Goal: Task Accomplishment & Management: Manage account settings

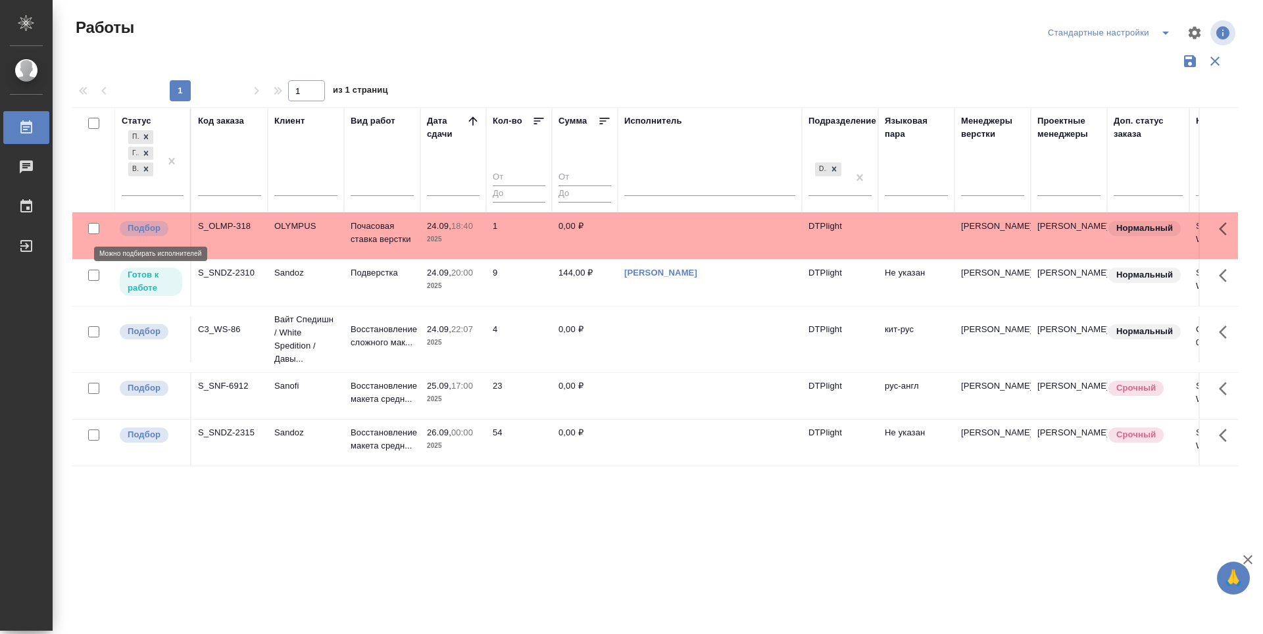
click at [139, 231] on p "Подбор" at bounding box center [144, 228] width 33 height 13
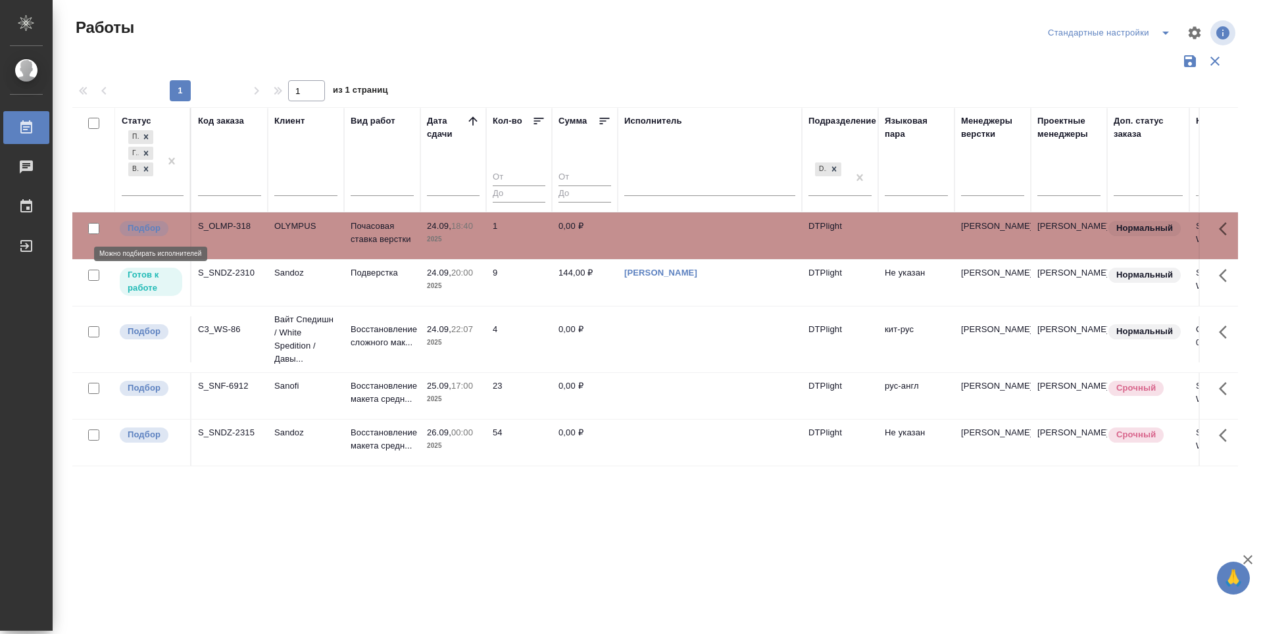
click at [139, 231] on p "Подбор" at bounding box center [144, 228] width 33 height 13
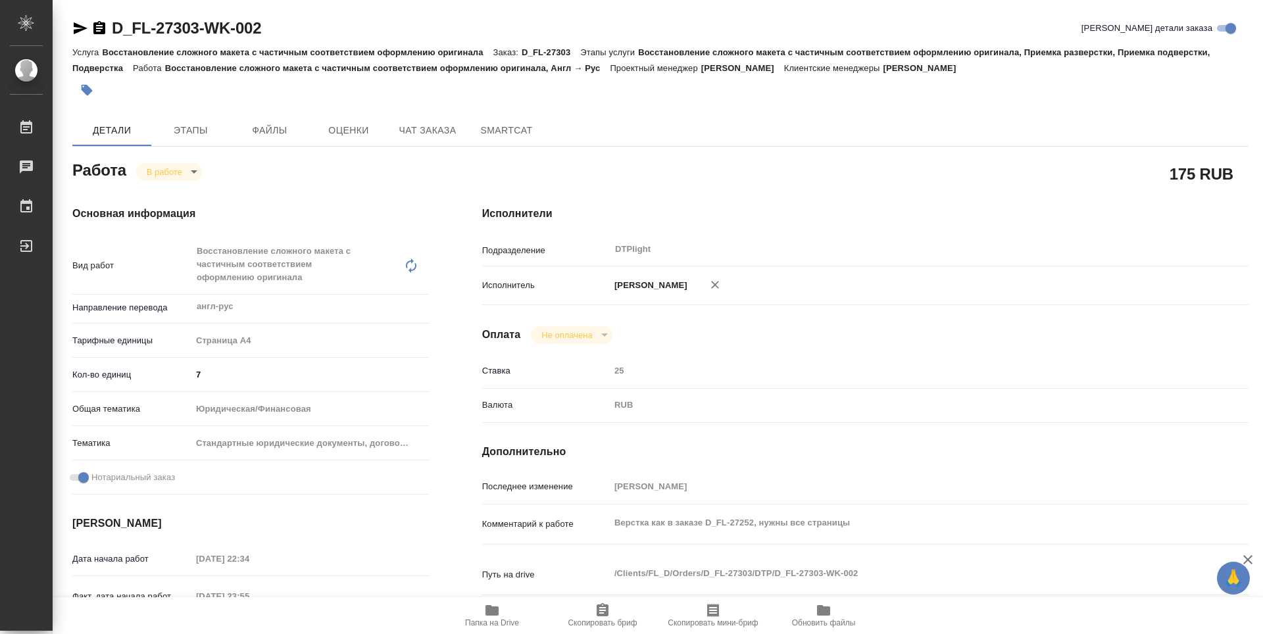
click at [489, 617] on icon "button" at bounding box center [492, 611] width 16 height 16
click at [1256, 188] on div "Исполнители Подразделение DTPlight ​ Исполнитель Зубакова Виктория Оплата Не оп…" at bounding box center [865, 474] width 819 height 588
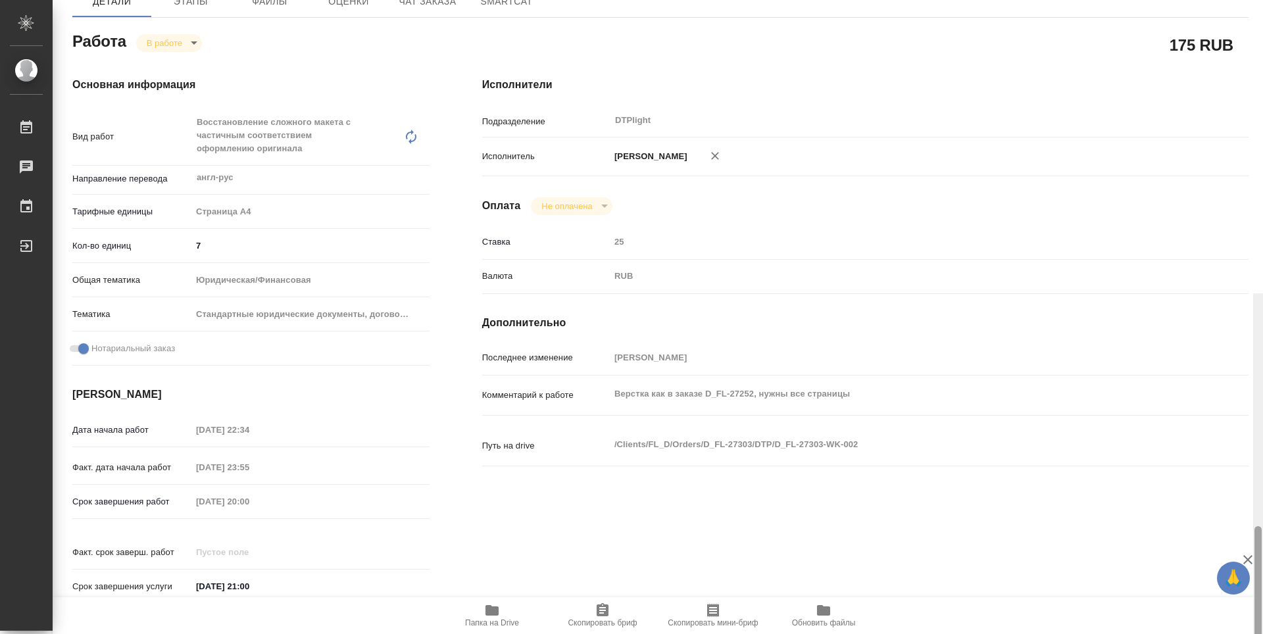
drag, startPoint x: 1259, startPoint y: 196, endPoint x: 1256, endPoint y: 155, distance: 41.6
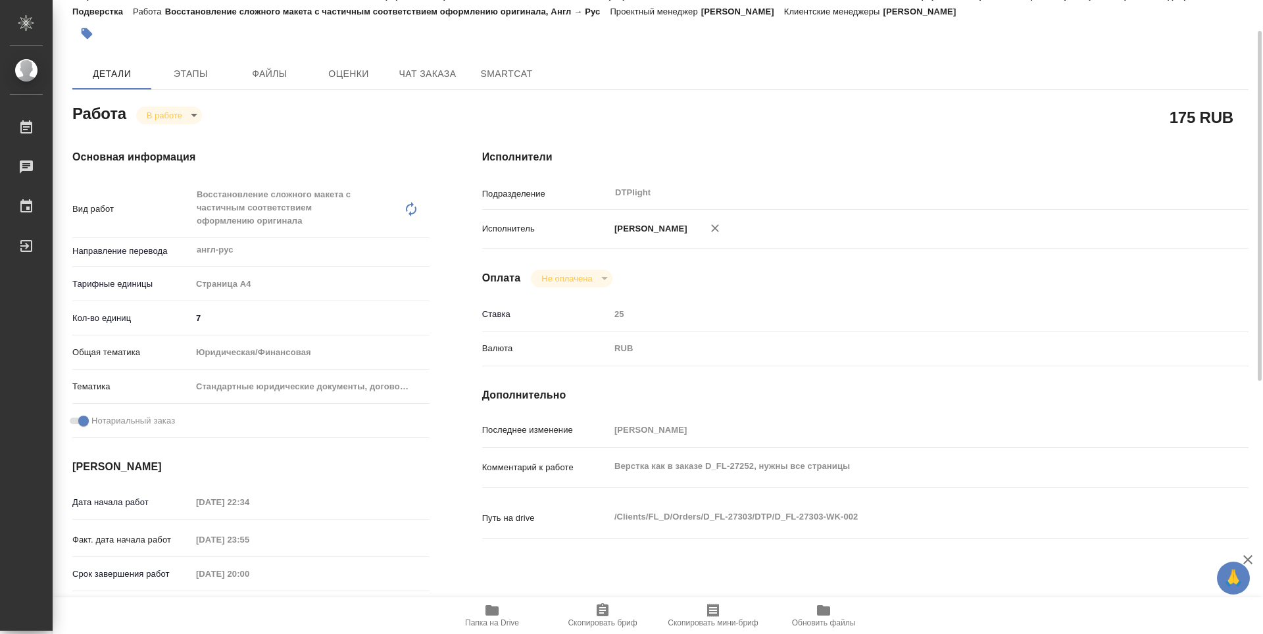
click at [168, 112] on body "🙏 .cls-1 fill:#fff; AWATERA Zubakova Viktoriya Работы 0 Чаты График Выйти D_FL-…" at bounding box center [631, 317] width 1263 height 634
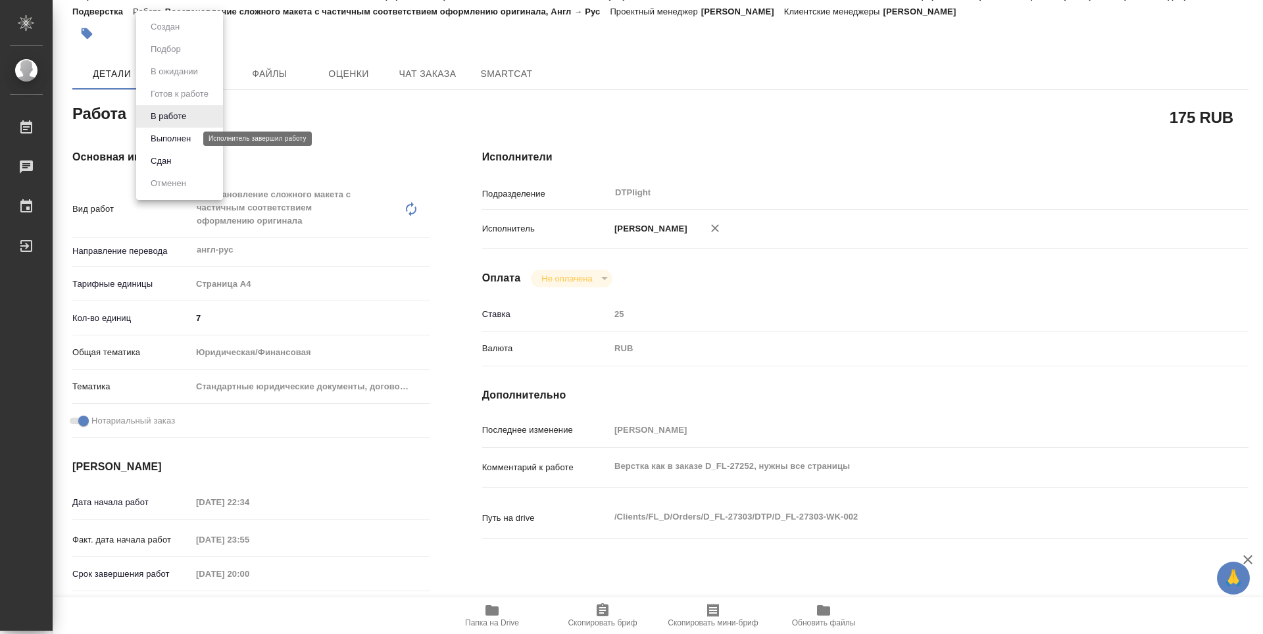
click at [177, 135] on button "Выполнен" at bounding box center [171, 139] width 48 height 14
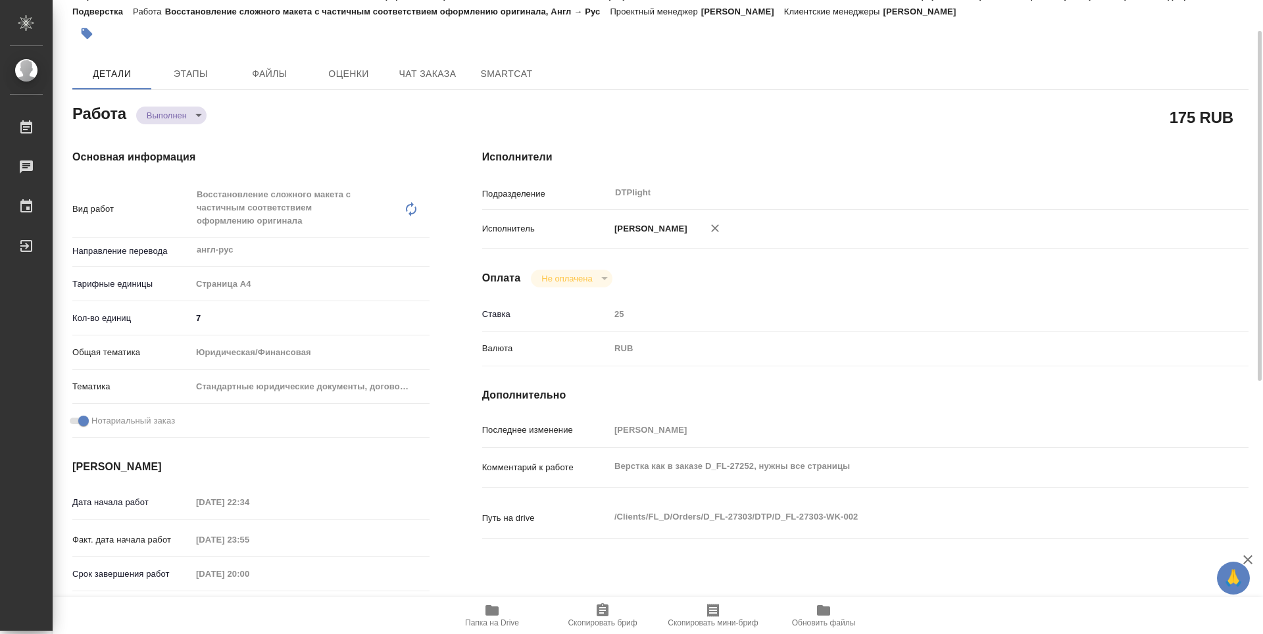
type textarea "x"
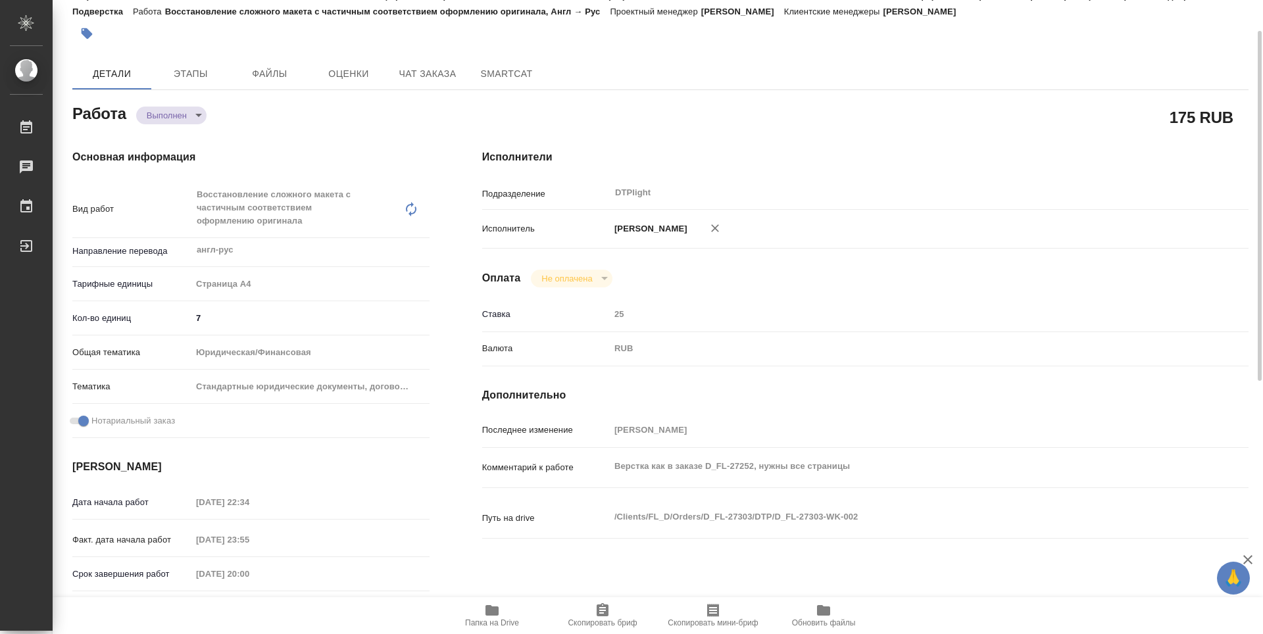
type textarea "x"
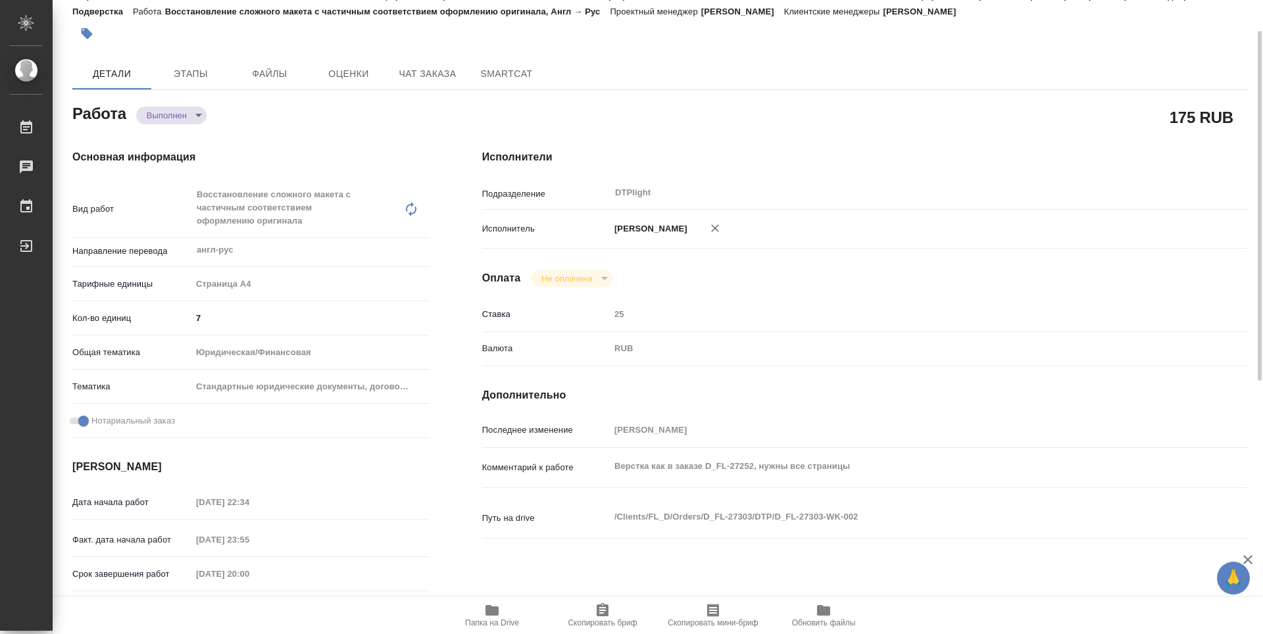
type textarea "x"
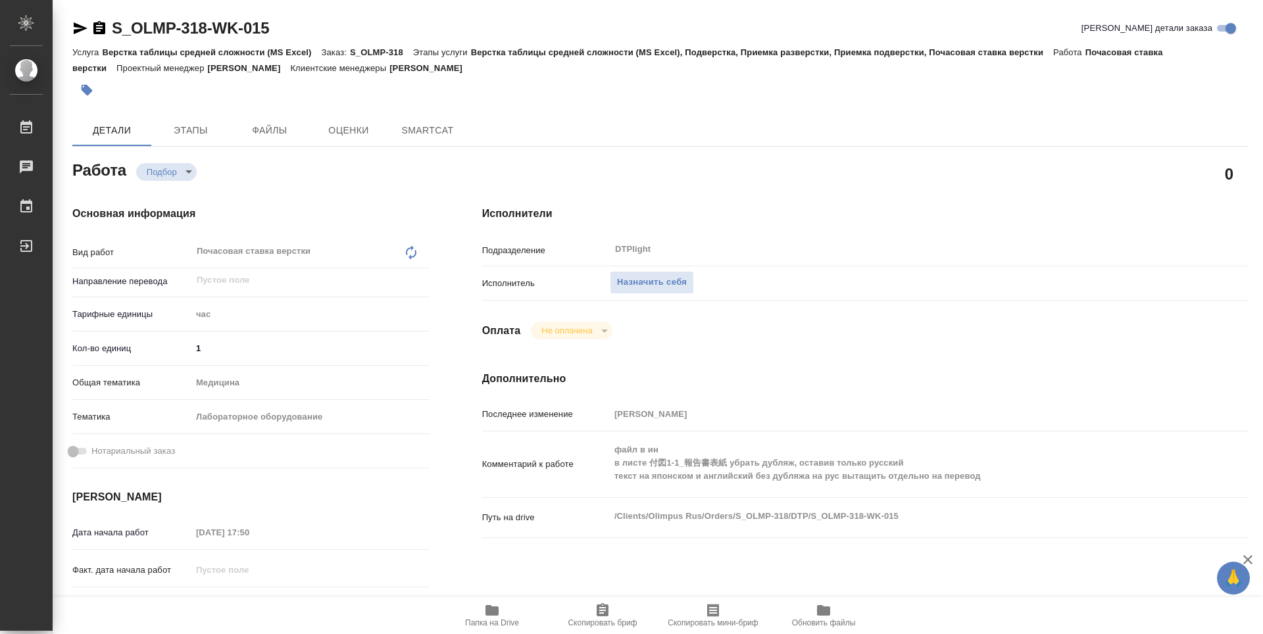
type textarea "x"
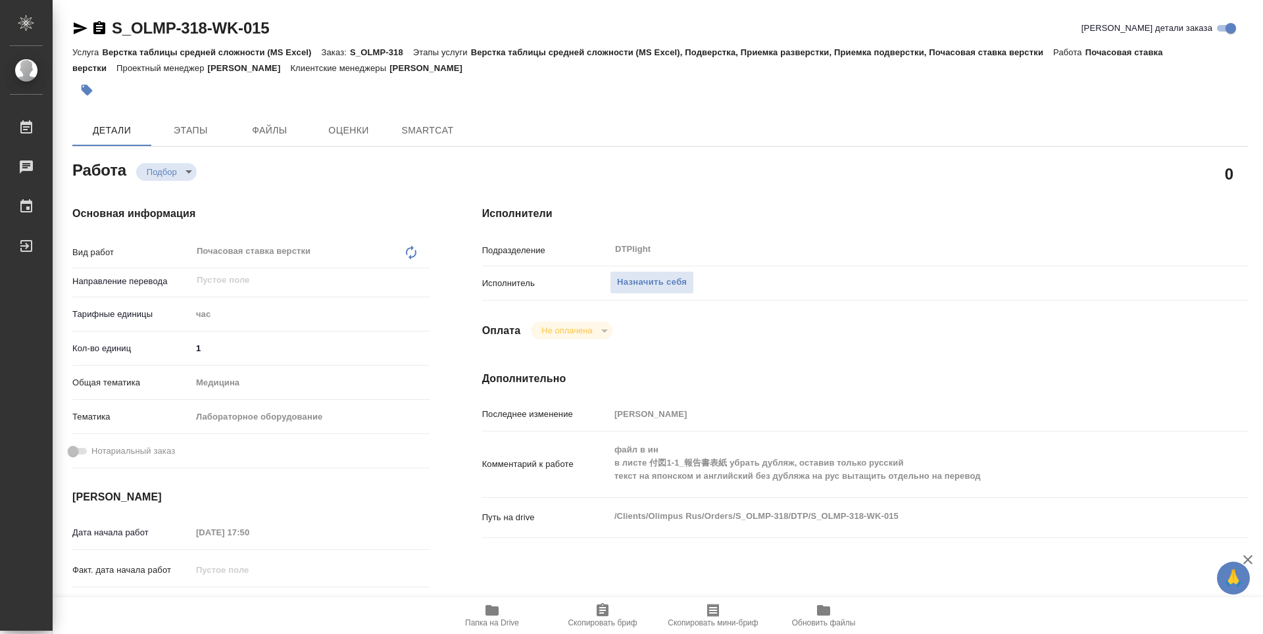
type textarea "x"
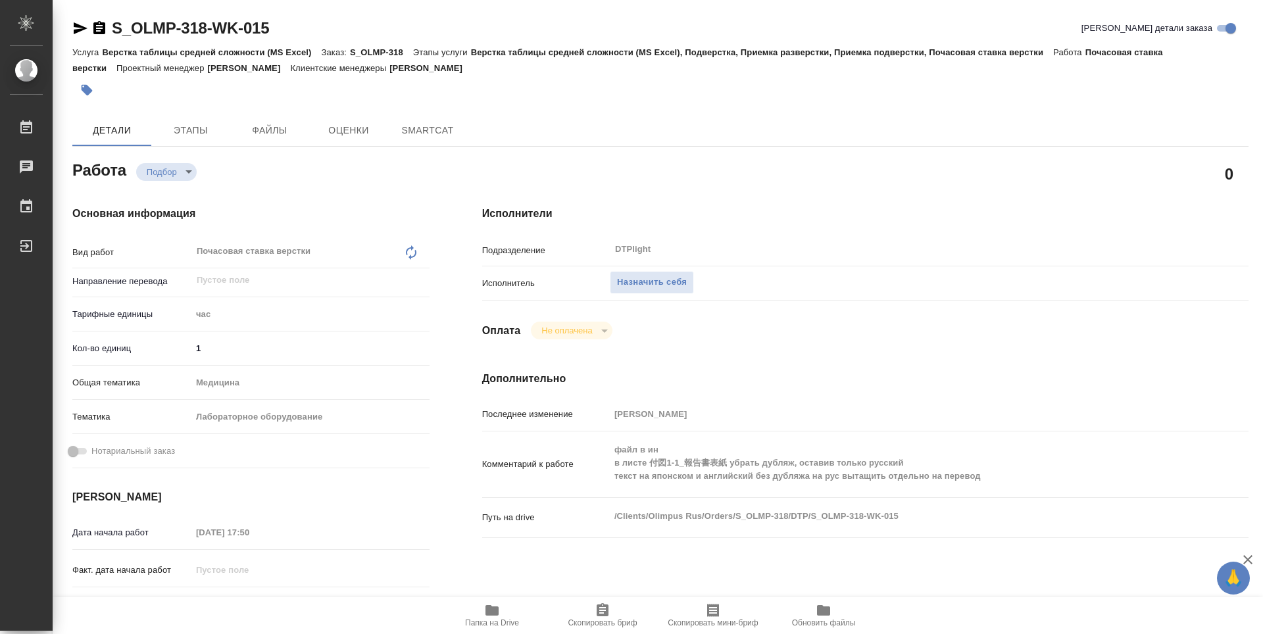
type textarea "x"
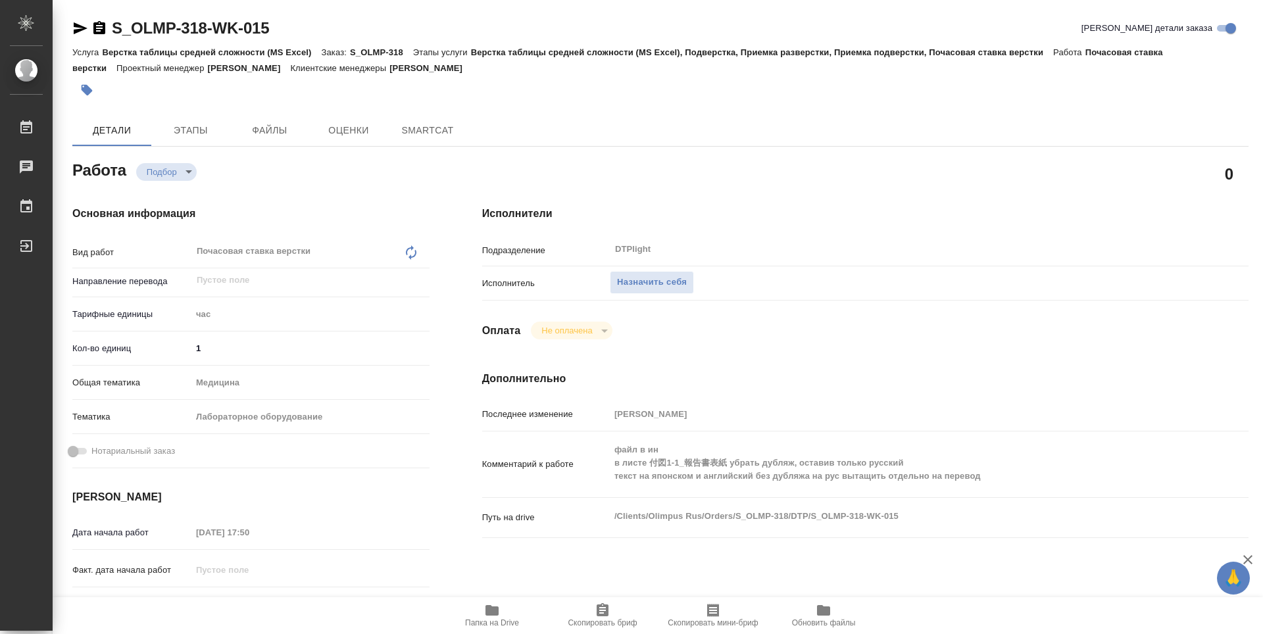
type textarea "x"
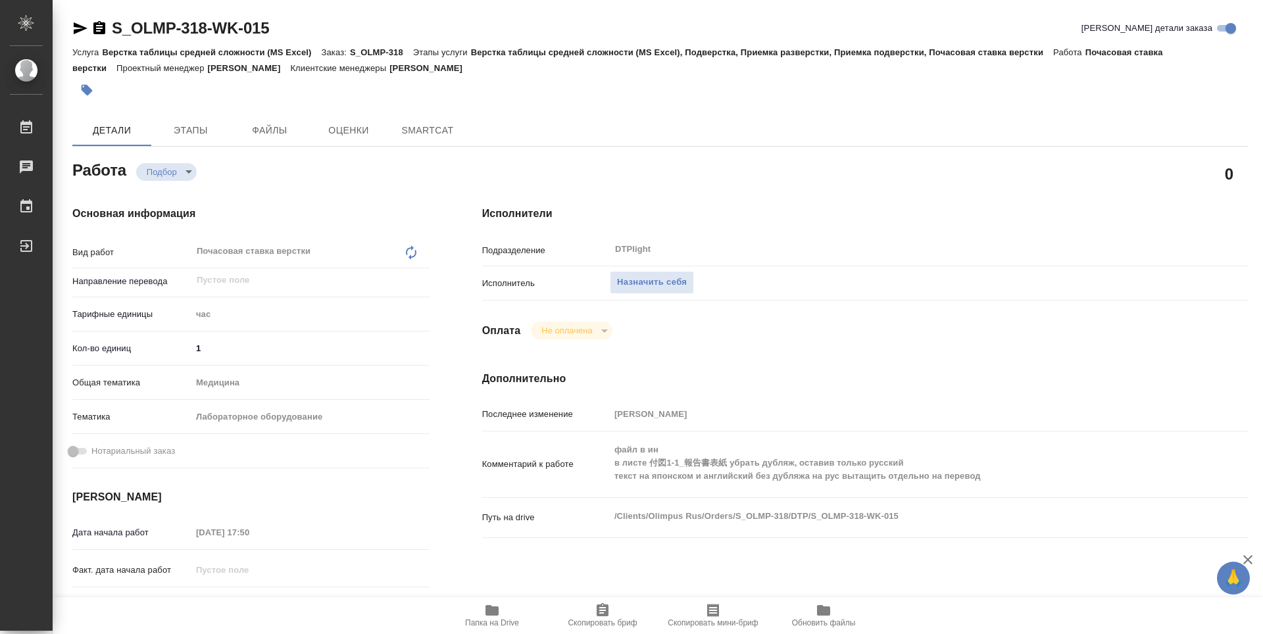
type textarea "x"
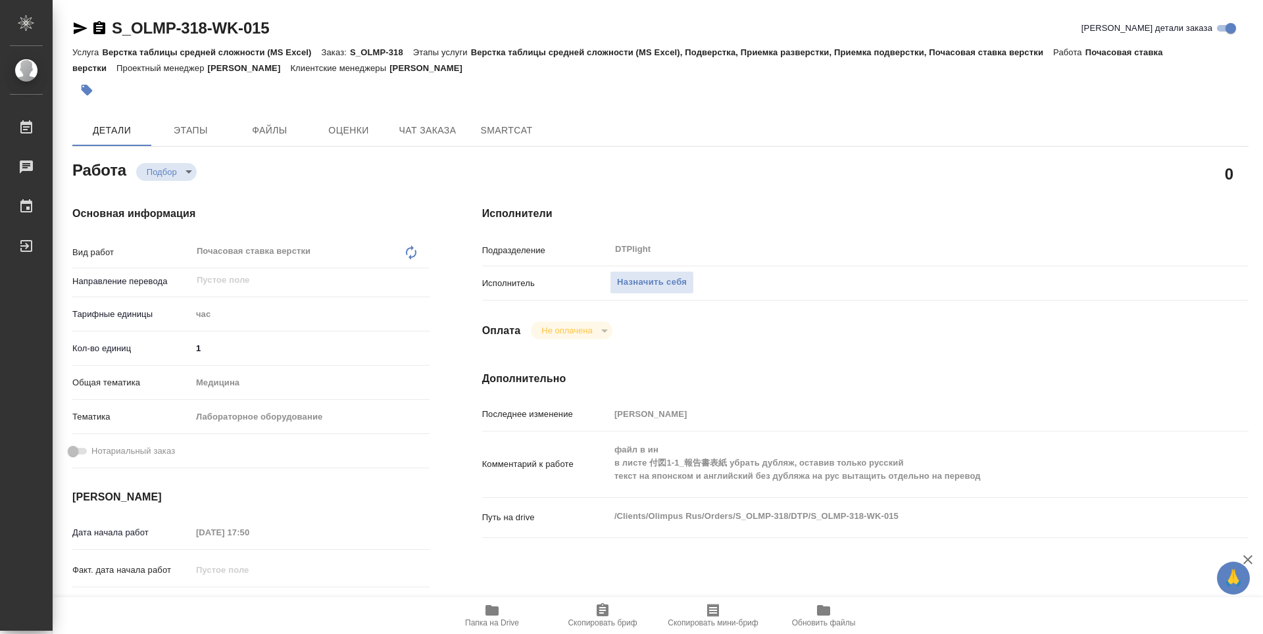
type textarea "x"
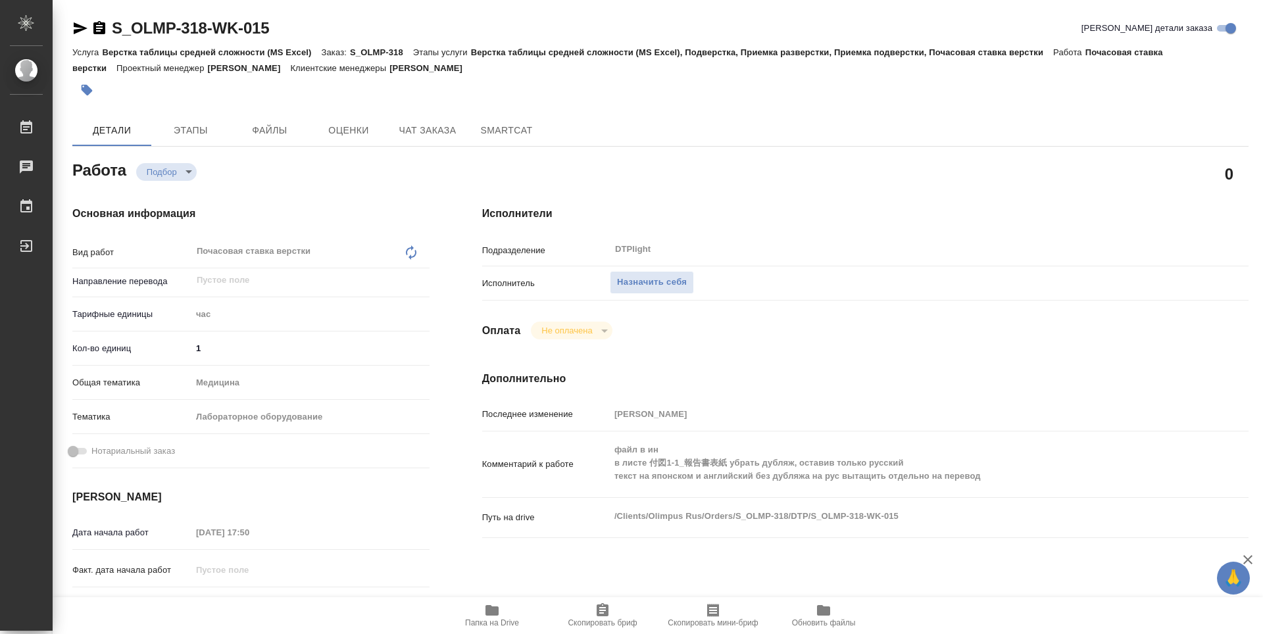
type textarea "x"
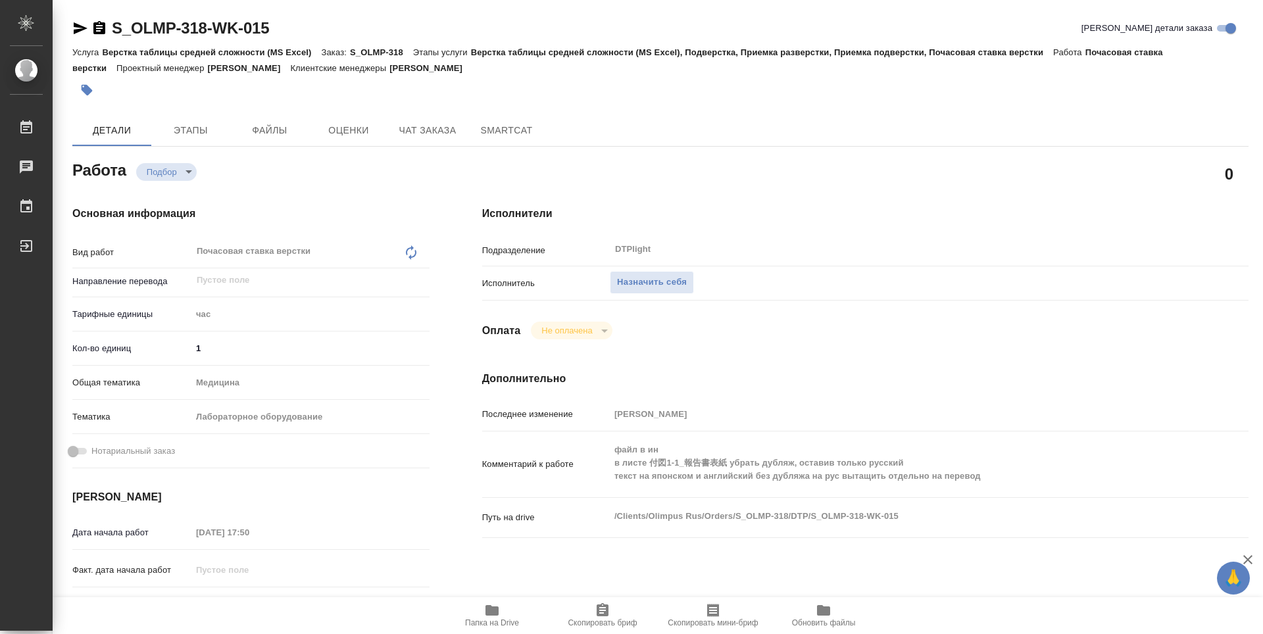
click at [495, 611] on icon "button" at bounding box center [491, 610] width 13 height 11
click at [673, 282] on span "Назначить себя" at bounding box center [652, 282] width 70 height 15
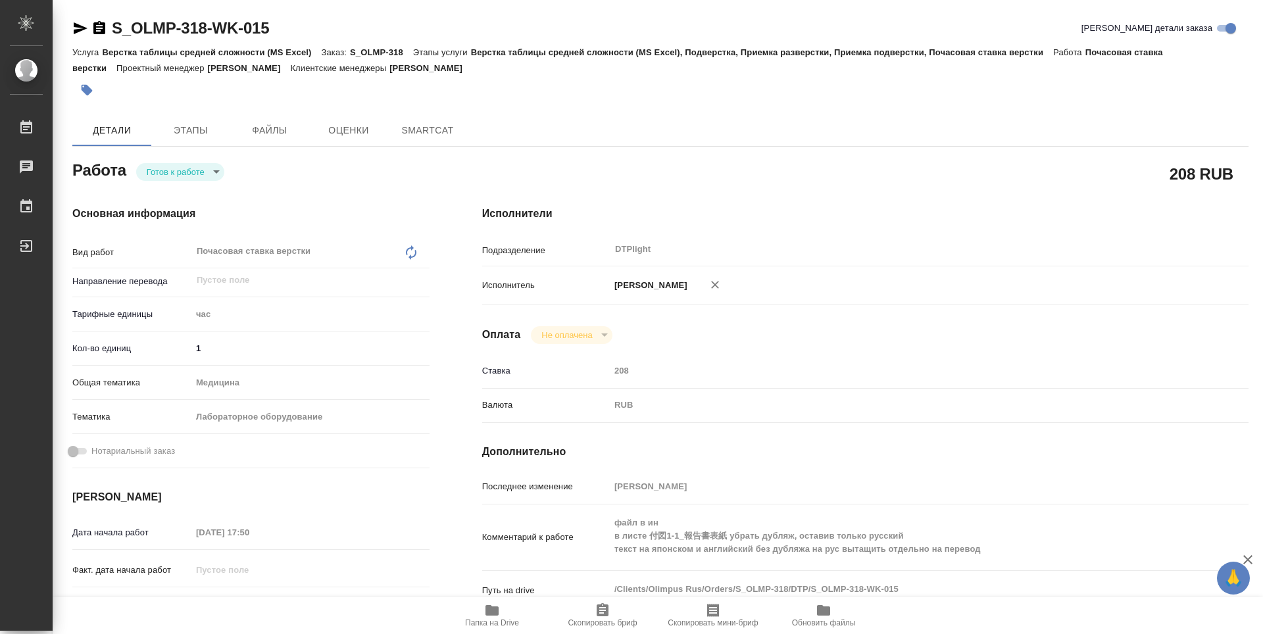
type textarea "x"
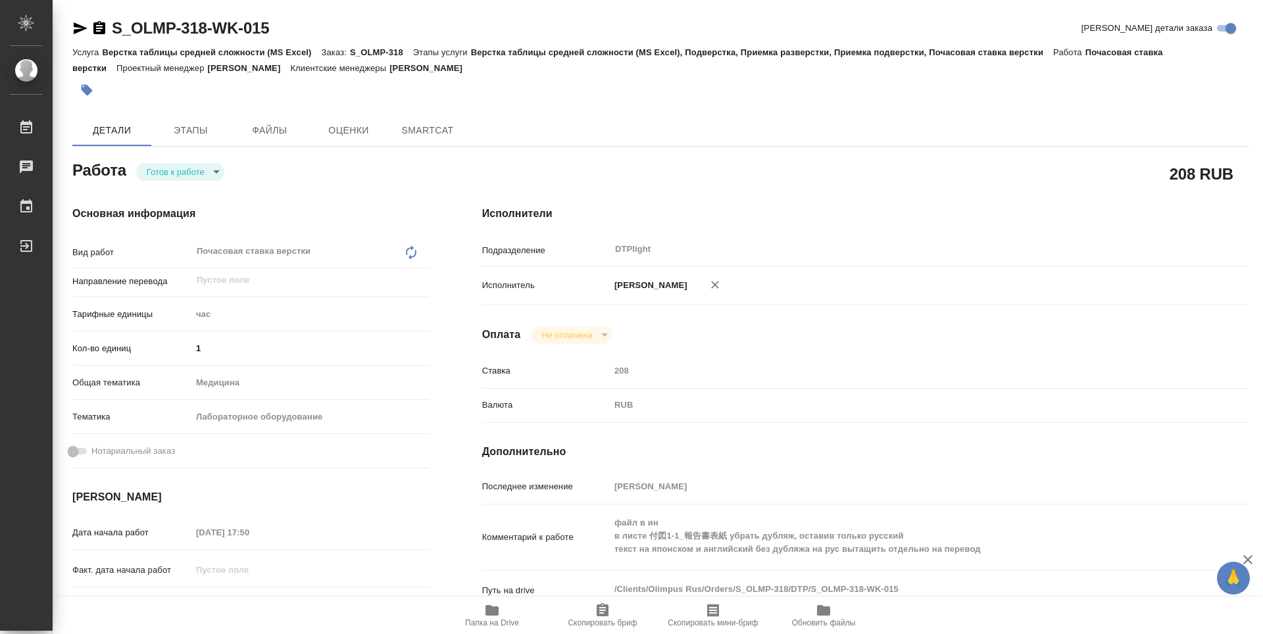
type textarea "x"
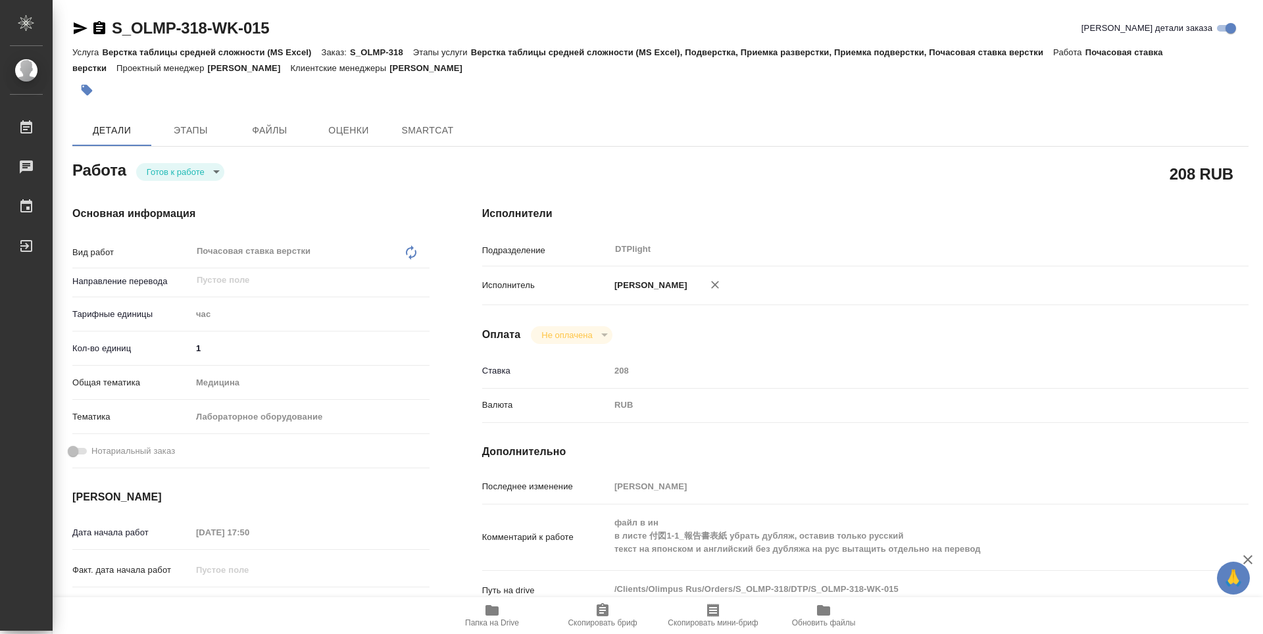
type textarea "x"
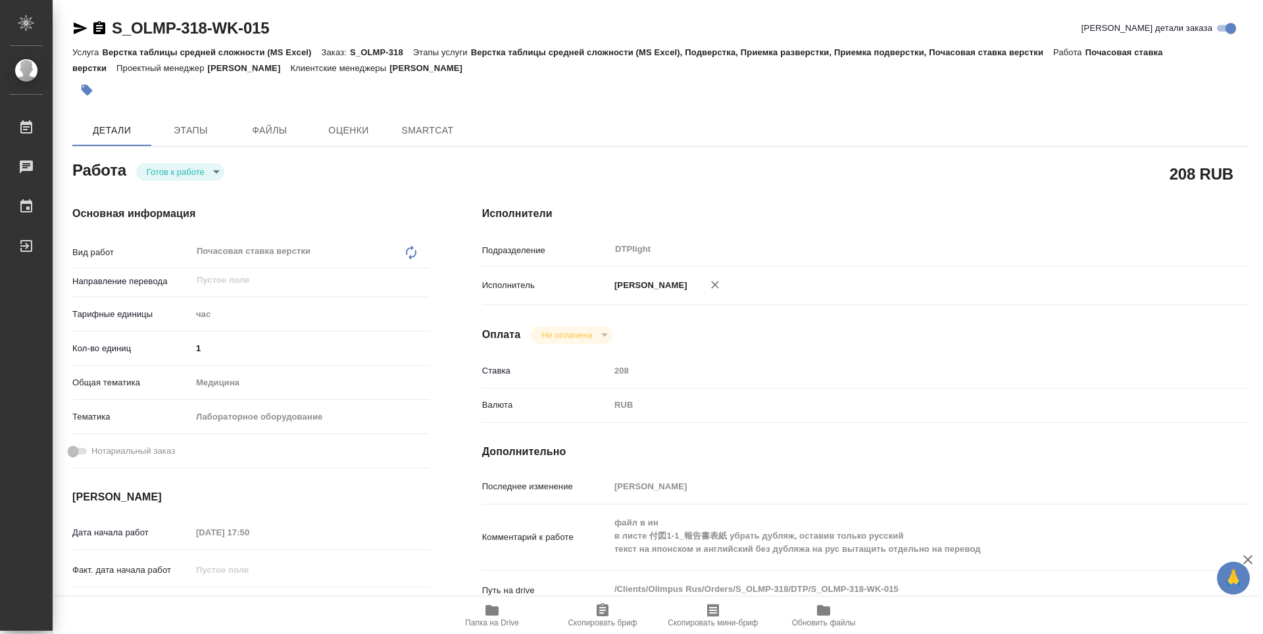
type textarea "x"
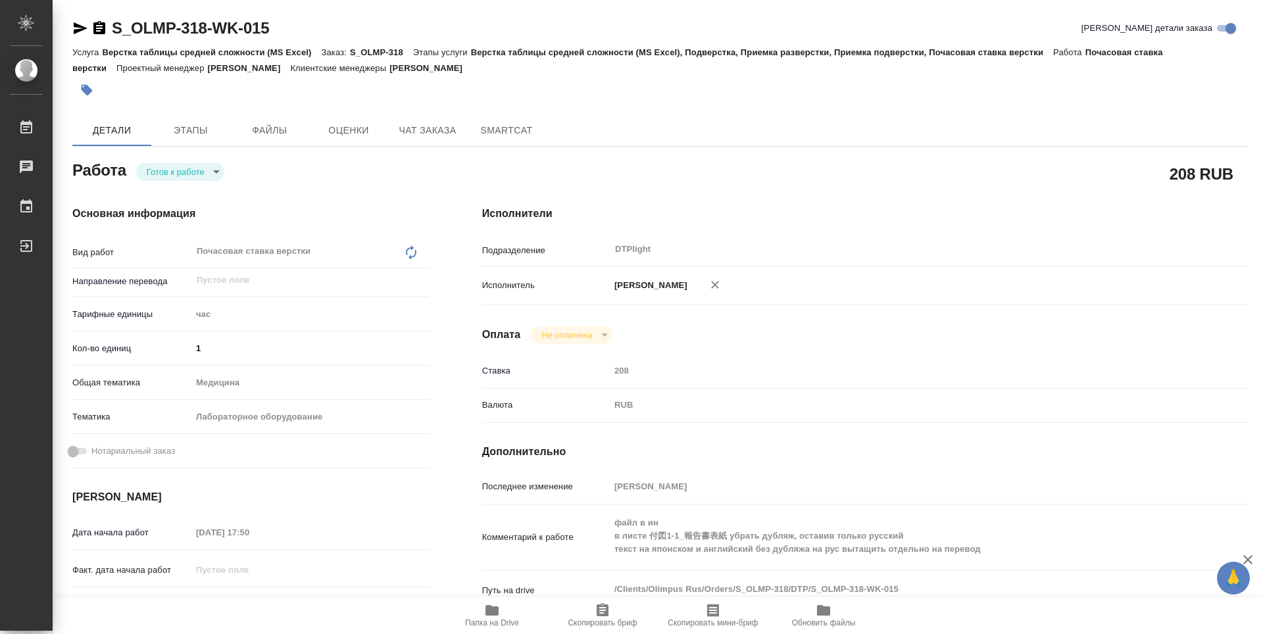
type textarea "x"
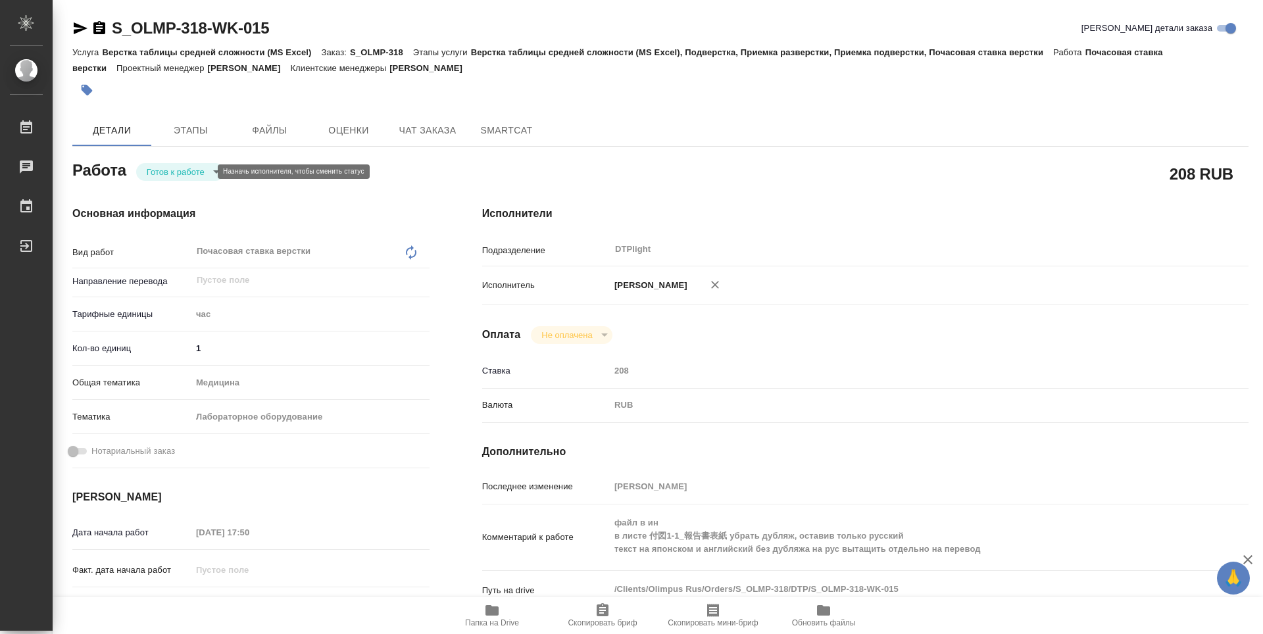
click at [194, 170] on body "🙏 .cls-1 fill:#fff; AWATERA Zubakova Viktoriya Работы Чаты График Выйти S_OLMP-…" at bounding box center [631, 317] width 1263 height 634
type textarea "x"
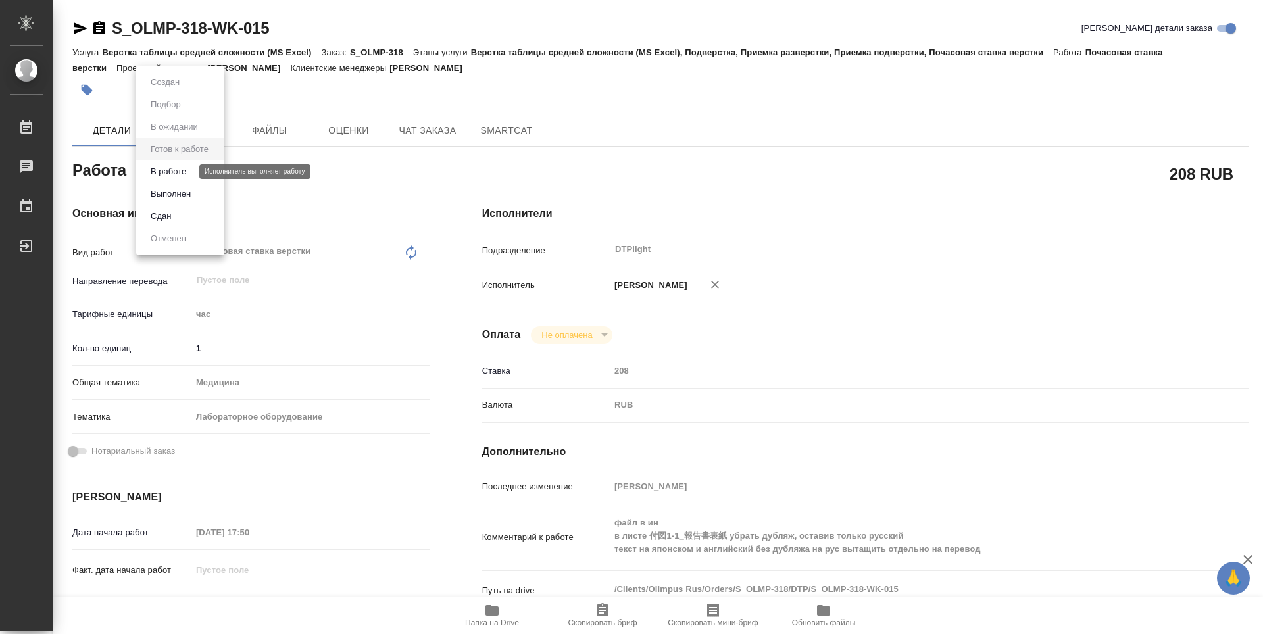
type textarea "x"
click at [185, 176] on button "В работе" at bounding box center [168, 171] width 43 height 14
type textarea "x"
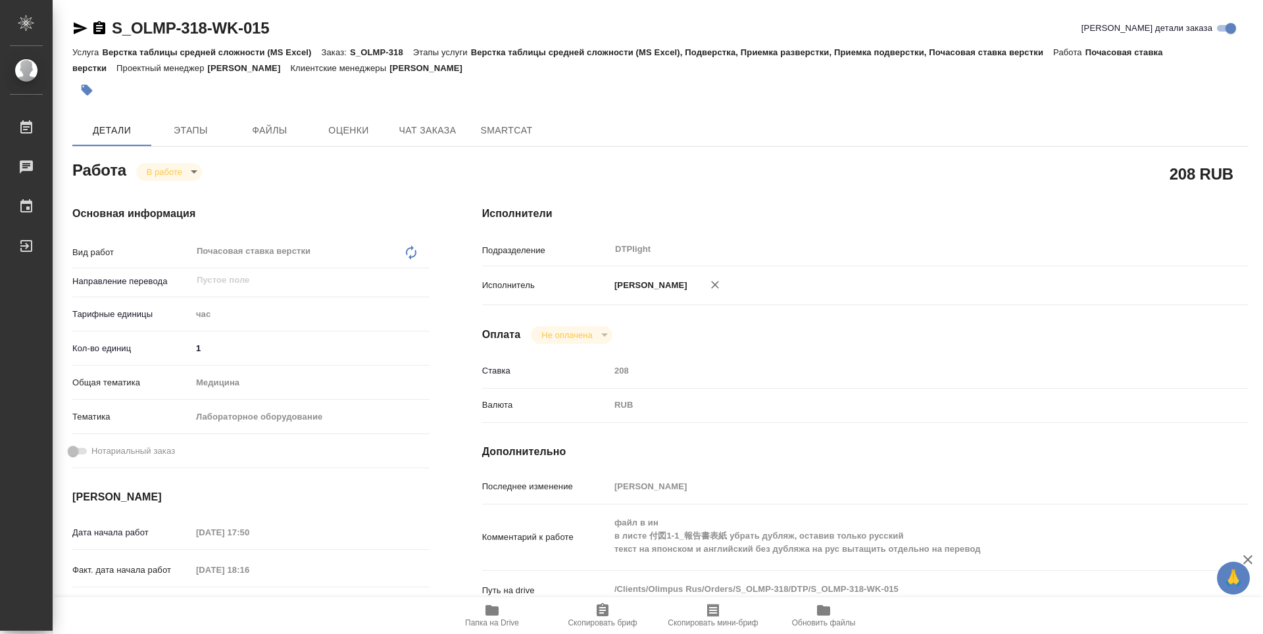
type textarea "x"
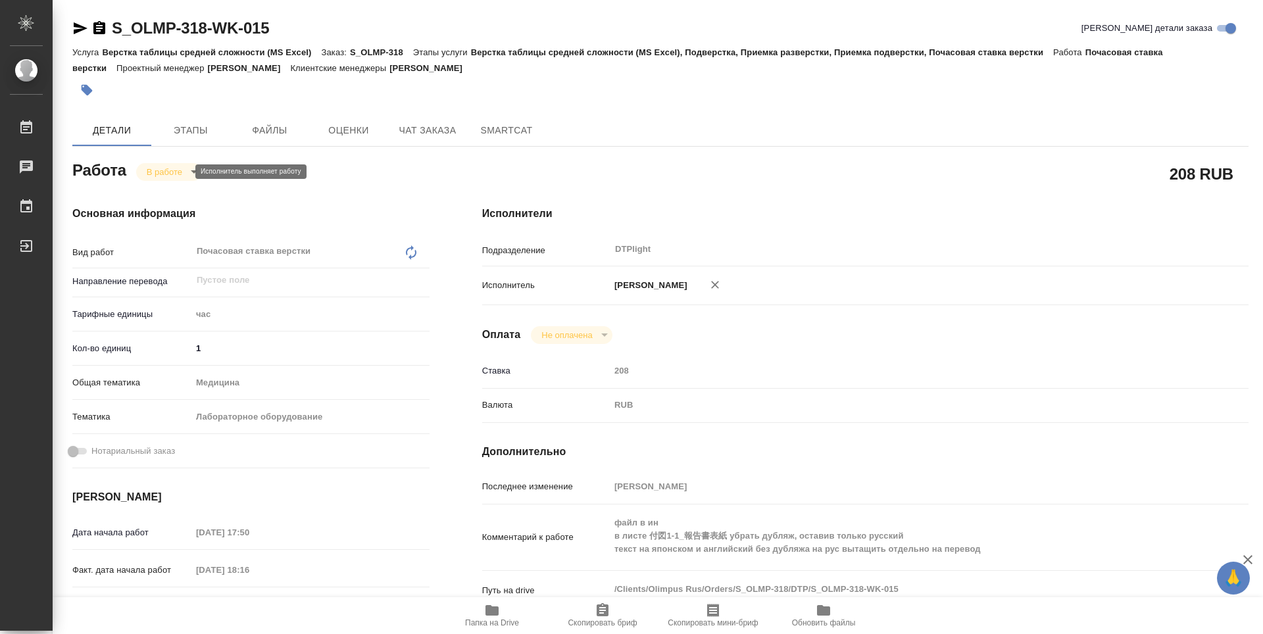
type textarea "x"
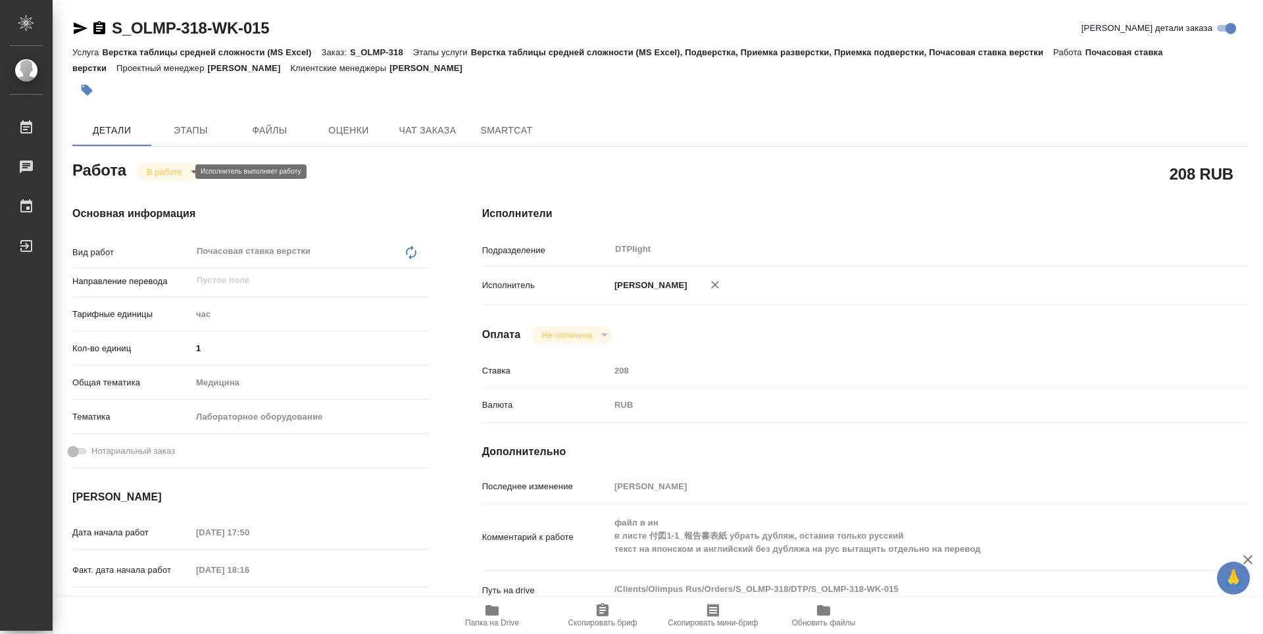
type textarea "x"
click at [501, 608] on span "Папка на Drive" at bounding box center [492, 615] width 95 height 25
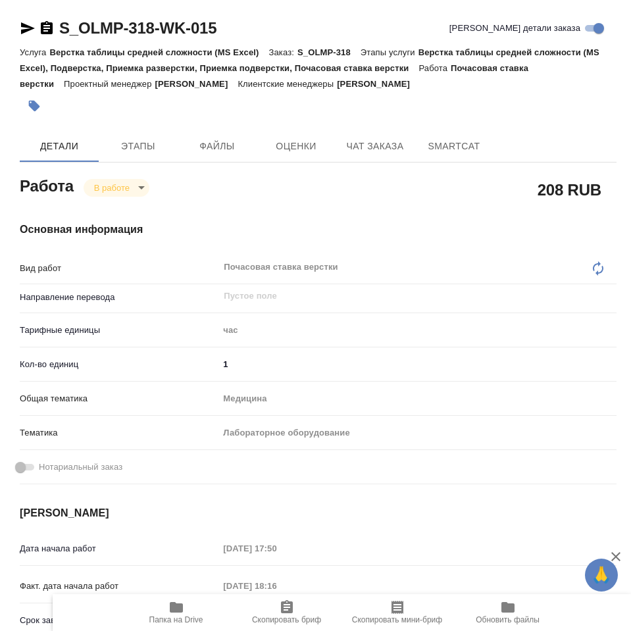
type textarea "x"
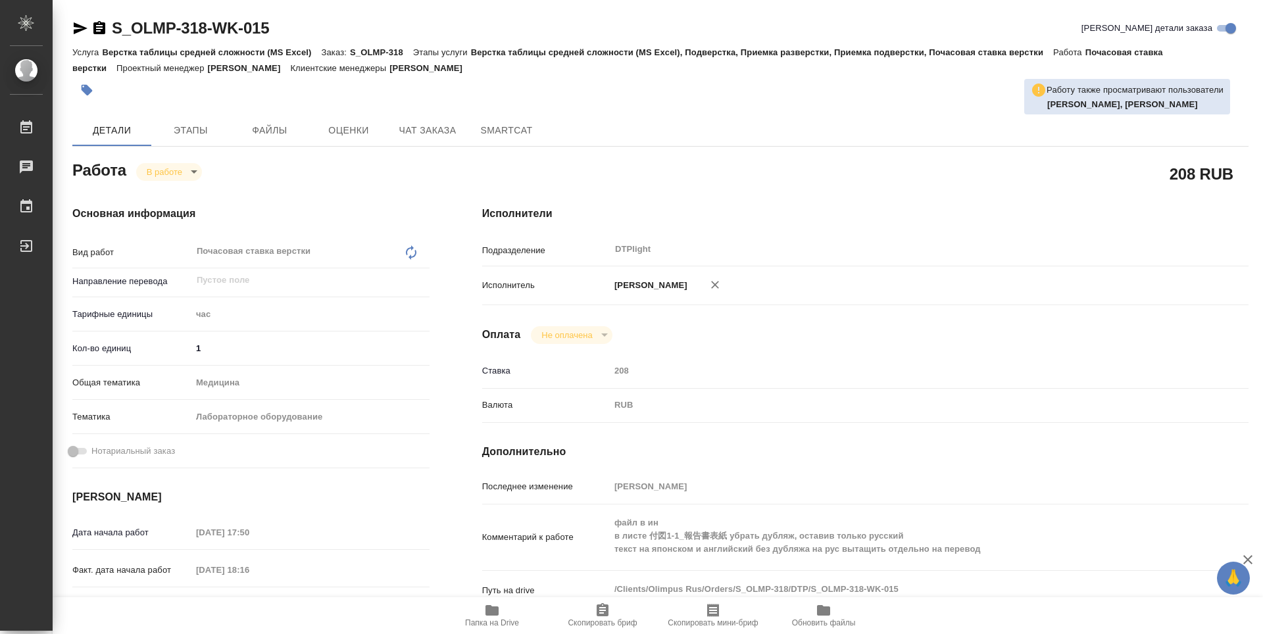
type textarea "x"
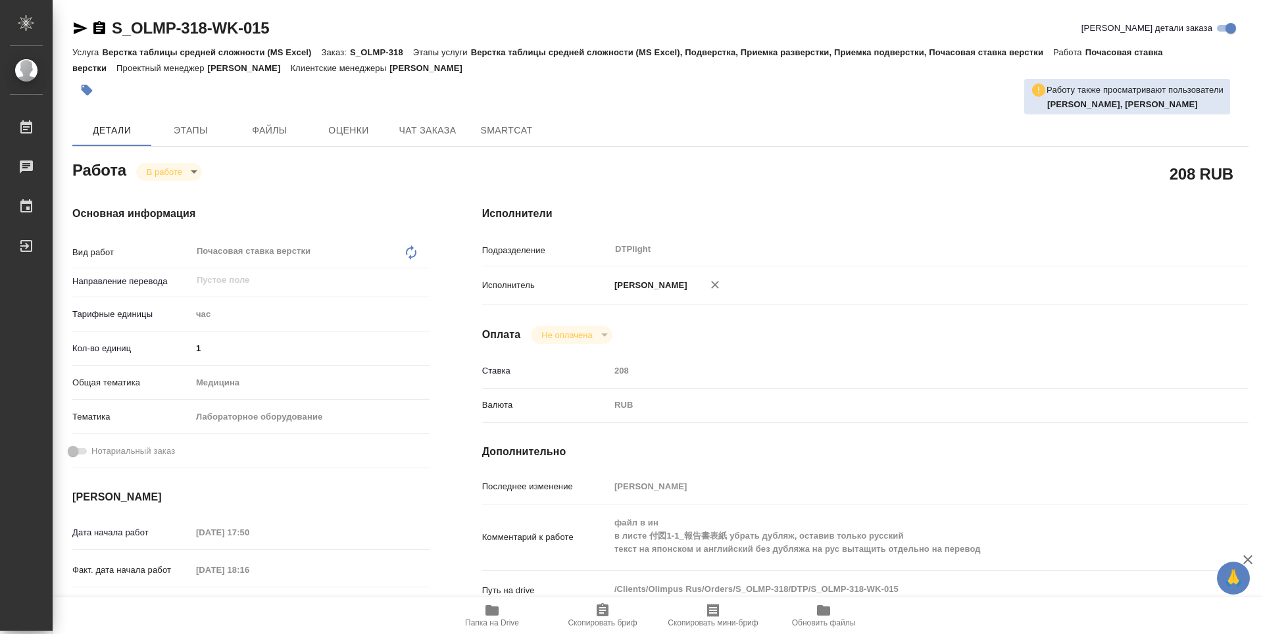
type textarea "x"
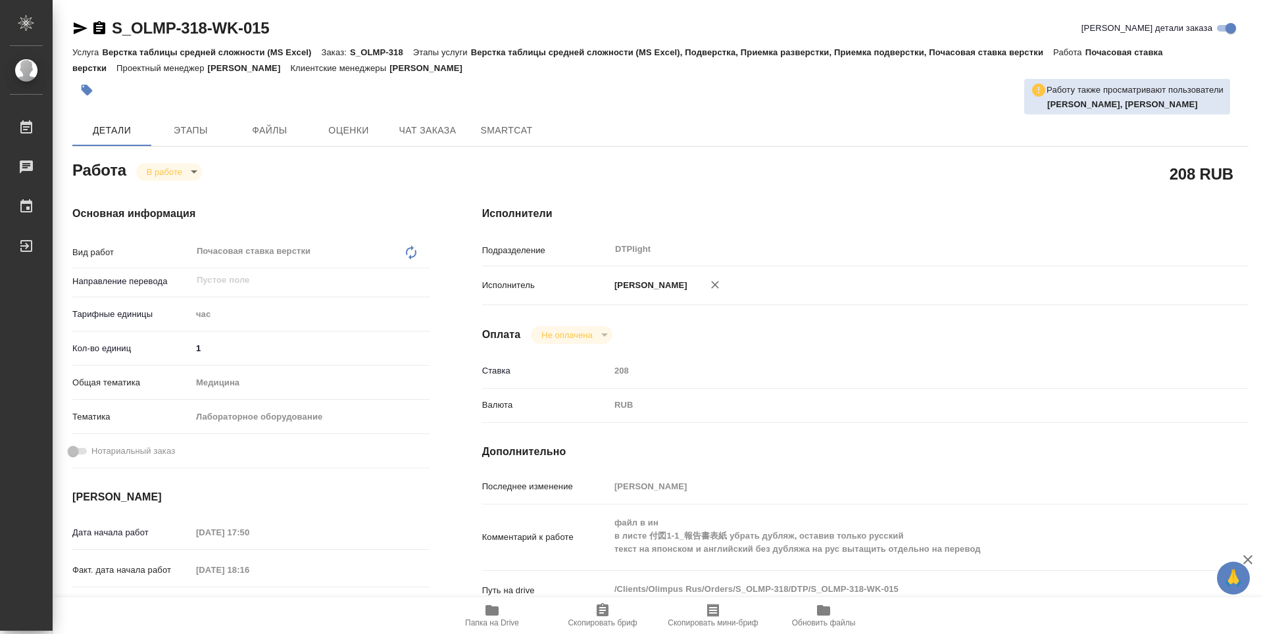
type textarea "x"
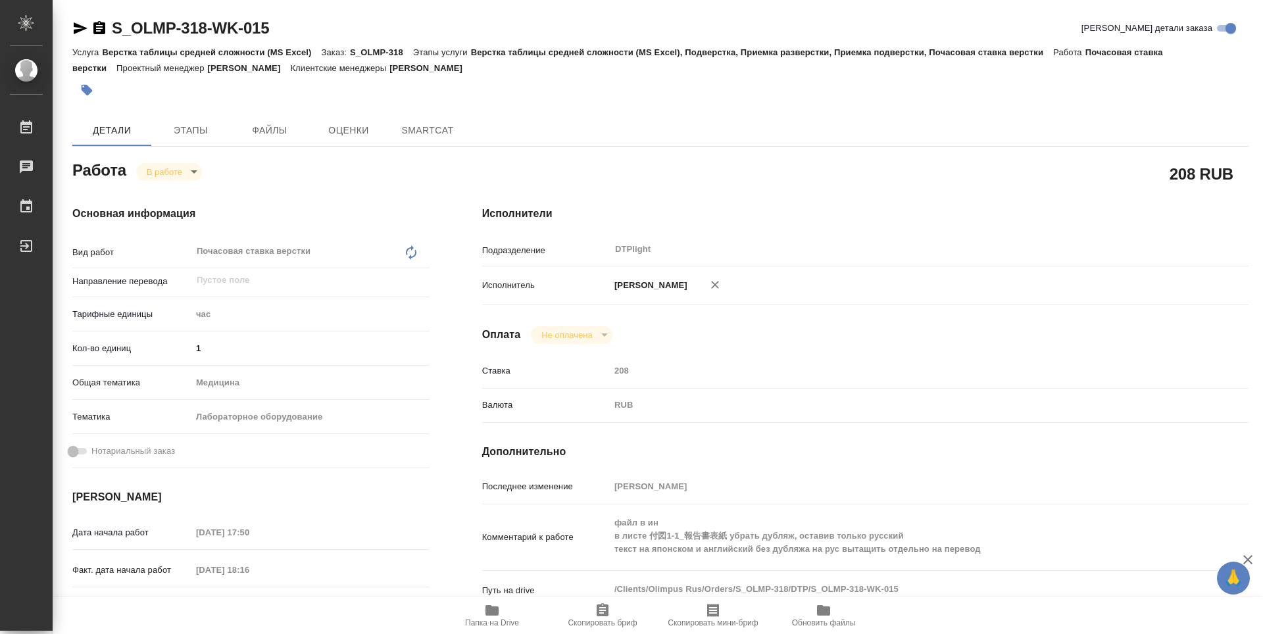
type textarea "x"
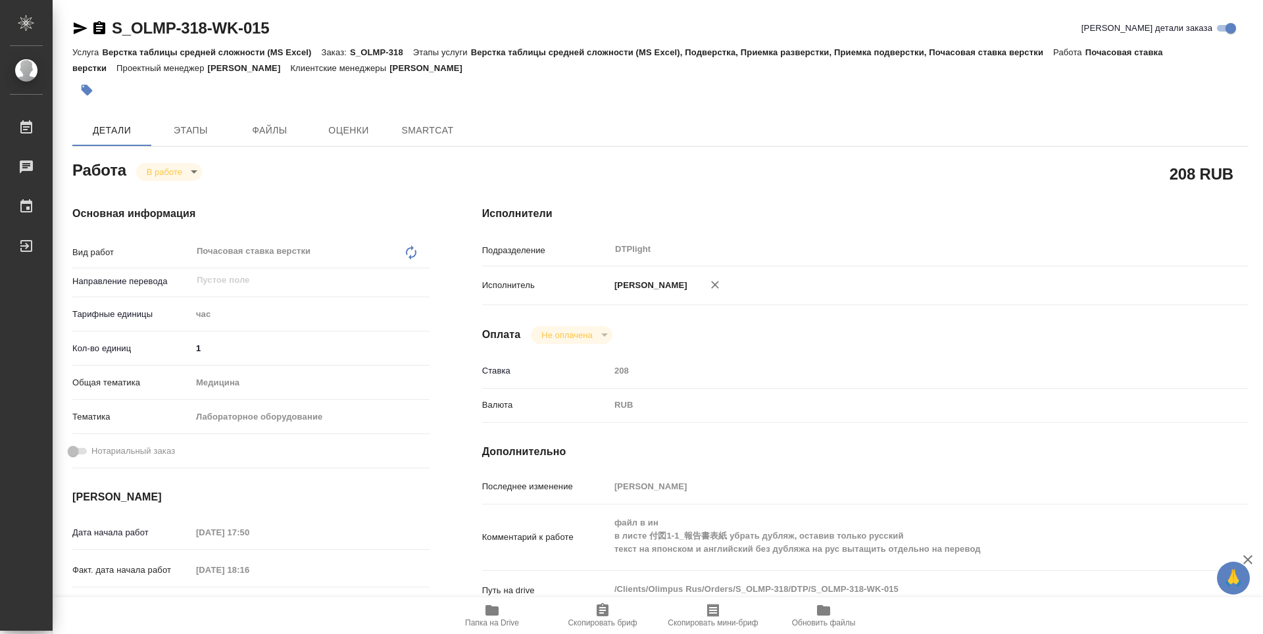
type textarea "x"
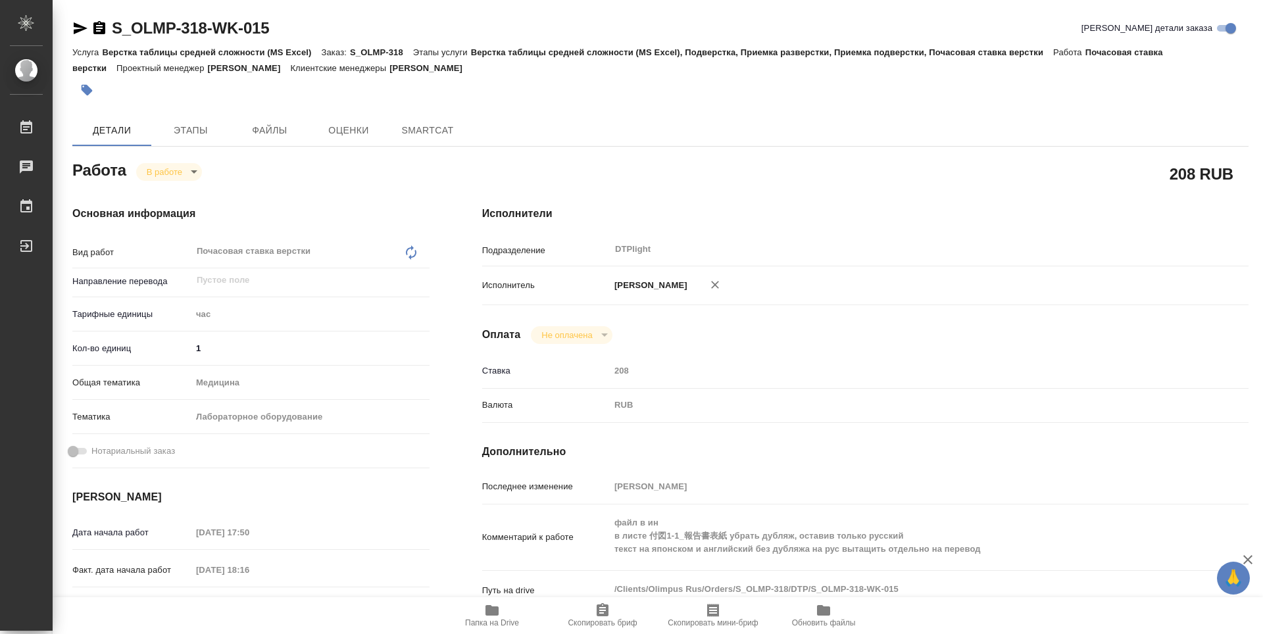
type textarea "x"
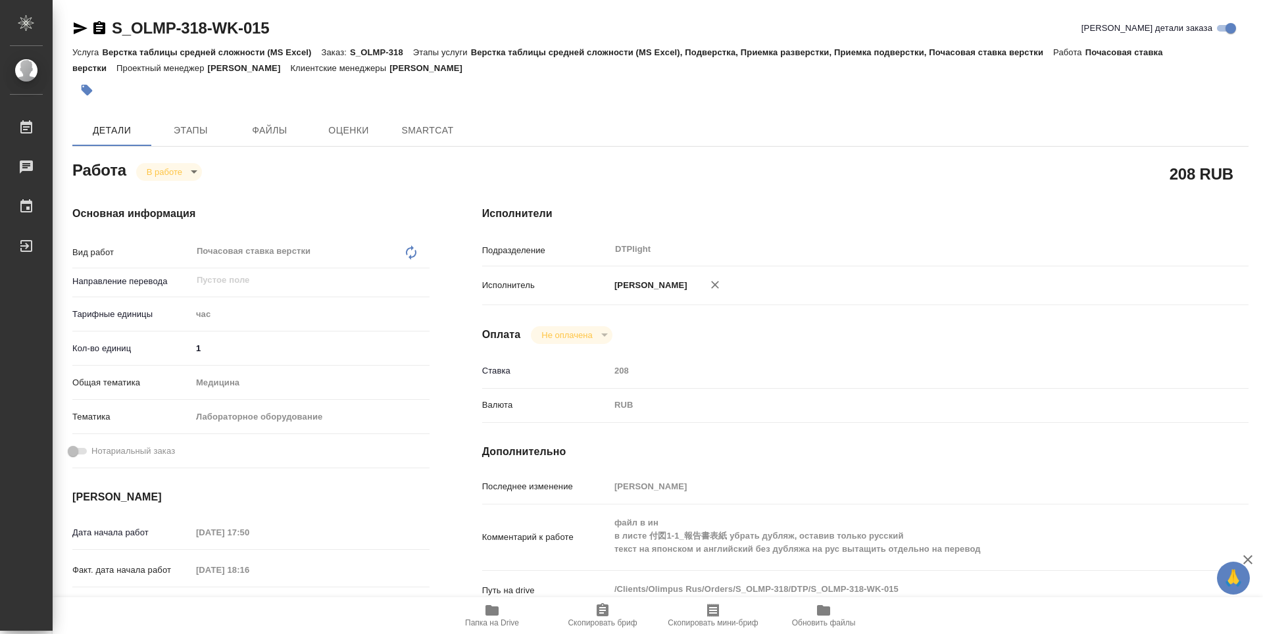
type textarea "x"
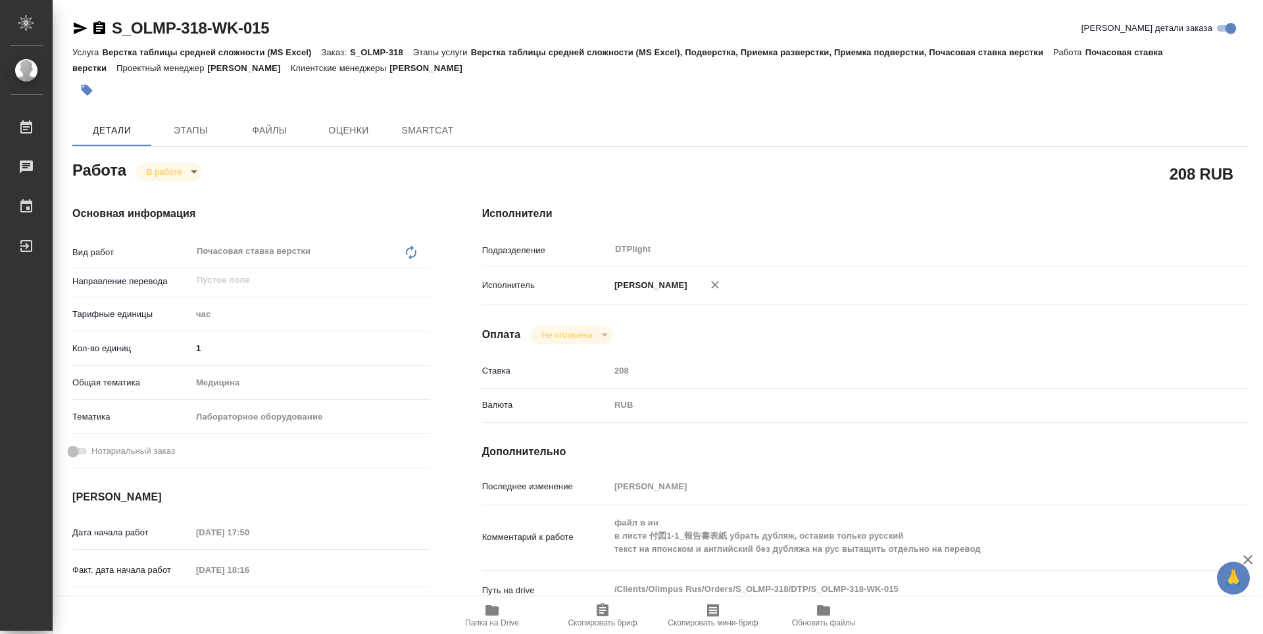
type textarea "x"
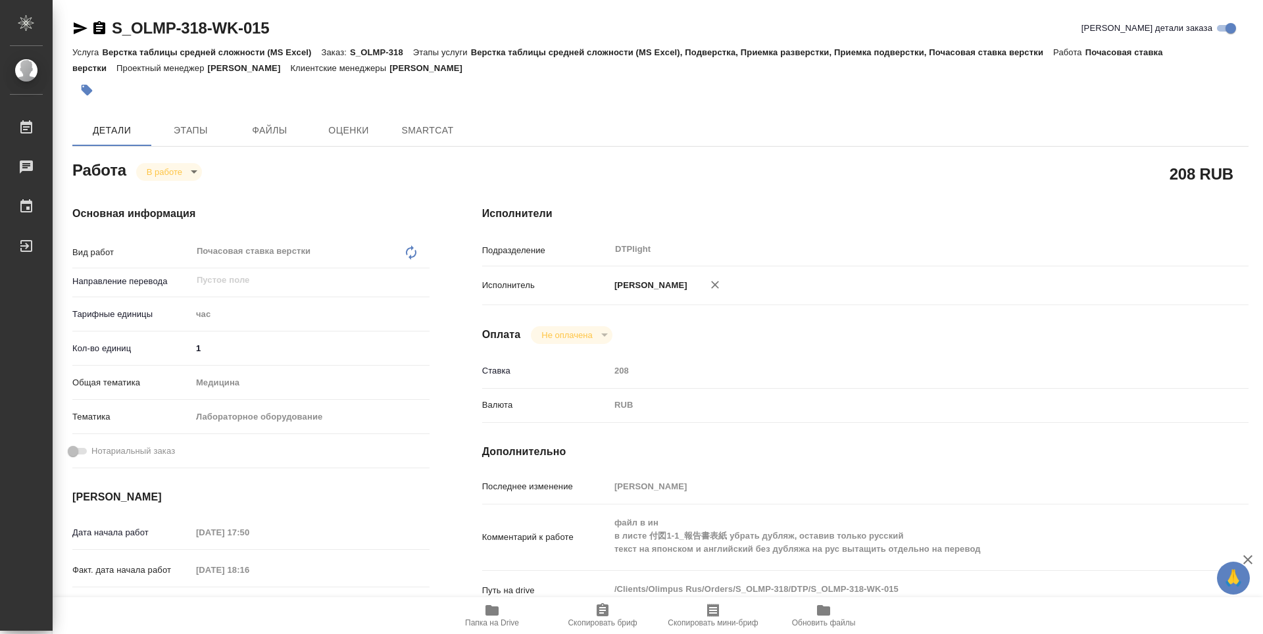
type textarea "x"
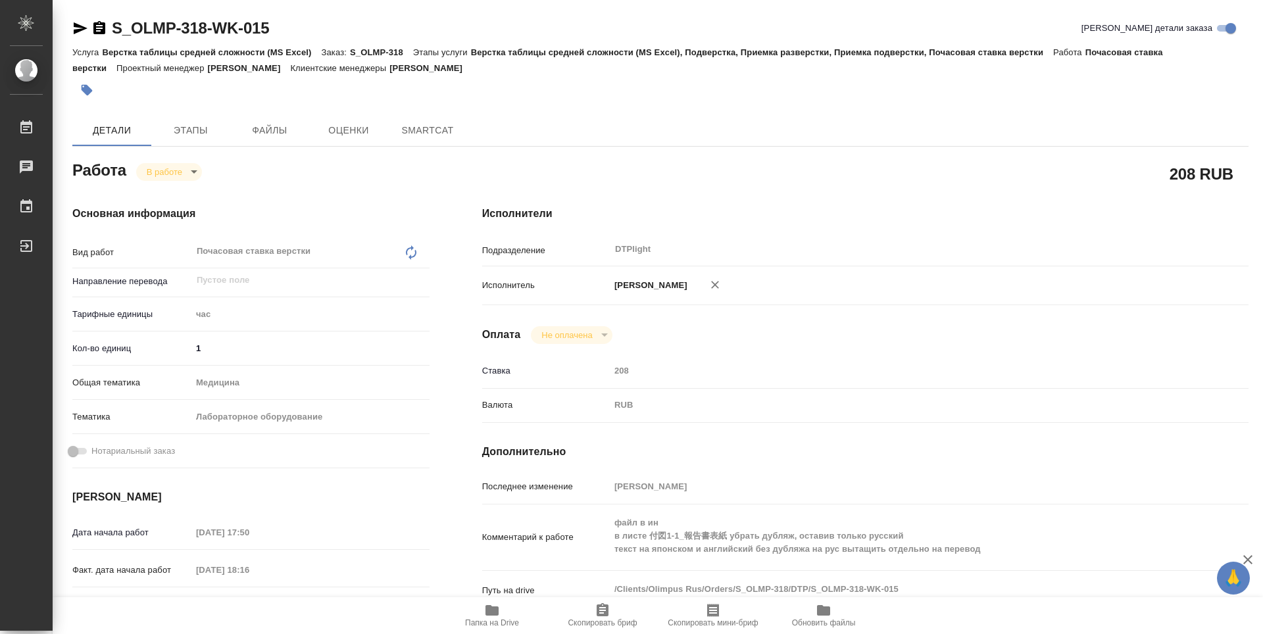
type textarea "x"
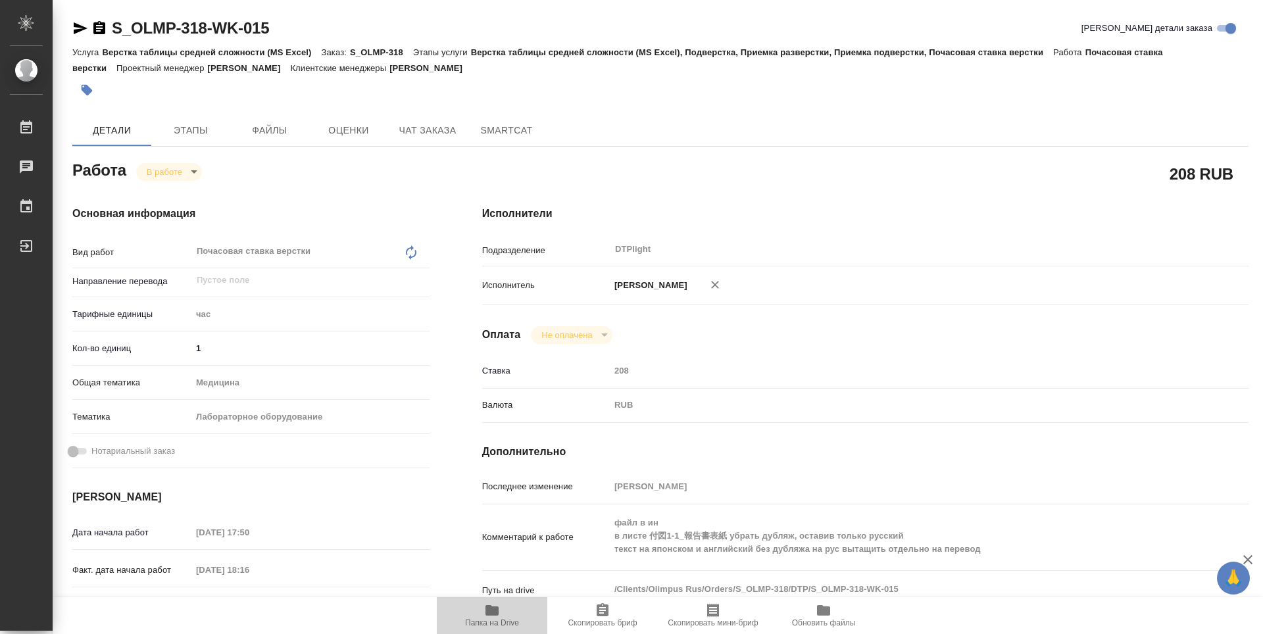
click at [499, 610] on icon "button" at bounding box center [491, 610] width 13 height 11
type textarea "x"
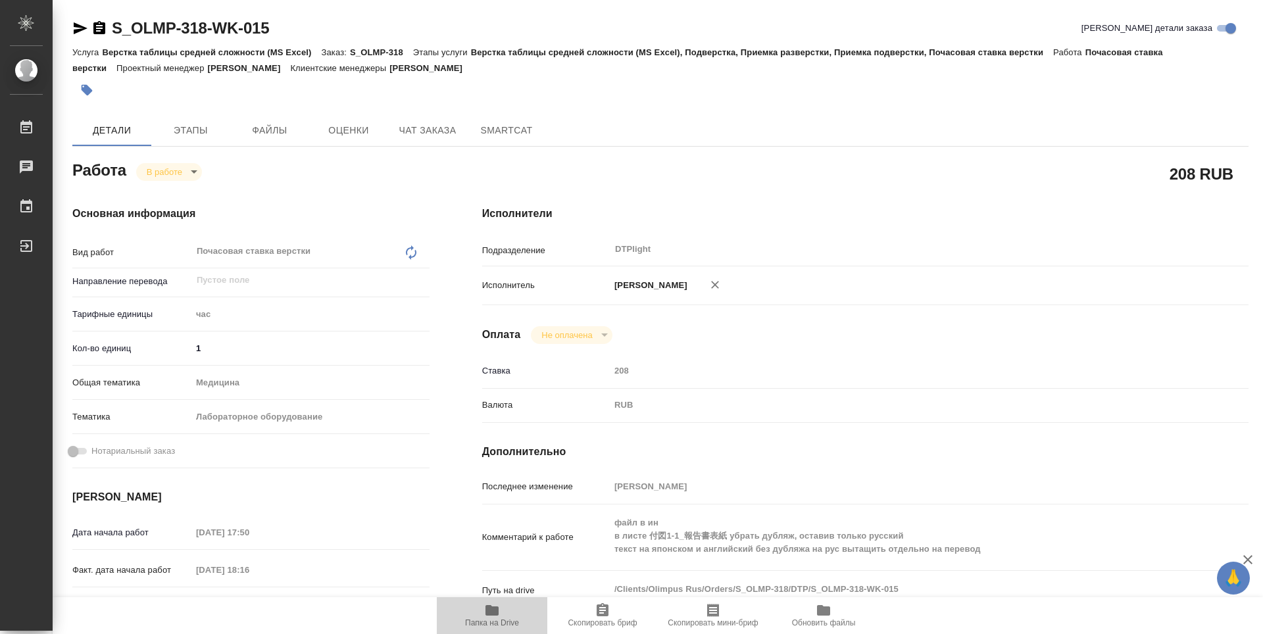
type textarea "x"
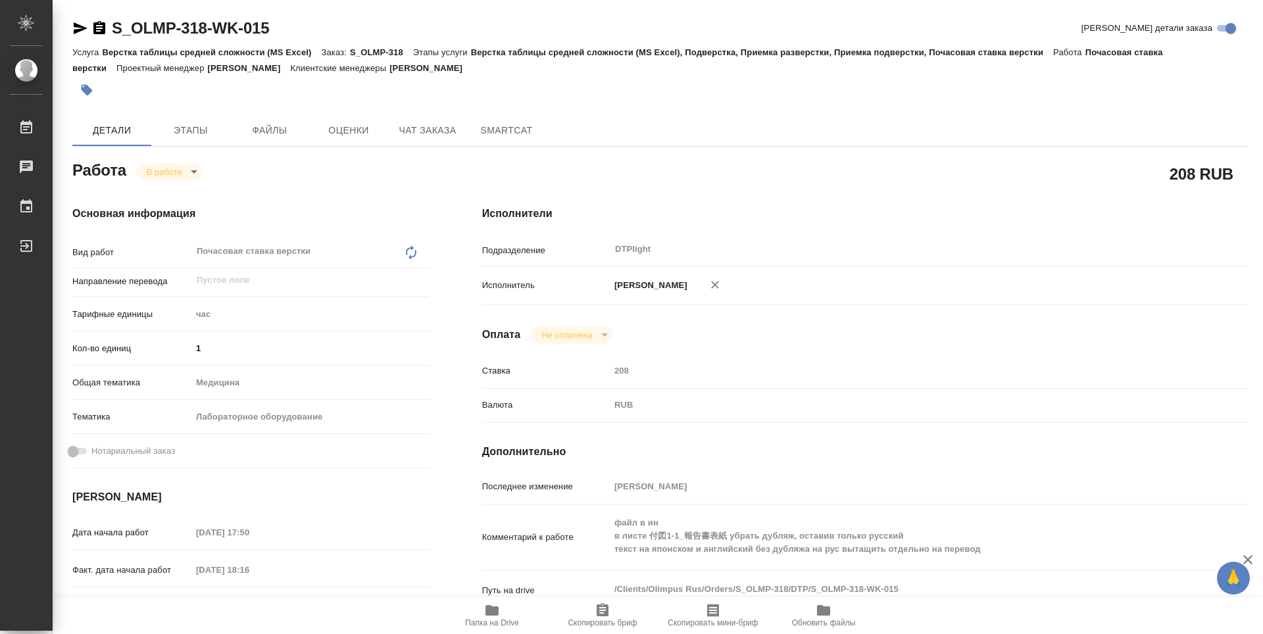
type textarea "x"
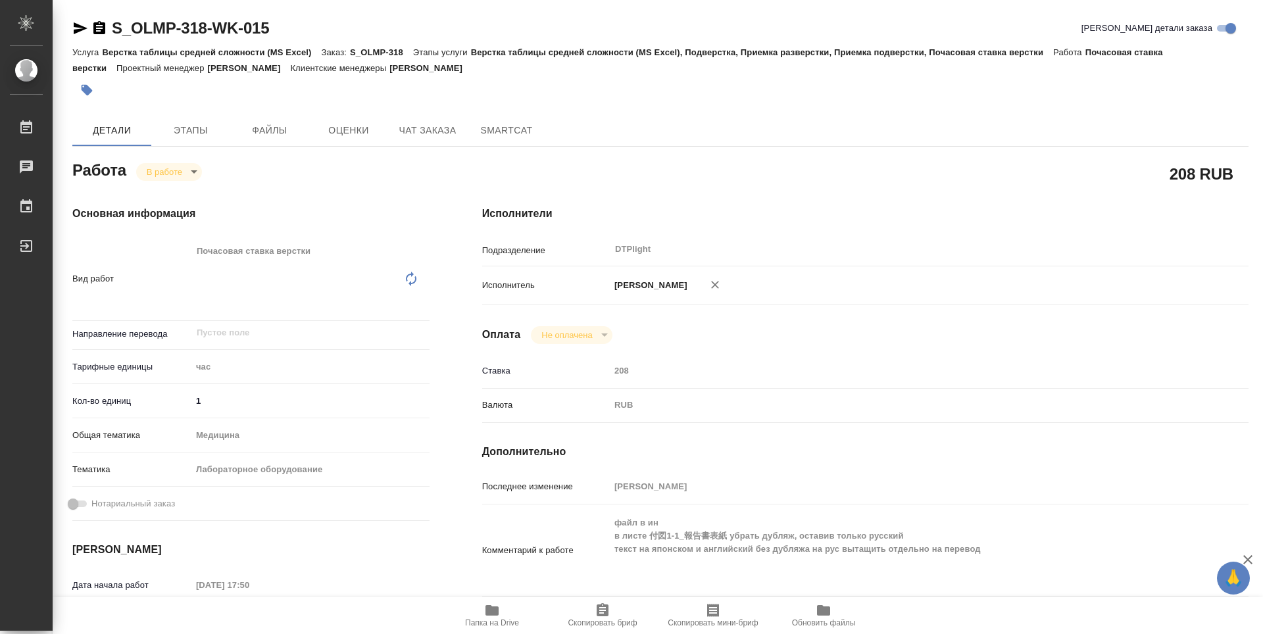
type textarea "x"
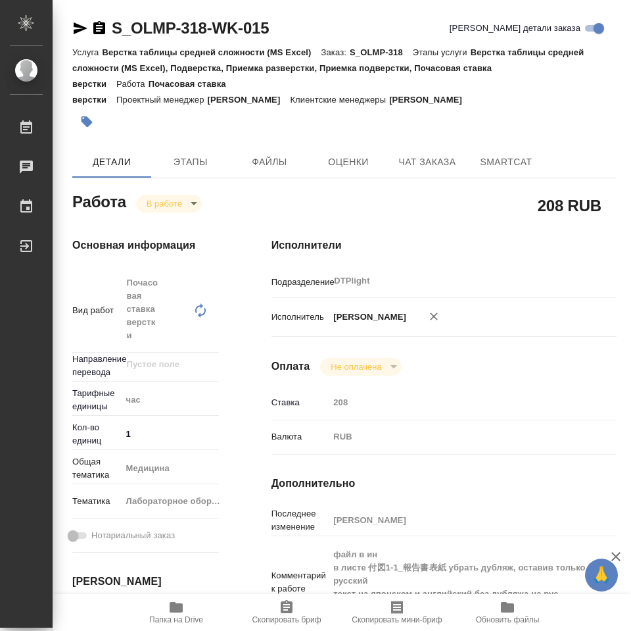
type textarea "x"
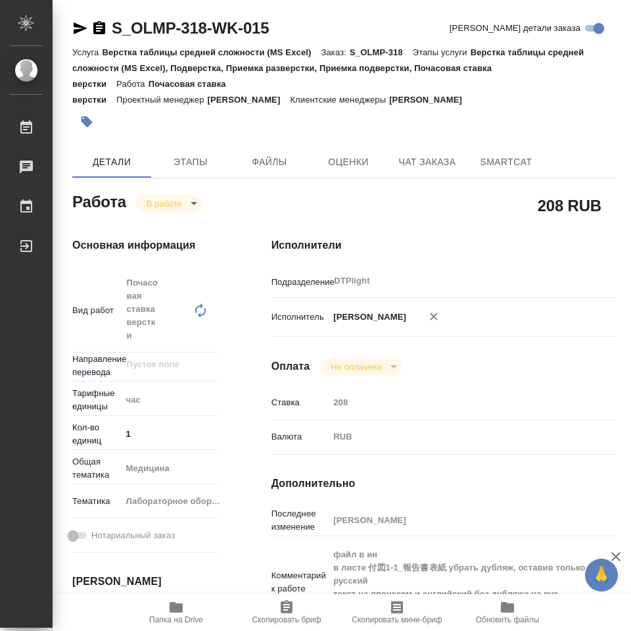
type textarea "x"
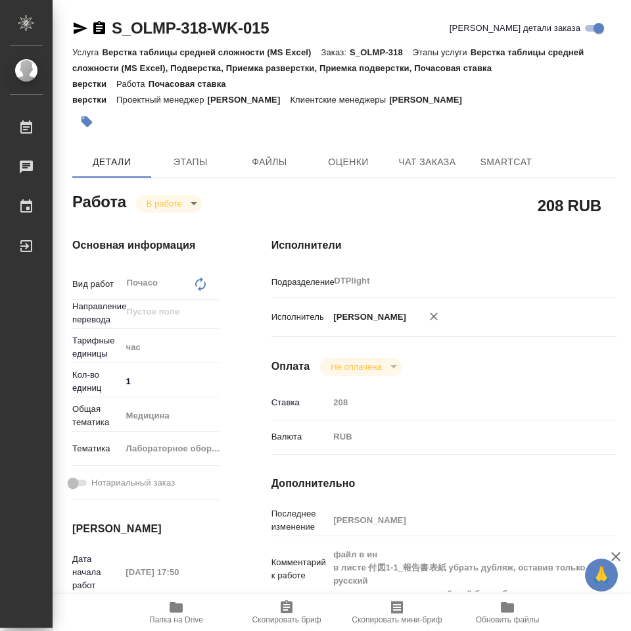
type textarea "x"
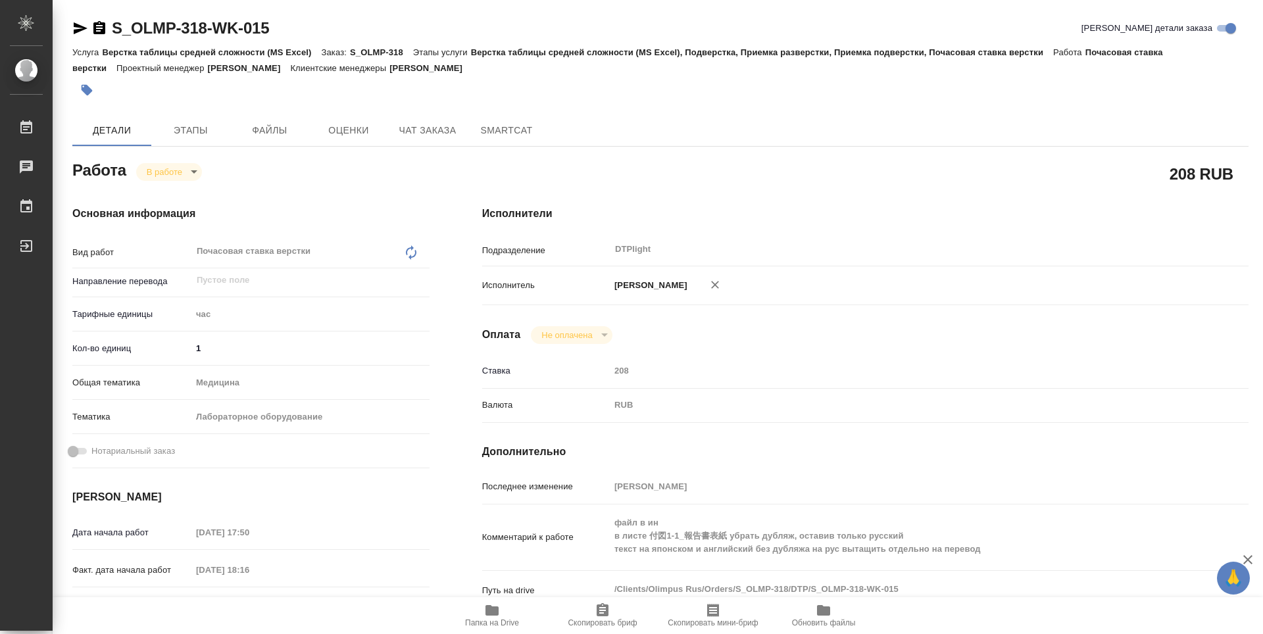
type textarea "x"
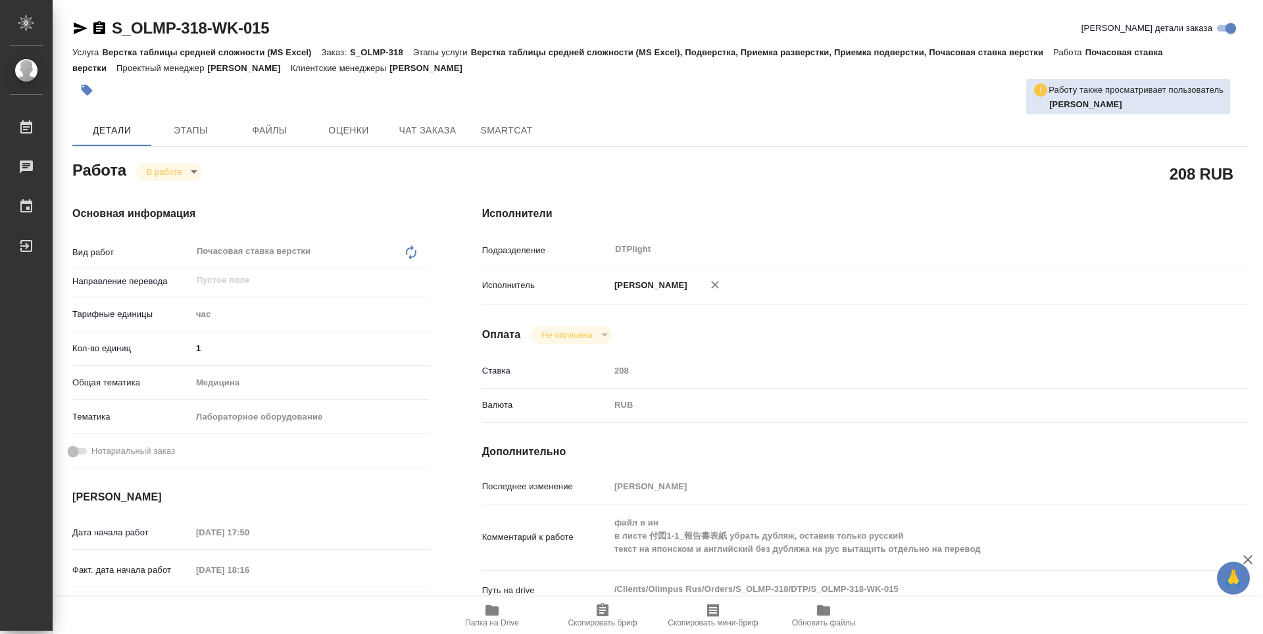
click at [495, 606] on icon "button" at bounding box center [491, 610] width 13 height 11
click at [492, 616] on icon "button" at bounding box center [492, 611] width 16 height 16
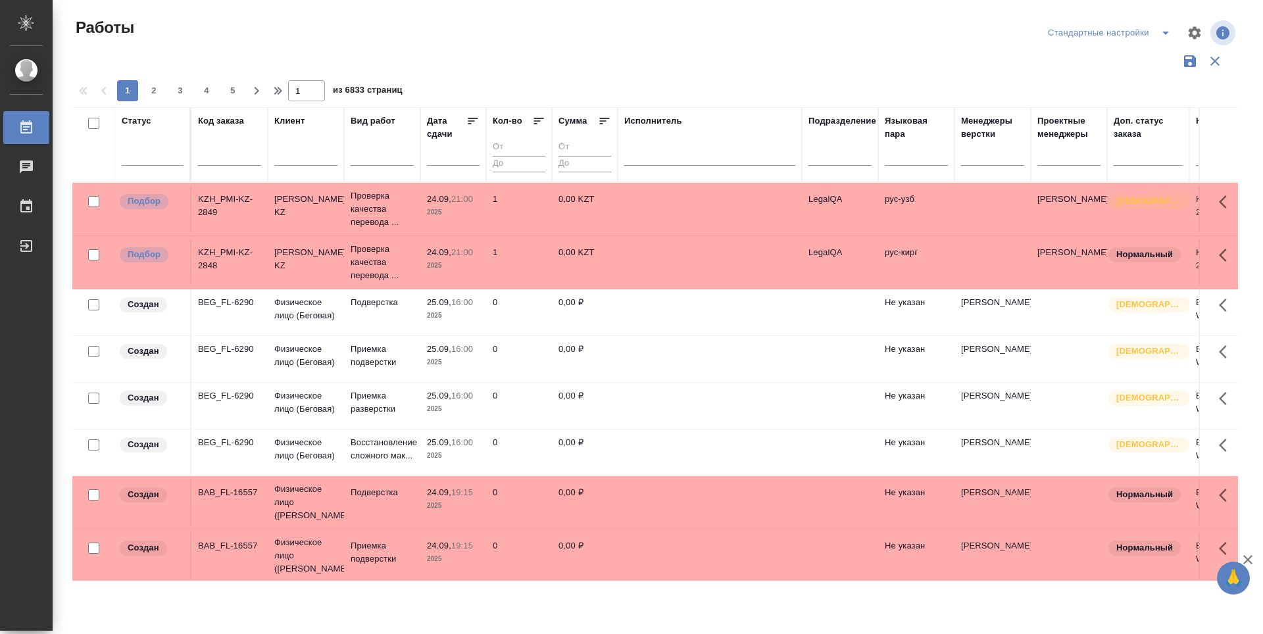
click at [859, 162] on div at bounding box center [839, 153] width 63 height 25
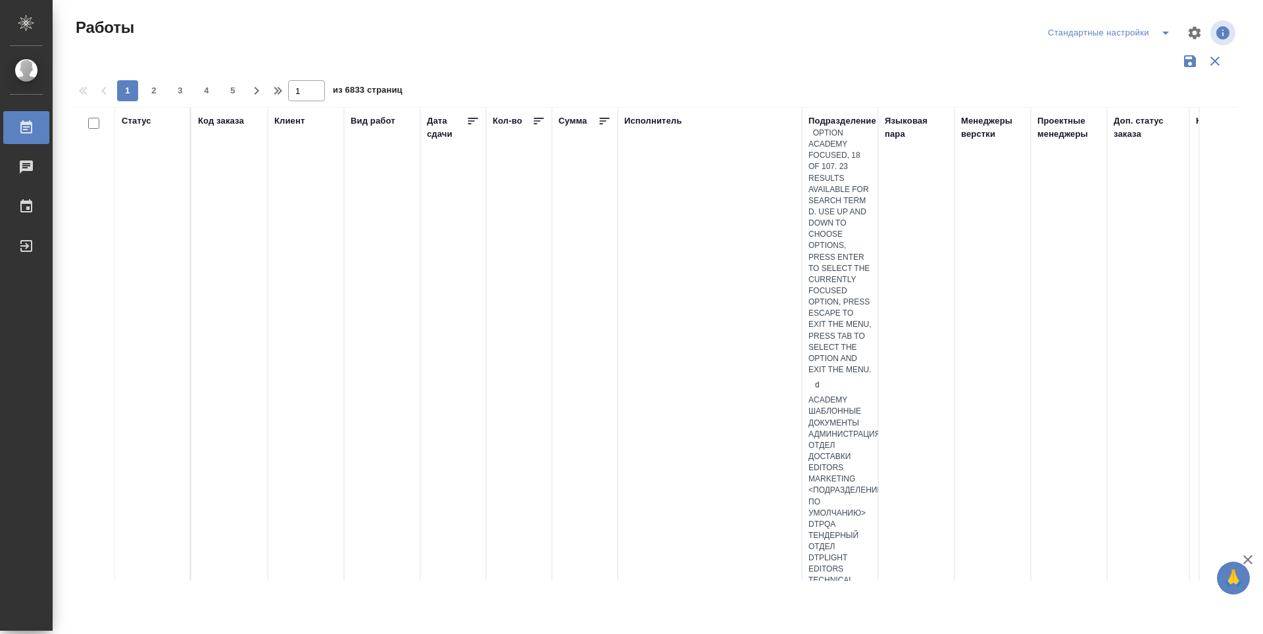
type input "dt"
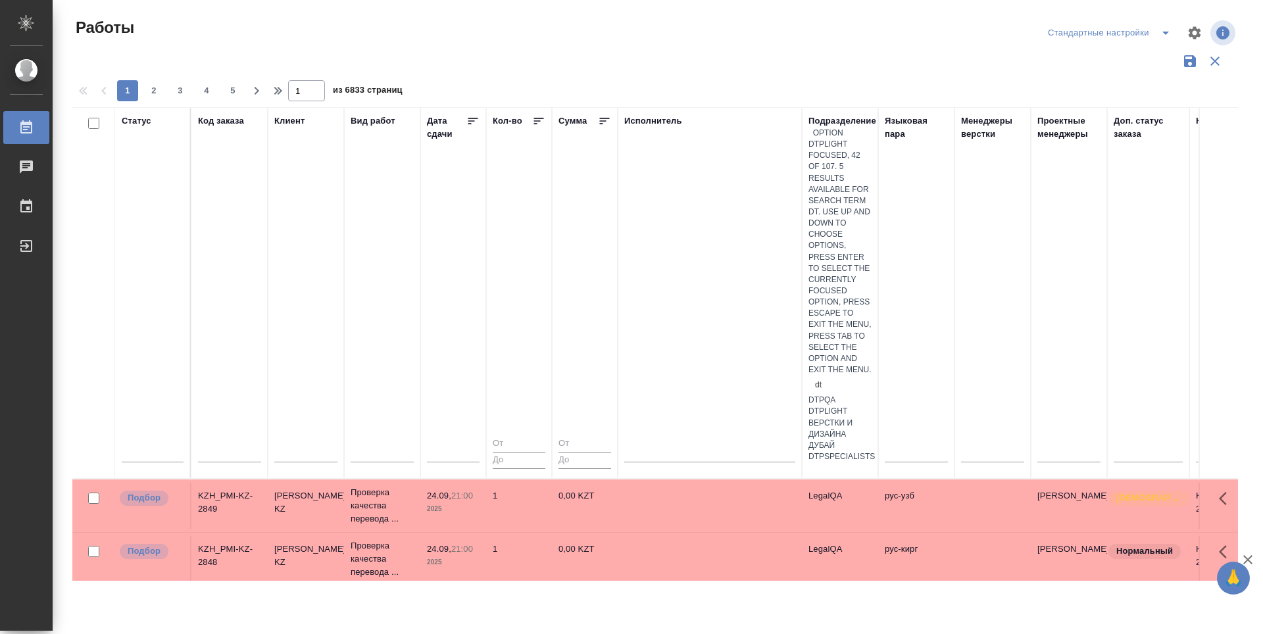
click at [853, 406] on div "DTPlight" at bounding box center [839, 411] width 63 height 11
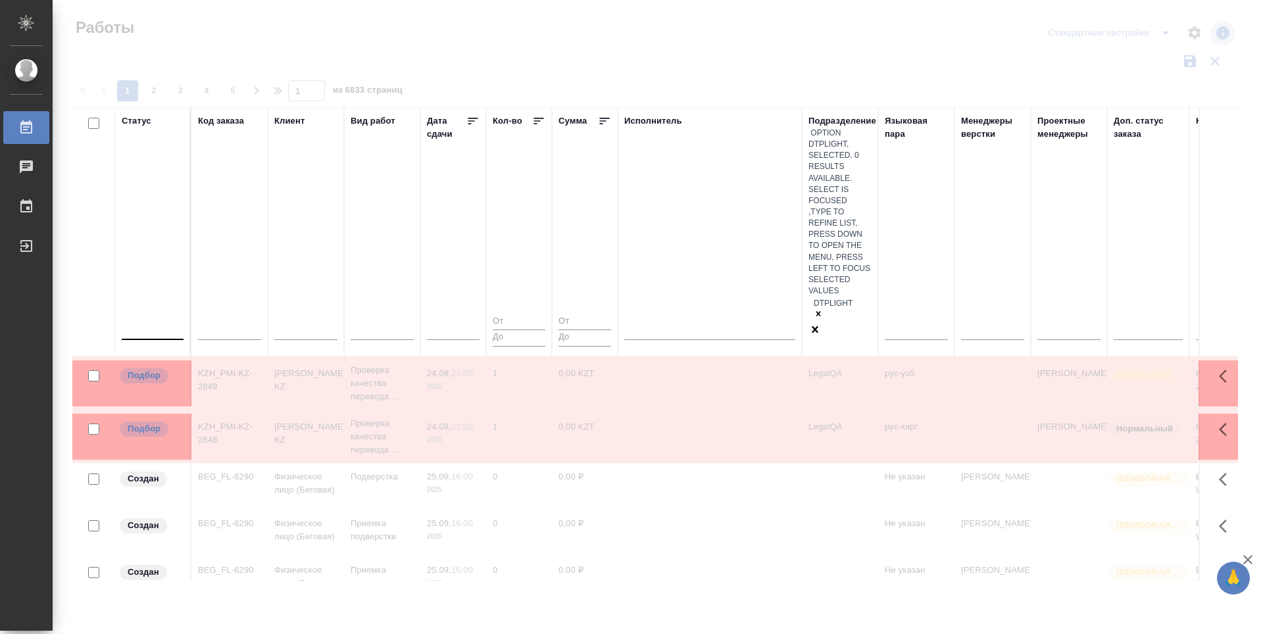
click at [159, 317] on div at bounding box center [153, 326] width 62 height 19
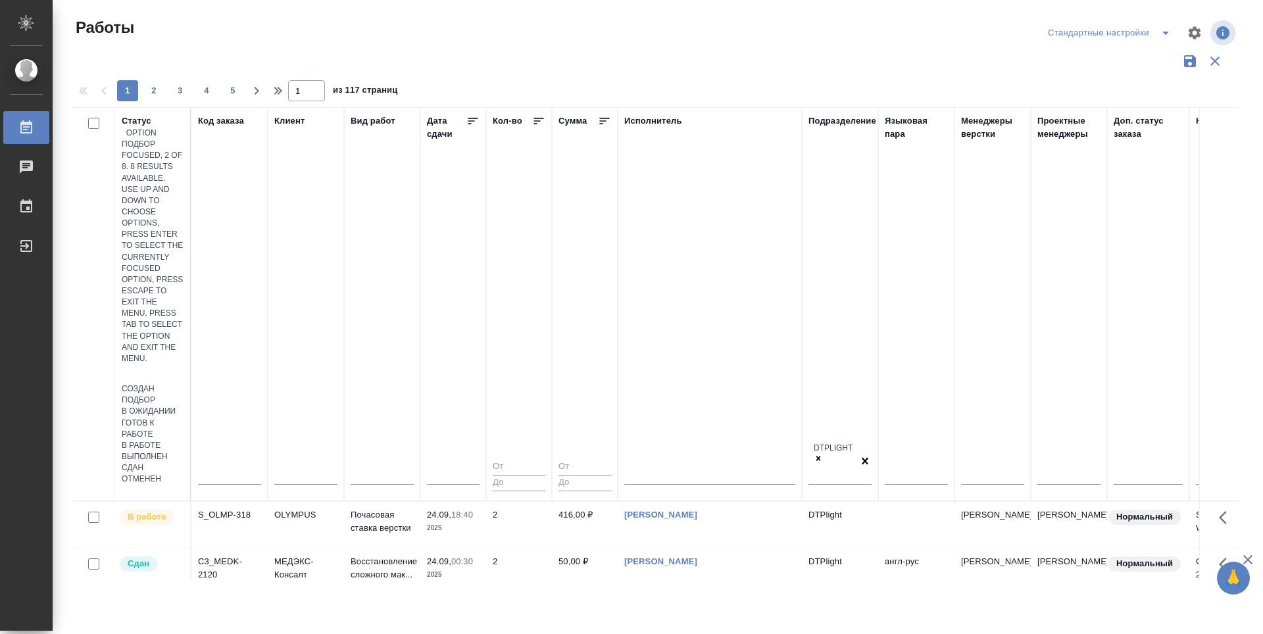
drag, startPoint x: 349, startPoint y: 214, endPoint x: 307, endPoint y: 197, distance: 45.4
click at [184, 395] on div "Подбор" at bounding box center [153, 400] width 62 height 11
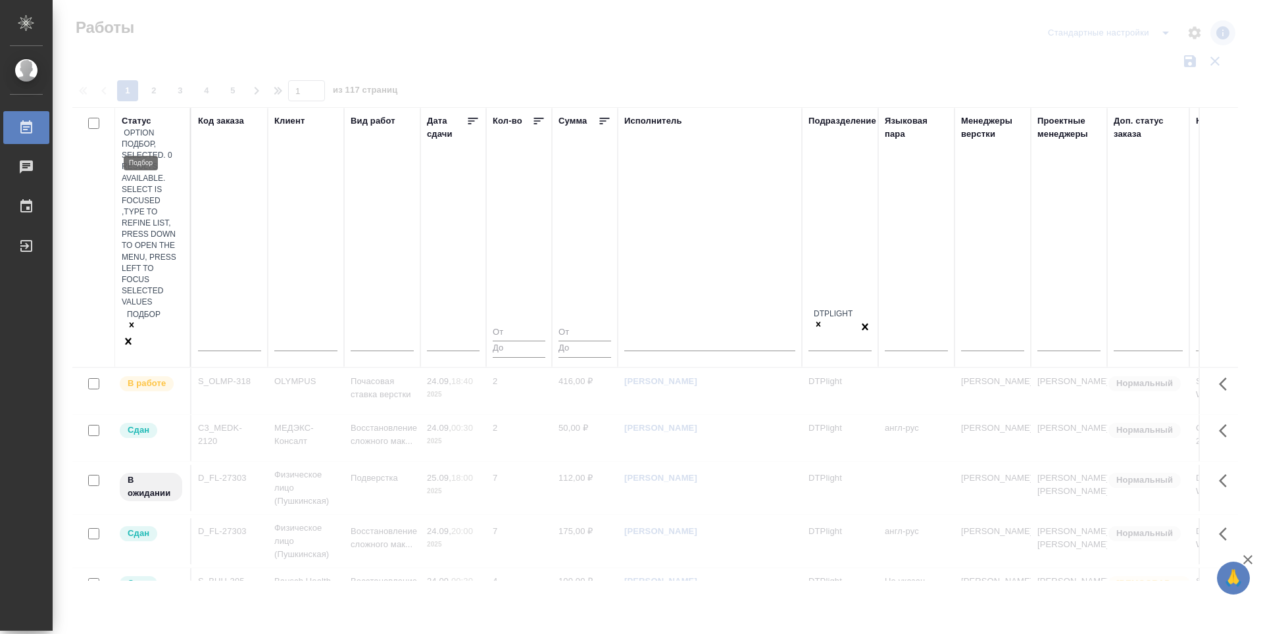
click at [139, 308] on div "Подбор" at bounding box center [153, 321] width 62 height 26
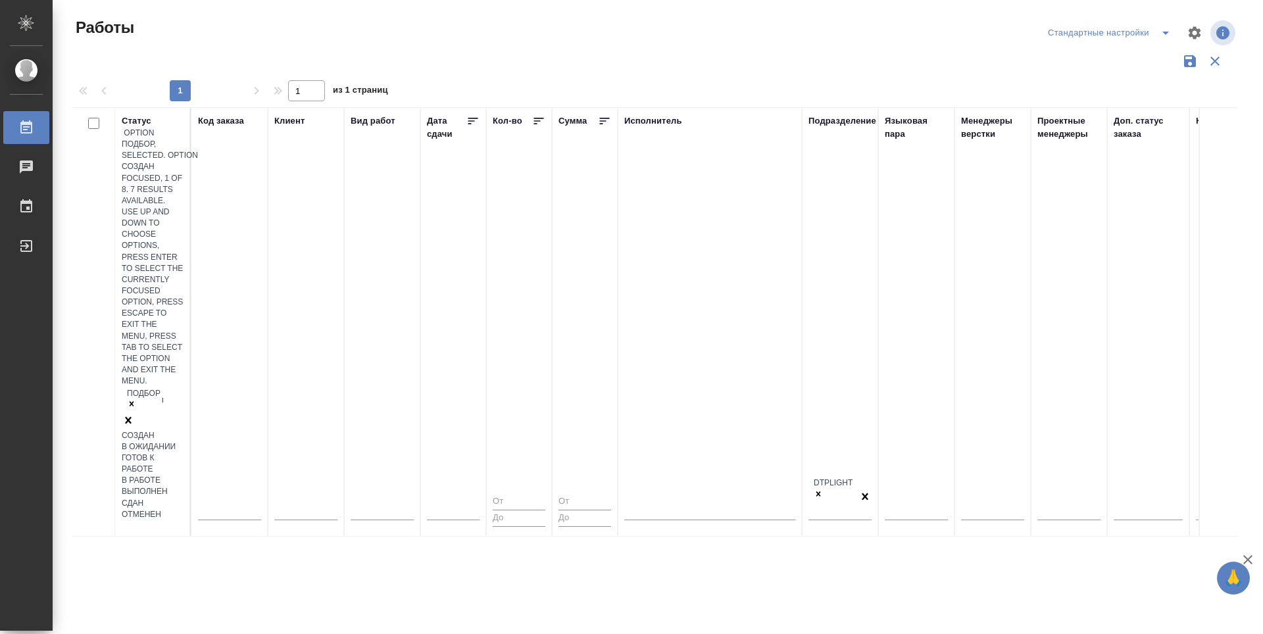
type input "го"
click at [184, 453] on div "Готов к работе" at bounding box center [153, 464] width 62 height 22
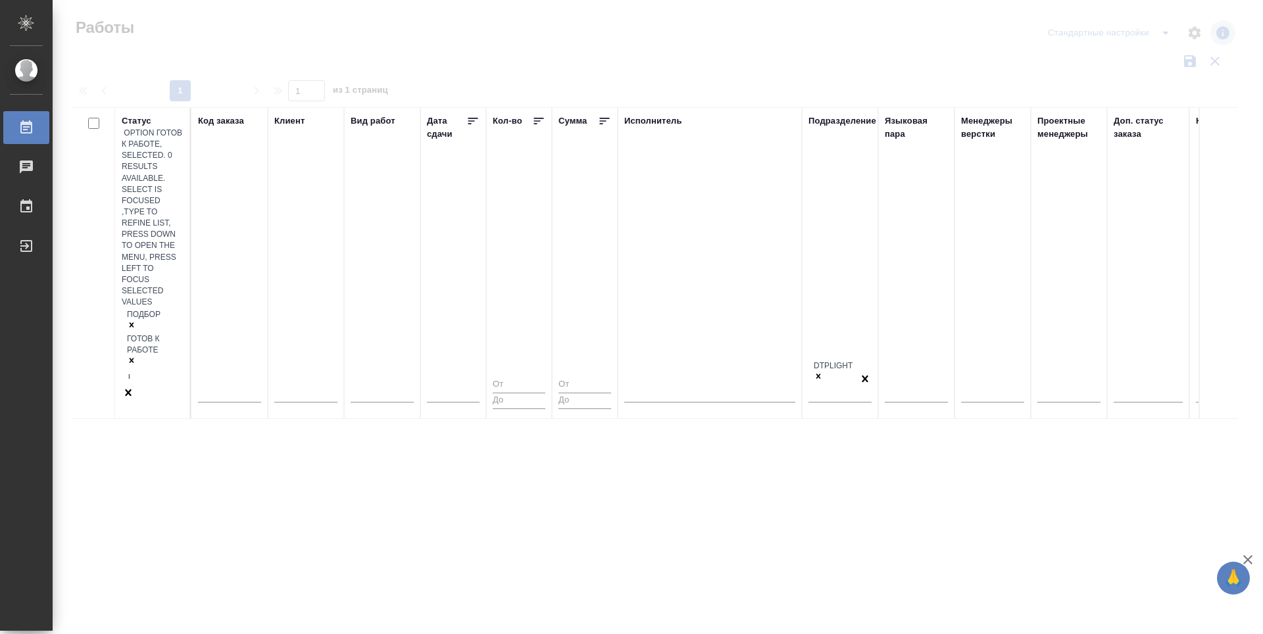
type input "в"
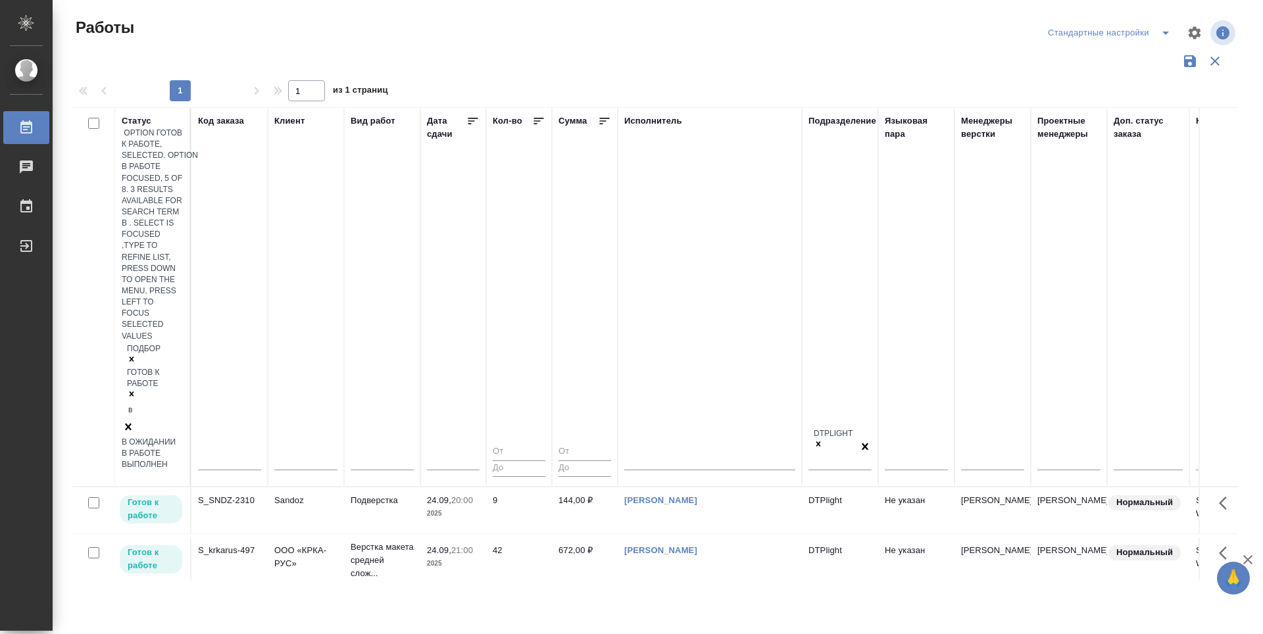
click at [184, 448] on div "В работе" at bounding box center [153, 453] width 62 height 11
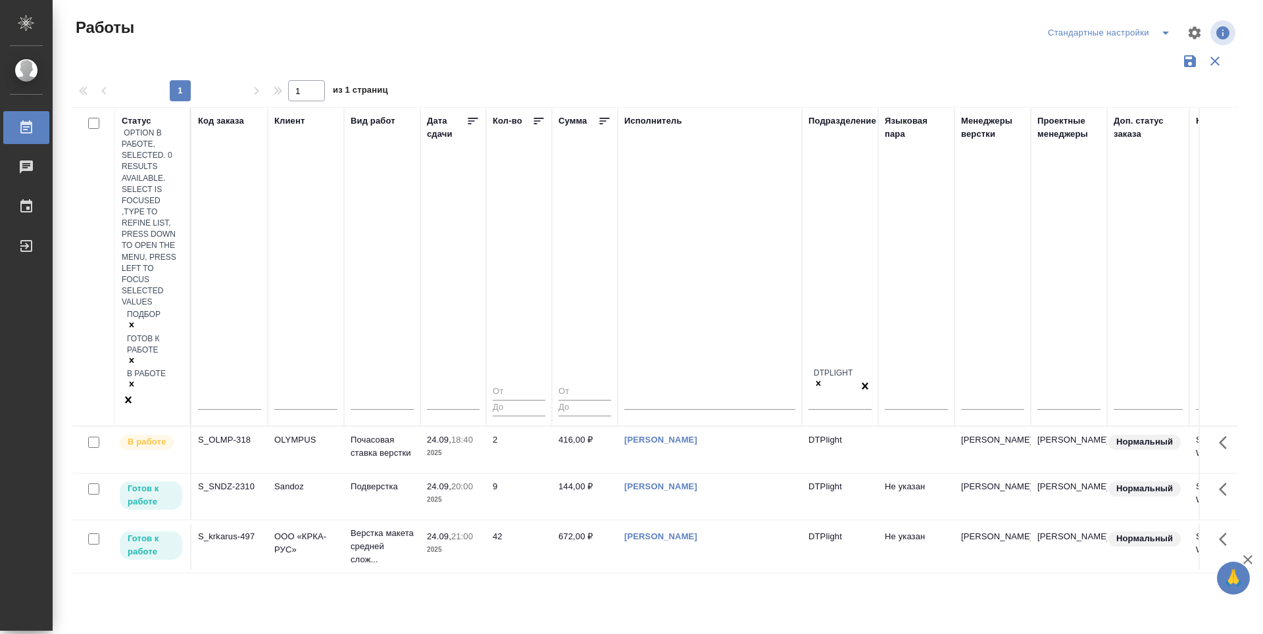
click at [435, 437] on div "Статус option В работе, selected. 0 results available. Select is focused ,type …" at bounding box center [655, 344] width 1166 height 474
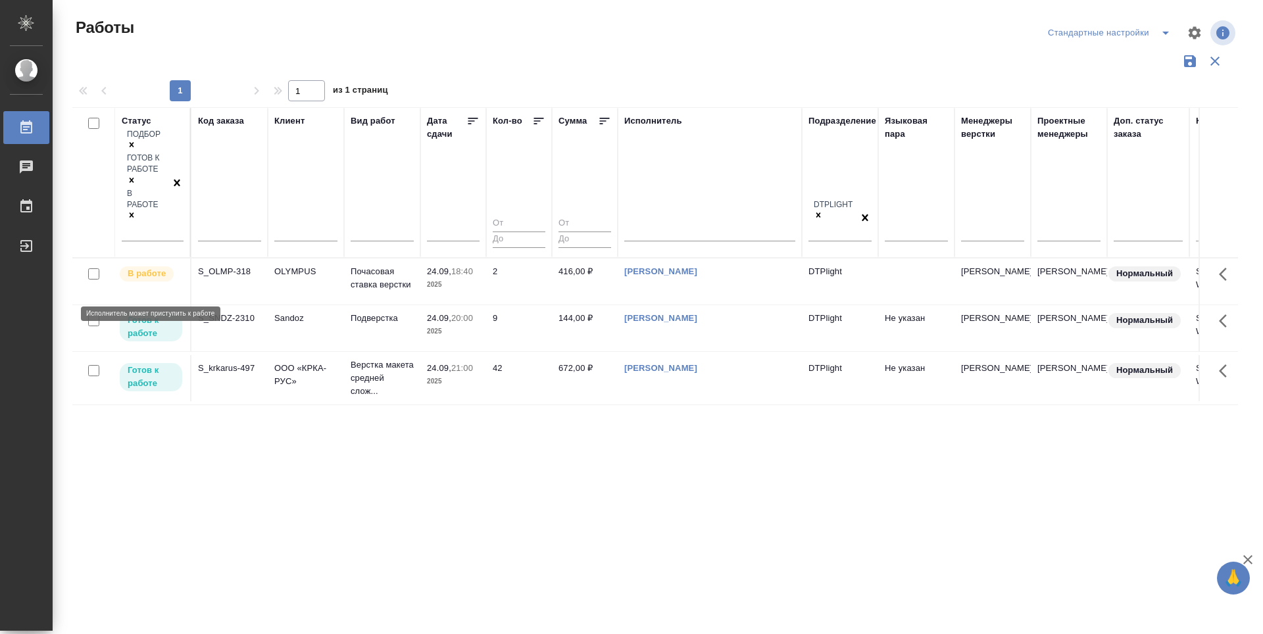
click at [157, 314] on p "Готов к работе" at bounding box center [151, 327] width 47 height 26
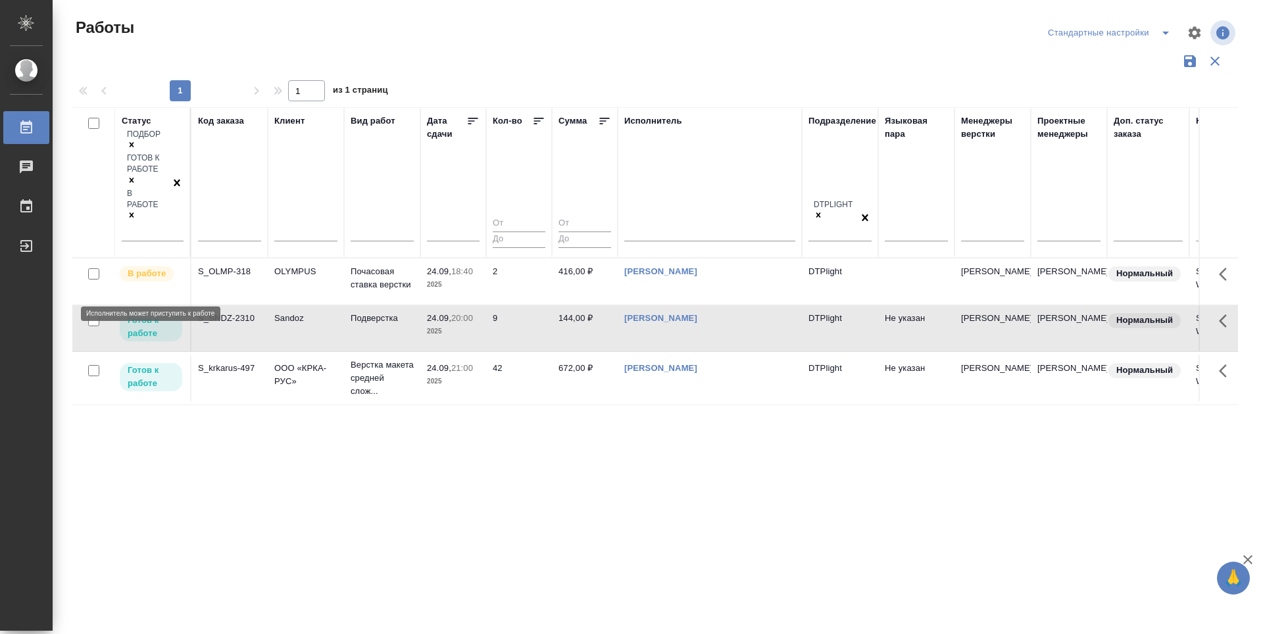
click at [157, 314] on p "Готов к работе" at bounding box center [151, 327] width 47 height 26
click at [139, 305] on td "В работе" at bounding box center [153, 328] width 76 height 46
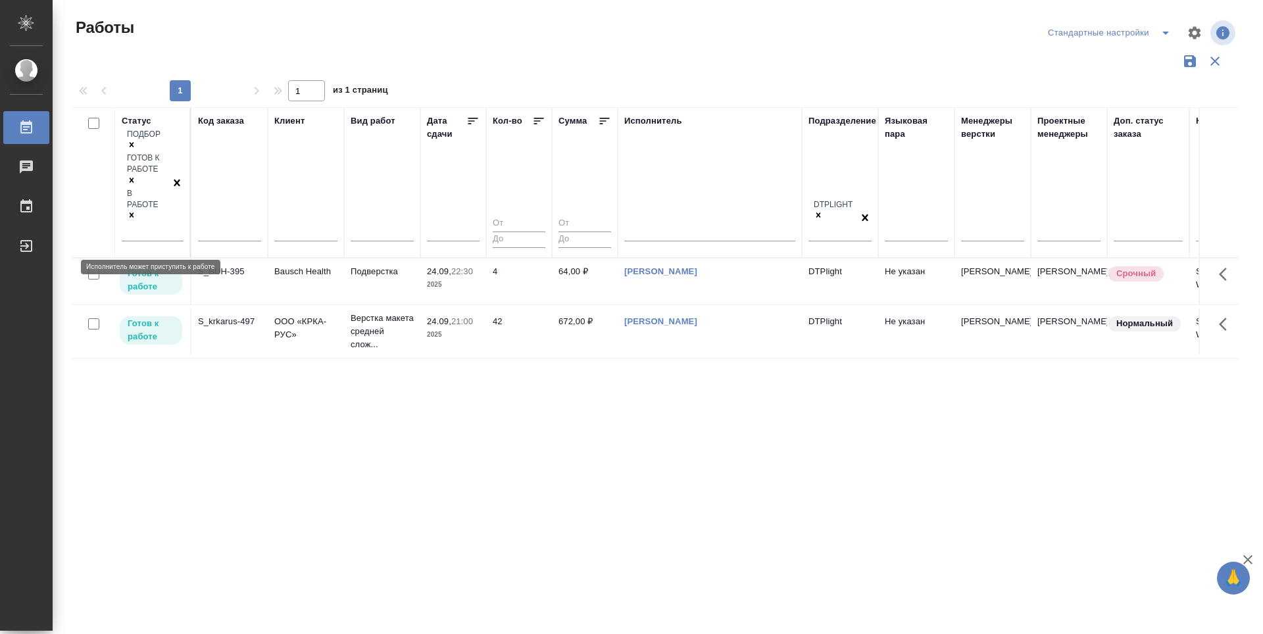
click at [147, 267] on p "Готов к работе" at bounding box center [151, 280] width 47 height 26
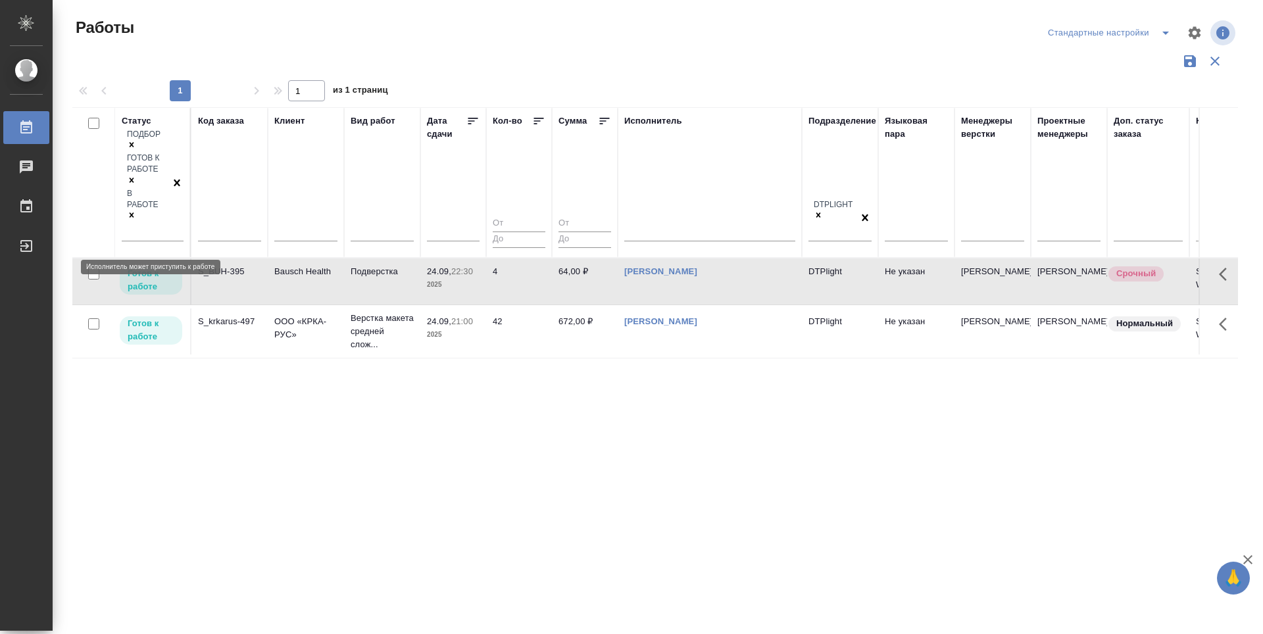
click at [147, 267] on p "Готов к работе" at bounding box center [151, 280] width 47 height 26
click at [147, 317] on p "Готов к работе" at bounding box center [151, 330] width 47 height 26
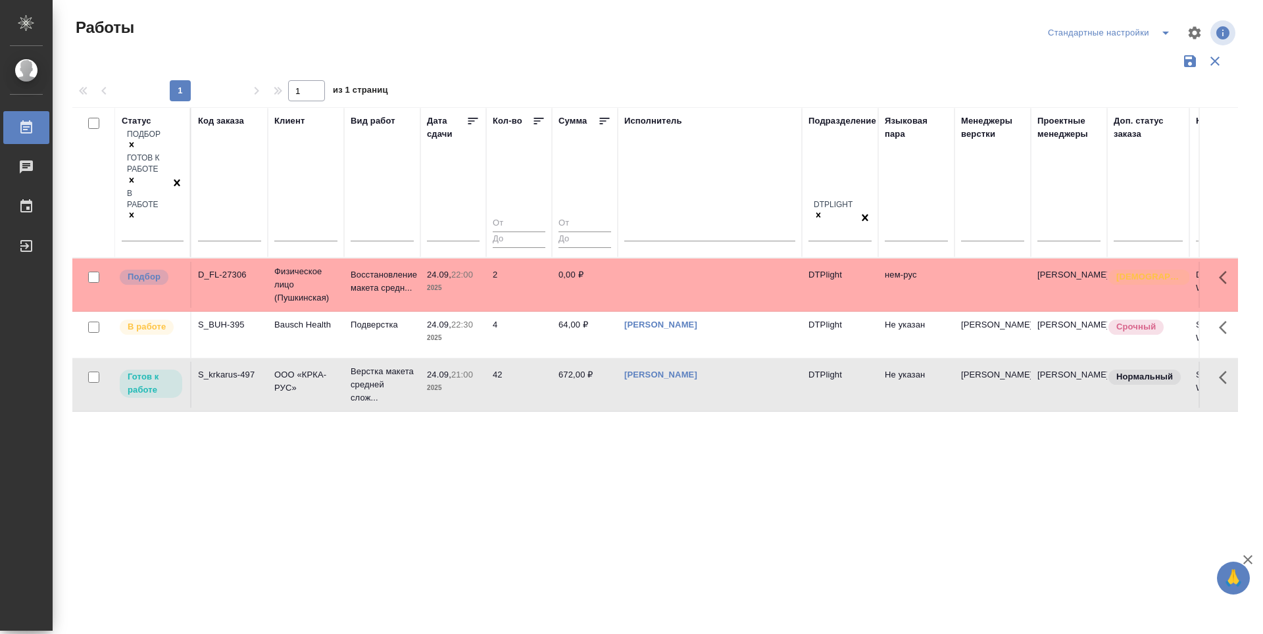
click at [470, 120] on icon at bounding box center [472, 120] width 13 height 13
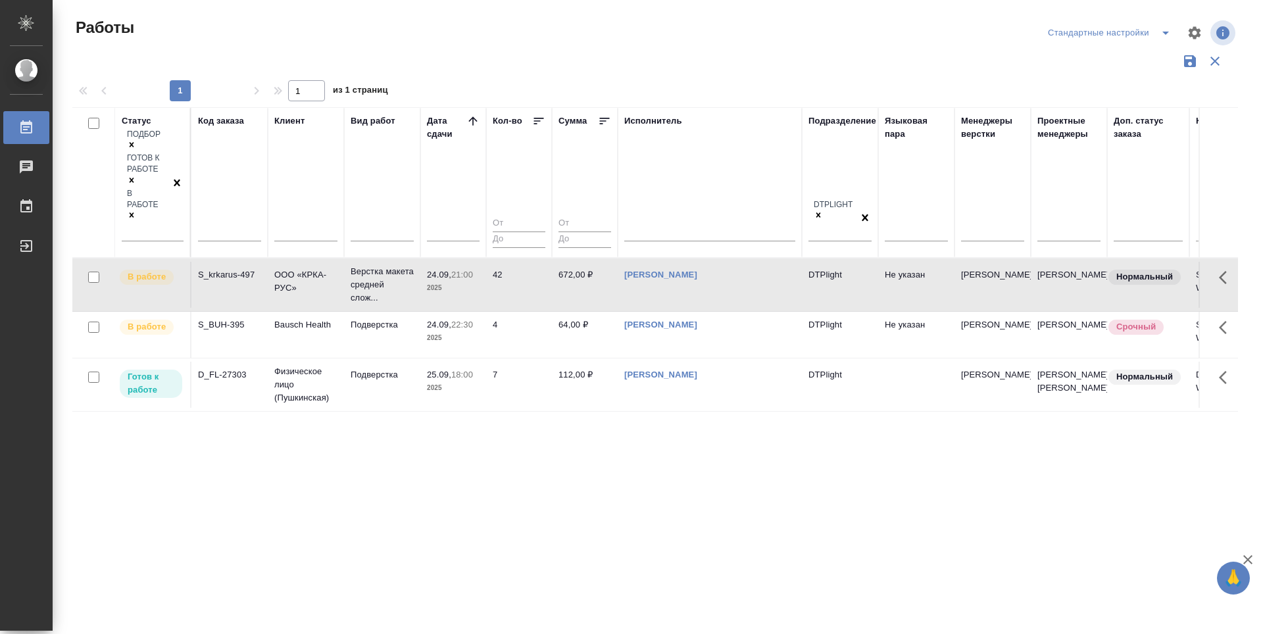
click at [466, 430] on div "Статус Подбор Готов к работе В работе Код заказа Клиент Вид работ Дата сдачи Ко…" at bounding box center [655, 344] width 1166 height 474
click at [568, 445] on div "Статус Подбор Готов к работе В работе Код заказа Клиент Вид работ Дата сдачи Ко…" at bounding box center [655, 344] width 1166 height 474
click at [155, 320] on p "В работе" at bounding box center [147, 326] width 38 height 13
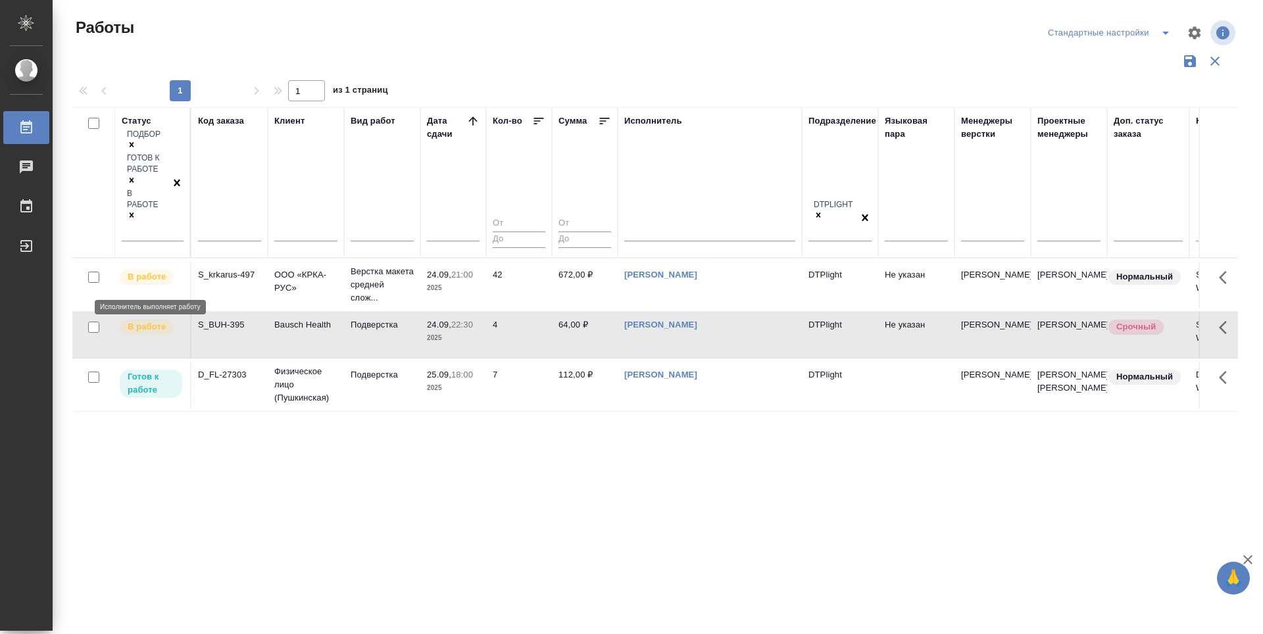
click at [155, 320] on p "В работе" at bounding box center [147, 326] width 38 height 13
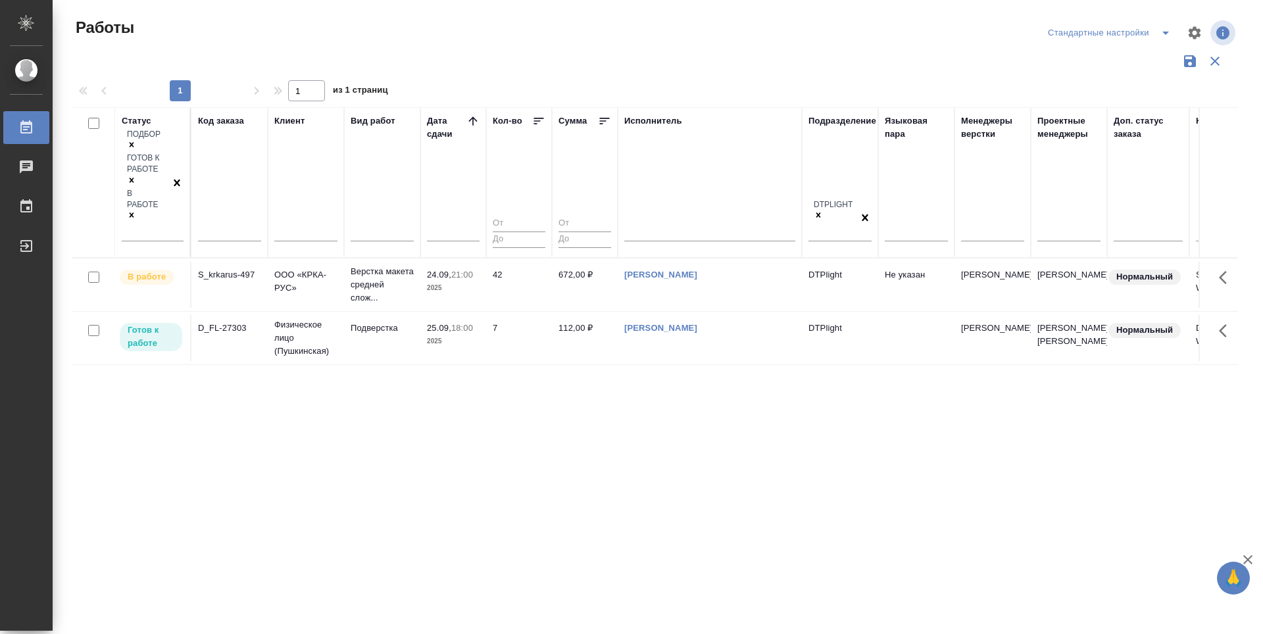
click at [639, 438] on div "Статус Подбор Готов к работе В работе Код заказа Клиент Вид работ Дата сдачи Ко…" at bounding box center [655, 344] width 1166 height 474
click at [158, 324] on p "Готов к работе" at bounding box center [151, 337] width 47 height 26
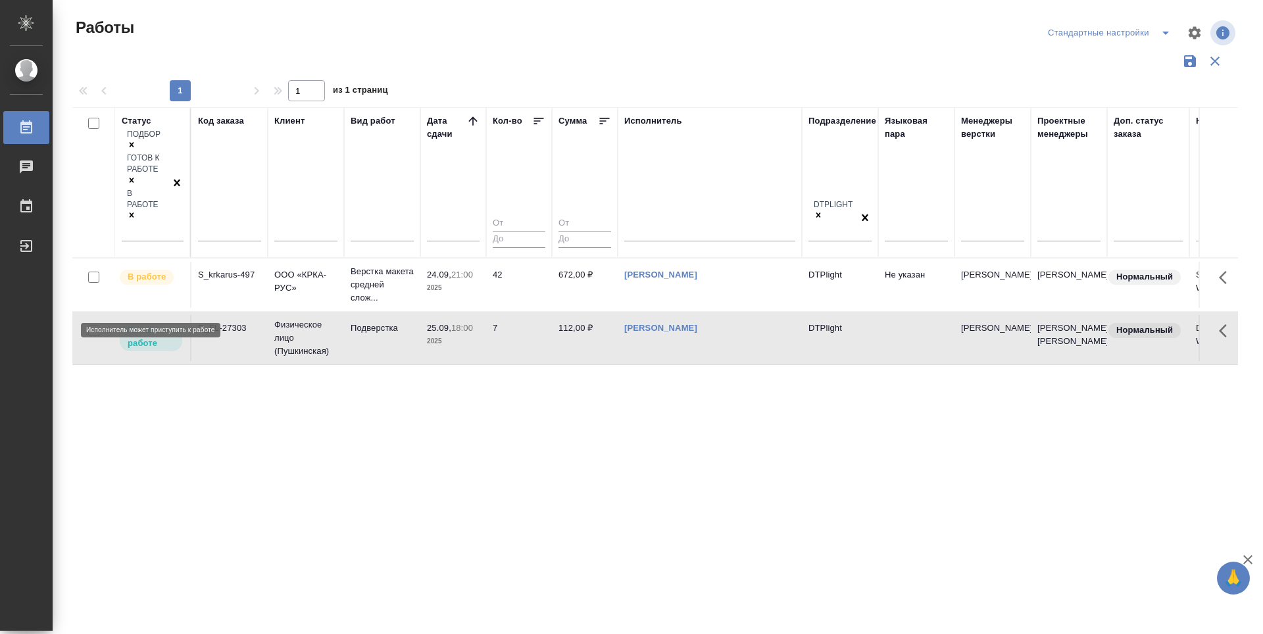
click at [158, 324] on p "Готов к работе" at bounding box center [151, 337] width 47 height 26
click at [549, 363] on div "Статус Подбор Готов к работе В работе Код заказа Клиент Вид работ Дата сдачи Ко…" at bounding box center [655, 344] width 1166 height 474
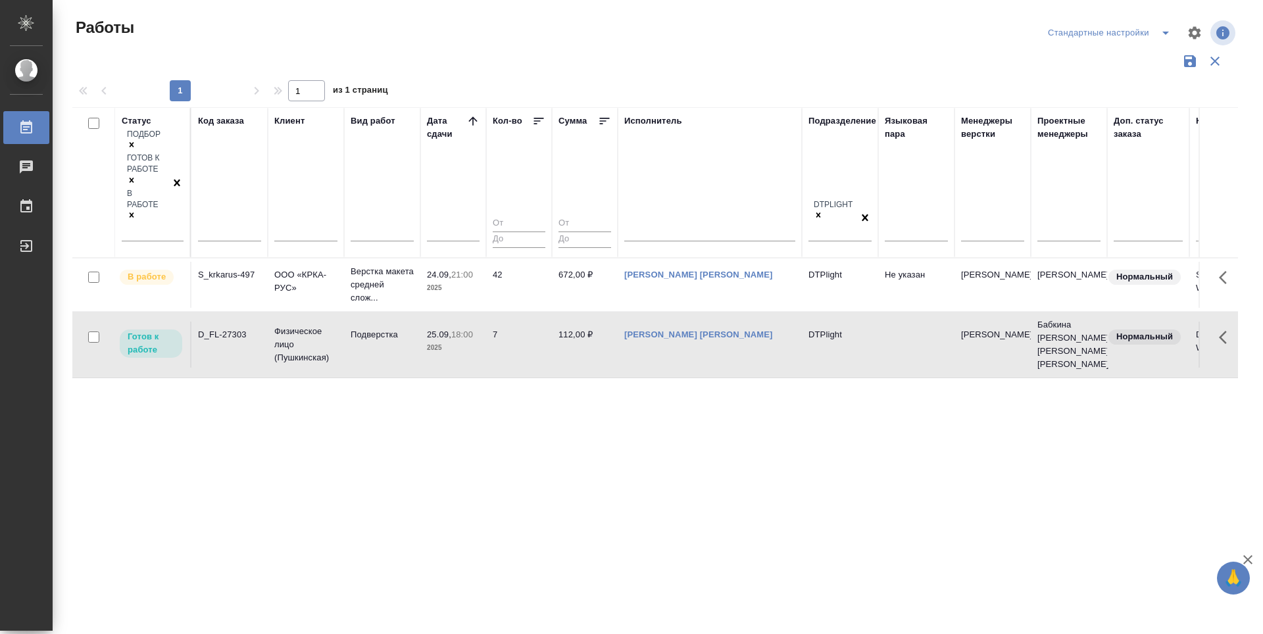
click div "Статус Подбор Готов к работе В работе Код заказа Клиент Вид работ Дата сдачи Ко…"
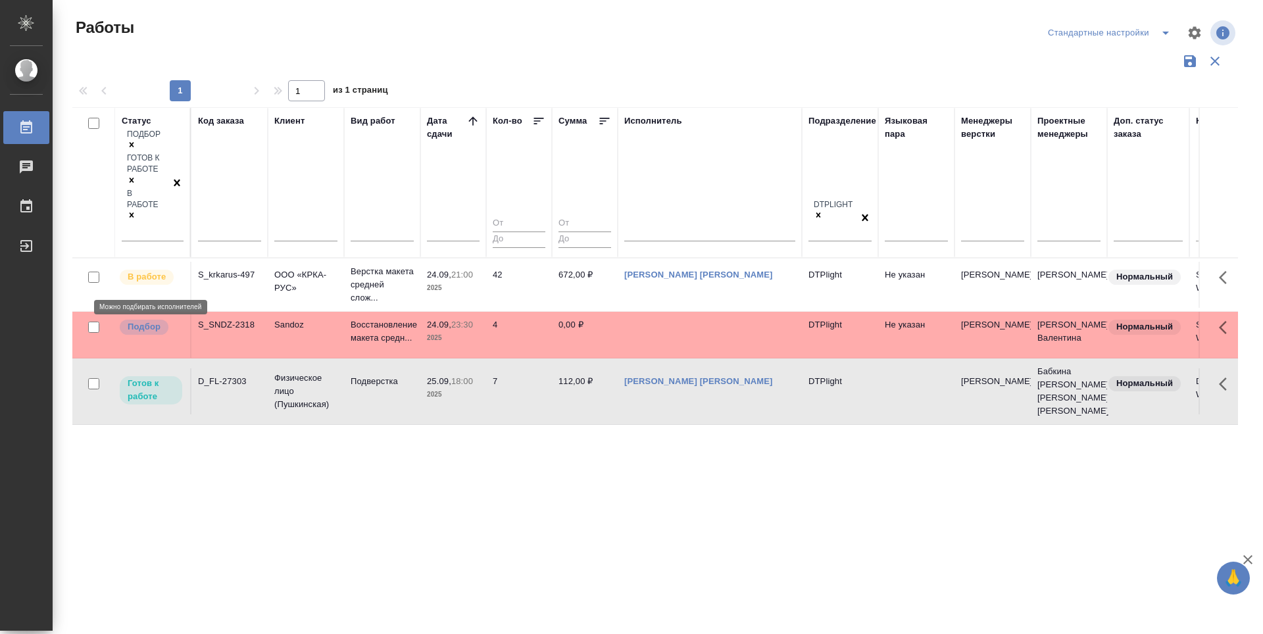
click p "Подбор"
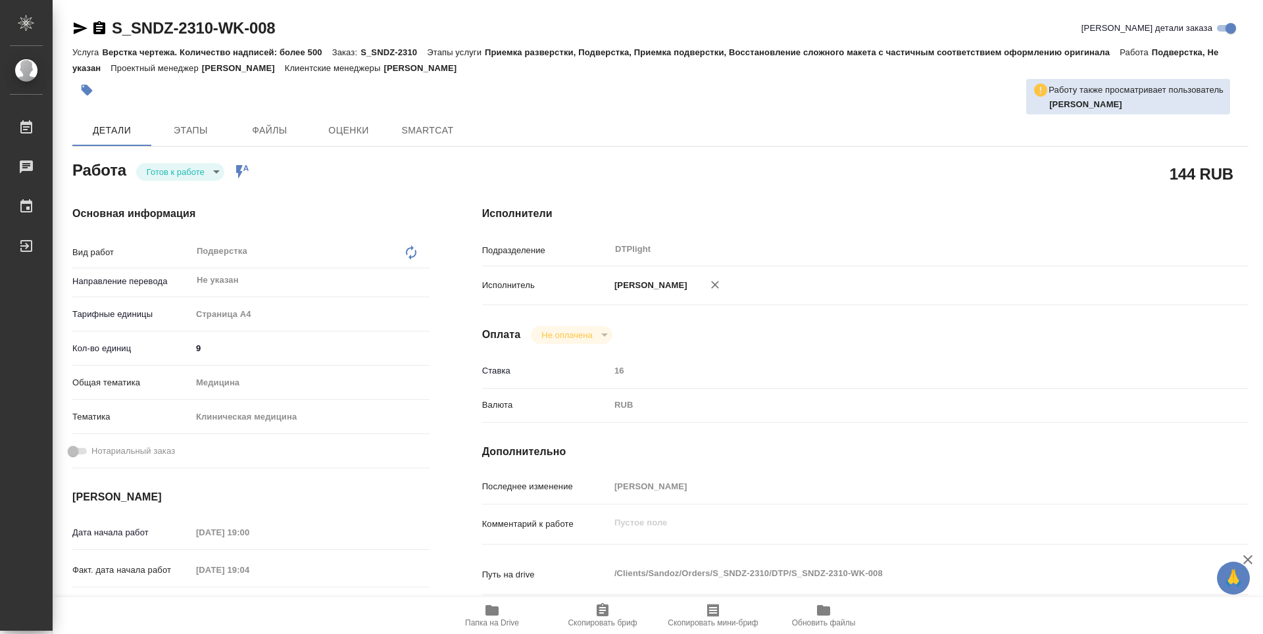
type textarea "x"
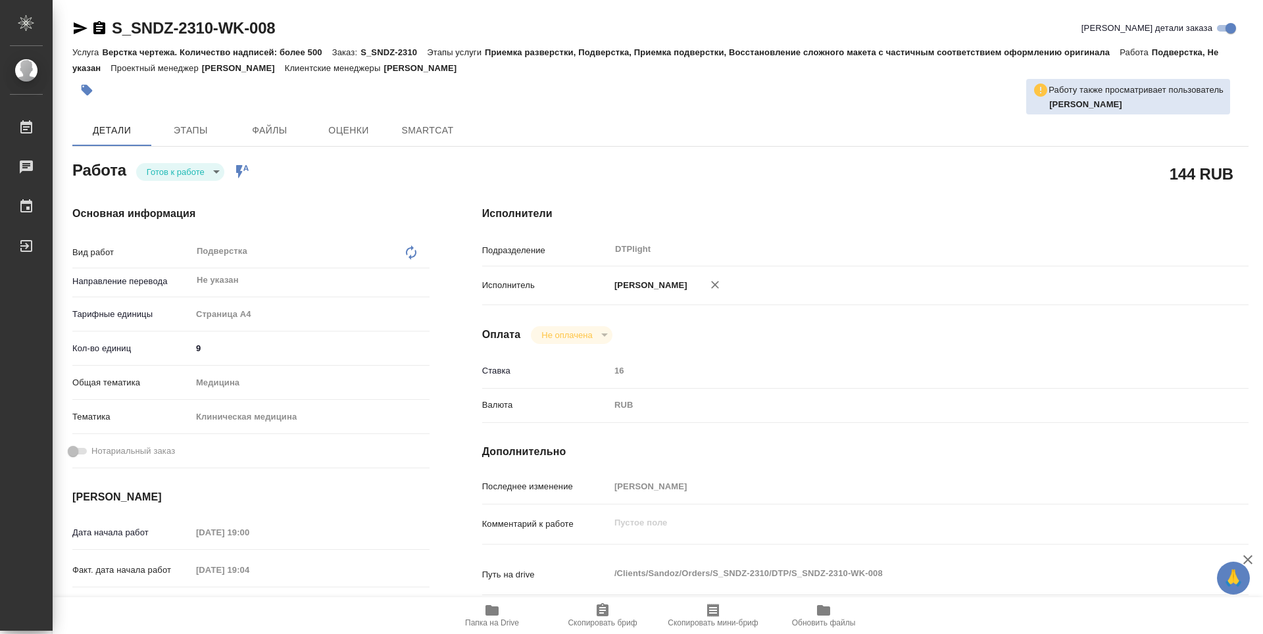
type textarea "x"
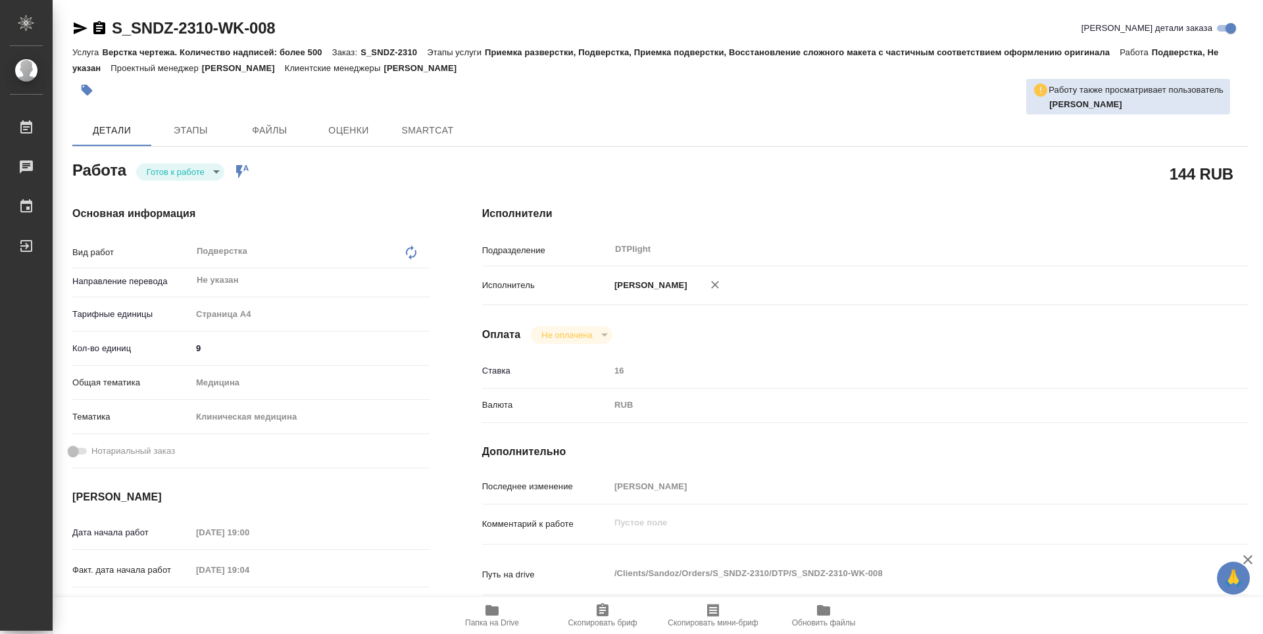
type textarea "x"
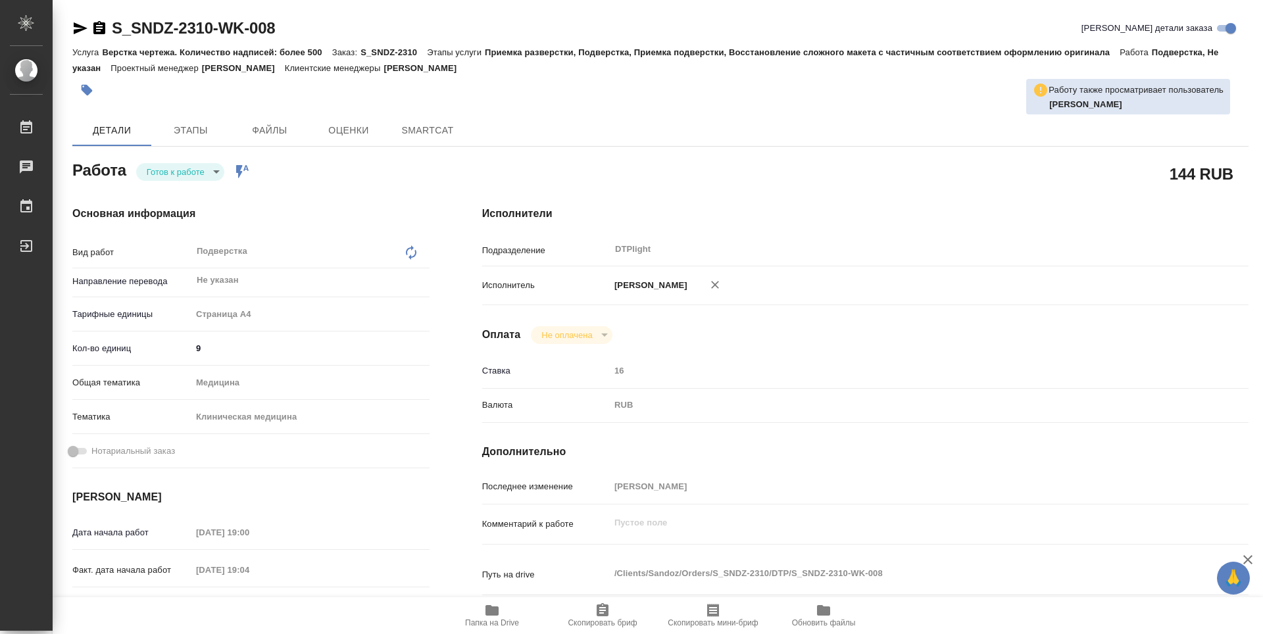
type textarea "x"
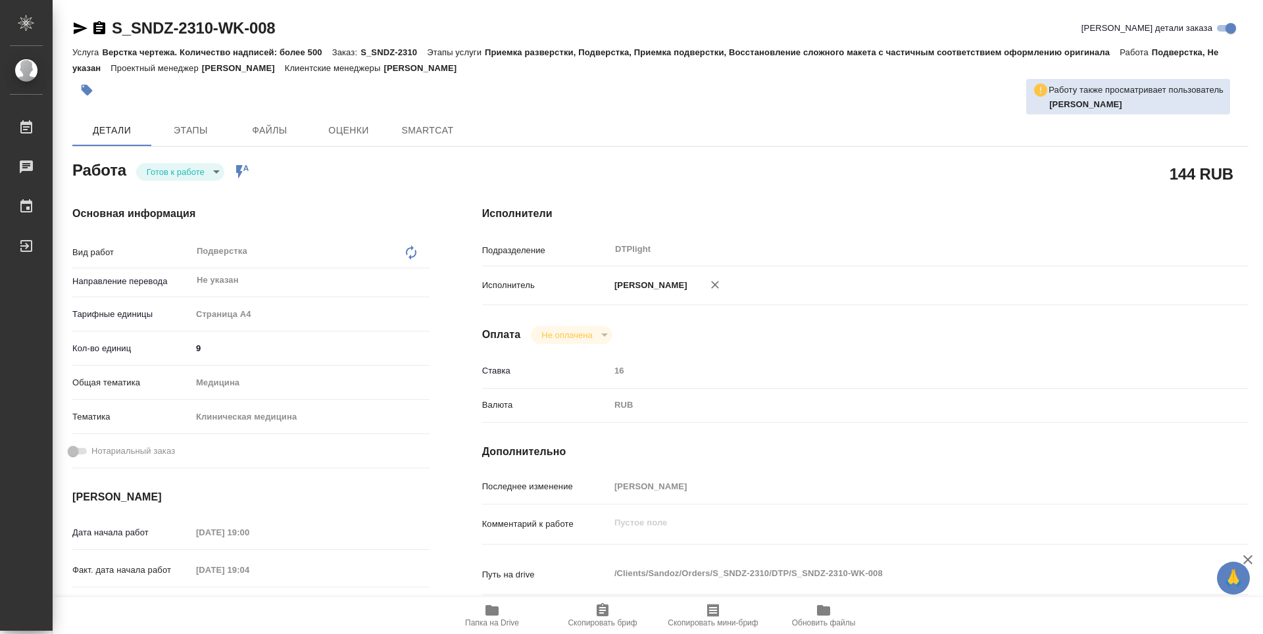
type textarea "x"
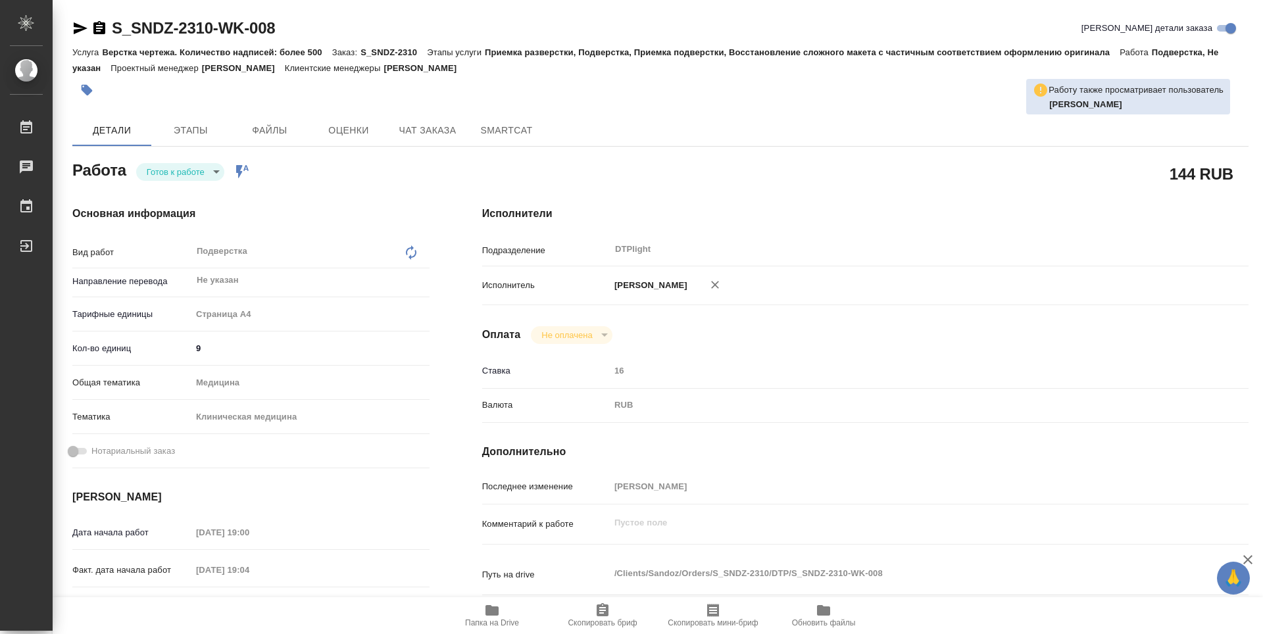
type textarea "x"
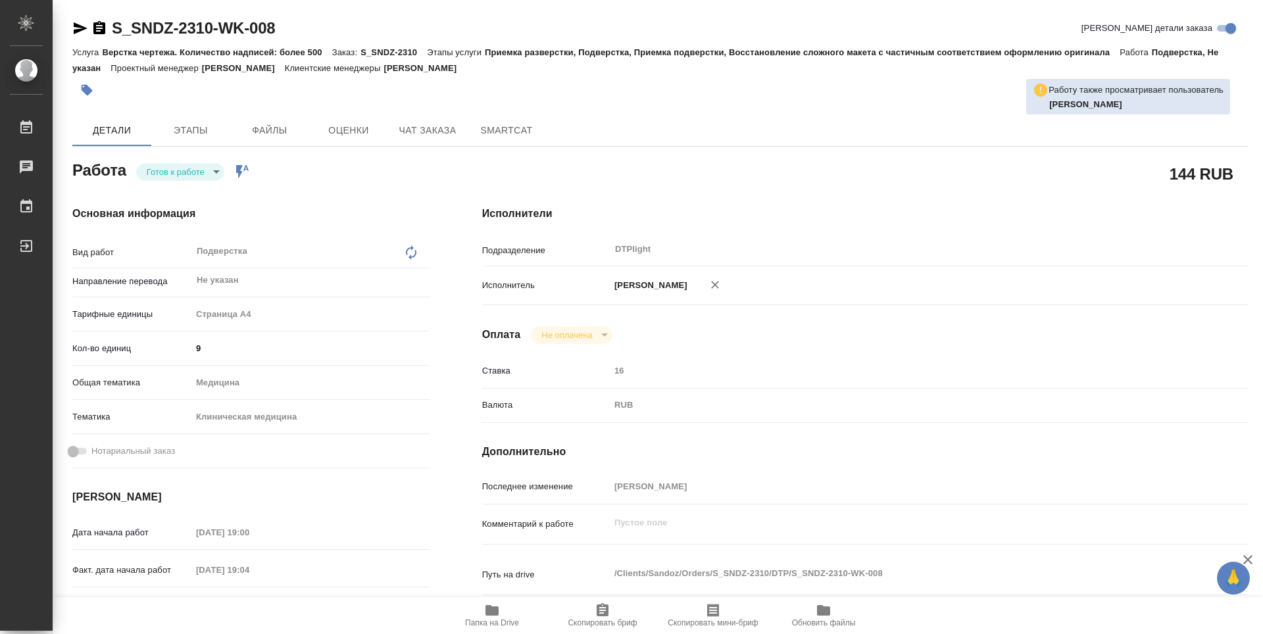
type textarea "x"
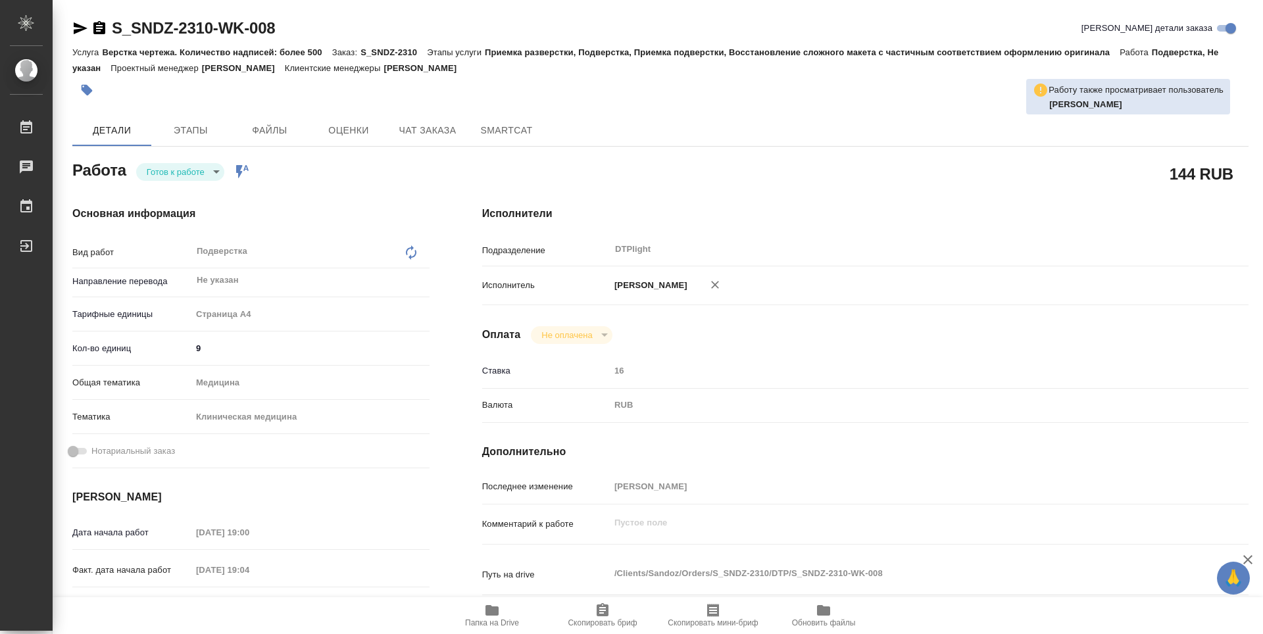
click at [490, 608] on icon "button" at bounding box center [491, 610] width 13 height 11
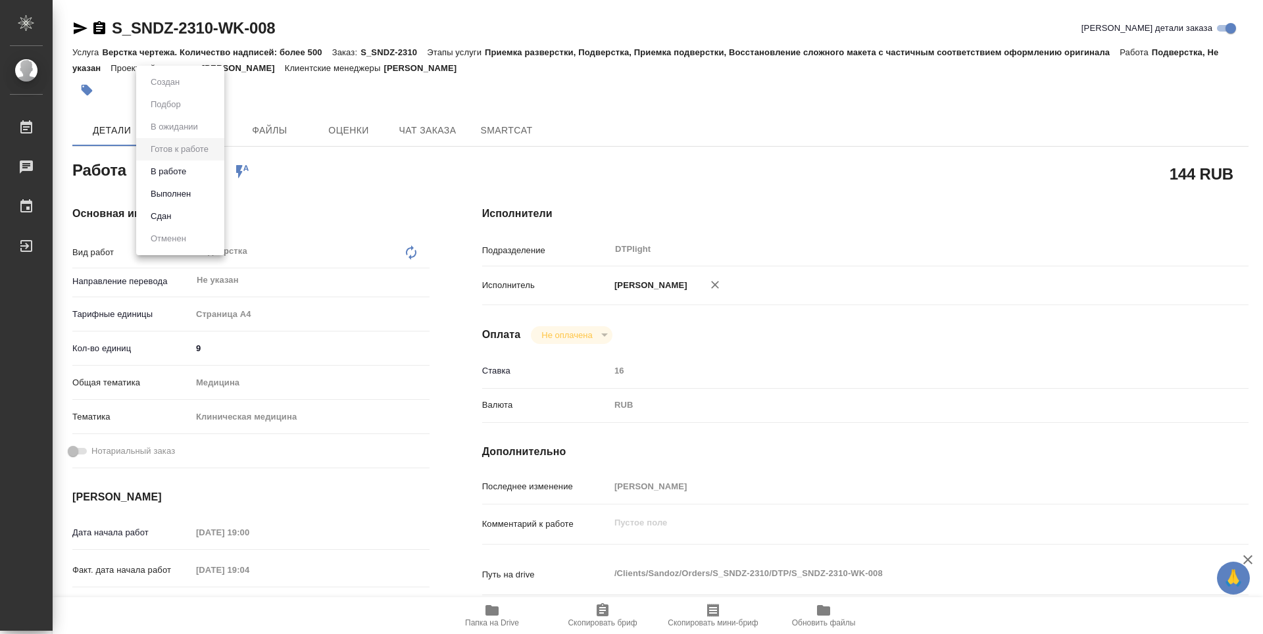
click at [172, 176] on body "🙏 .cls-1 fill:#fff; AWATERA Zubakova Viktoriya Работы 0 Чаты График Выйти S_SND…" at bounding box center [631, 317] width 1263 height 634
click at [175, 174] on button "В работе" at bounding box center [168, 171] width 43 height 14
type textarea "x"
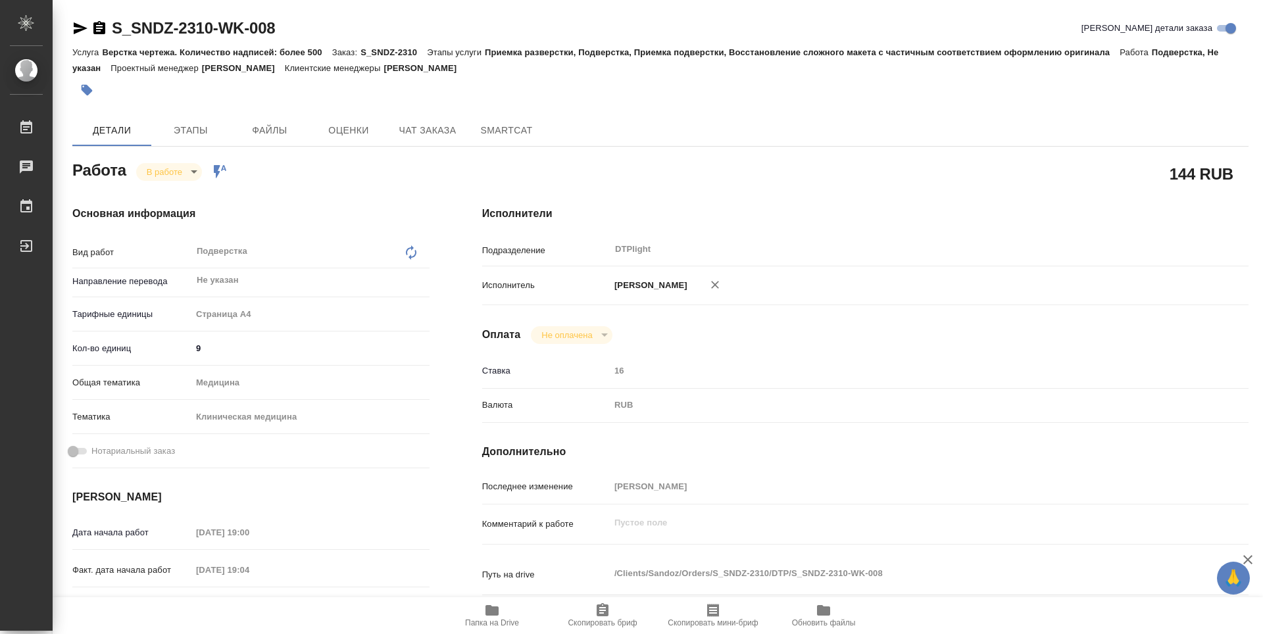
type textarea "x"
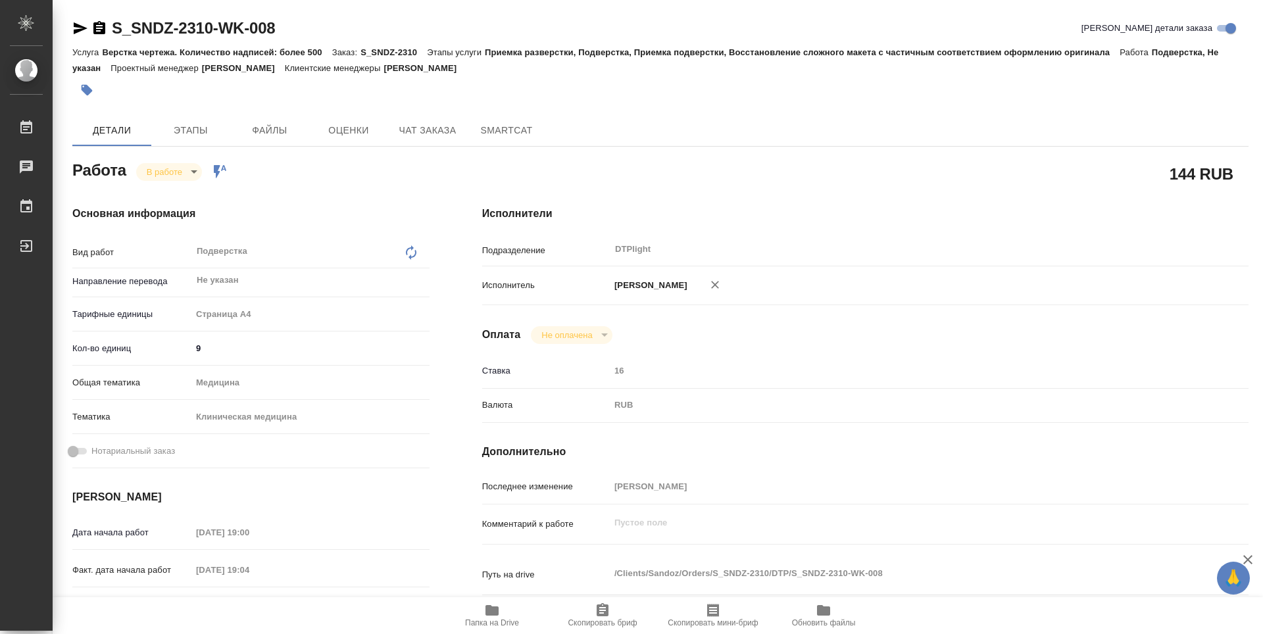
type textarea "x"
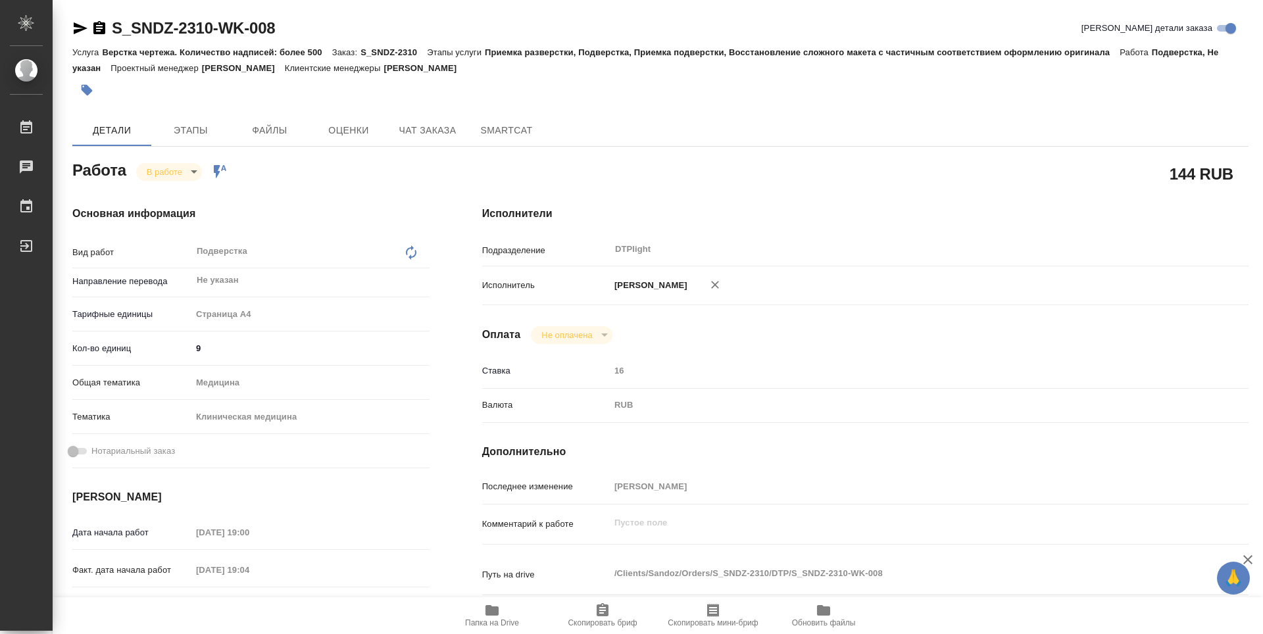
type textarea "x"
click at [504, 608] on span "Папка на Drive" at bounding box center [492, 615] width 95 height 25
type textarea "x"
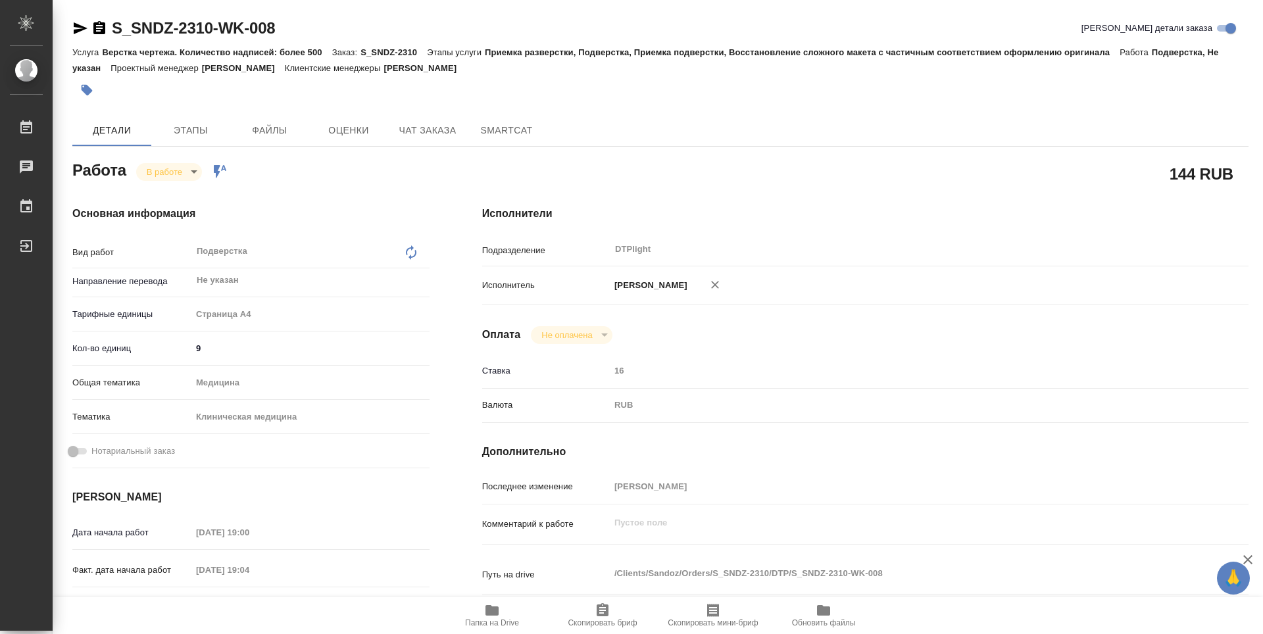
type textarea "x"
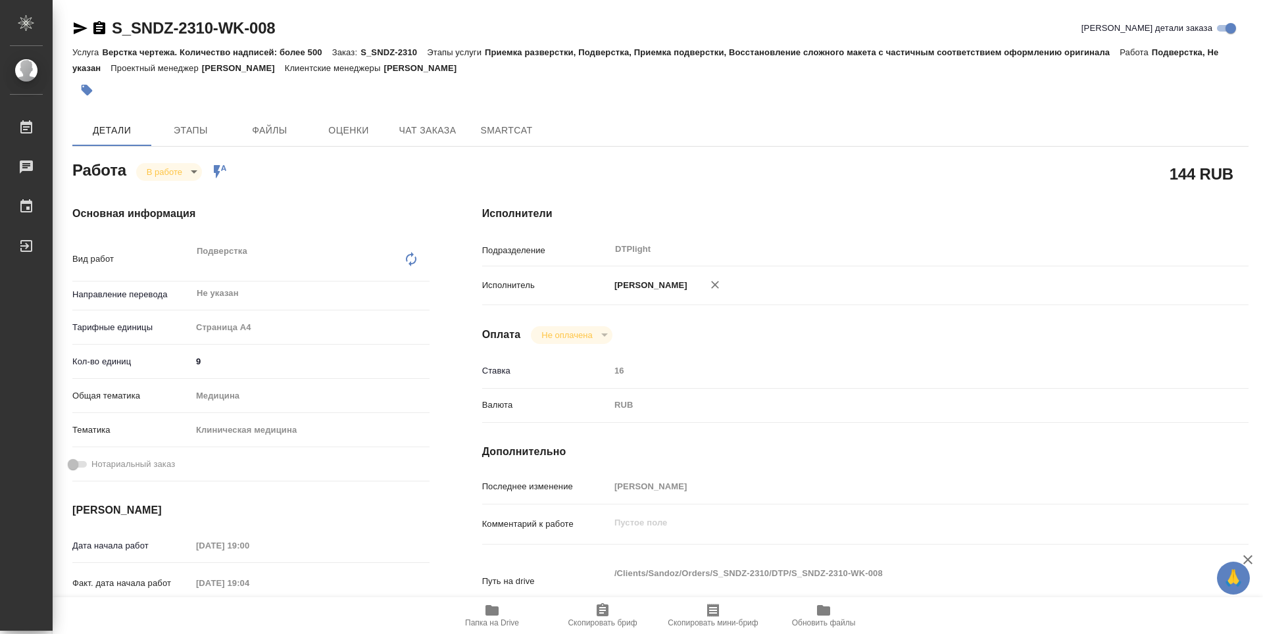
type textarea "x"
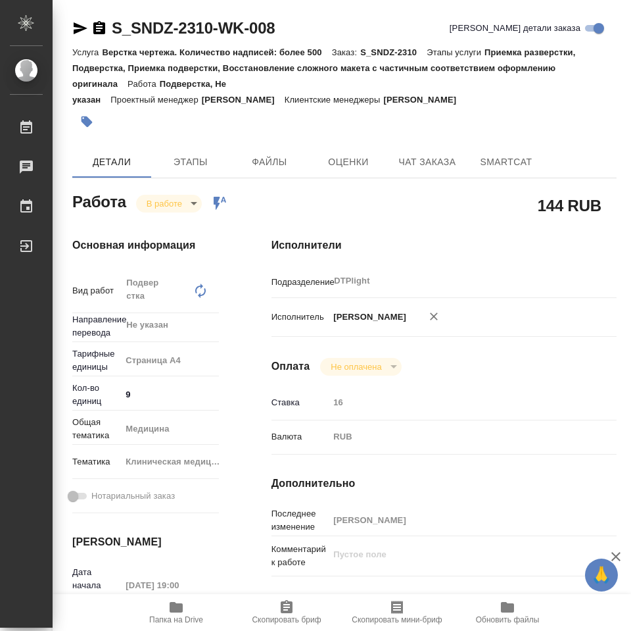
type textarea "x"
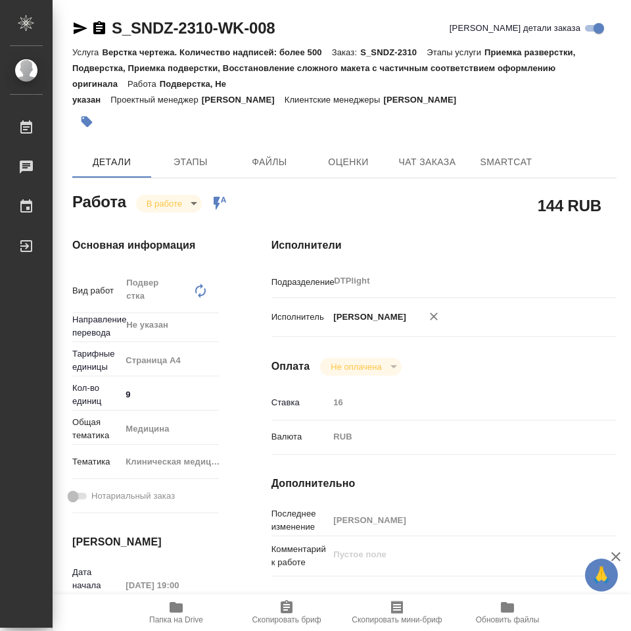
type textarea "x"
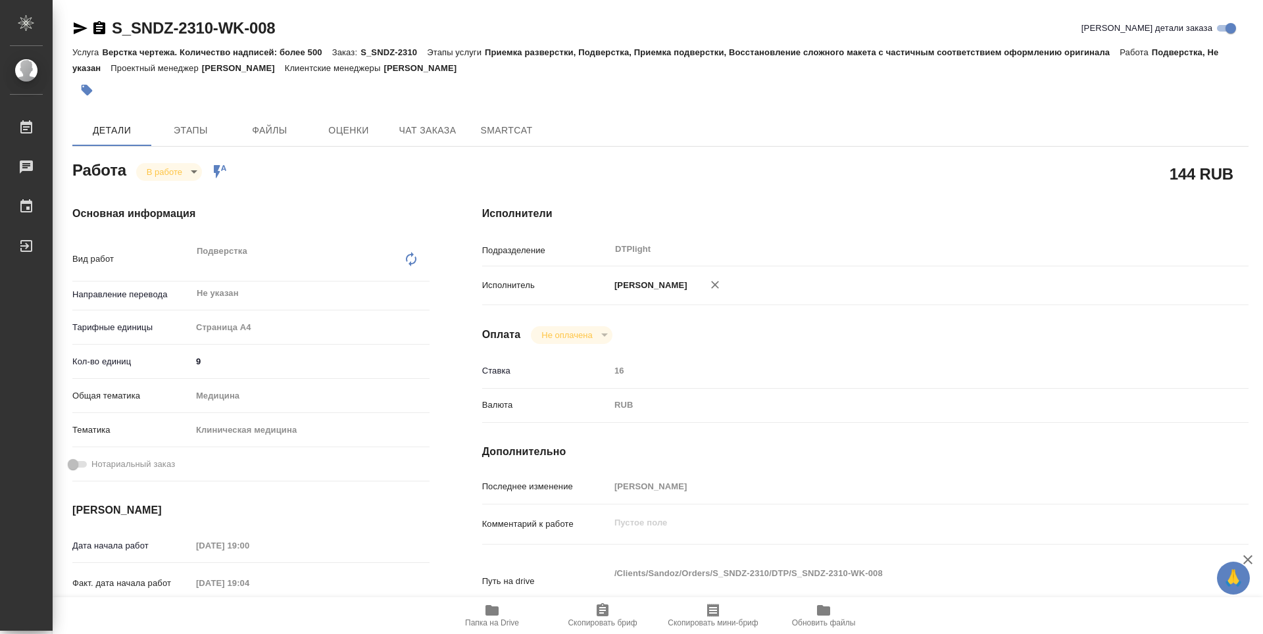
type textarea "x"
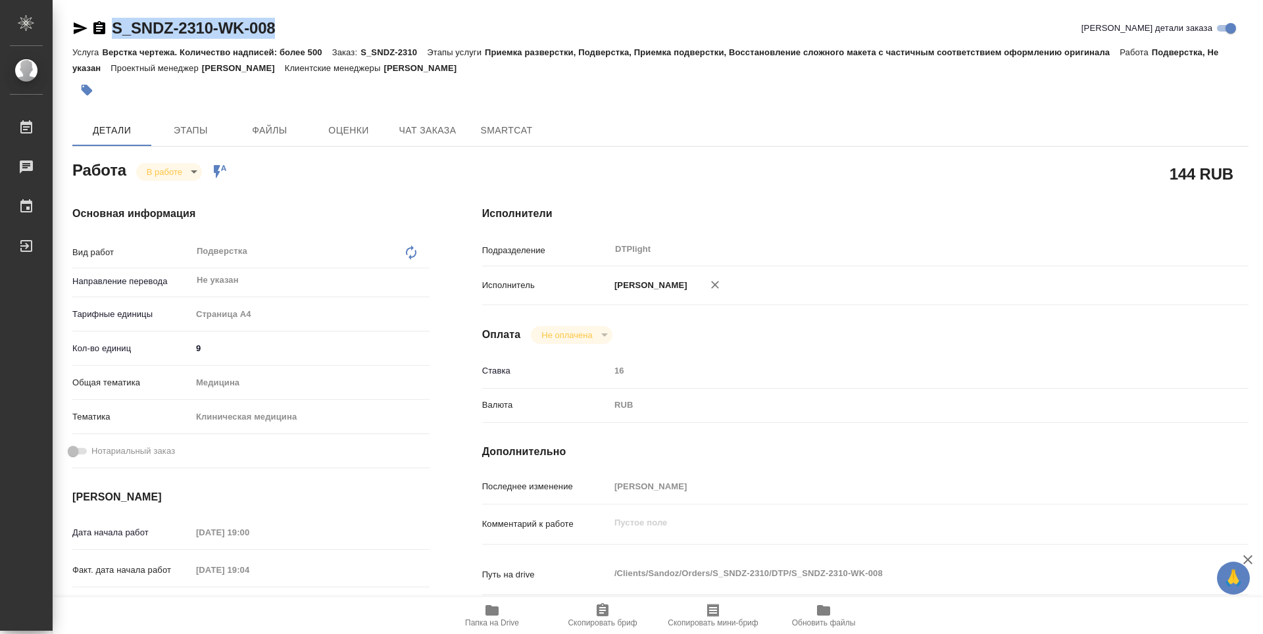
drag, startPoint x: 199, startPoint y: 34, endPoint x: 107, endPoint y: 37, distance: 92.1
click at [107, 37] on div "S_SNDZ-2310-WK-008 Кратко детали заказа" at bounding box center [660, 28] width 1176 height 21
copy link "S_SNDZ-2310-WK-008"
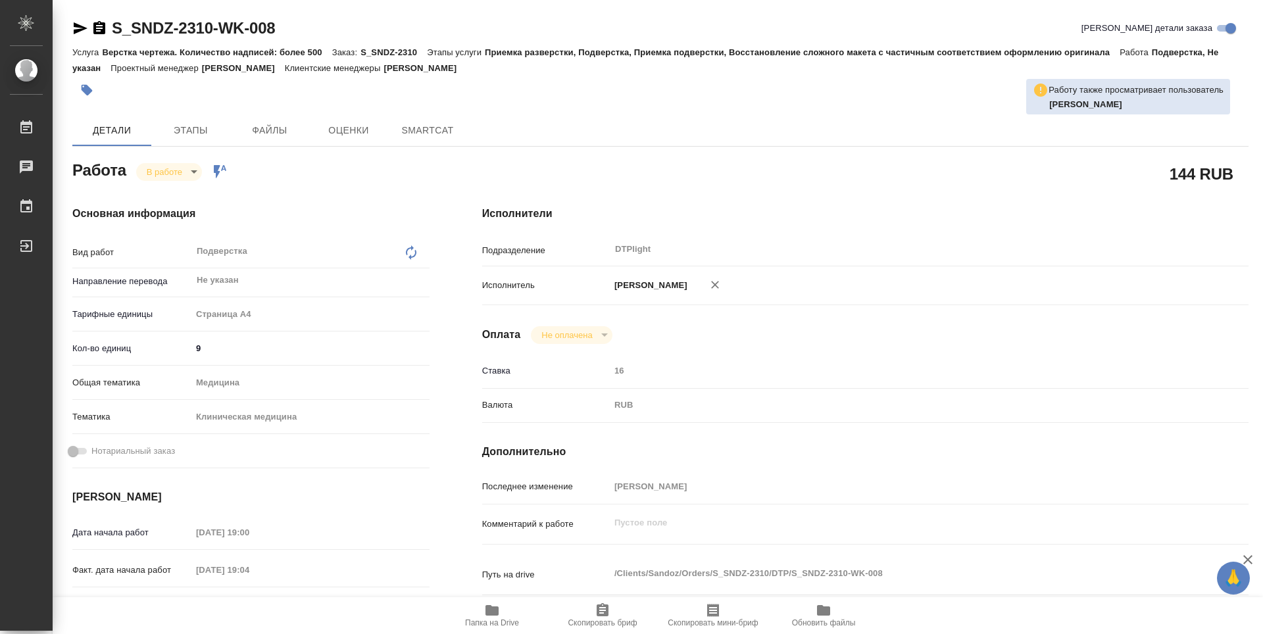
type textarea "x"
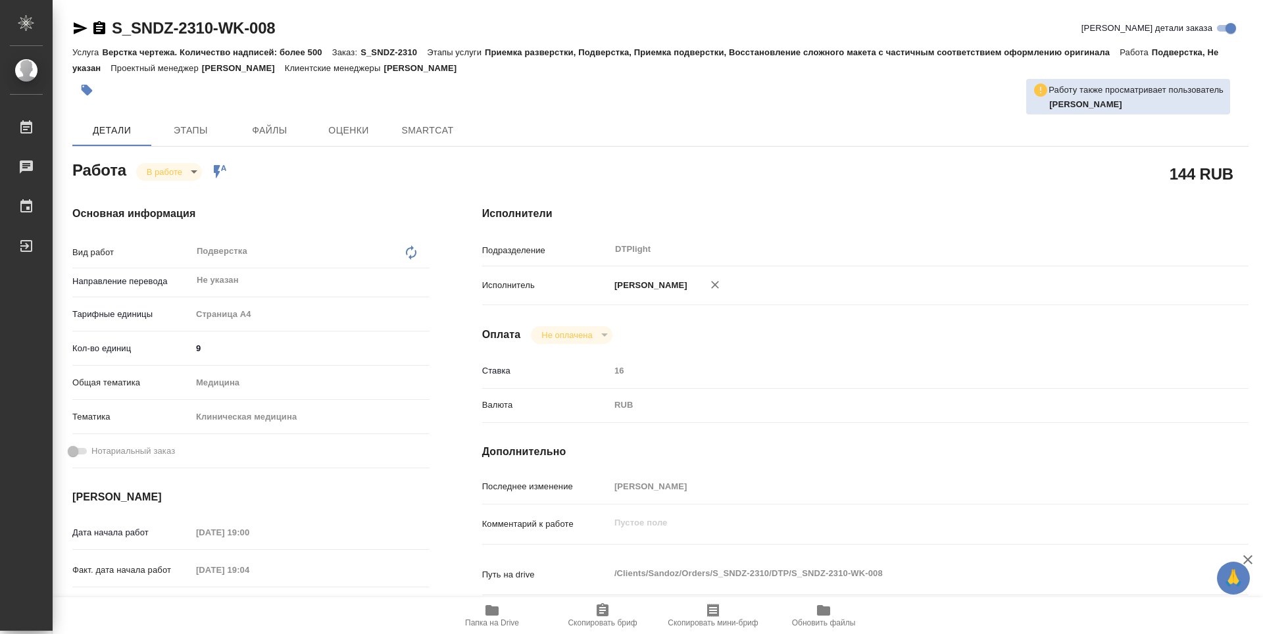
type textarea "x"
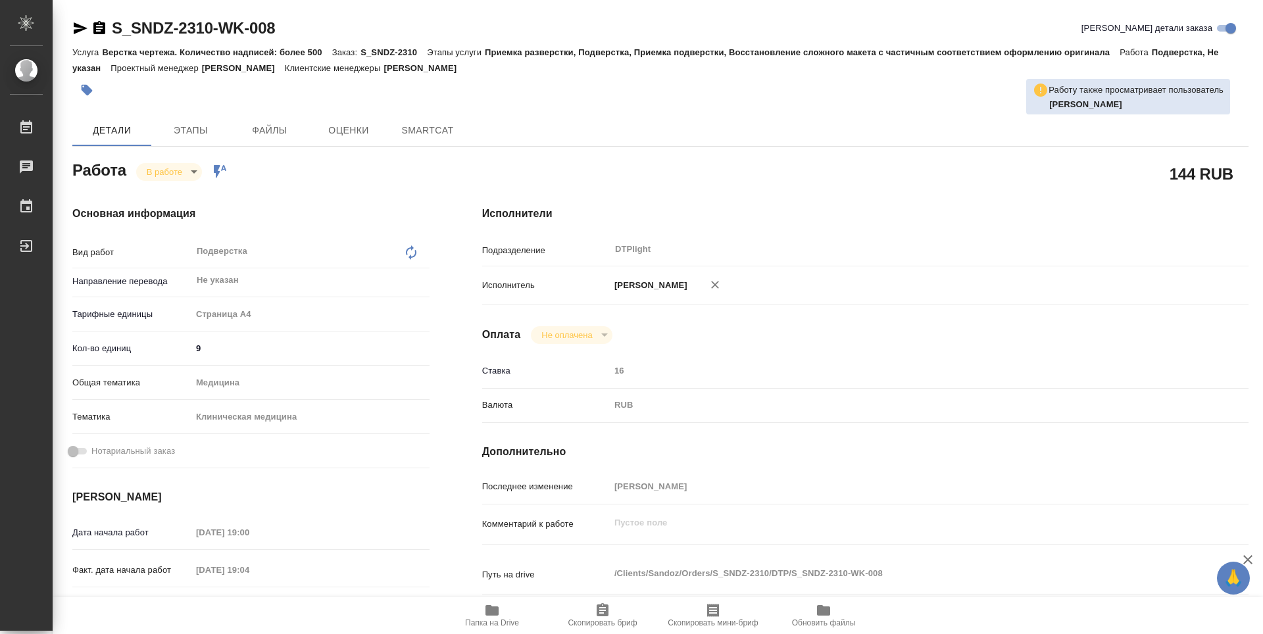
type textarea "x"
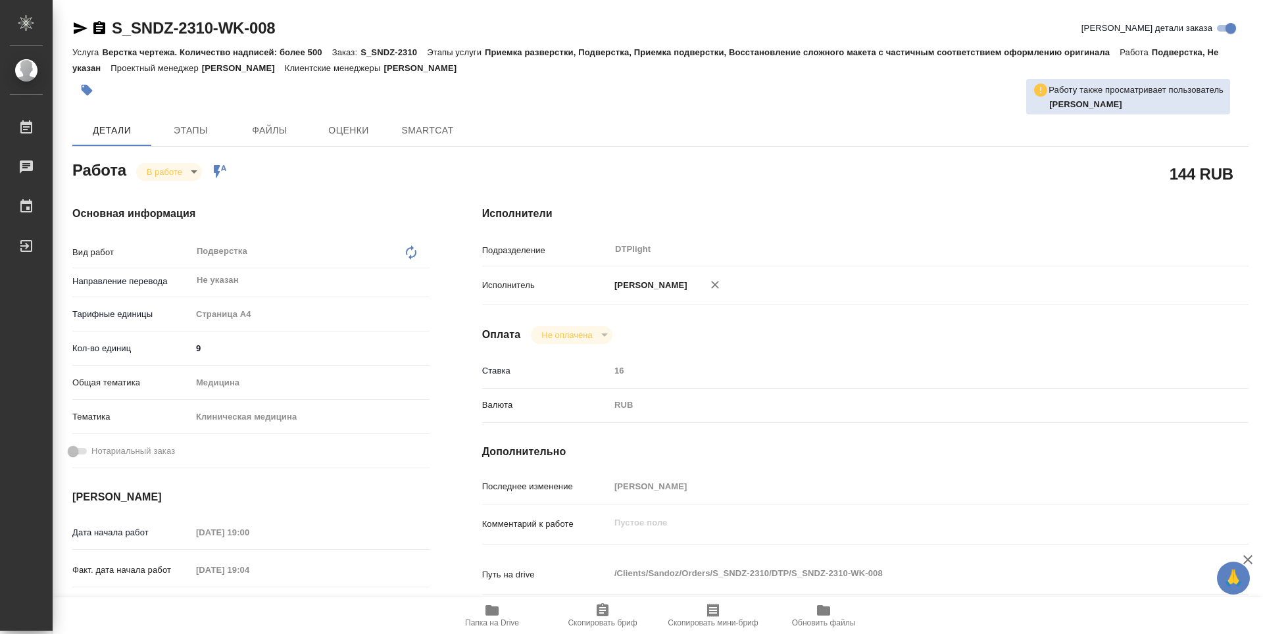
type textarea "x"
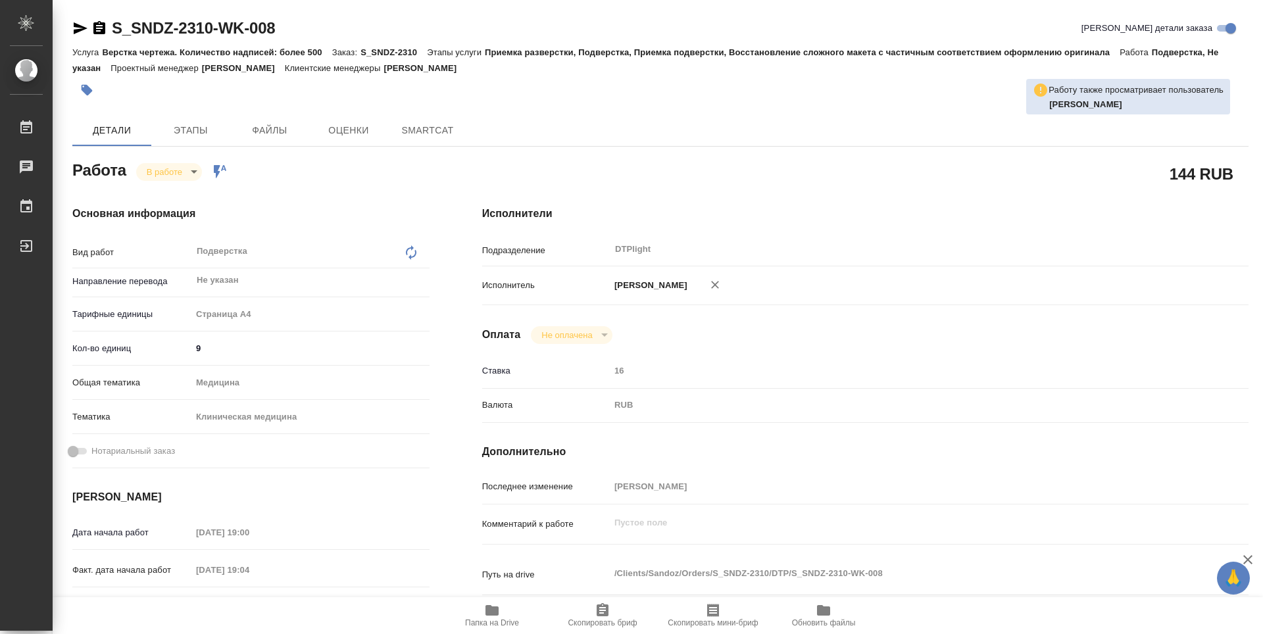
type textarea "x"
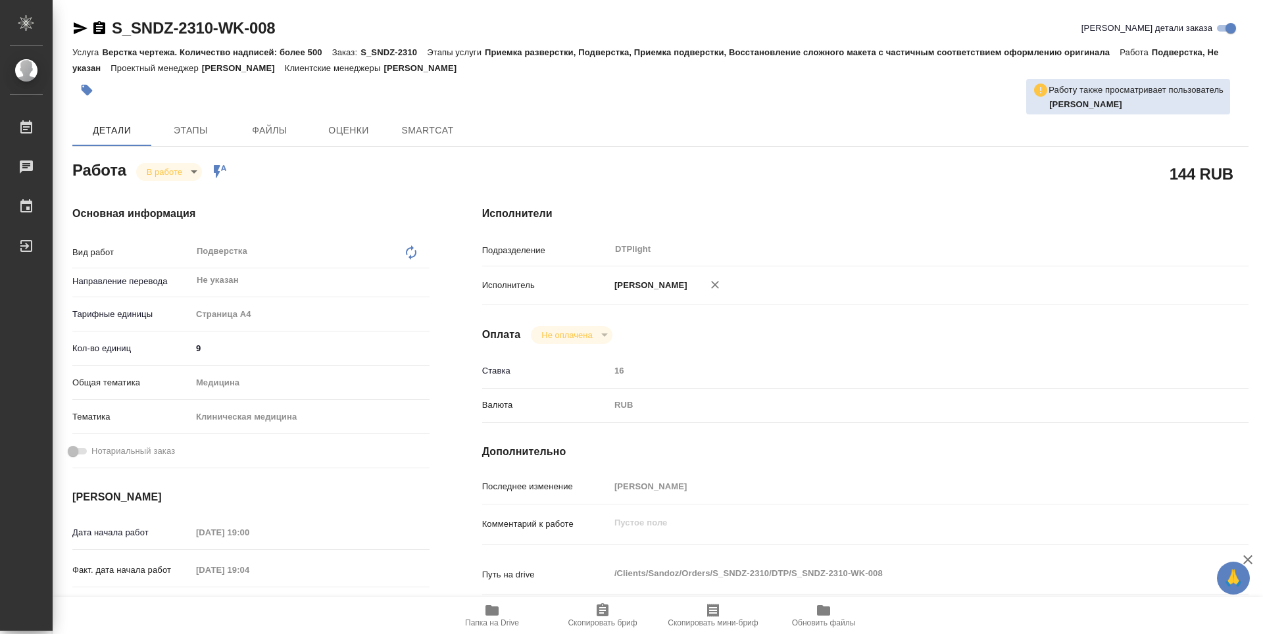
type textarea "x"
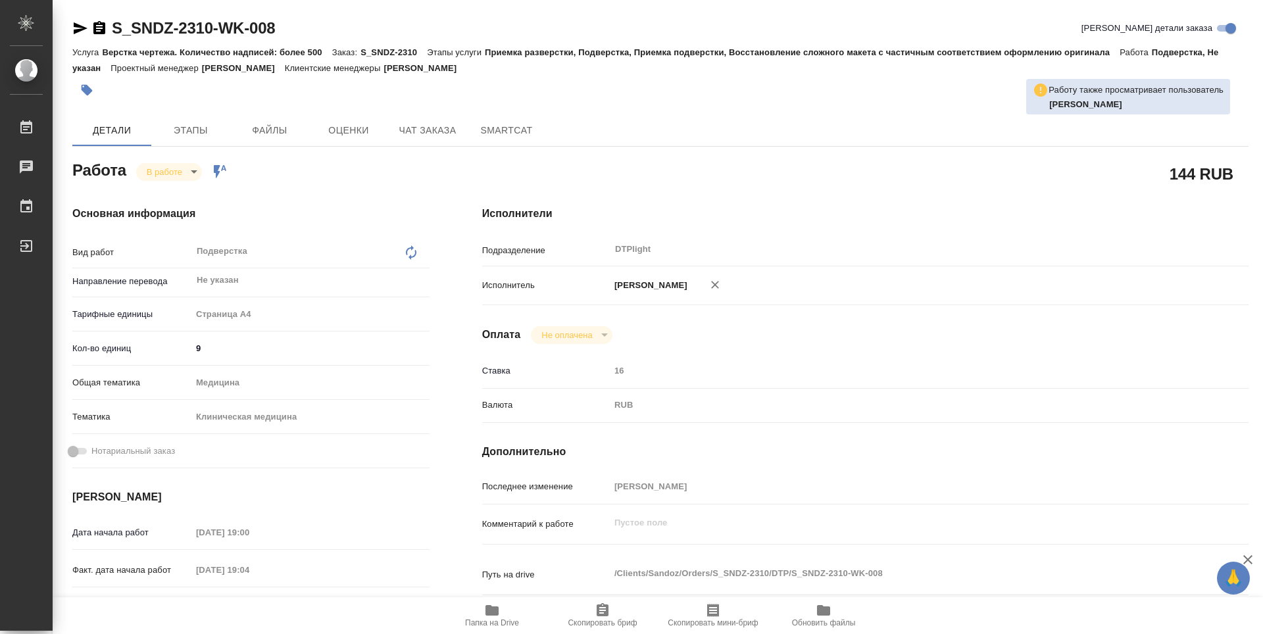
type textarea "x"
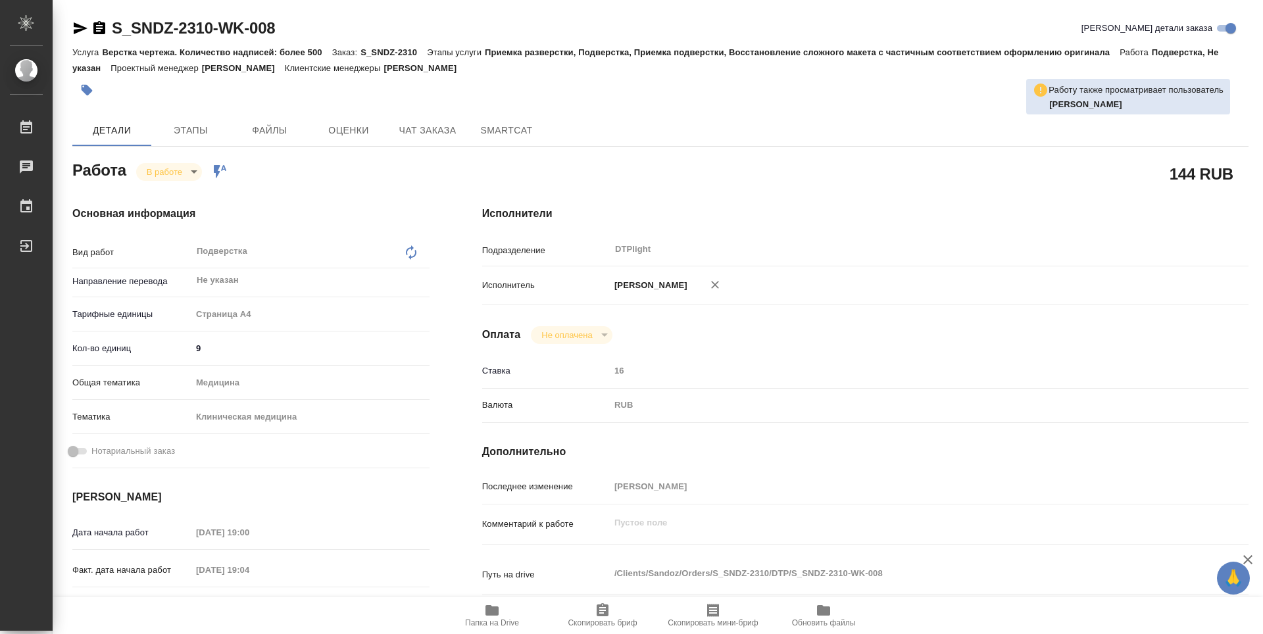
type textarea "x"
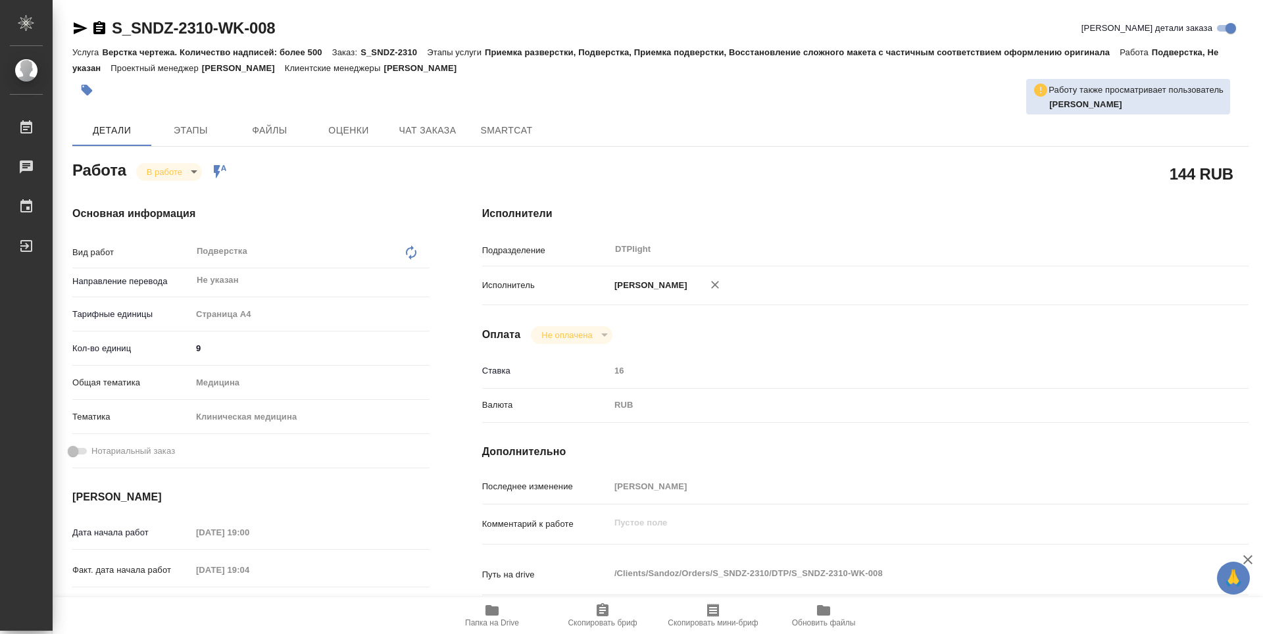
click at [689, 129] on div "Детали Этапы Файлы Оценки Чат заказа SmartCat" at bounding box center [660, 130] width 1176 height 32
click at [174, 169] on body "🙏 .cls-1 fill:#fff; AWATERA Zubakova Viktoriya Работы 0 Чаты График Выйти S_SND…" at bounding box center [631, 317] width 1263 height 634
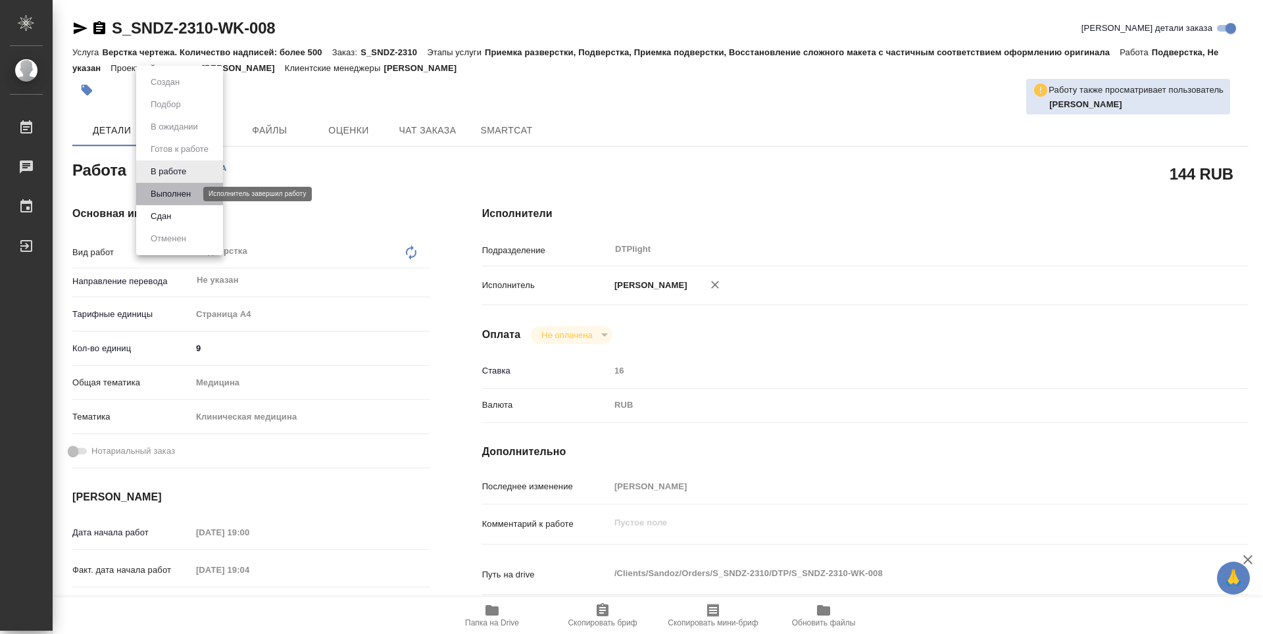
click at [176, 194] on button "Выполнен" at bounding box center [171, 194] width 48 height 14
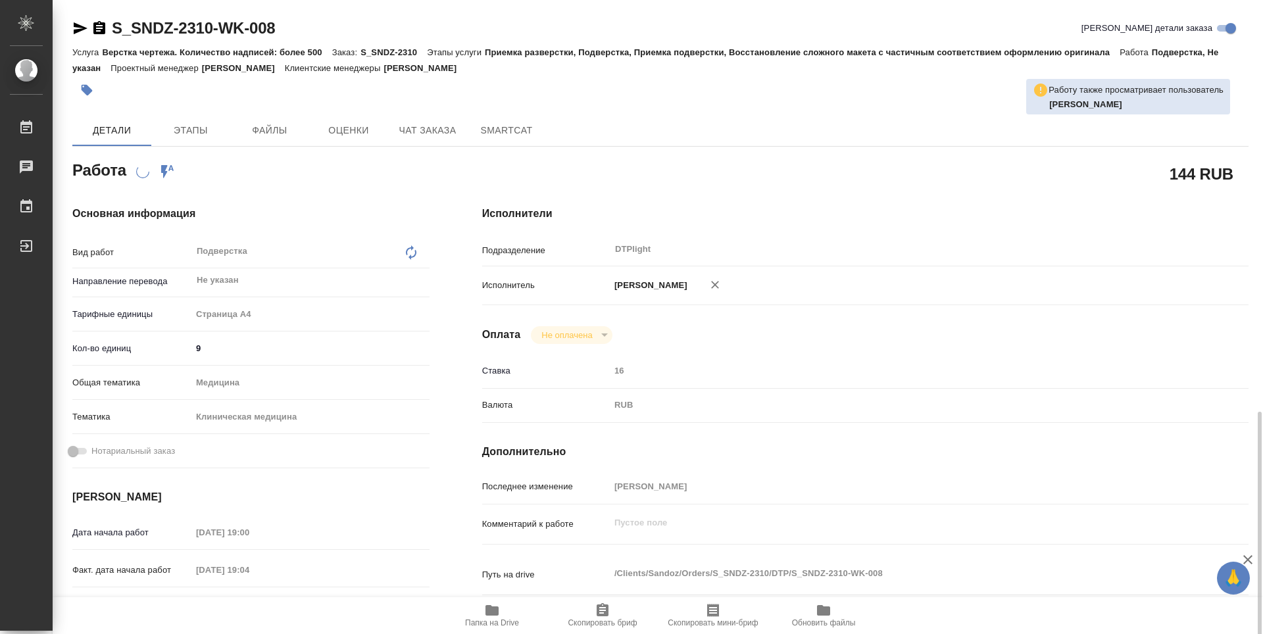
scroll to position [460, 0]
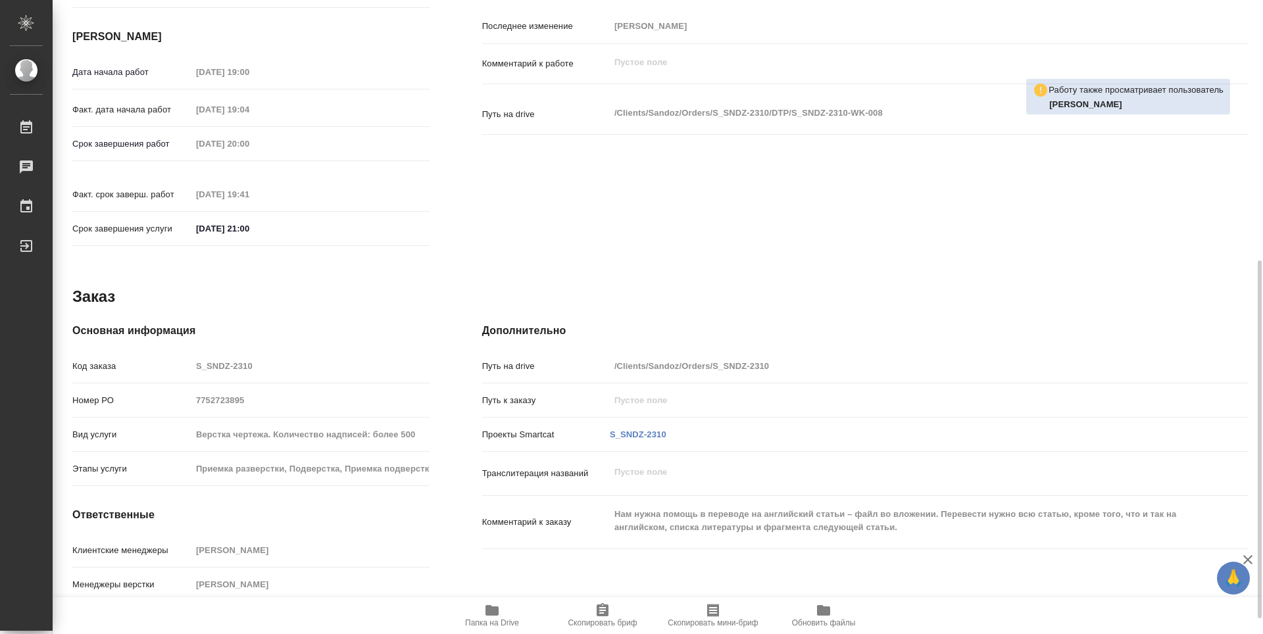
type textarea "x"
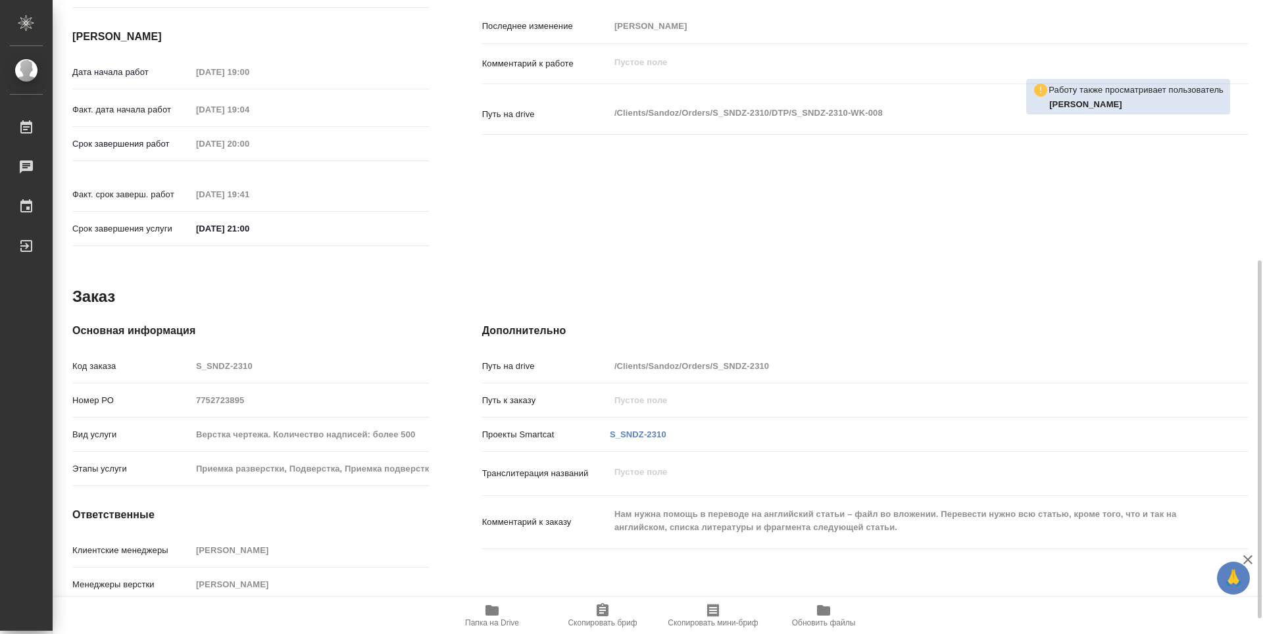
type textarea "x"
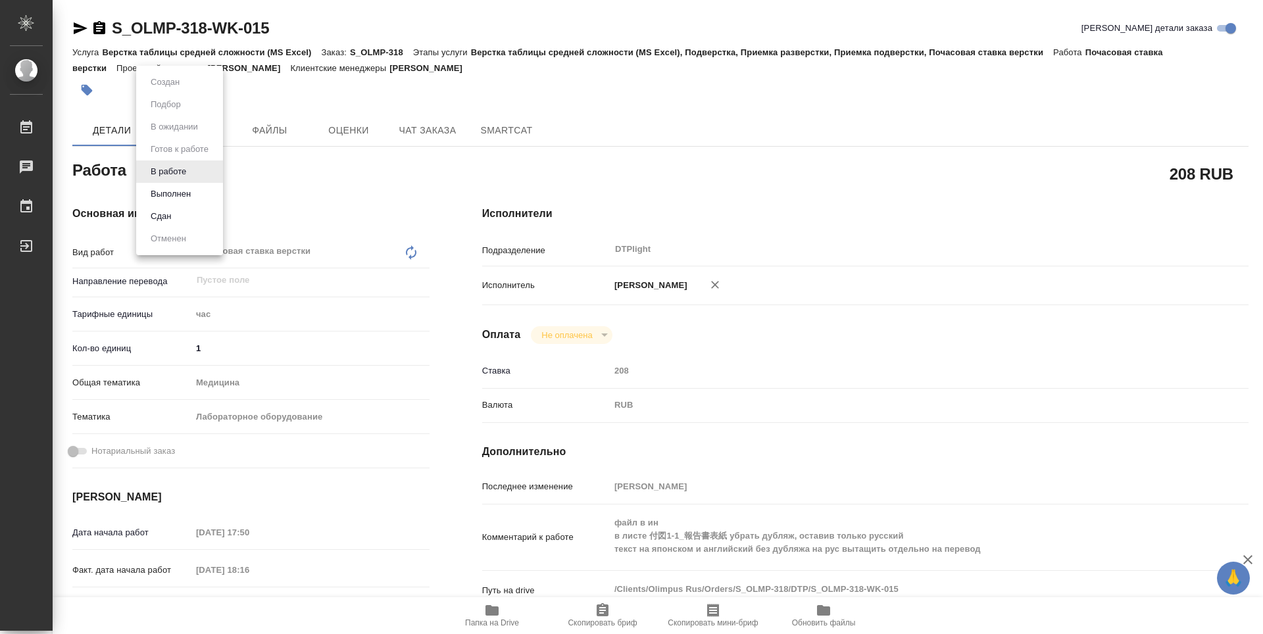
click at [167, 179] on body "🙏 .cls-1 fill:#fff; AWATERA Zubakova Viktoriya Работы 0 Чаты График Выйти S_OLM…" at bounding box center [631, 317] width 1263 height 634
click at [176, 196] on button "Выполнен" at bounding box center [171, 194] width 48 height 14
type textarea "x"
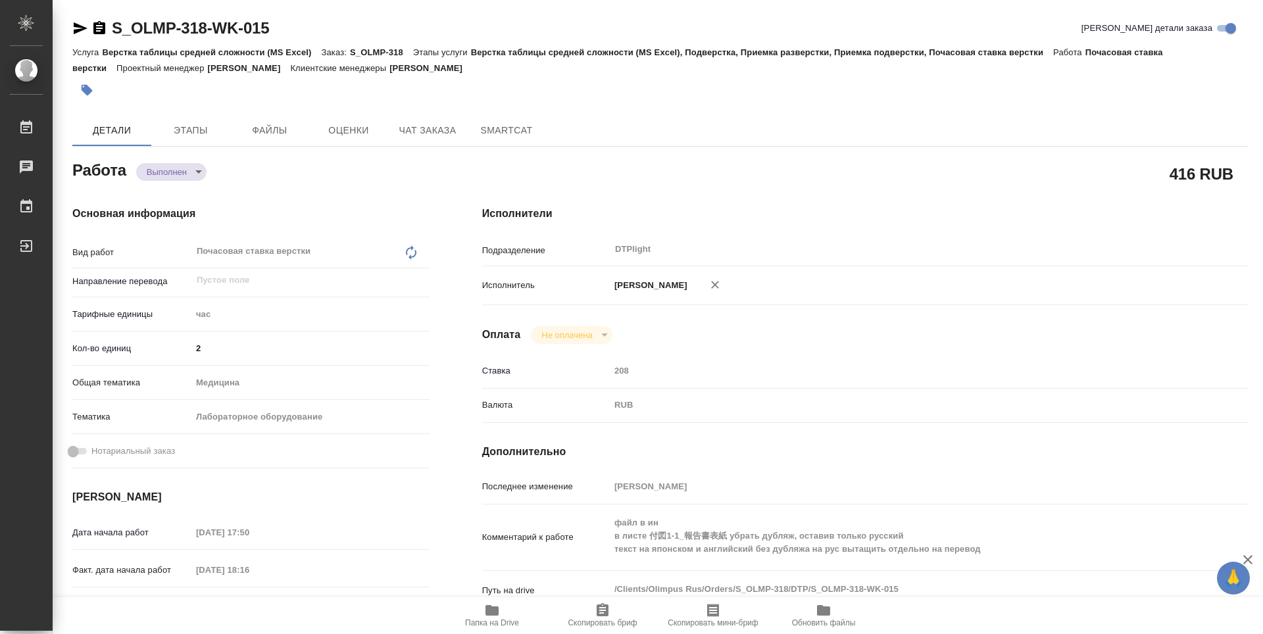
type textarea "x"
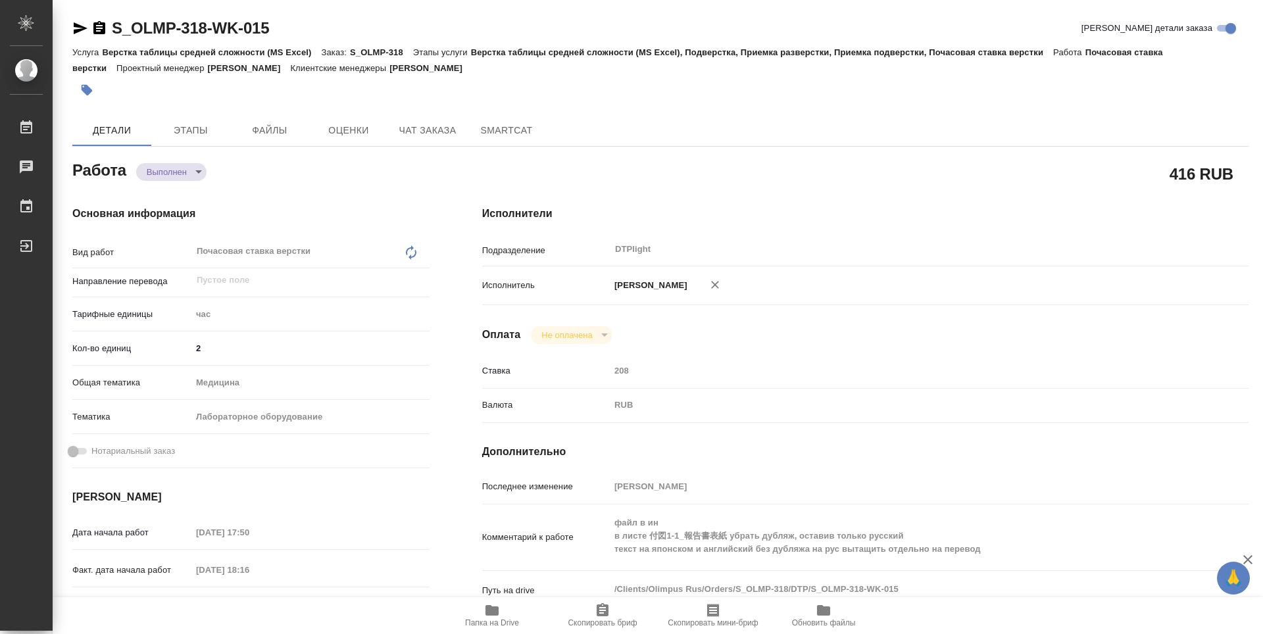
type textarea "x"
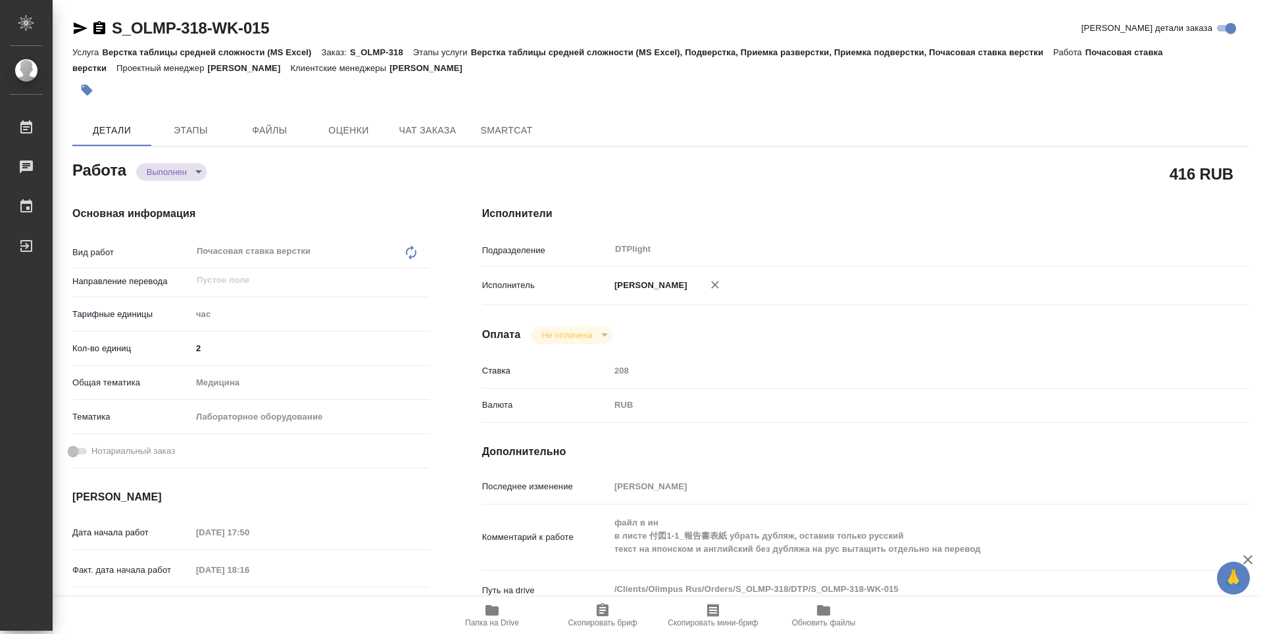
type textarea "x"
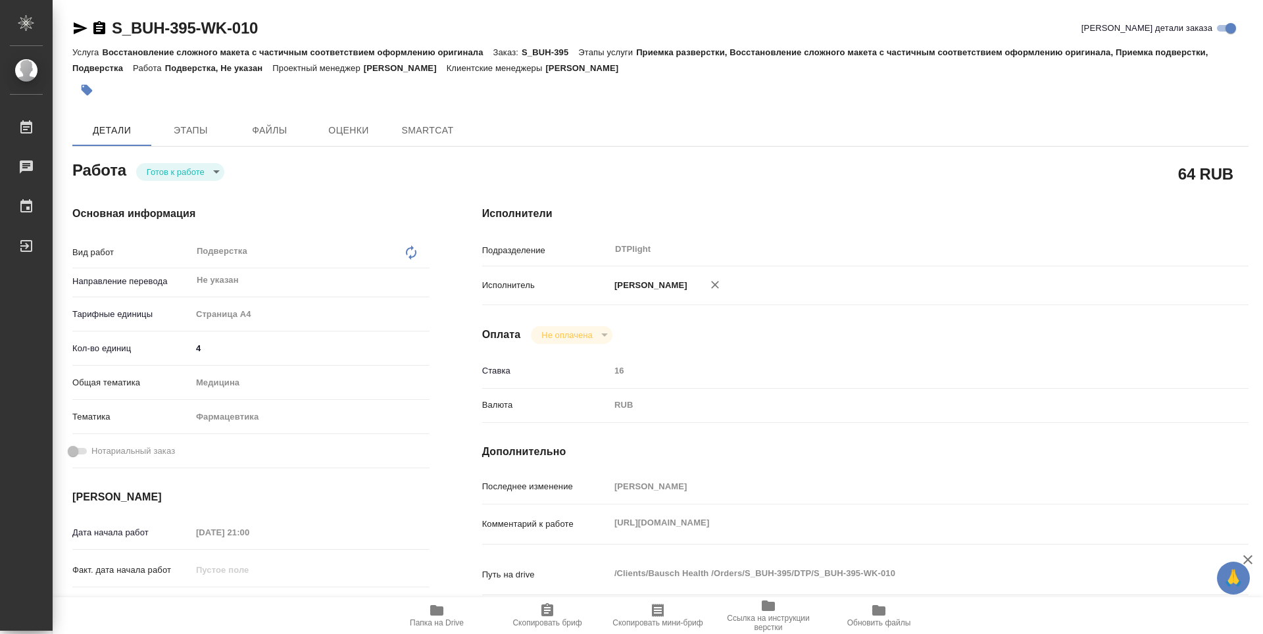
type textarea "x"
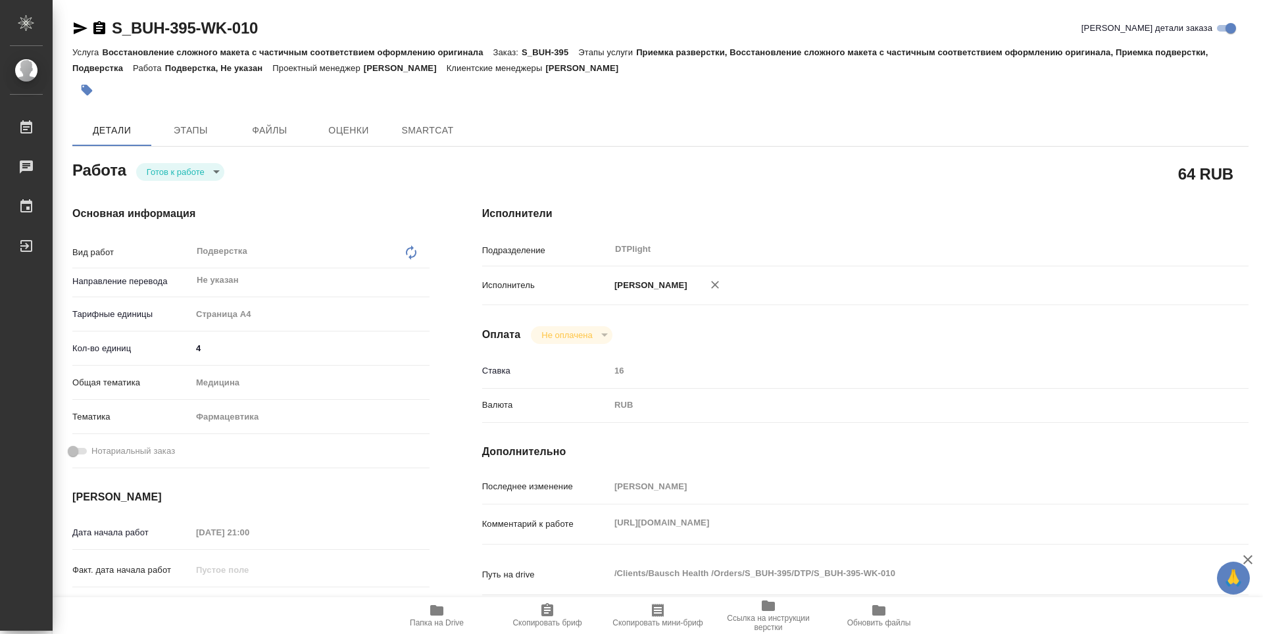
type textarea "x"
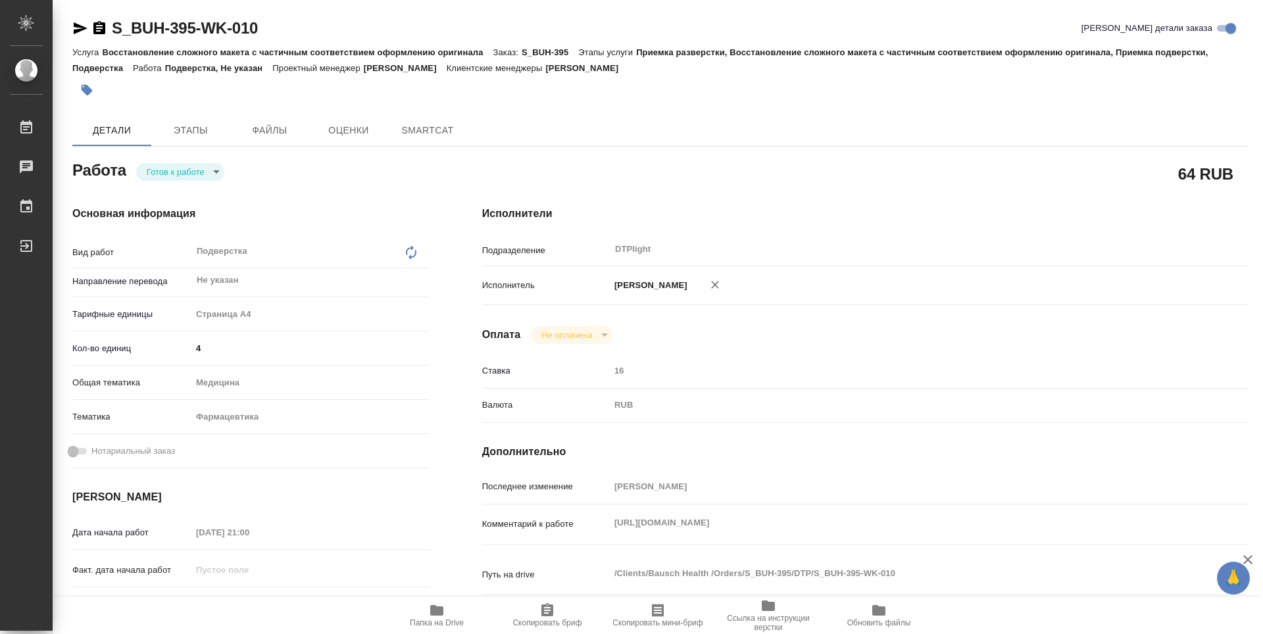
type textarea "x"
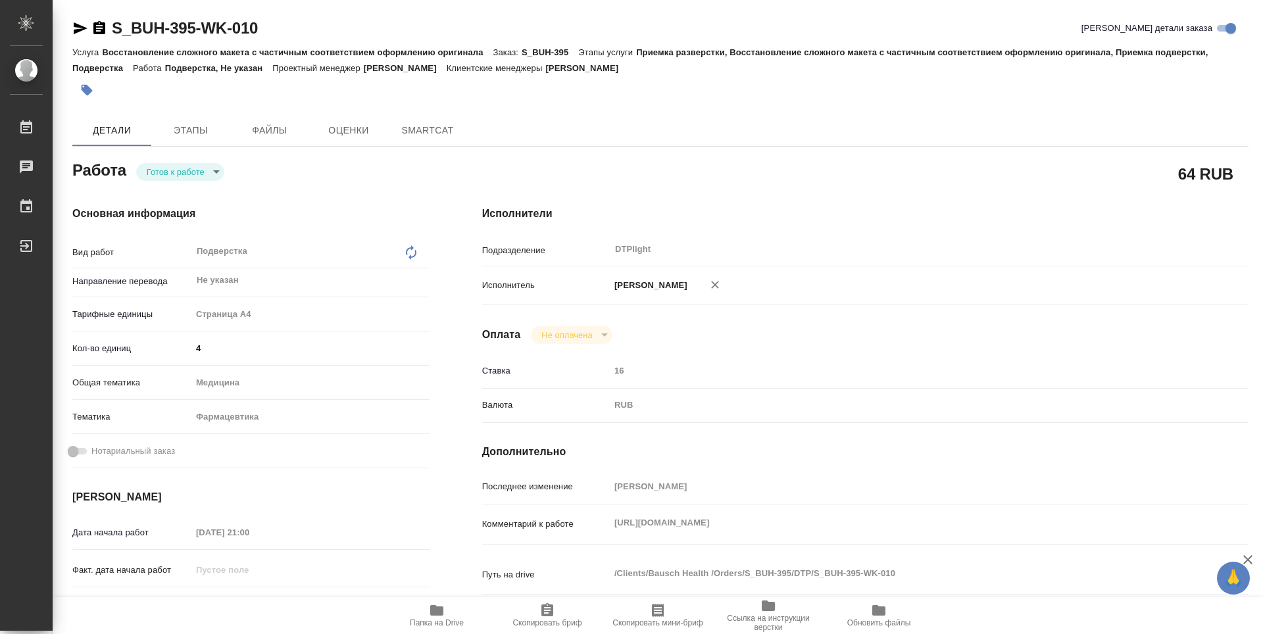
type textarea "x"
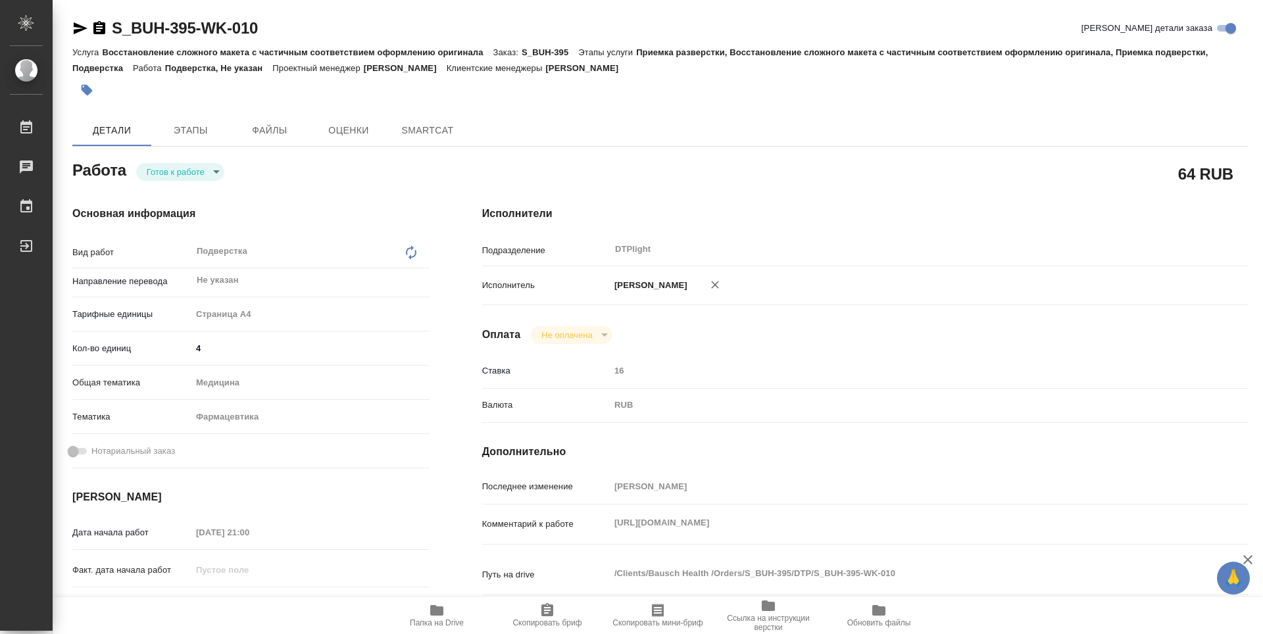
type textarea "x"
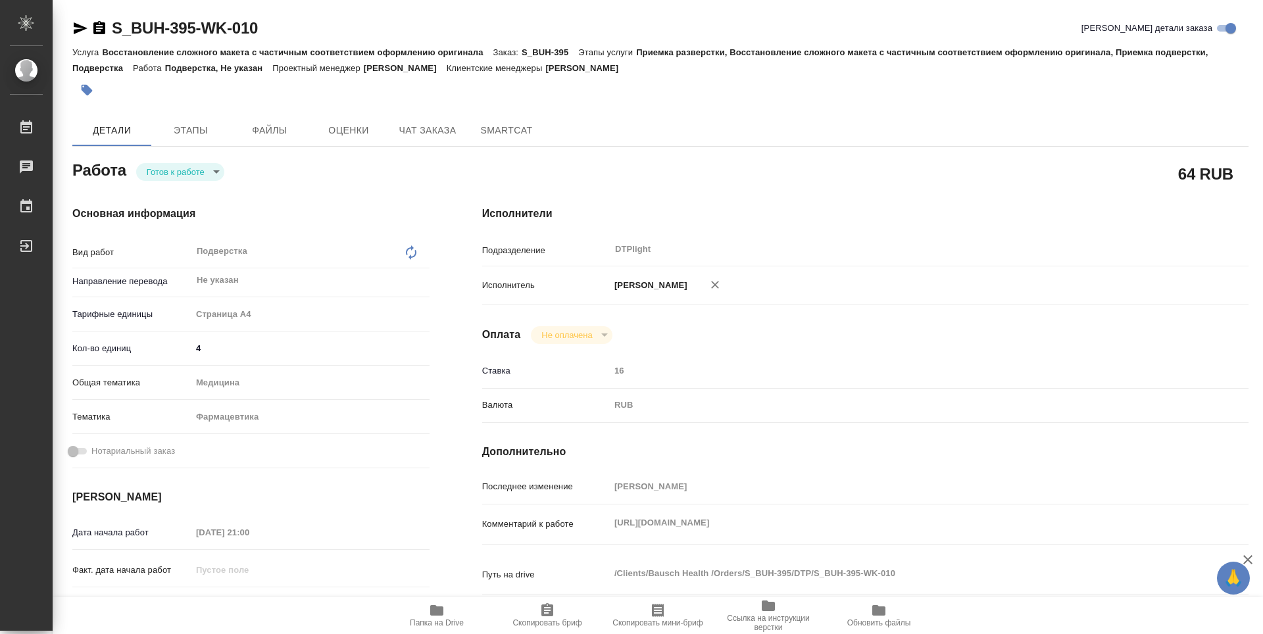
type textarea "x"
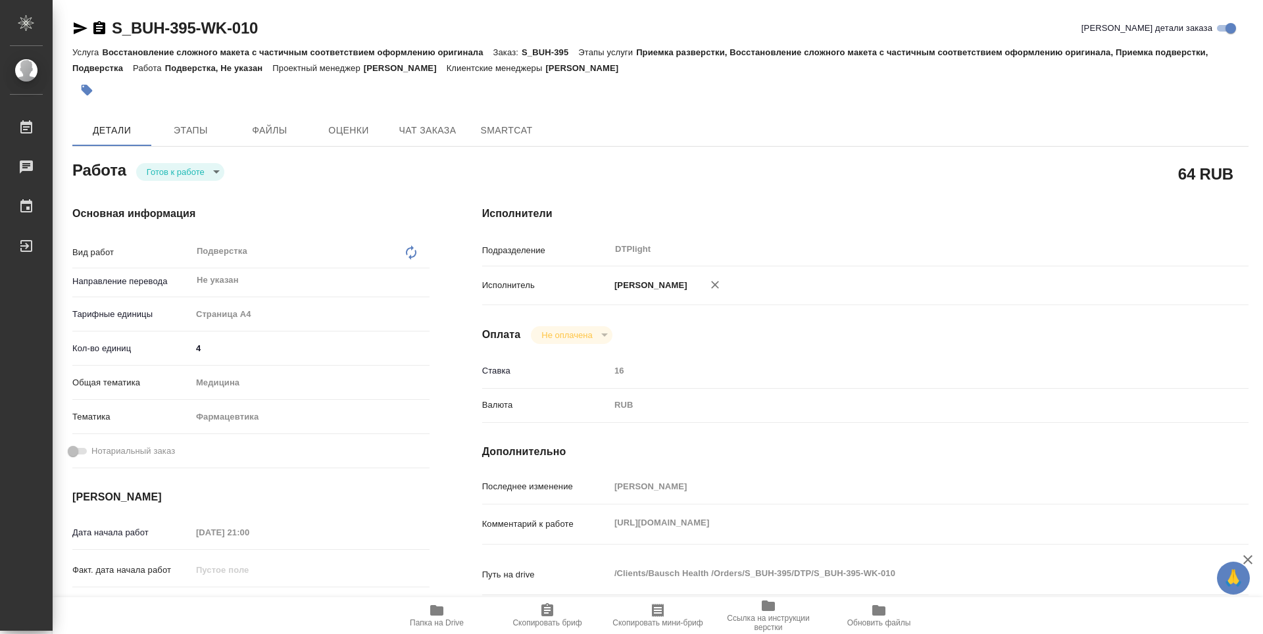
type textarea "x"
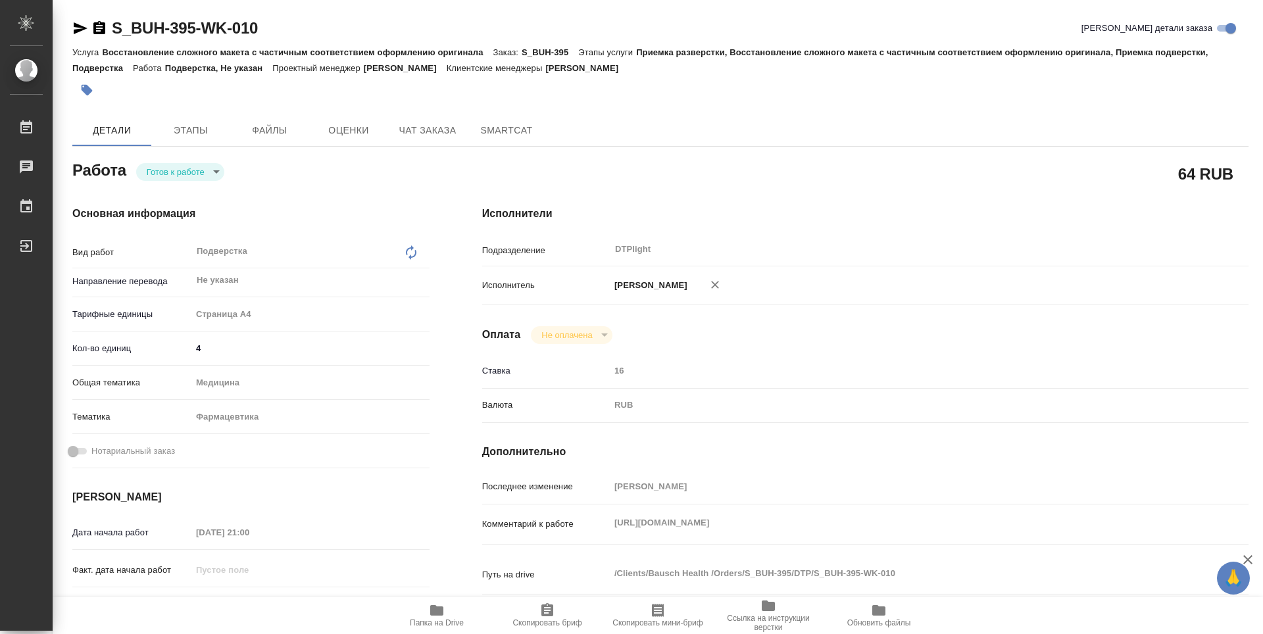
click at [417, 624] on span "Папка на Drive" at bounding box center [437, 622] width 54 height 9
click at [214, 172] on body "🙏 .cls-1 fill:#fff; AWATERA Zubakova Viktoriya Работы 0 Чаты График Выйти S_BUH…" at bounding box center [631, 317] width 1263 height 634
click at [201, 170] on li "В работе" at bounding box center [180, 171] width 88 height 22
type textarea "x"
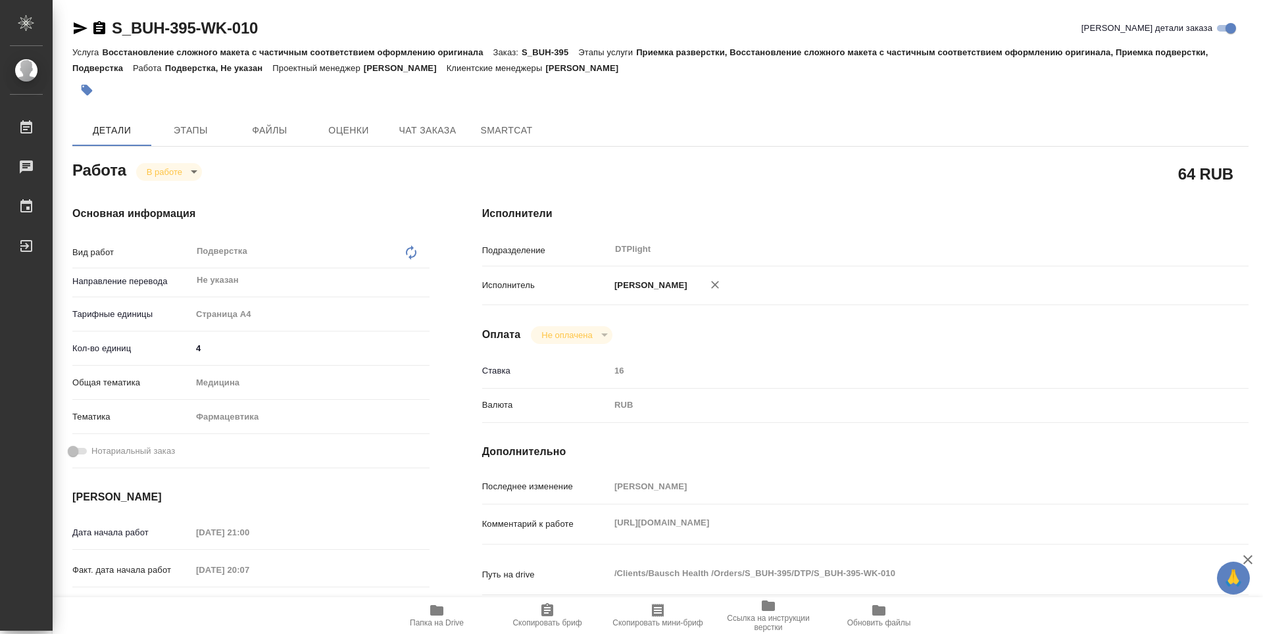
type textarea "x"
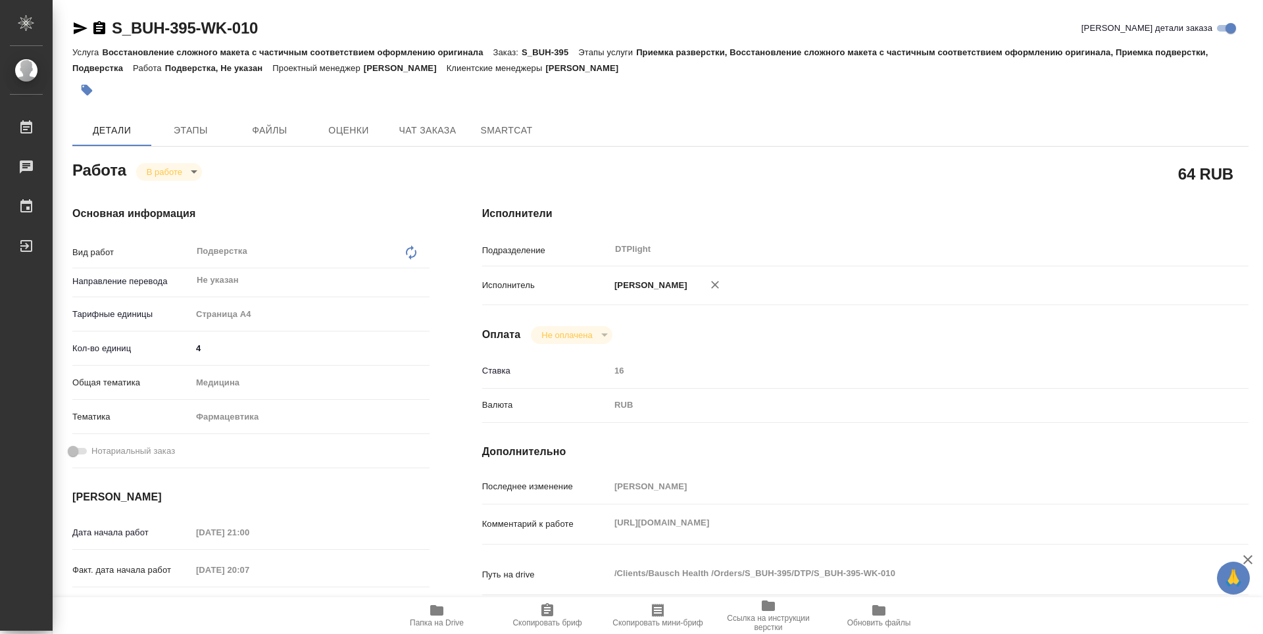
type textarea "x"
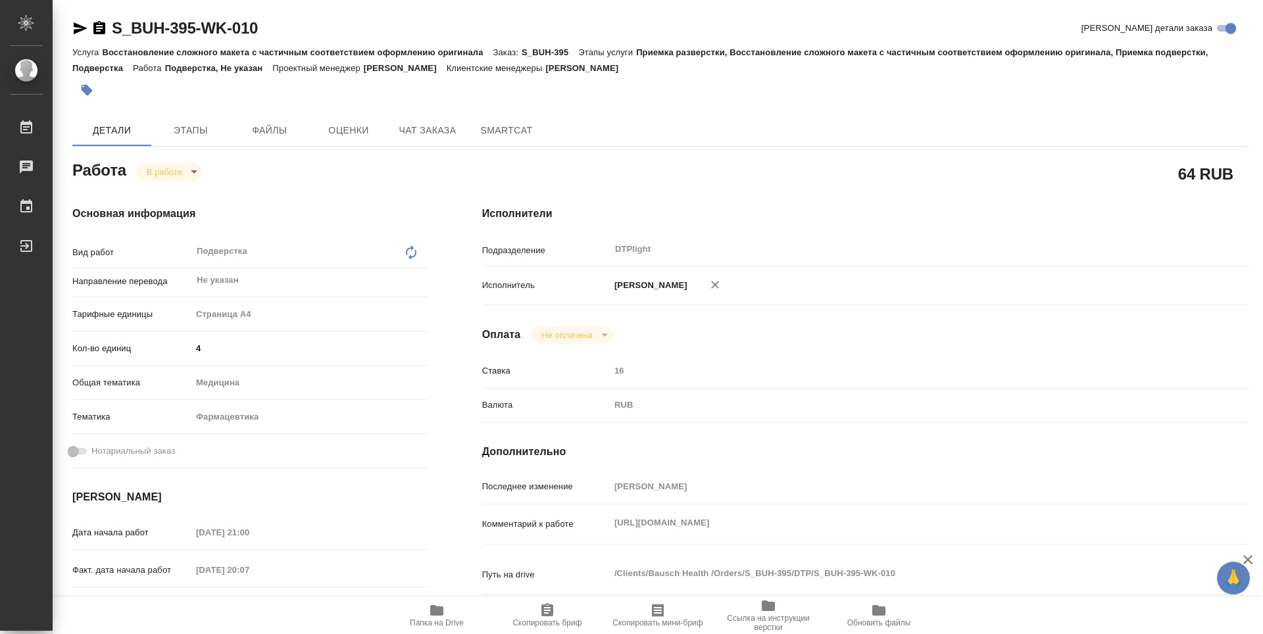
type textarea "x"
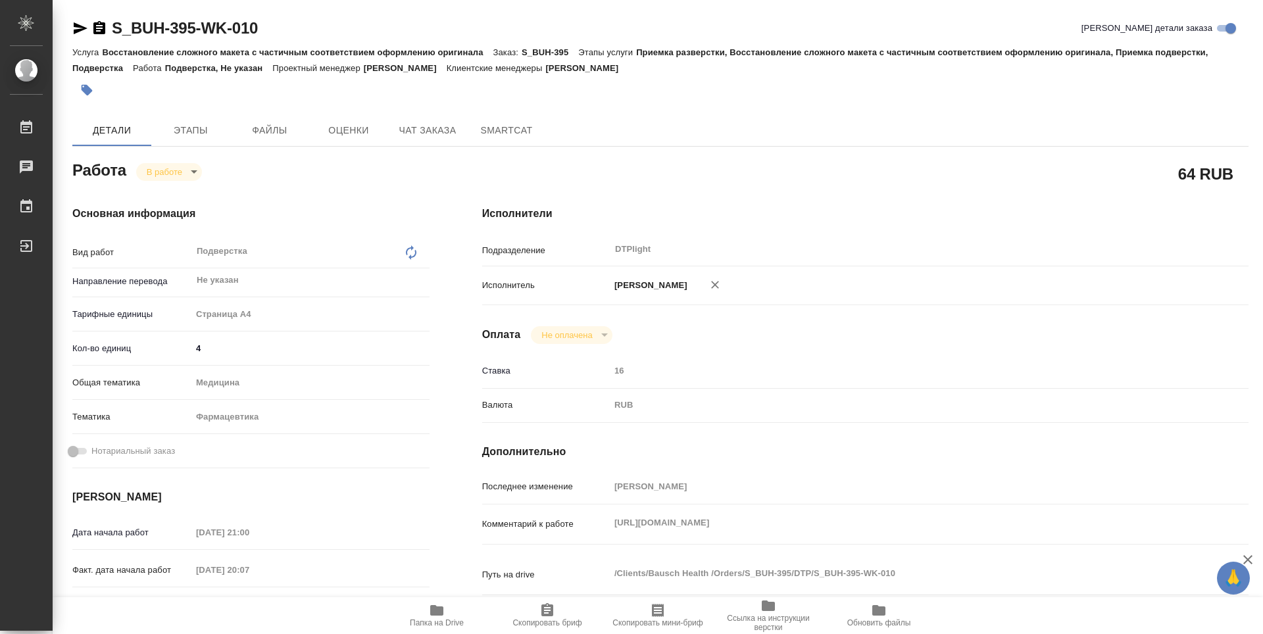
type textarea "x"
drag, startPoint x: 287, startPoint y: 27, endPoint x: 114, endPoint y: 37, distance: 174.0
click at [114, 37] on div "S_BUH-395-WK-010 Кратко детали заказа" at bounding box center [660, 28] width 1176 height 21
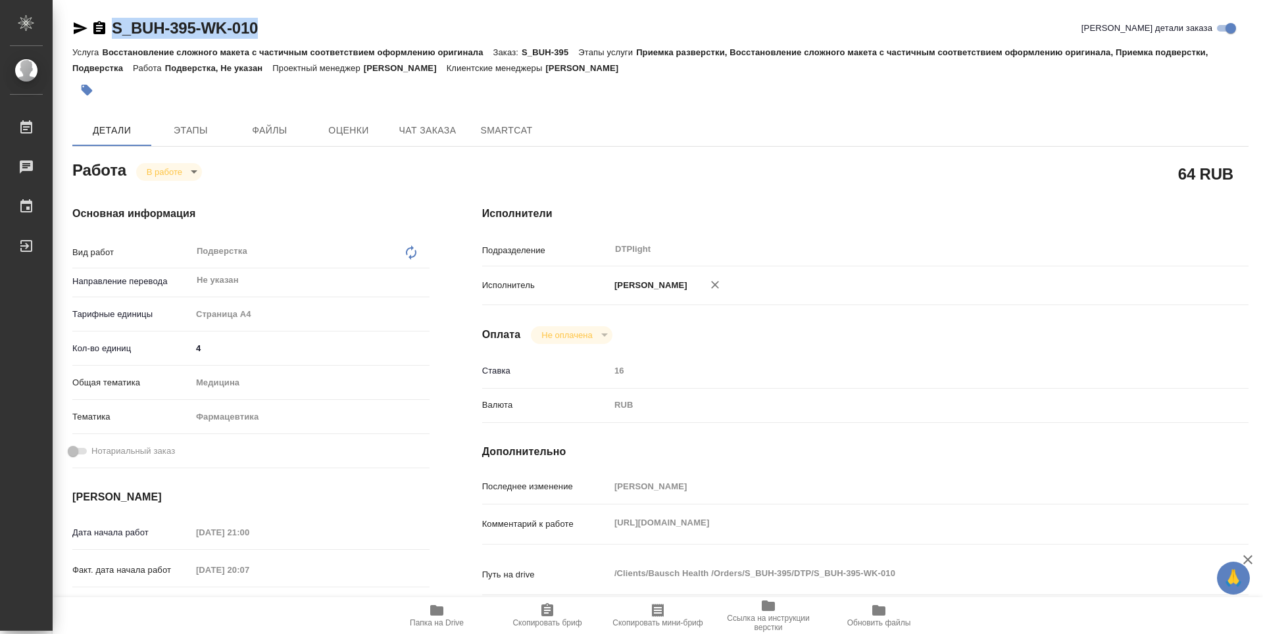
copy link "S_BUH-395-WK-010"
click at [702, 184] on div "Исполнители Подразделение DTPlight ​ Исполнитель Зубакова Виктория Оплата Не оп…" at bounding box center [865, 461] width 819 height 562
type textarea "x"
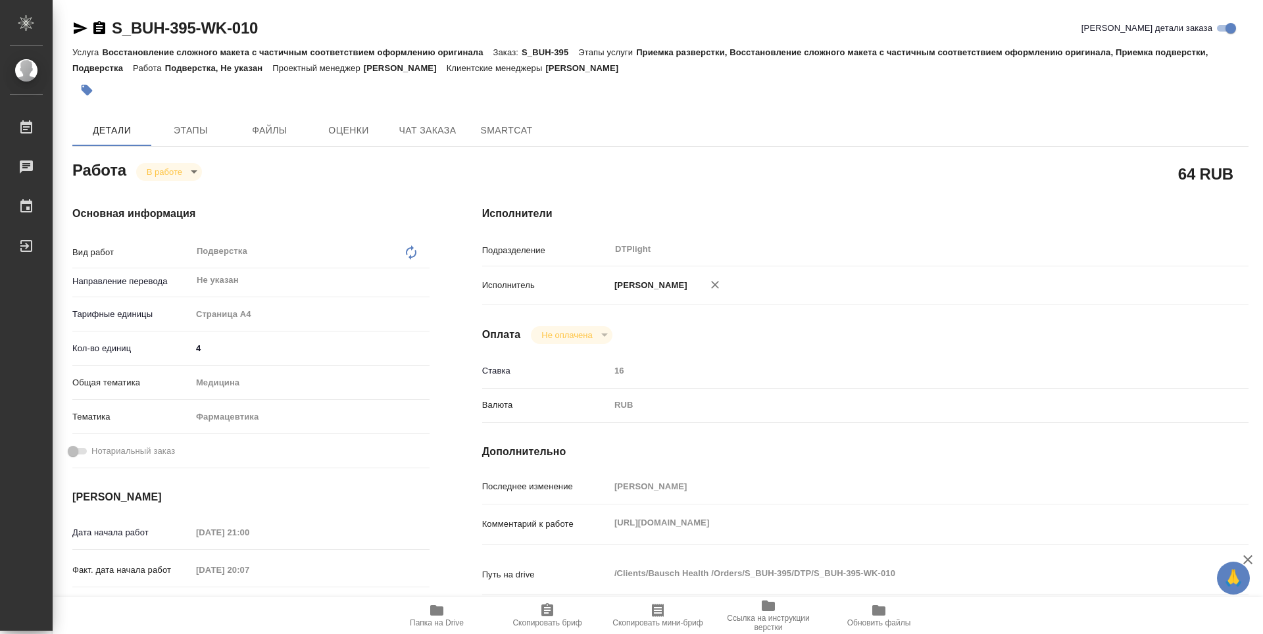
type textarea "x"
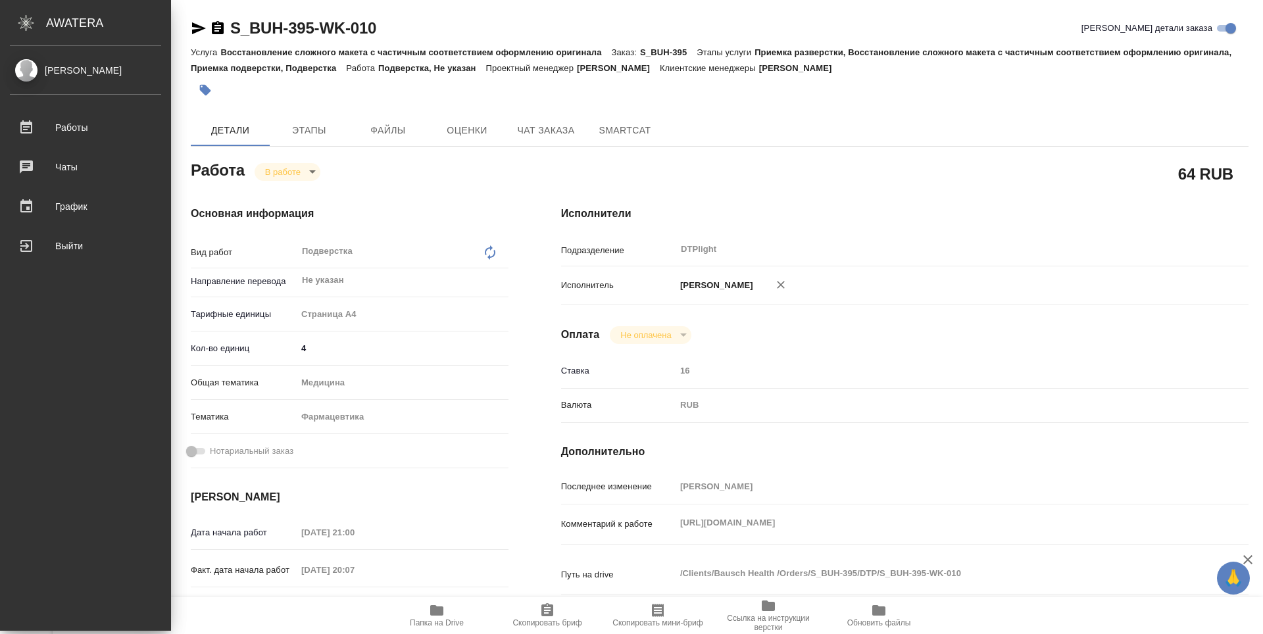
type textarea "x"
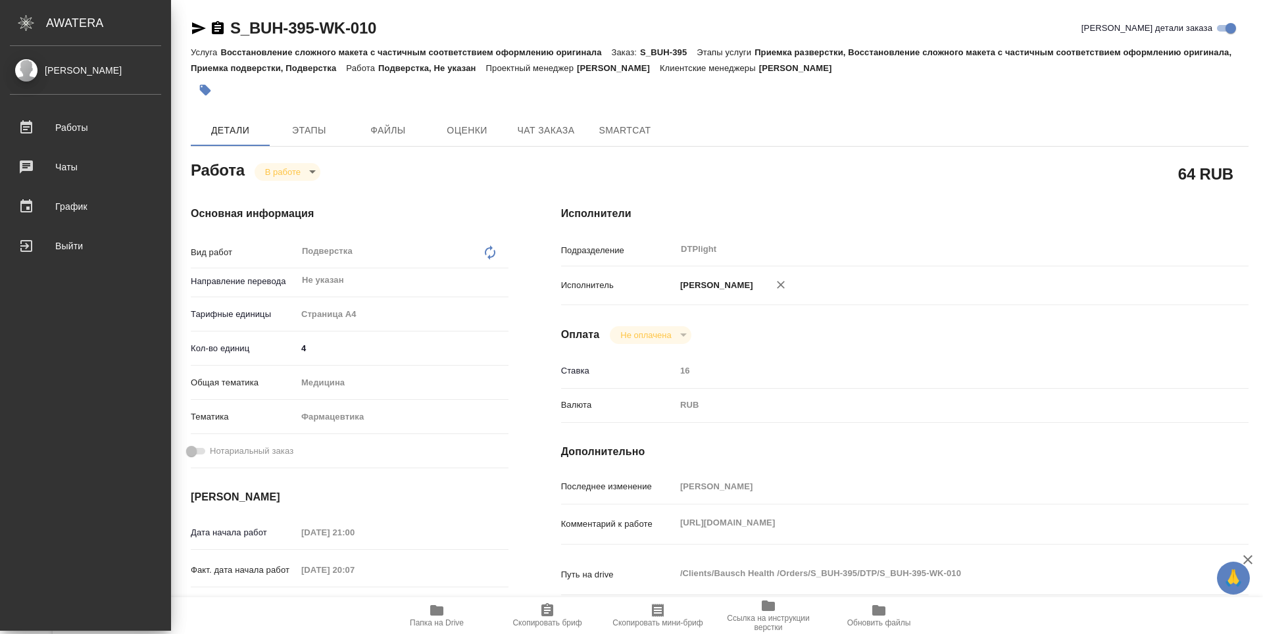
type textarea "x"
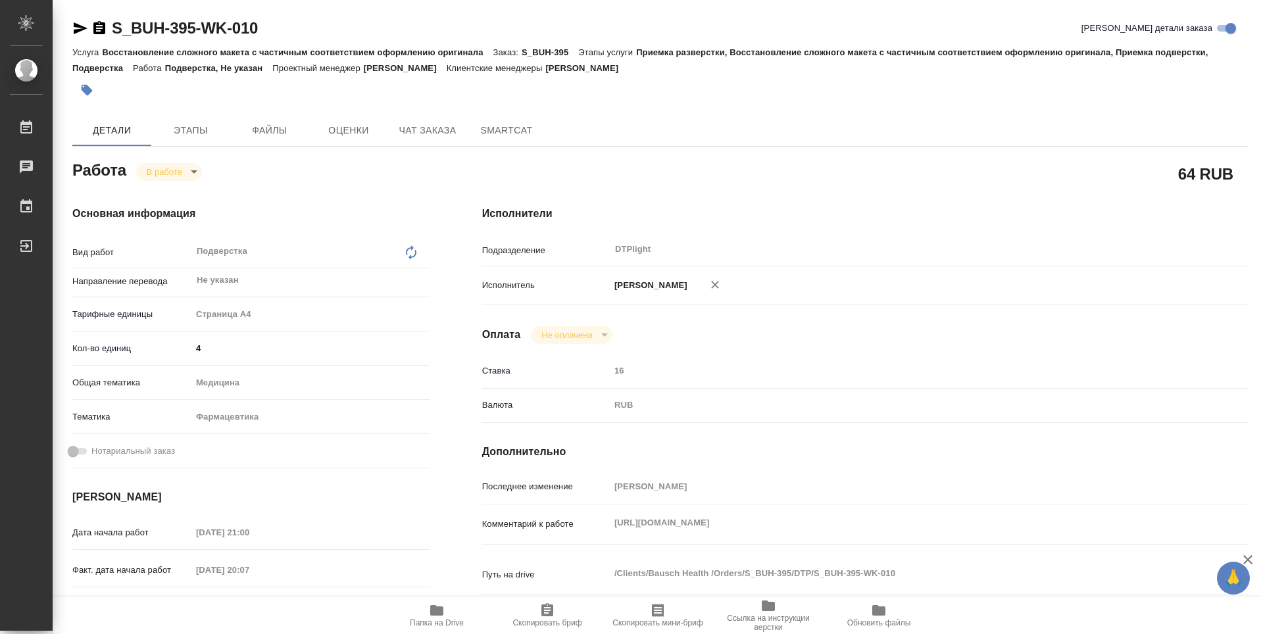
type textarea "x"
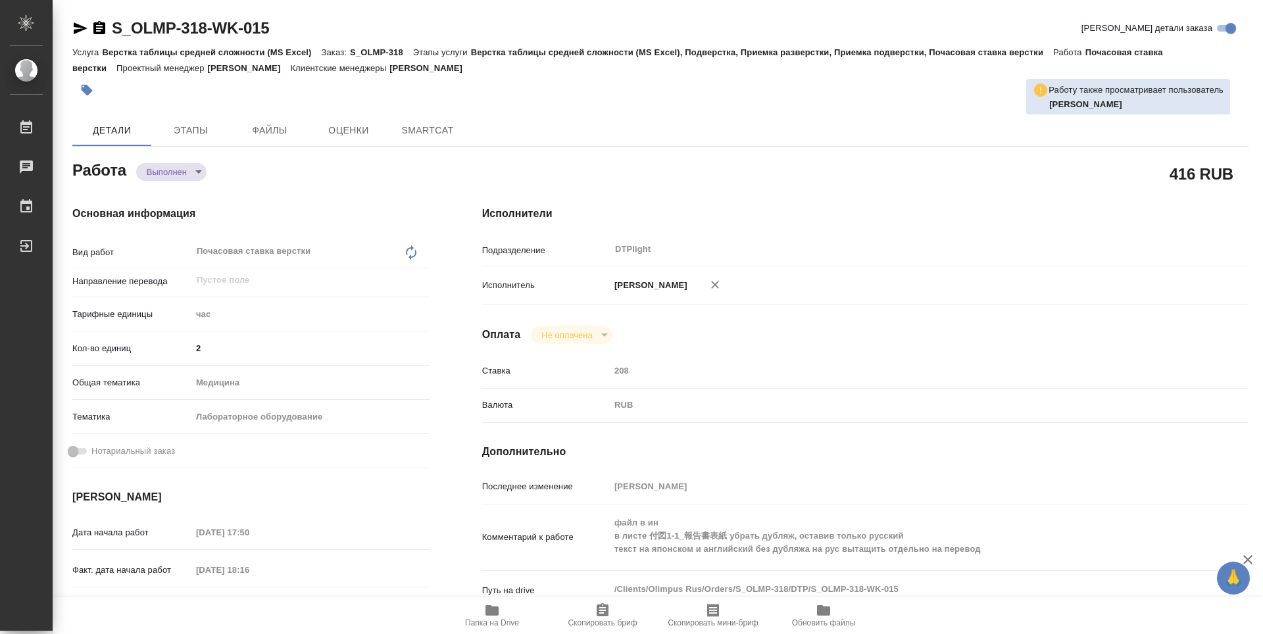
type textarea "x"
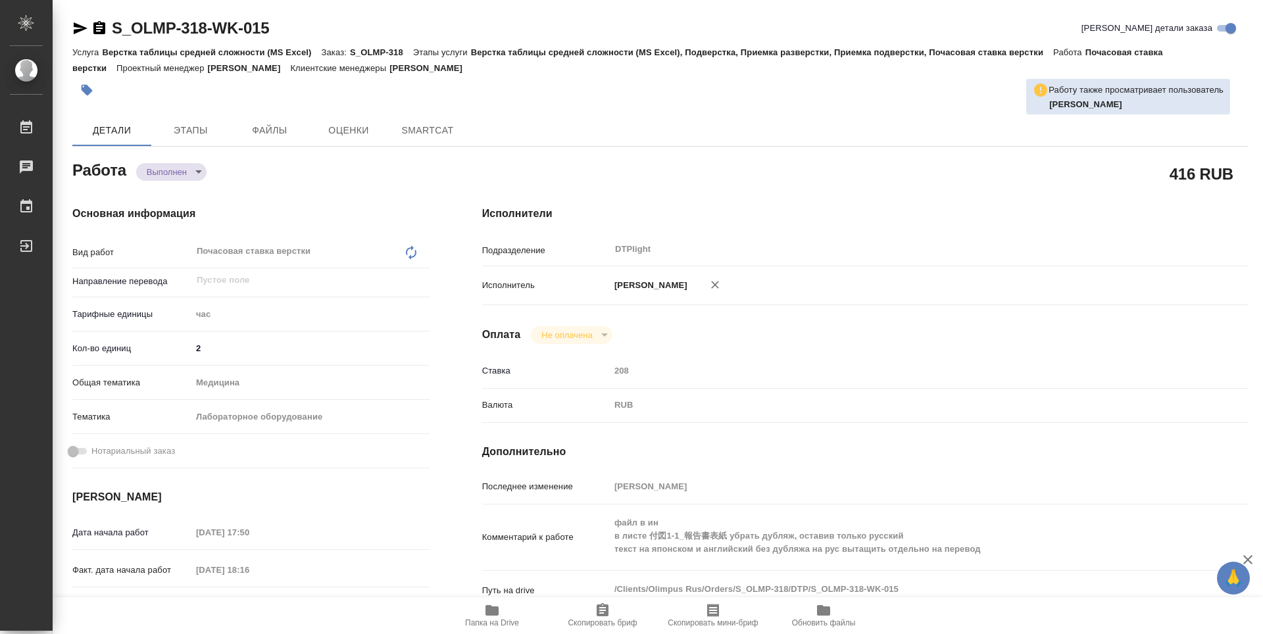
type textarea "x"
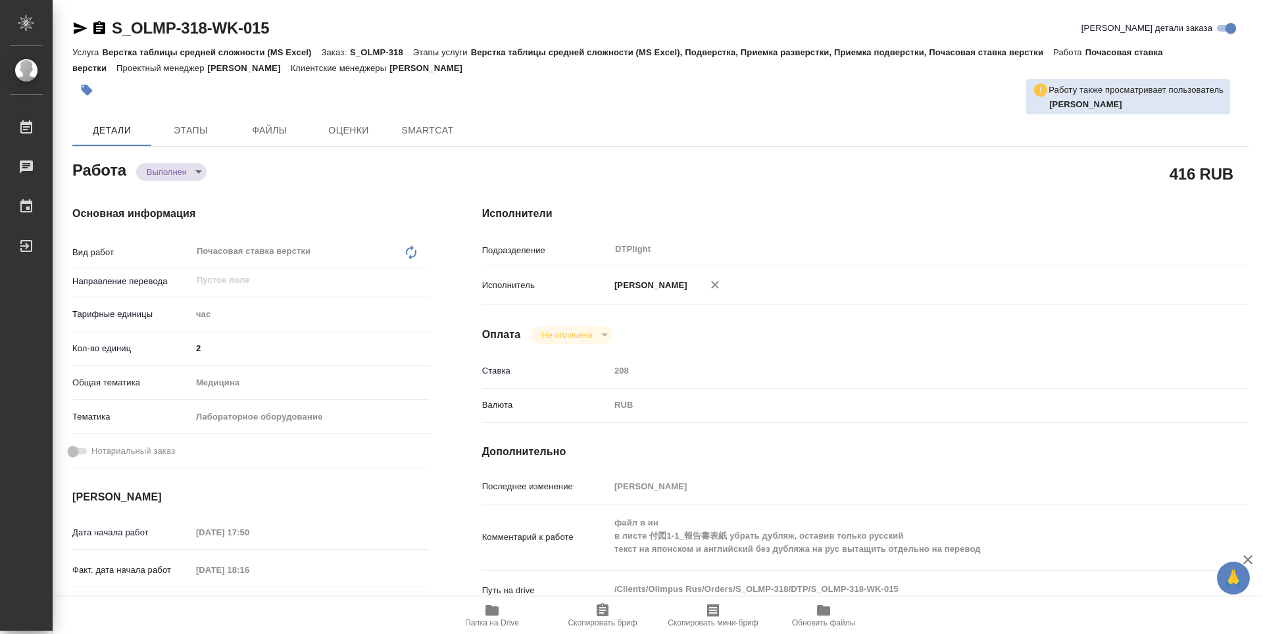
type textarea "x"
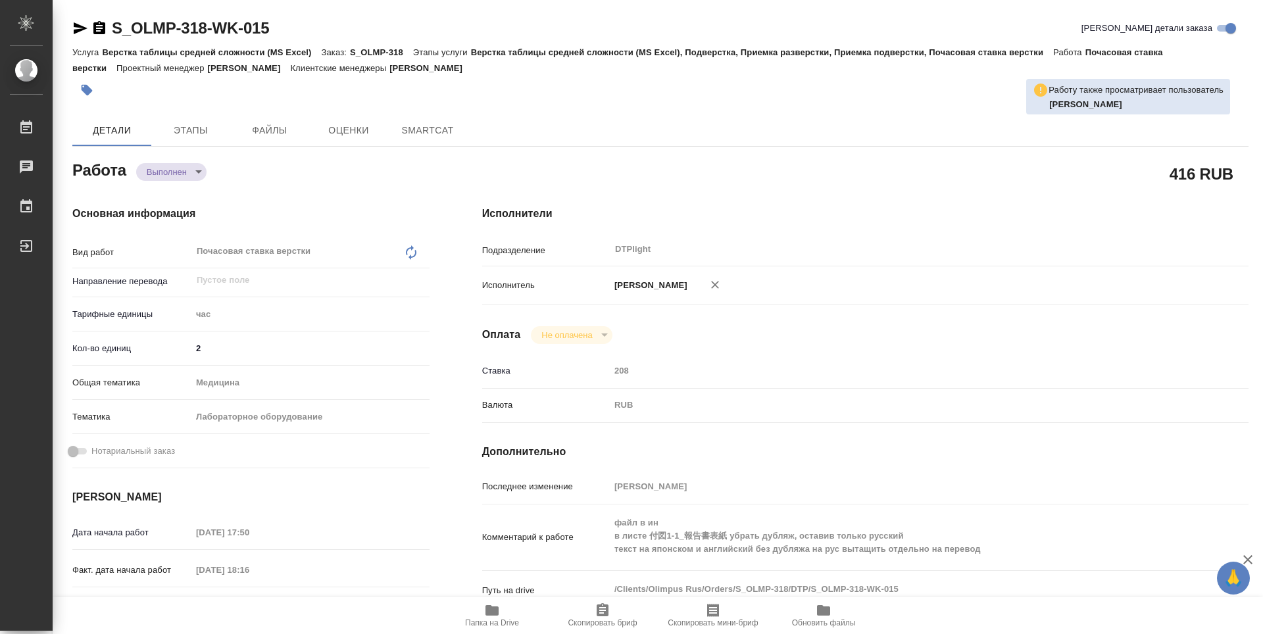
type textarea "x"
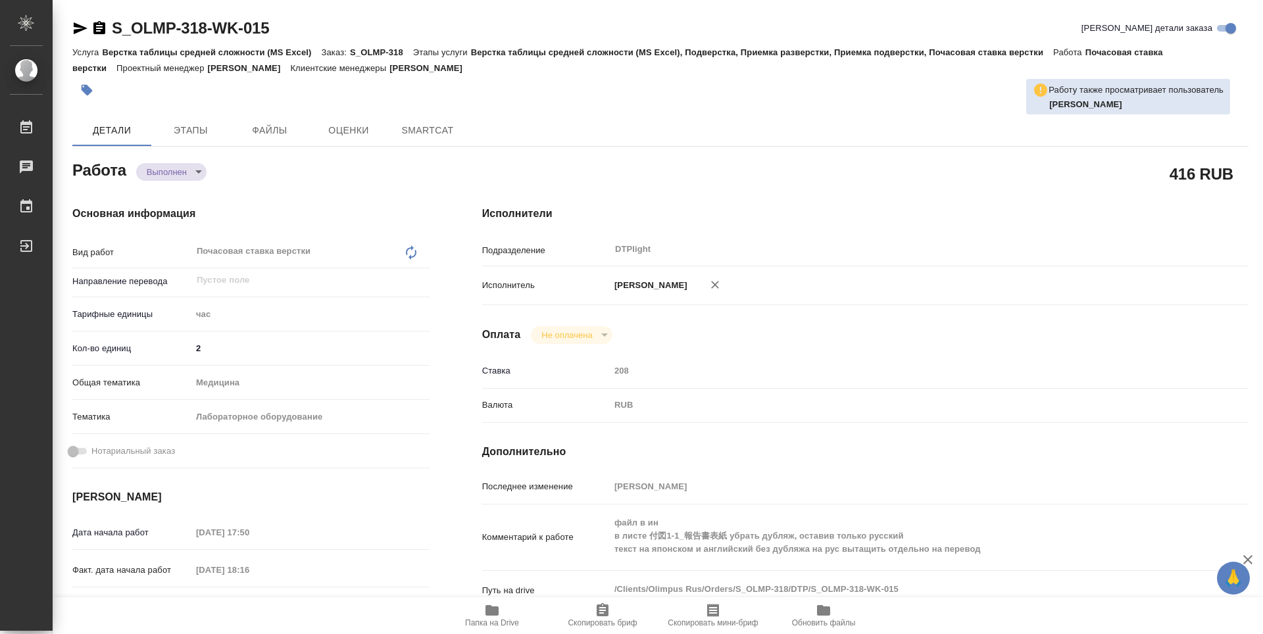
type textarea "x"
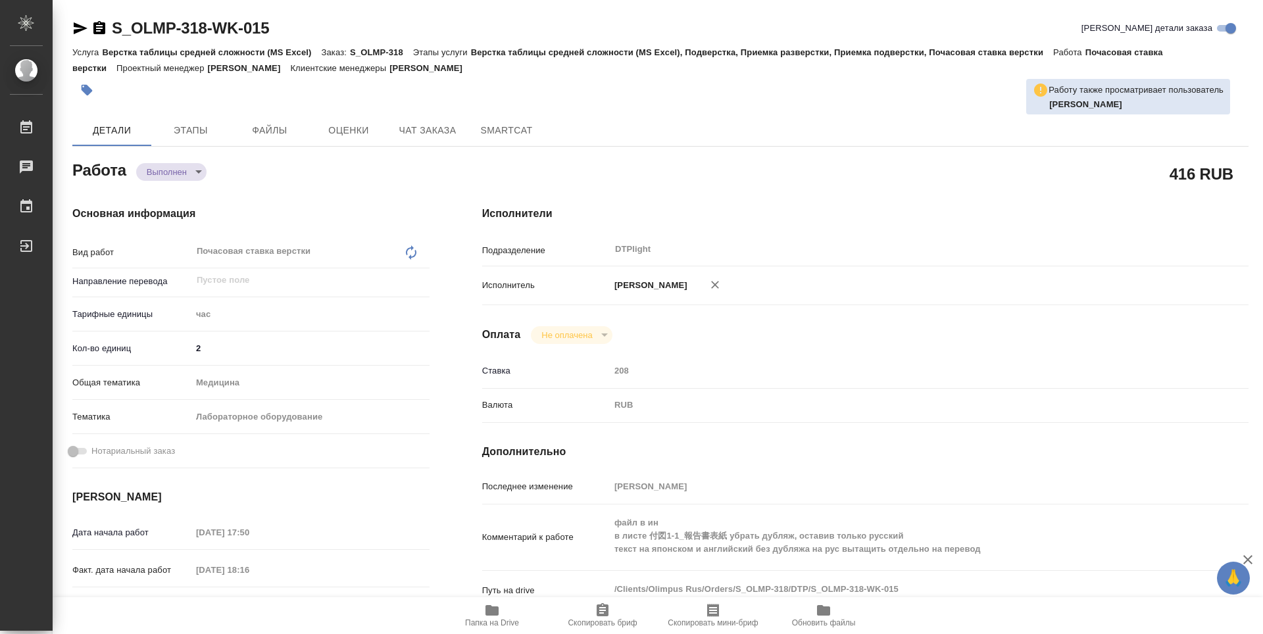
type textarea "x"
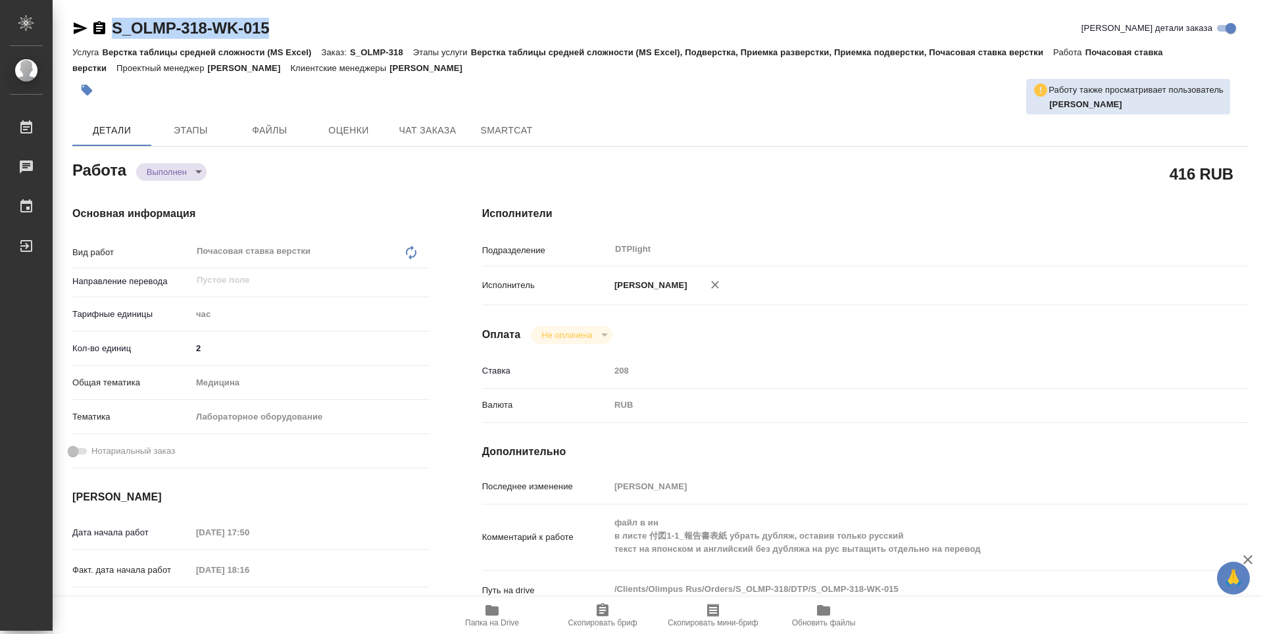
drag, startPoint x: 256, startPoint y: 25, endPoint x: 92, endPoint y: 22, distance: 163.8
click at [92, 22] on div "S_OLMP-318-WK-015 Кратко детали заказа" at bounding box center [660, 28] width 1176 height 21
copy link "S_OLMP-318-WK-015"
type textarea "x"
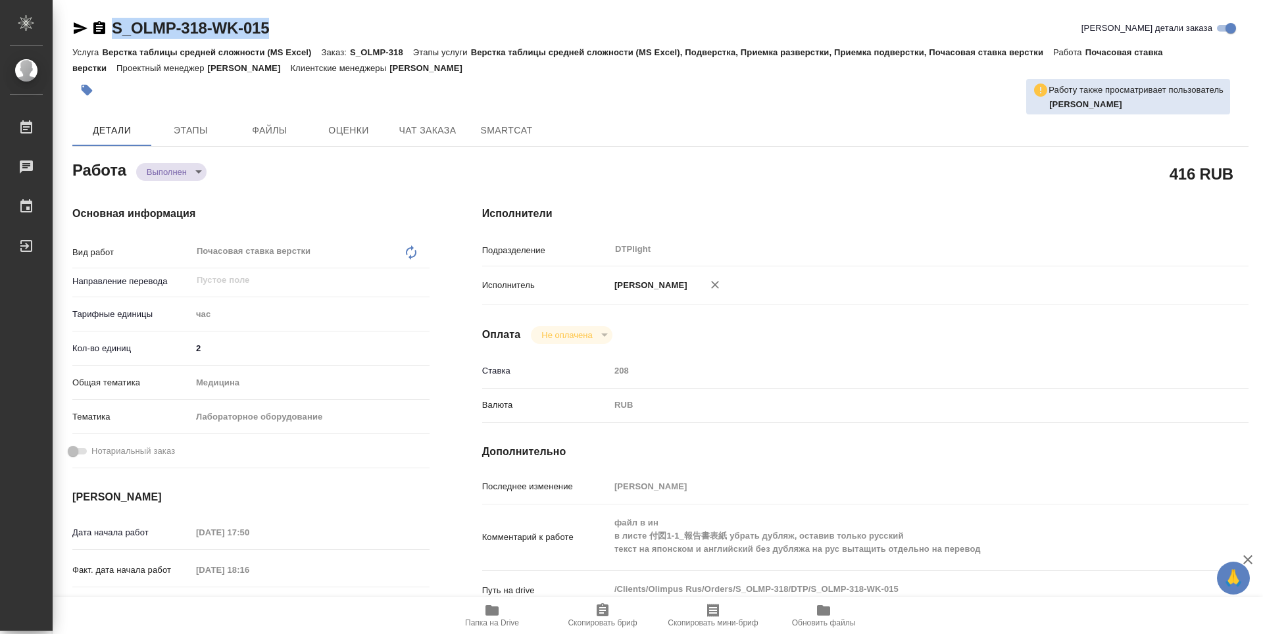
type textarea "x"
click at [889, 151] on div "416 RUB" at bounding box center [865, 174] width 819 height 86
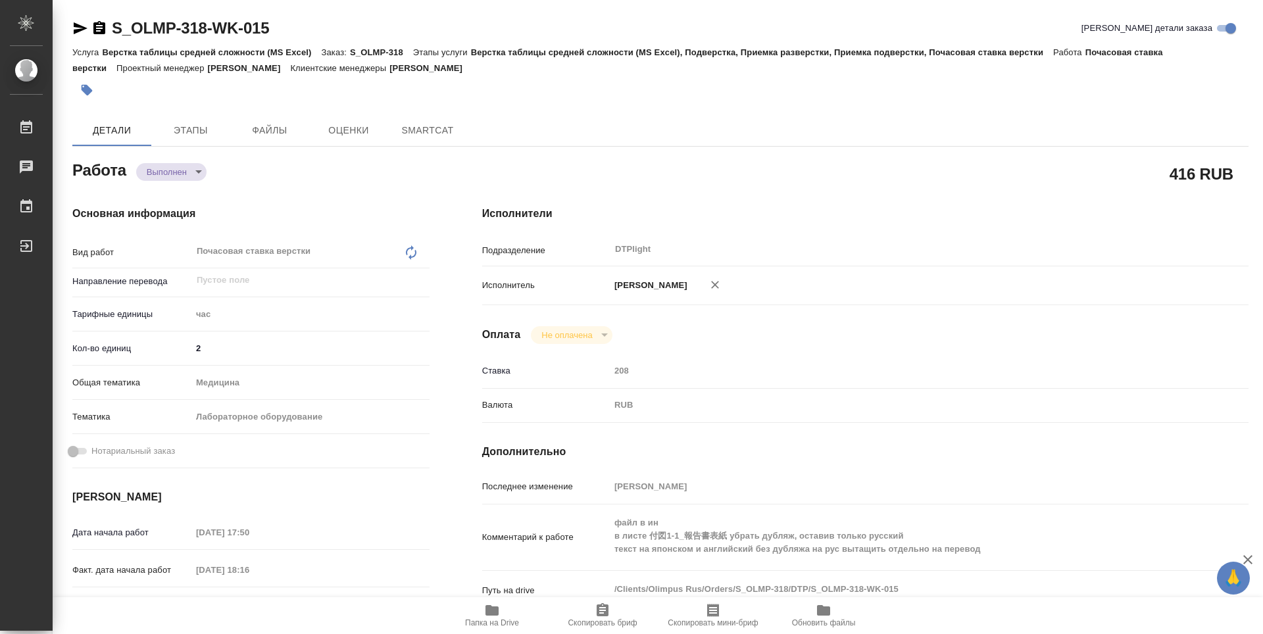
type textarea "x"
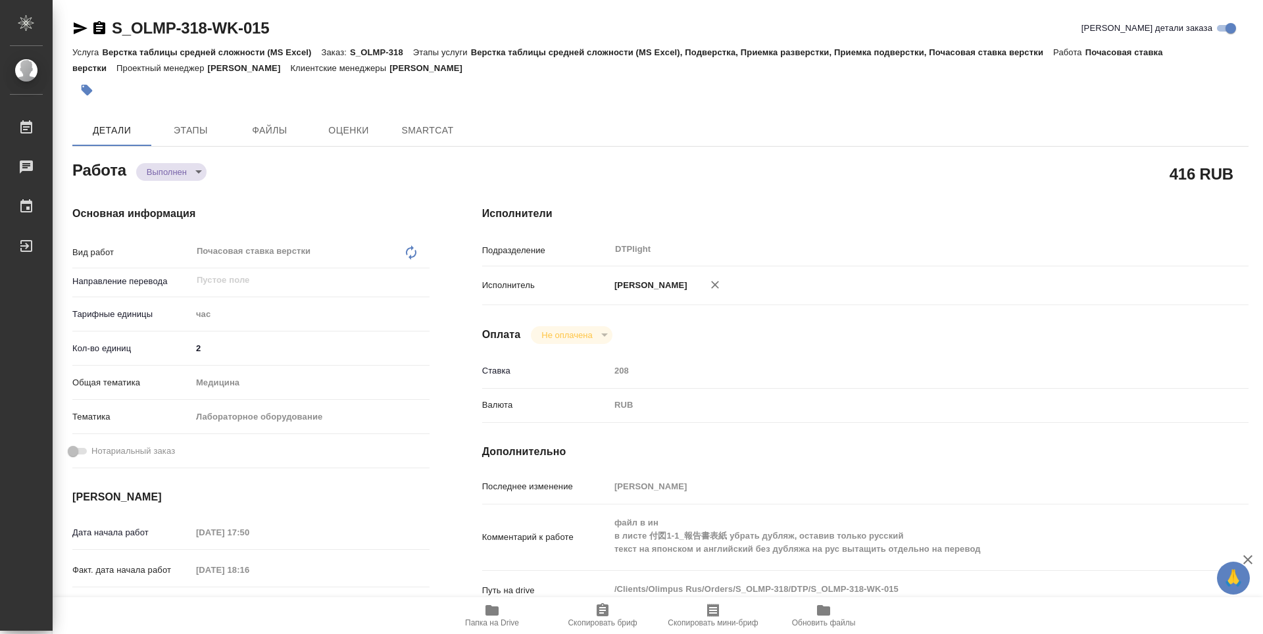
type textarea "x"
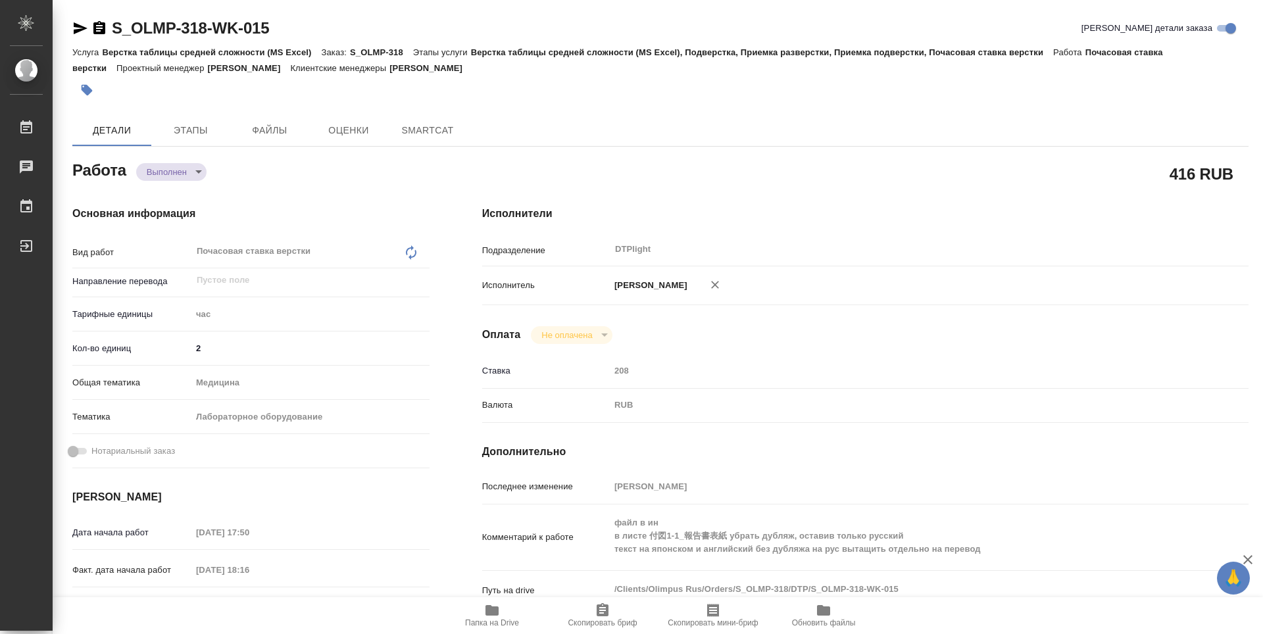
type textarea "x"
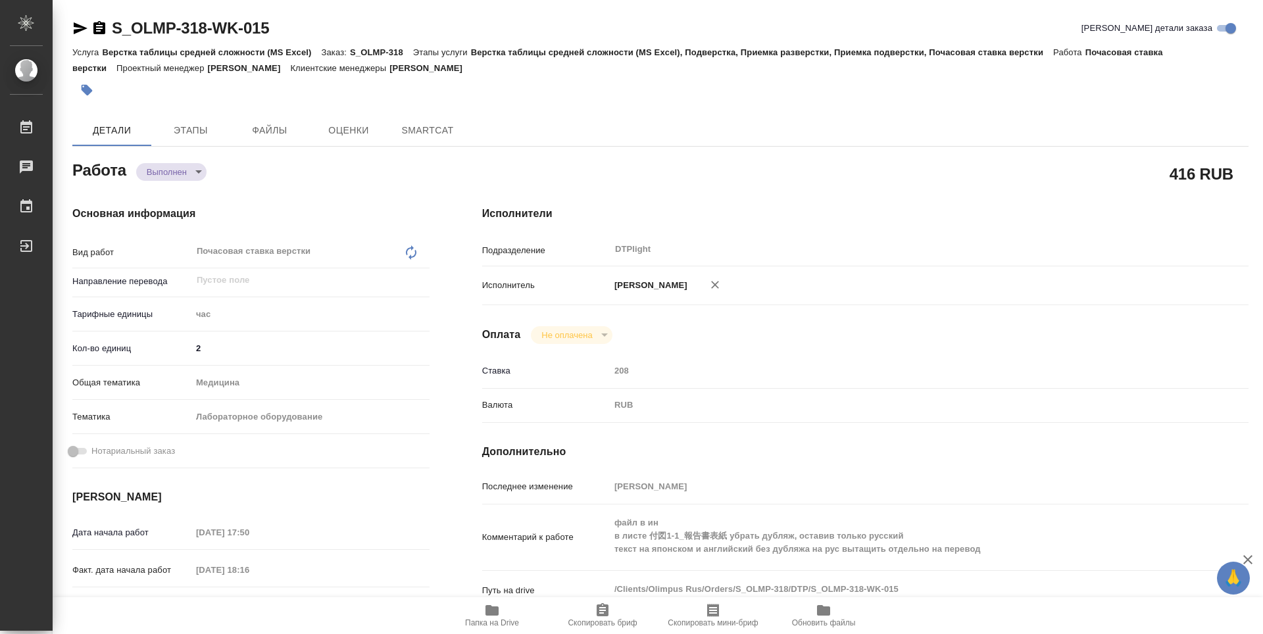
type textarea "x"
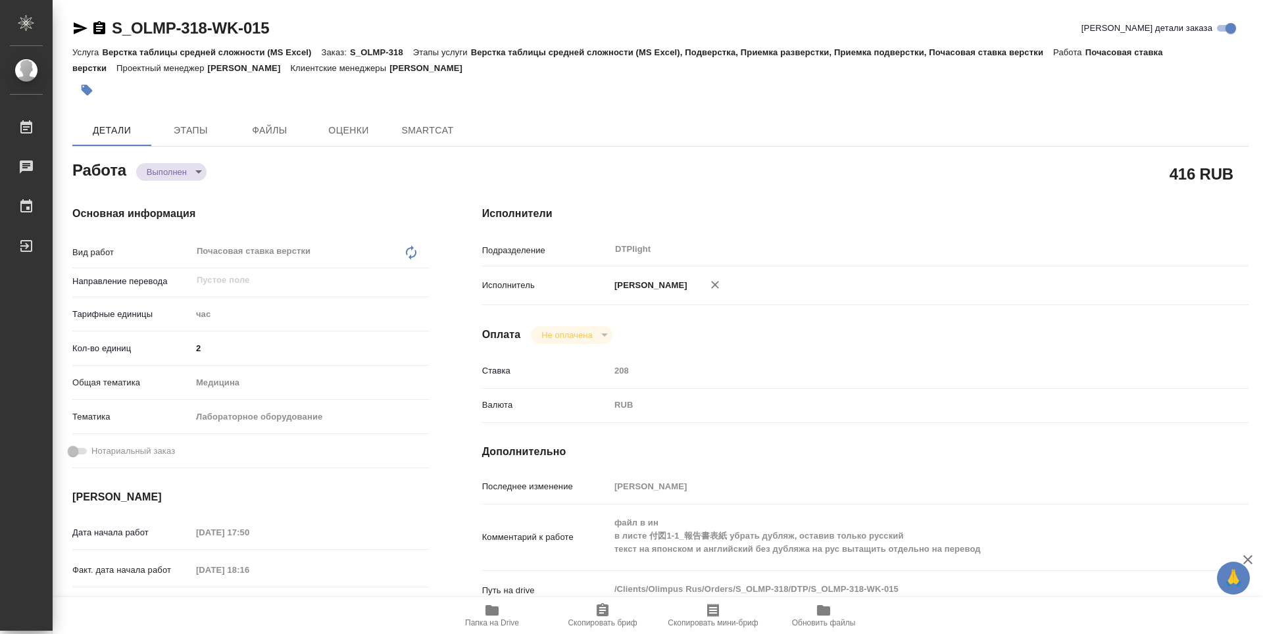
type textarea "x"
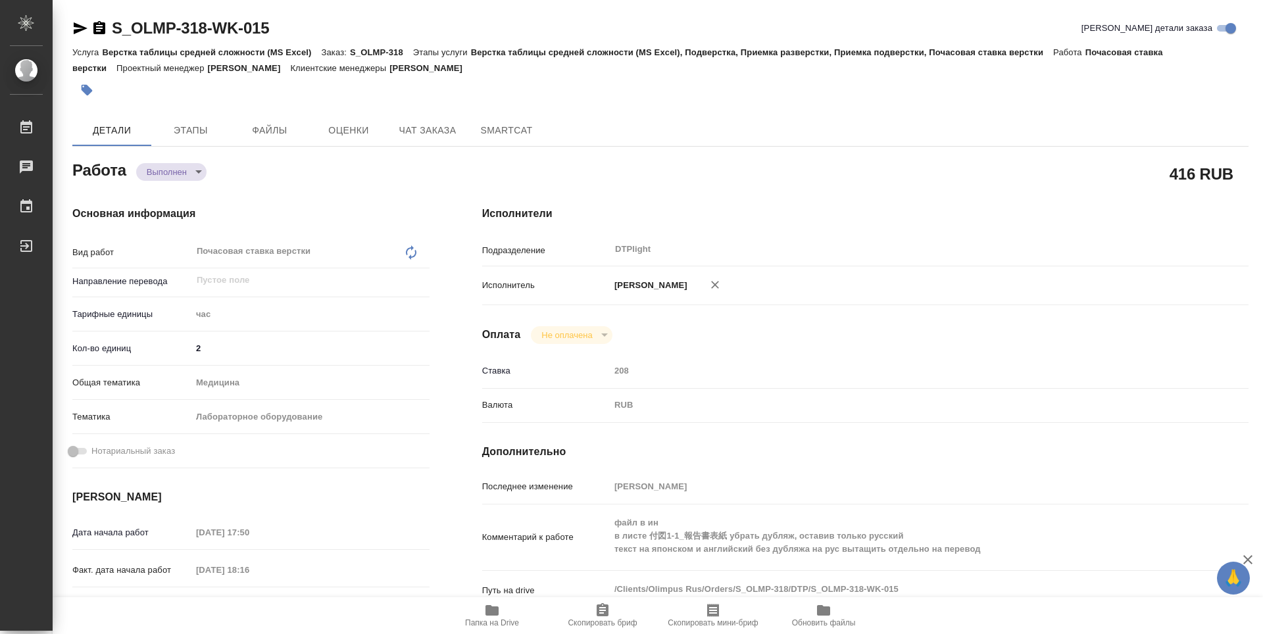
type textarea "x"
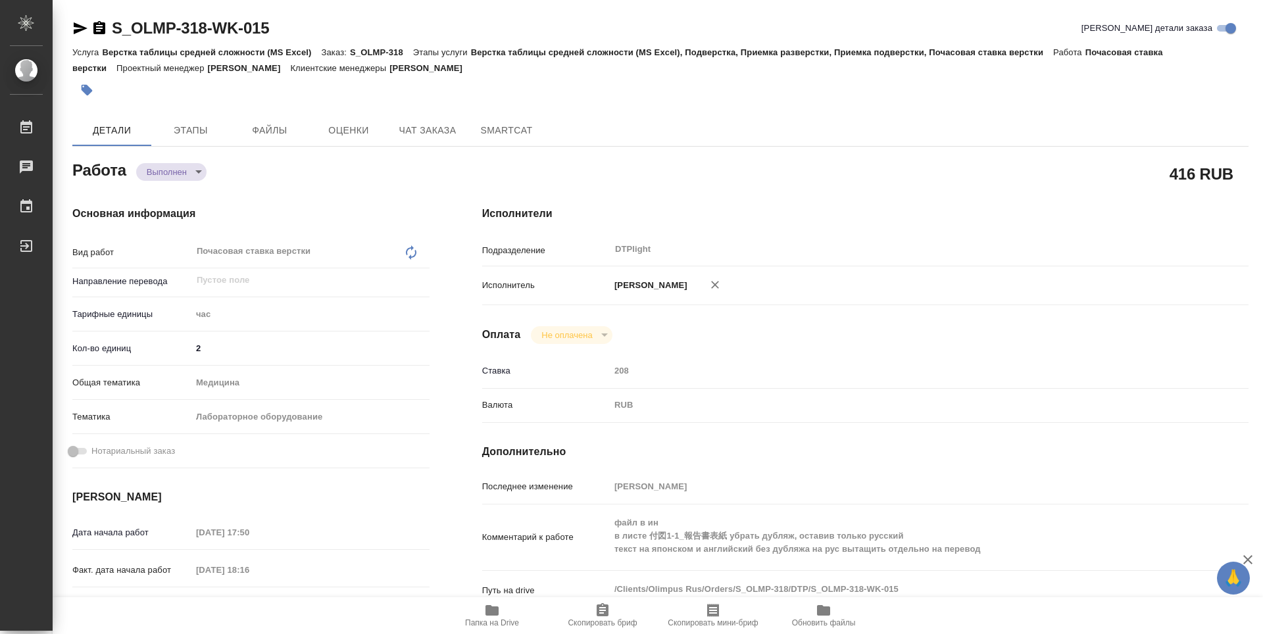
type textarea "x"
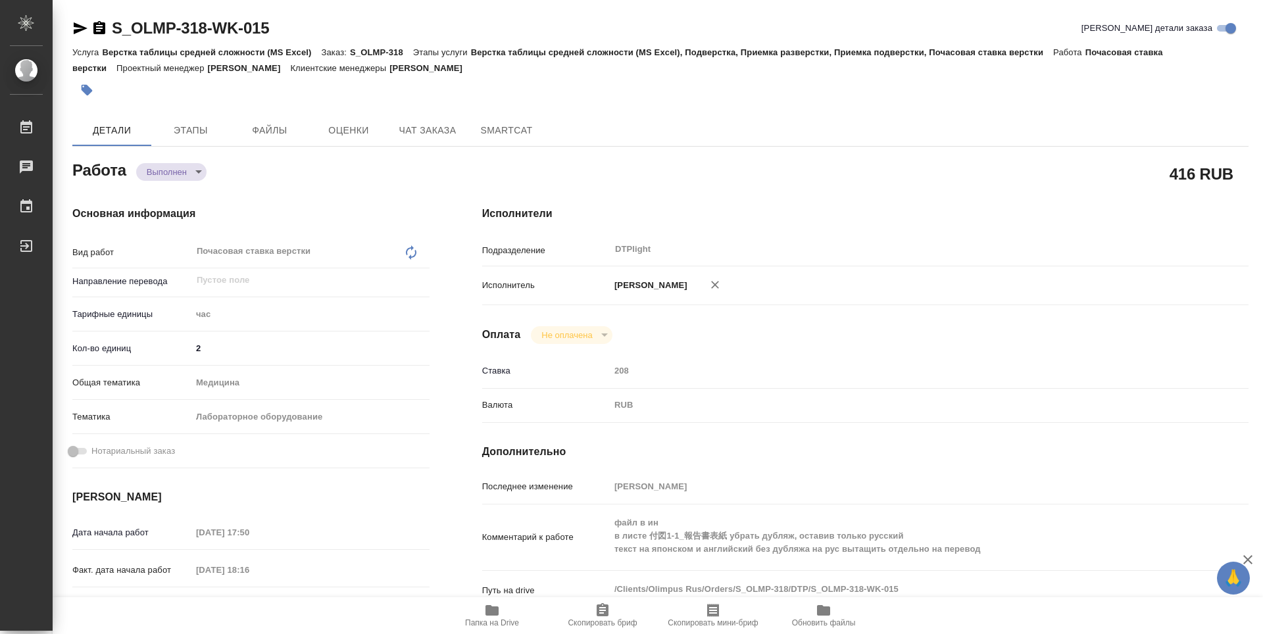
type textarea "x"
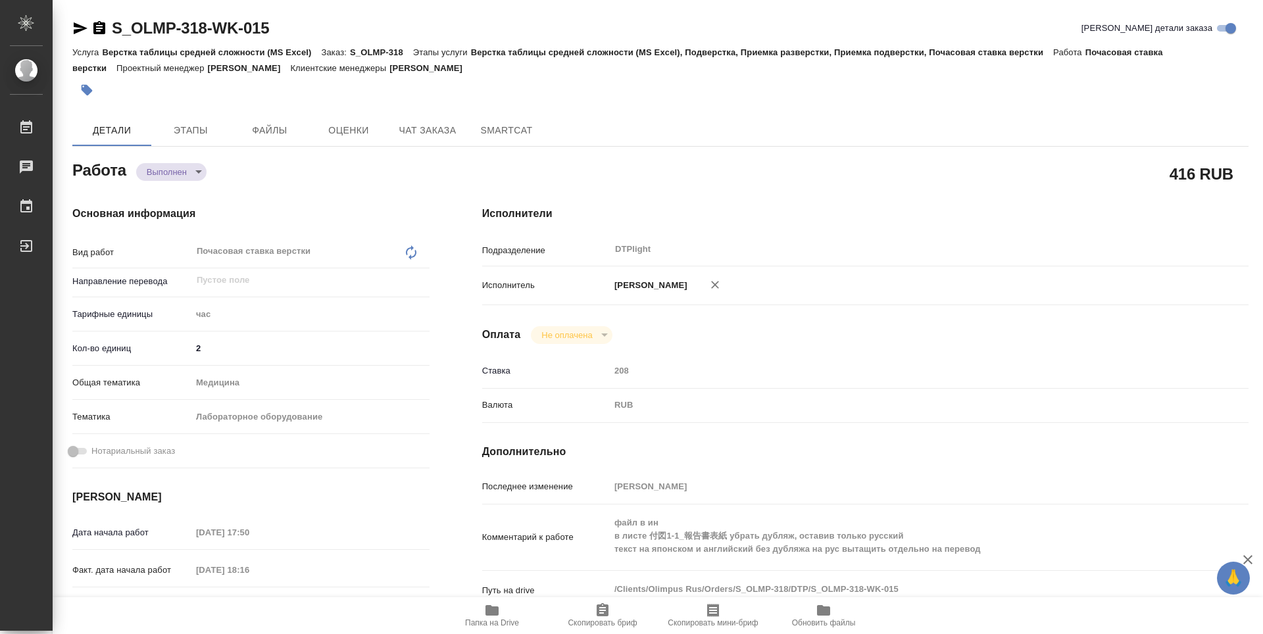
type textarea "x"
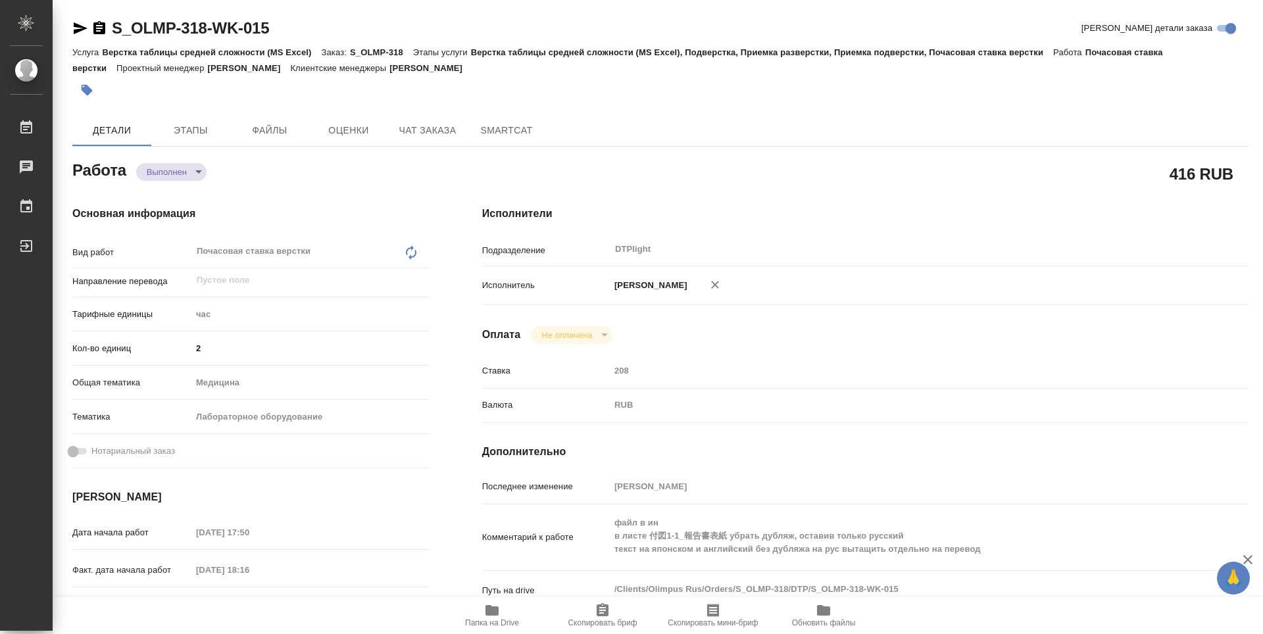
type textarea "x"
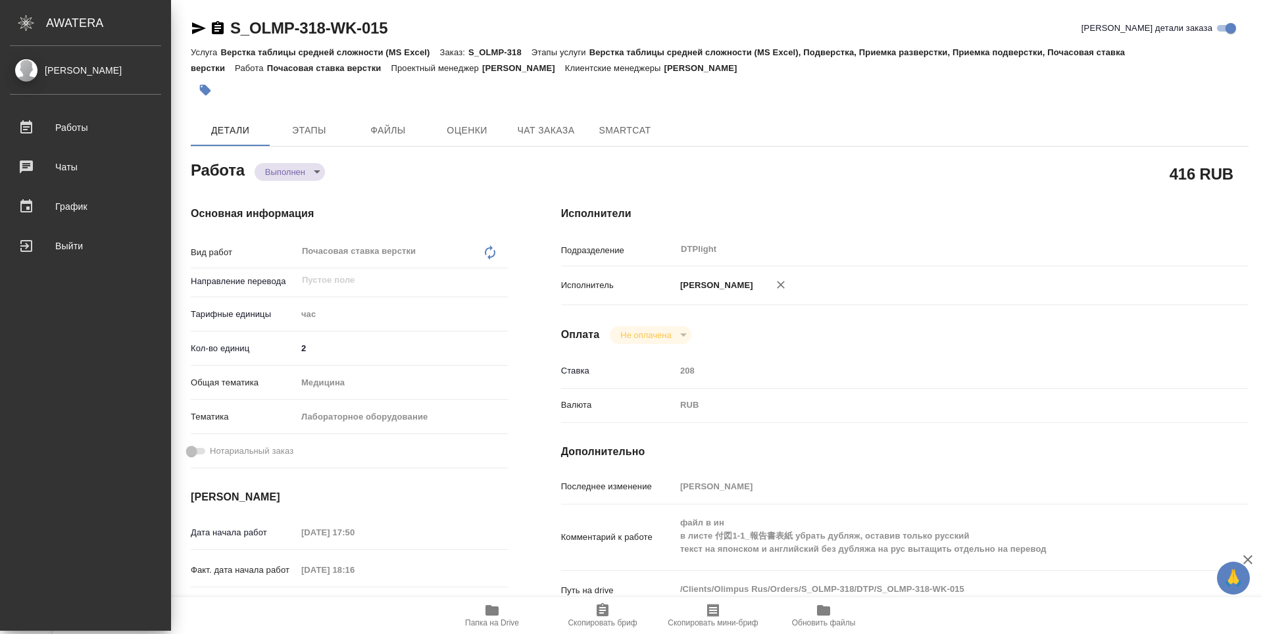
type textarea "x"
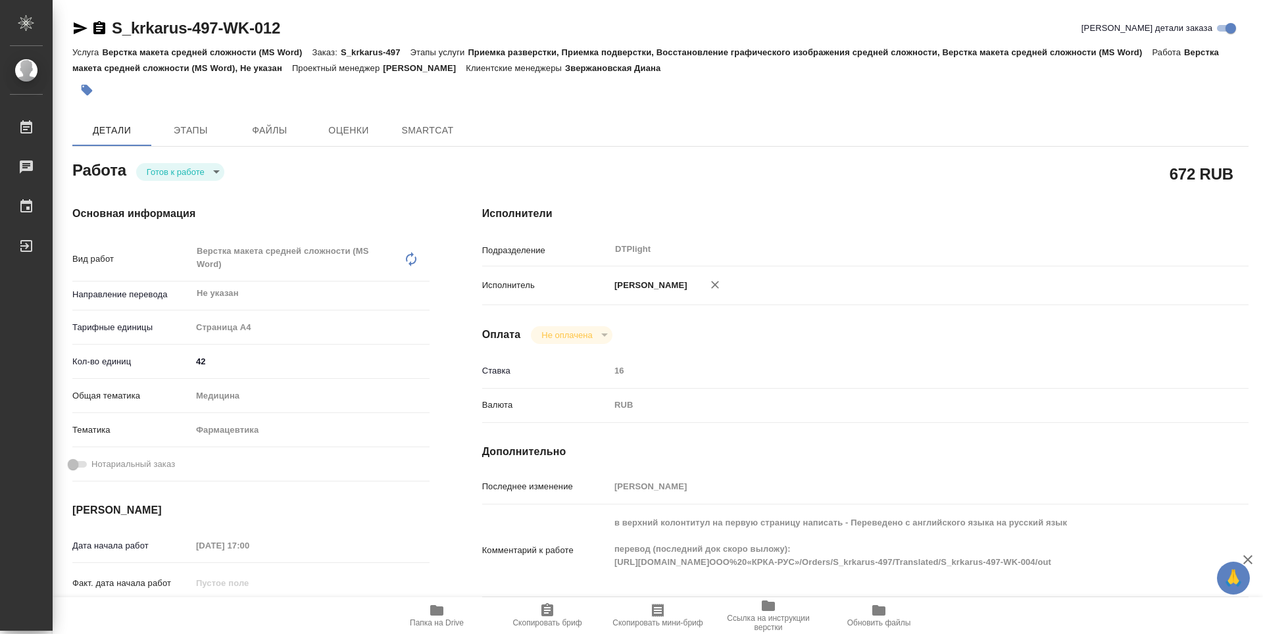
type textarea "x"
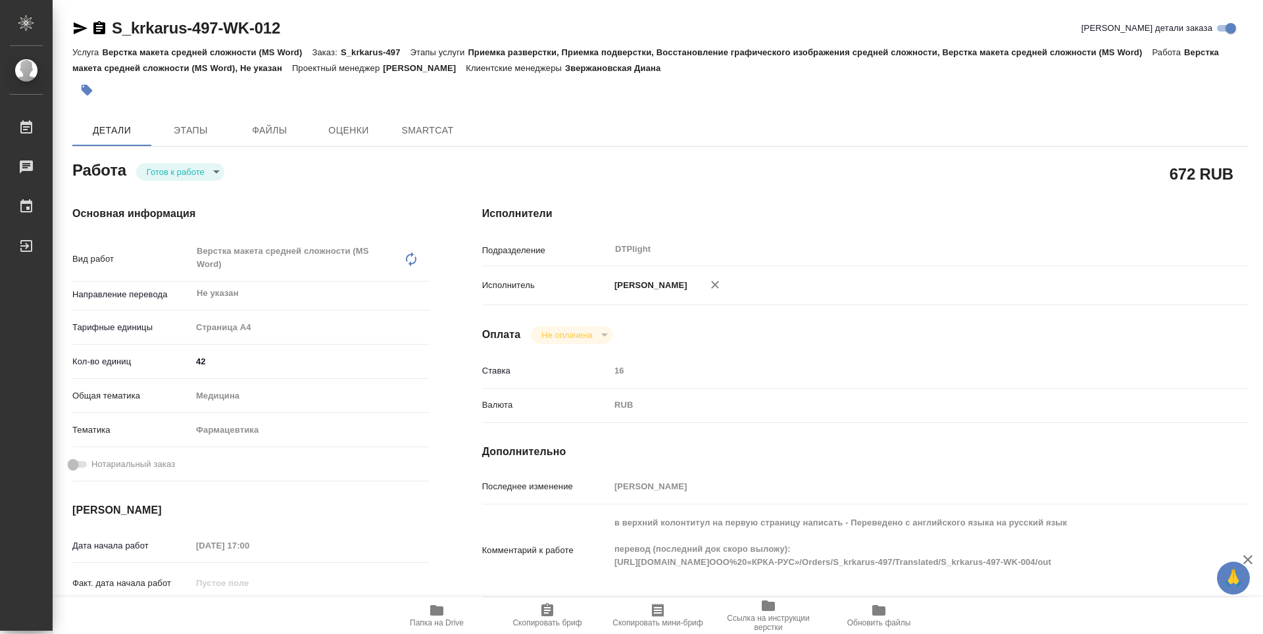
type textarea "x"
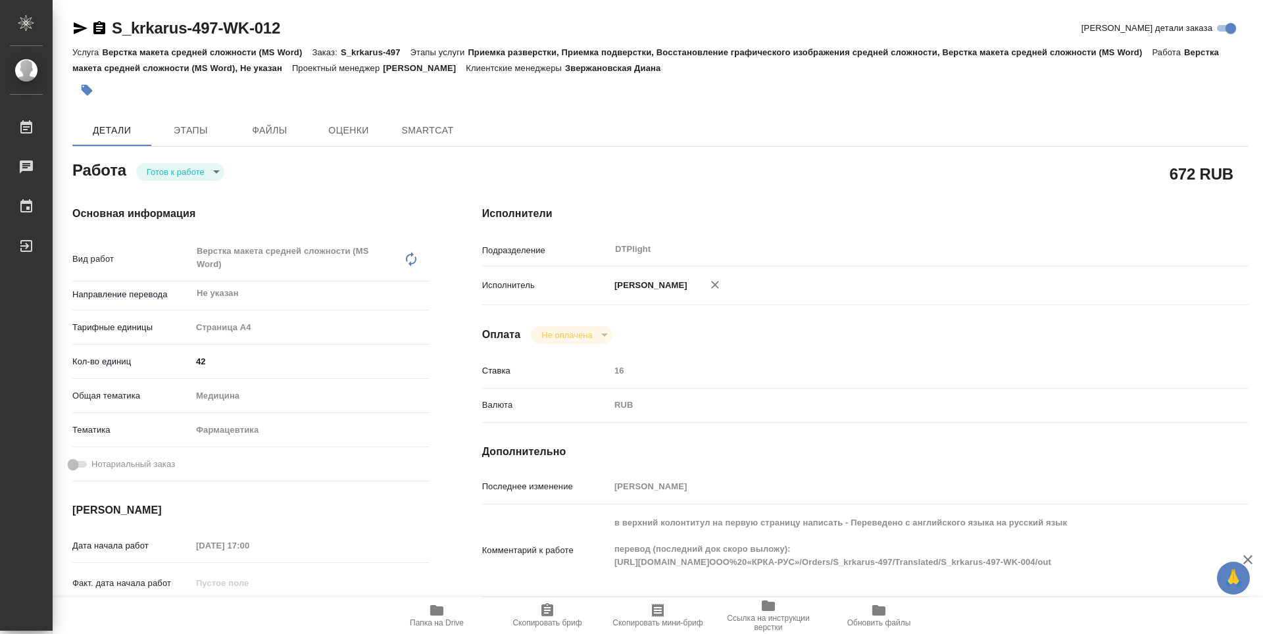
type textarea "x"
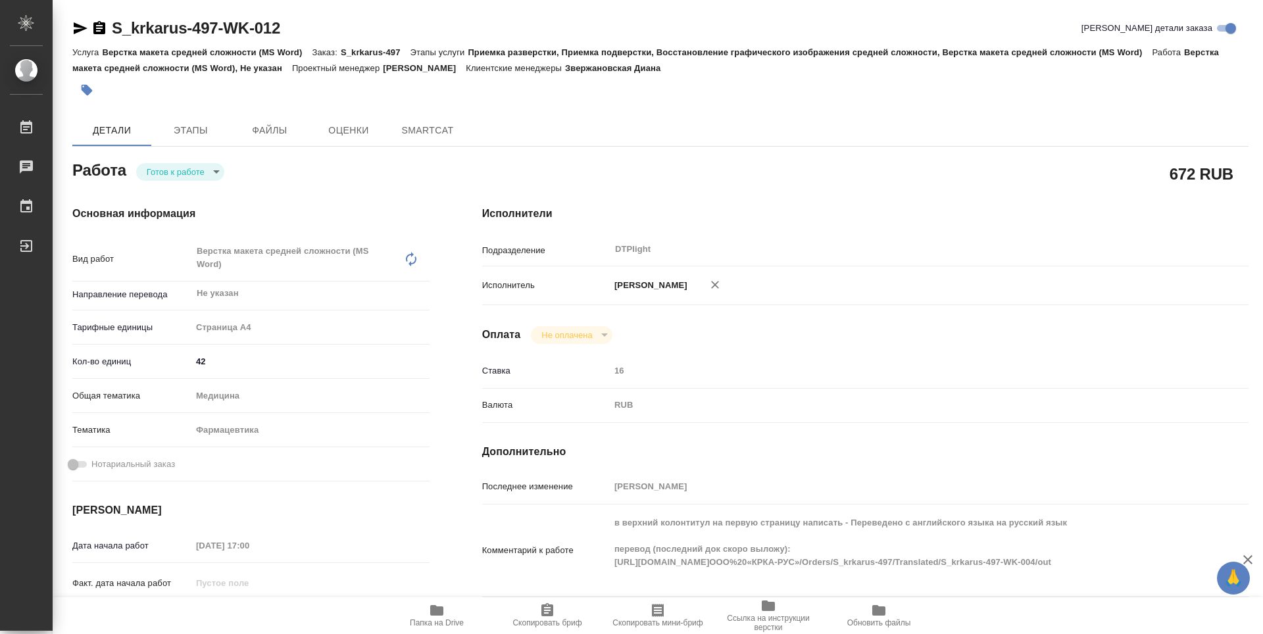
type textarea "x"
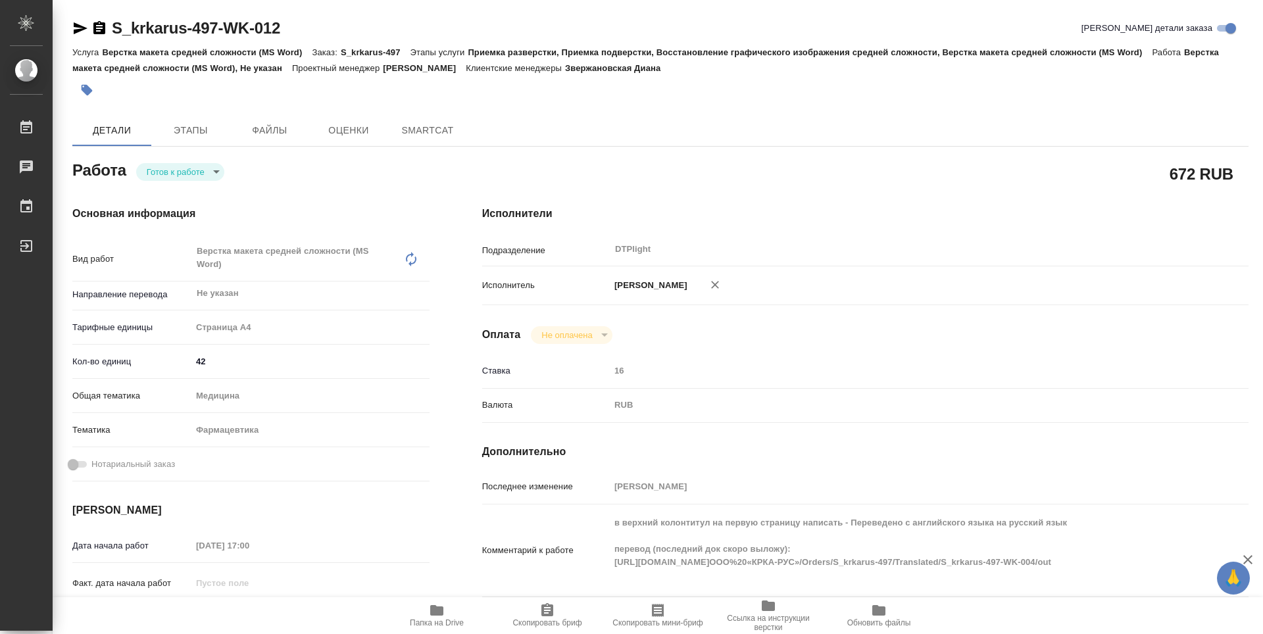
type textarea "x"
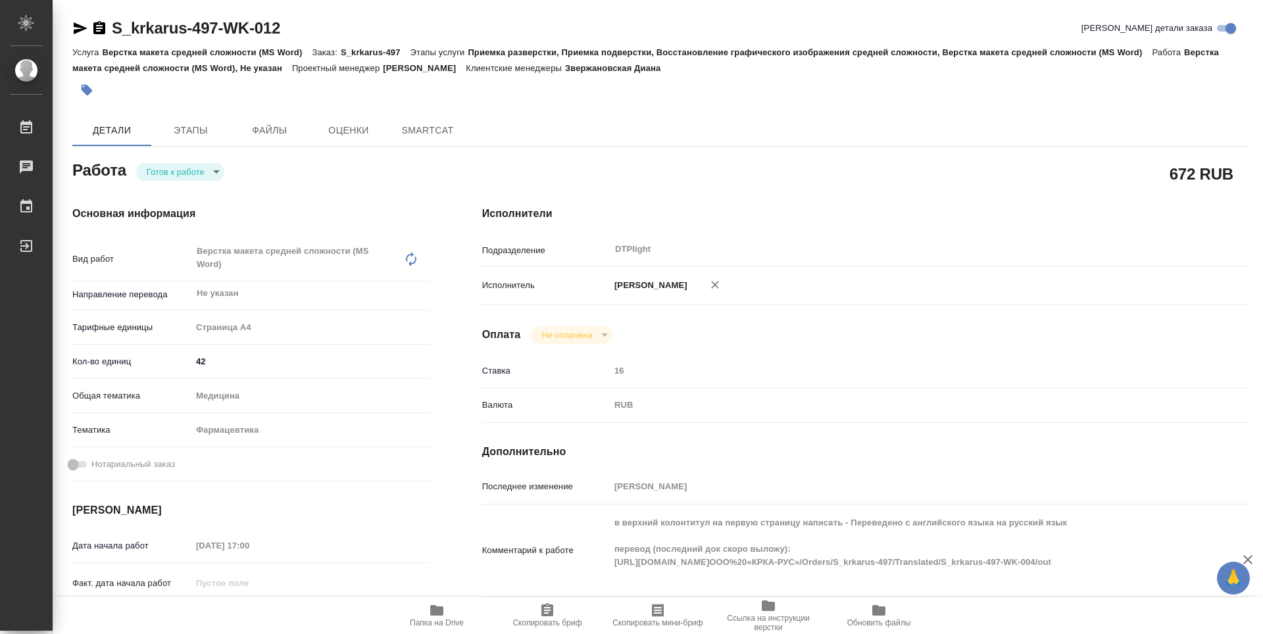
type textarea "x"
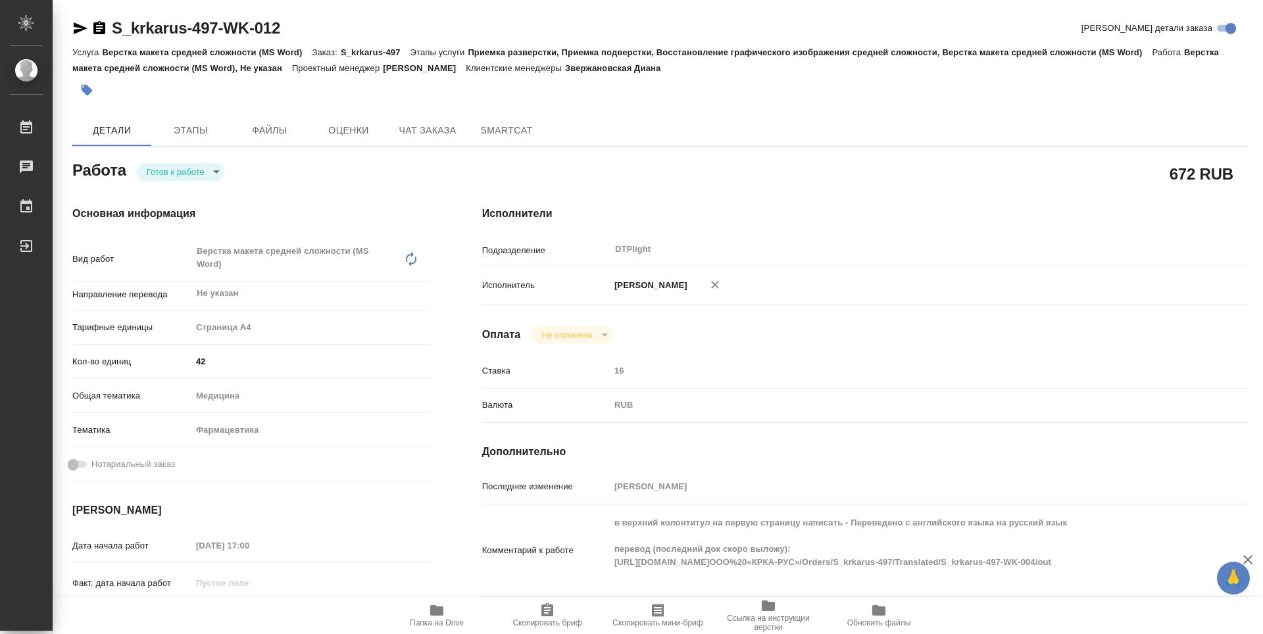
type textarea "x"
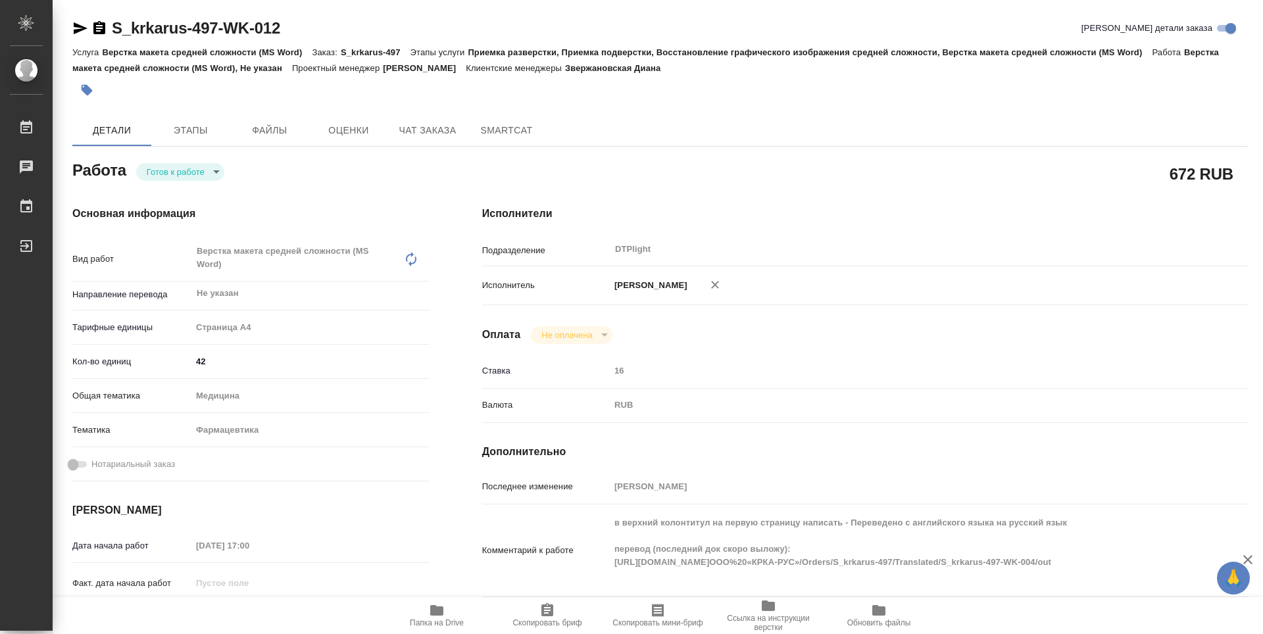
type textarea "x"
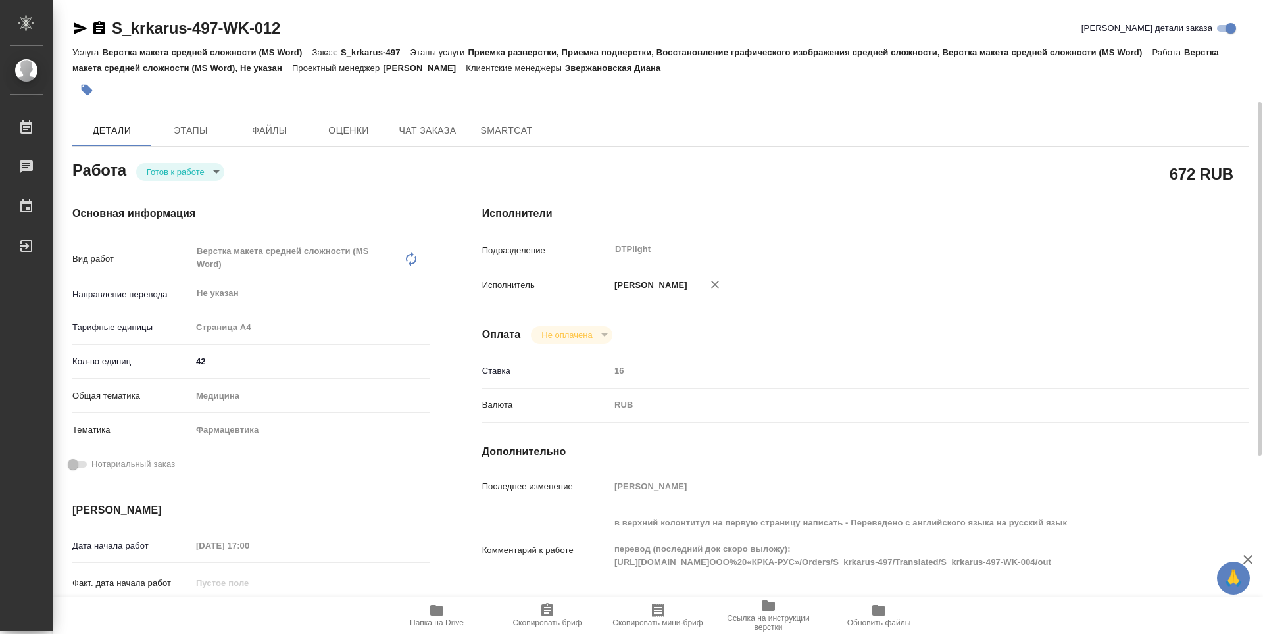
scroll to position [66, 0]
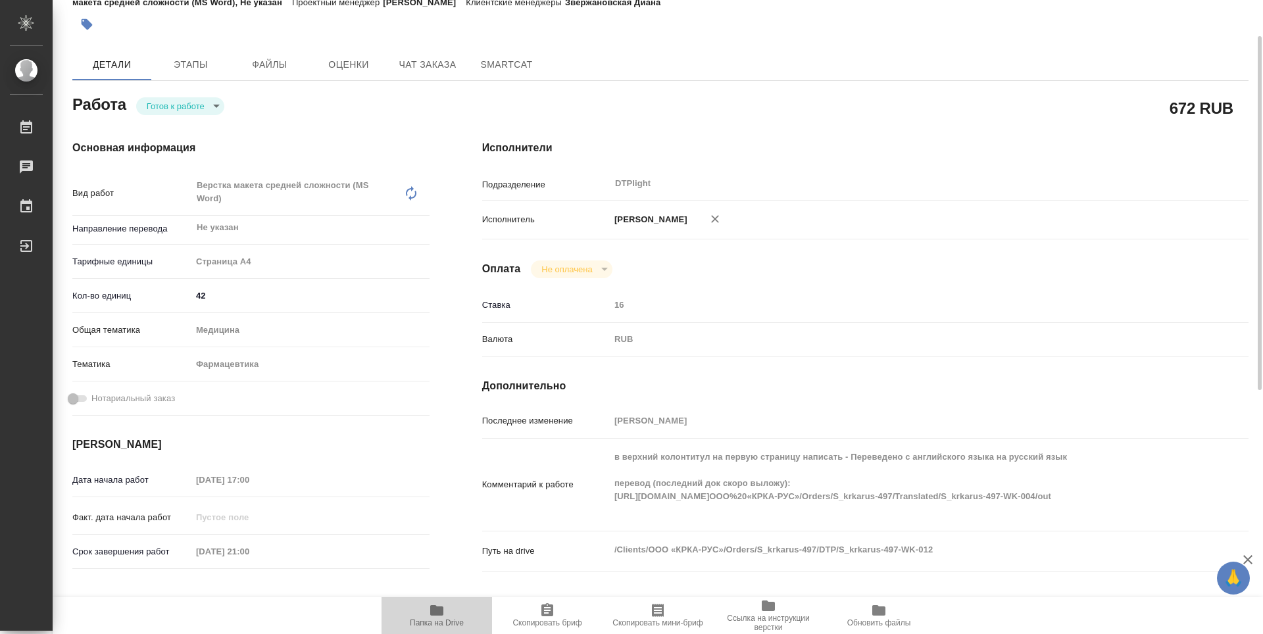
click at [443, 614] on icon "button" at bounding box center [436, 610] width 13 height 11
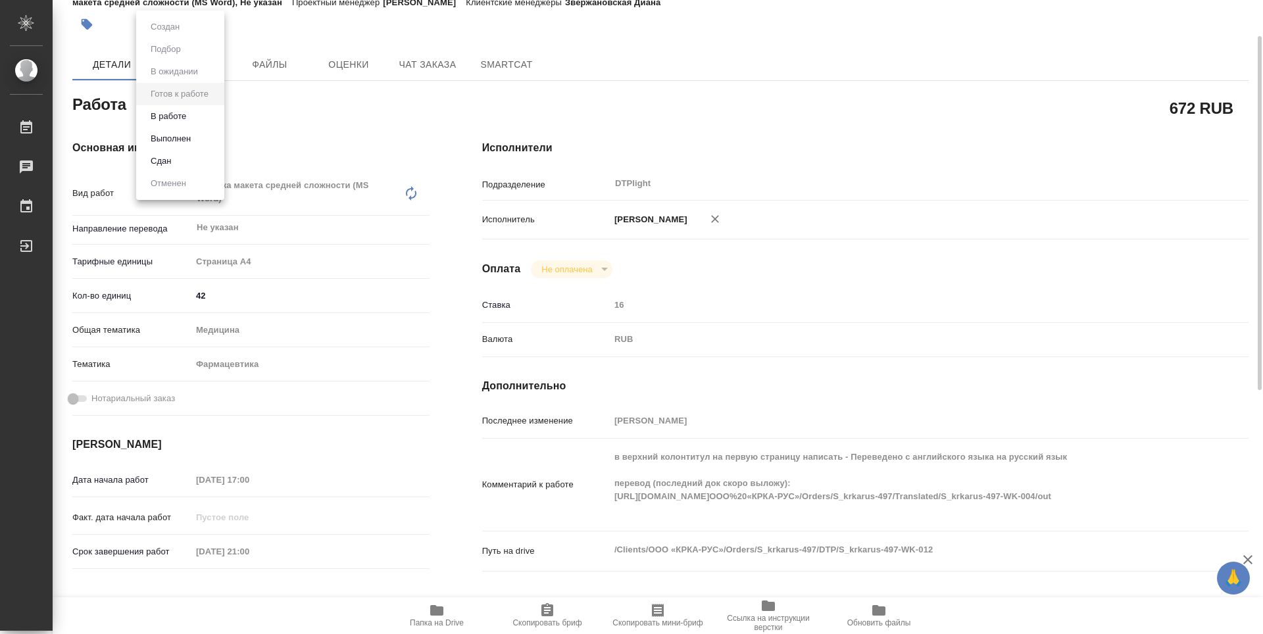
click at [205, 102] on body "🙏 .cls-1 fill:#fff; AWATERA Zubakova Viktoriya Работы 0 Чаты График Выйти S_krk…" at bounding box center [631, 317] width 1263 height 634
click at [179, 111] on button "В работе" at bounding box center [168, 116] width 43 height 14
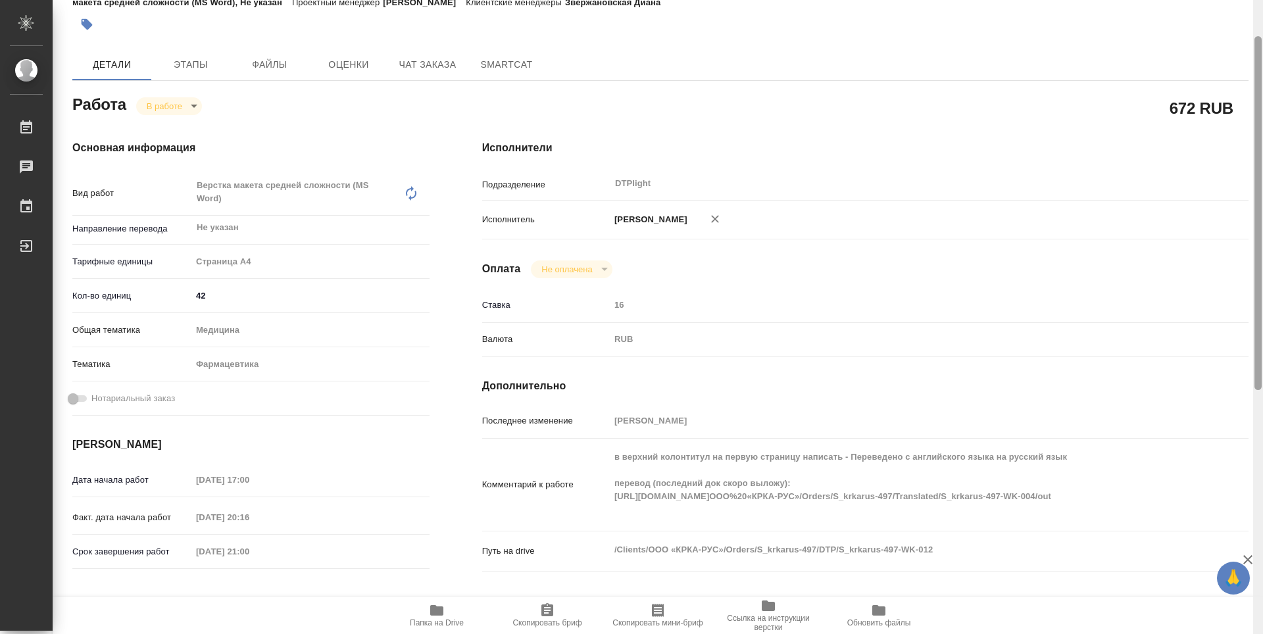
type textarea "x"
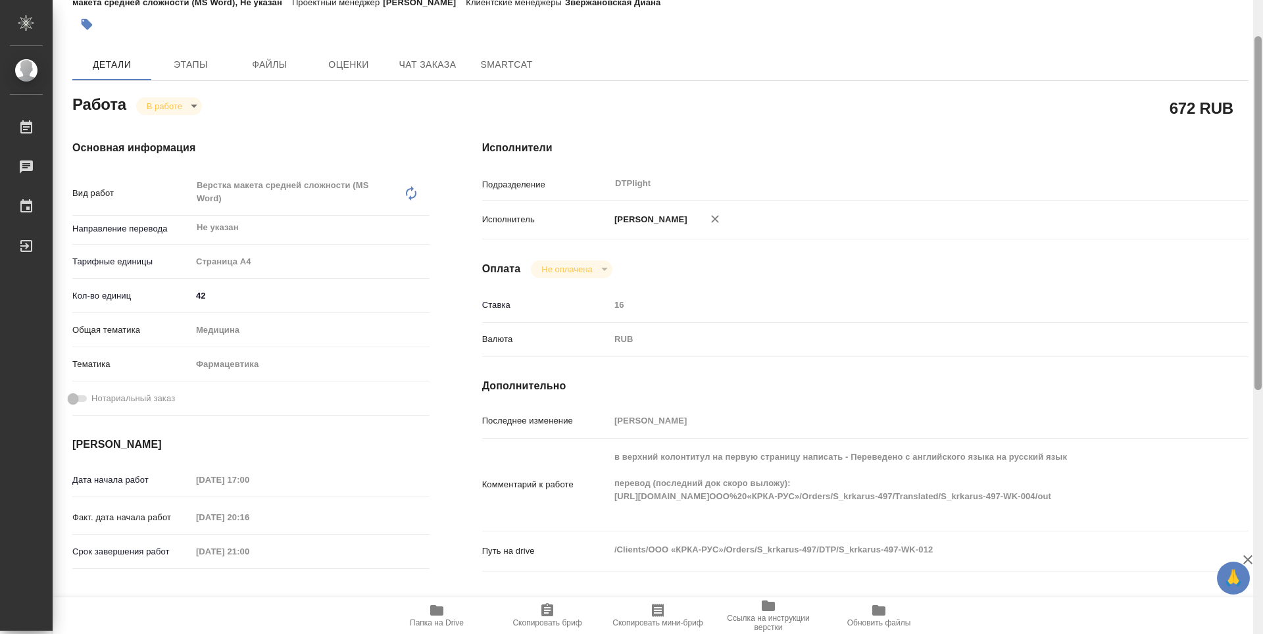
type textarea "x"
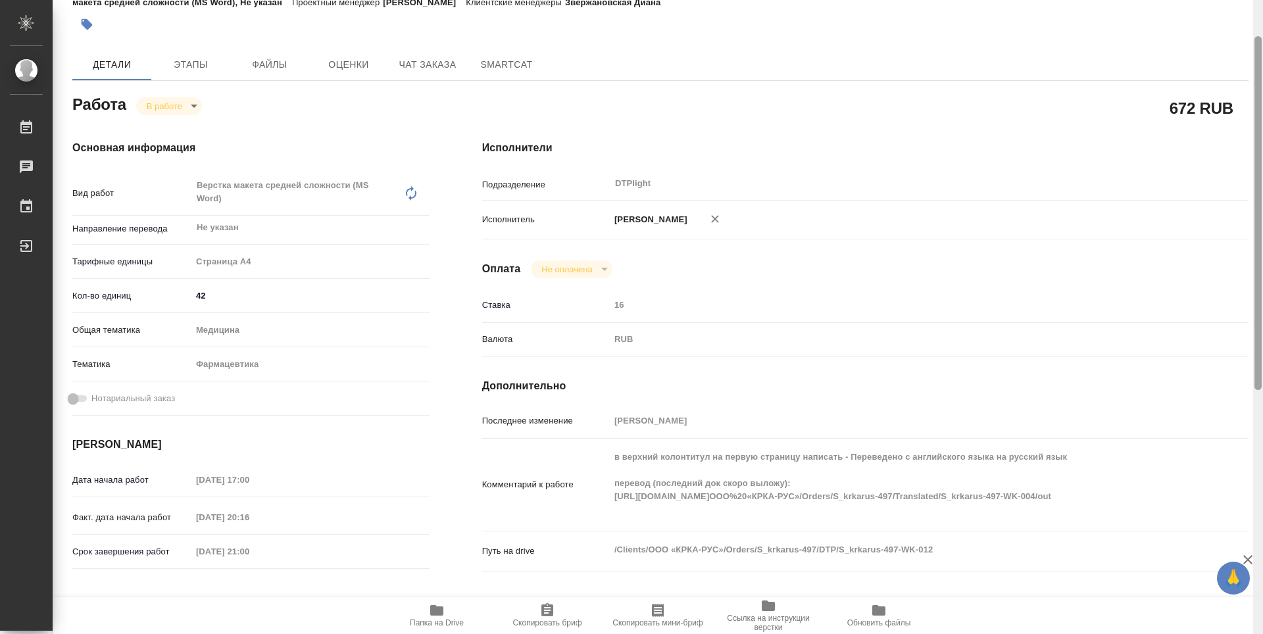
type textarea "x"
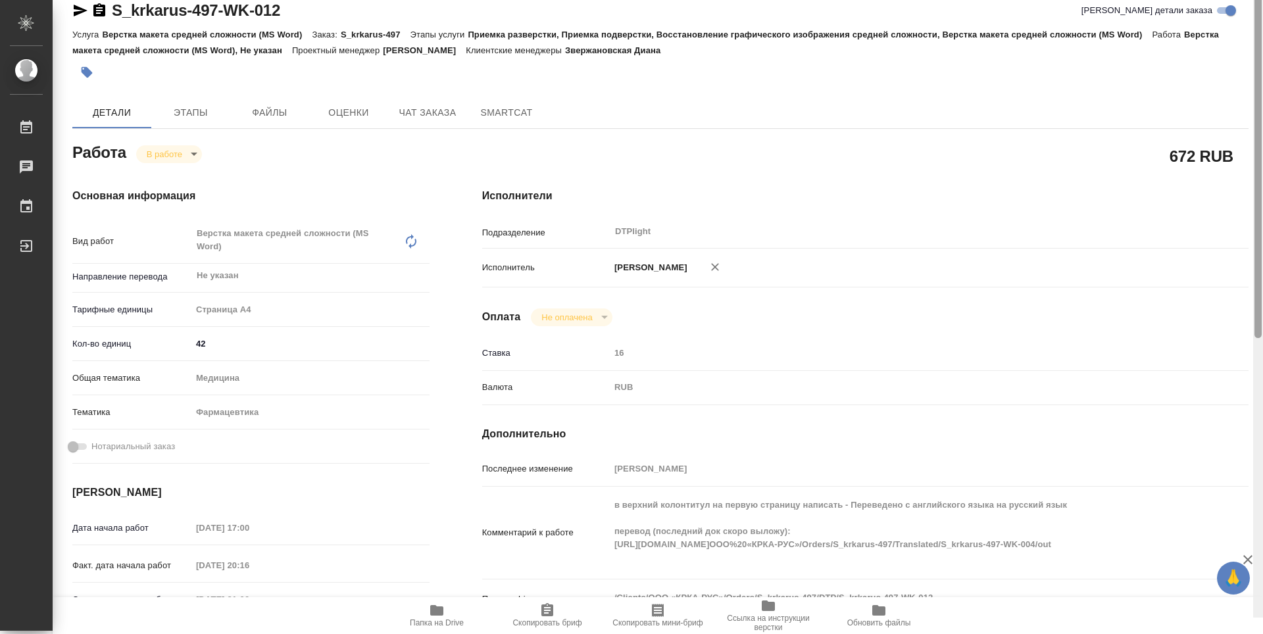
scroll to position [0, 0]
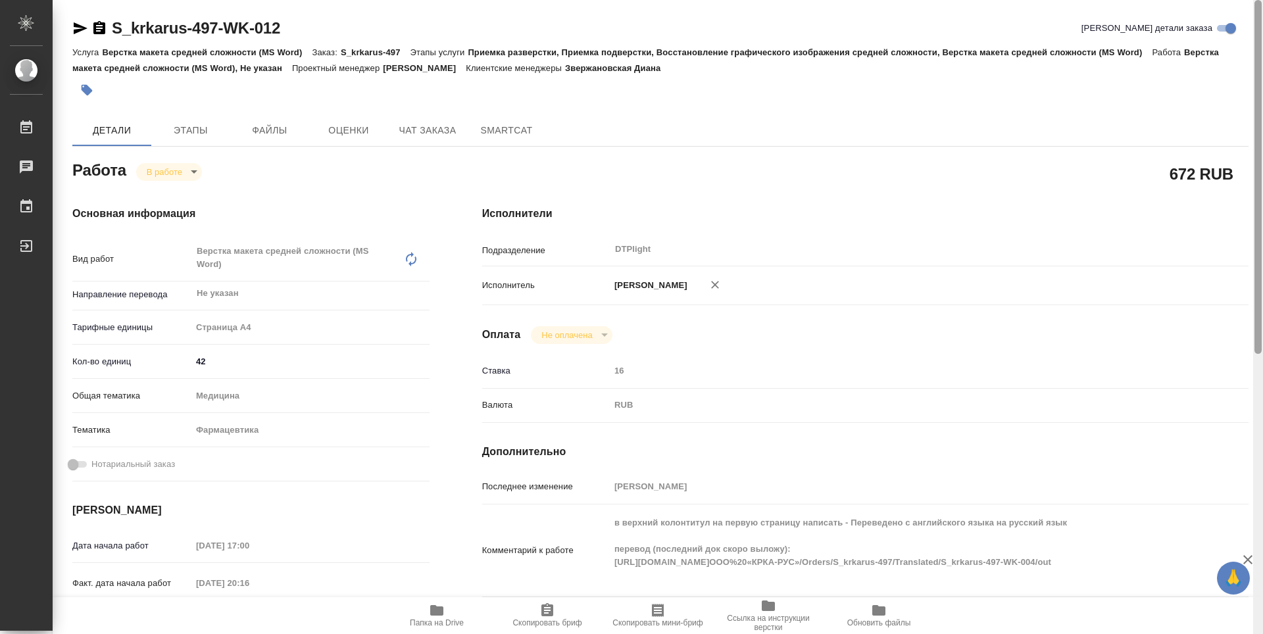
drag, startPoint x: 1258, startPoint y: 341, endPoint x: 743, endPoint y: 159, distance: 546.3
click at [1262, 233] on div at bounding box center [1258, 317] width 10 height 634
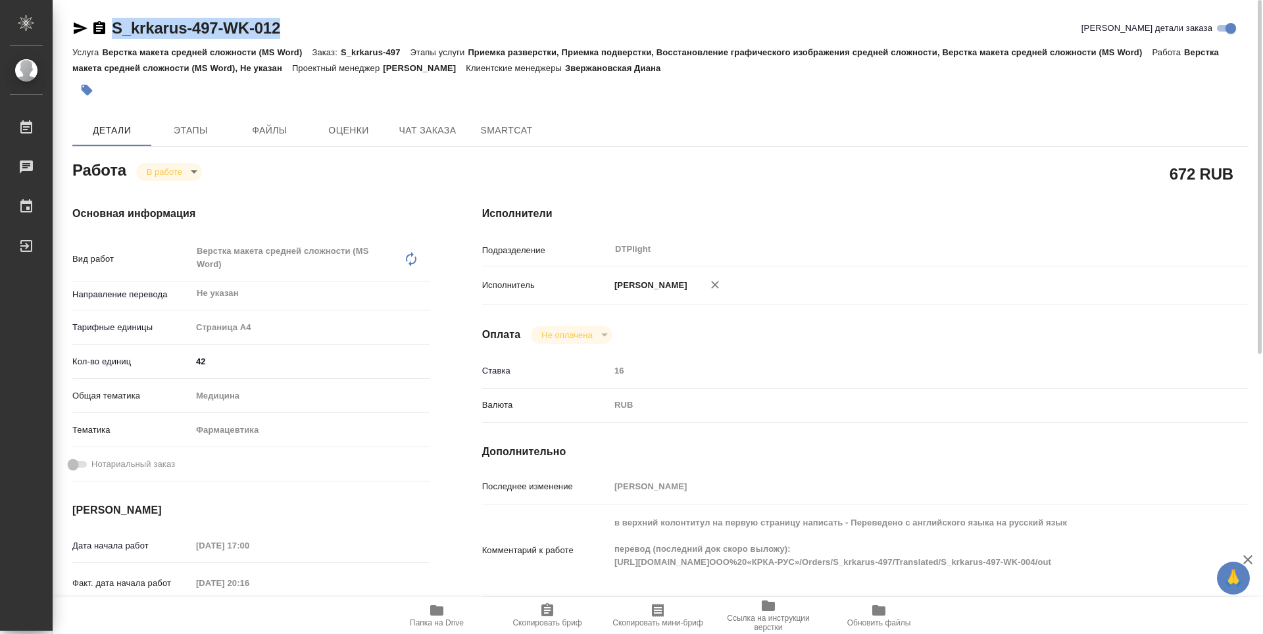
drag, startPoint x: 297, startPoint y: 28, endPoint x: 102, endPoint y: 19, distance: 194.9
click at [102, 19] on div "S_krkarus-497-WK-012 Кратко детали заказа" at bounding box center [660, 28] width 1176 height 21
copy link "S_krkarus-497-WK-012"
type textarea "x"
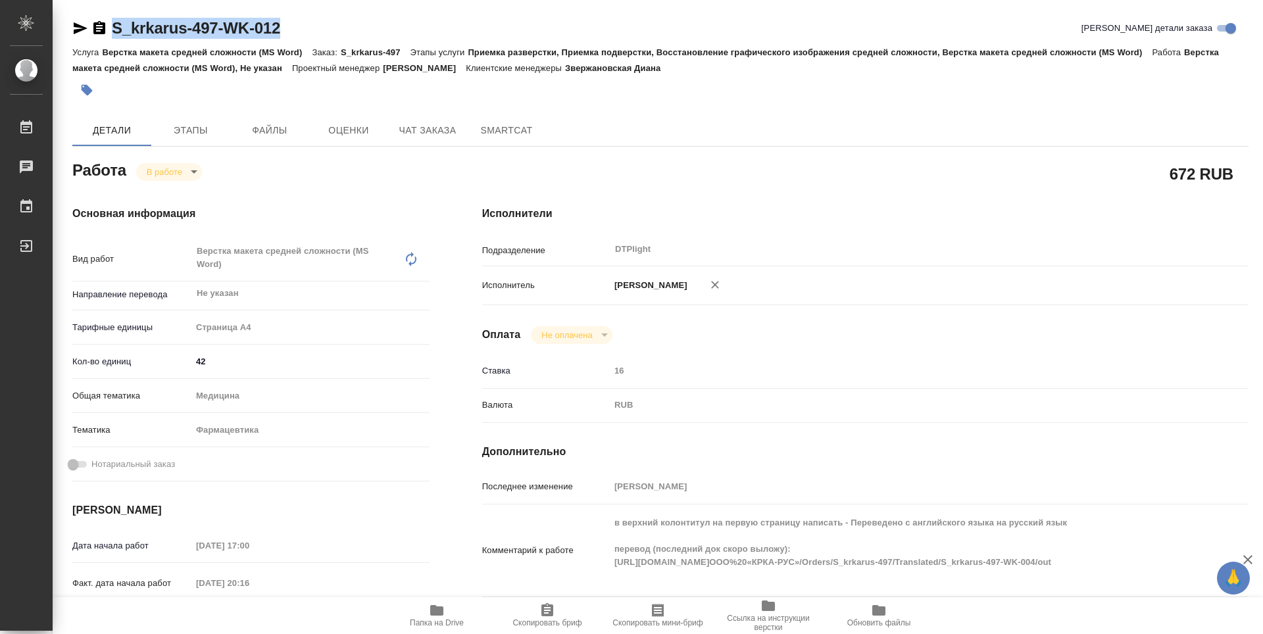
type textarea "x"
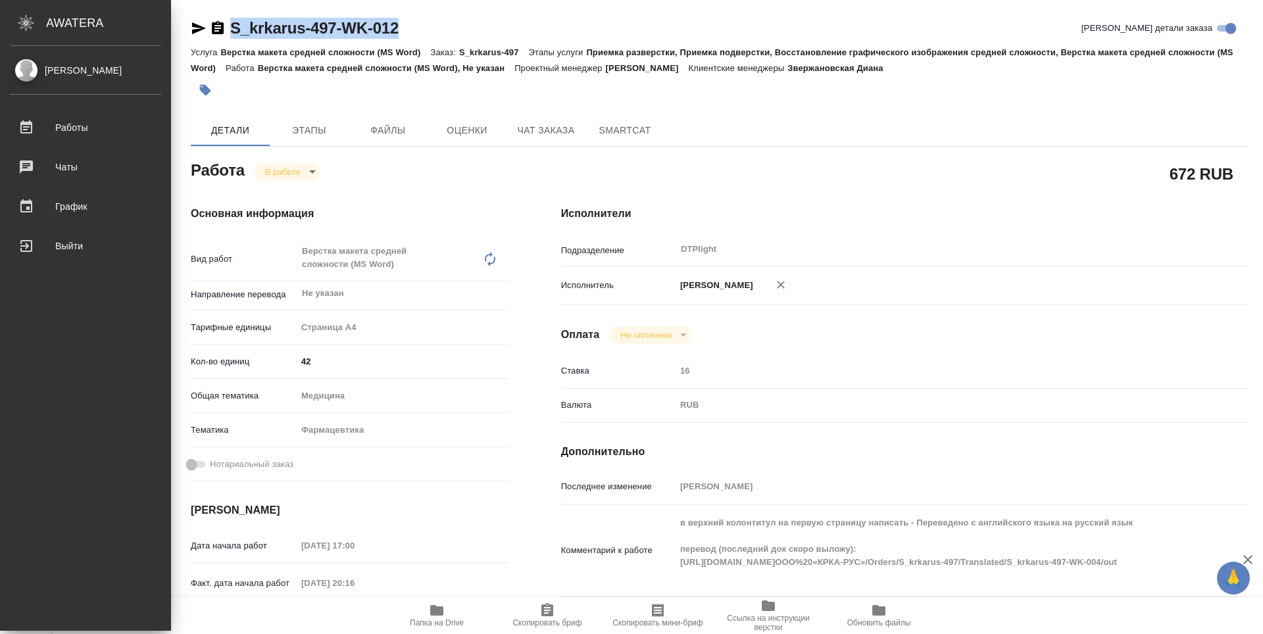
type textarea "x"
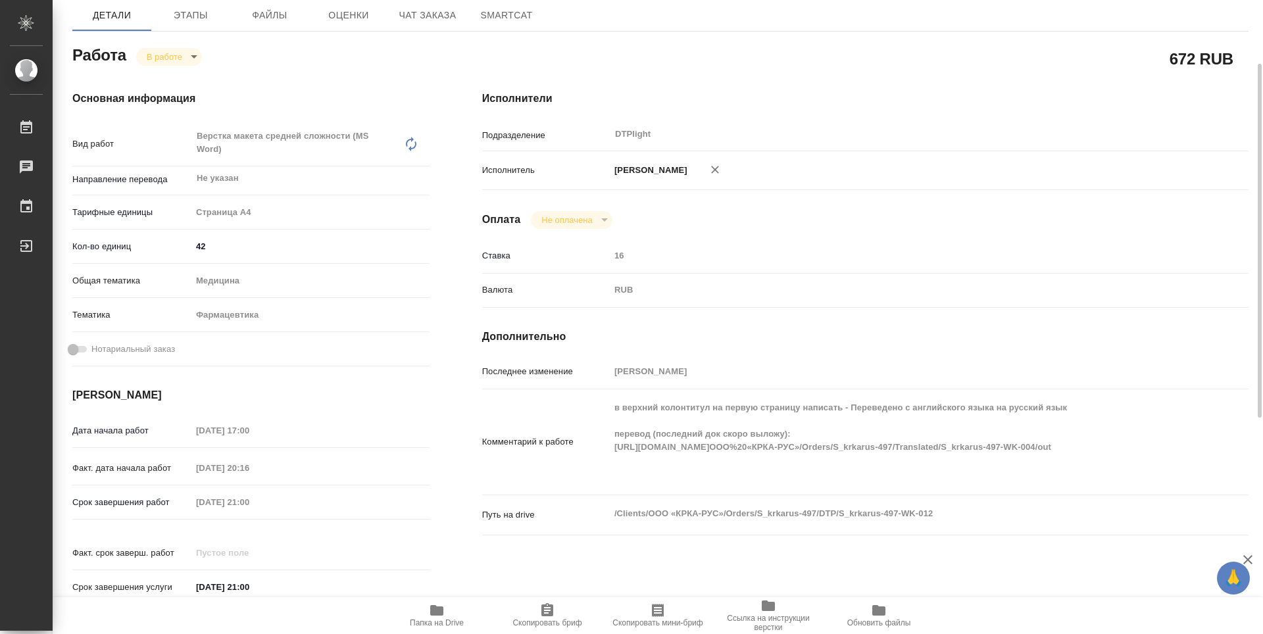
scroll to position [66, 0]
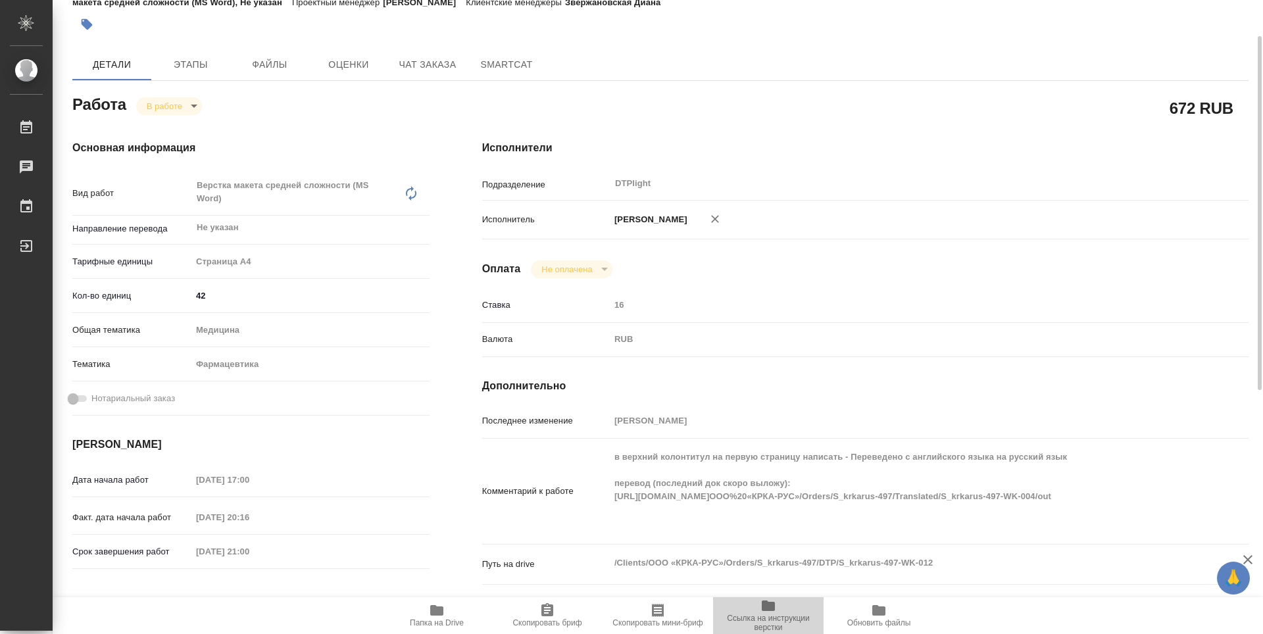
click at [760, 608] on icon "button" at bounding box center [768, 606] width 16 height 16
click at [772, 612] on icon "button" at bounding box center [768, 606] width 16 height 16
type textarea "x"
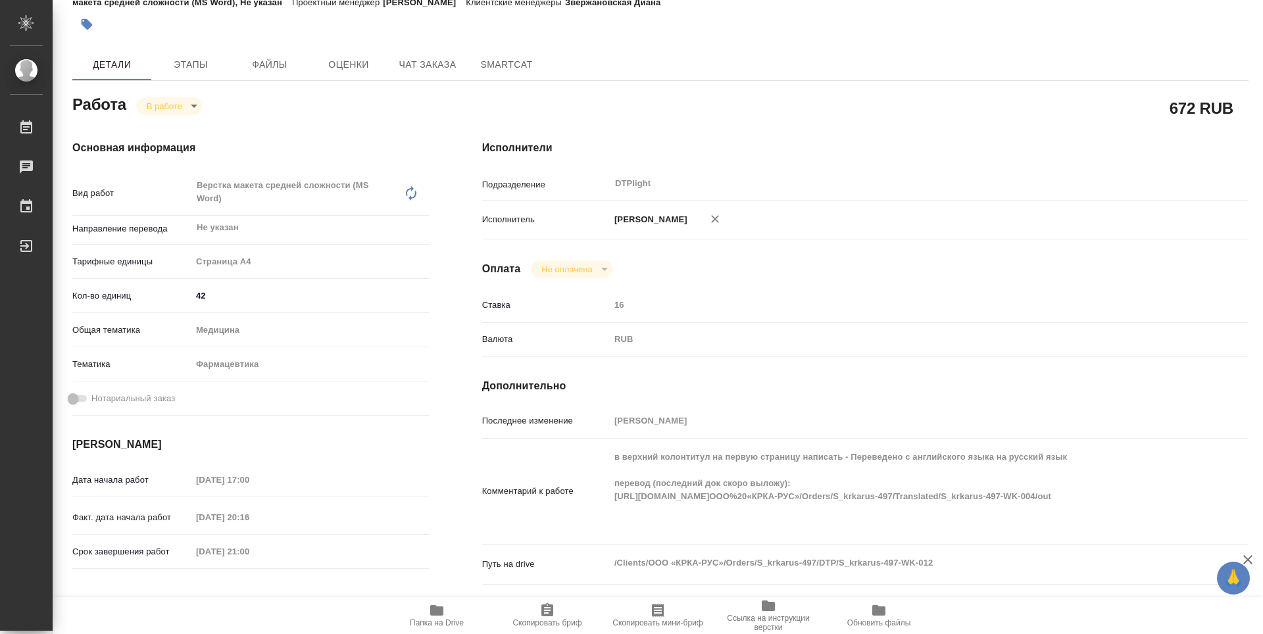
type textarea "x"
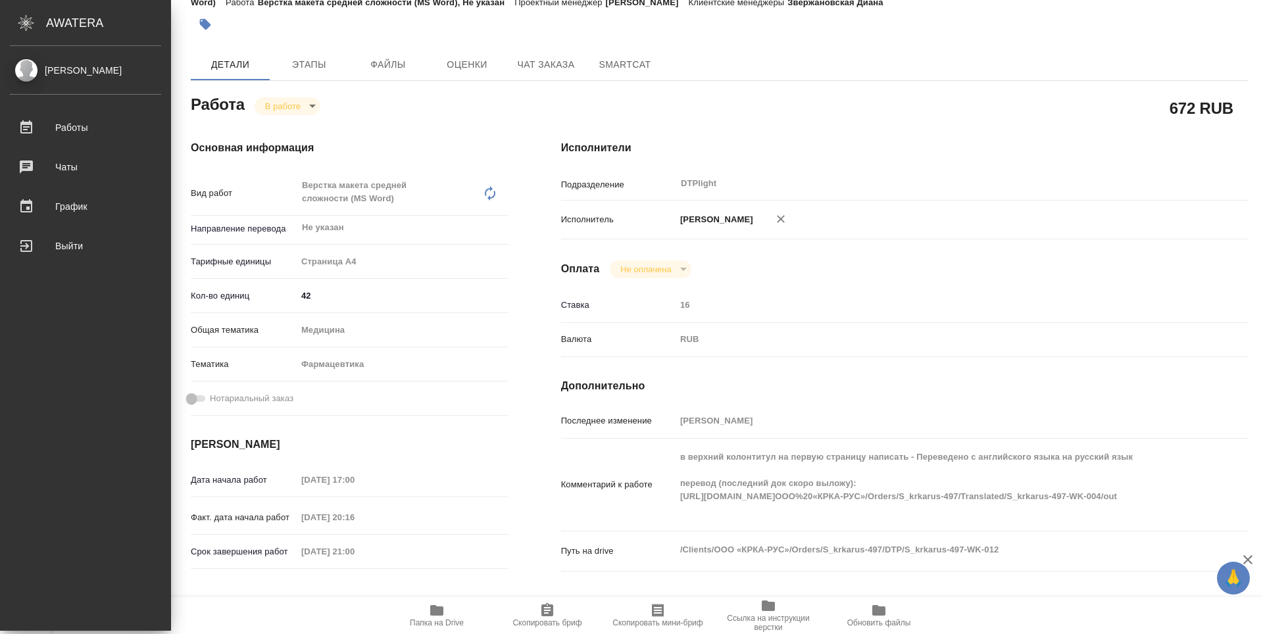
type textarea "x"
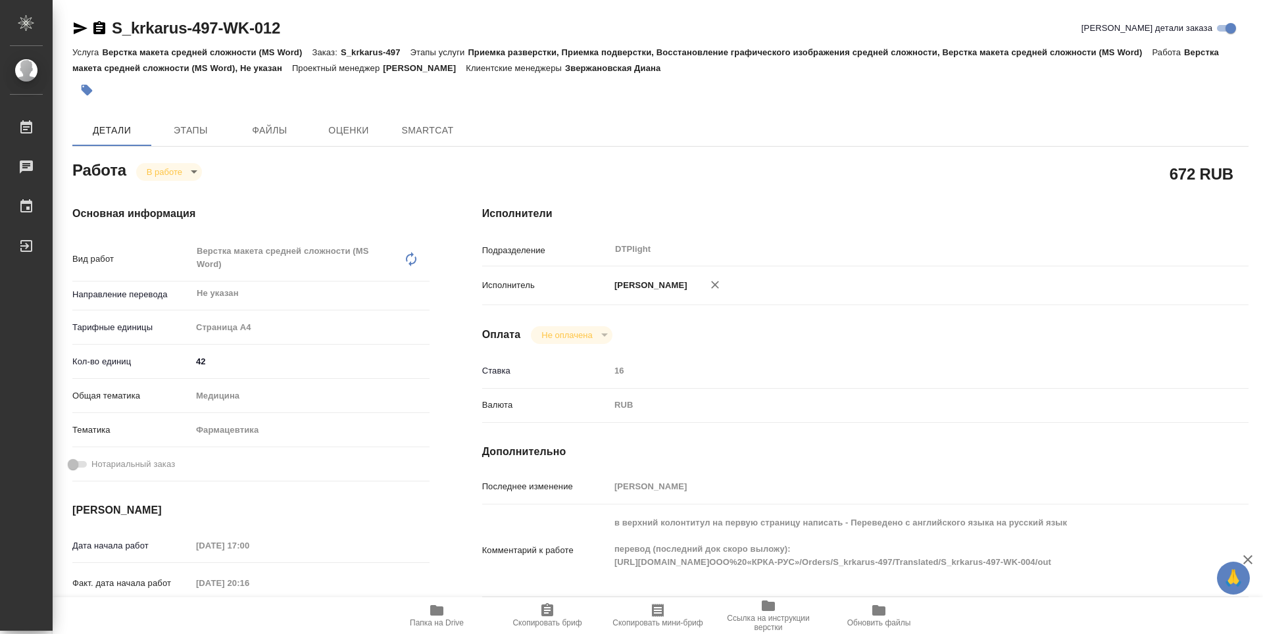
type textarea "x"
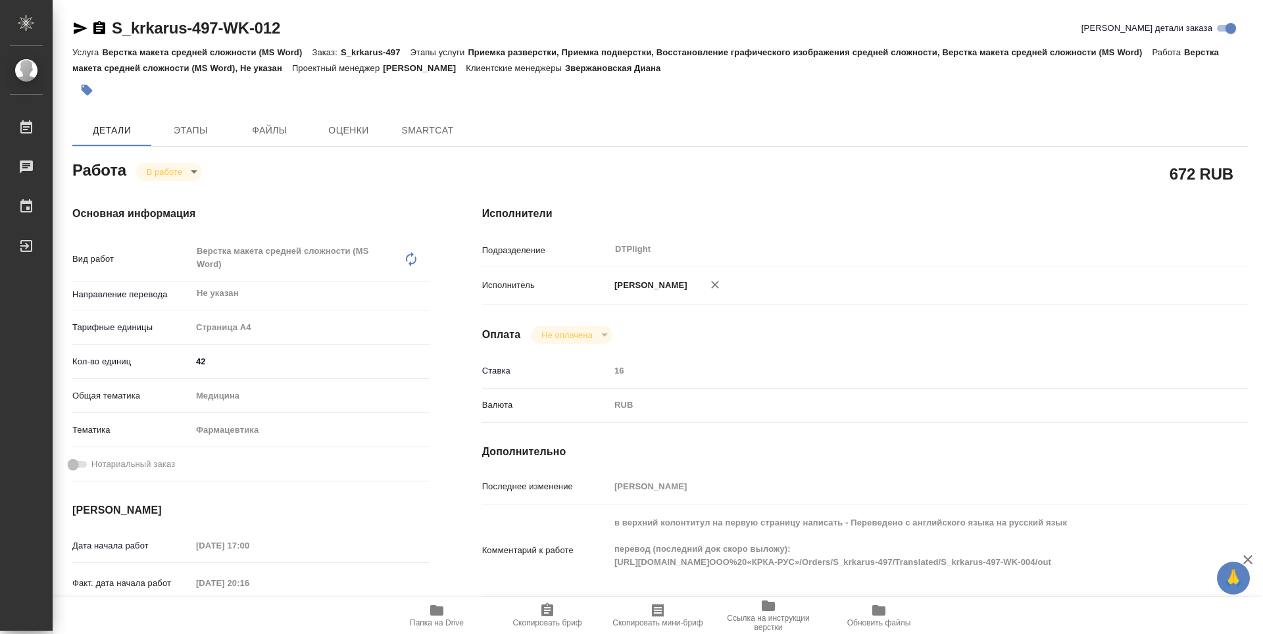
type textarea "x"
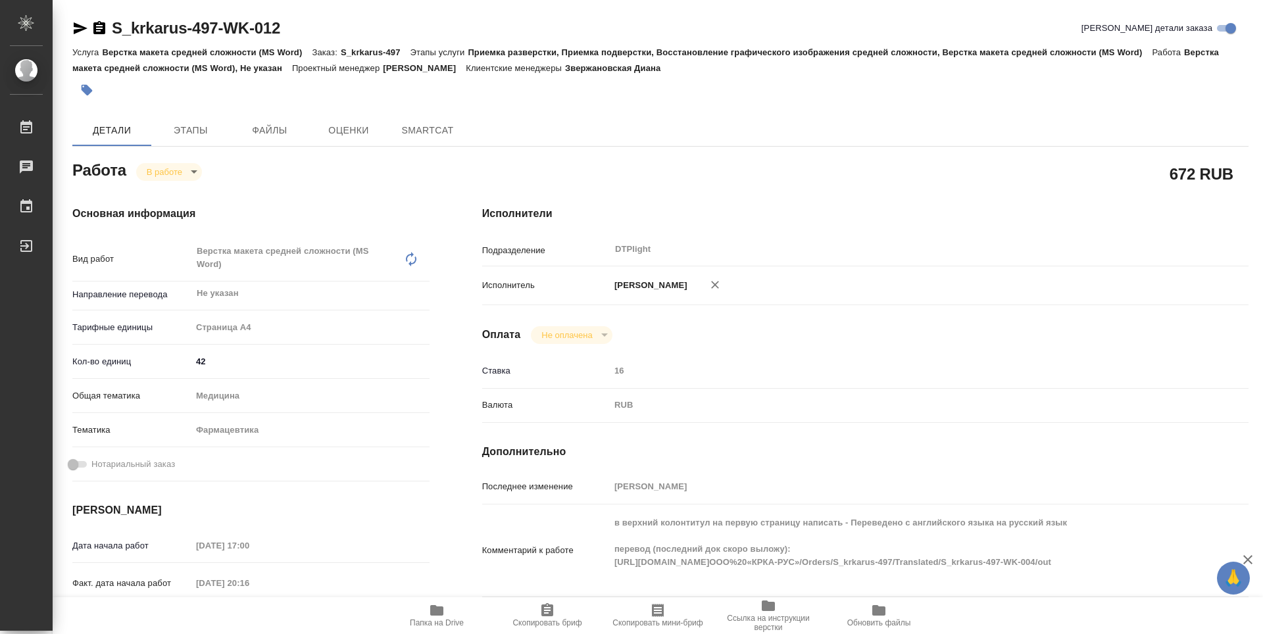
type textarea "x"
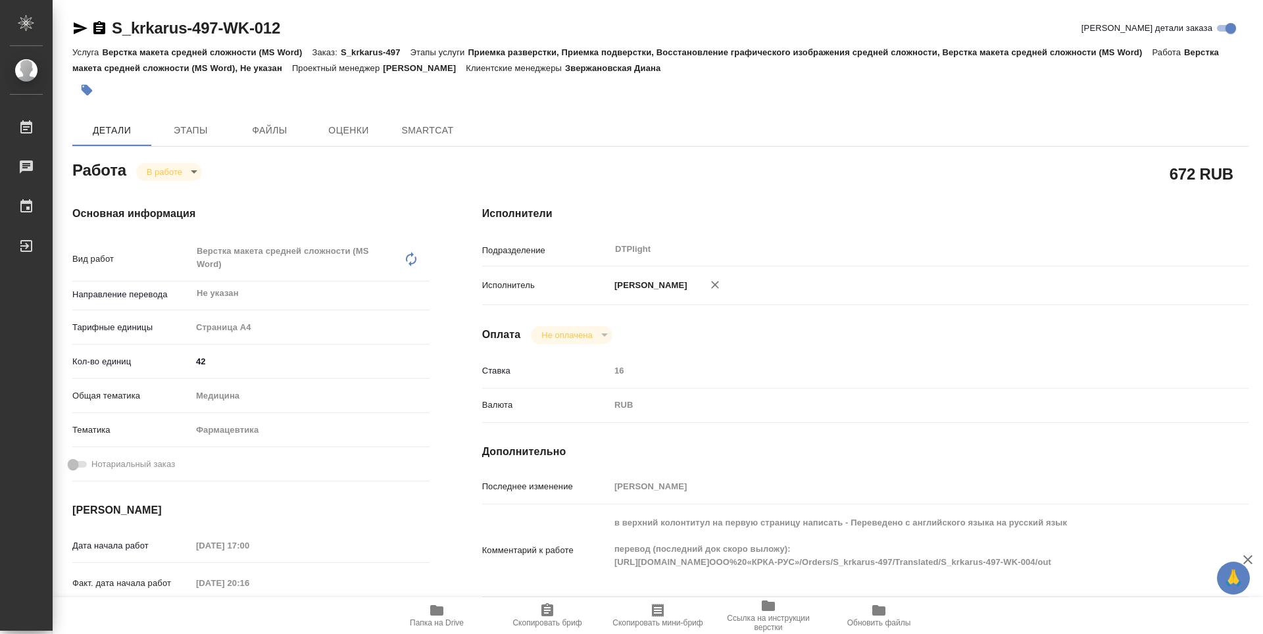
type textarea "x"
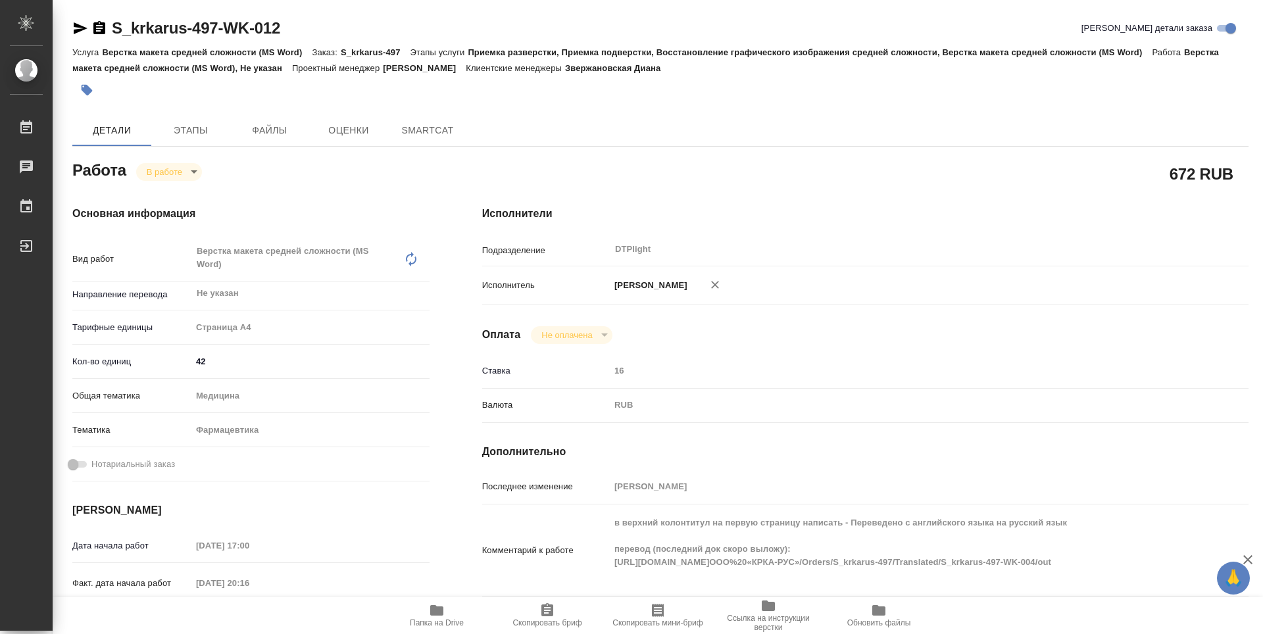
type textarea "x"
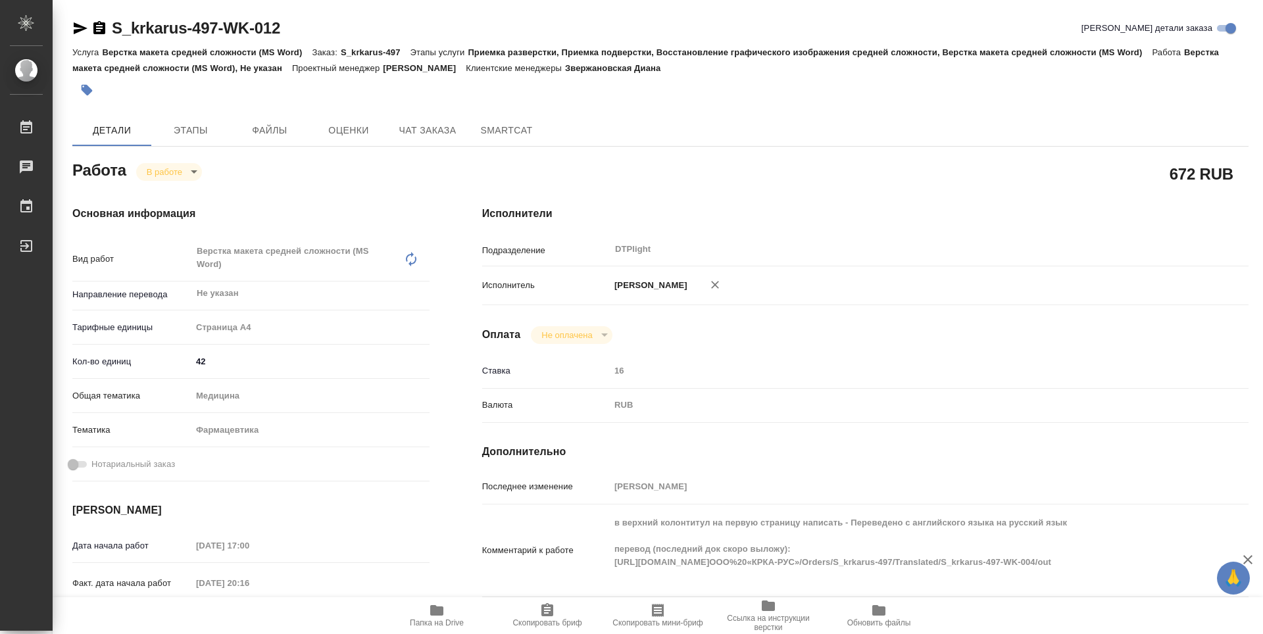
type textarea "x"
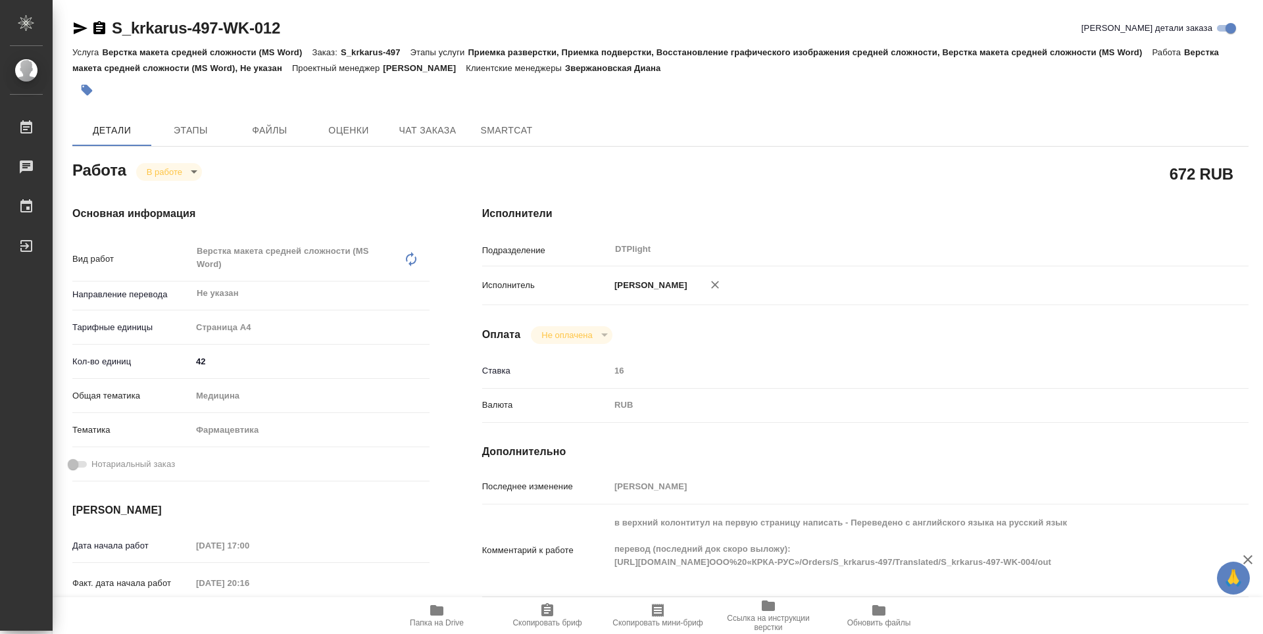
type textarea "x"
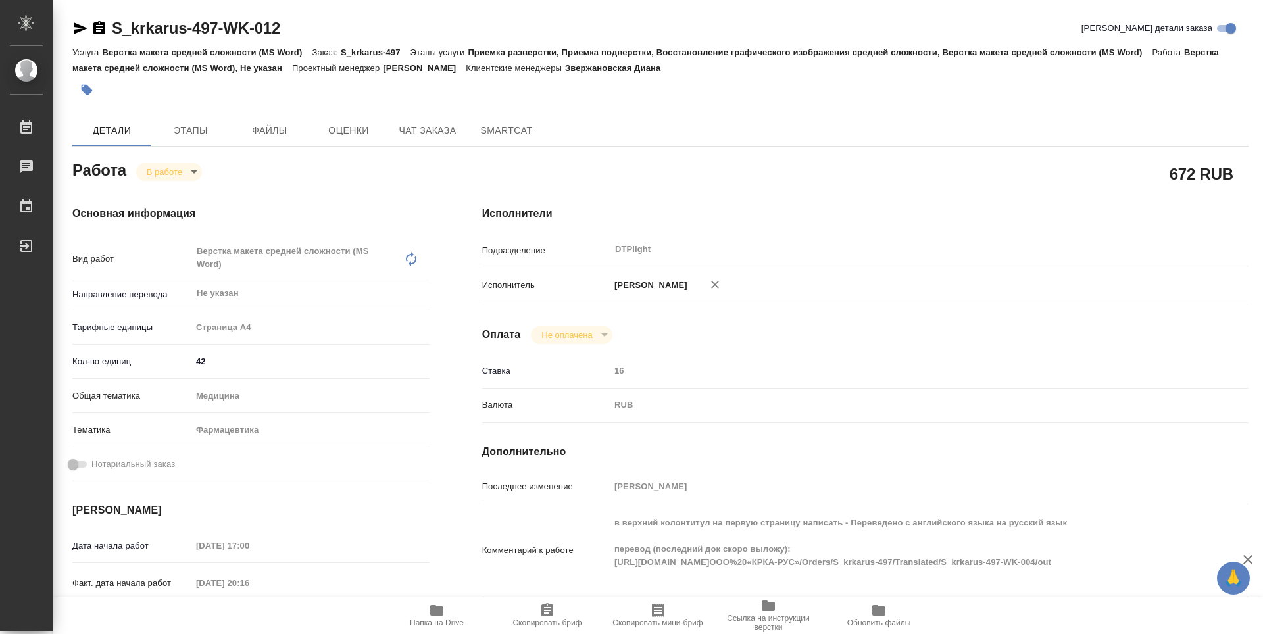
click at [437, 612] on icon "button" at bounding box center [436, 610] width 13 height 11
click at [1244, 194] on div "Исполнители Подразделение DTPlight ​ Исполнитель Зубакова Виктория Оплата Не оп…" at bounding box center [865, 467] width 819 height 575
drag, startPoint x: 1260, startPoint y: 193, endPoint x: 1253, endPoint y: 96, distance: 97.6
click at [1258, 103] on div at bounding box center [1257, 177] width 7 height 354
type textarea "x"
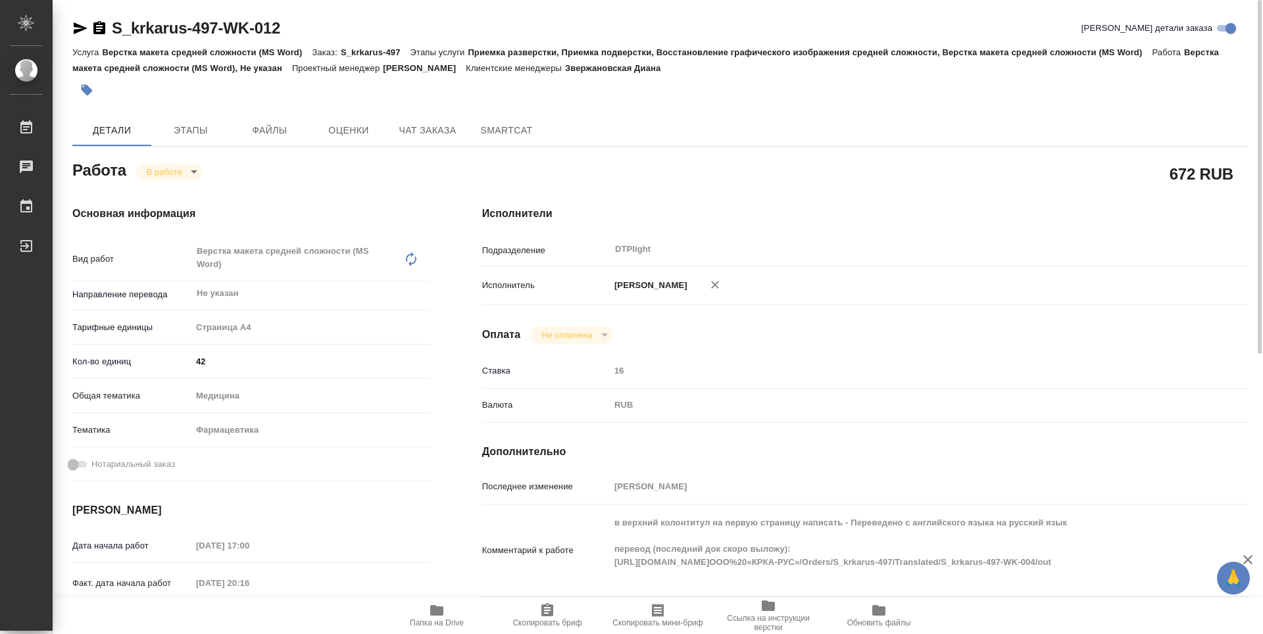
type textarea "x"
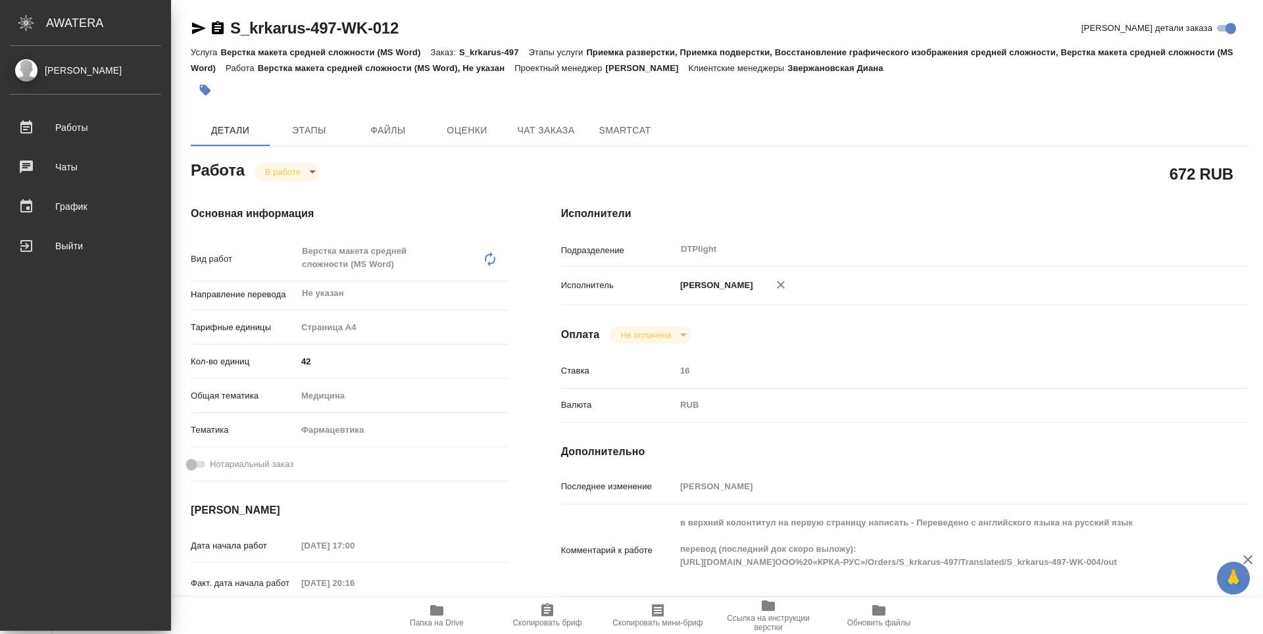
type textarea "x"
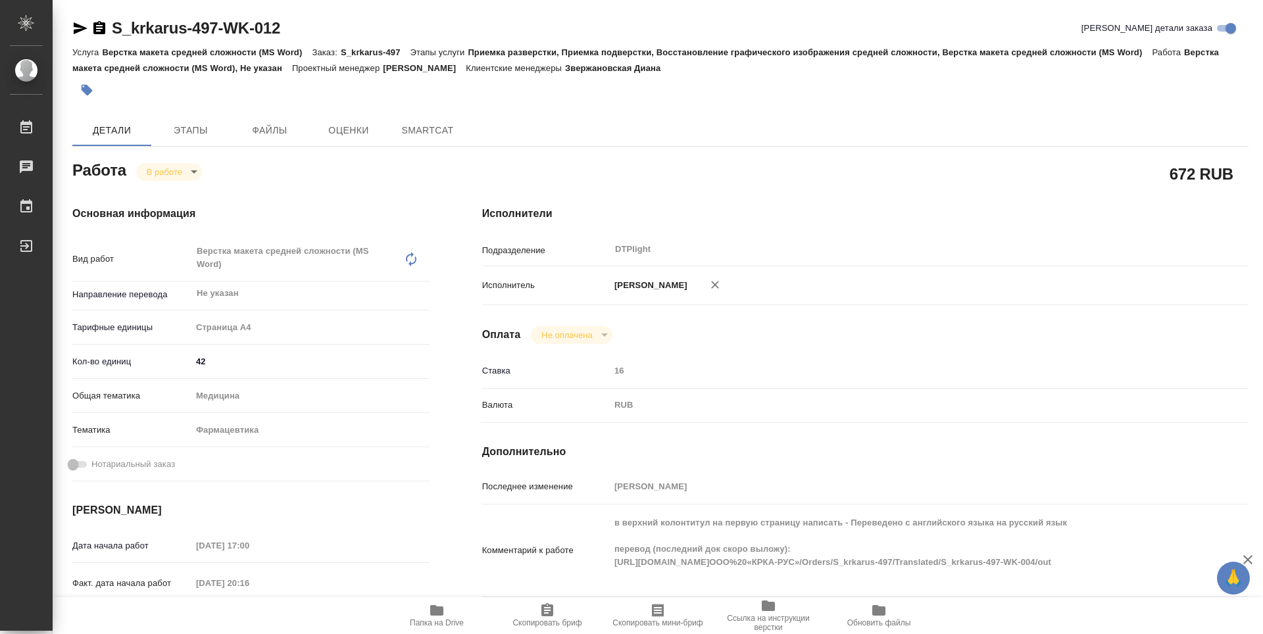
type textarea "x"
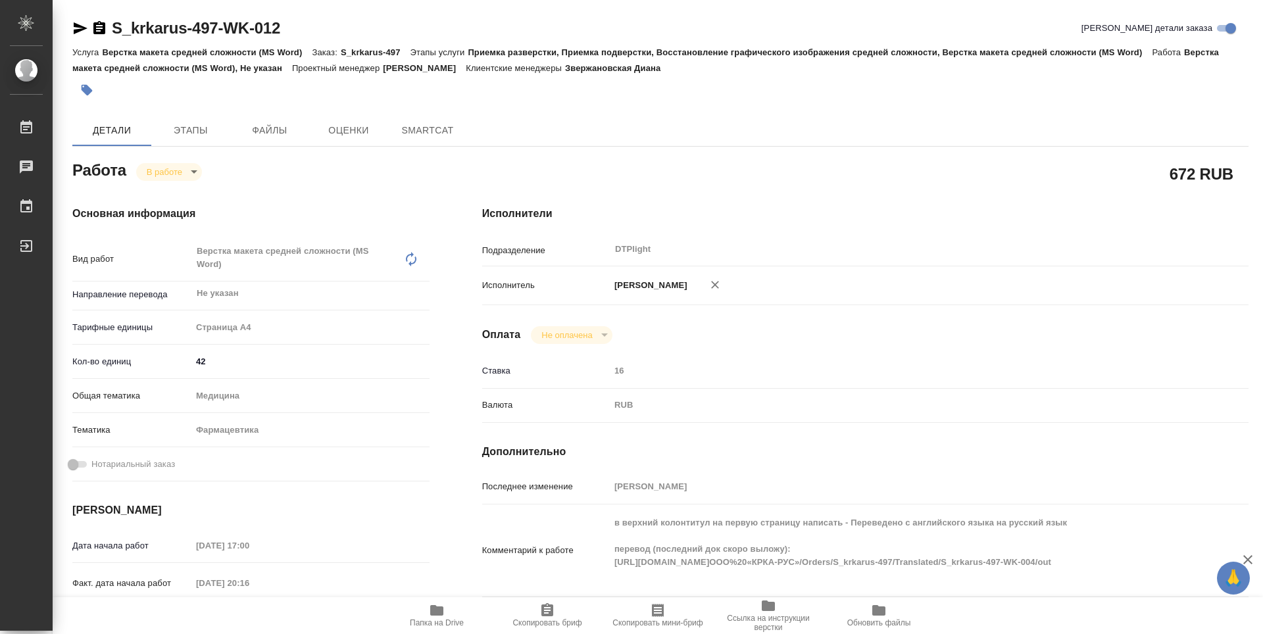
type textarea "x"
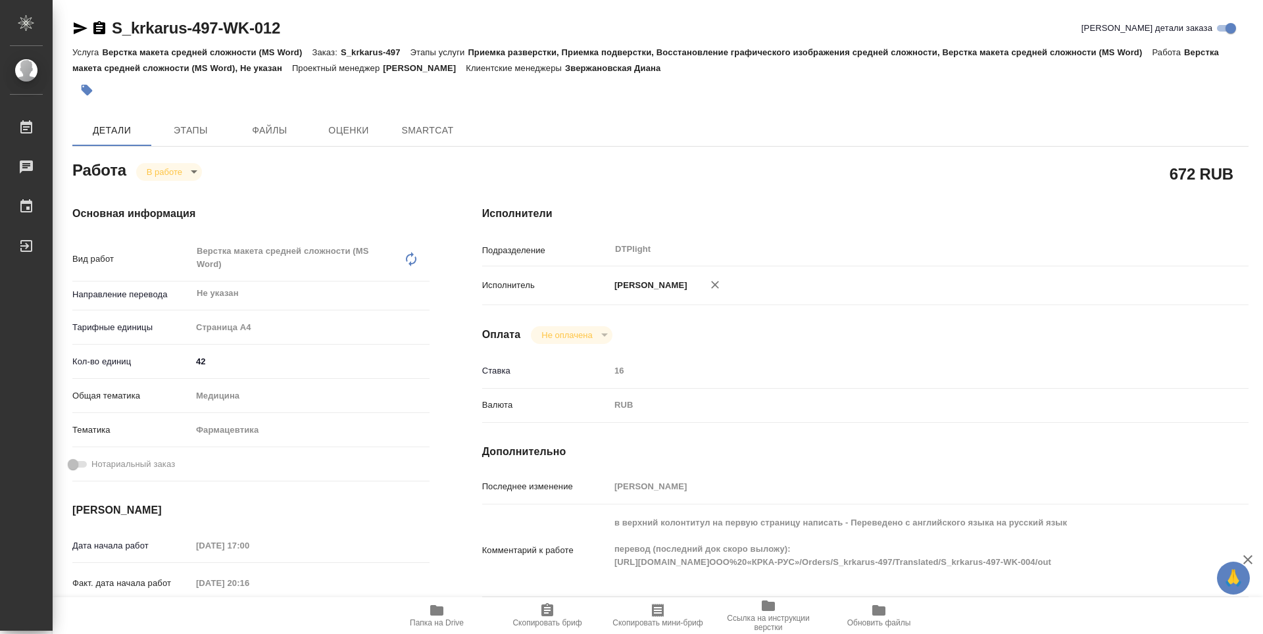
type textarea "x"
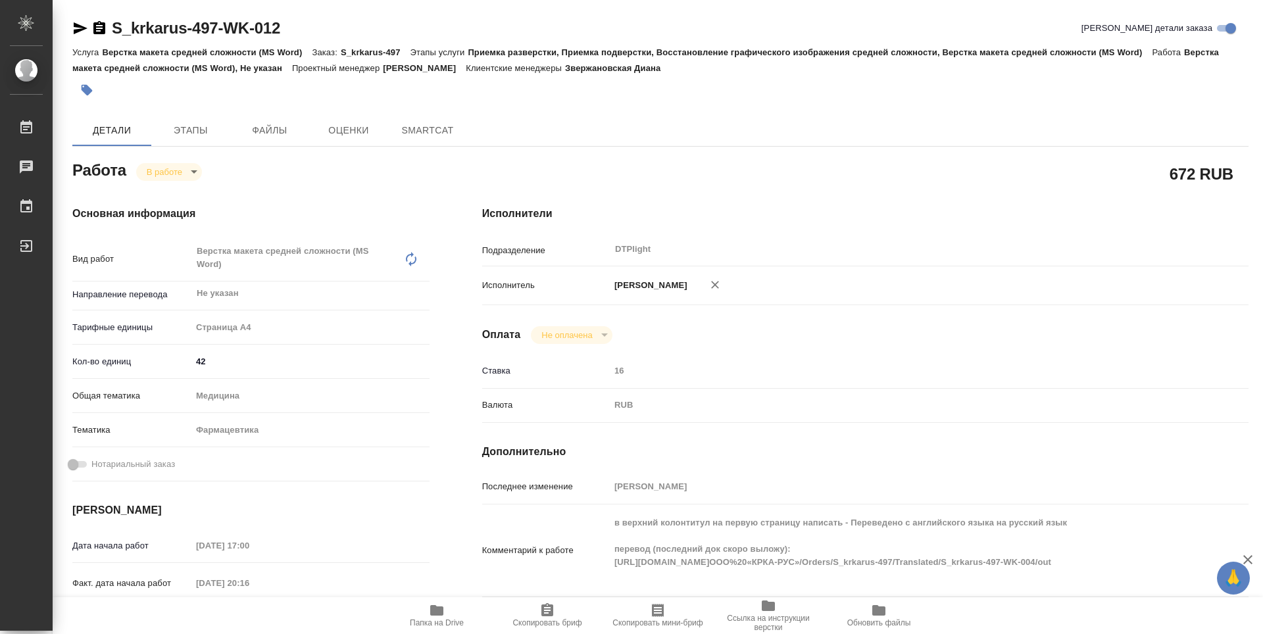
type textarea "x"
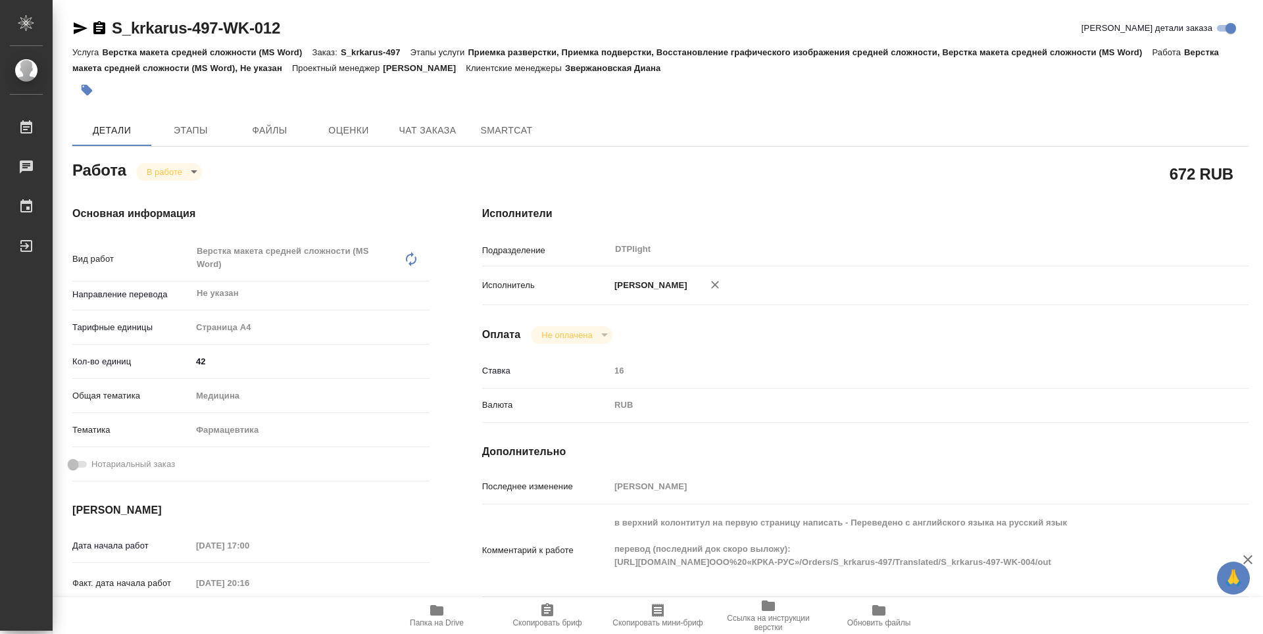
type textarea "x"
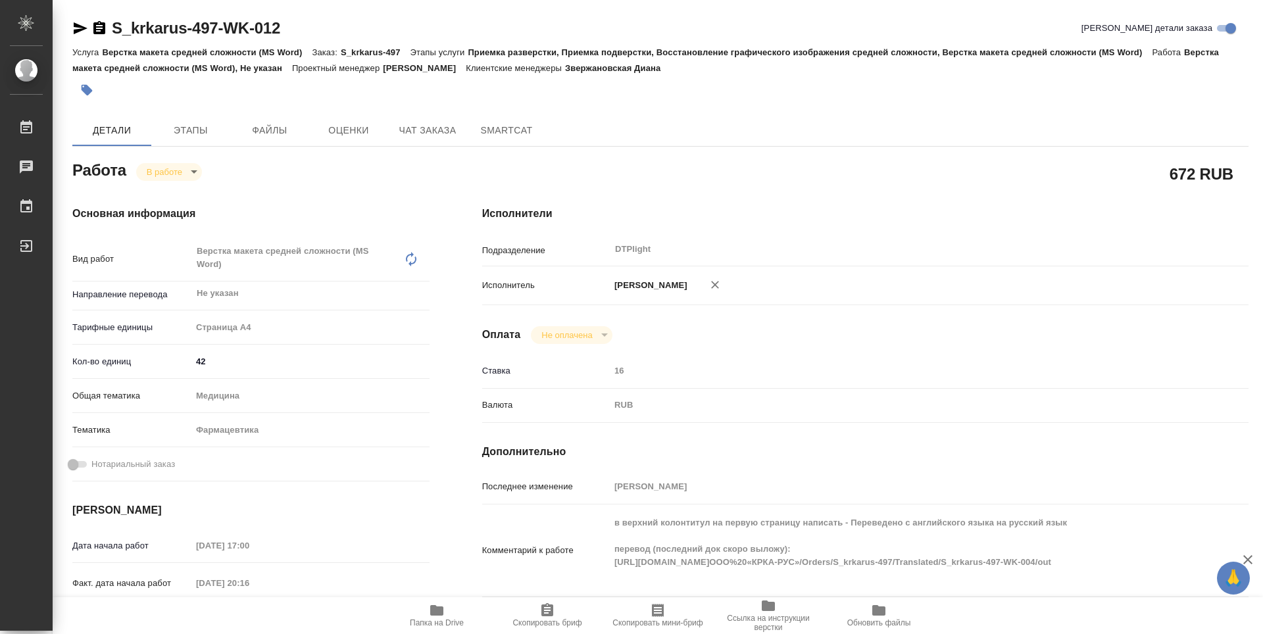
type textarea "x"
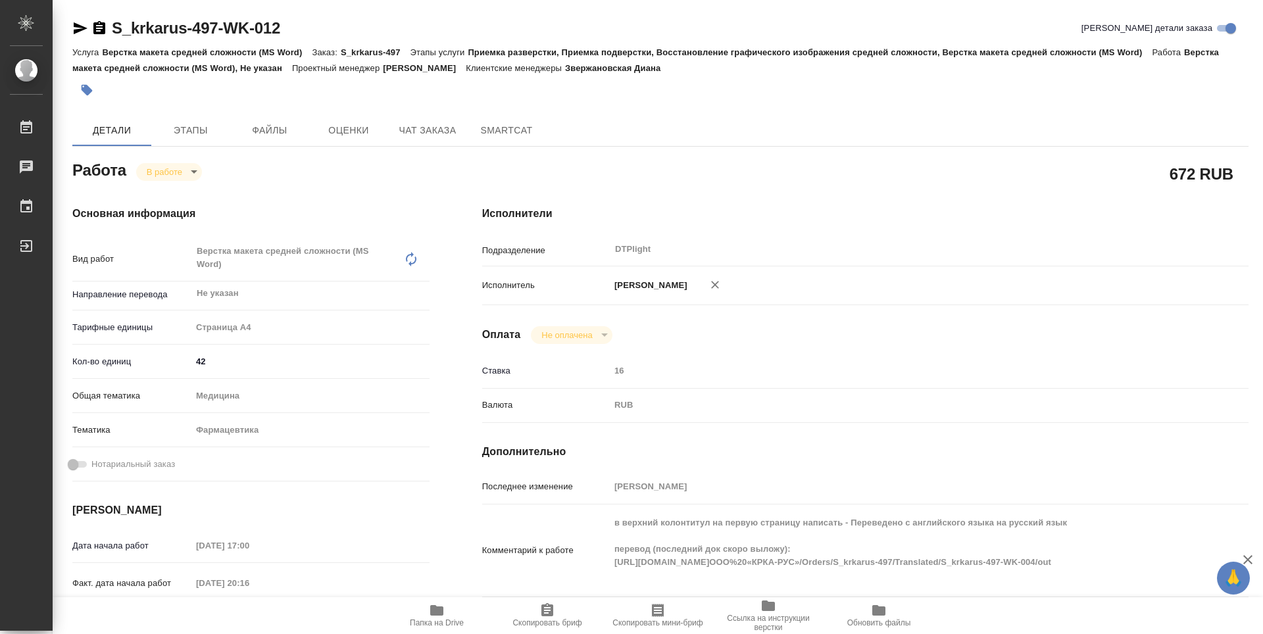
type textarea "x"
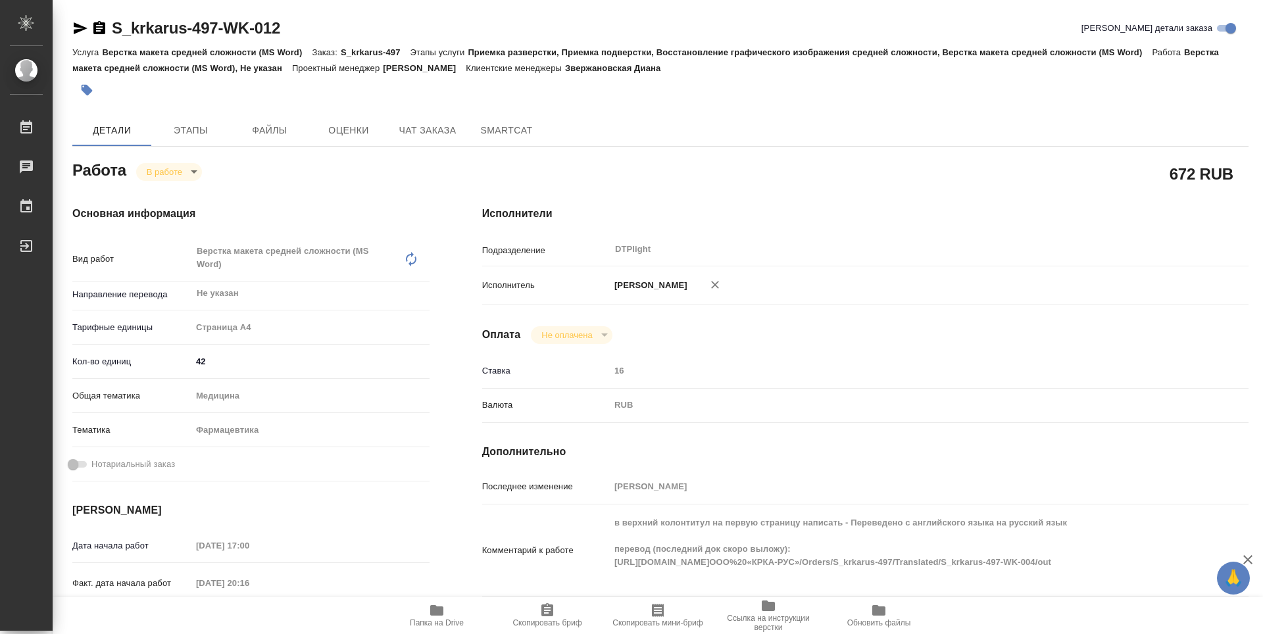
type textarea "x"
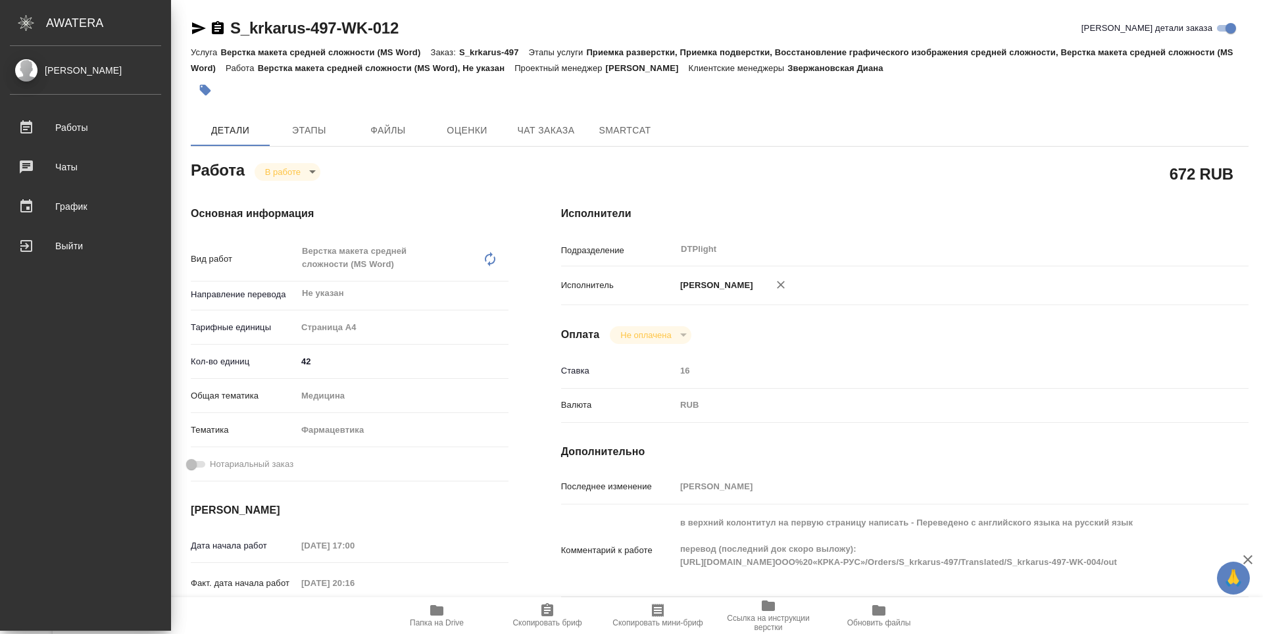
type textarea "x"
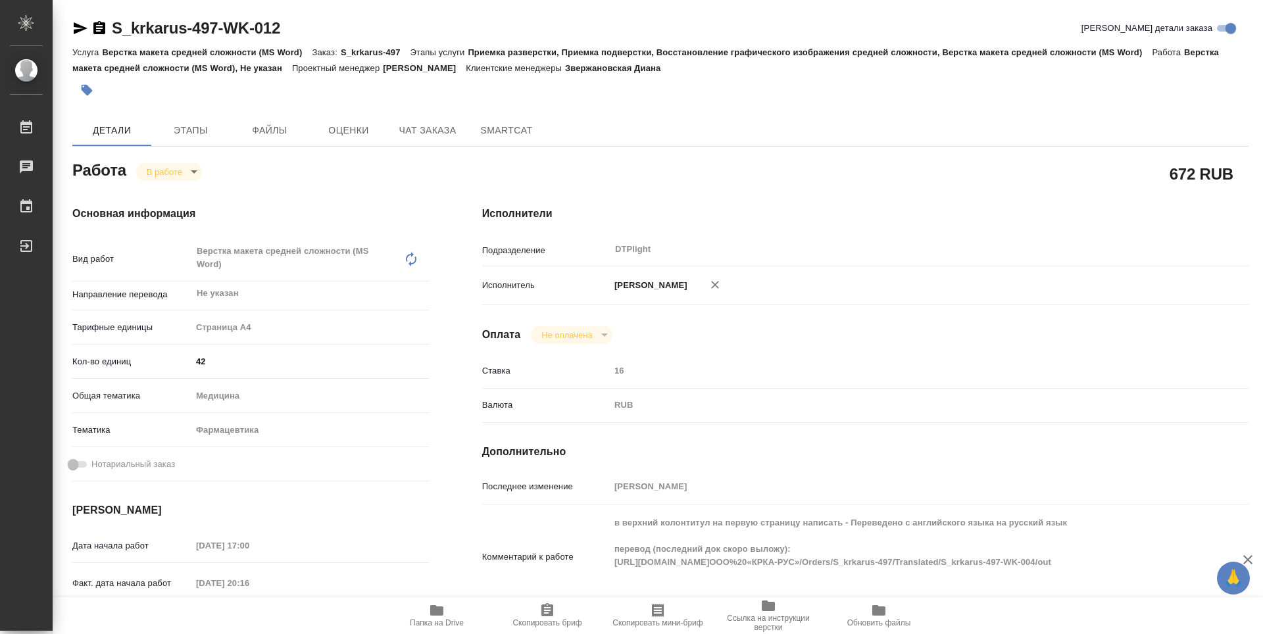
type textarea "x"
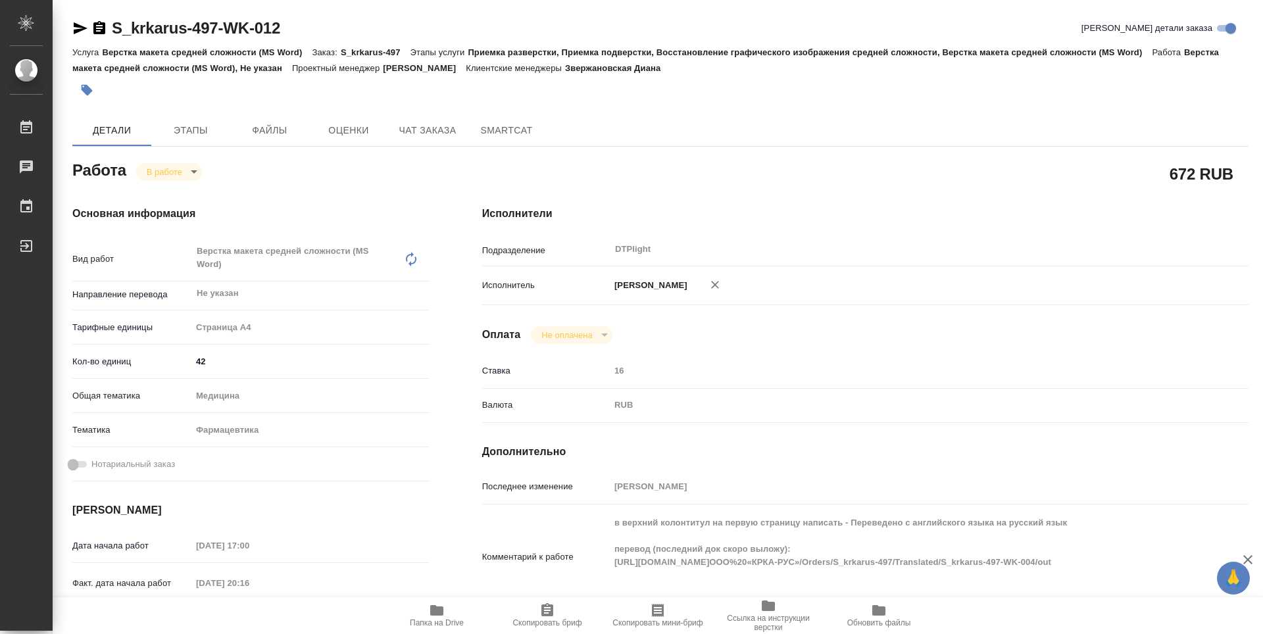
click at [766, 151] on div "672 RUB" at bounding box center [865, 174] width 819 height 86
type textarea "x"
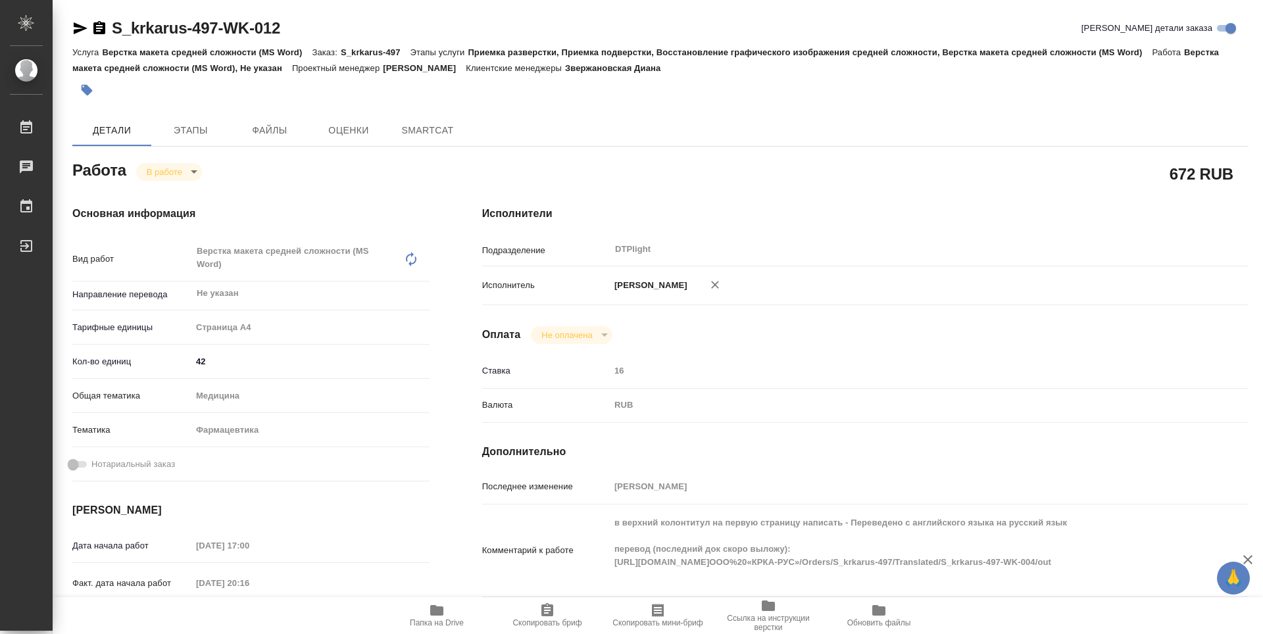
type textarea "x"
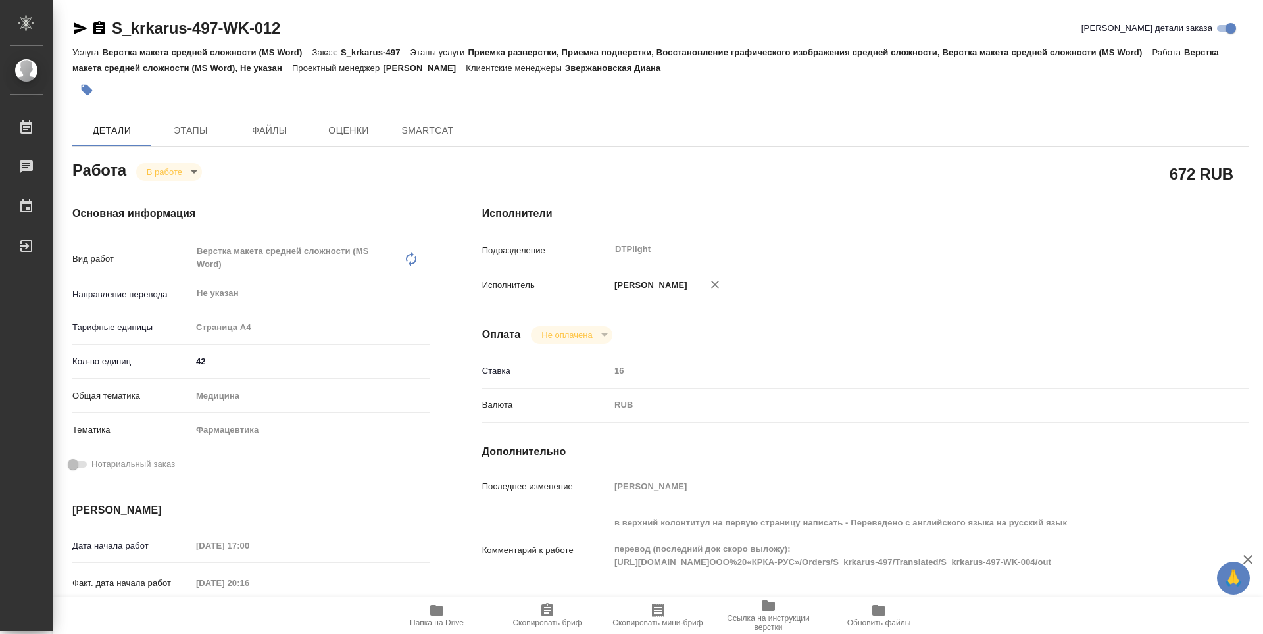
type textarea "x"
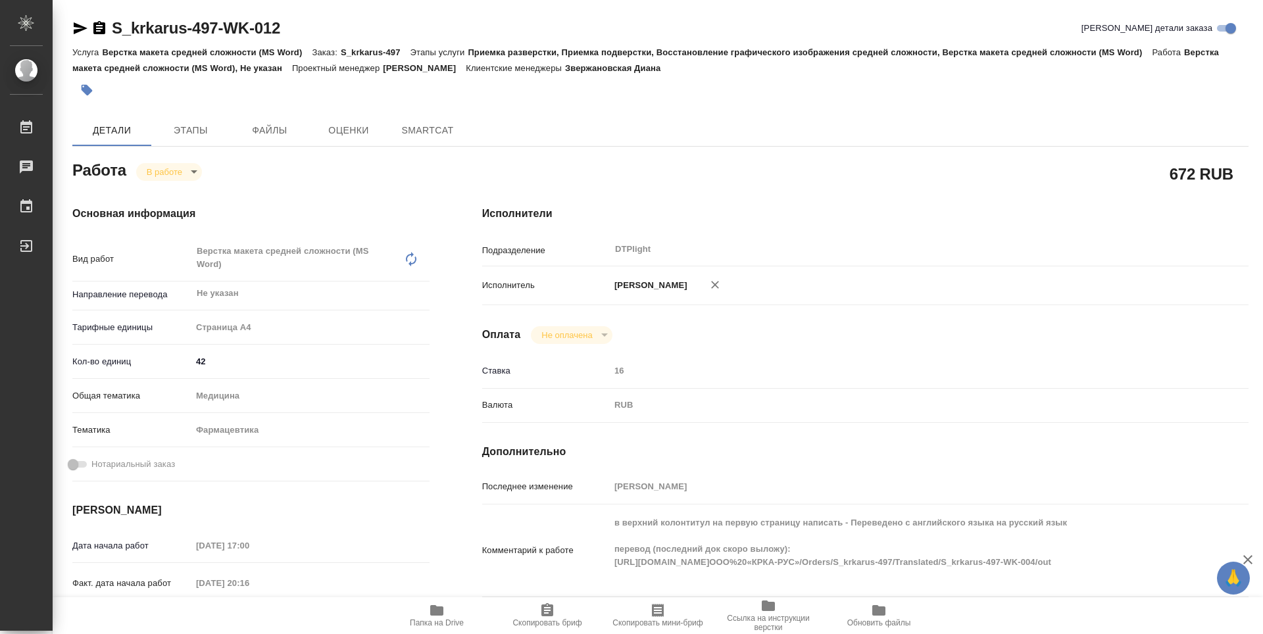
type textarea "x"
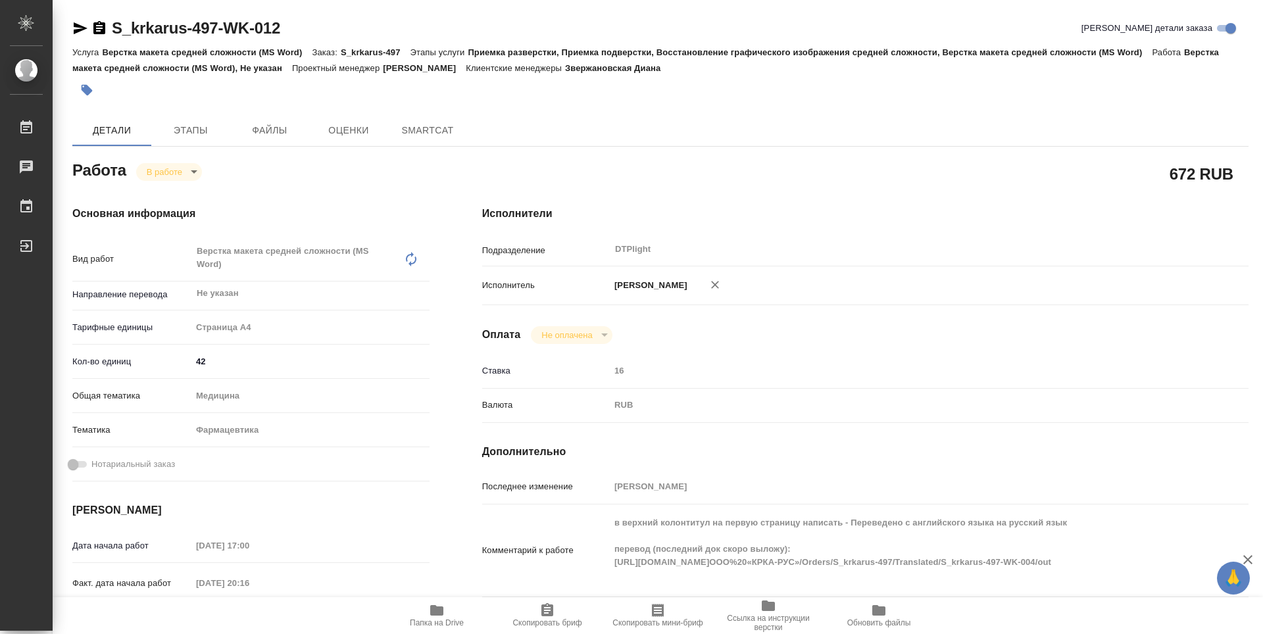
type textarea "x"
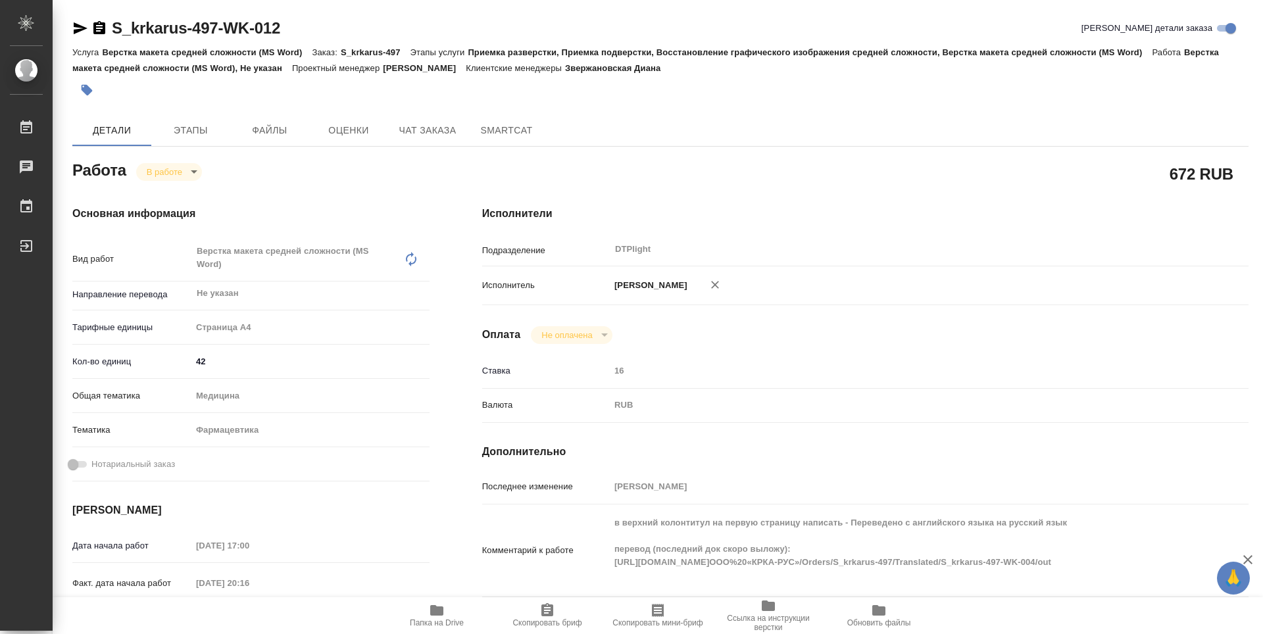
type textarea "x"
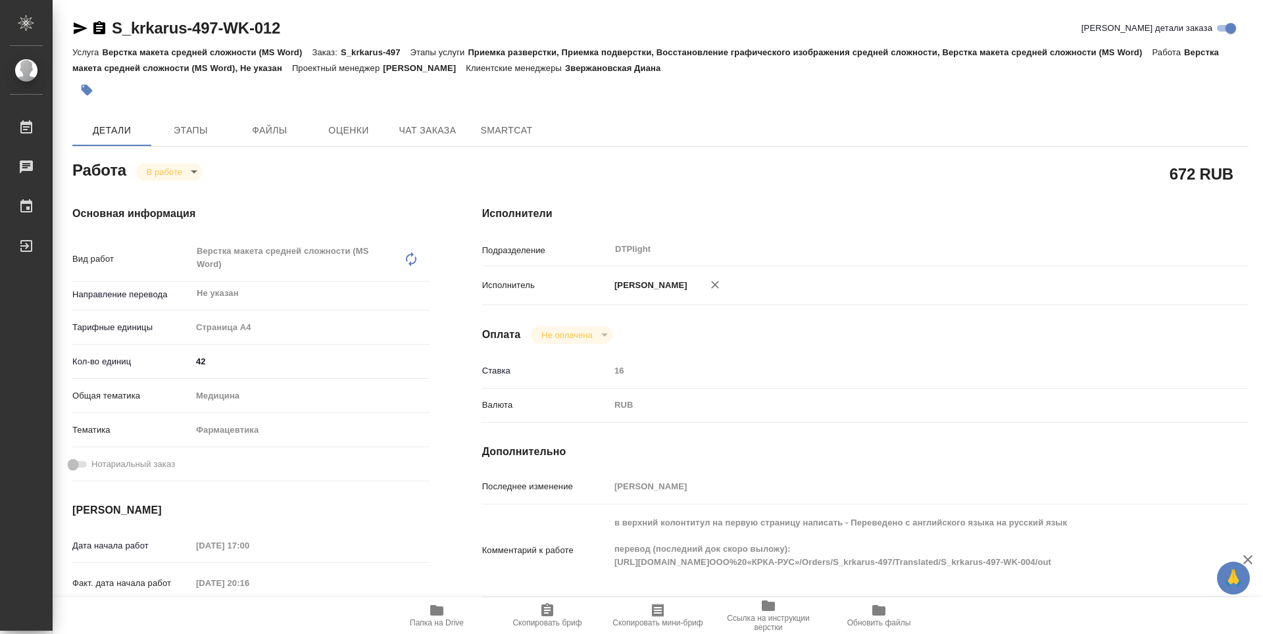
type textarea "x"
click at [1238, 211] on h4 "Исполнители" at bounding box center [865, 214] width 766 height 16
drag, startPoint x: 1257, startPoint y: 223, endPoint x: 1101, endPoint y: 18, distance: 257.2
click at [1198, 56] on div "S_krkarus-497-WK-012 Кратко детали заказа Услуга Верстка макета средней сложнос…" at bounding box center [658, 317] width 1210 height 634
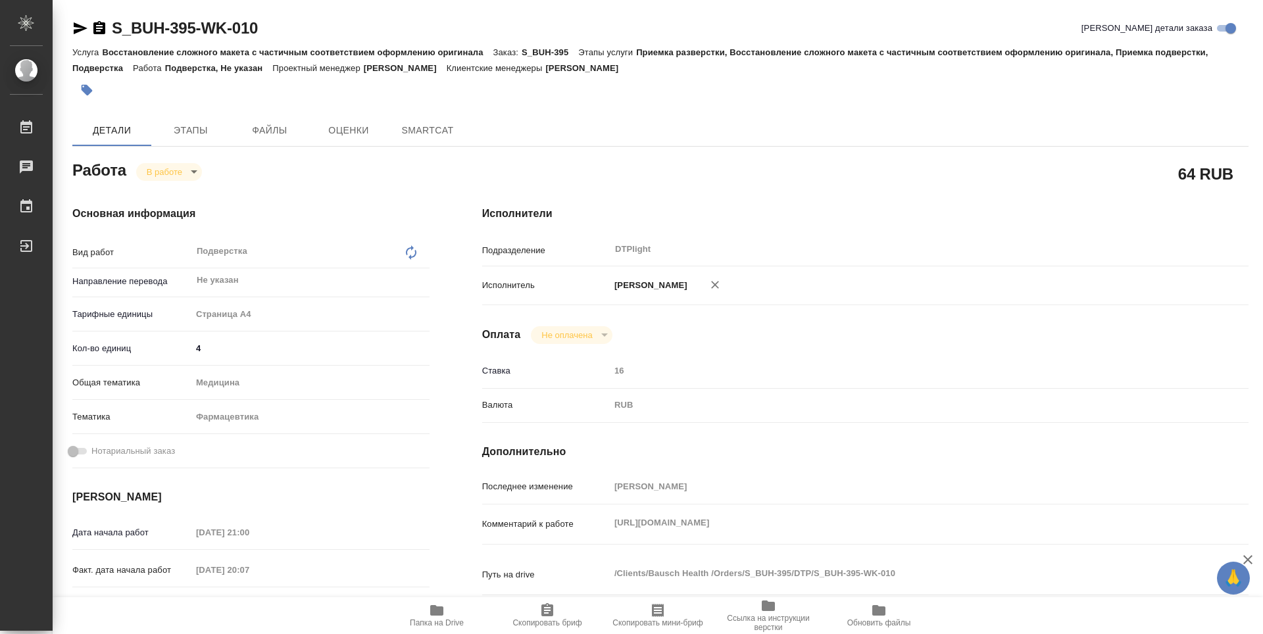
type textarea "x"
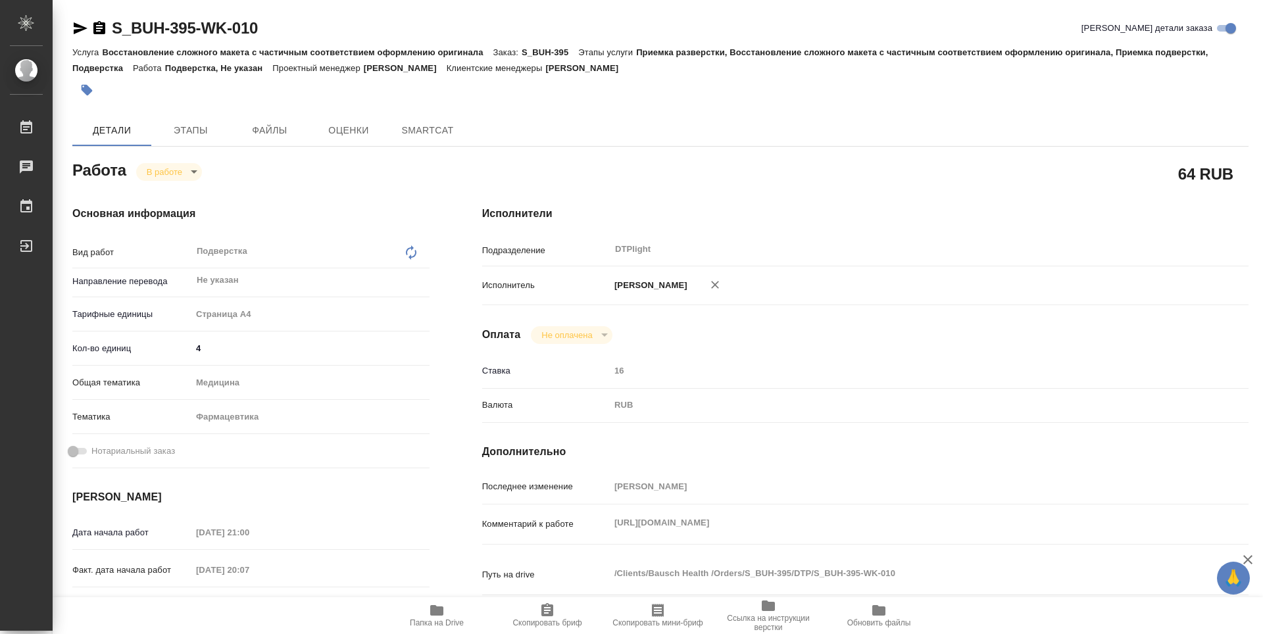
type textarea "x"
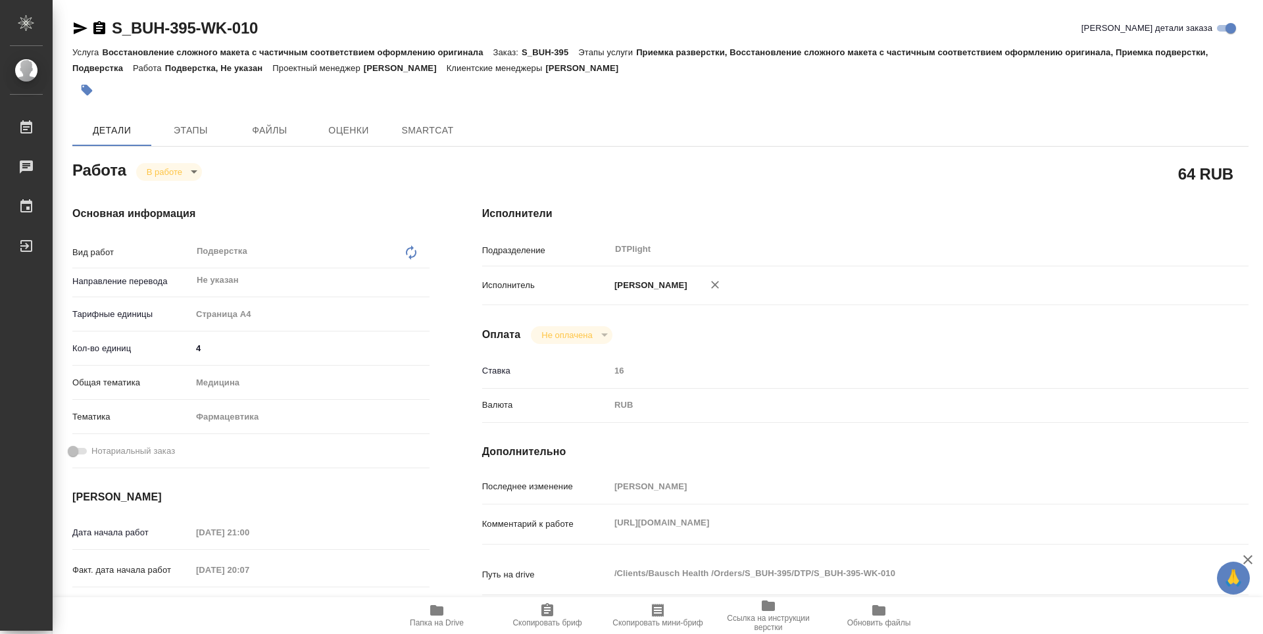
type textarea "x"
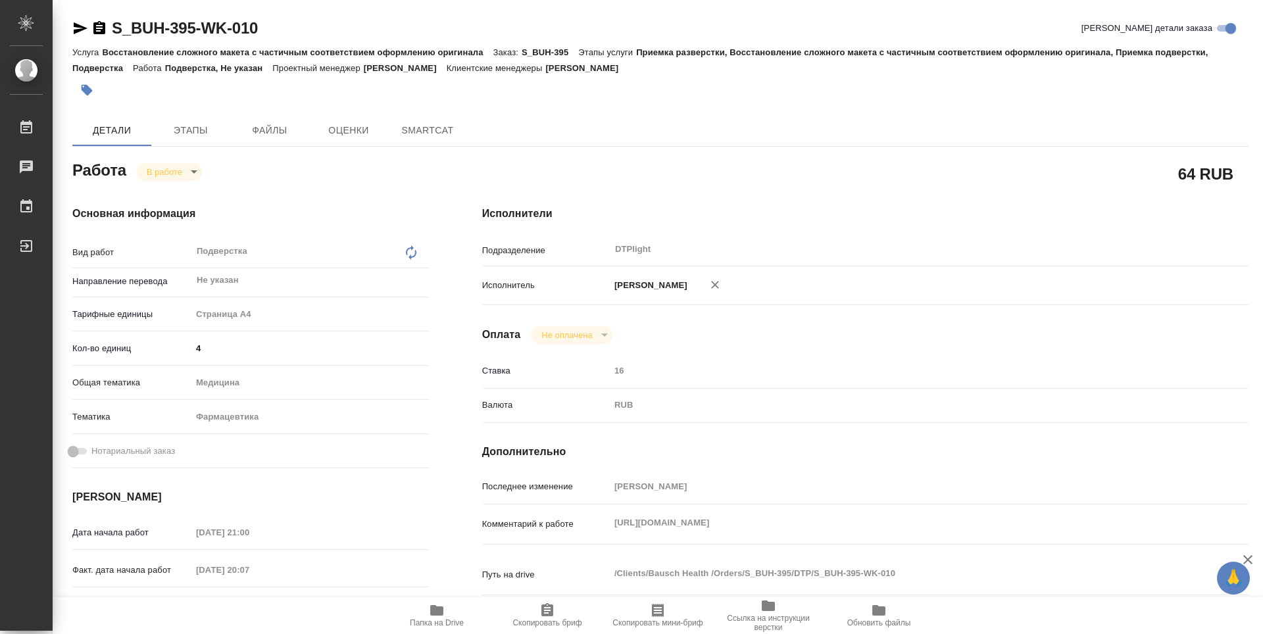
type textarea "x"
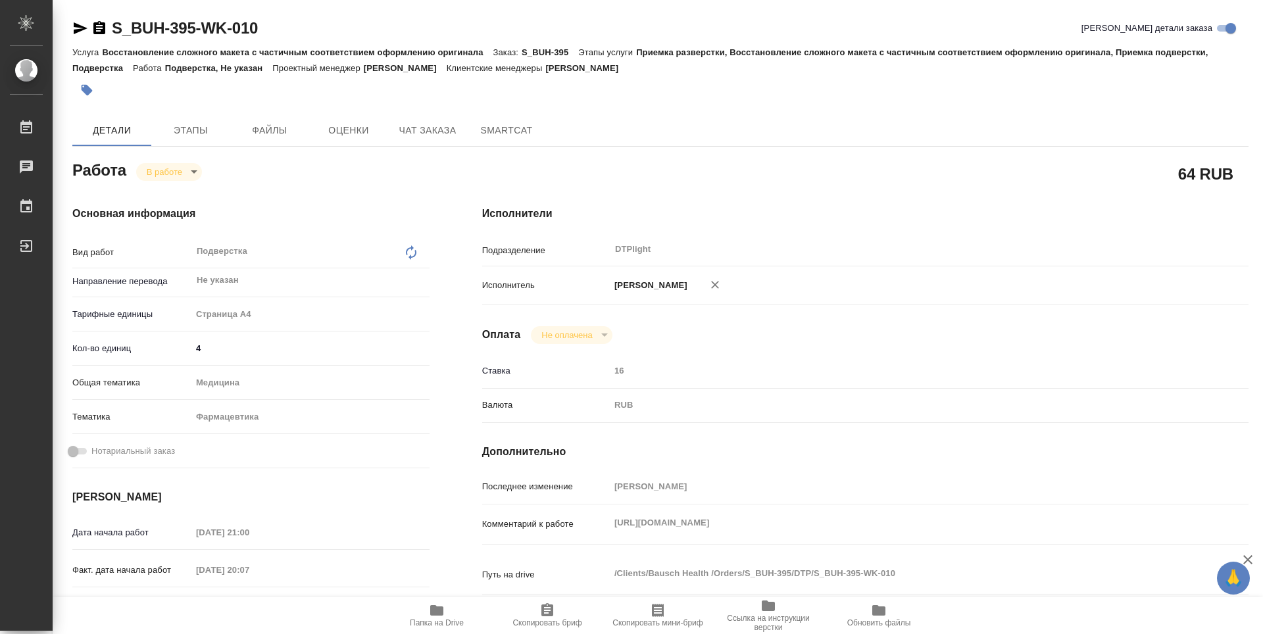
type textarea "x"
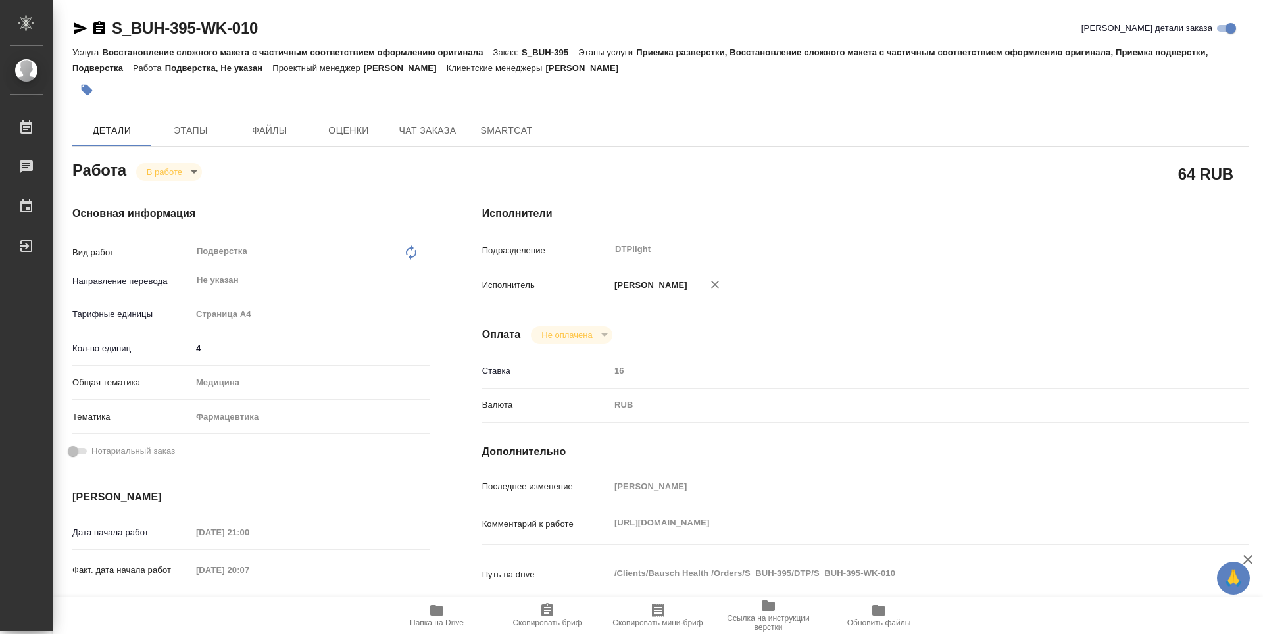
type textarea "x"
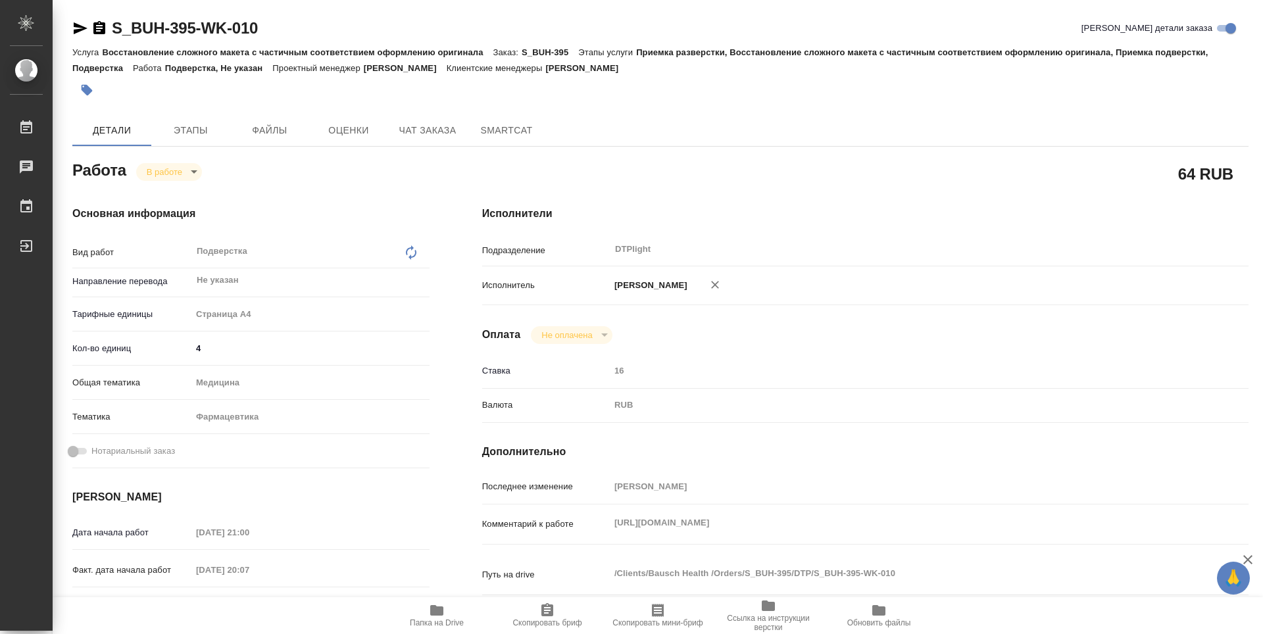
type textarea "x"
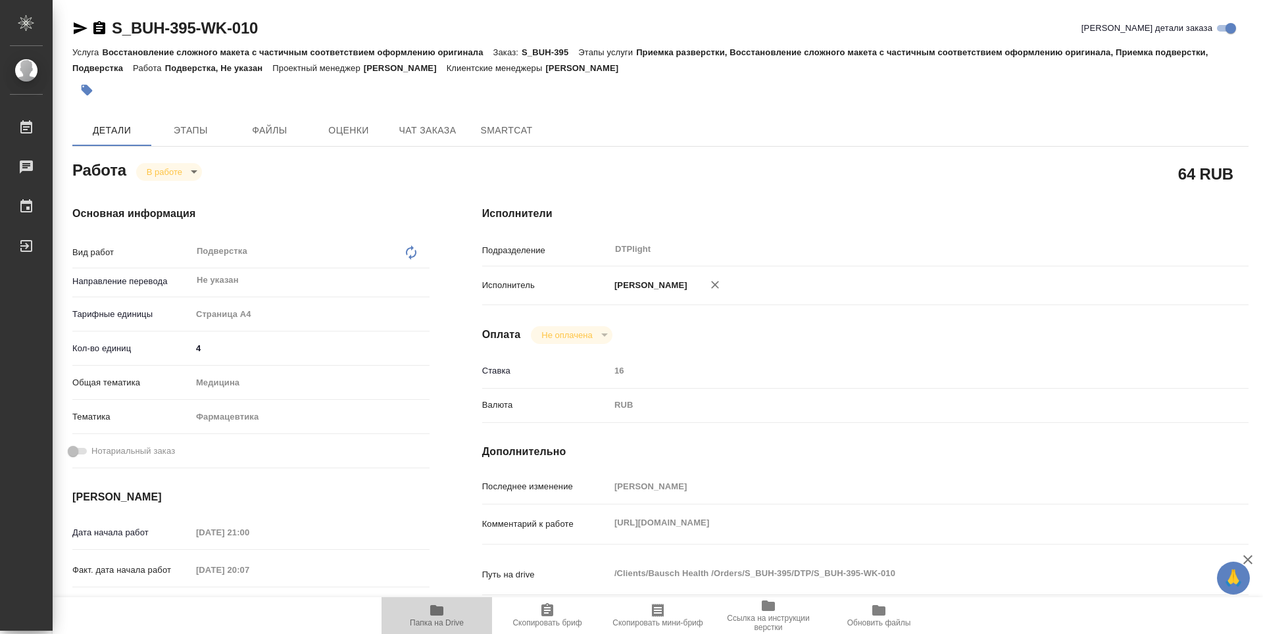
click at [450, 608] on span "Папка на Drive" at bounding box center [436, 615] width 95 height 25
click at [1256, 207] on div "Исполнители Подразделение DTPlight ​ Исполнитель Зубакова Виктория Оплата Не оп…" at bounding box center [865, 461] width 819 height 562
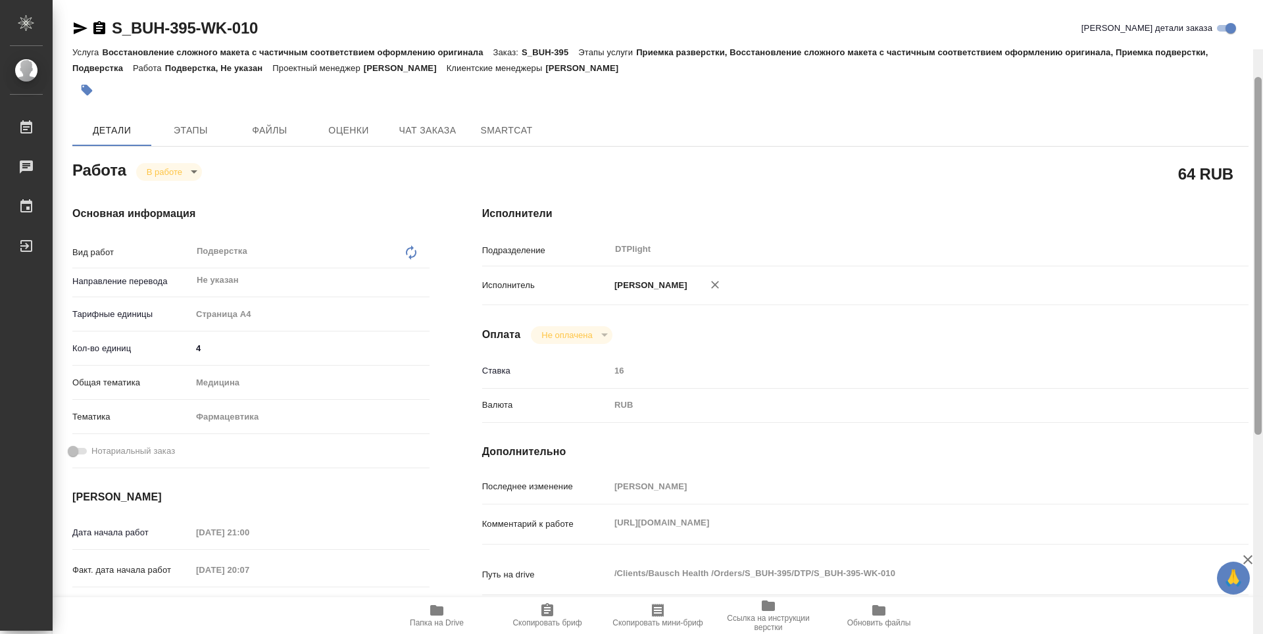
drag, startPoint x: 1260, startPoint y: 230, endPoint x: 1148, endPoint y: 1, distance: 254.8
click at [1204, 29] on div "S_BUH-395-WK-010 Кратко детали заказа Услуга Восстановление сложного макета с ч…" at bounding box center [658, 317] width 1210 height 634
click at [187, 176] on body "🙏 .cls-1 fill:#fff; AWATERA Zubakova Viktoriya Работы 0 Чаты График Выйти S_BUH…" at bounding box center [631, 317] width 1263 height 634
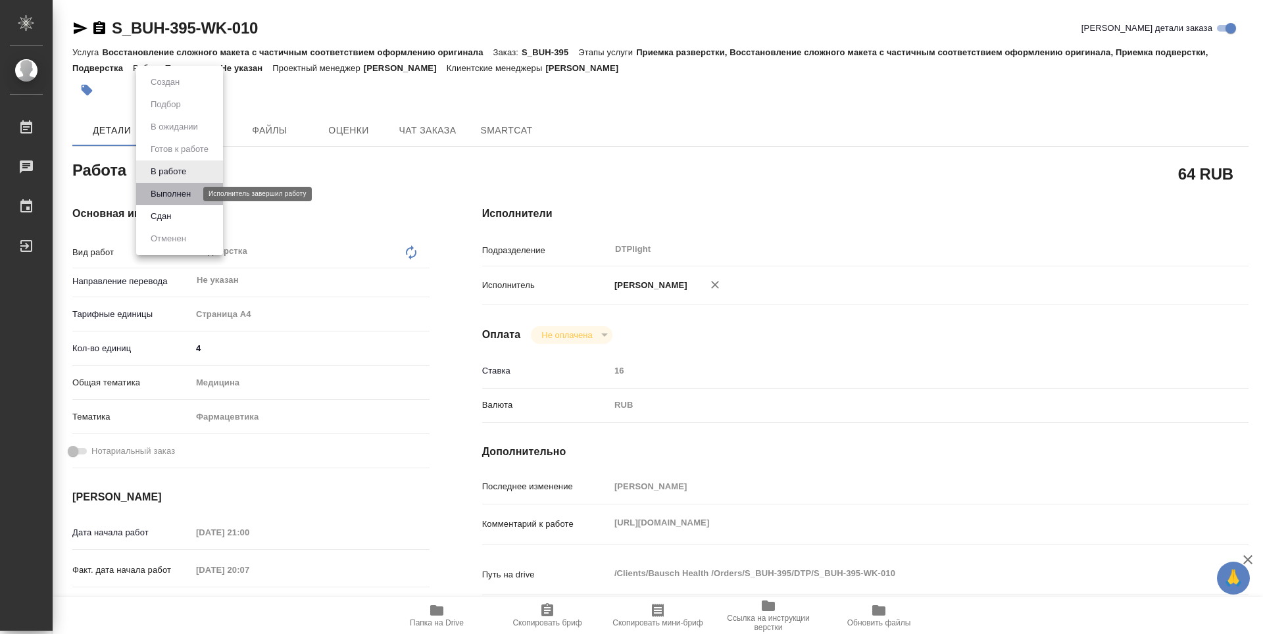
click at [183, 193] on button "Выполнен" at bounding box center [171, 194] width 48 height 14
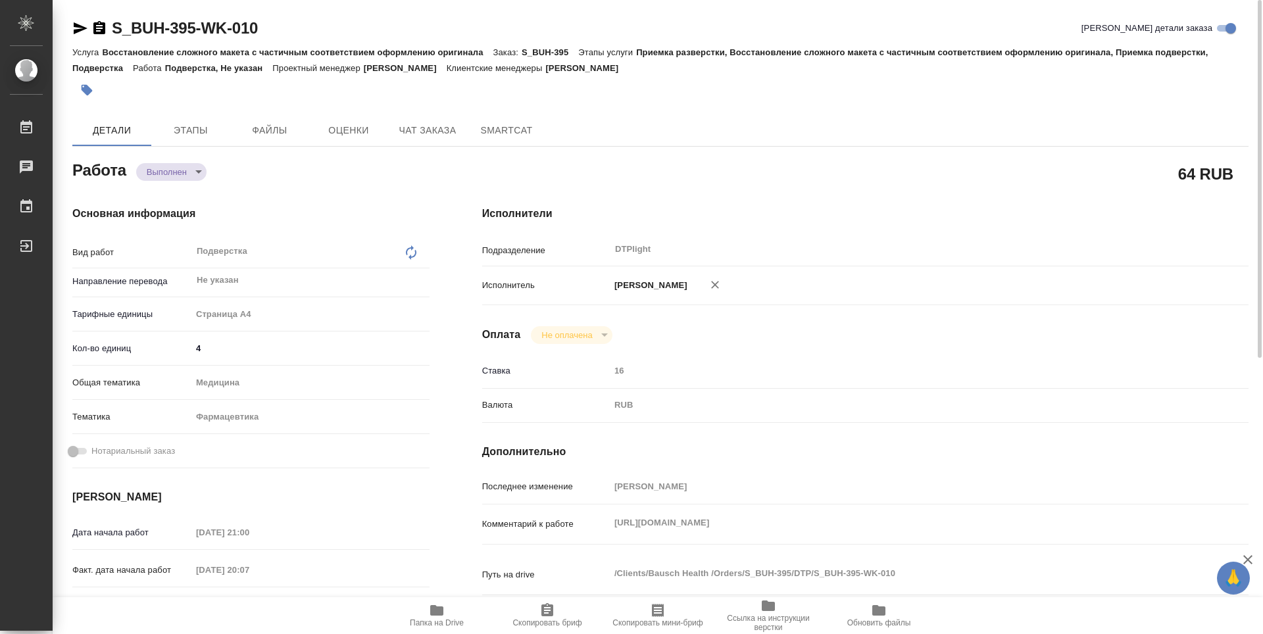
type textarea "x"
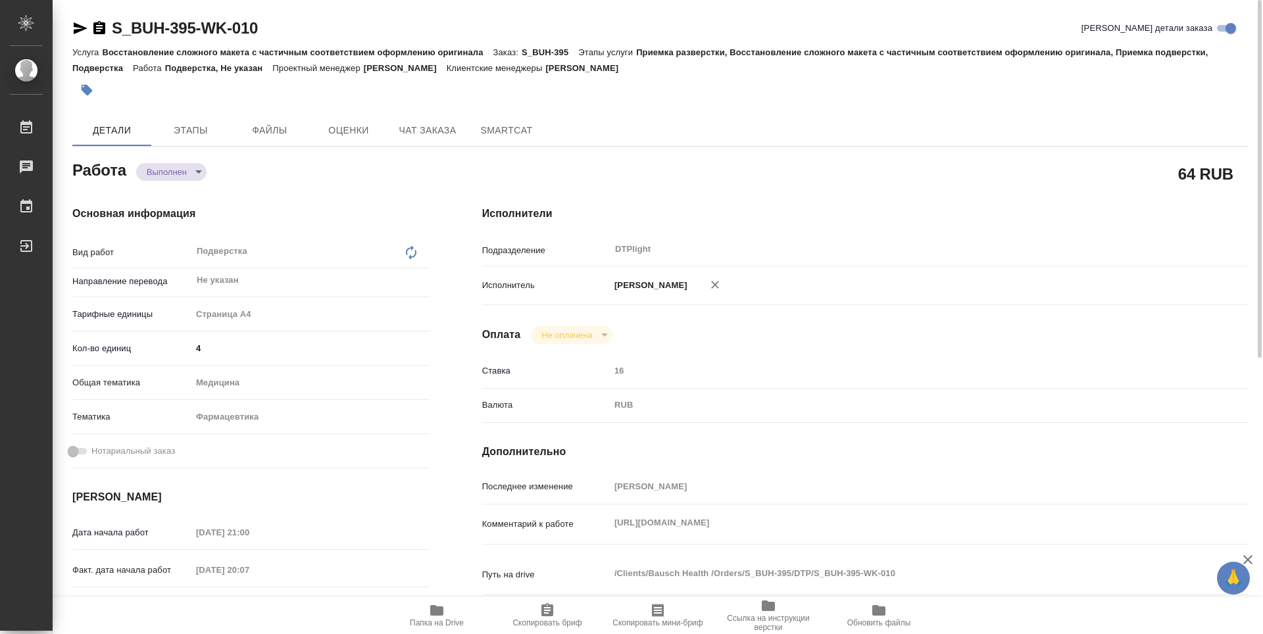
type textarea "x"
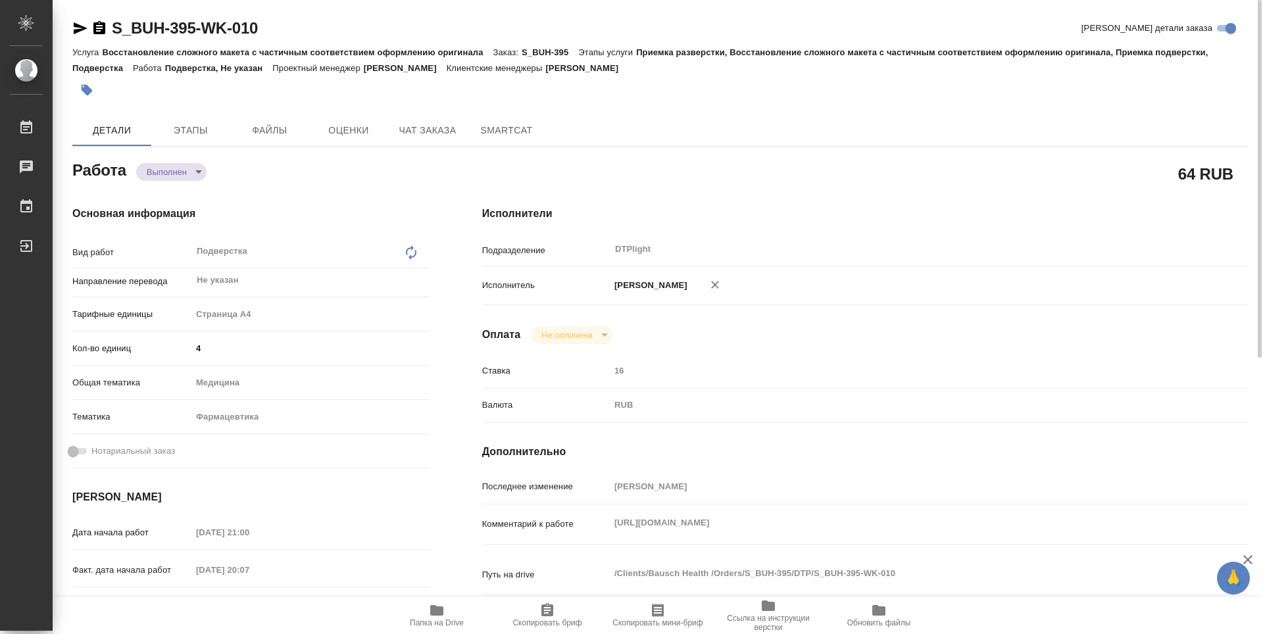
type textarea "x"
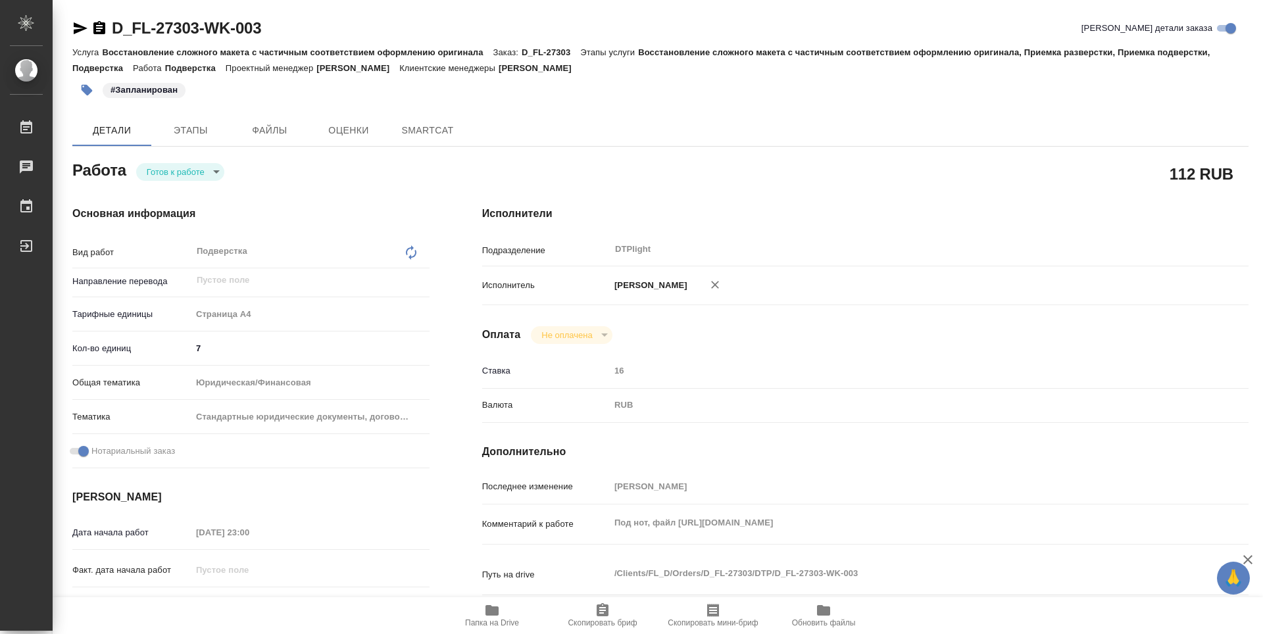
type textarea "x"
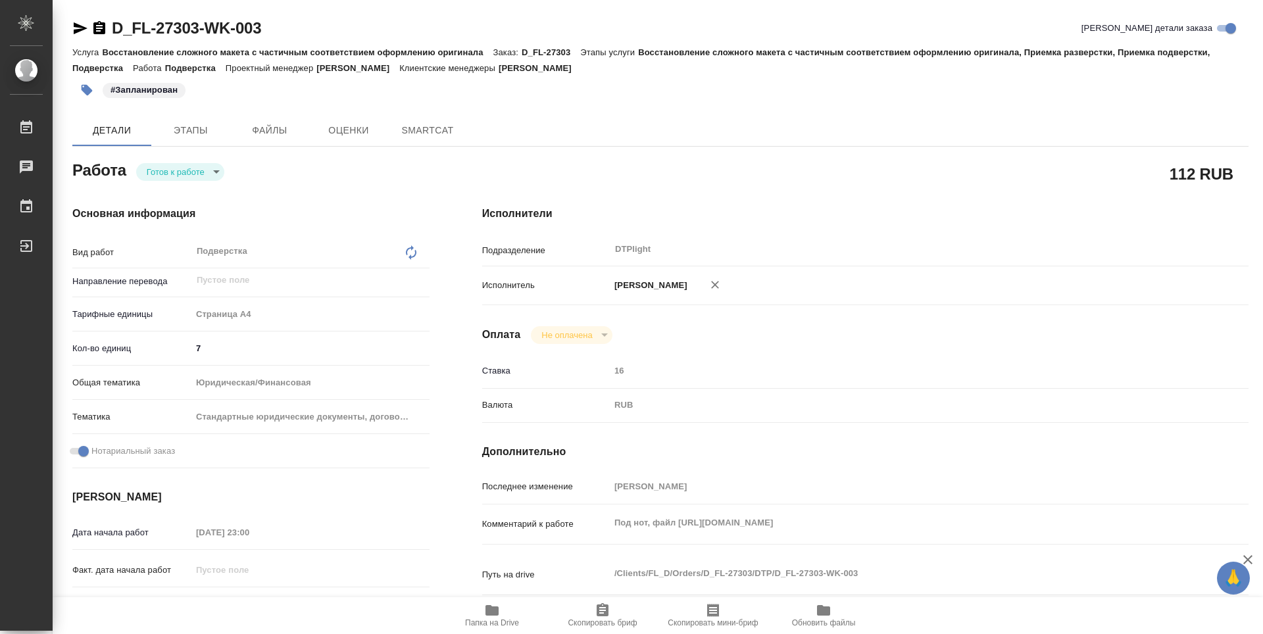
type textarea "x"
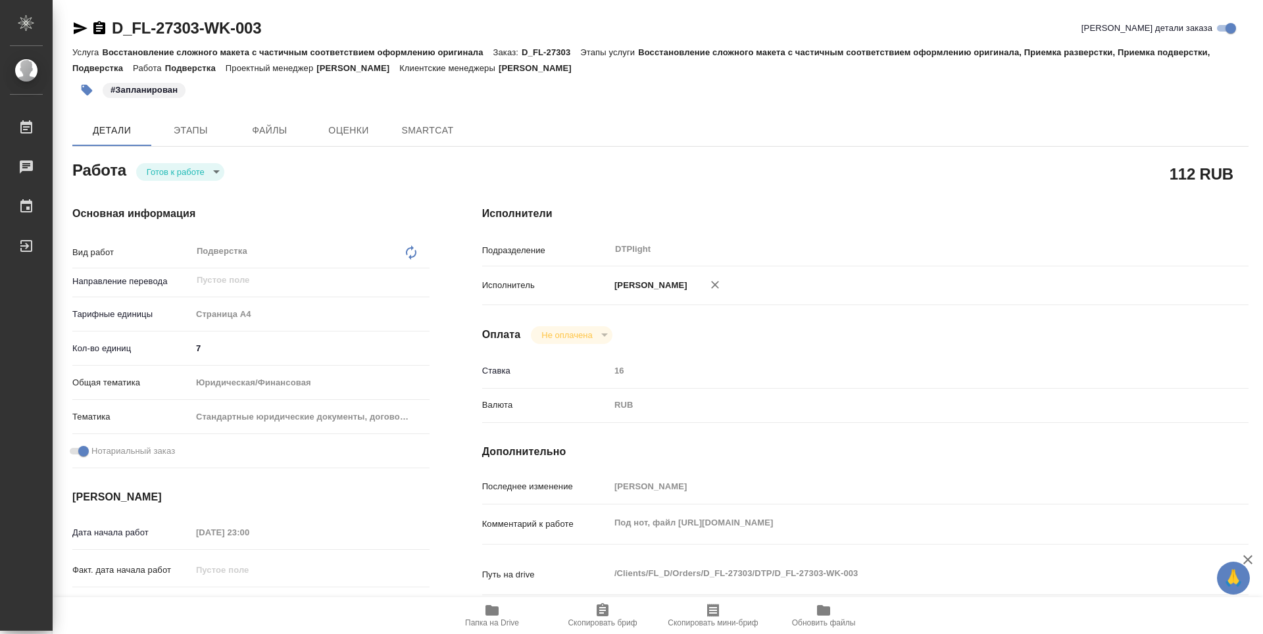
type textarea "x"
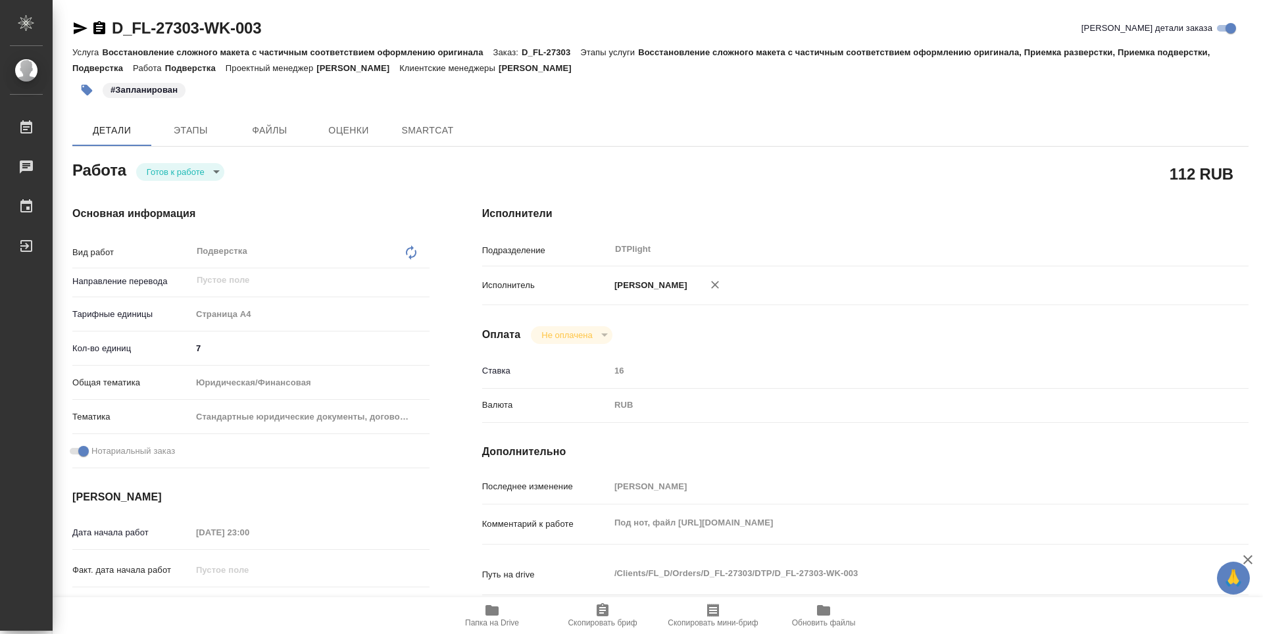
type textarea "x"
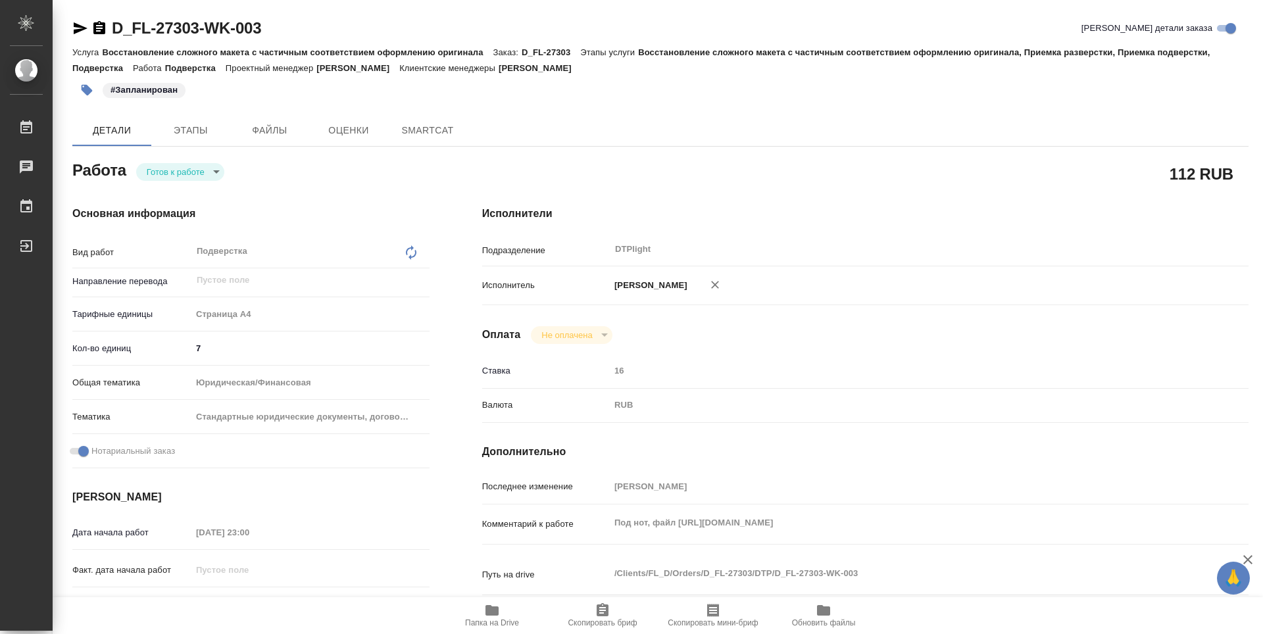
type textarea "x"
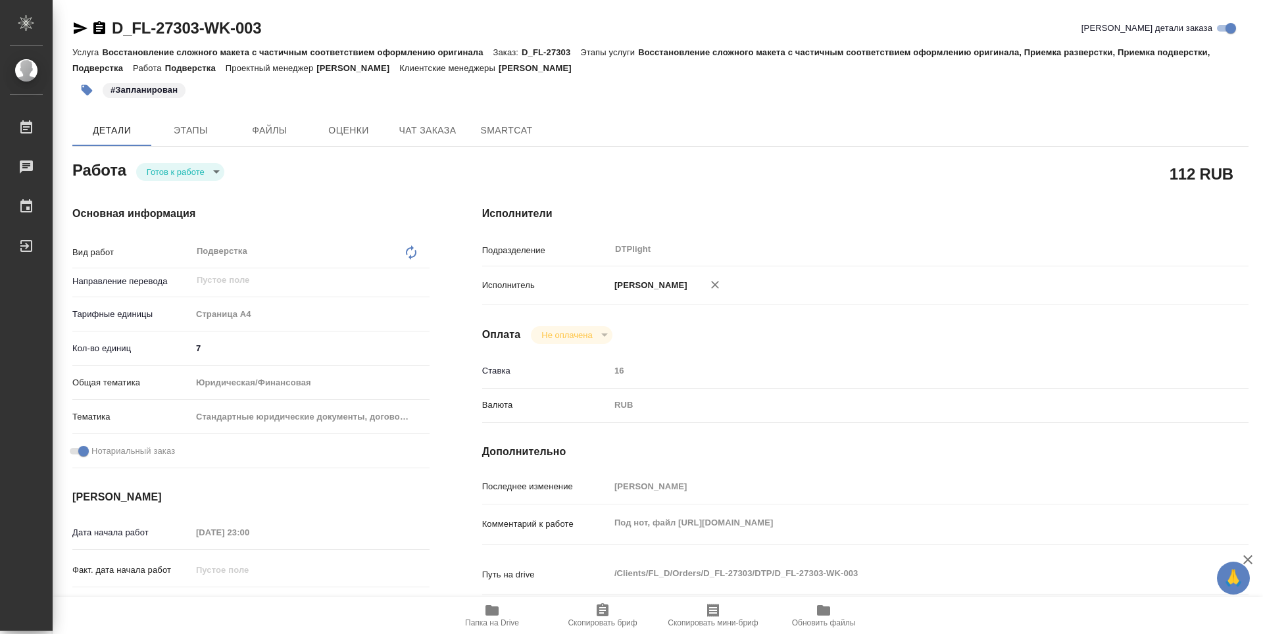
type textarea "x"
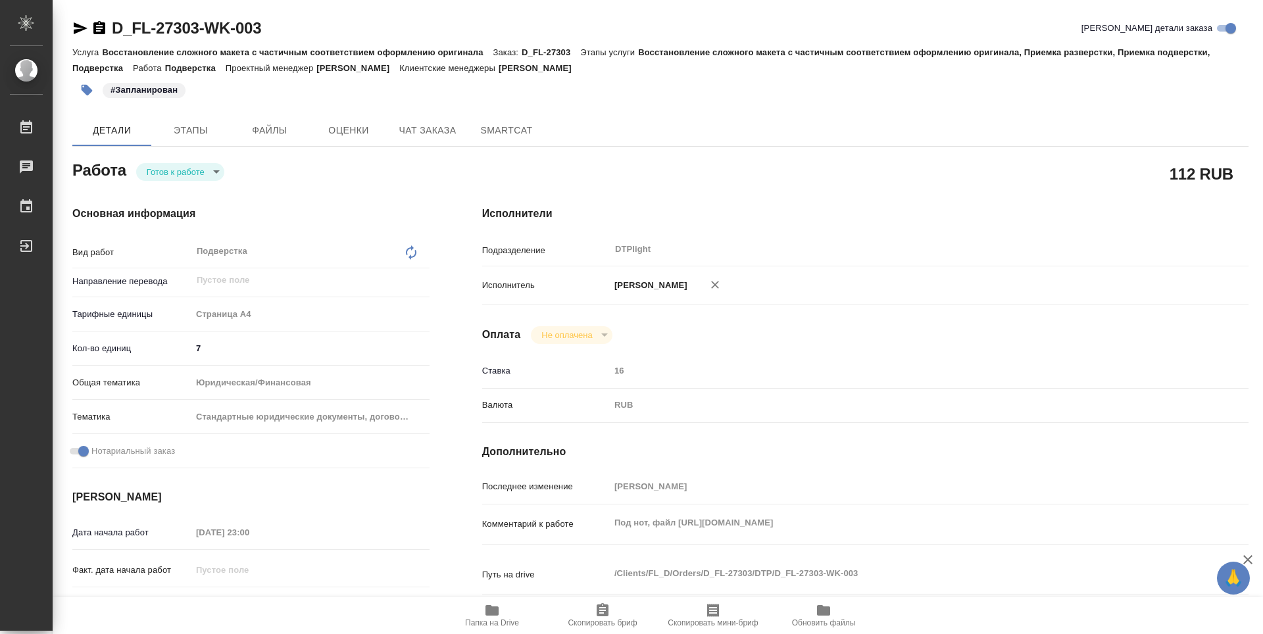
type textarea "x"
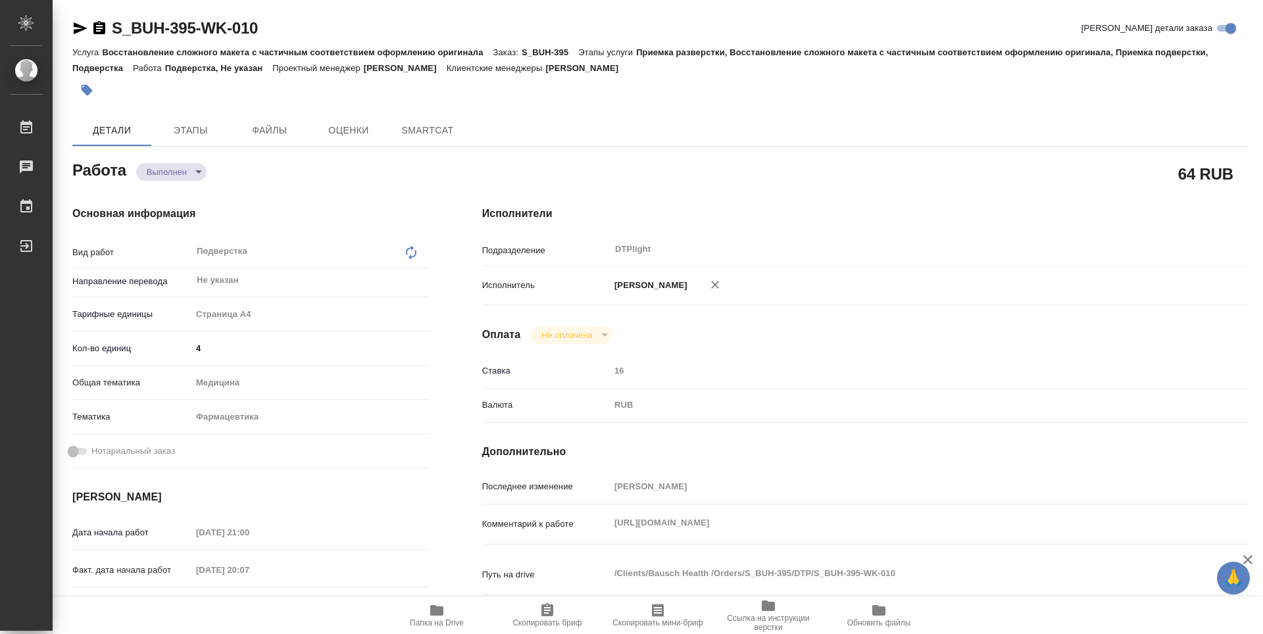
type textarea "x"
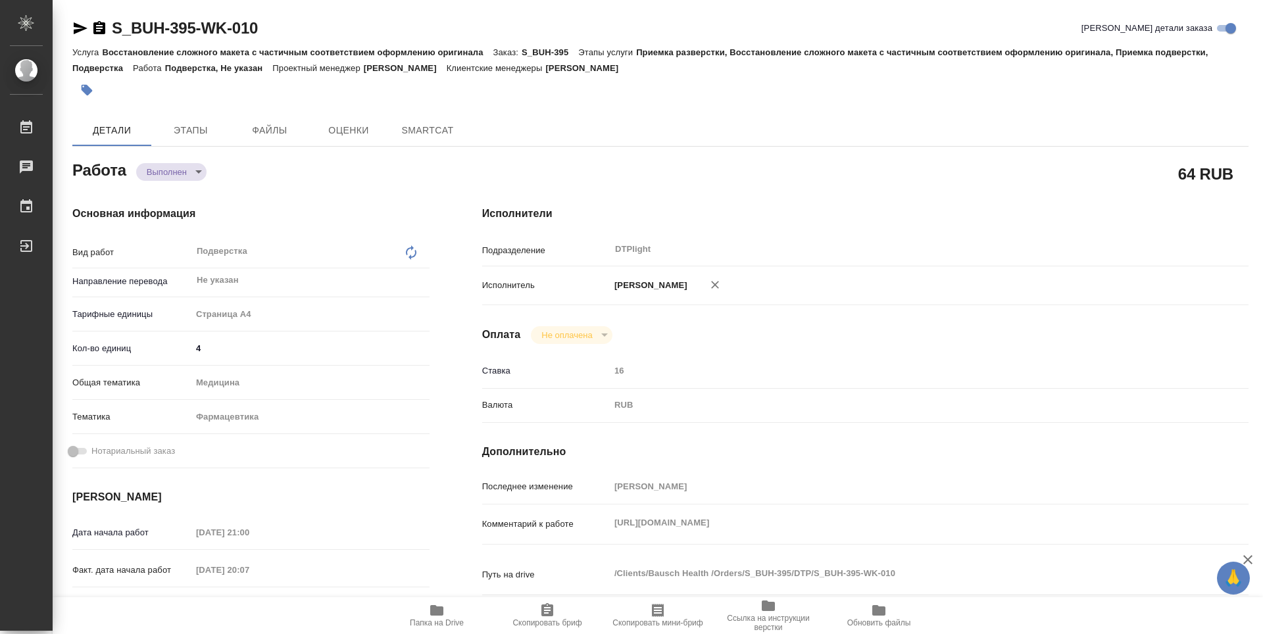
type textarea "x"
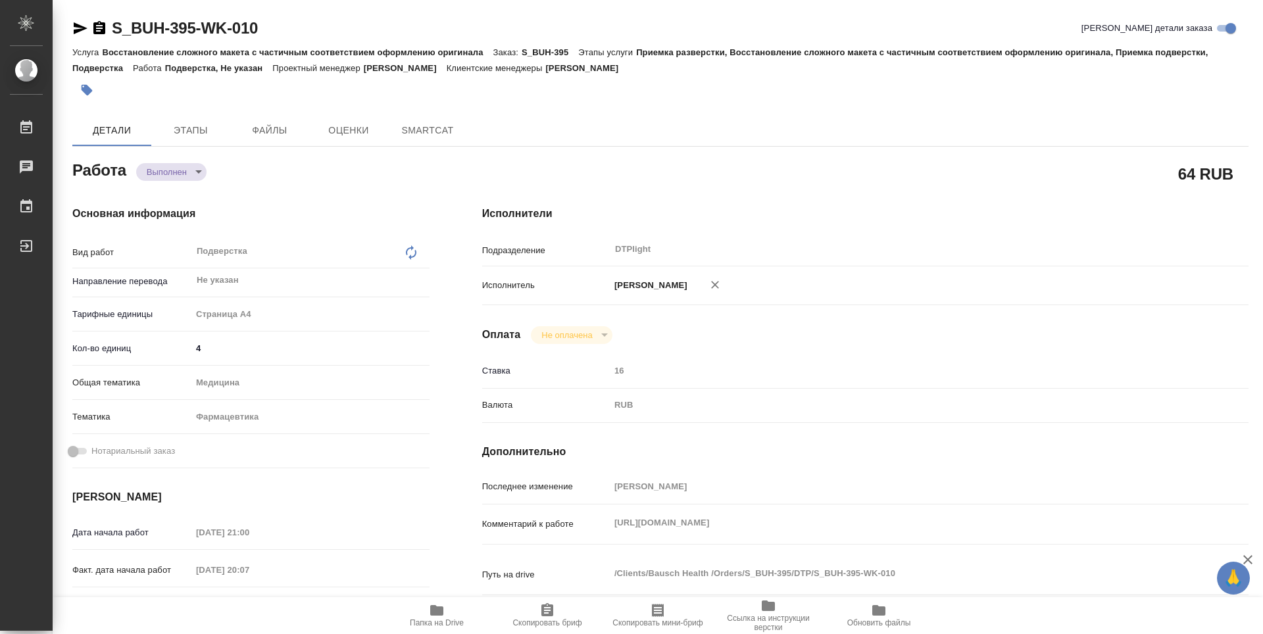
type textarea "x"
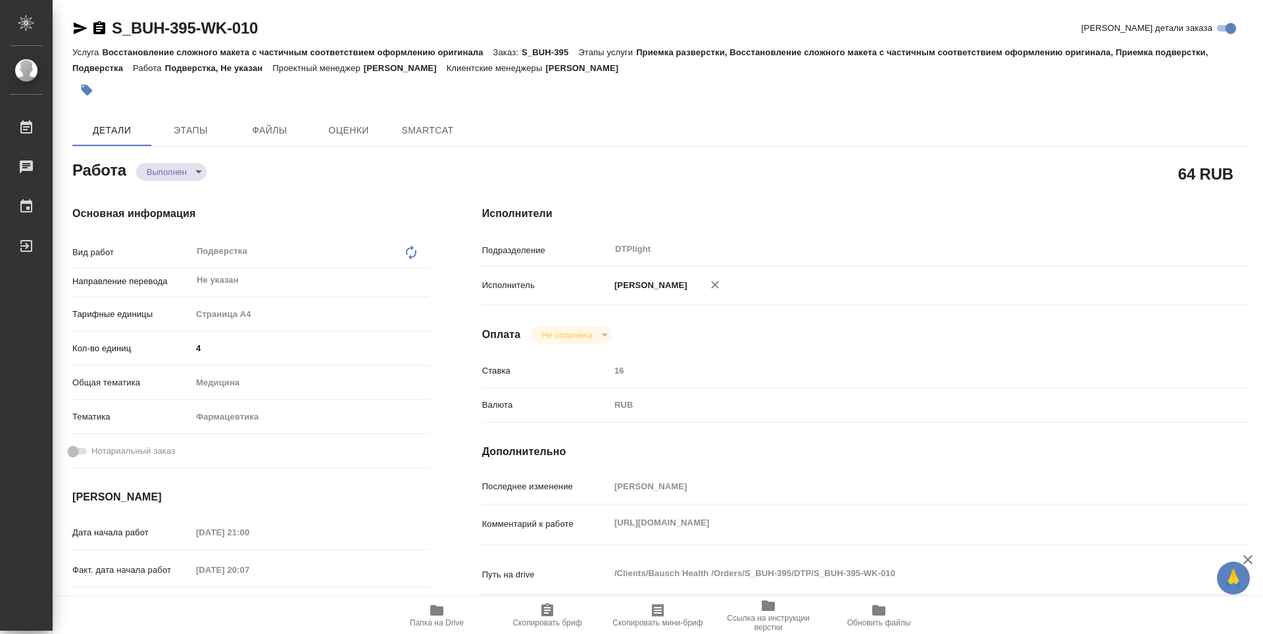
type textarea "x"
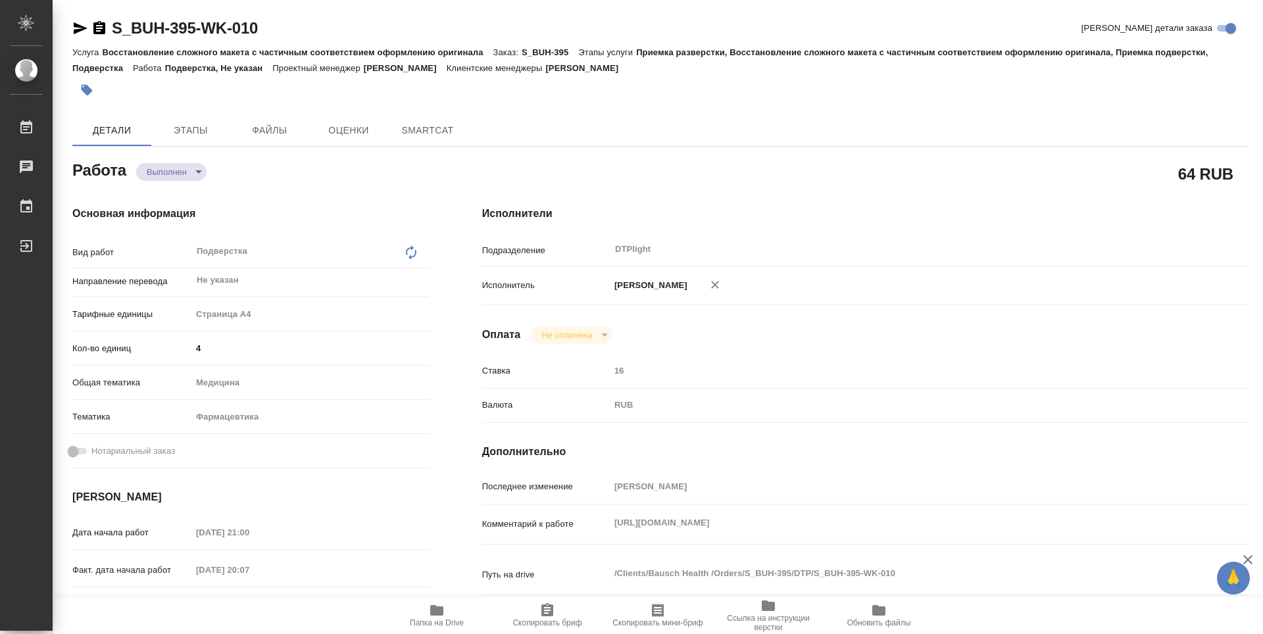
type textarea "x"
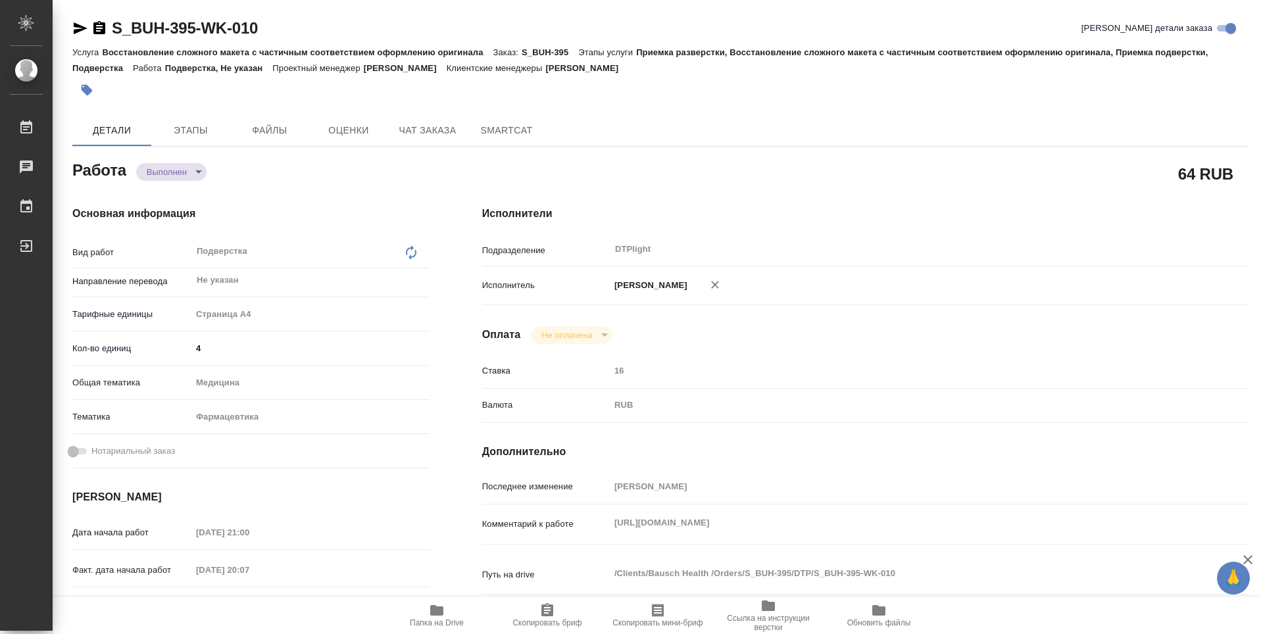
type textarea "x"
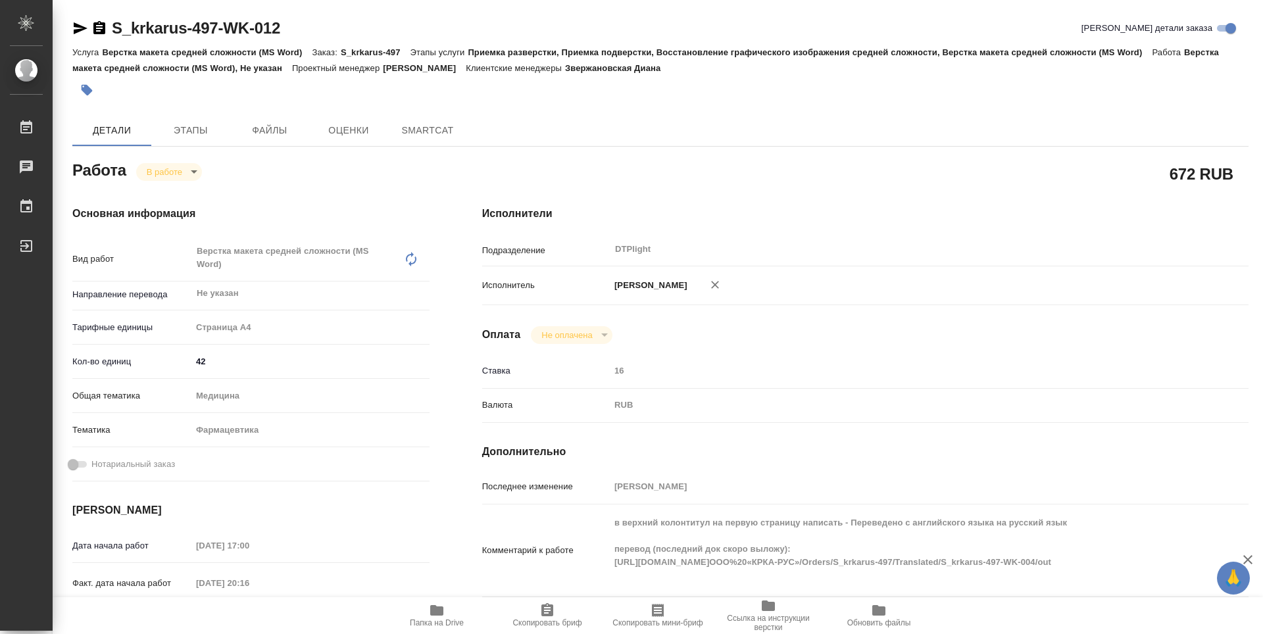
type textarea "x"
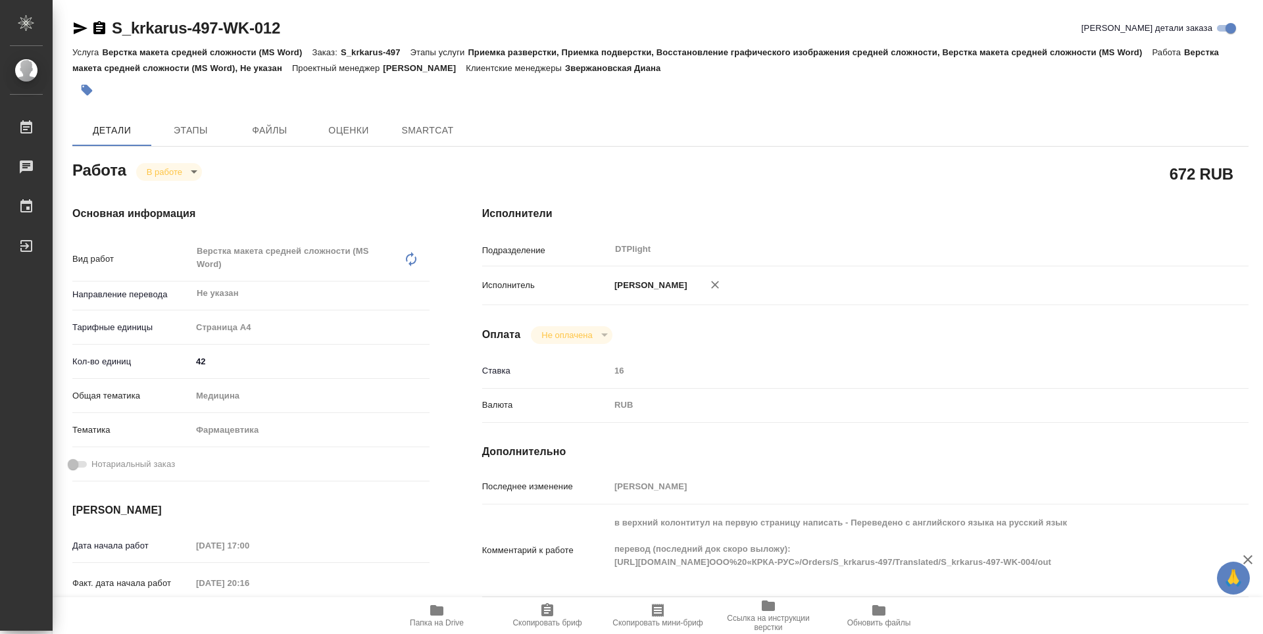
type textarea "x"
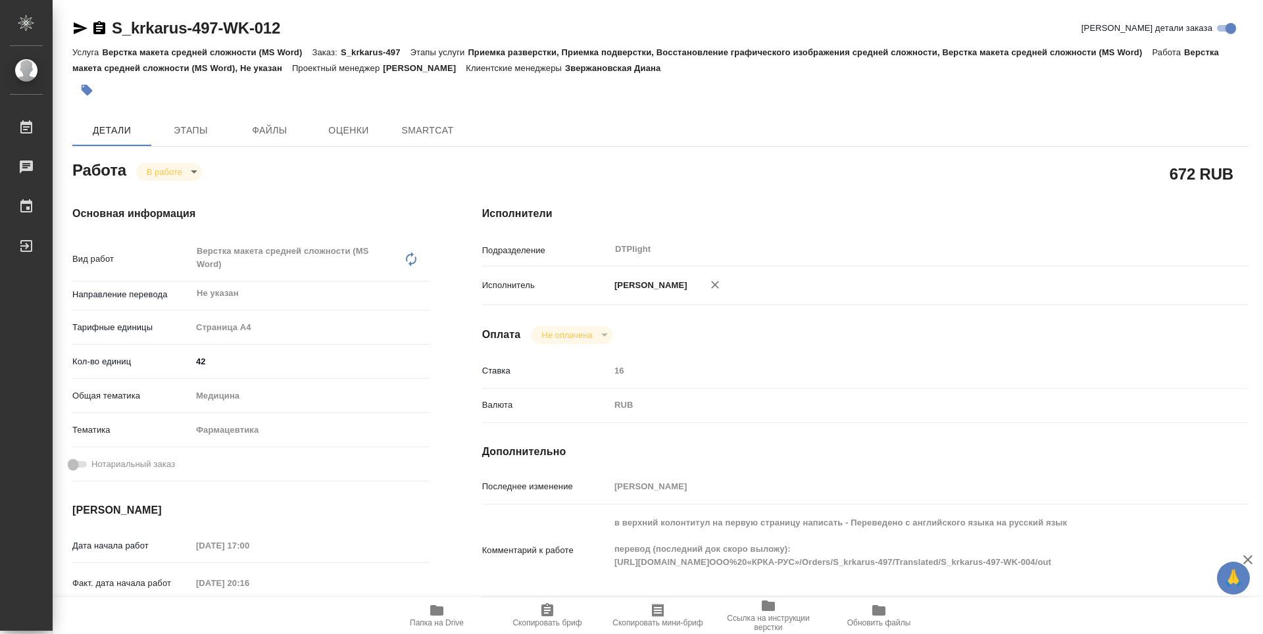
type textarea "x"
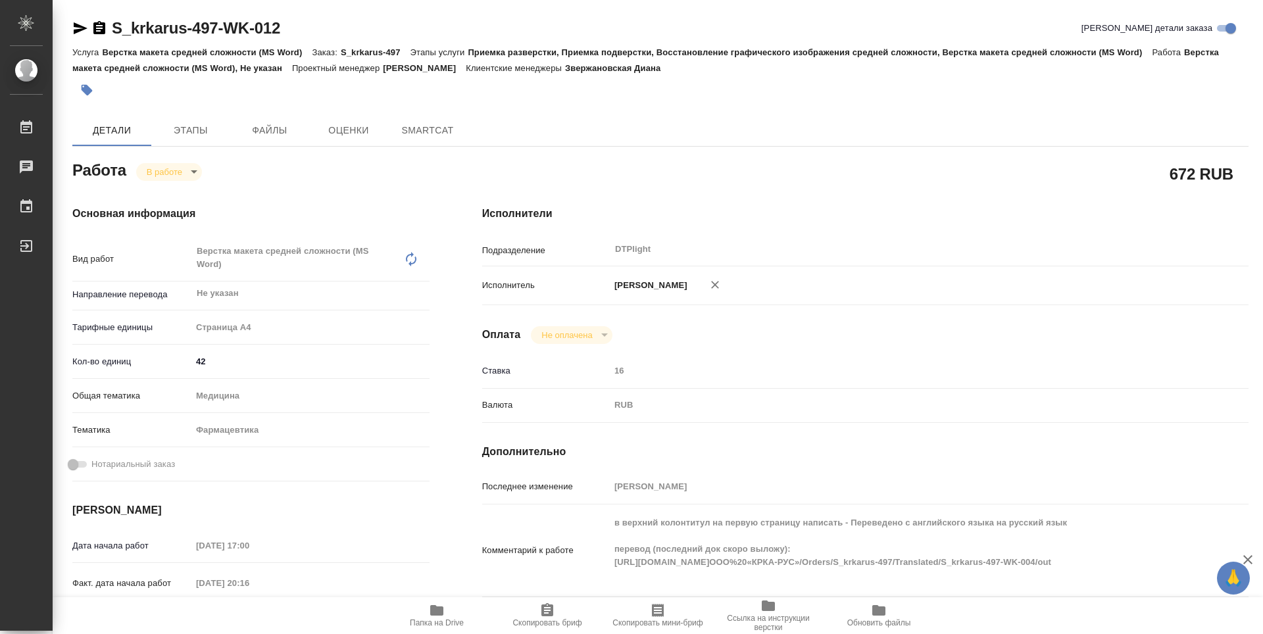
type textarea "x"
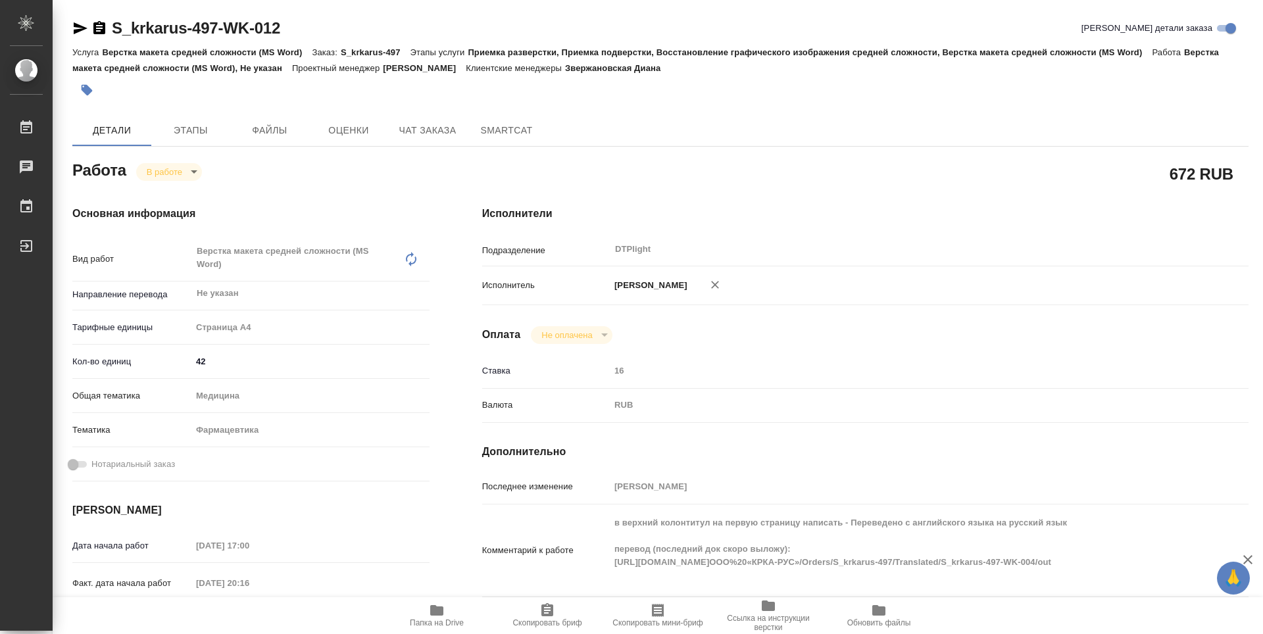
type textarea "x"
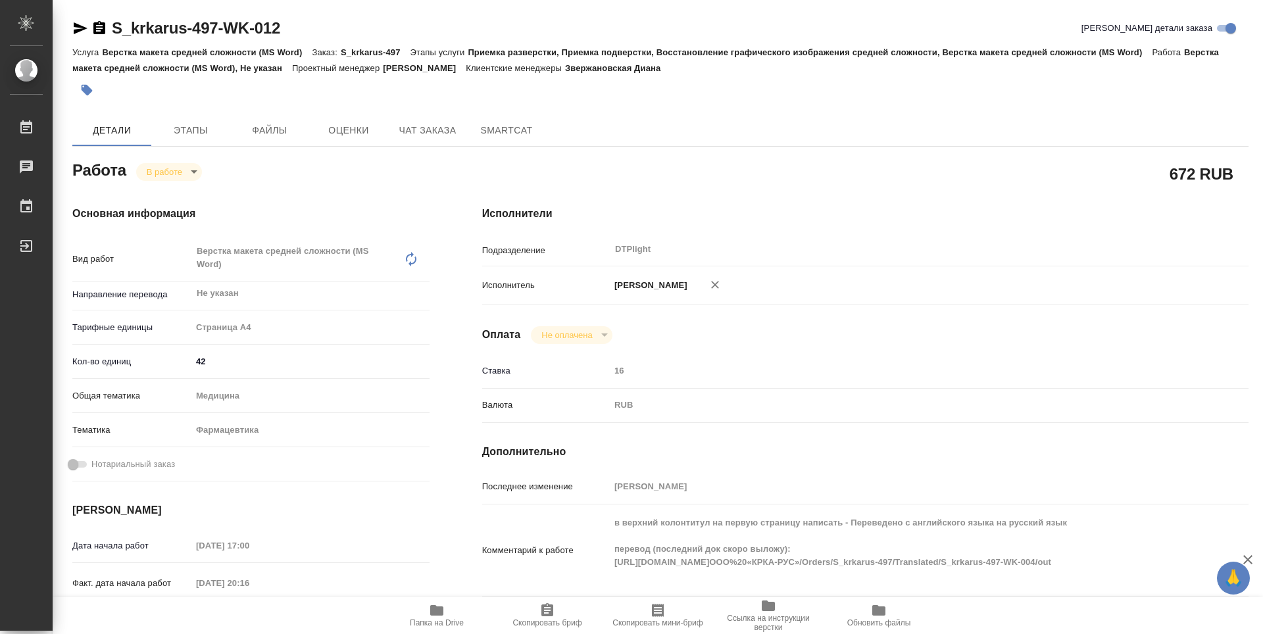
type textarea "x"
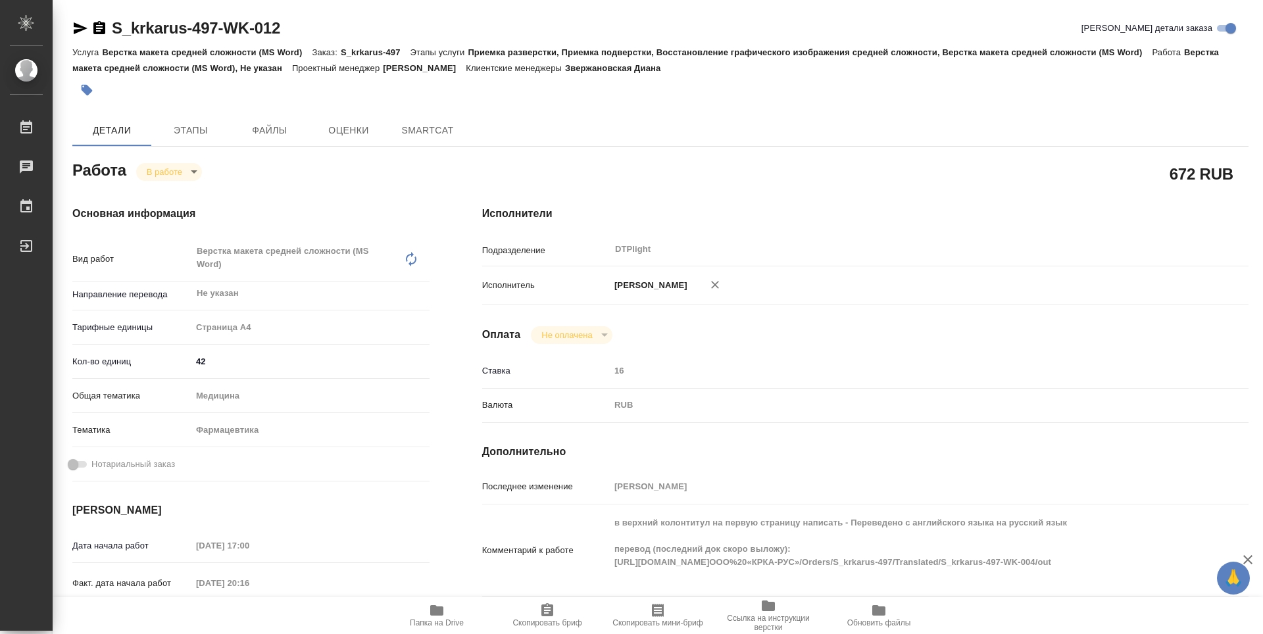
type textarea "x"
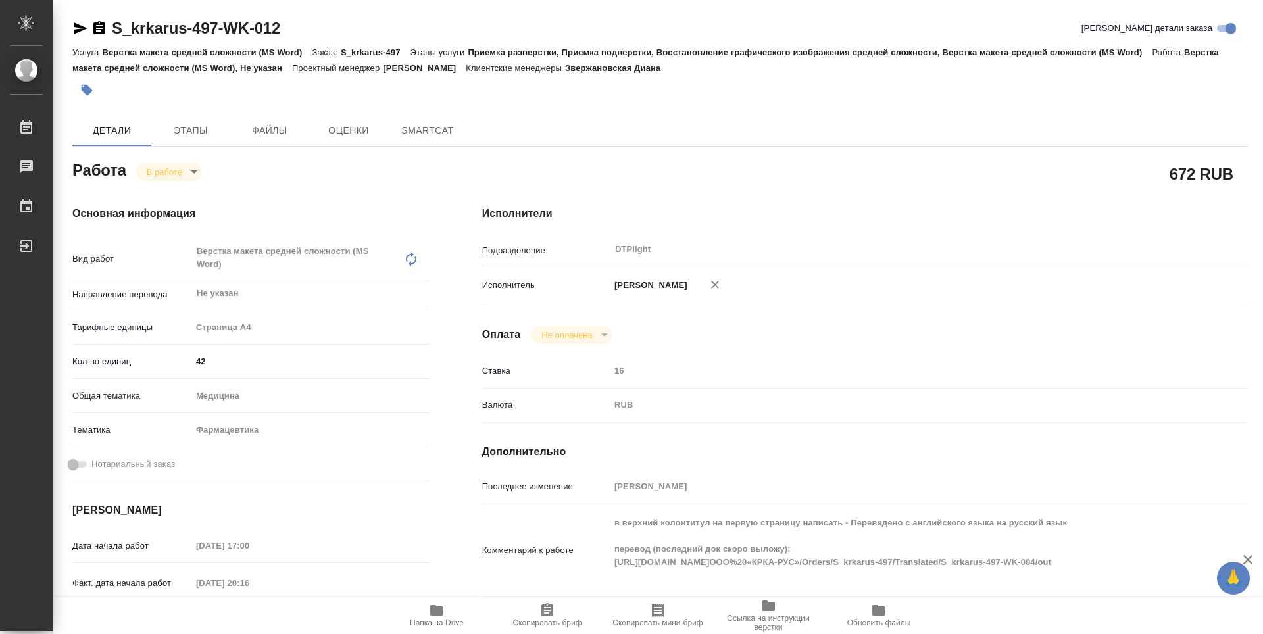
type textarea "x"
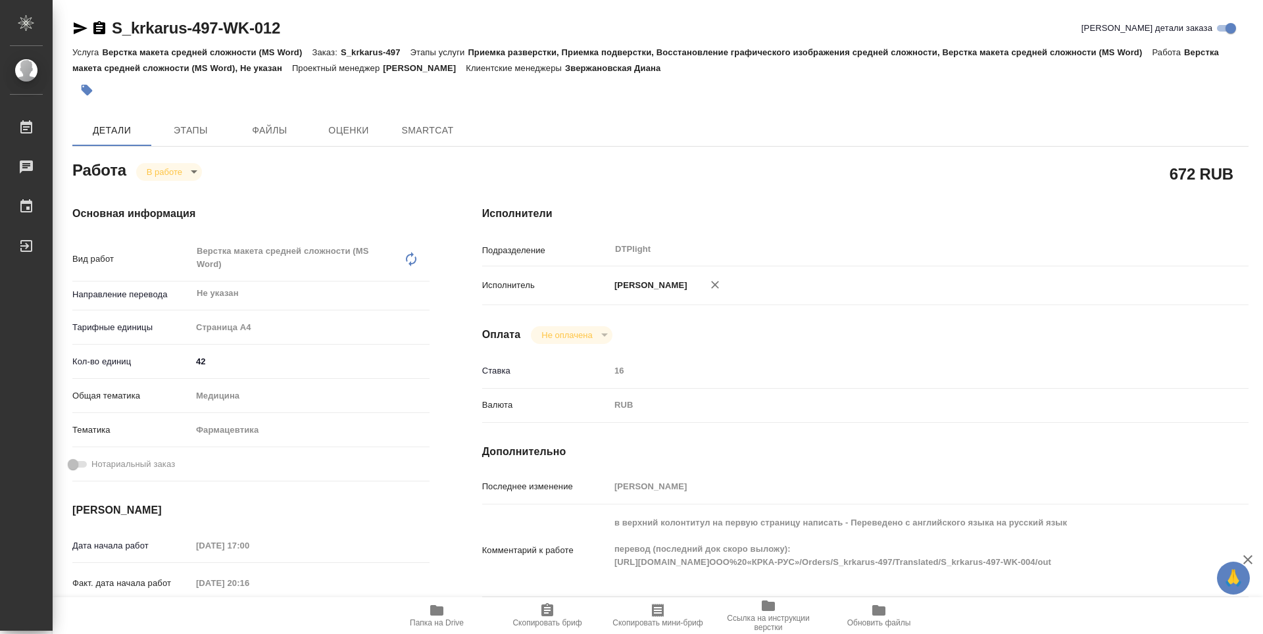
type textarea "x"
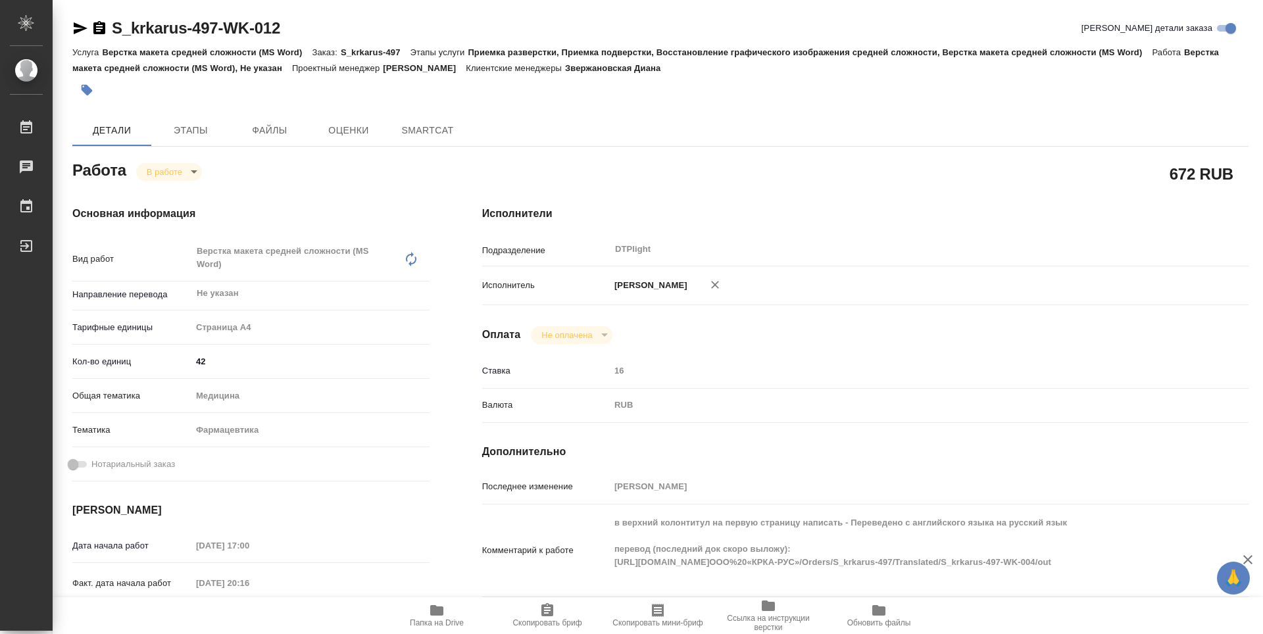
type textarea "x"
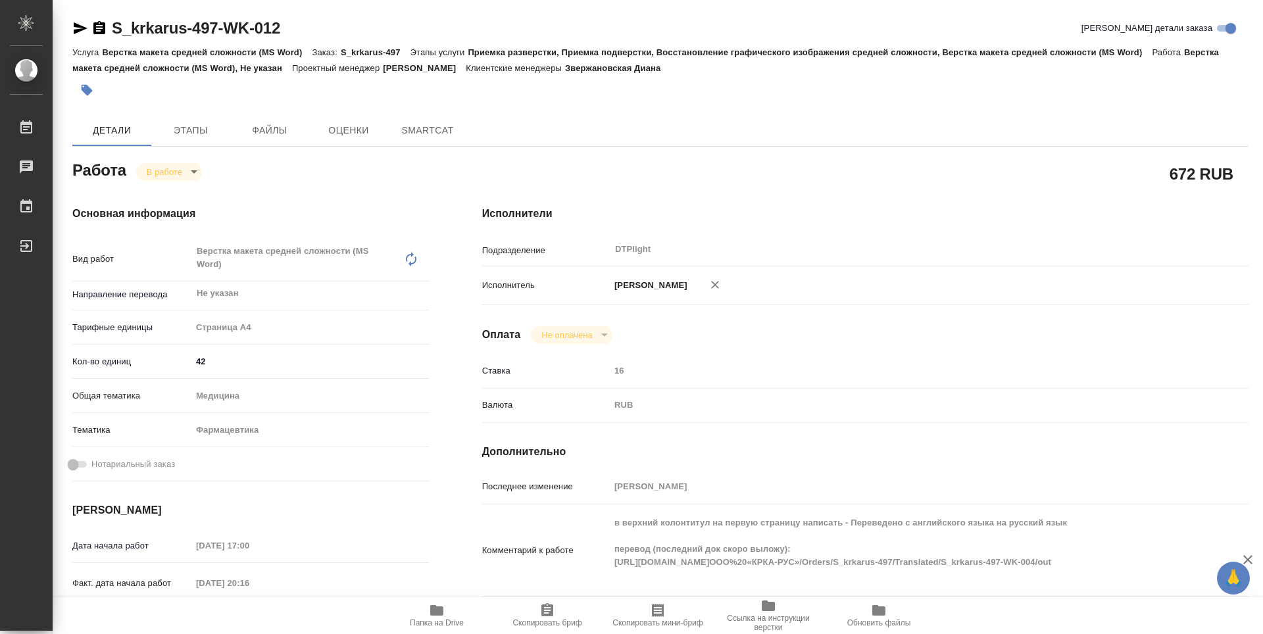
type textarea "x"
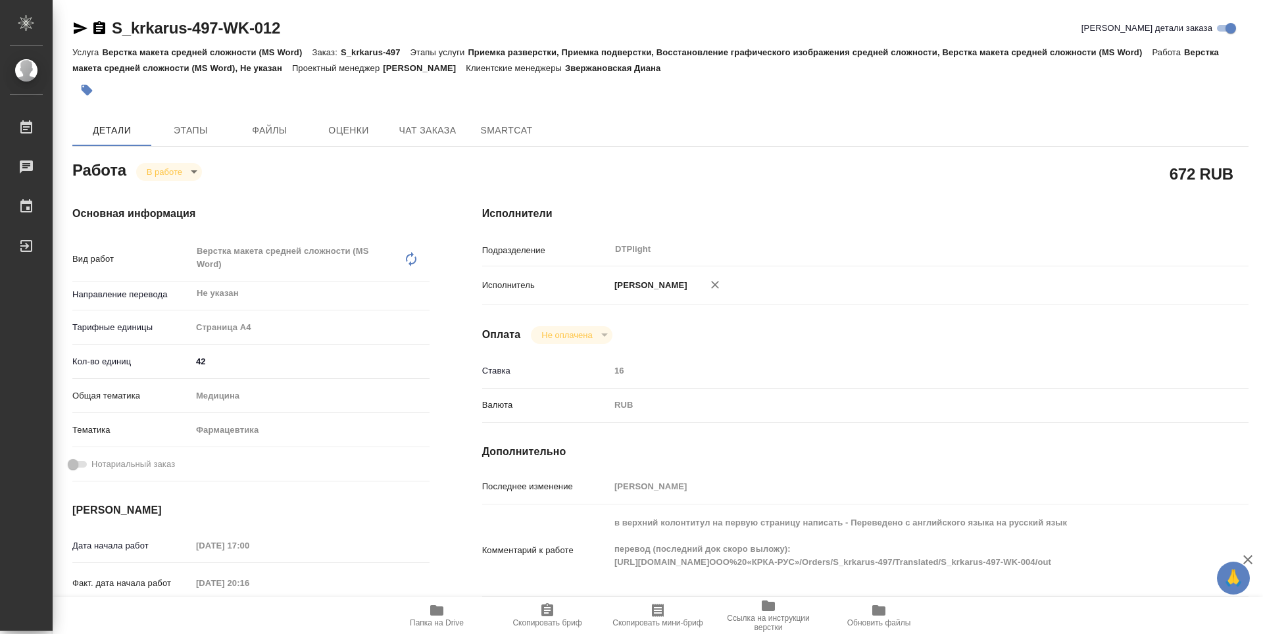
type textarea "x"
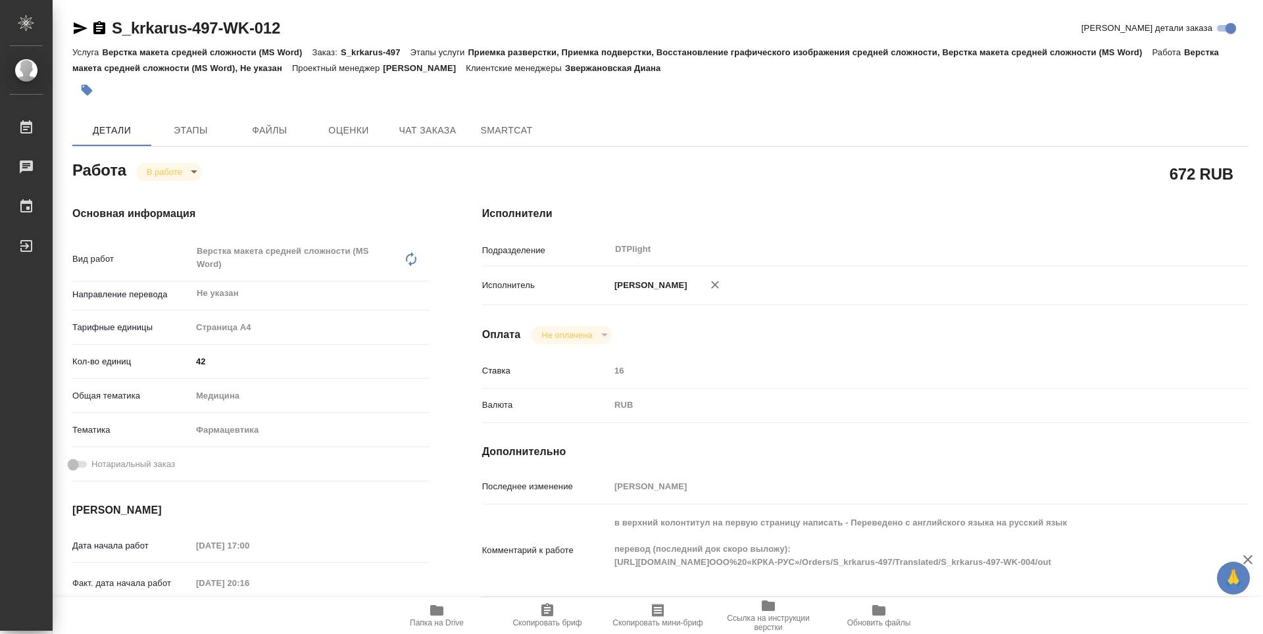
type textarea "x"
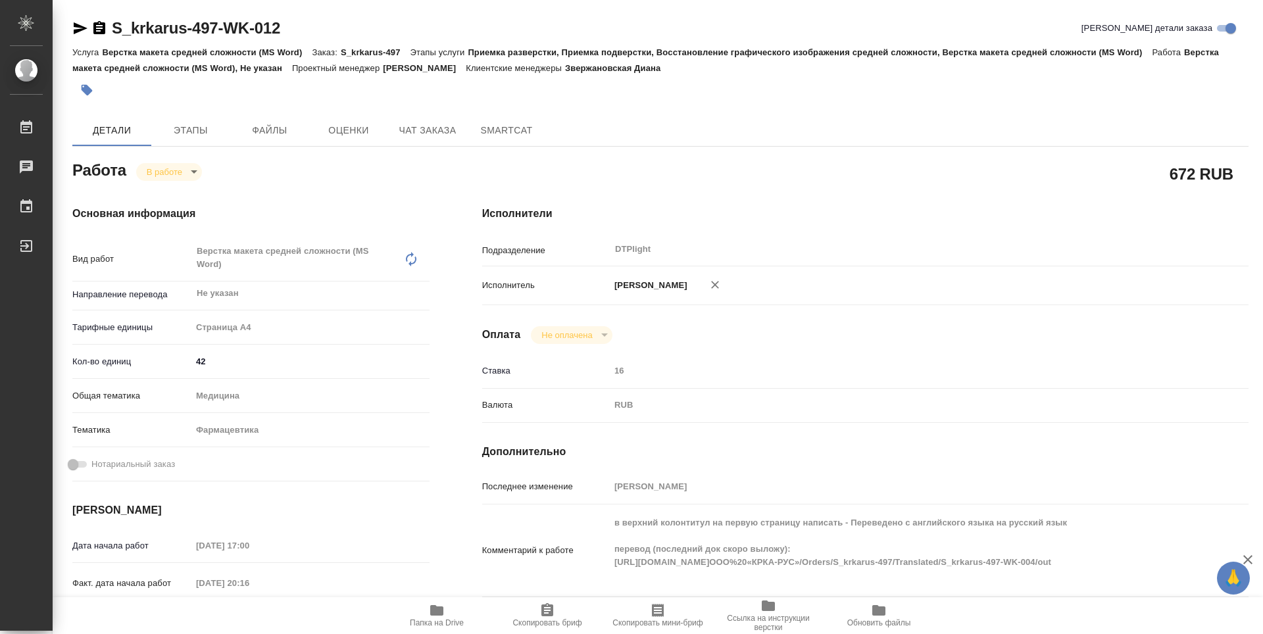
type textarea "x"
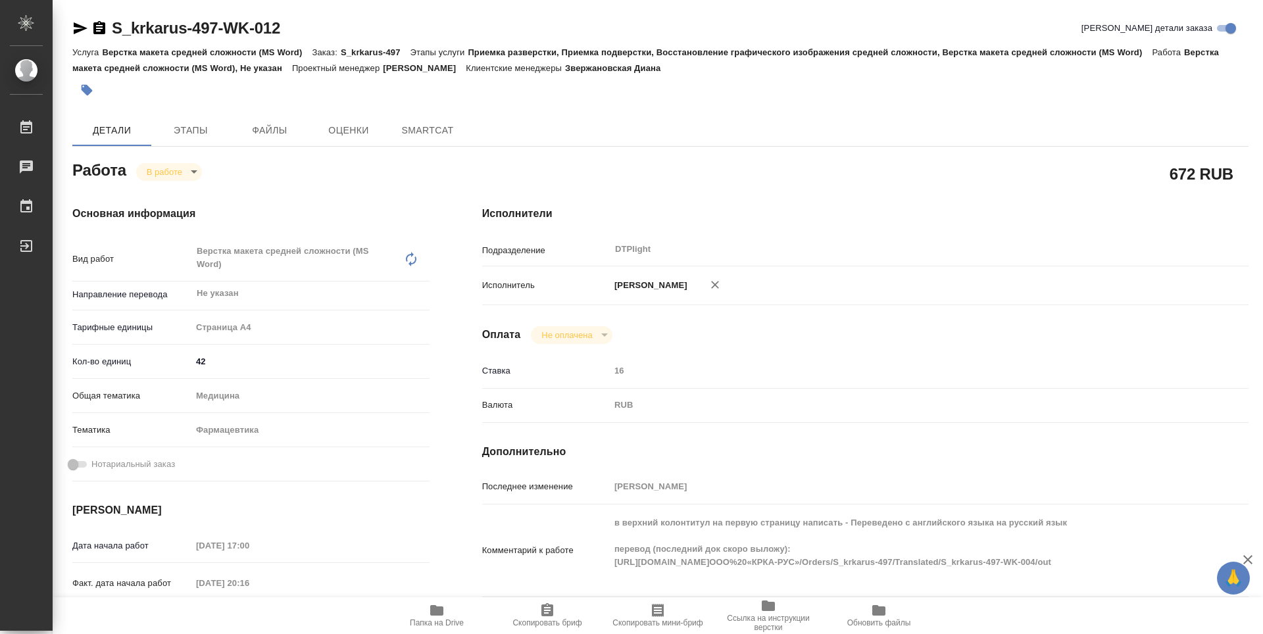
type textarea "x"
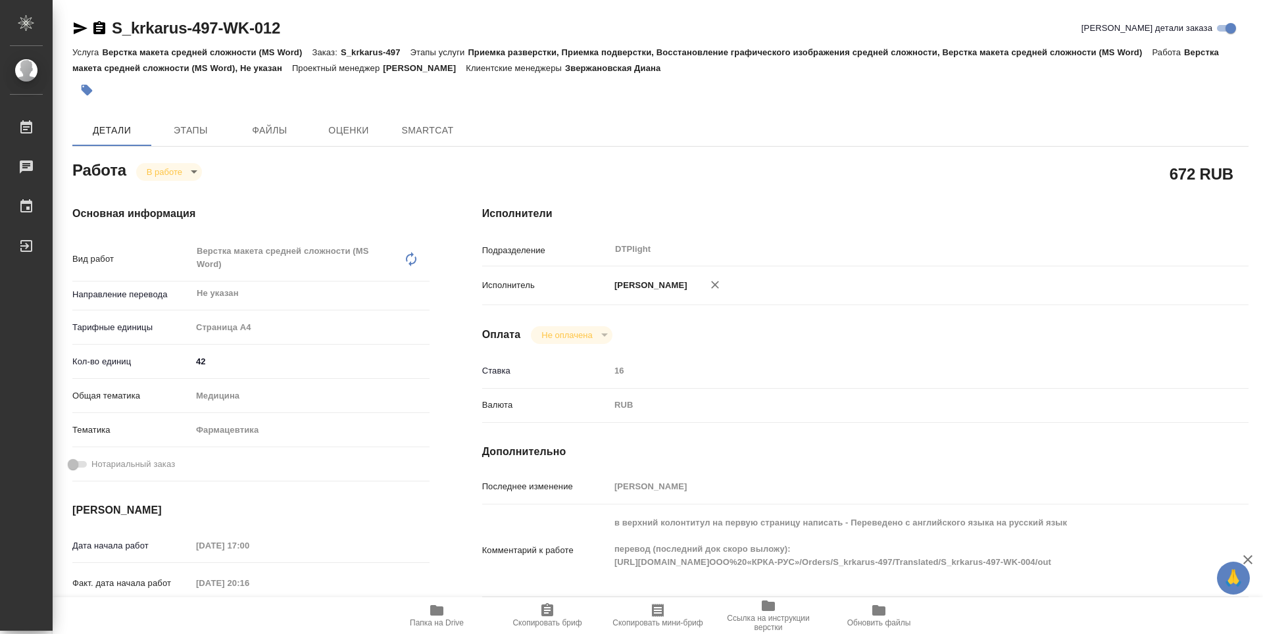
type textarea "x"
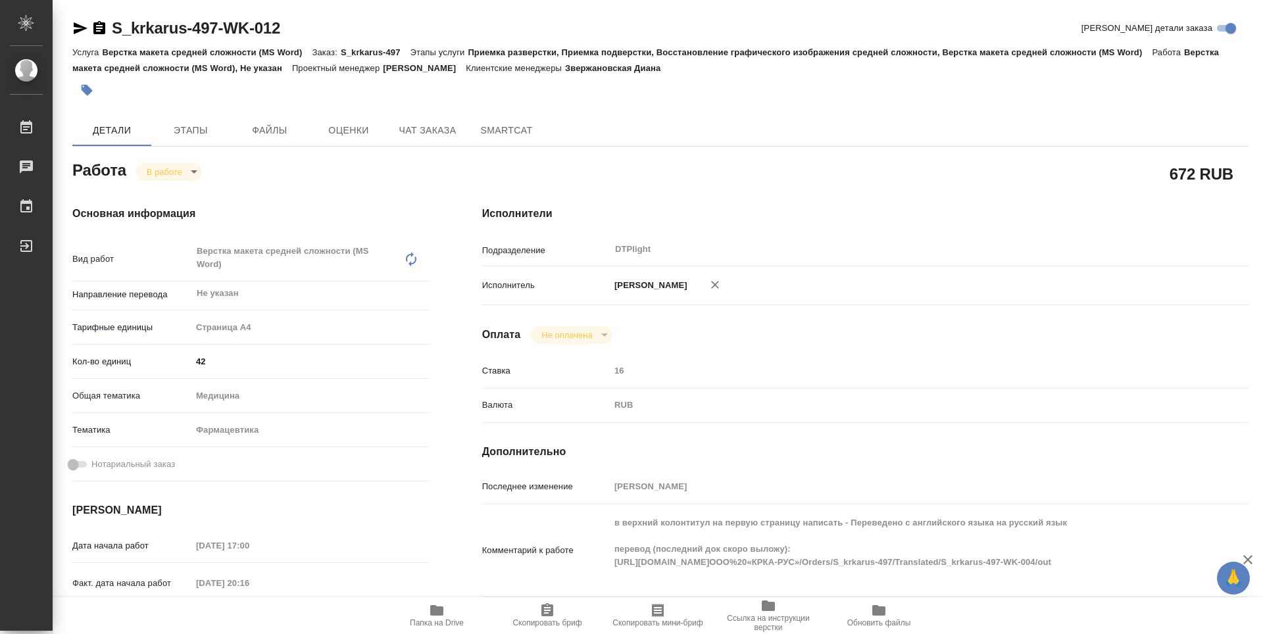
type textarea "x"
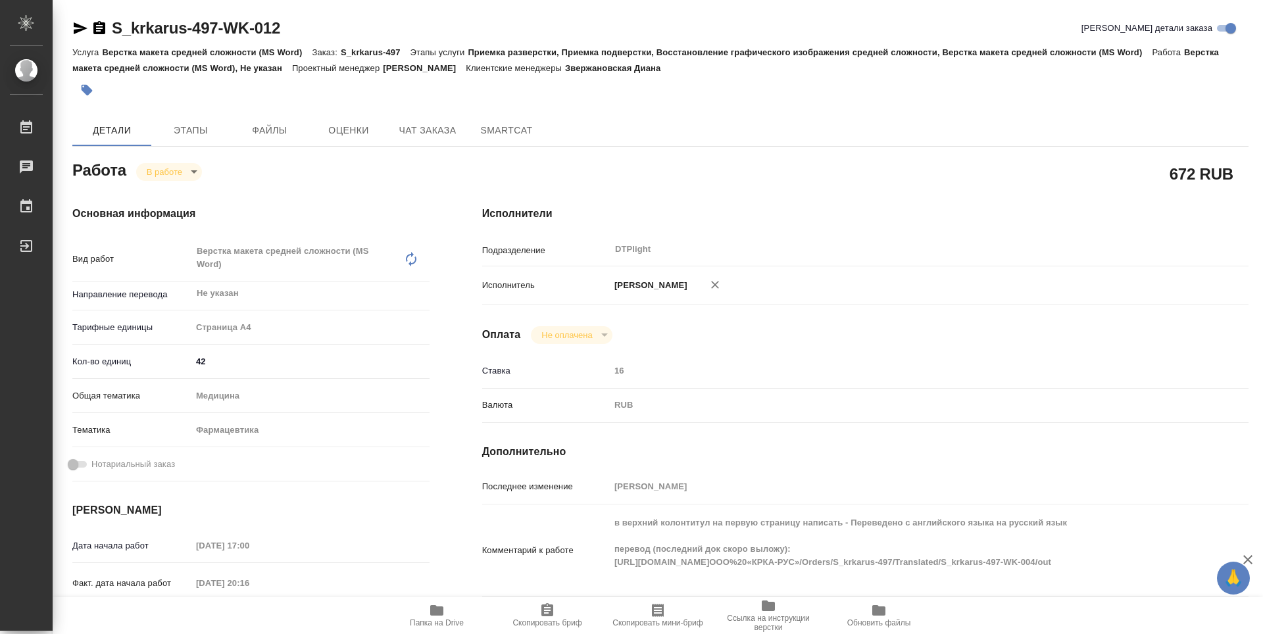
type textarea "x"
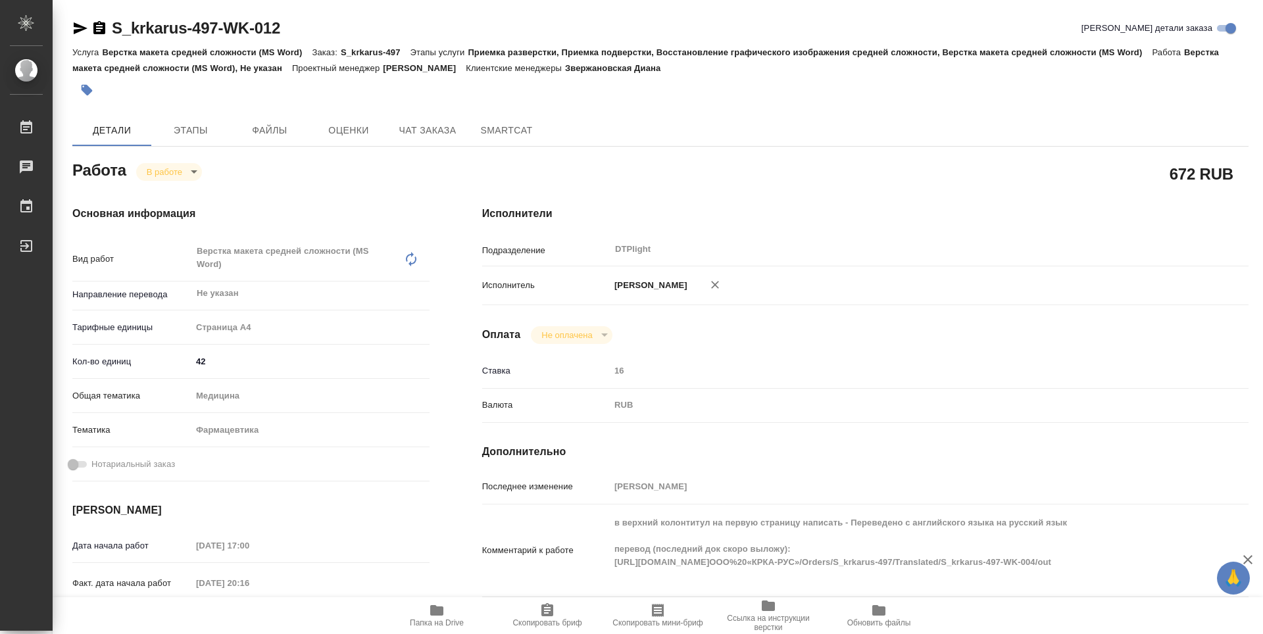
type textarea "x"
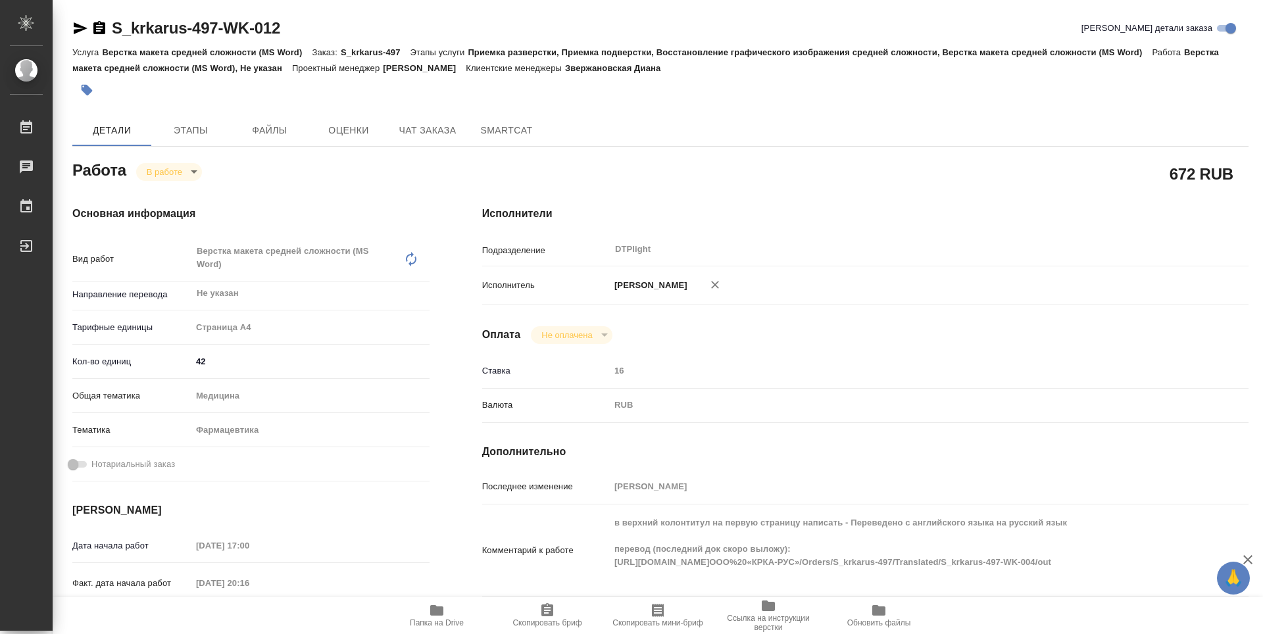
type textarea "x"
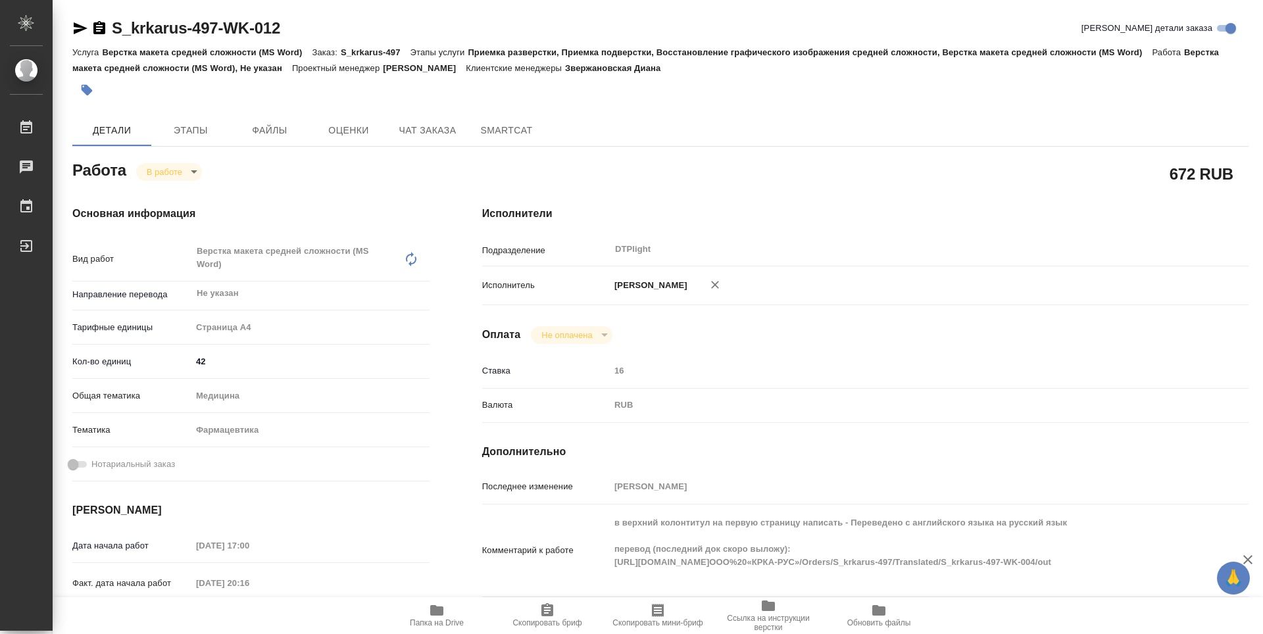
type textarea "x"
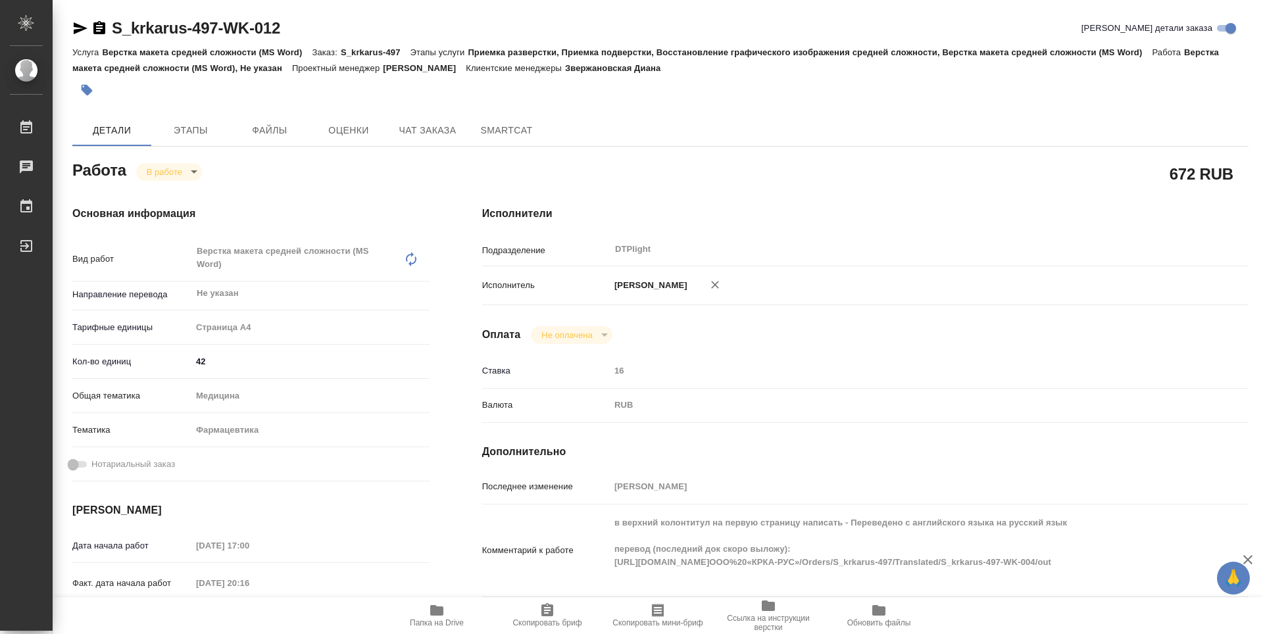
type textarea "x"
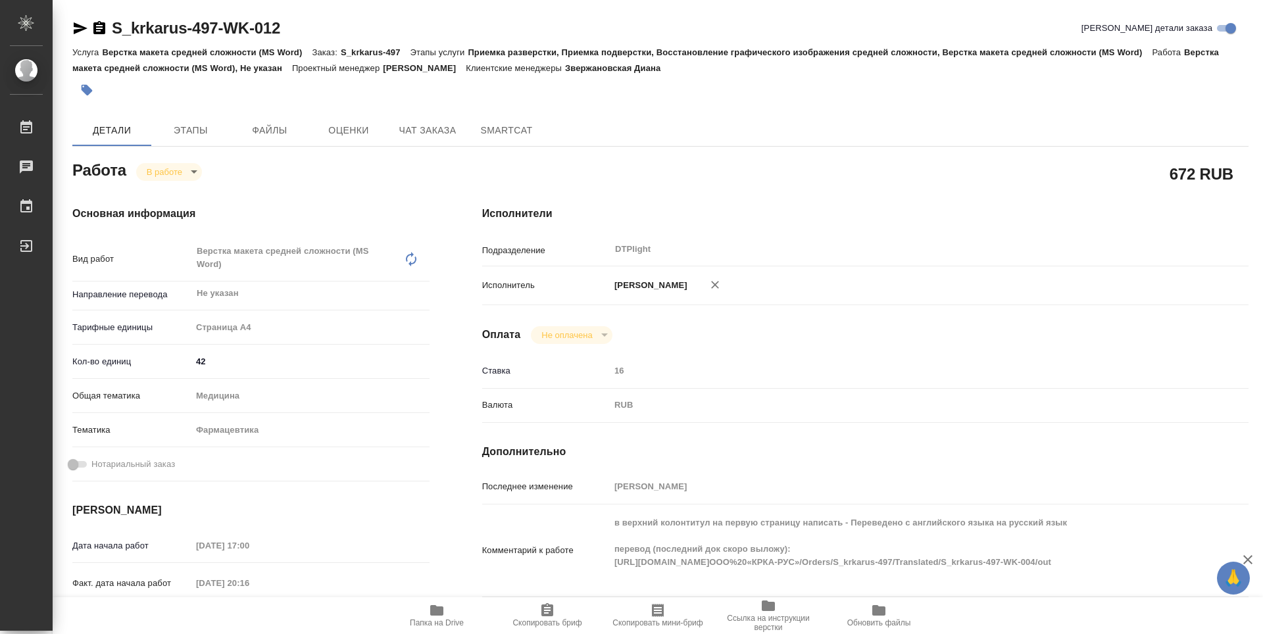
type textarea "x"
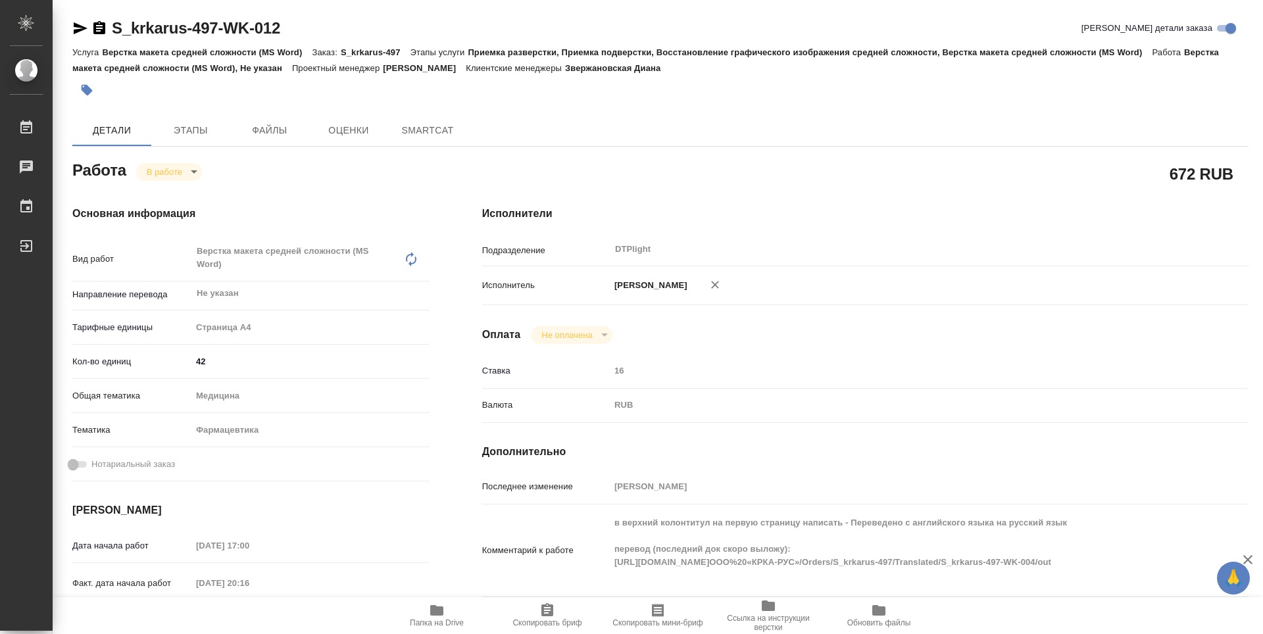
type textarea "x"
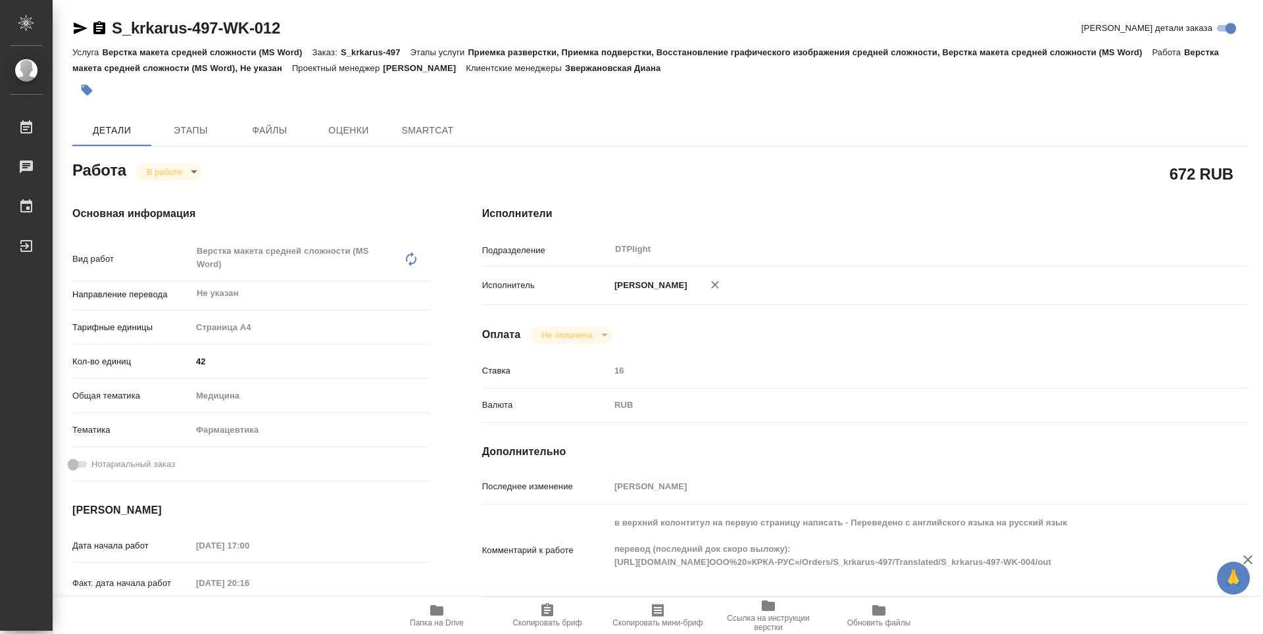
type textarea "x"
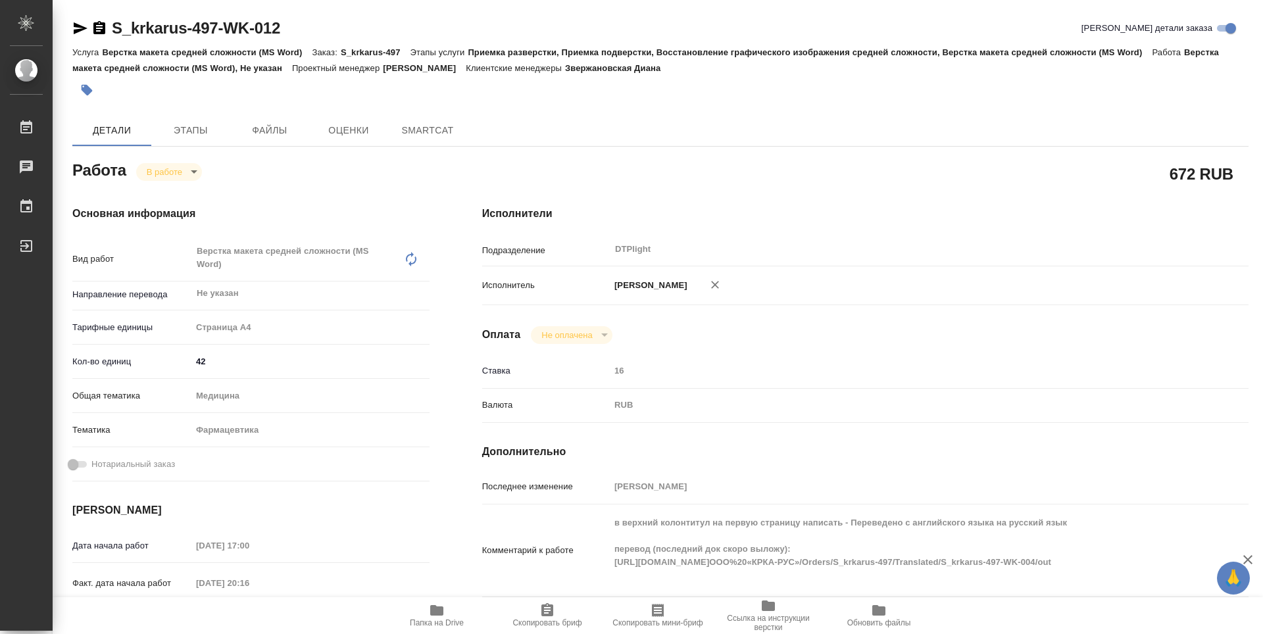
type textarea "x"
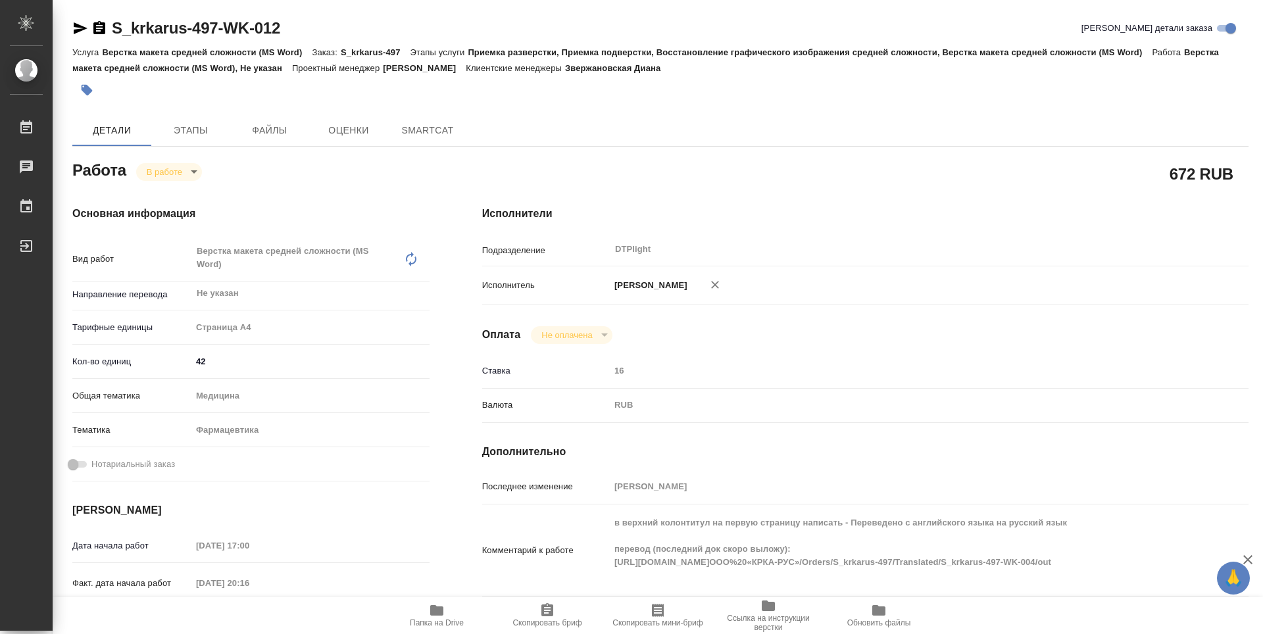
type textarea "x"
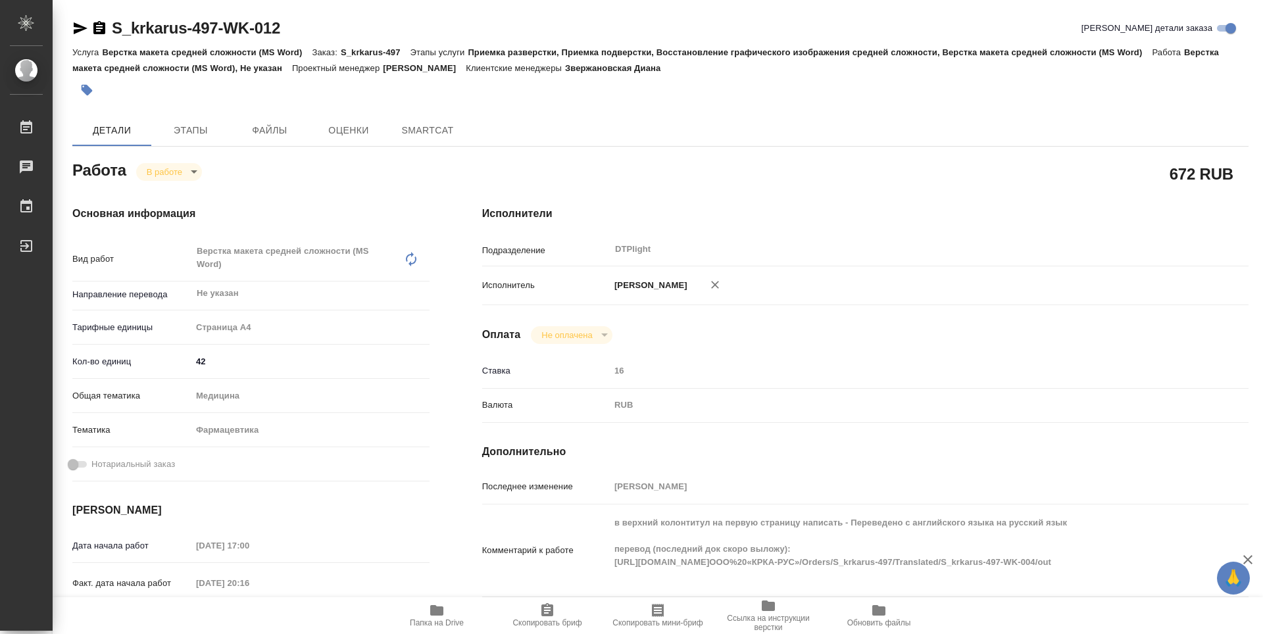
type textarea "x"
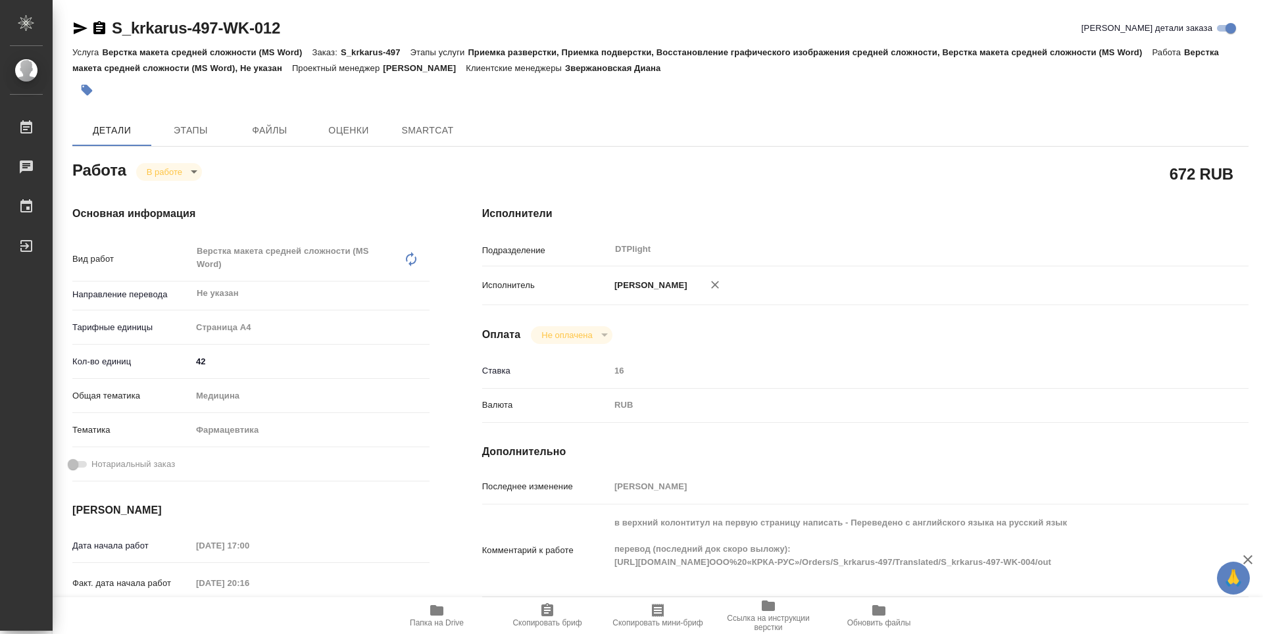
type textarea "x"
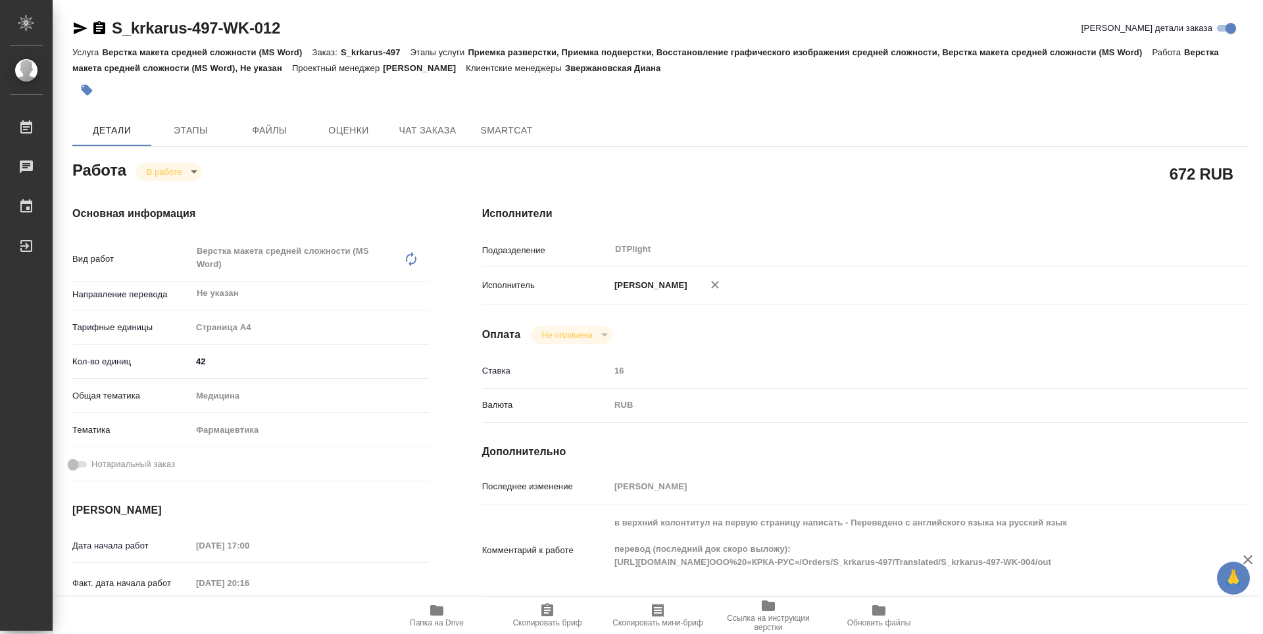
type textarea "x"
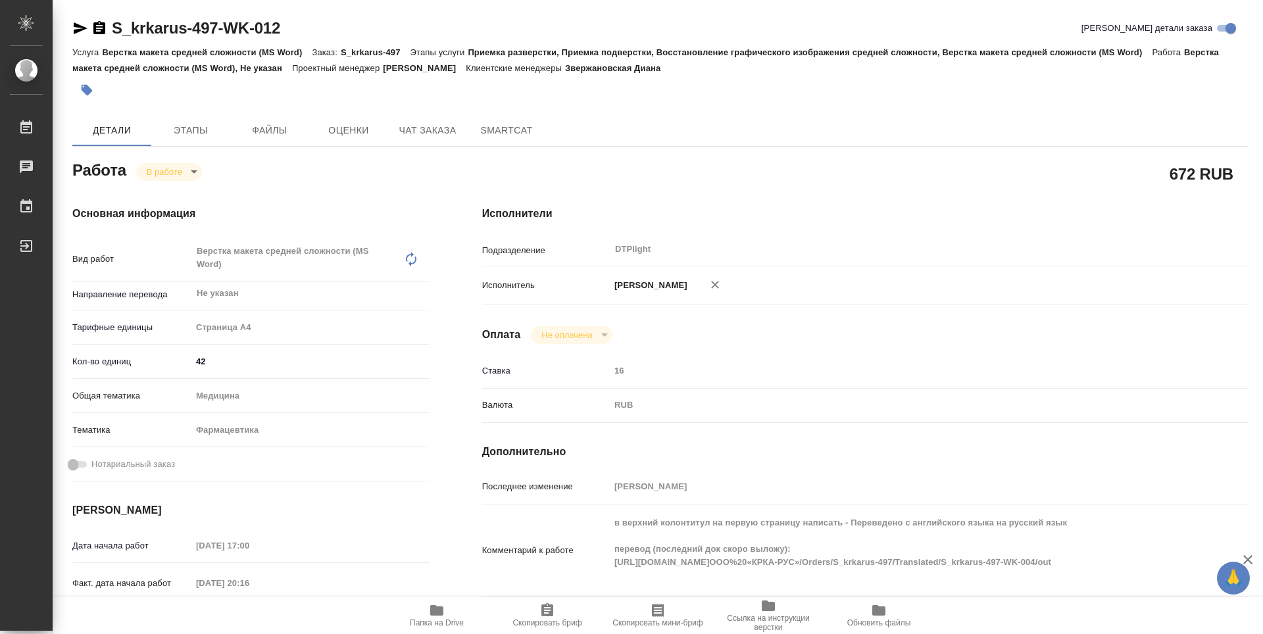
type textarea "x"
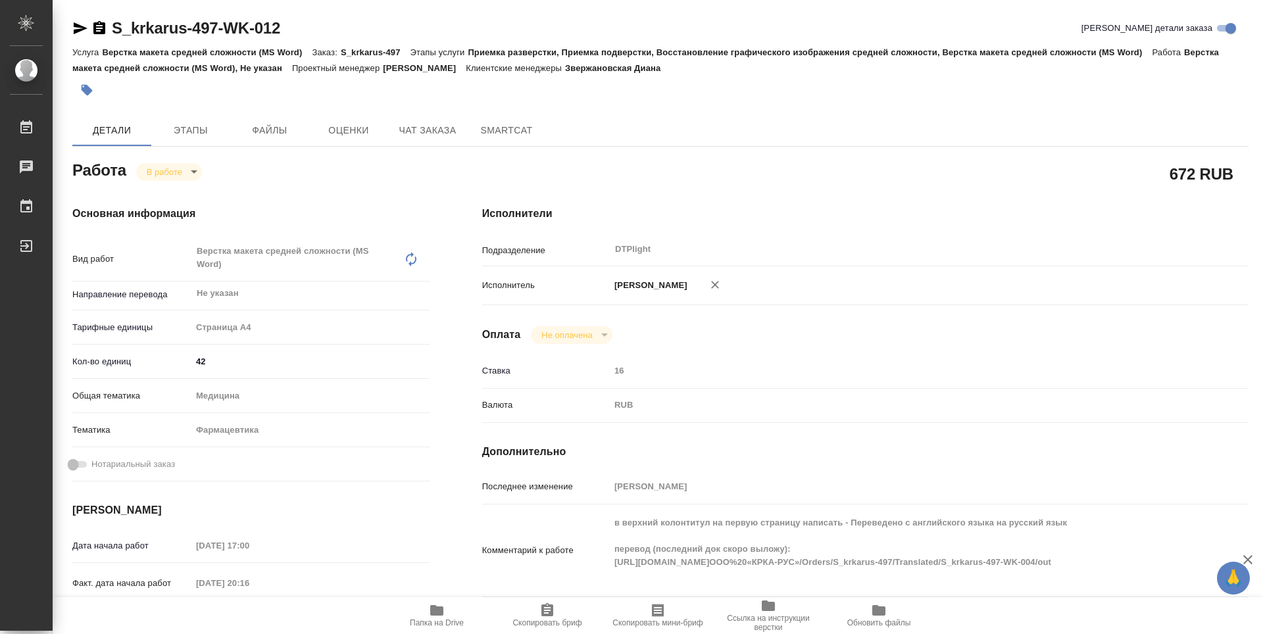
click at [799, 203] on div "Исполнители Подразделение DTPlight ​ Исполнитель Зубакова Виктория Оплата Не оп…" at bounding box center [865, 467] width 819 height 575
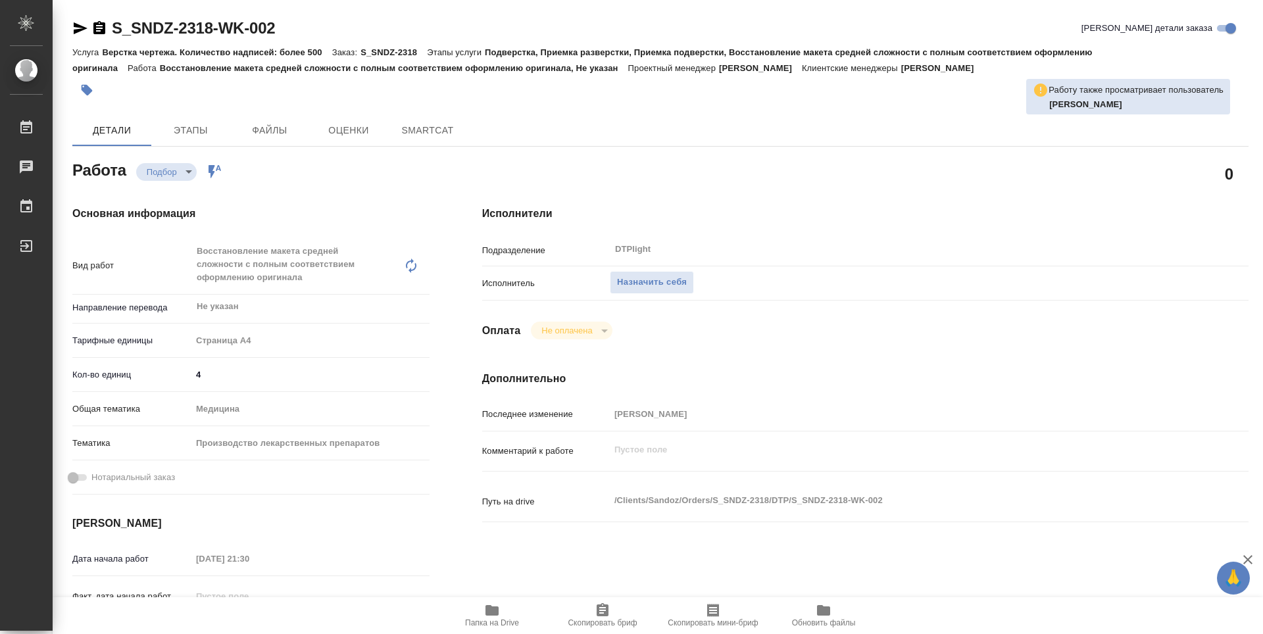
type textarea "x"
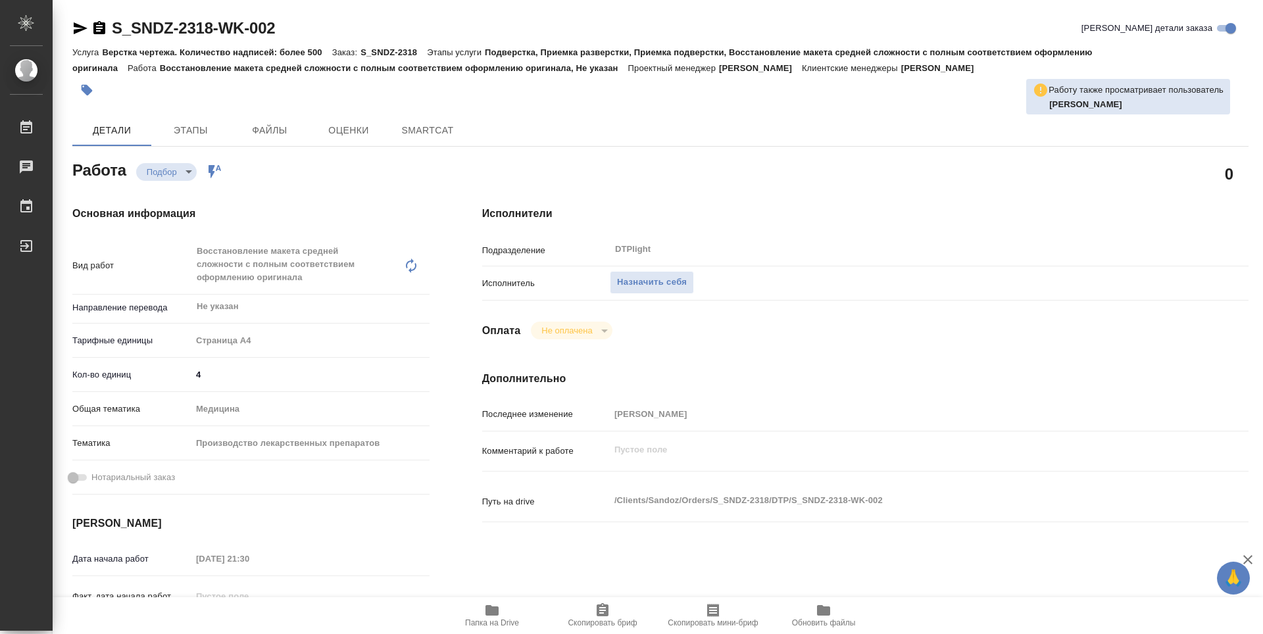
type textarea "x"
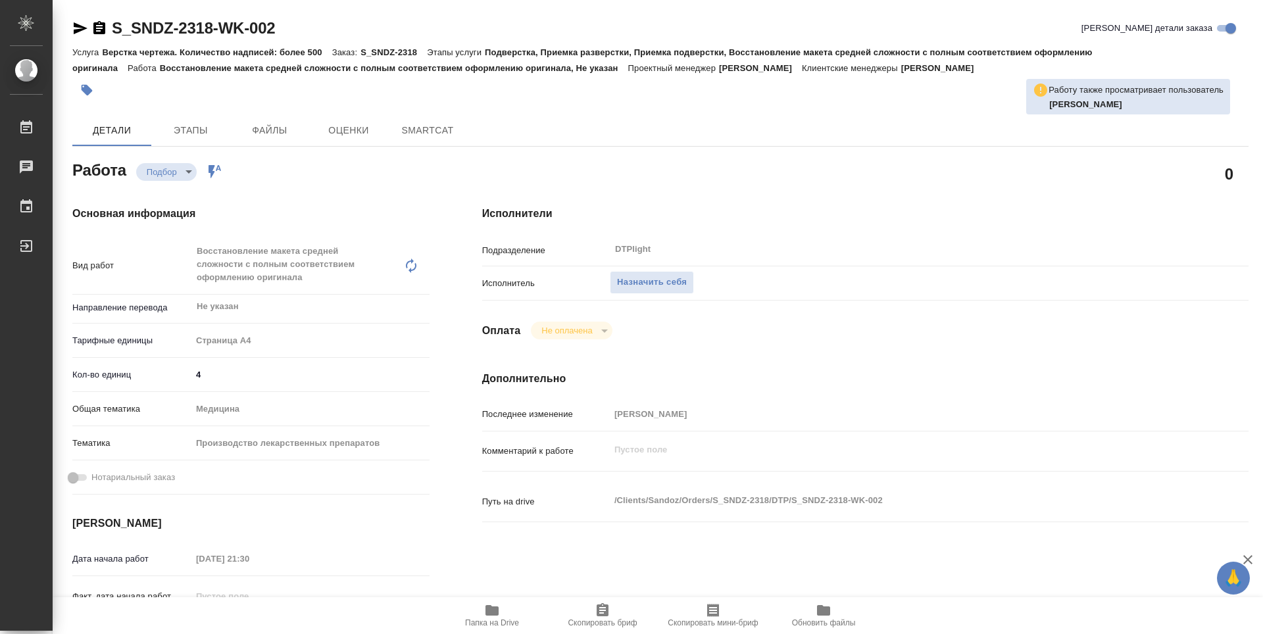
type textarea "x"
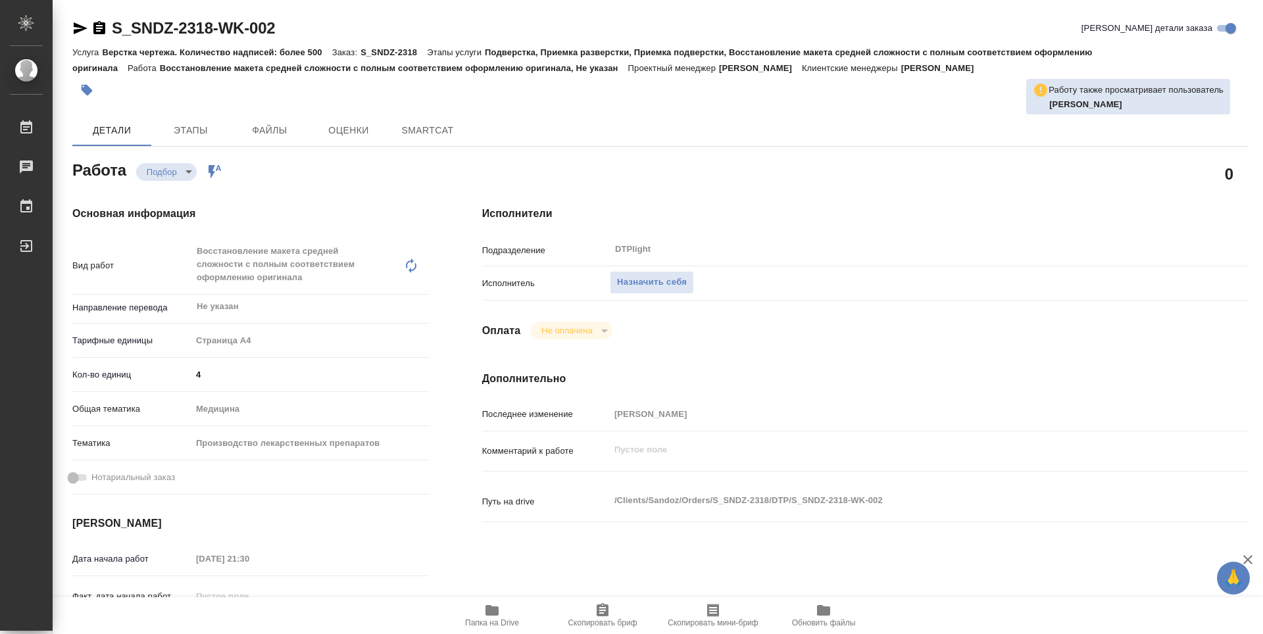
type textarea "x"
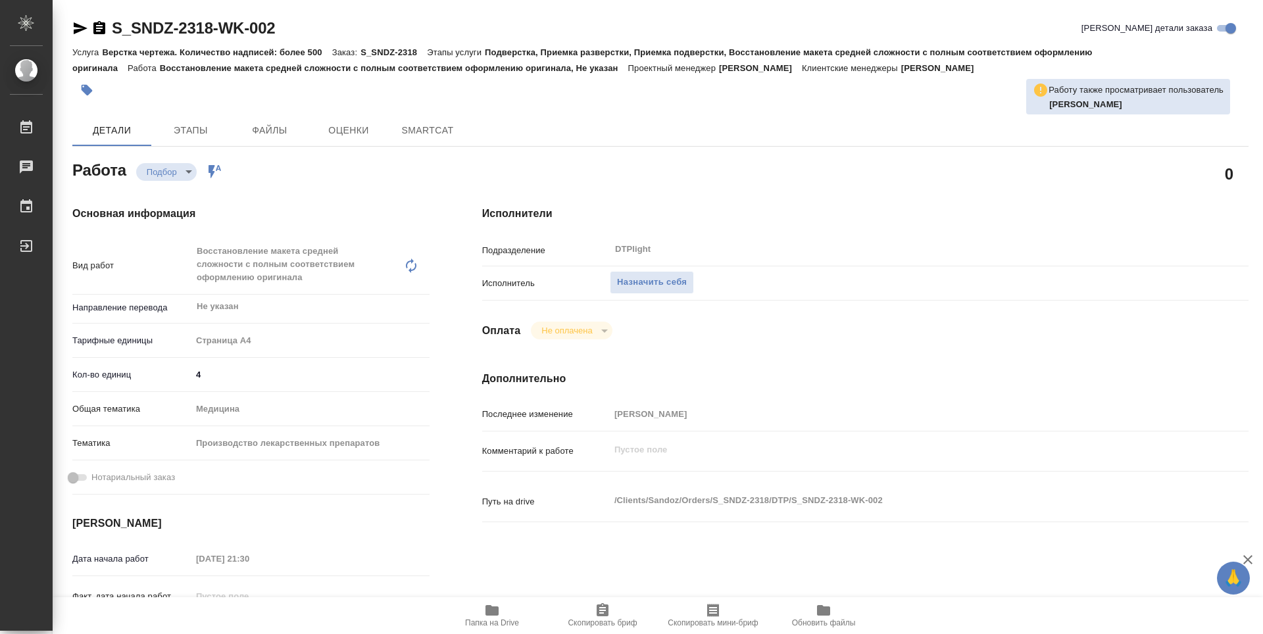
type textarea "x"
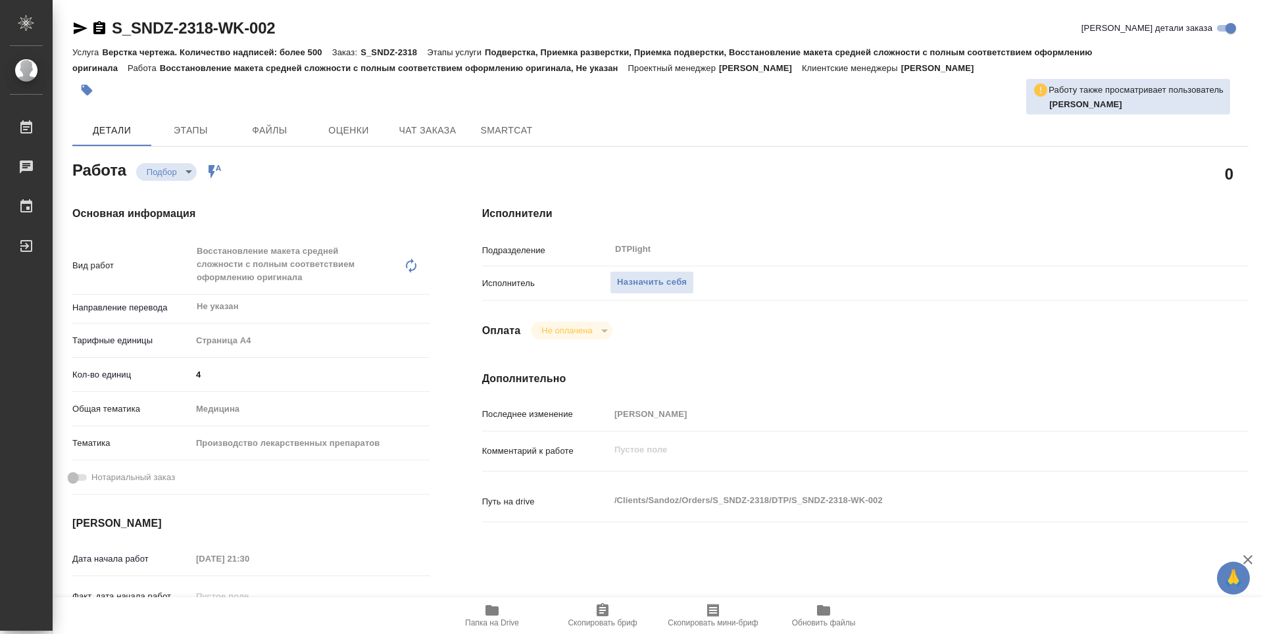
type textarea "x"
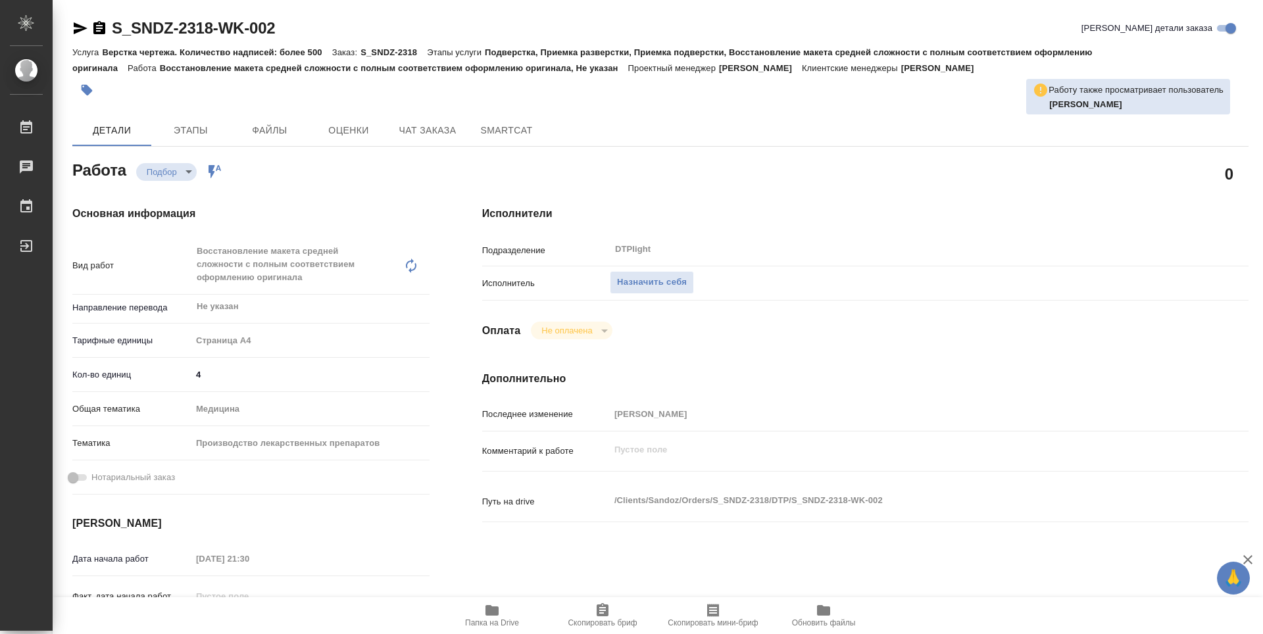
click at [480, 610] on span "Папка на Drive" at bounding box center [492, 615] width 95 height 25
type textarea "x"
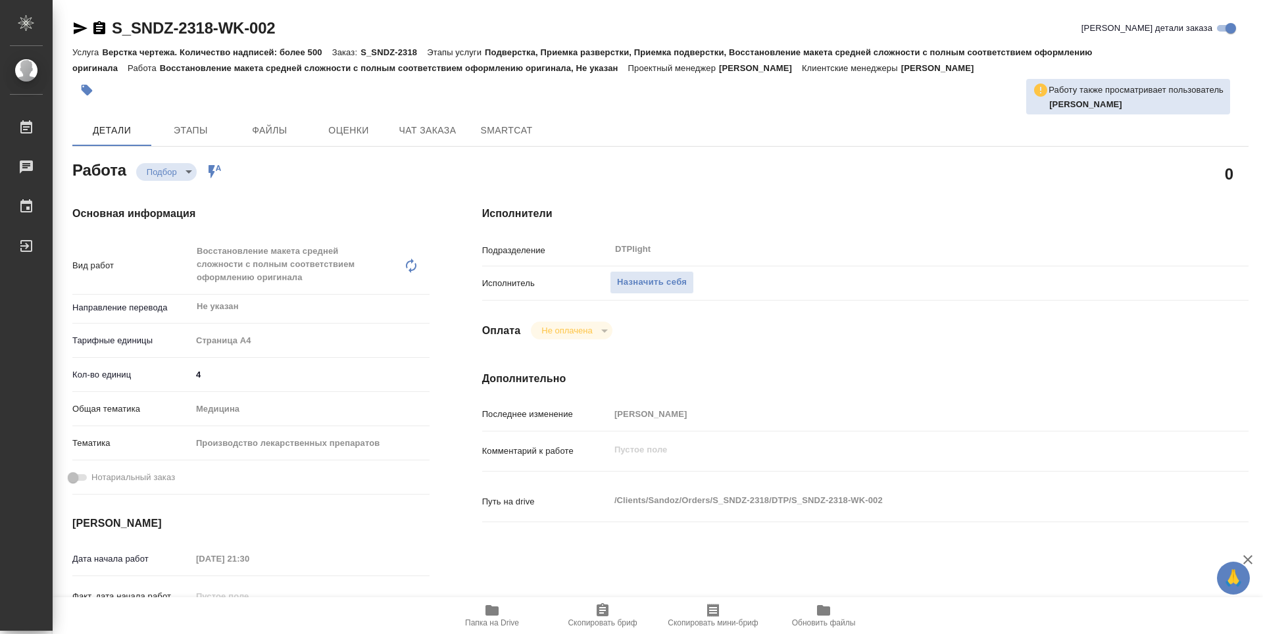
type textarea "x"
click at [676, 276] on span "Назначить себя" at bounding box center [652, 282] width 70 height 15
type textarea "x"
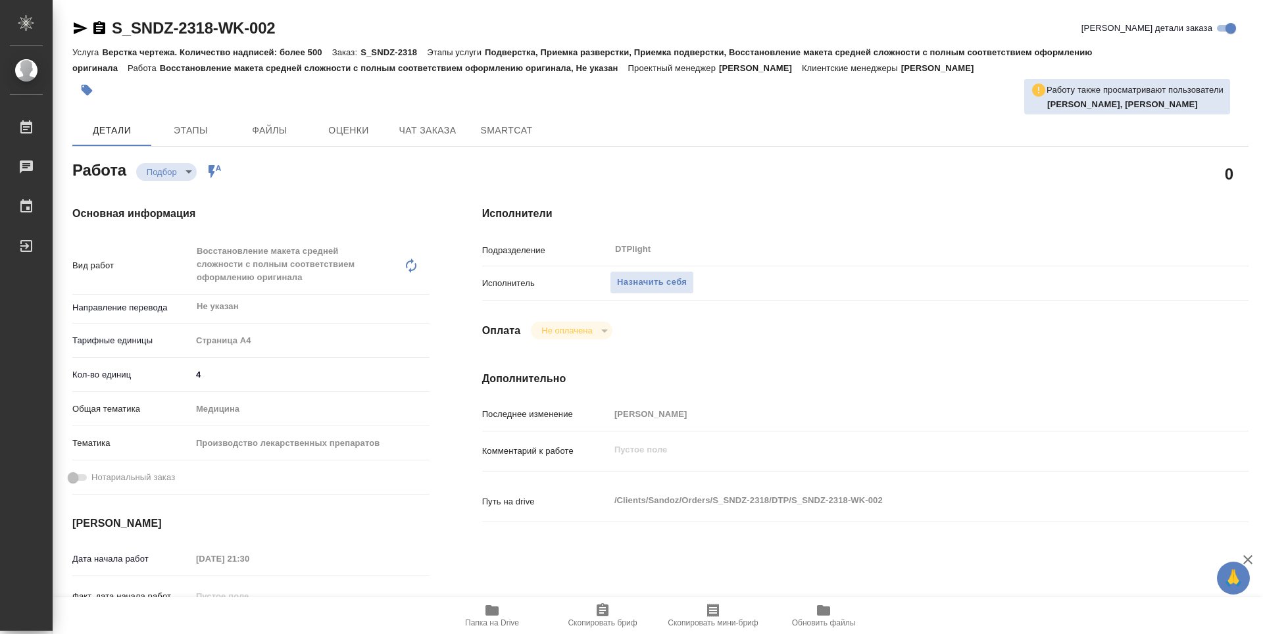
type textarea "x"
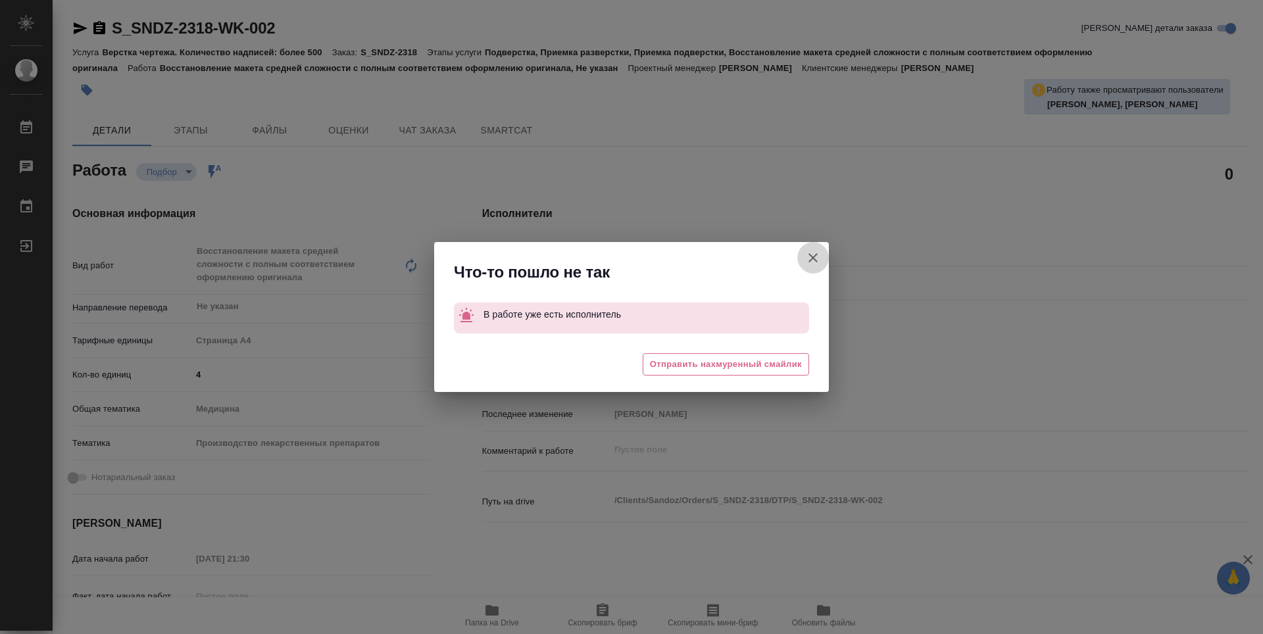
click at [815, 258] on icon "button" at bounding box center [813, 258] width 16 height 16
type textarea "x"
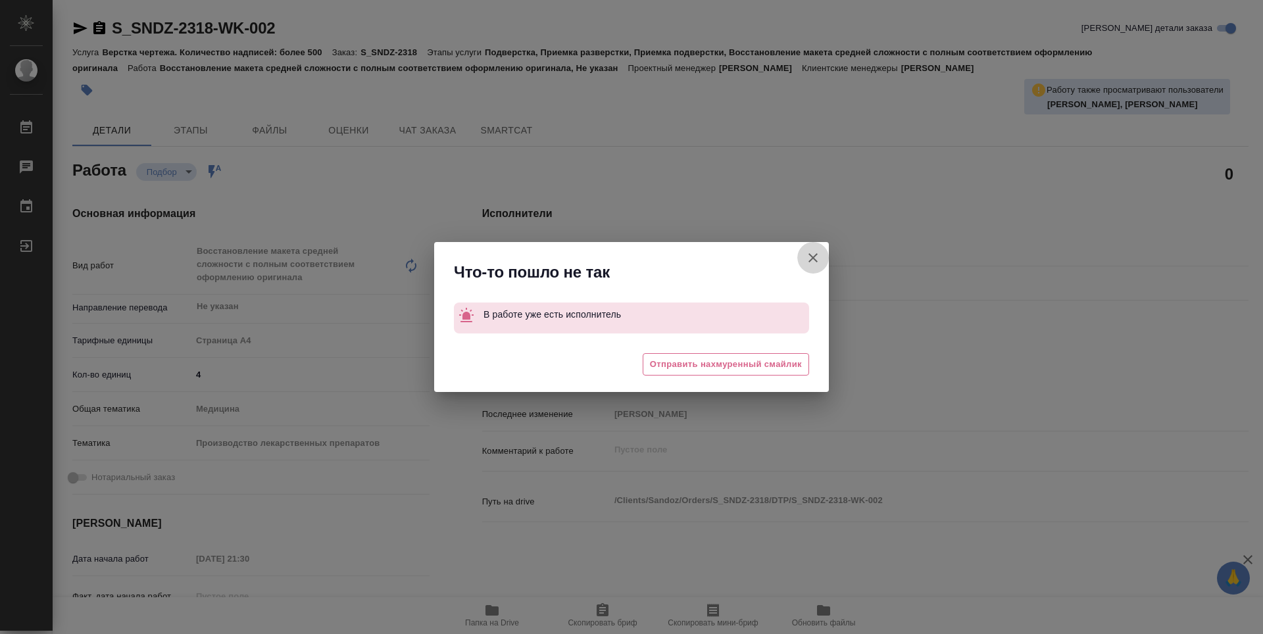
type textarea "x"
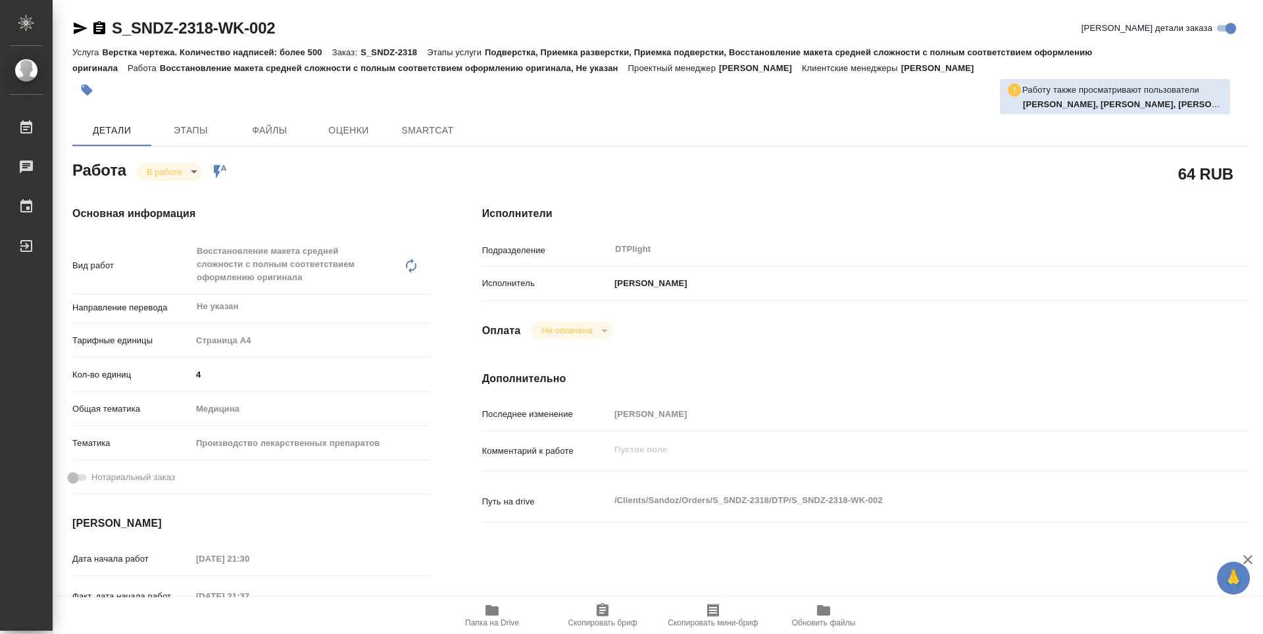
type textarea "x"
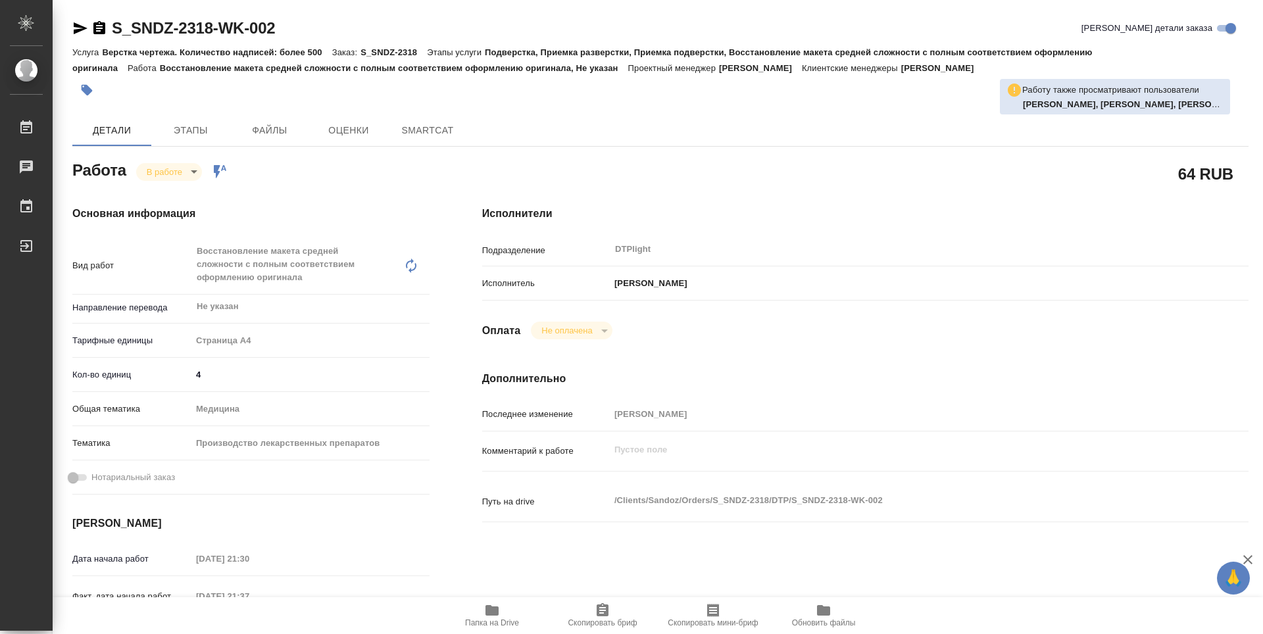
type textarea "x"
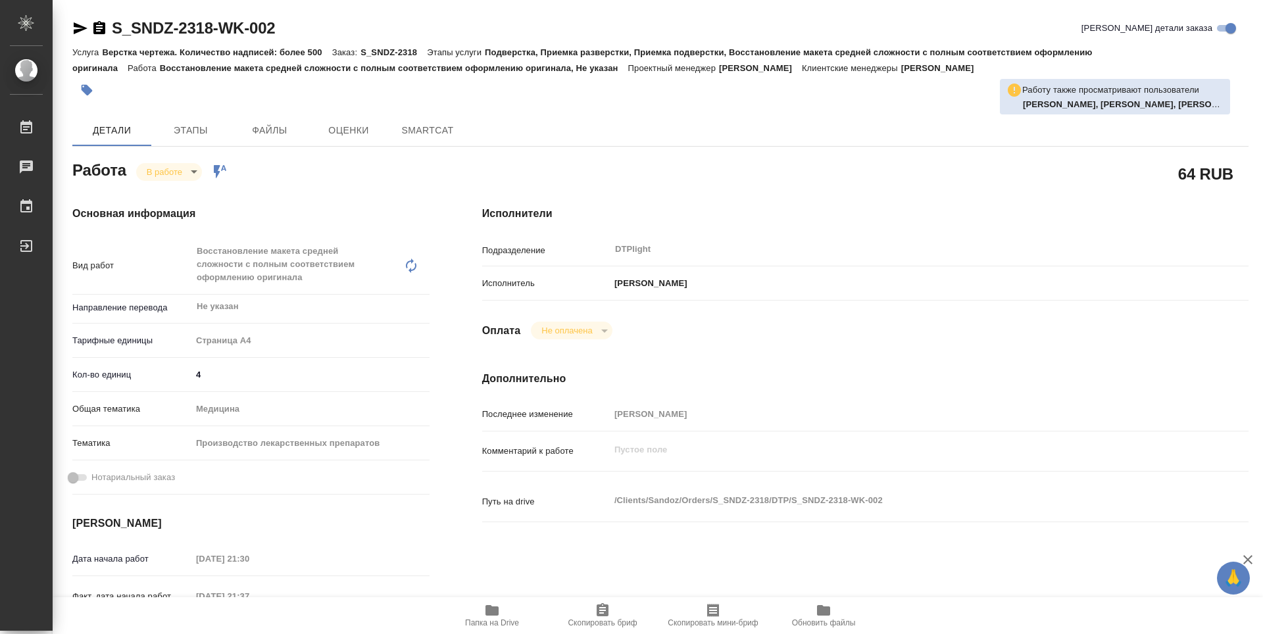
type input "inProgress"
type textarea "Восстановление макета средней сложности с полным соответствием оформлению ориги…"
type textarea "x"
type input "Не указан"
type input "5f036ec4e16dec2d6b59c8ff"
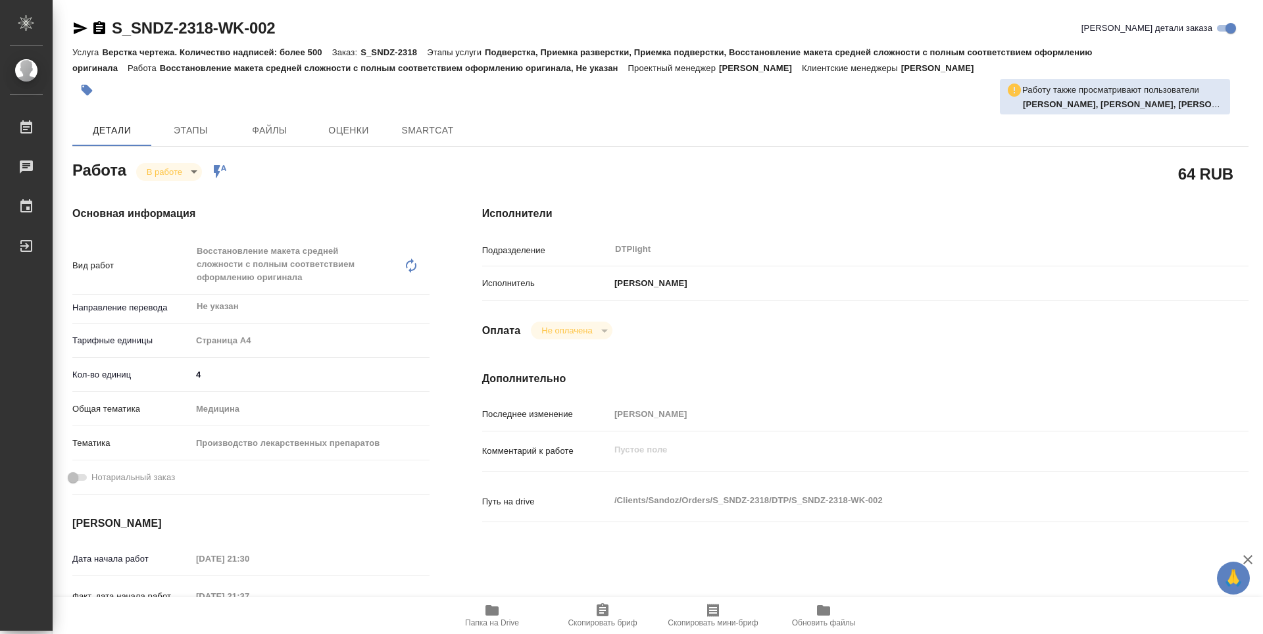
type input "4"
type input "med"
type input "614982fec5ecbb70f805293f"
type input "24.09.2025 21:30"
type input "24.09.2025 21:37"
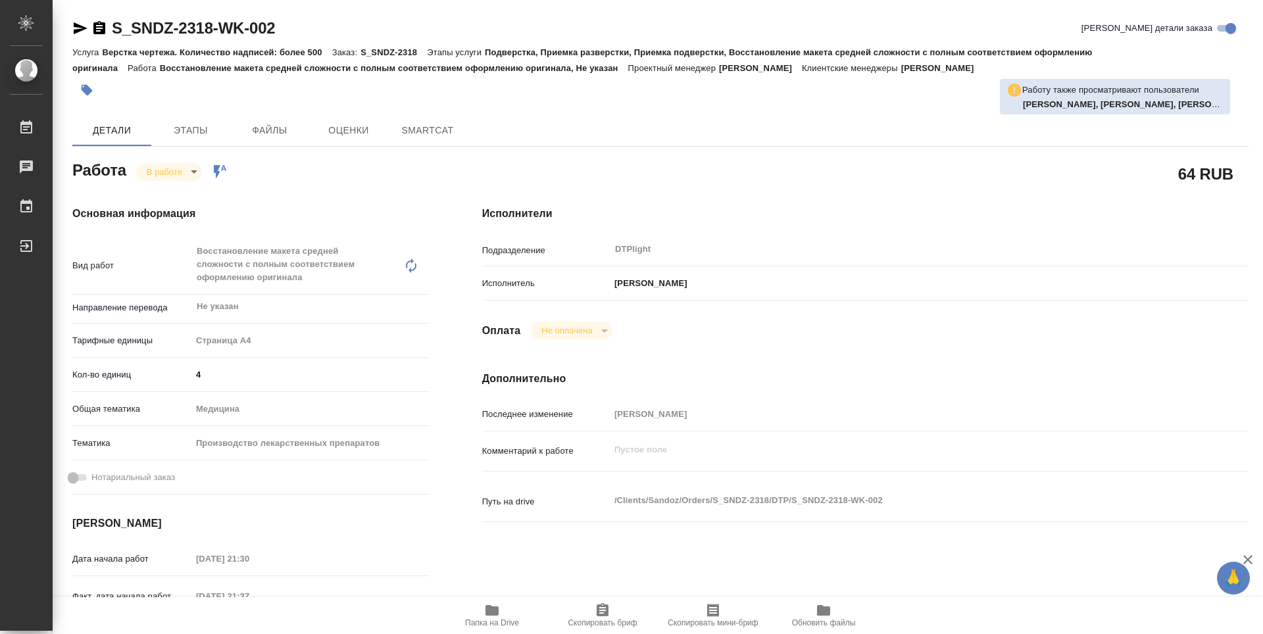
type input "24.09.2025 23:30"
type input "25.09.2025 22:00"
type input "DTPlight"
type input "notPayed"
type input "Ямковенко Вера"
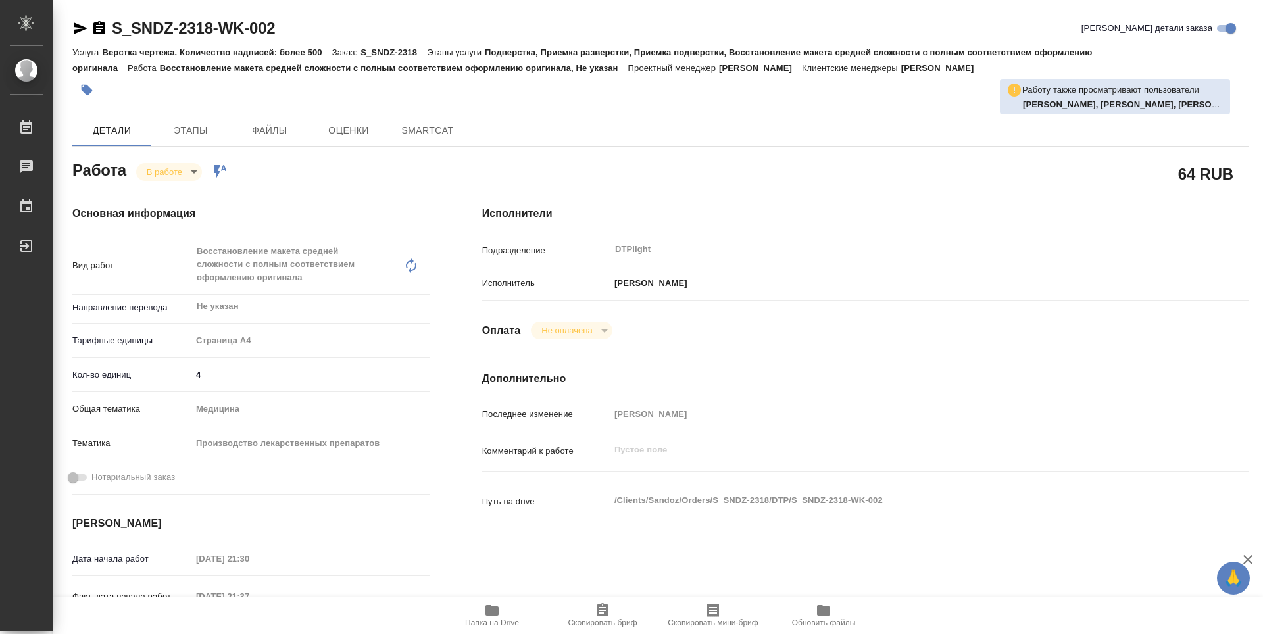
type textarea "x"
type textarea "/Clients/Sandoz/Orders/S_SNDZ-2318/DTP/S_SNDZ-2318-WK-002"
type textarea "x"
type input "S_SNDZ-2318"
type input "Верстка чертежа. Количество надписей: более 500"
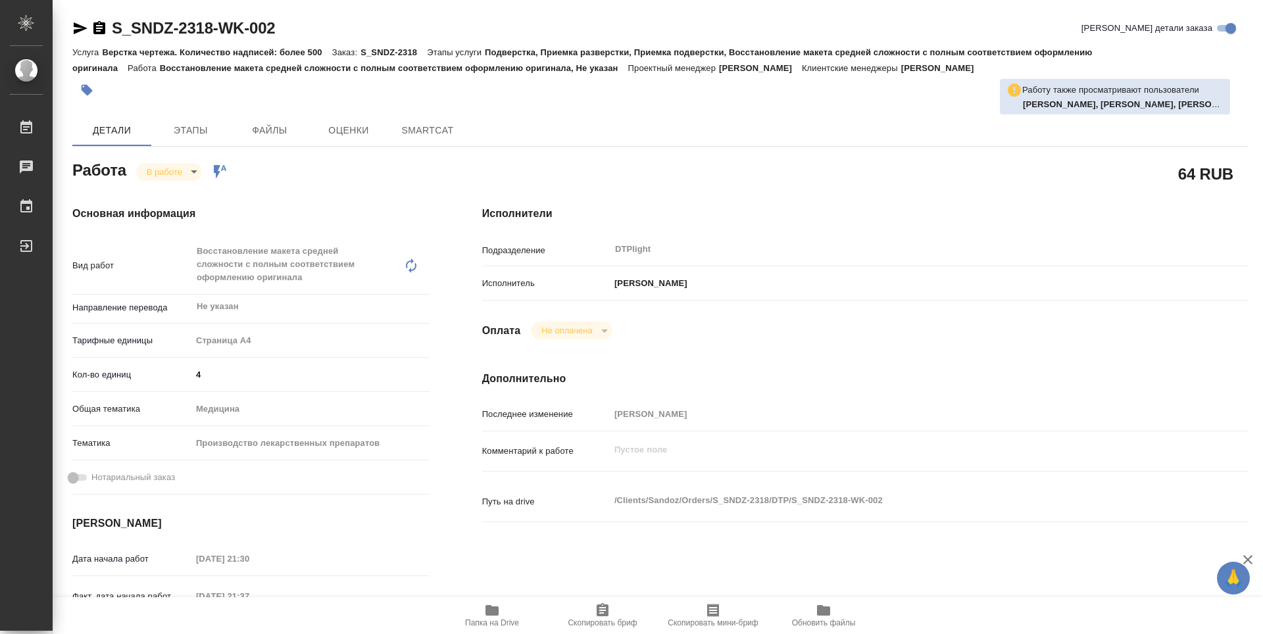
type input "Подверстка, Приемка разверстки, Приемка подверстки, Восстановление макета средн…"
type input "Кабаргина Анна"
type input "[PERSON_NAME]"
type input "/Clients/Sandoz/Orders/S_SNDZ-2318"
type textarea "x"
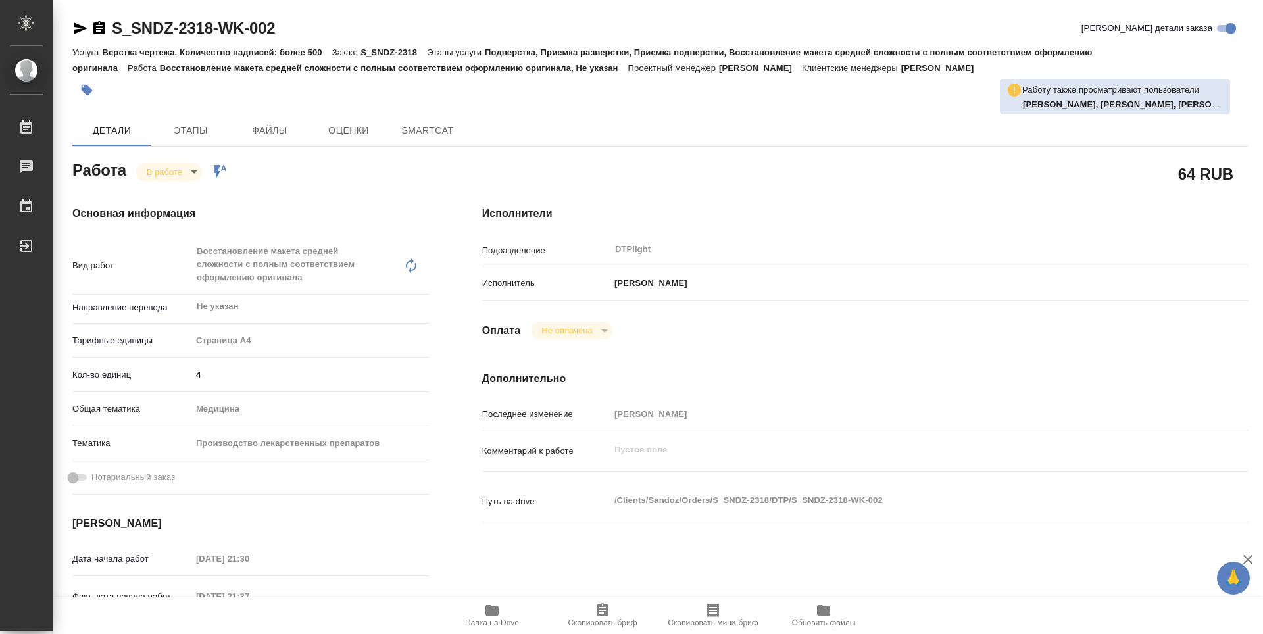
type textarea "x"
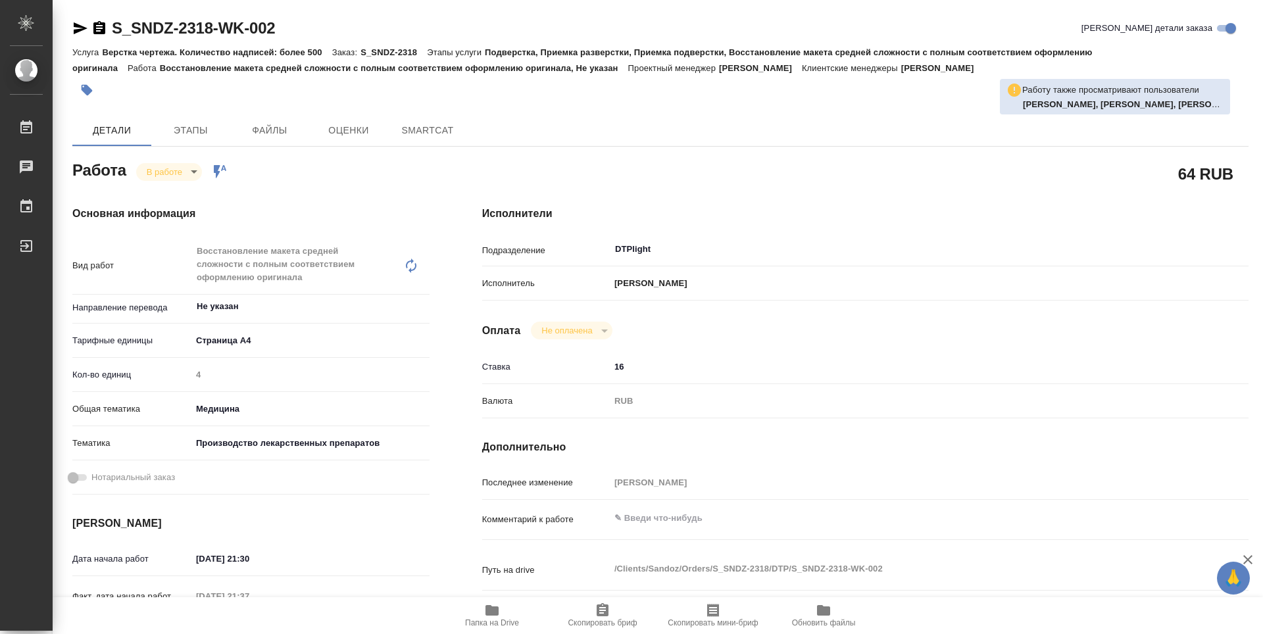
type textarea "x"
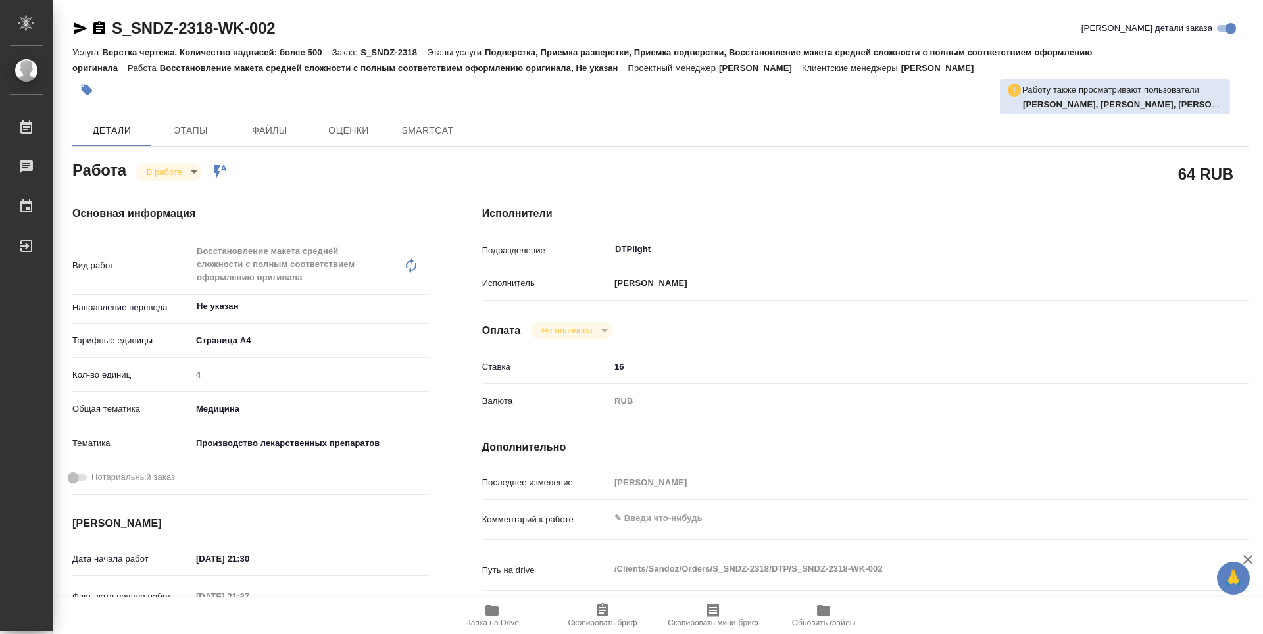
type textarea "x"
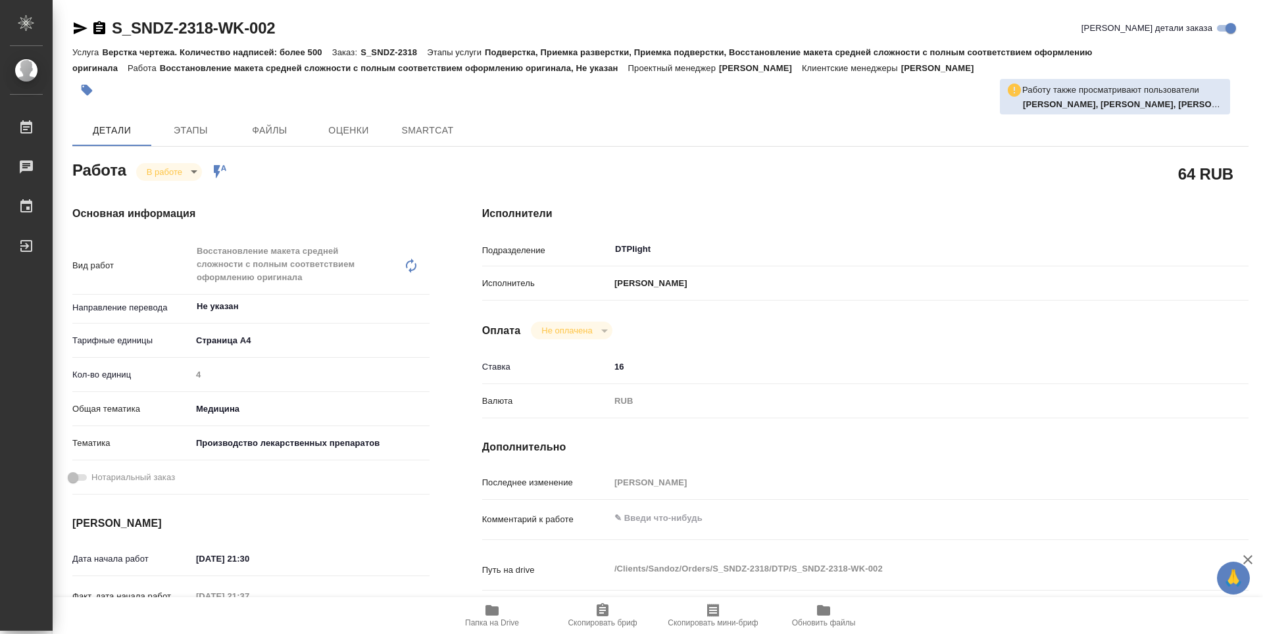
type textarea "x"
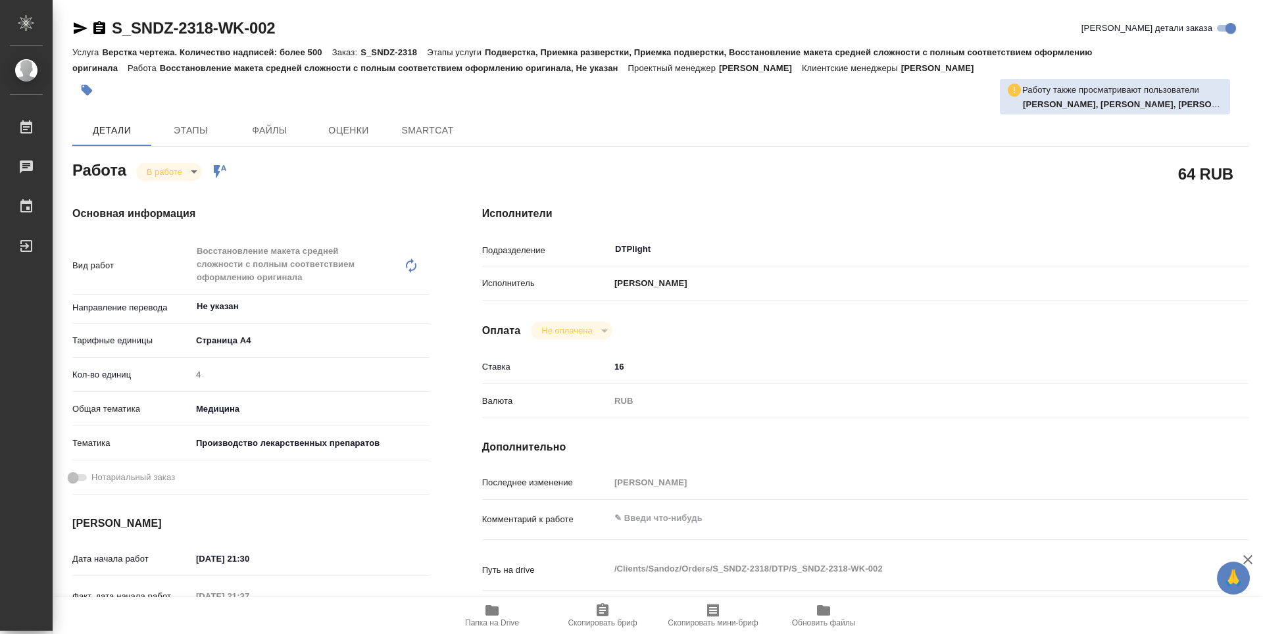
type textarea "x"
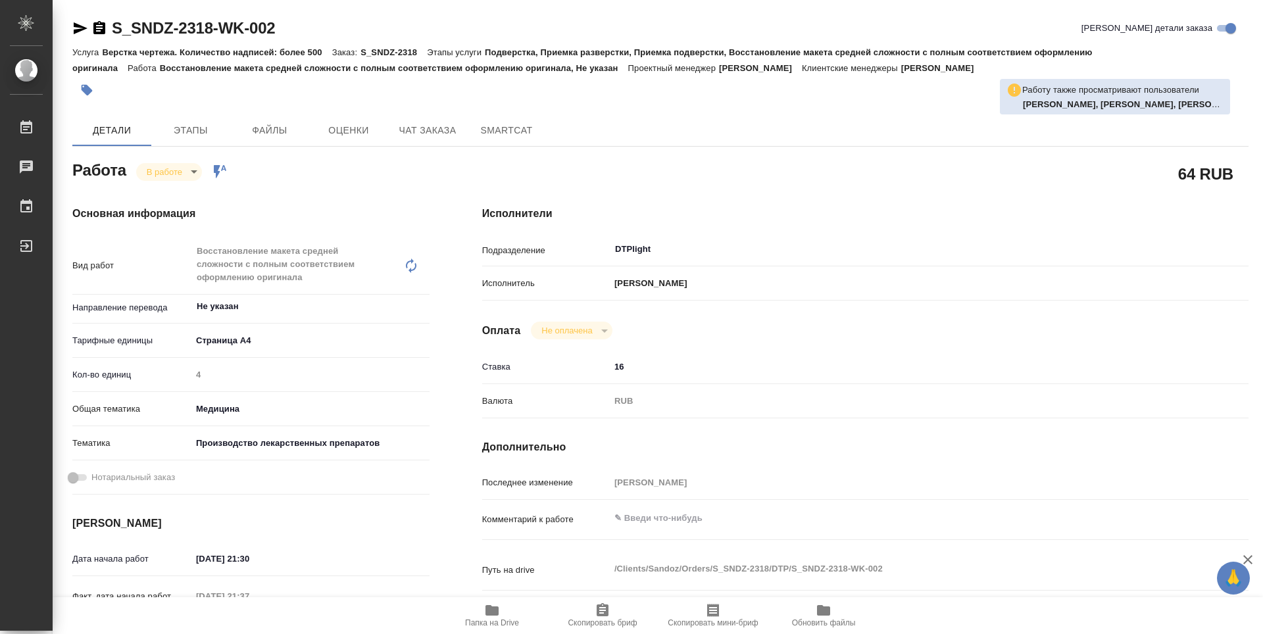
type textarea "x"
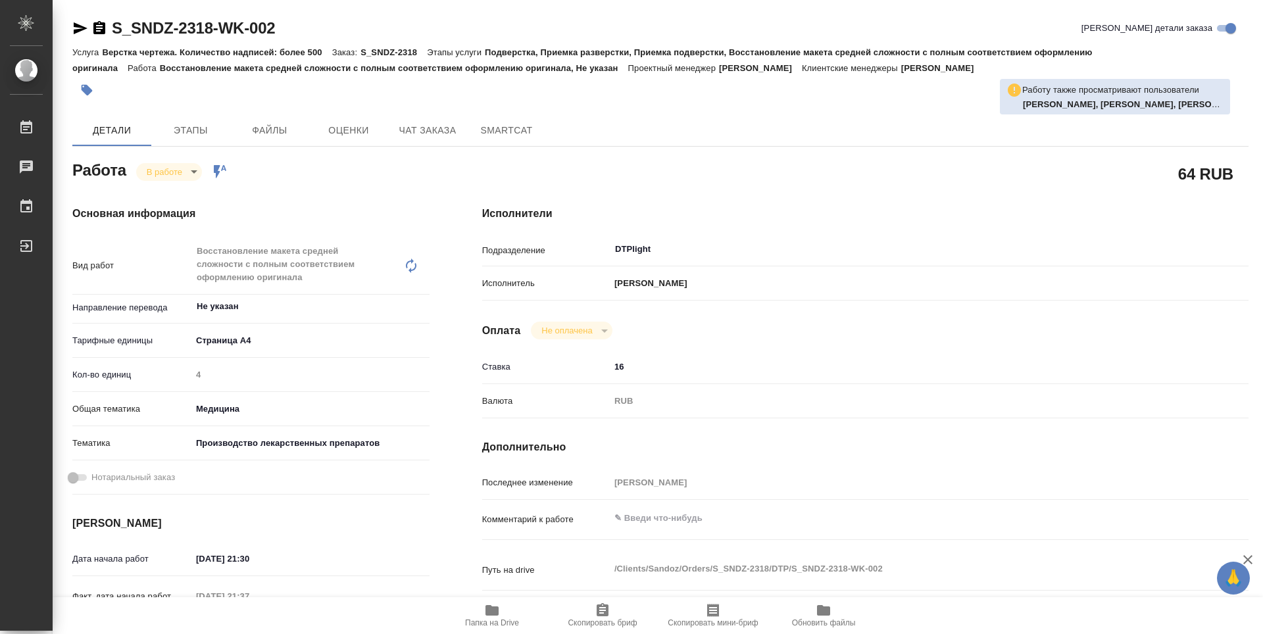
type textarea "x"
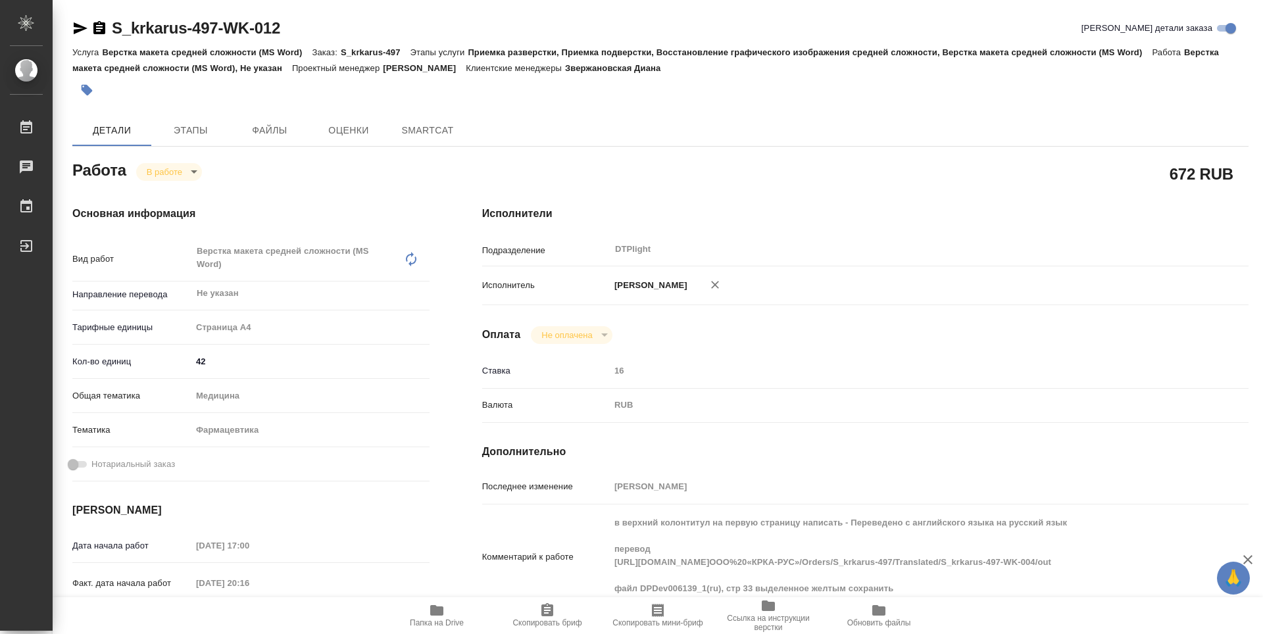
type textarea "x"
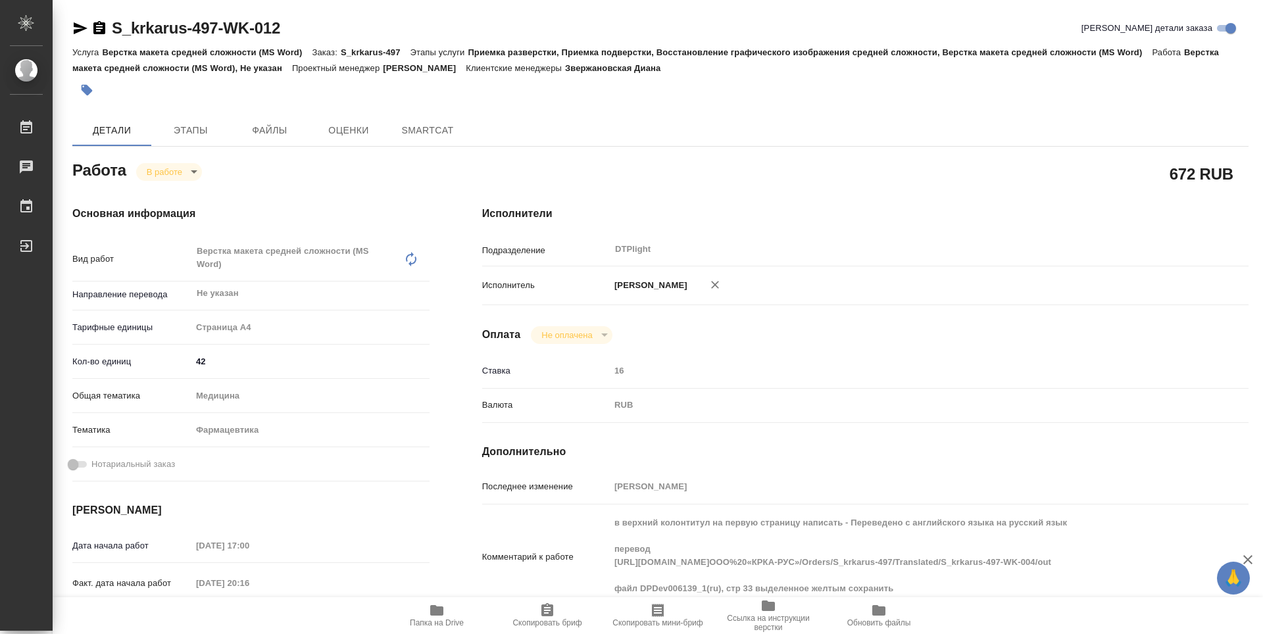
type textarea "x"
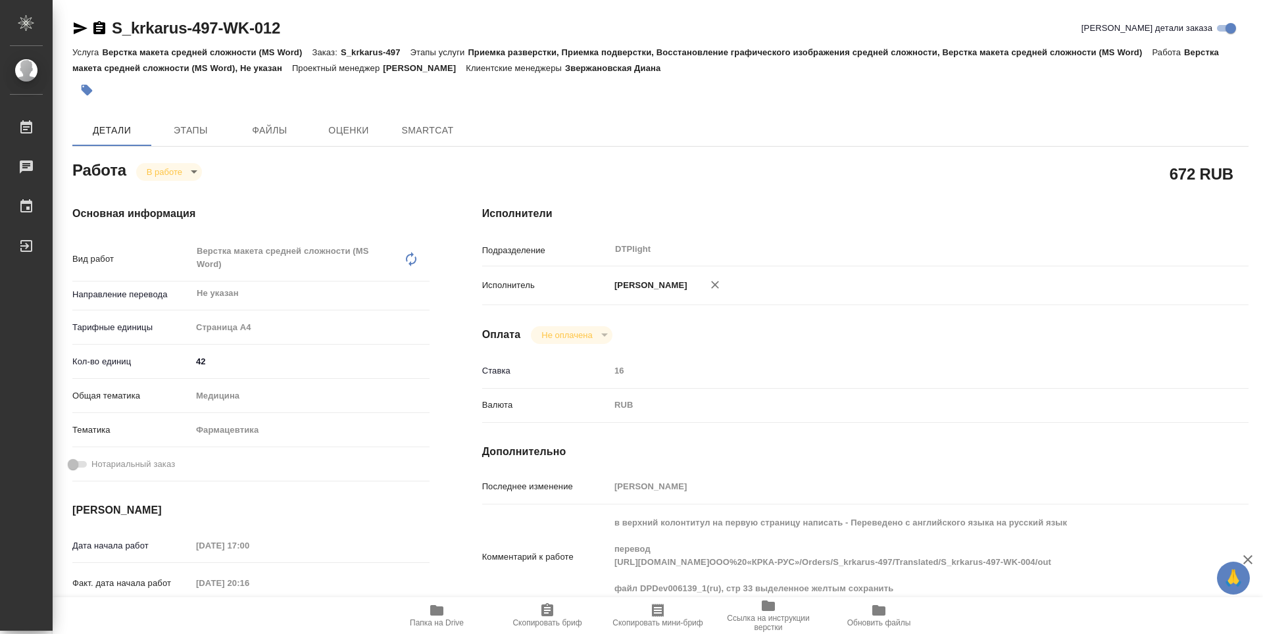
type textarea "x"
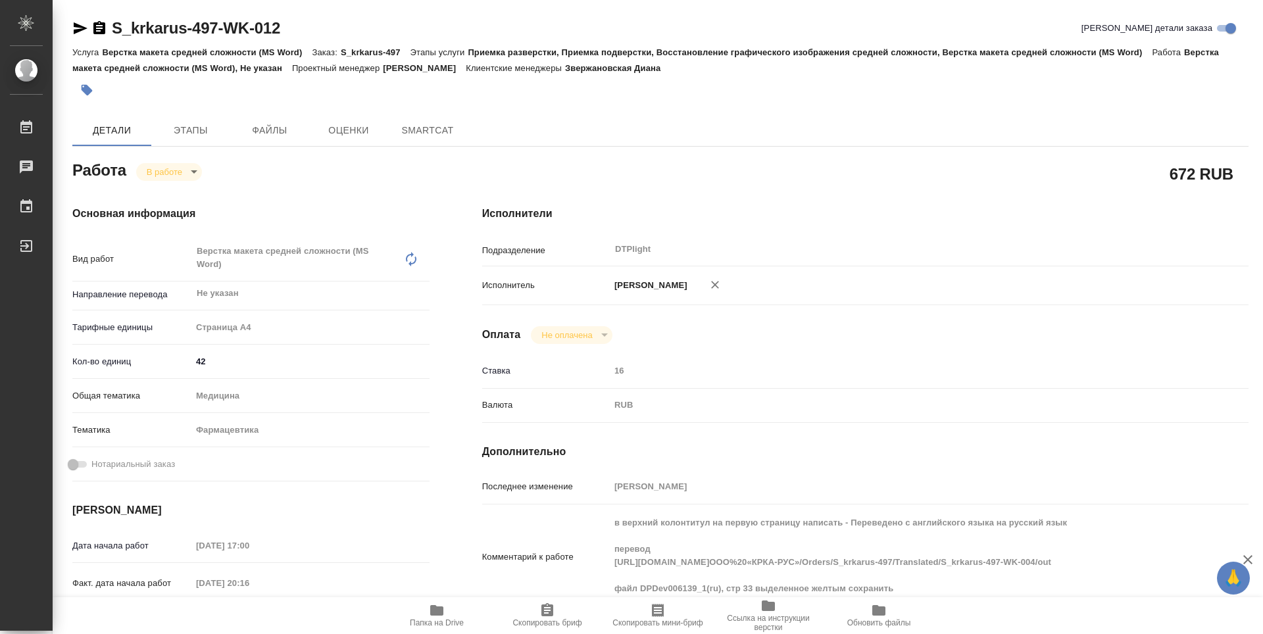
type textarea "x"
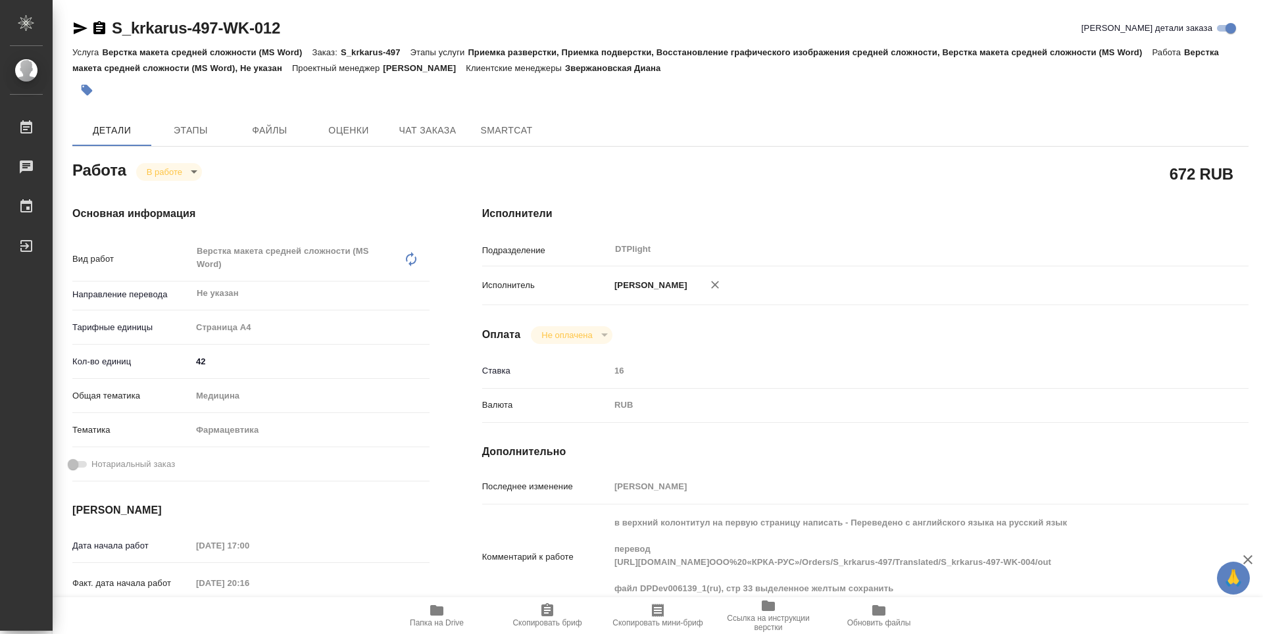
type textarea "x"
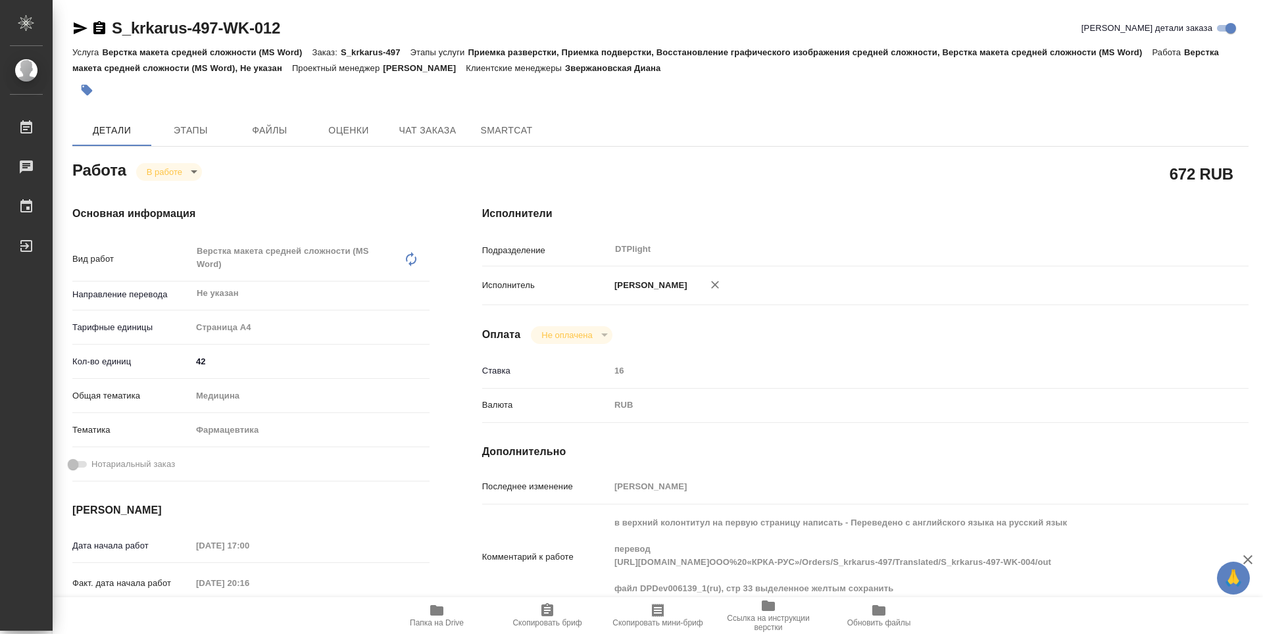
type textarea "x"
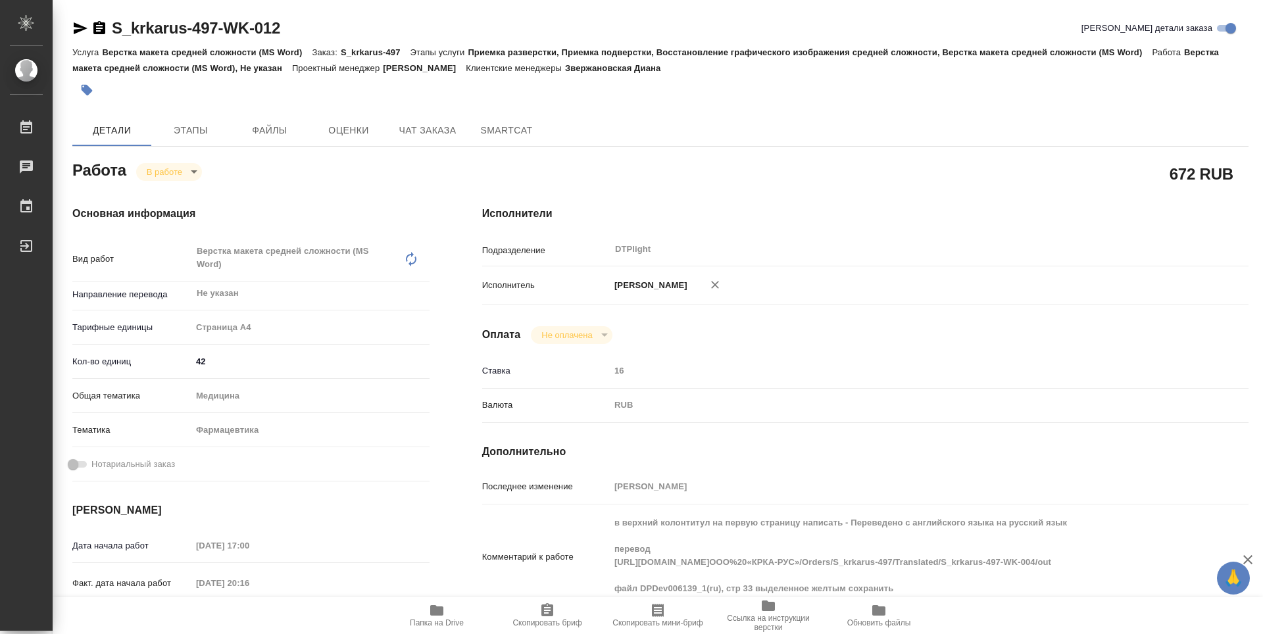
scroll to position [66, 0]
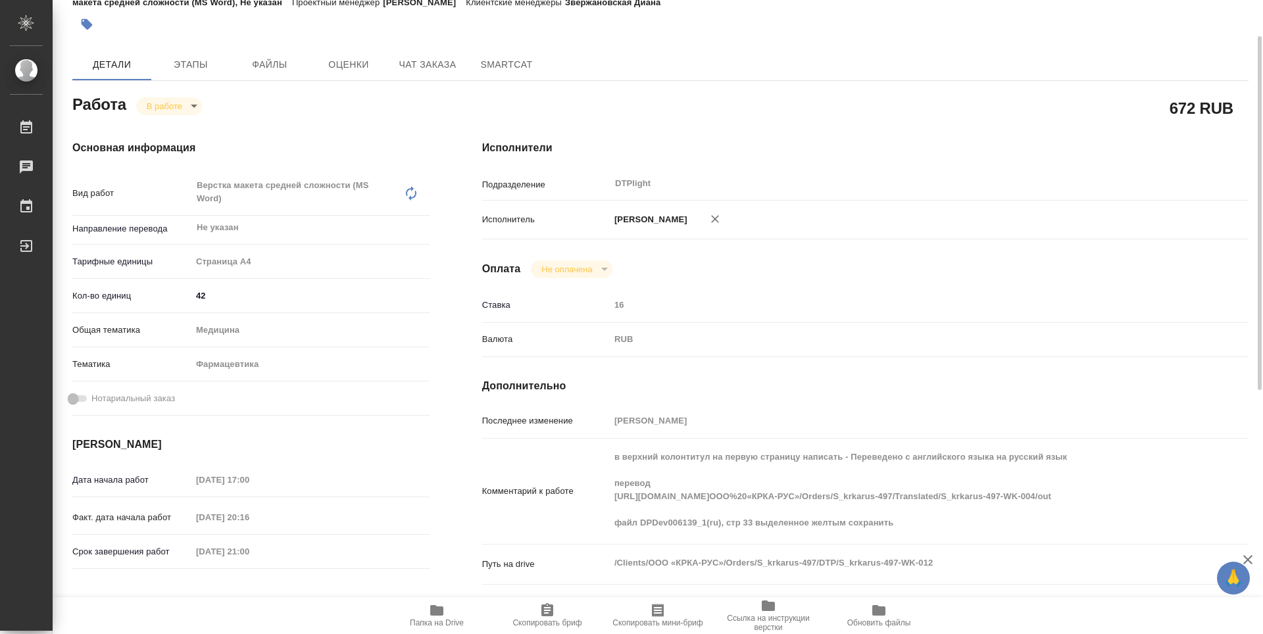
type textarea "x"
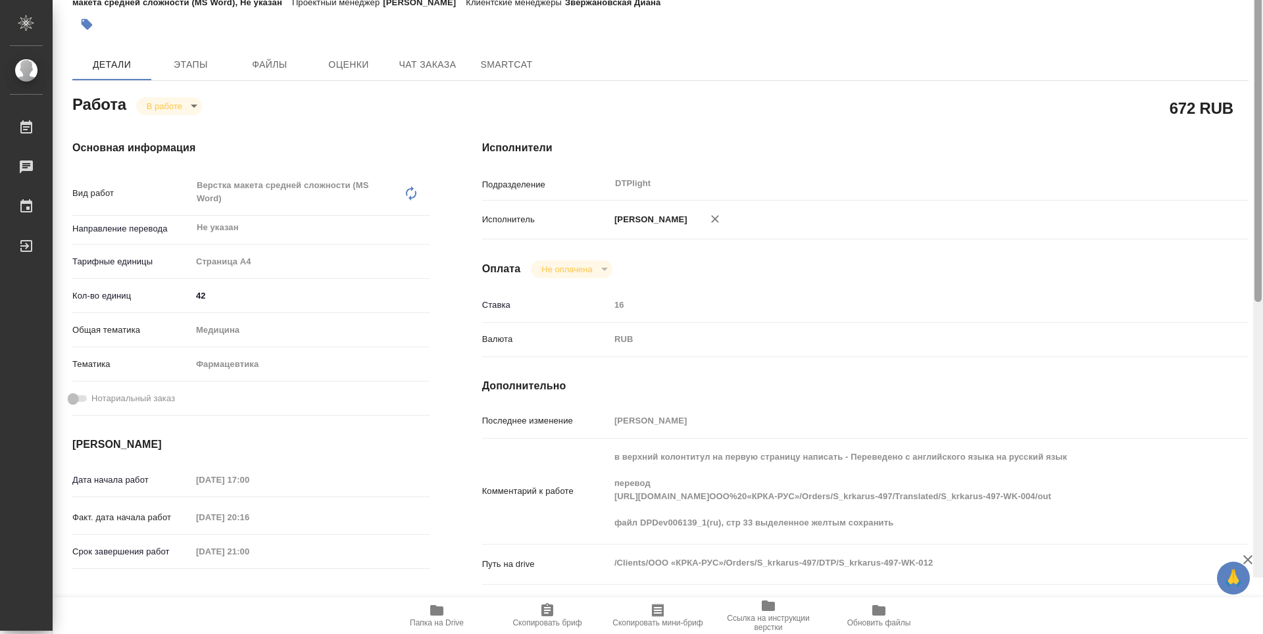
scroll to position [0, 0]
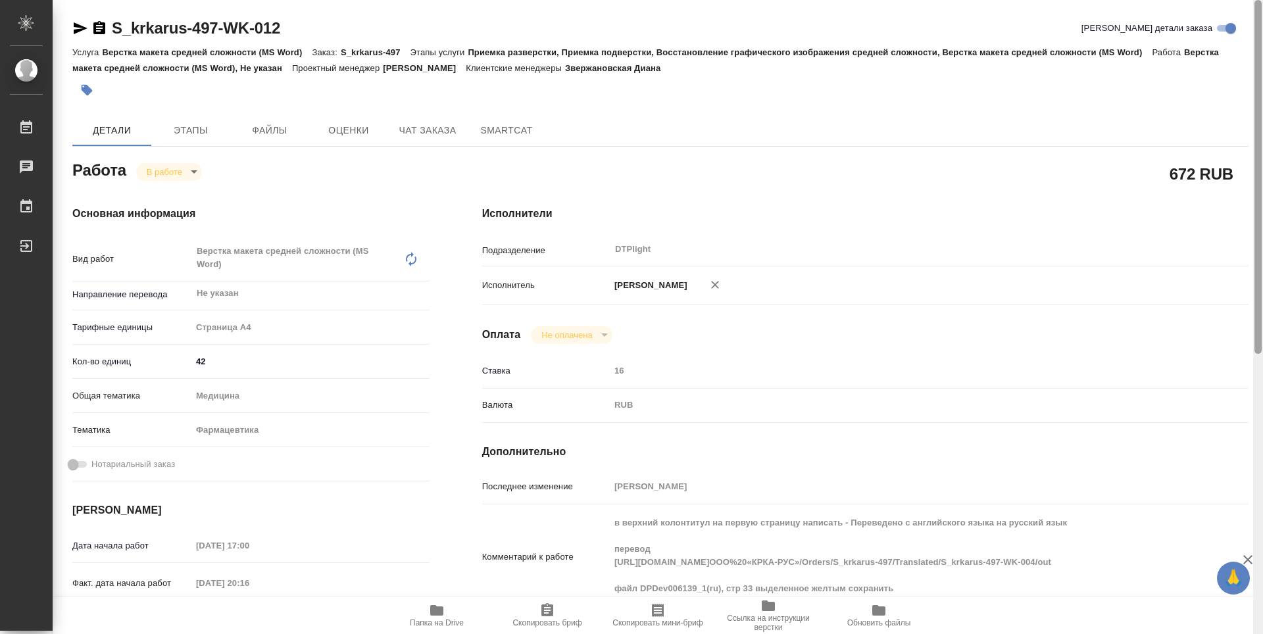
drag, startPoint x: 1258, startPoint y: 238, endPoint x: 954, endPoint y: 136, distance: 321.2
click at [1257, 131] on div at bounding box center [1257, 177] width 7 height 354
click at [78, 27] on icon "button" at bounding box center [81, 28] width 14 height 12
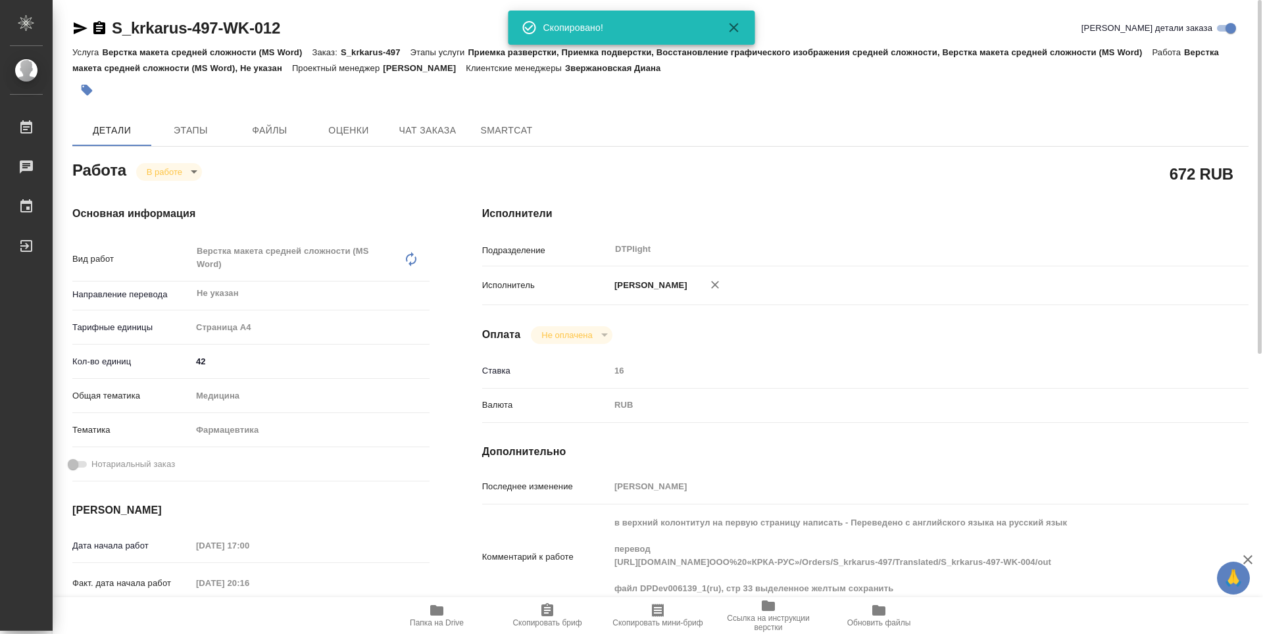
click at [1252, 268] on div "Исполнители Подразделение DTPlight ​ Исполнитель [PERSON_NAME] Не оплачена notP…" at bounding box center [865, 467] width 819 height 575
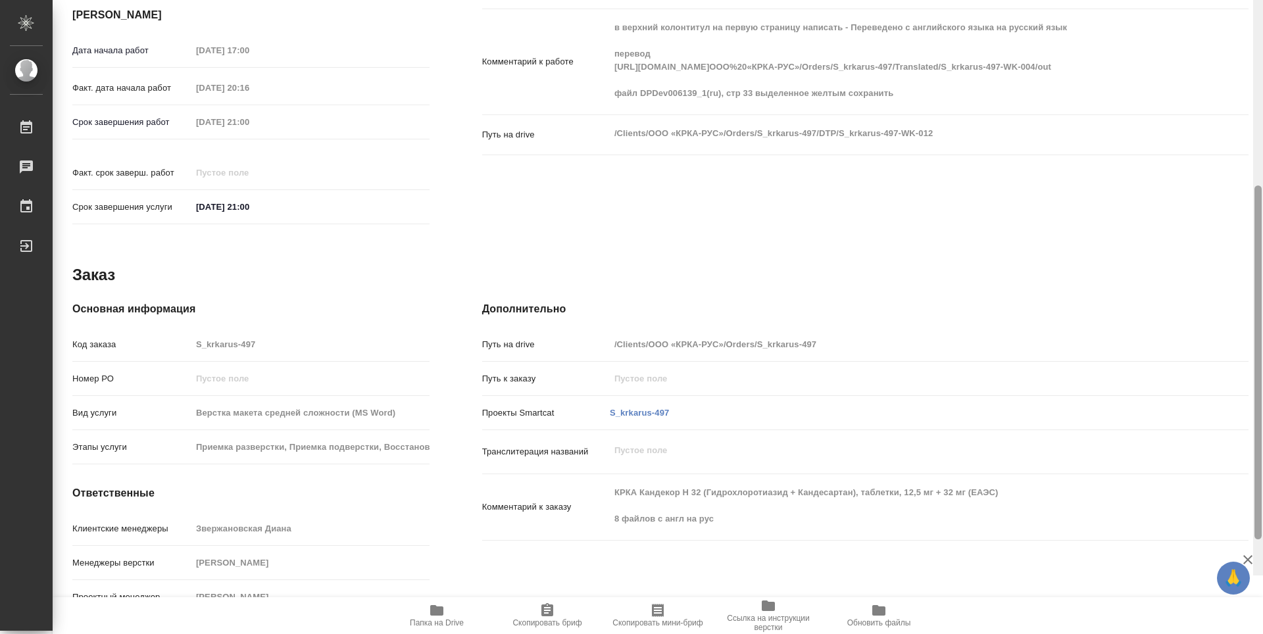
scroll to position [501, 0]
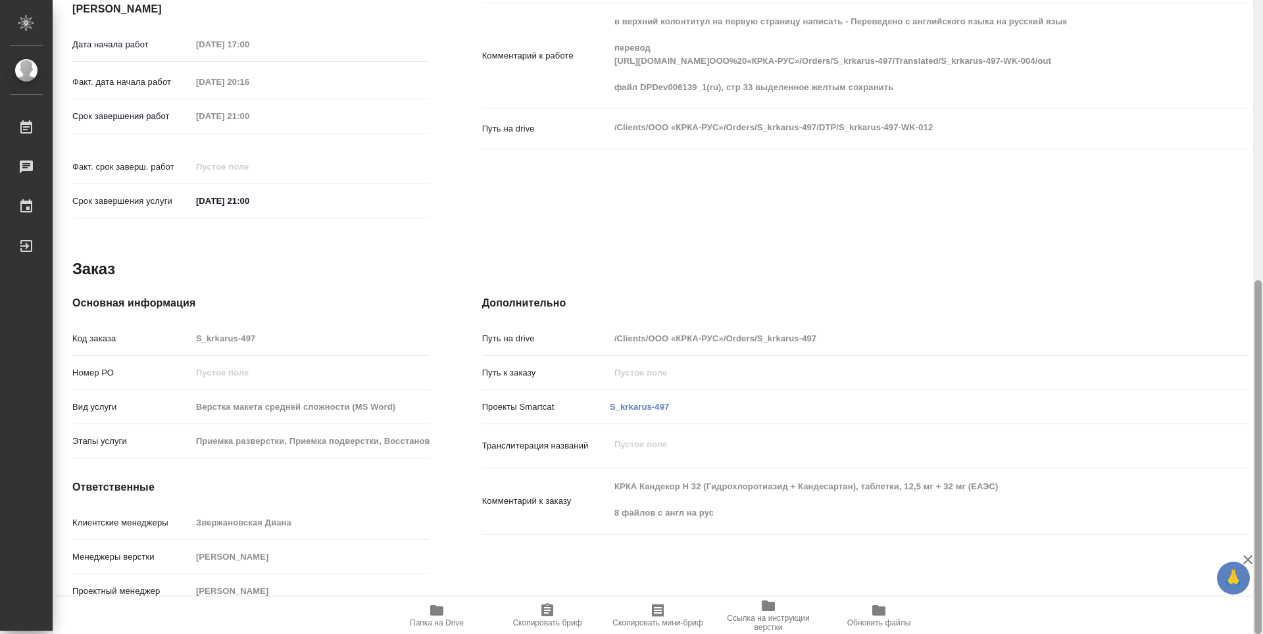
drag, startPoint x: 1258, startPoint y: 278, endPoint x: 1231, endPoint y: 551, distance: 274.3
click at [1256, 567] on div at bounding box center [1257, 457] width 7 height 354
type textarea "x"
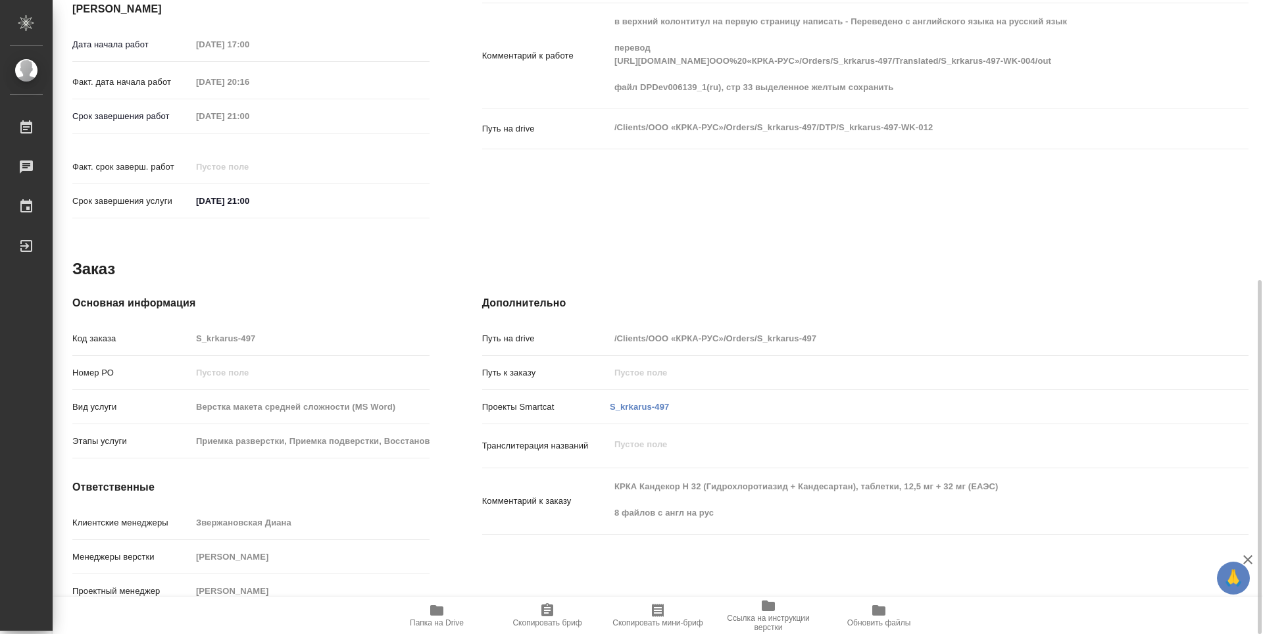
type textarea "x"
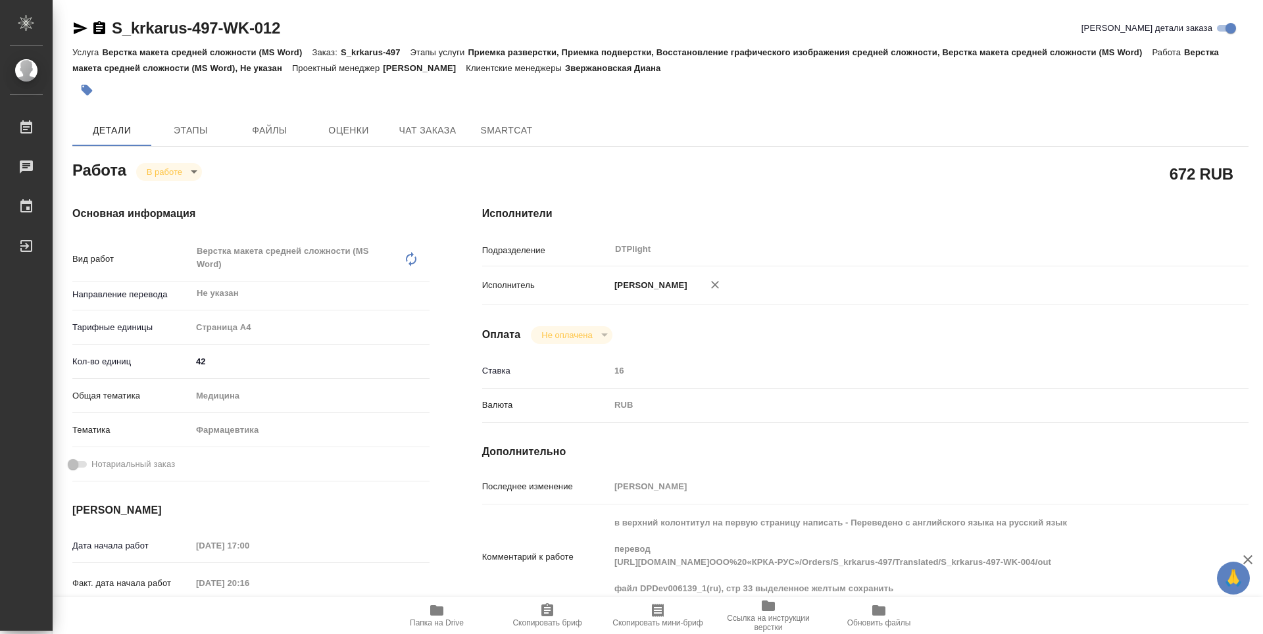
type textarea "x"
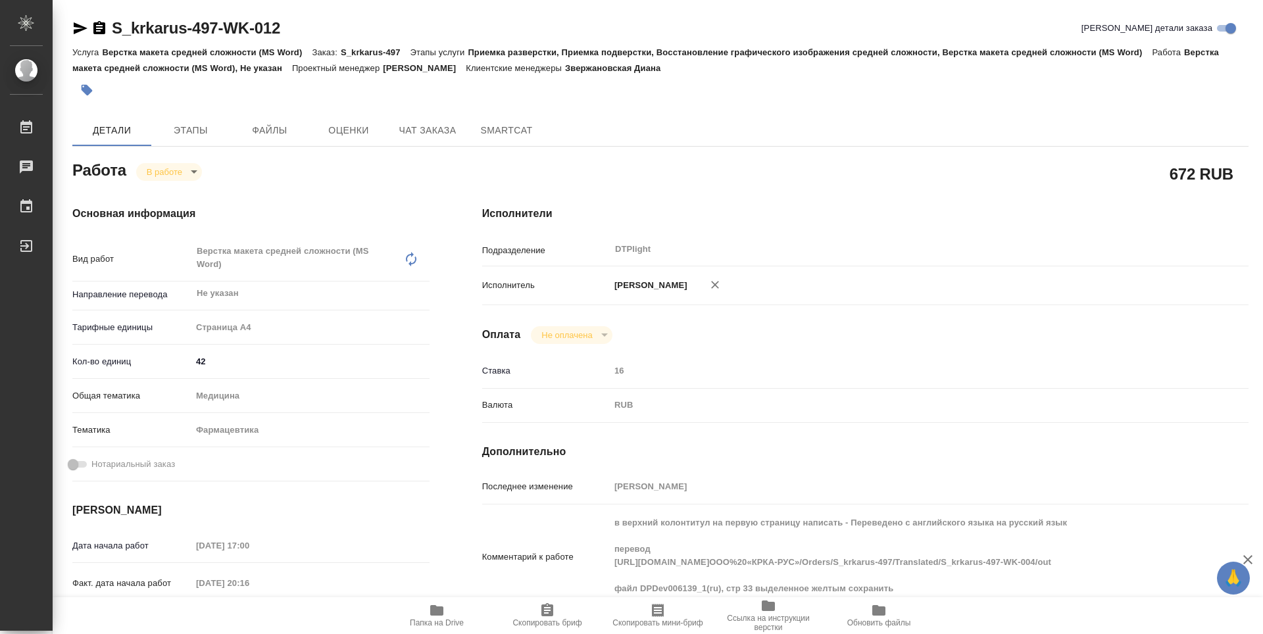
type textarea "x"
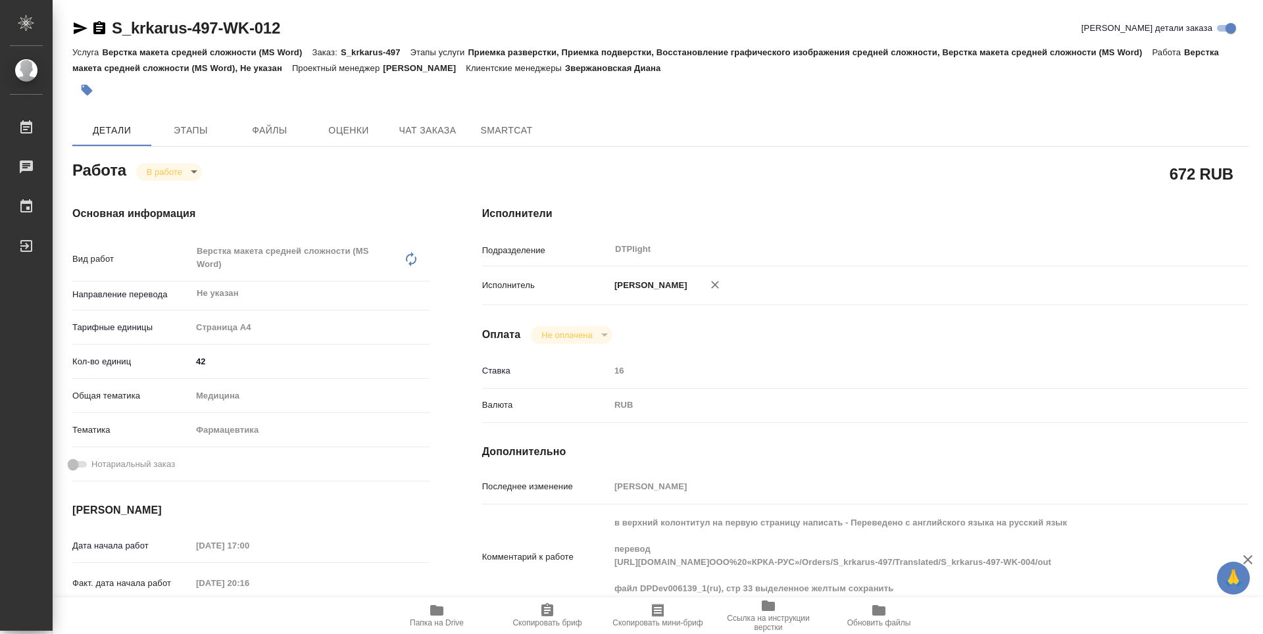
type textarea "x"
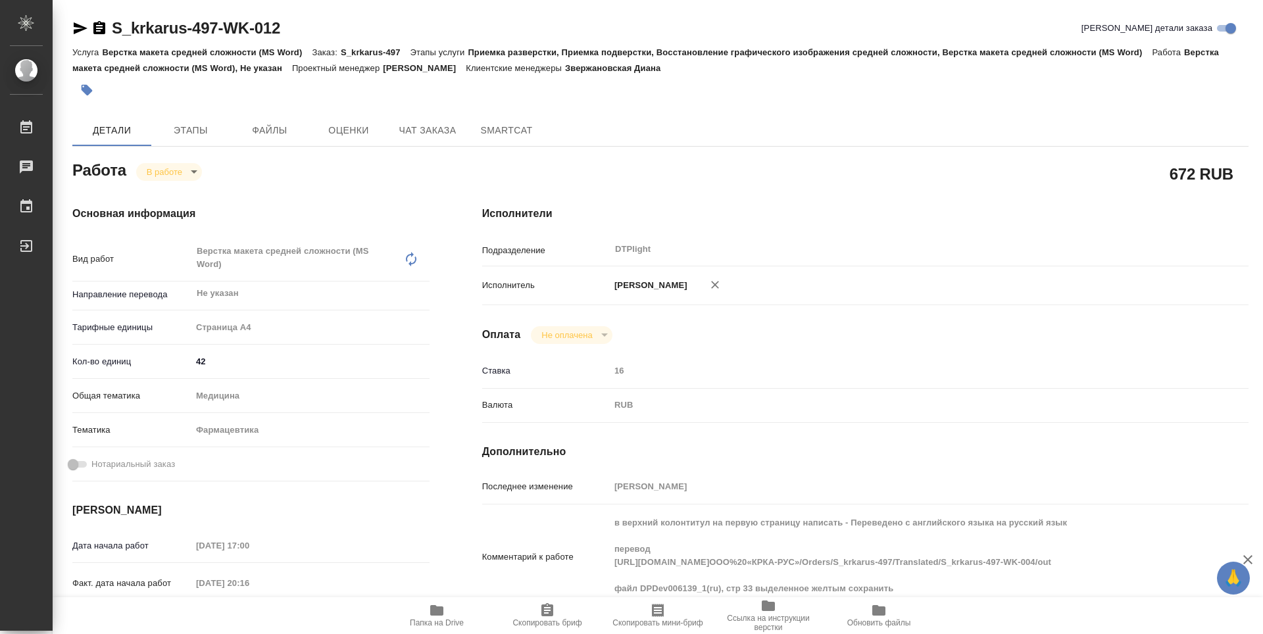
click at [765, 613] on icon "button" at bounding box center [768, 606] width 16 height 16
click at [437, 609] on icon "button" at bounding box center [436, 610] width 13 height 11
click at [163, 168] on body "🙏 .cls-1 fill:#fff; AWATERA Zubakova Viktoriya Работы 0 Чаты График Выйти S_krk…" at bounding box center [631, 317] width 1263 height 634
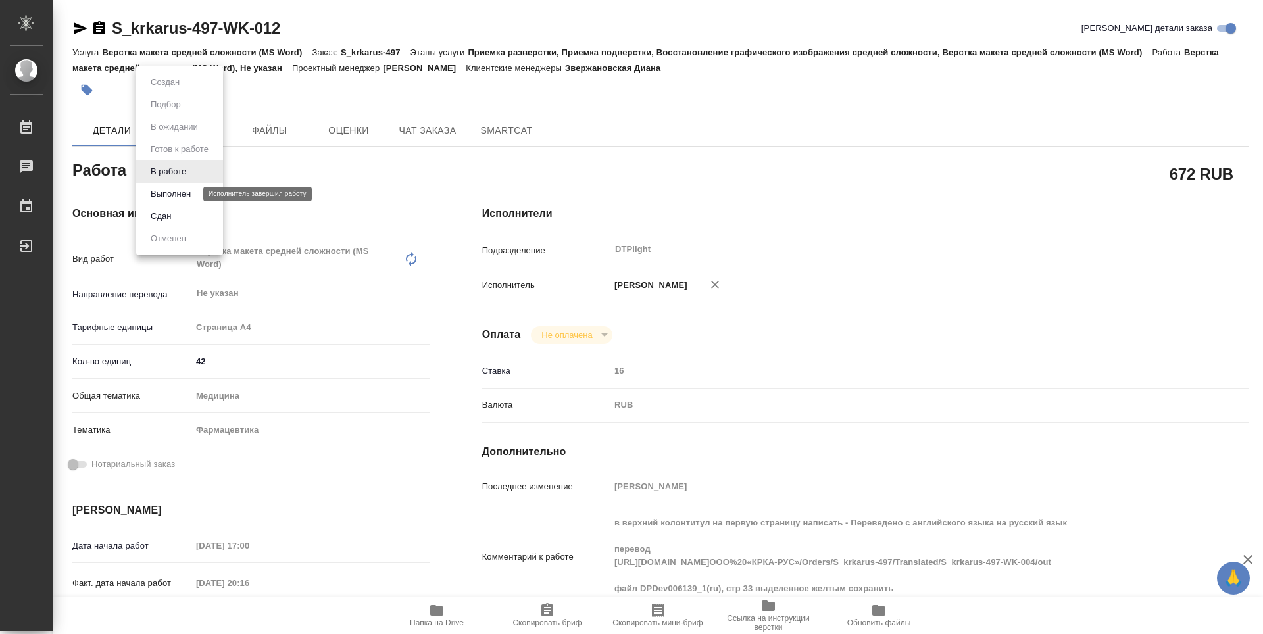
click at [174, 193] on button "Выполнен" at bounding box center [171, 194] width 48 height 14
type textarea "x"
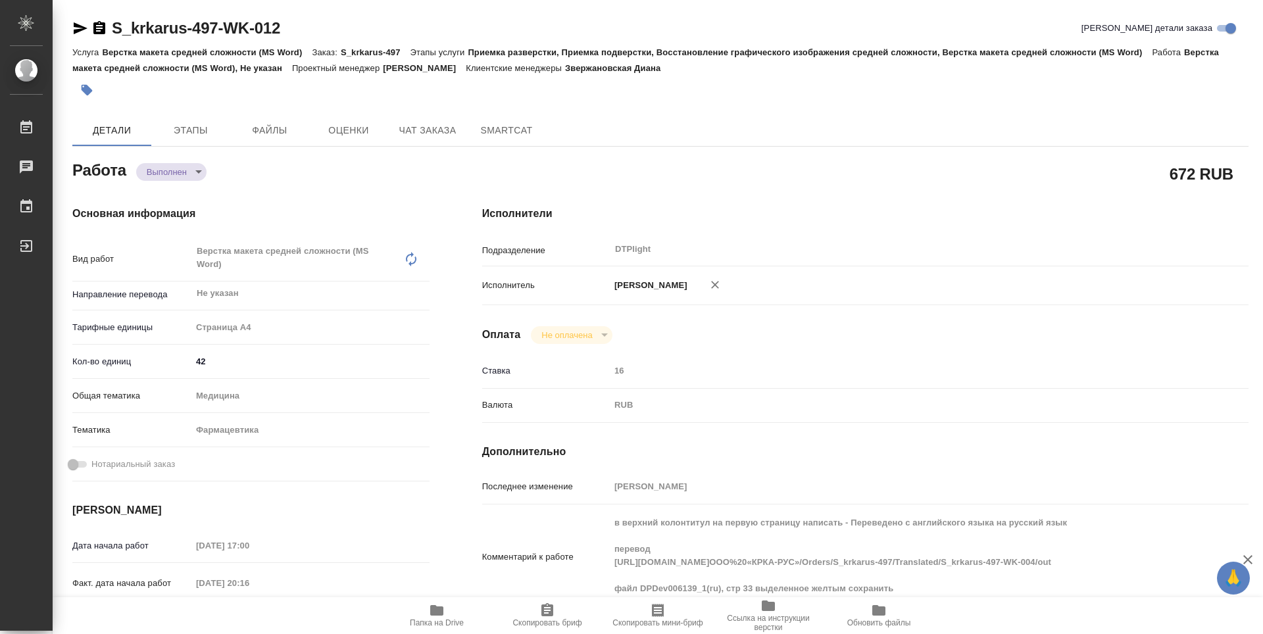
type textarea "x"
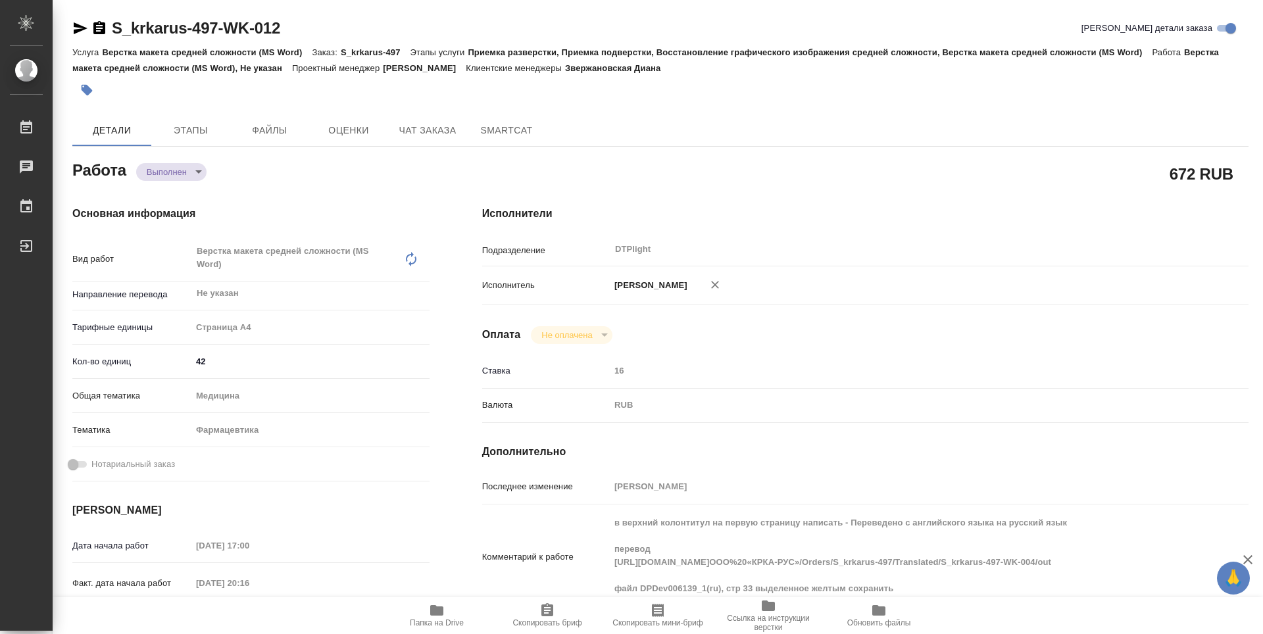
type textarea "x"
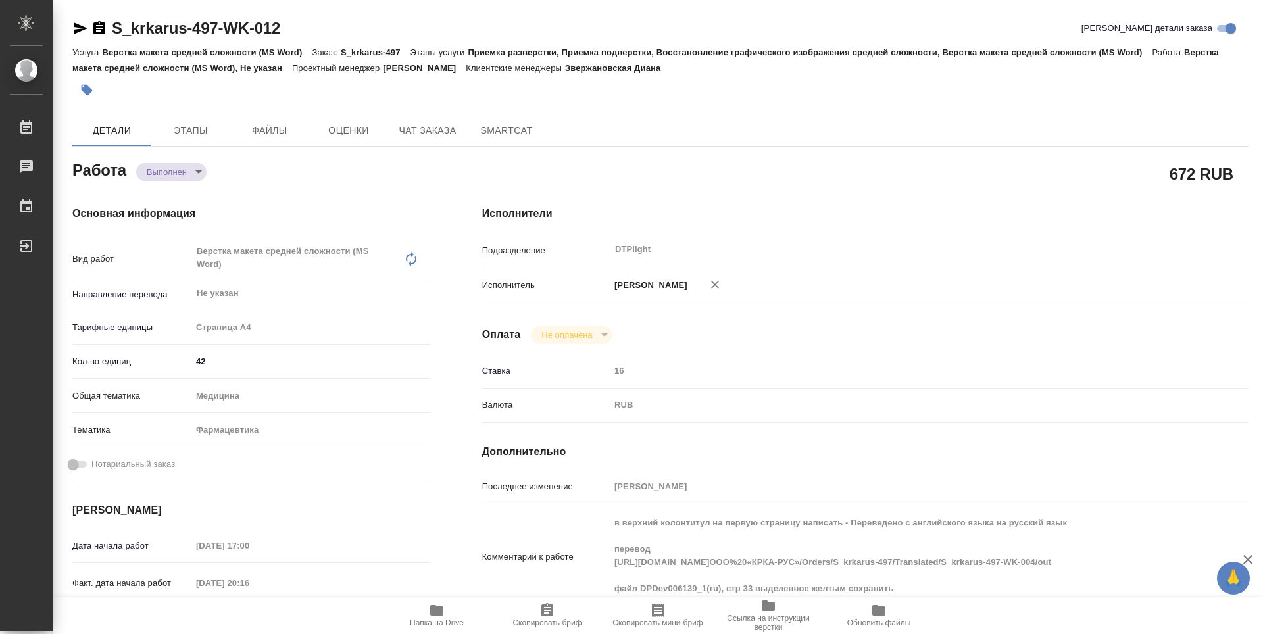
type textarea "x"
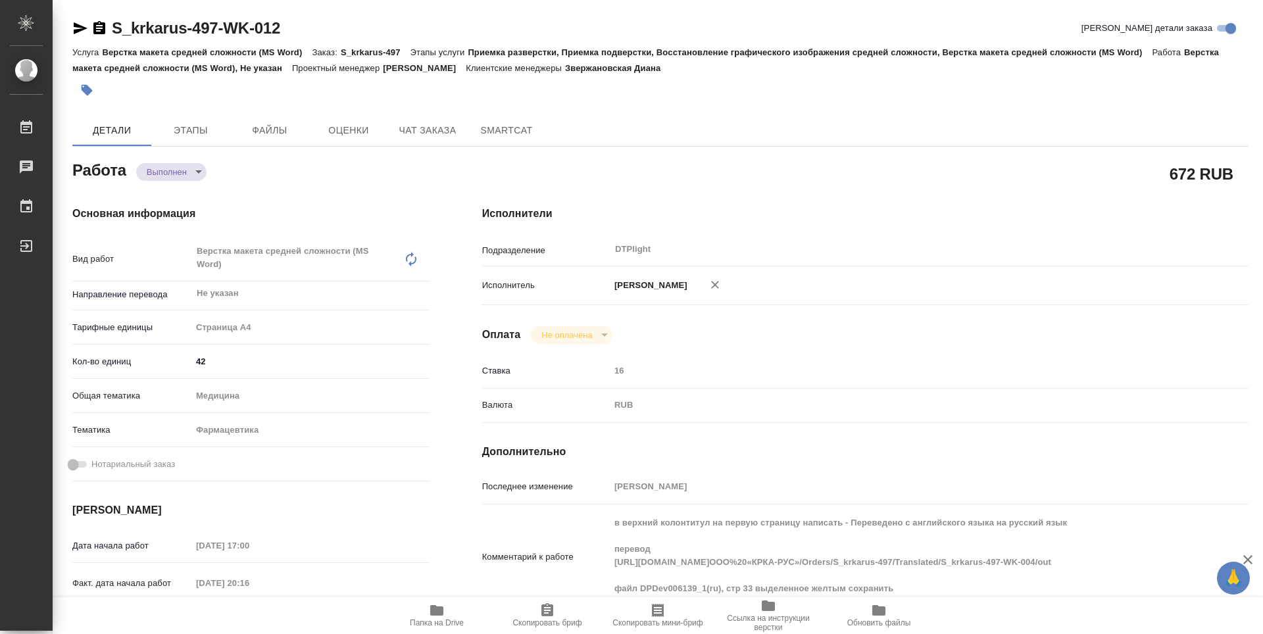
type textarea "x"
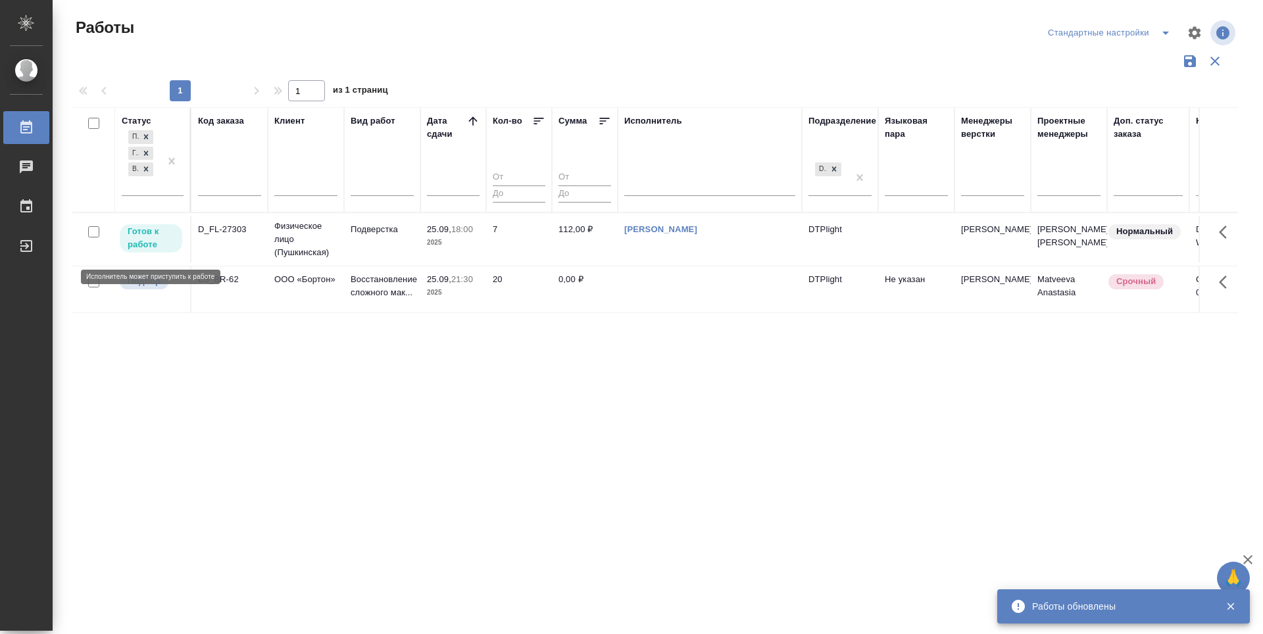
click at [147, 241] on p "Готов к работе" at bounding box center [151, 238] width 47 height 26
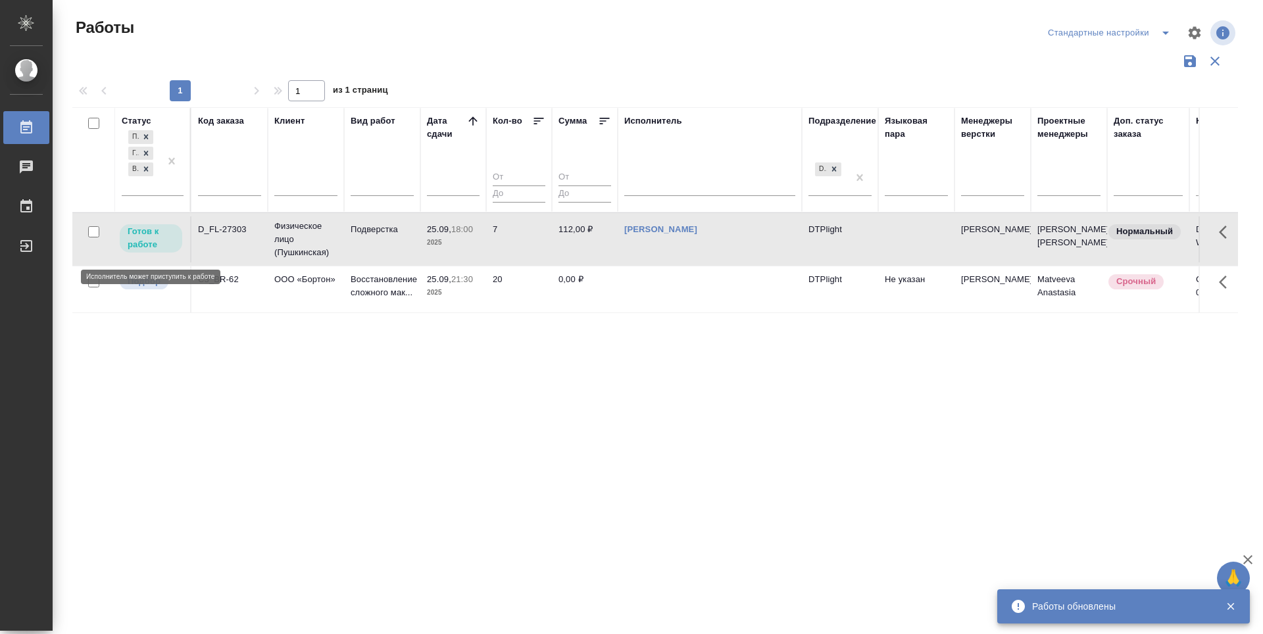
click at [147, 241] on p "Готов к работе" at bounding box center [151, 238] width 47 height 26
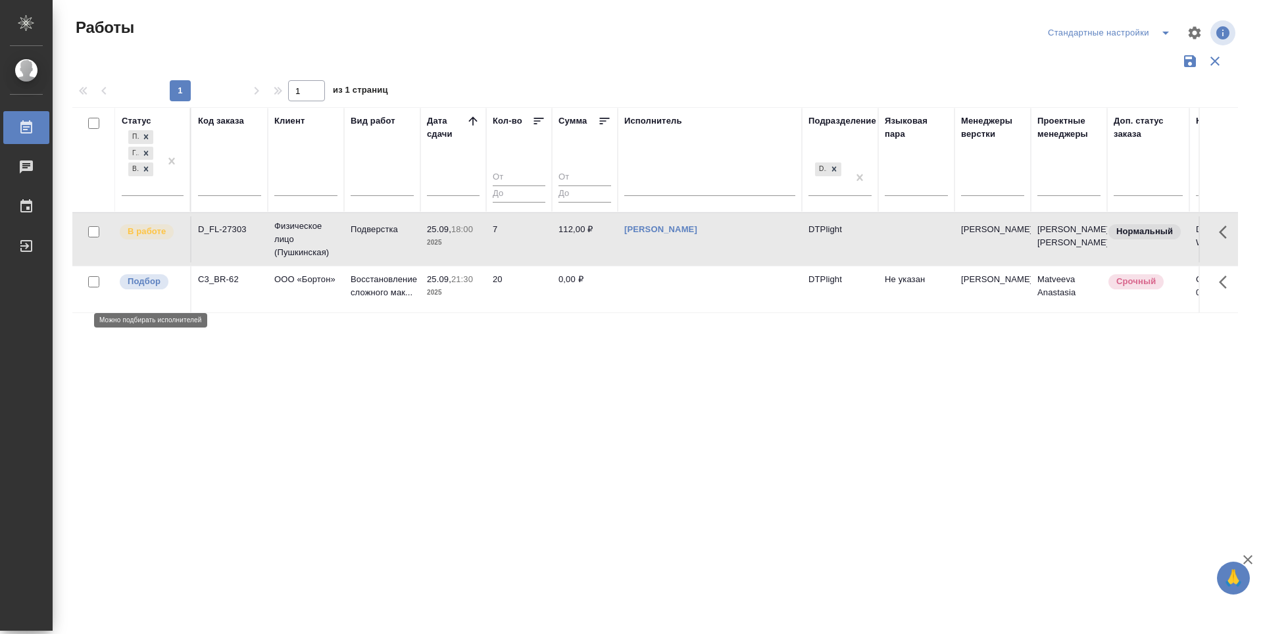
click at [147, 288] on p "Подбор" at bounding box center [144, 281] width 33 height 13
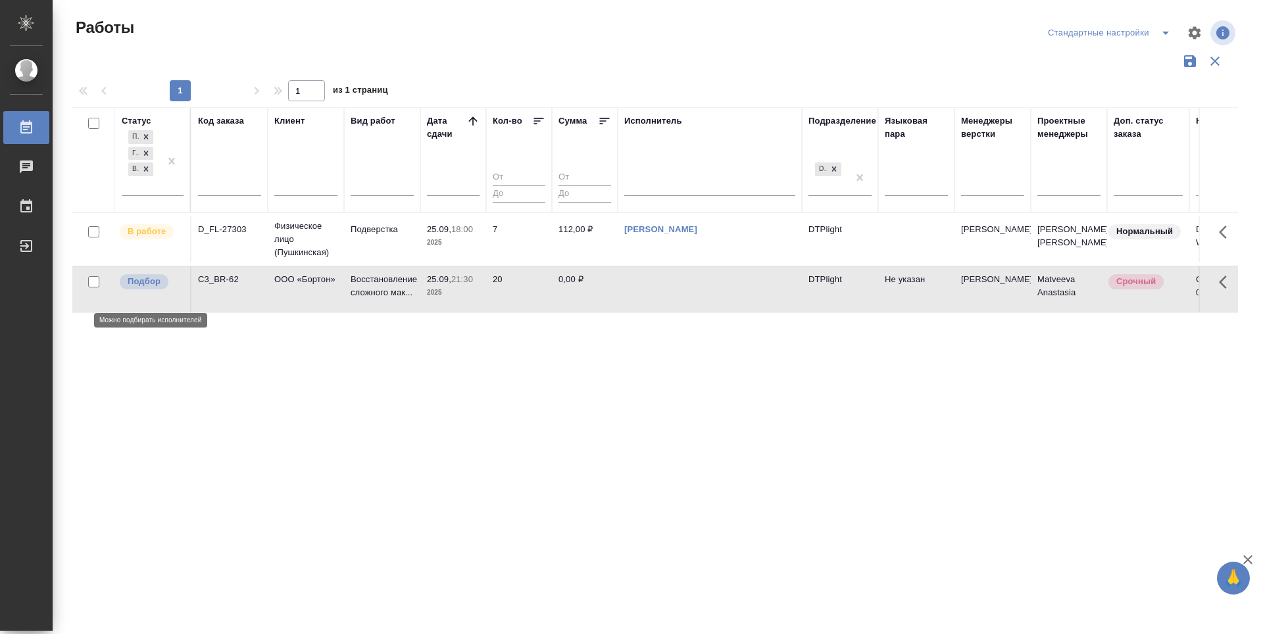
click at [147, 288] on p "Подбор" at bounding box center [144, 281] width 33 height 13
click at [806, 408] on div "Статус Подбор Готов к работе В работе Код заказа Клиент Вид работ [PERSON_NAME]…" at bounding box center [655, 344] width 1166 height 474
click at [162, 288] on span "Подбор" at bounding box center [144, 281] width 49 height 13
click at [159, 288] on p "Подбор" at bounding box center [144, 281] width 33 height 13
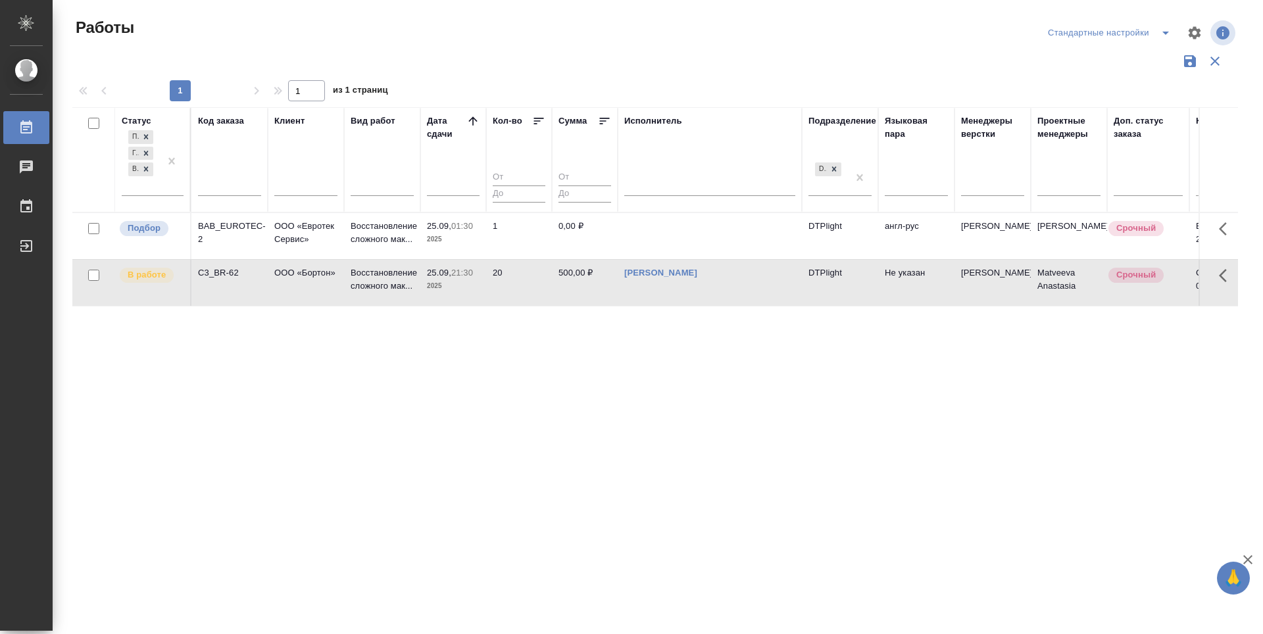
click at [467, 394] on div "Статус Подбор Готов к работе В работе Код заказа Клиент Вид работ [PERSON_NAME]…" at bounding box center [655, 344] width 1166 height 474
click at [151, 230] on p "Подбор" at bounding box center [144, 228] width 33 height 13
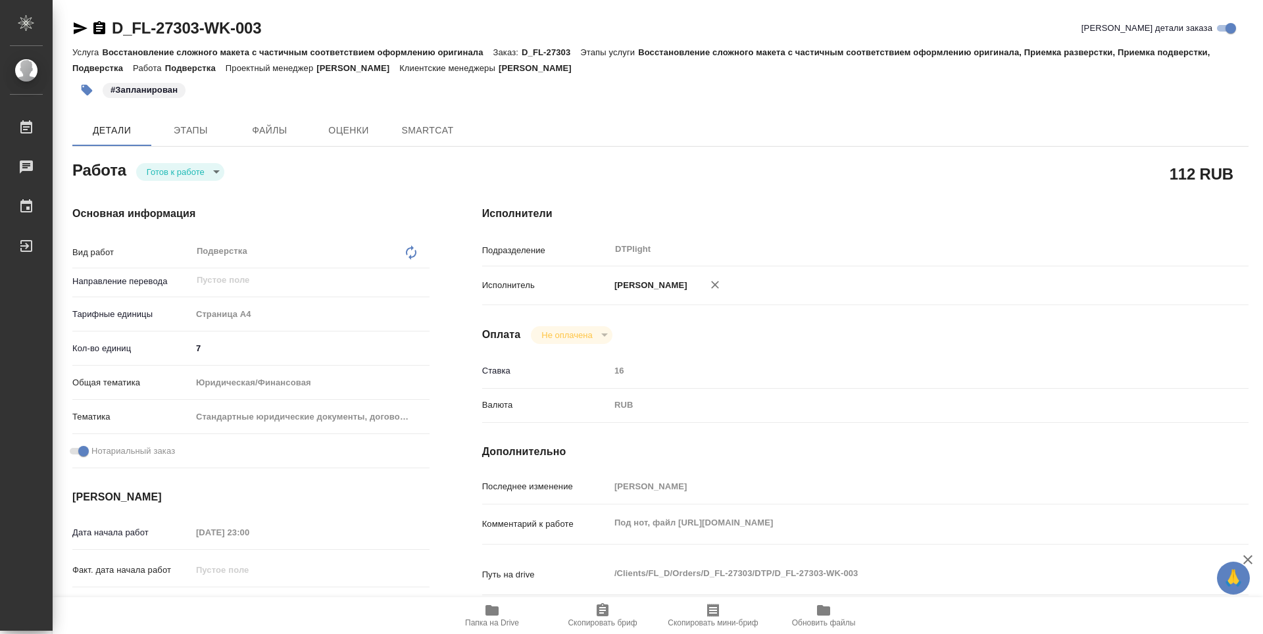
type textarea "x"
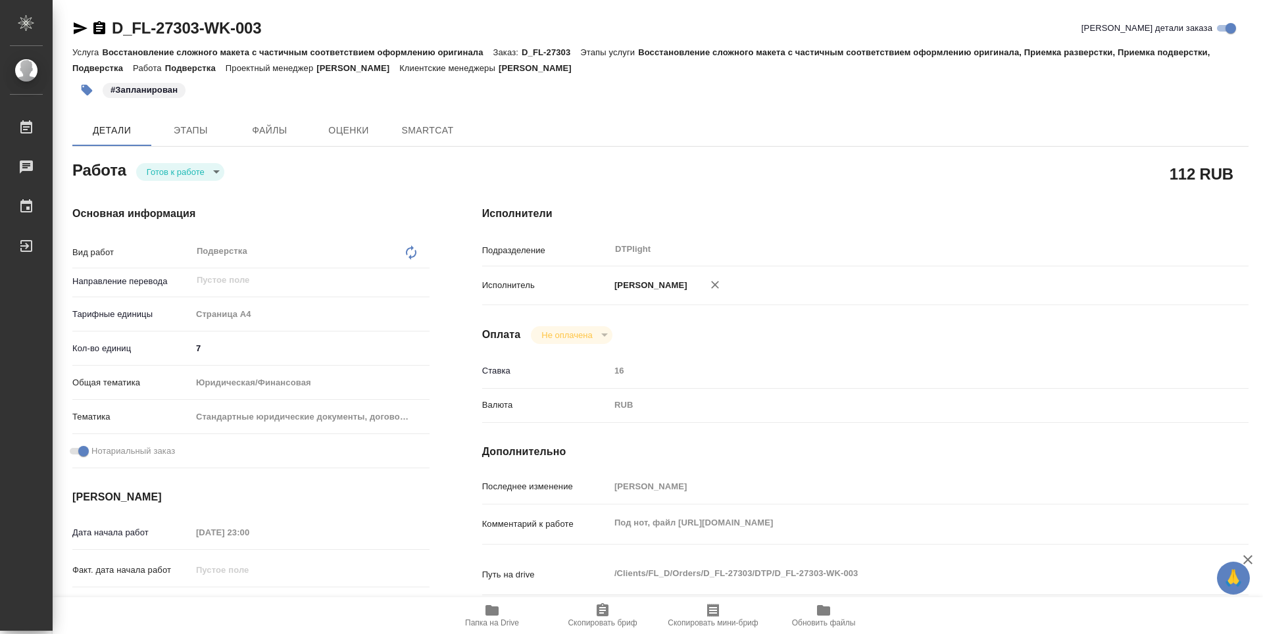
type textarea "x"
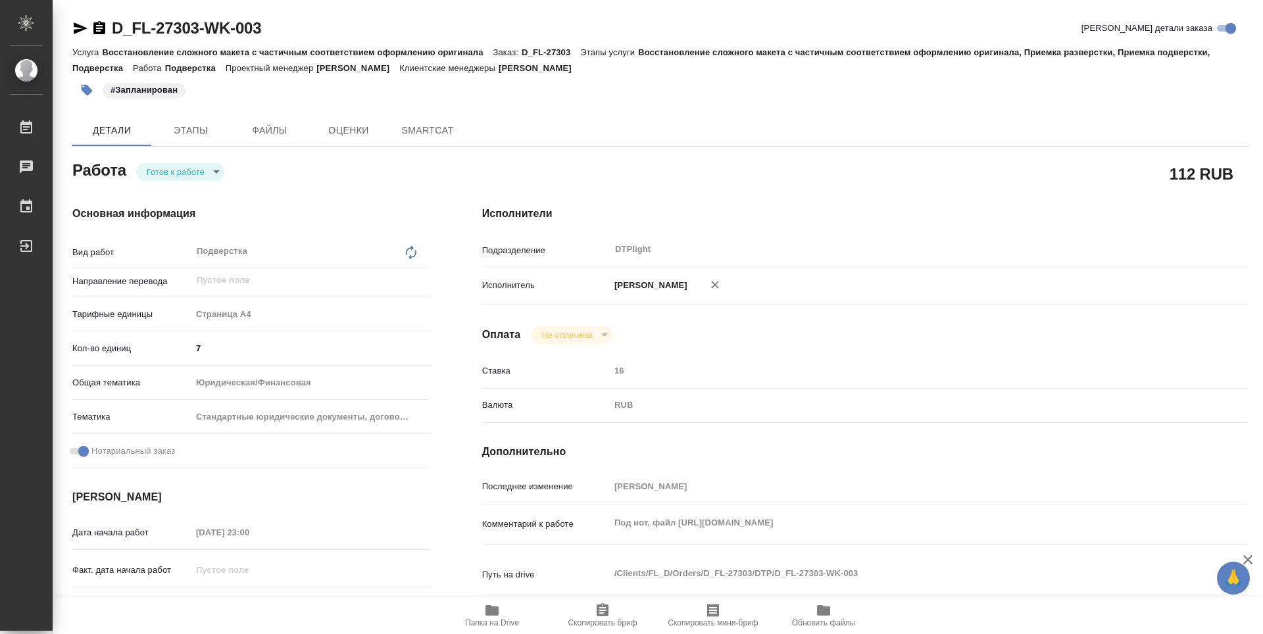
type textarea "x"
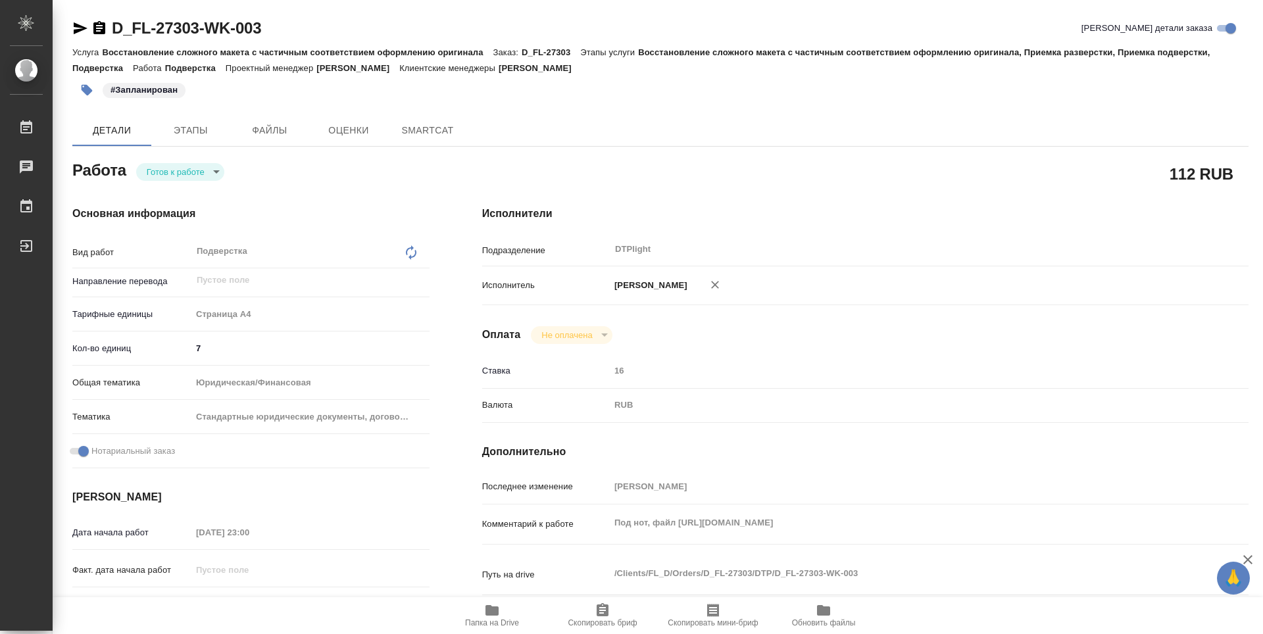
type textarea "x"
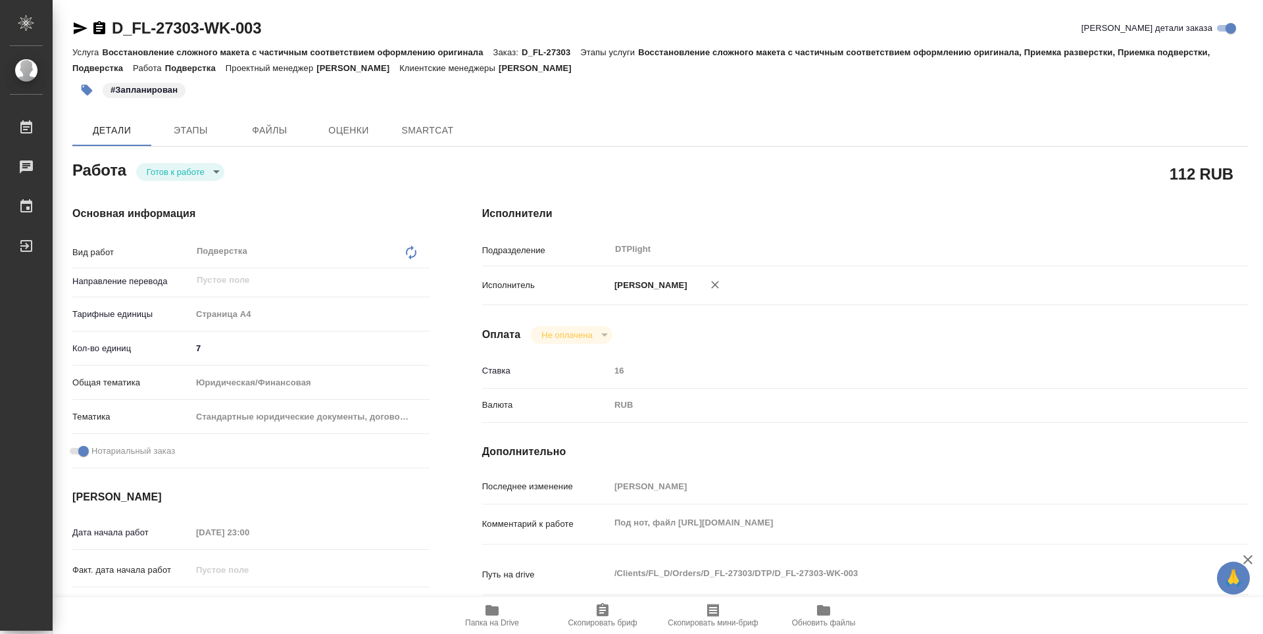
type textarea "x"
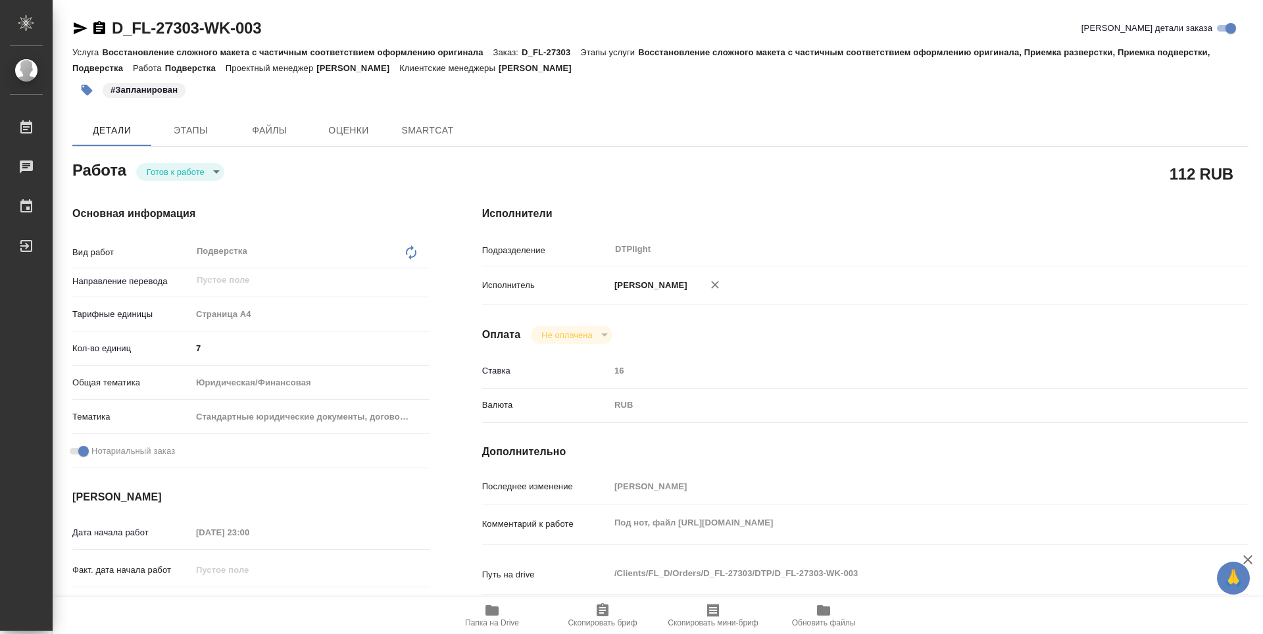
type textarea "x"
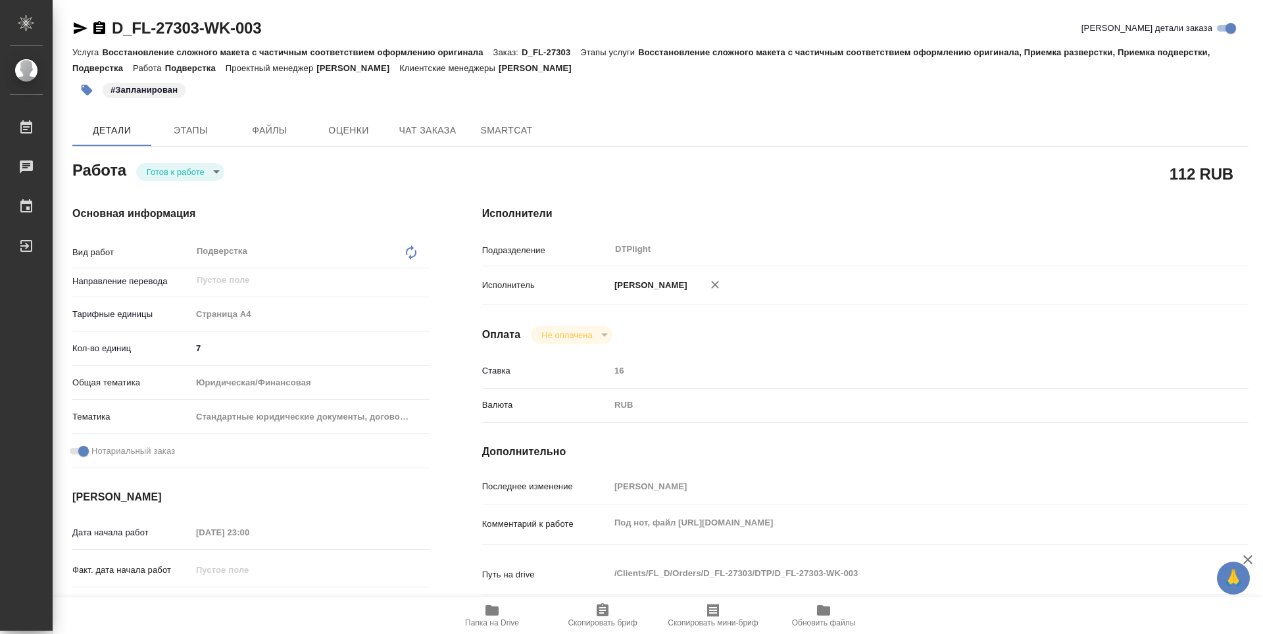
type textarea "x"
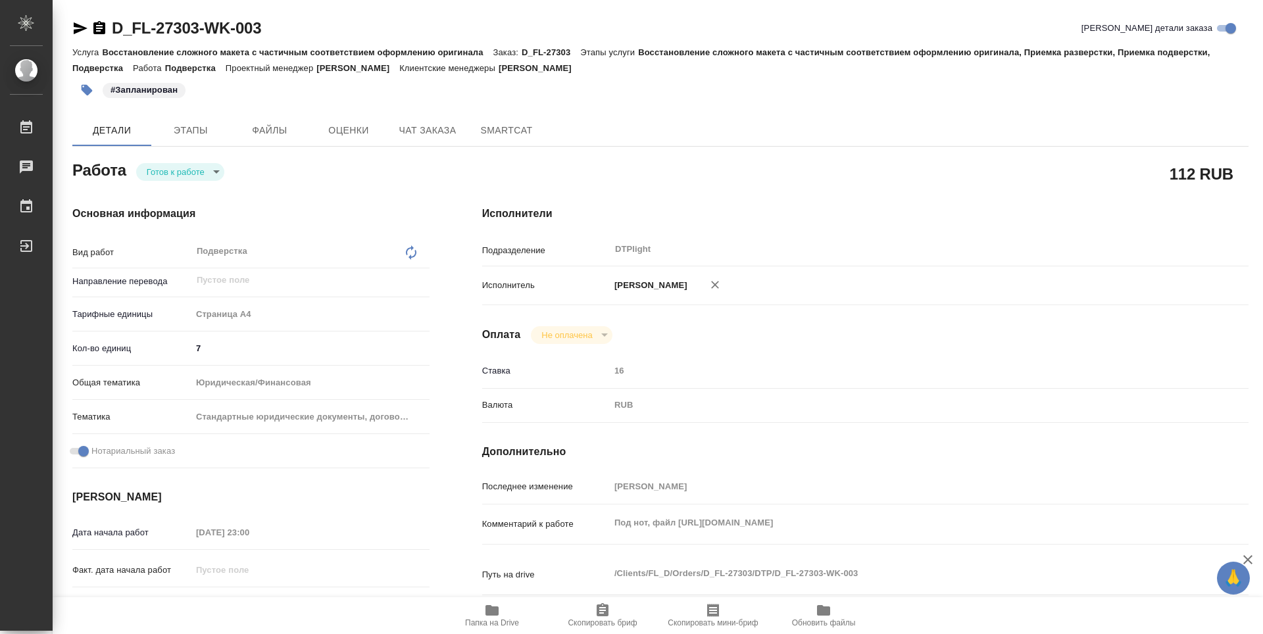
type textarea "x"
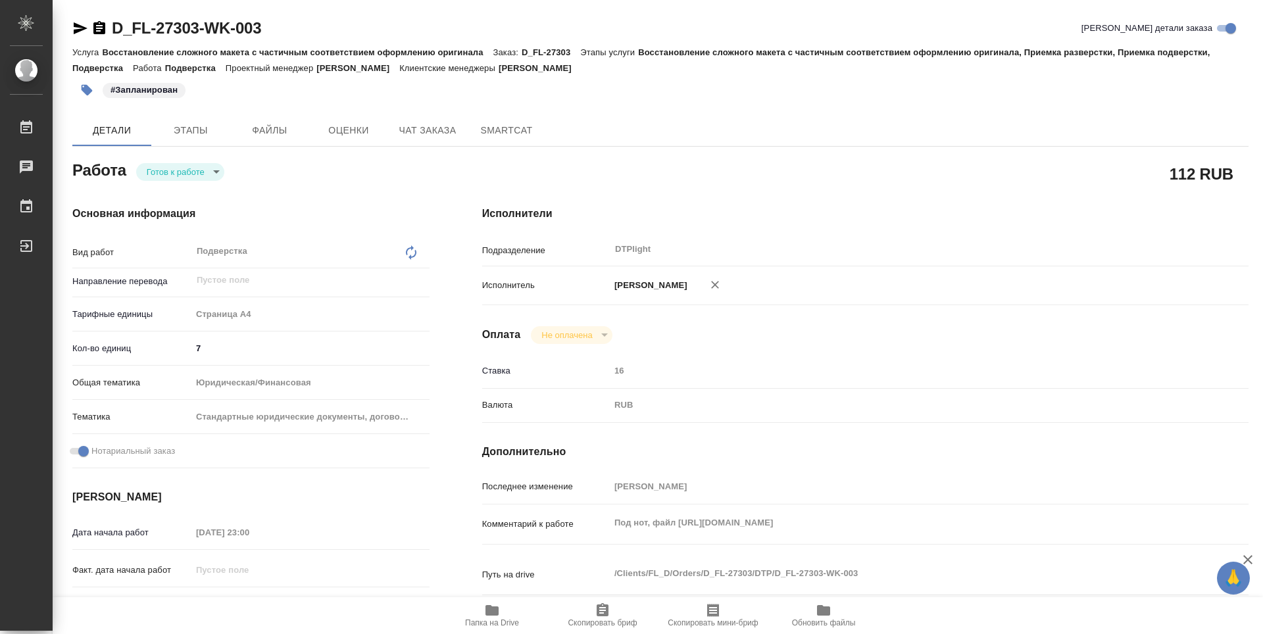
click at [499, 614] on icon "button" at bounding box center [492, 611] width 16 height 16
type textarea "x"
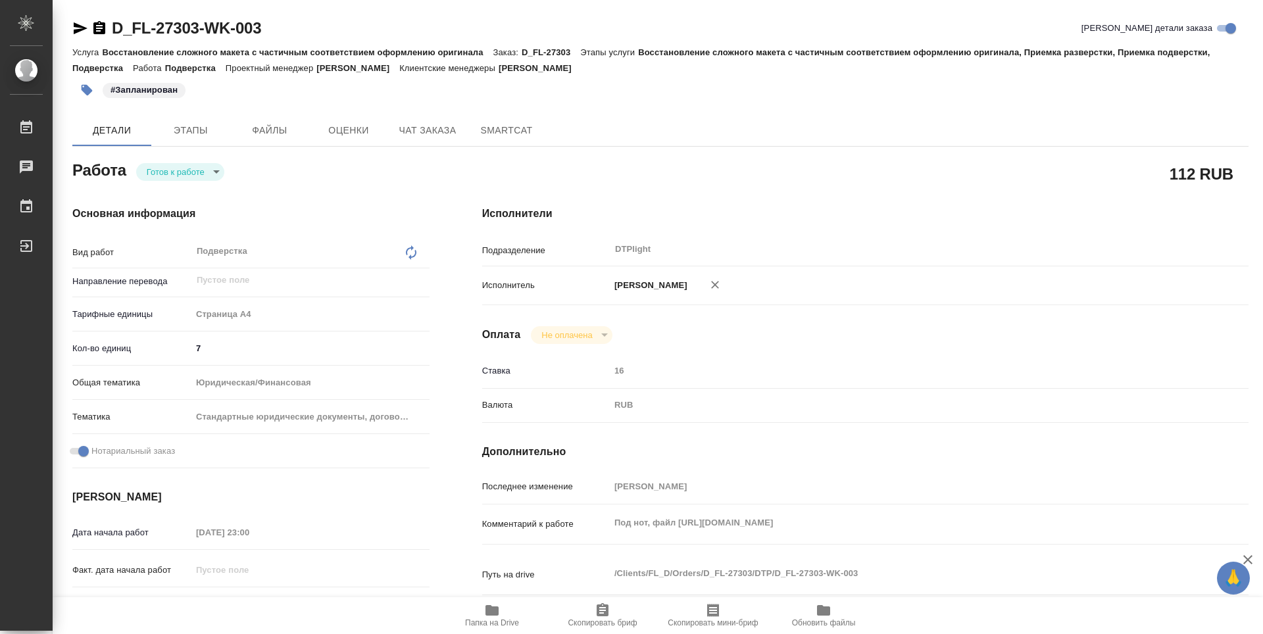
type textarea "x"
click at [185, 172] on body "🙏 .cls-1 fill:#fff; AWATERA Zubakova Viktoriya Работы 0 Чаты График Выйти D_FL-…" at bounding box center [631, 317] width 1263 height 634
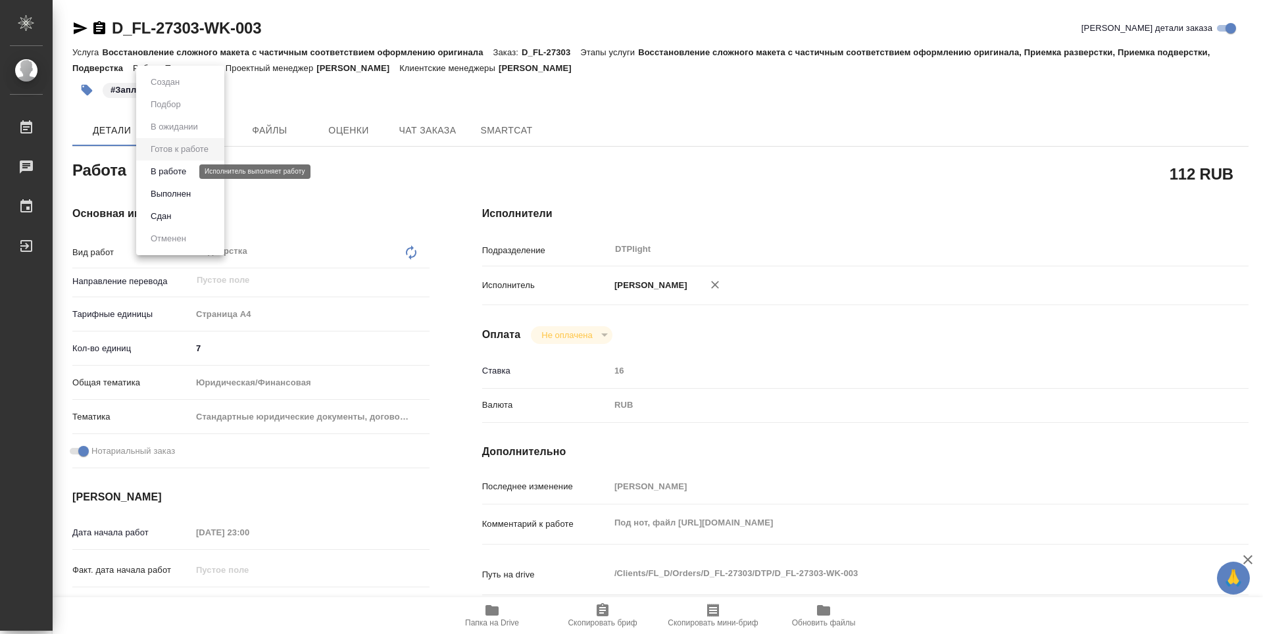
click at [182, 175] on button "В работе" at bounding box center [168, 171] width 43 height 14
type textarea "x"
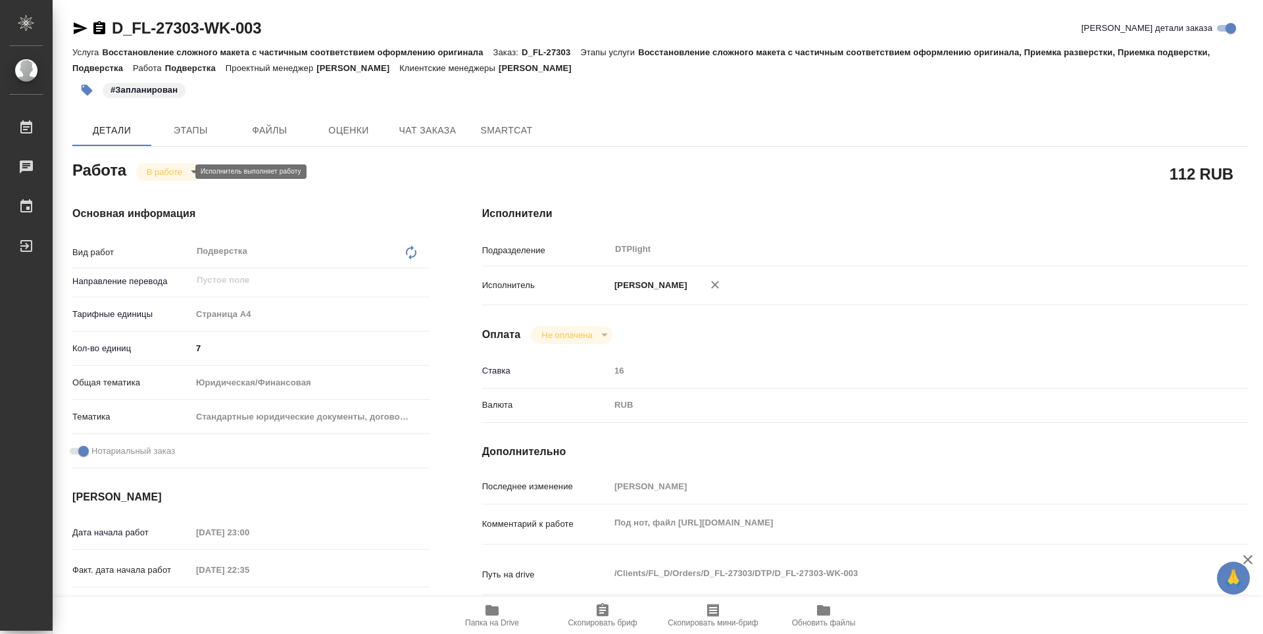
type textarea "x"
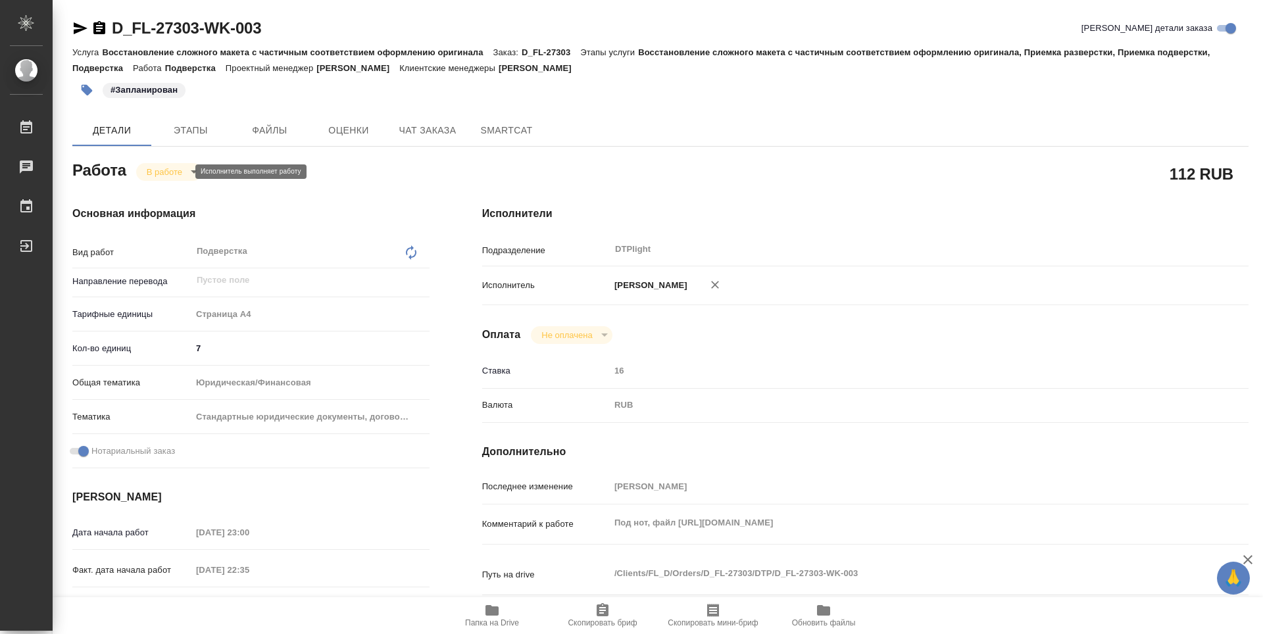
type textarea "x"
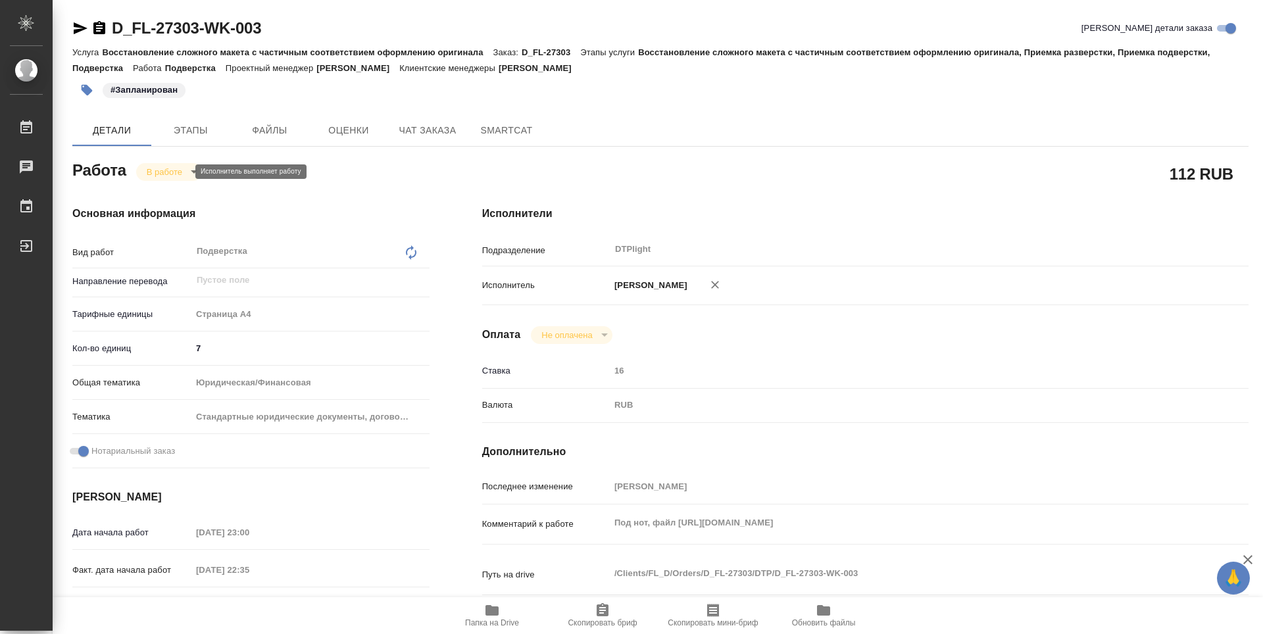
type textarea "x"
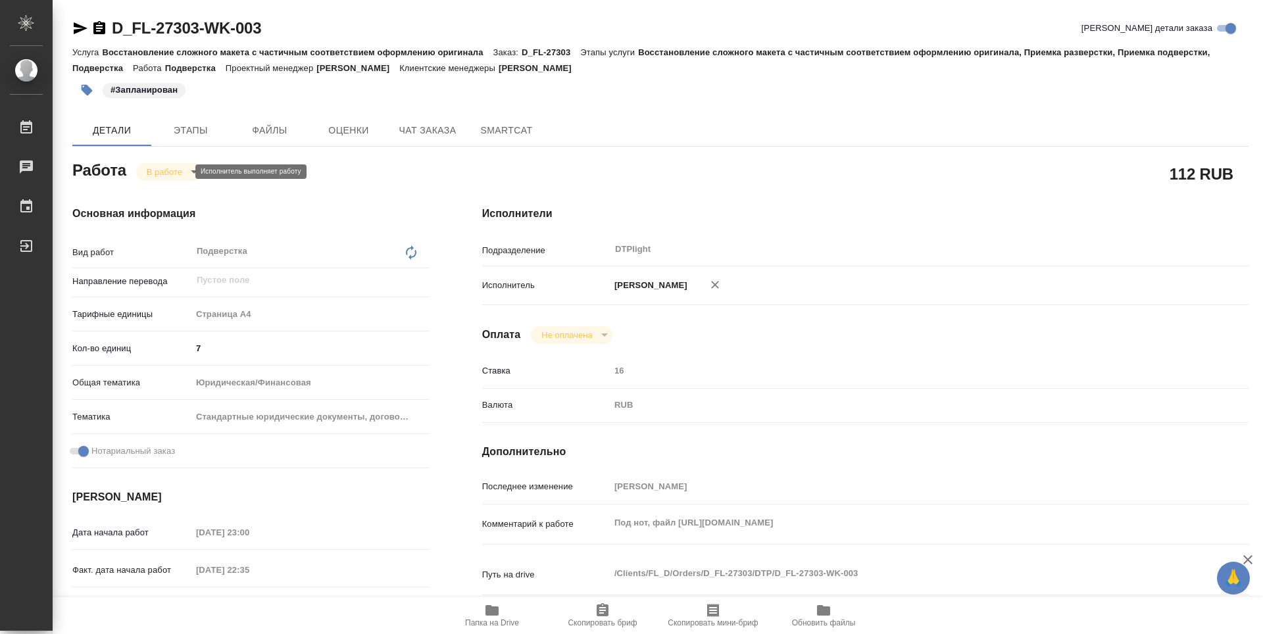
type textarea "x"
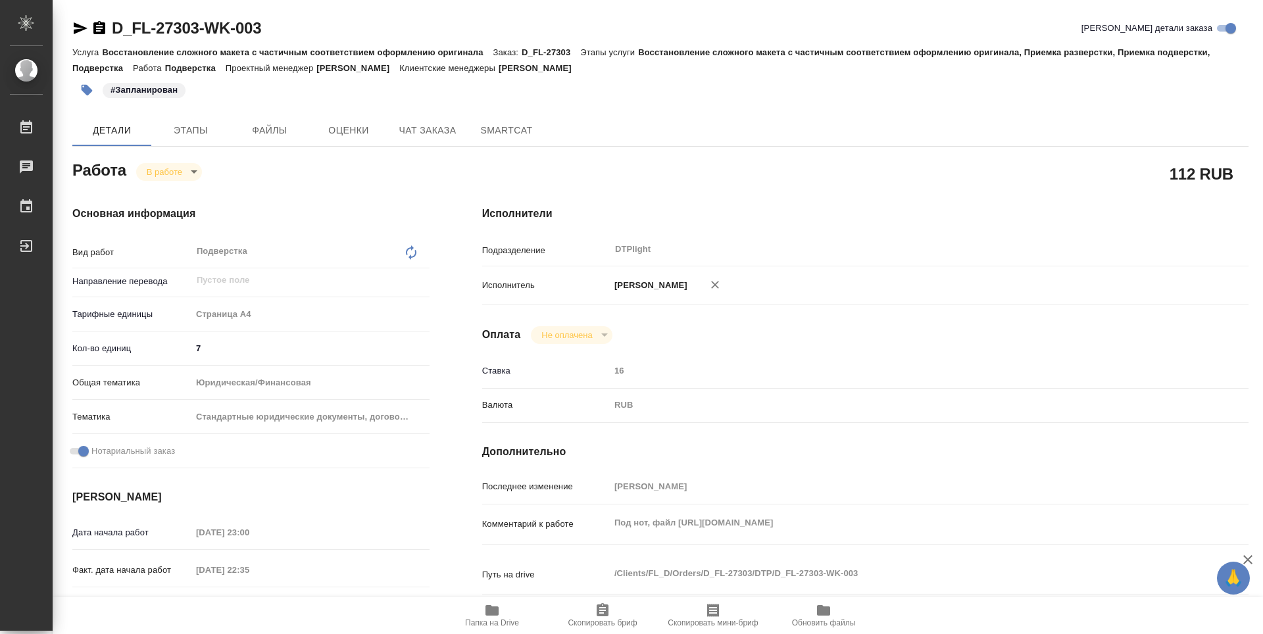
type textarea "x"
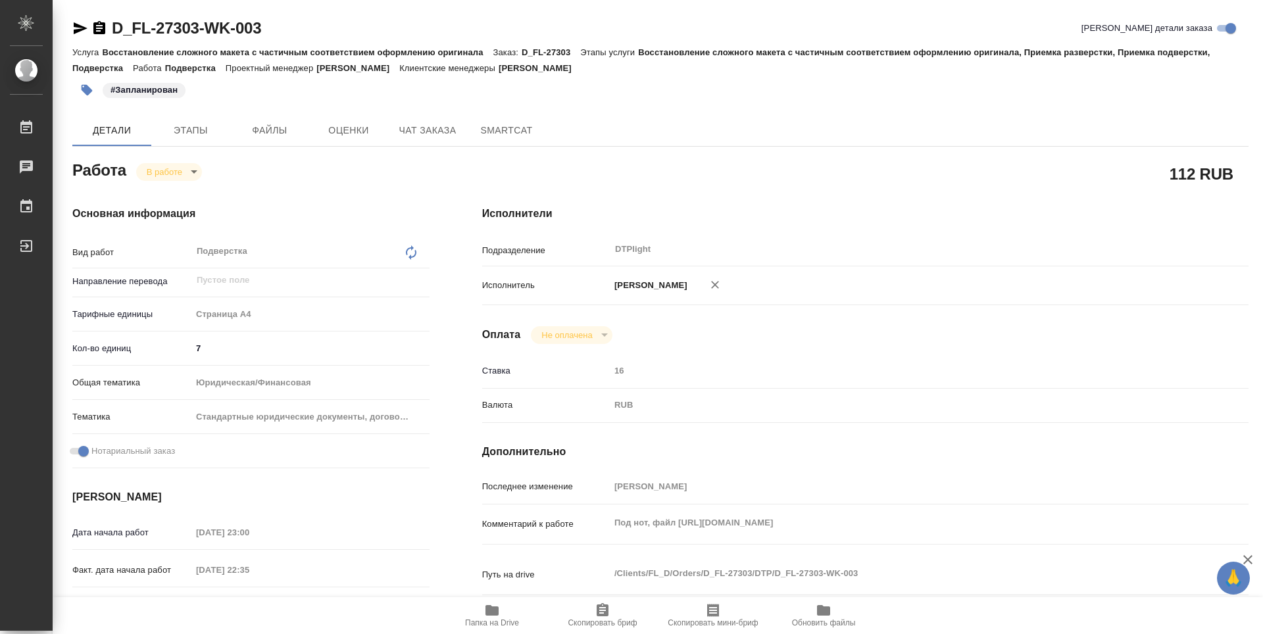
type textarea "x"
drag, startPoint x: 258, startPoint y: 33, endPoint x: 97, endPoint y: 24, distance: 161.4
click at [97, 24] on div "D_FL-27303-WK-003 Кратко детали заказа" at bounding box center [660, 28] width 1176 height 21
copy link "D_FL-27303-WK-003"
click at [493, 610] on icon "button" at bounding box center [491, 610] width 13 height 11
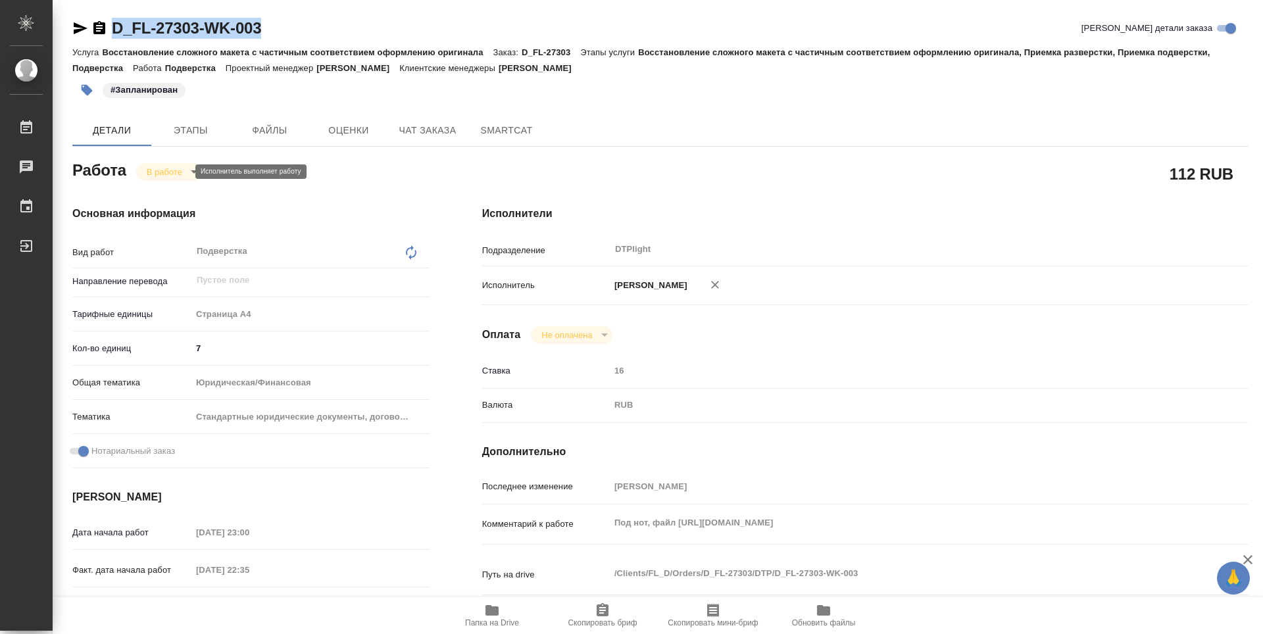
click at [184, 174] on body "🙏 .cls-1 fill:#fff; AWATERA Zubakova Viktoriya Работы 0 Чаты График Выйти D_FL-…" at bounding box center [631, 317] width 1263 height 634
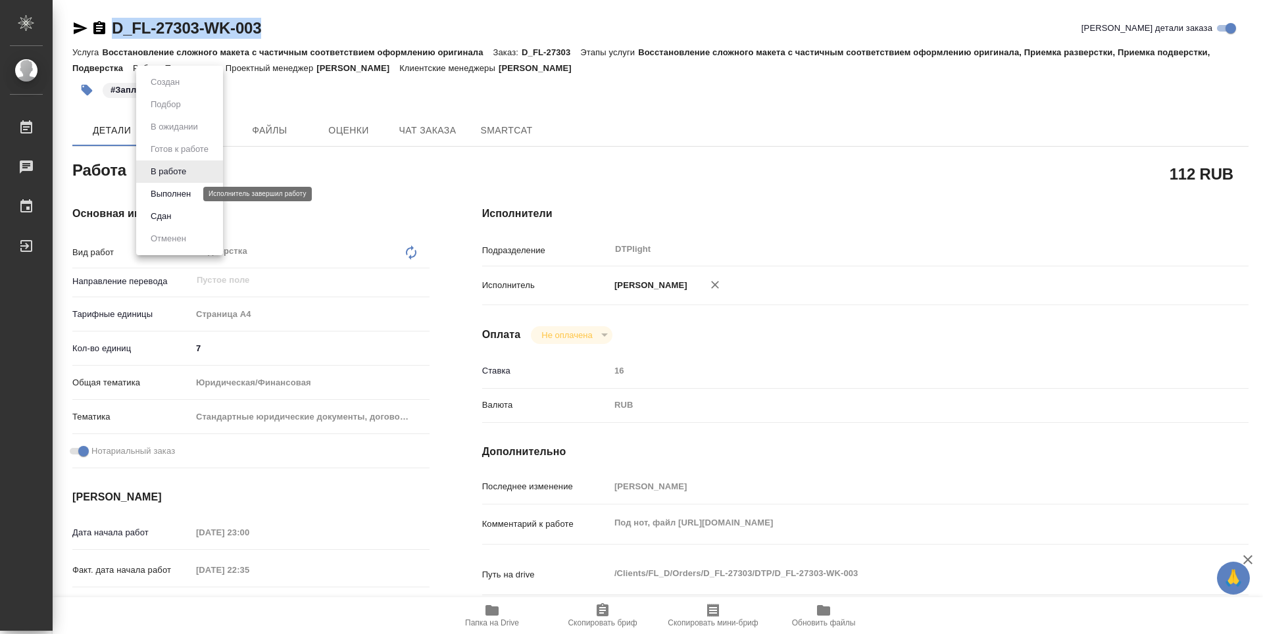
click at [178, 193] on button "Выполнен" at bounding box center [171, 194] width 48 height 14
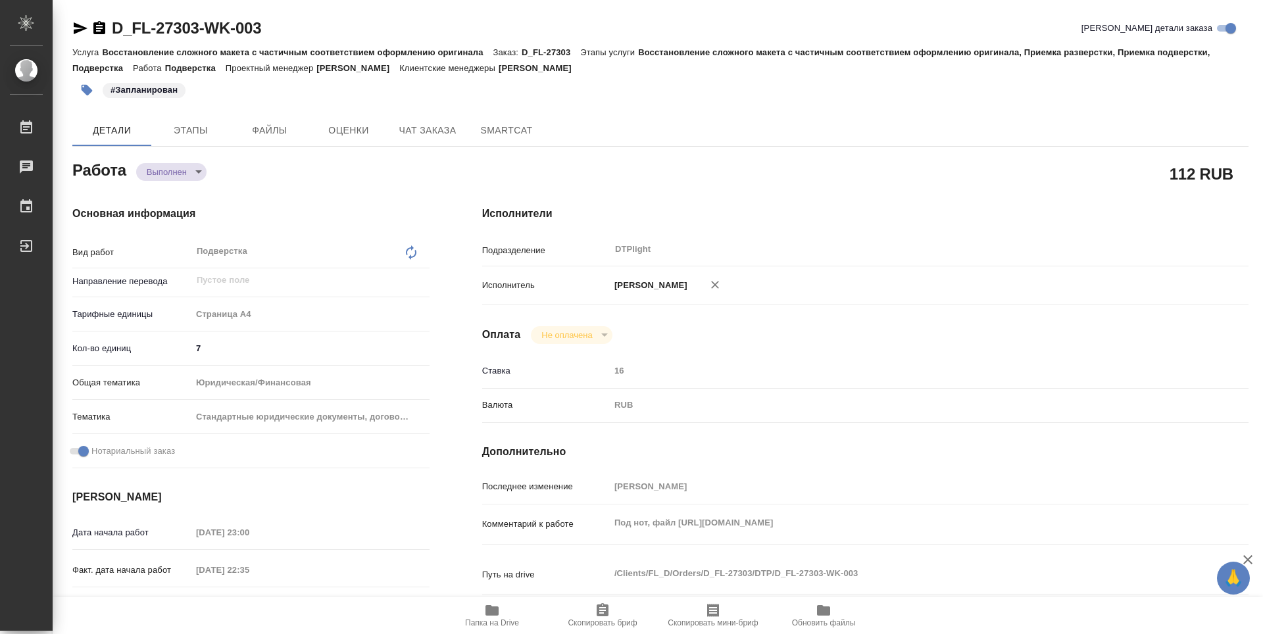
type textarea "x"
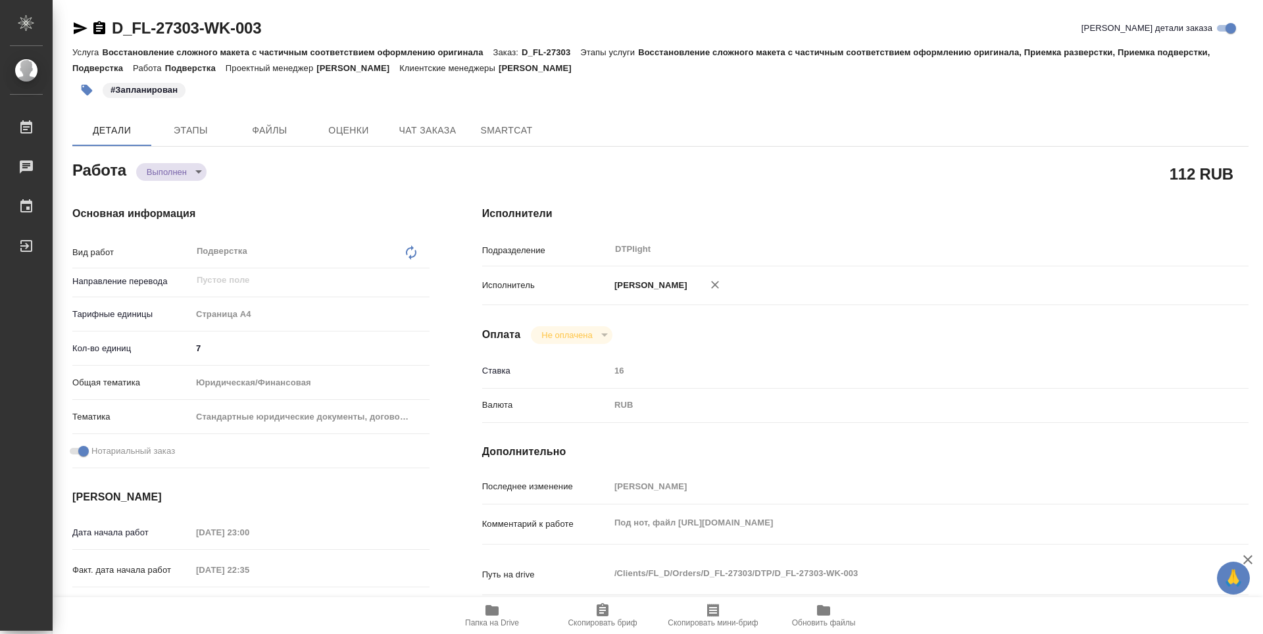
type textarea "x"
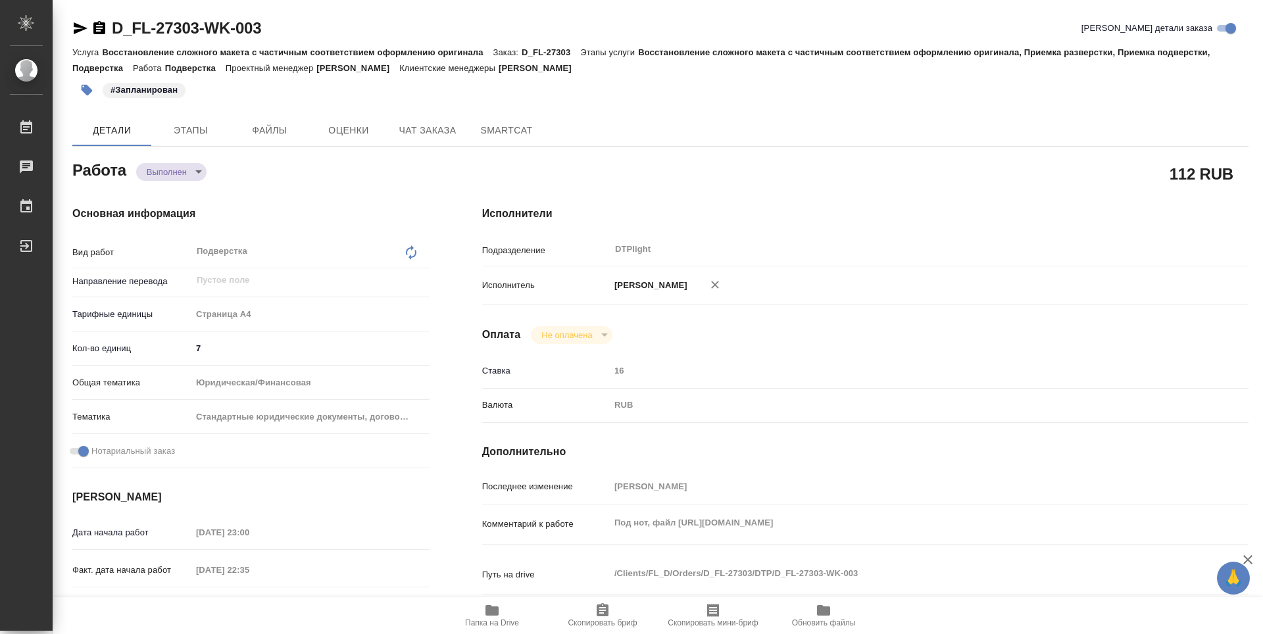
type textarea "x"
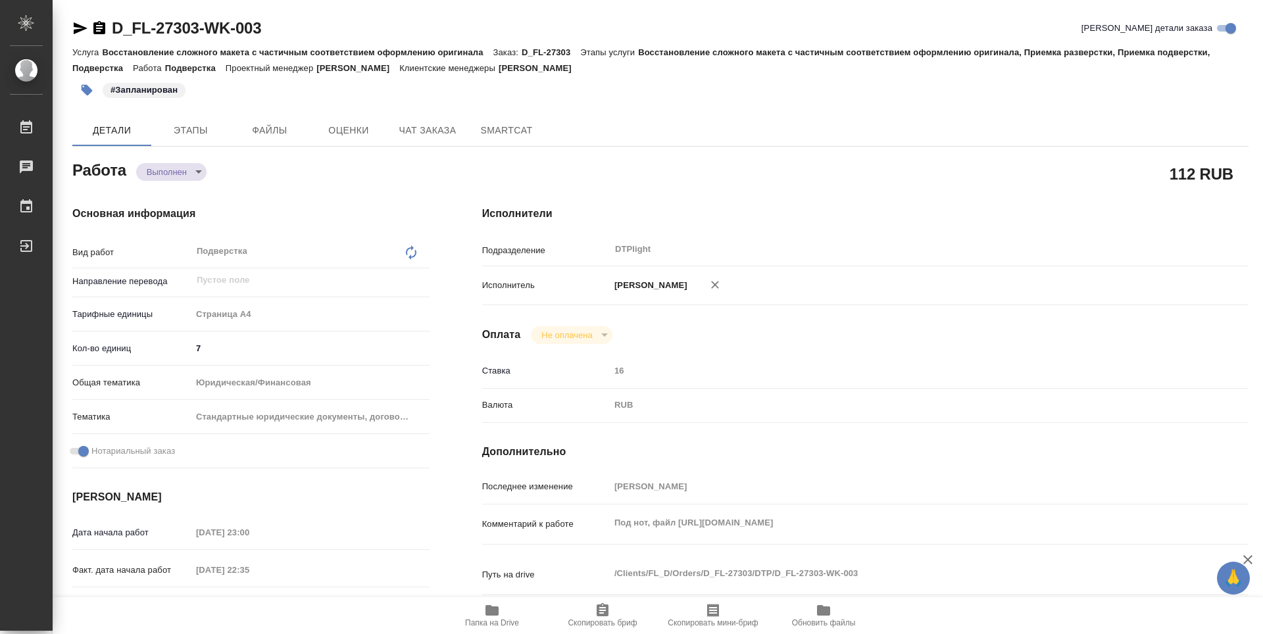
type textarea "x"
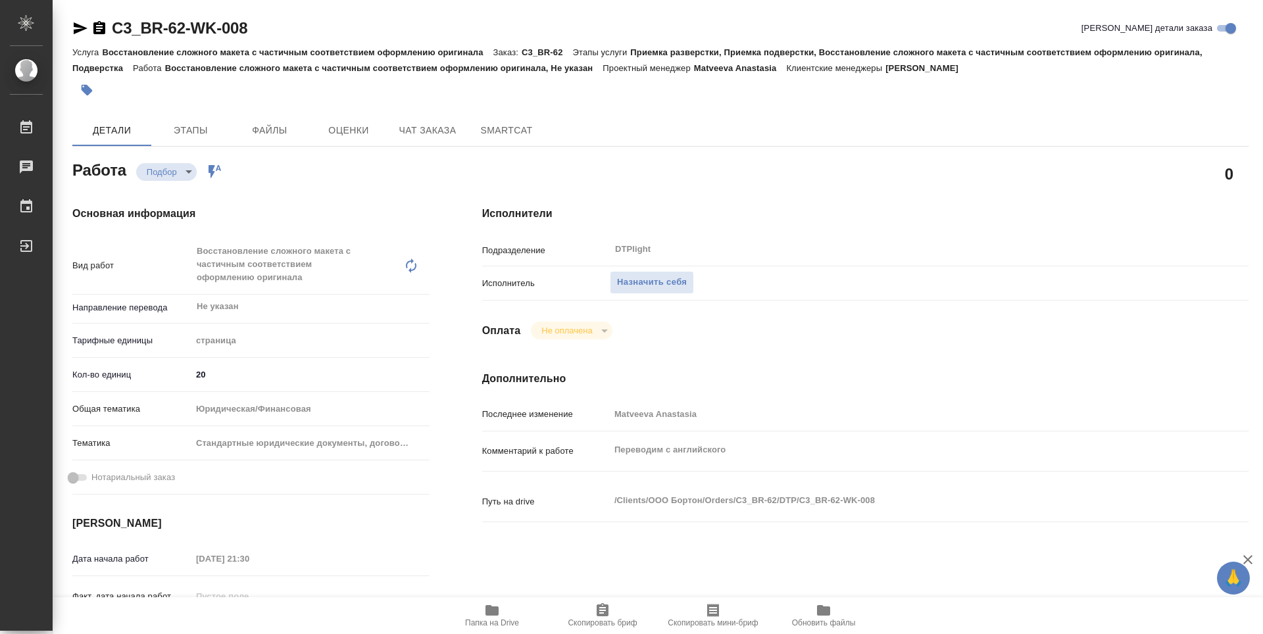
type textarea "x"
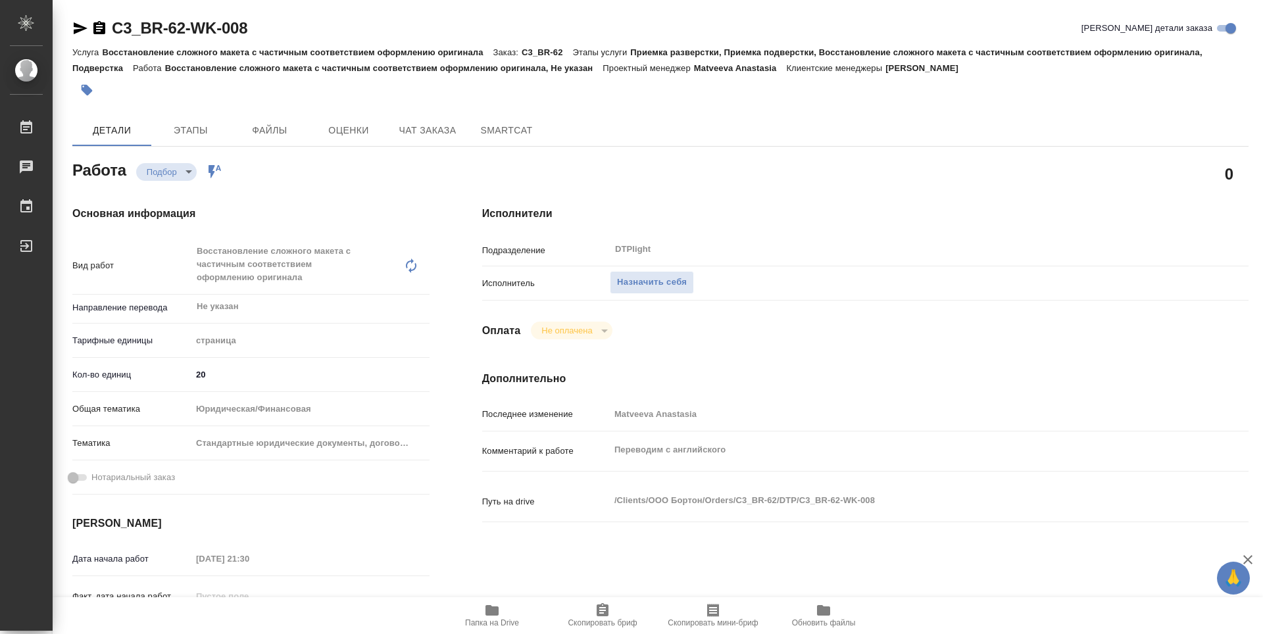
type textarea "x"
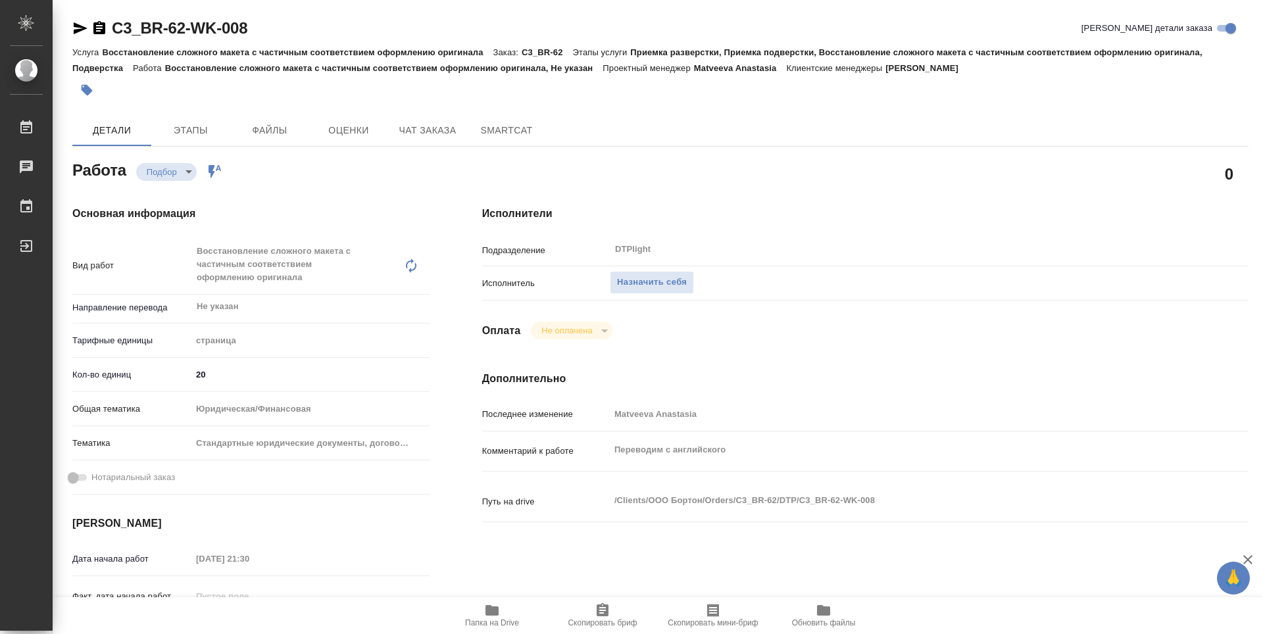
type textarea "x"
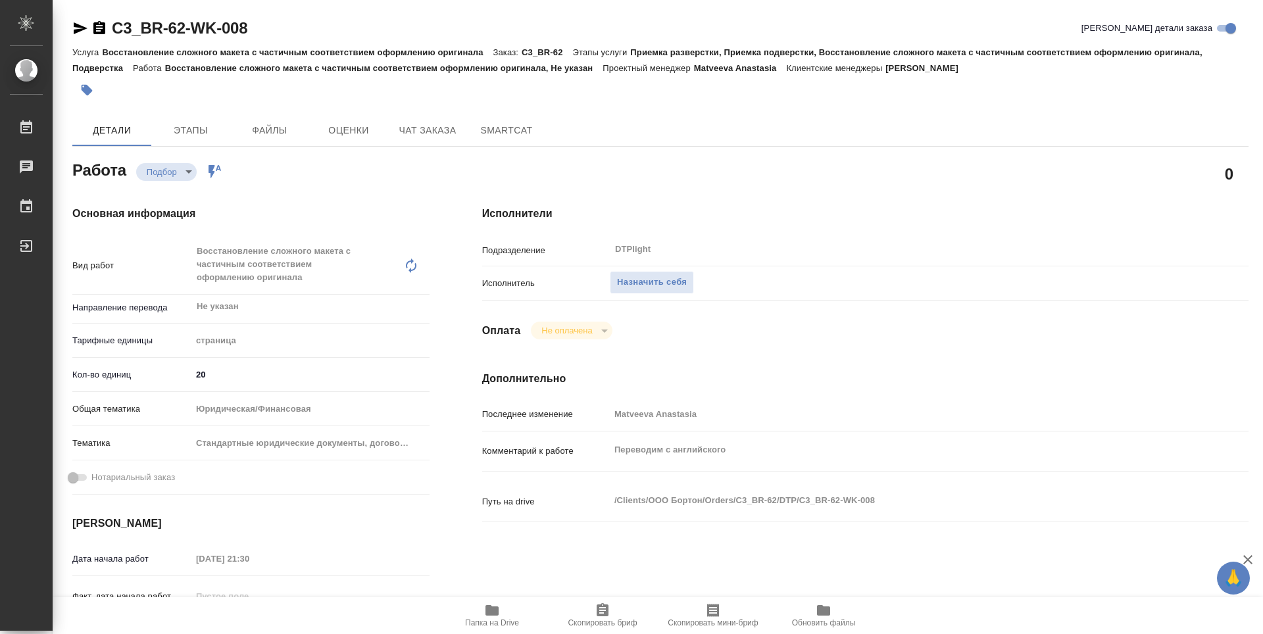
type textarea "x"
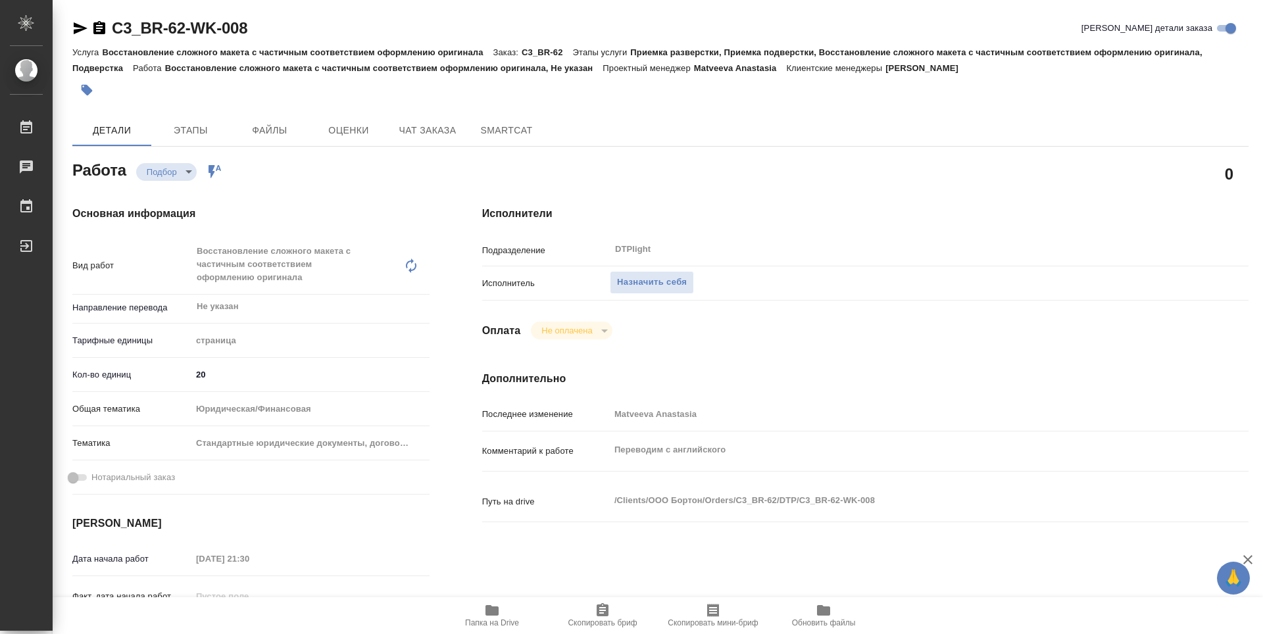
click at [487, 616] on icon "button" at bounding box center [492, 611] width 16 height 16
type textarea "x"
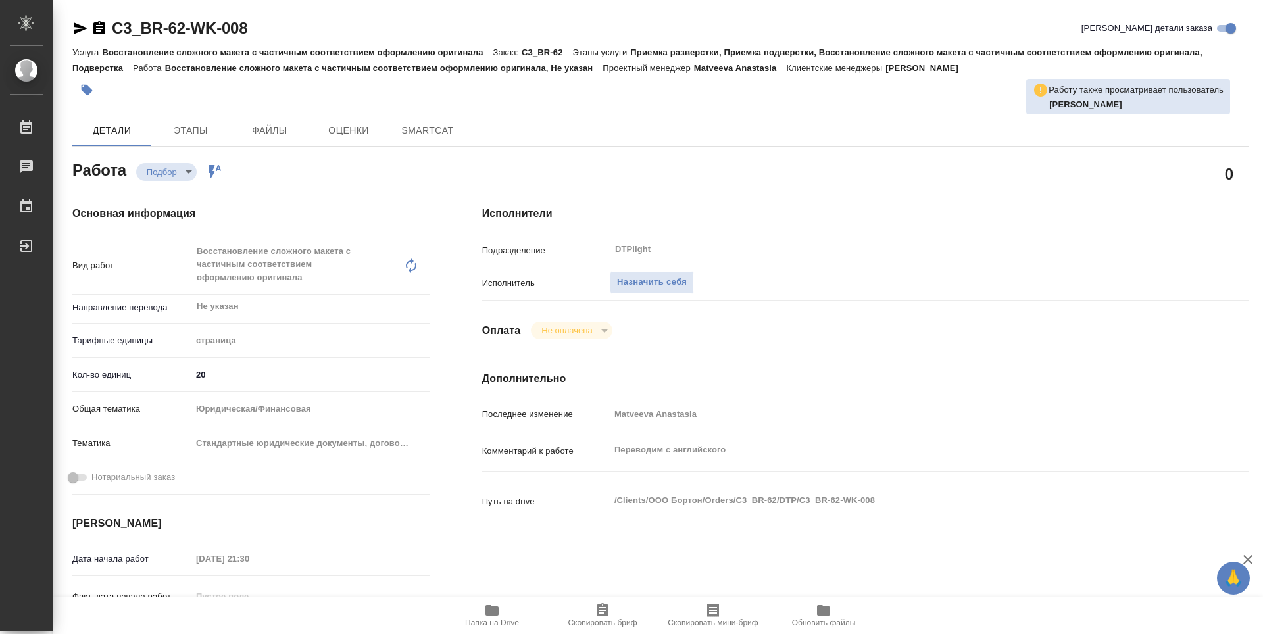
type textarea "x"
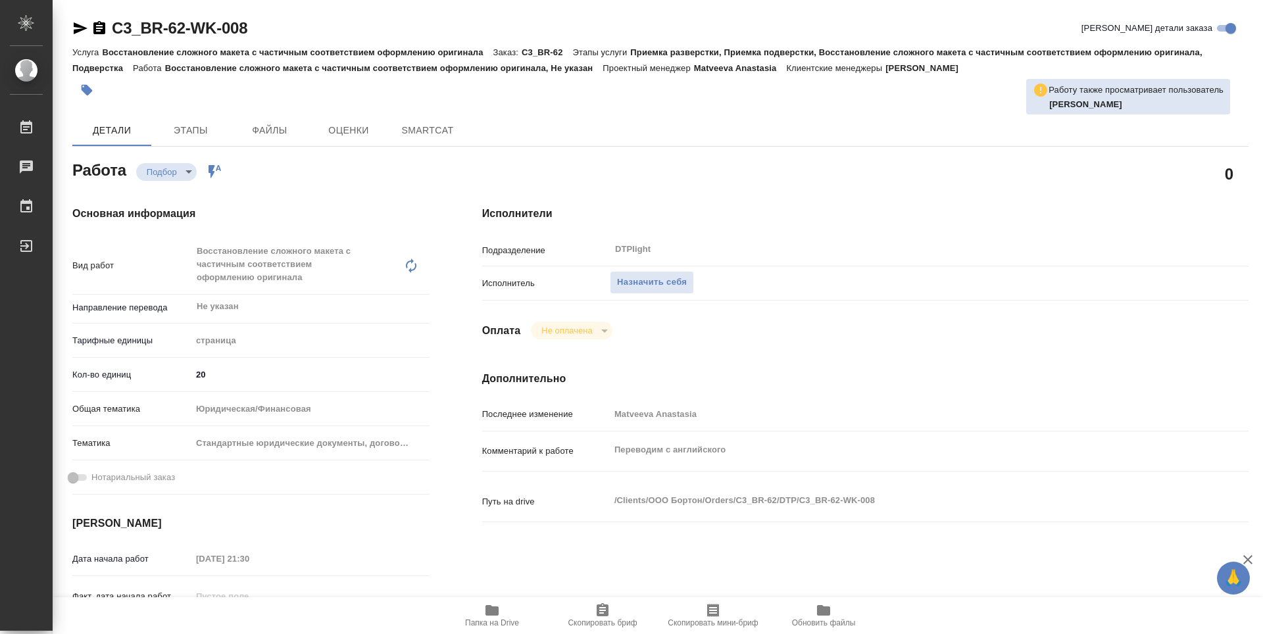
type textarea "x"
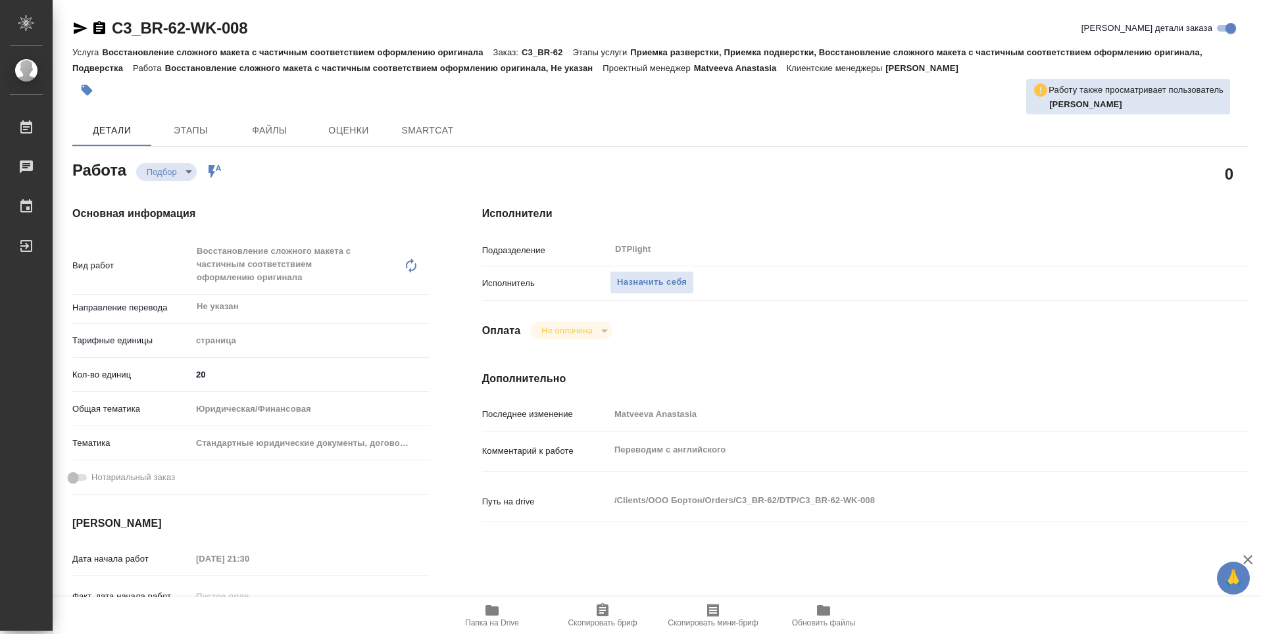
type textarea "x"
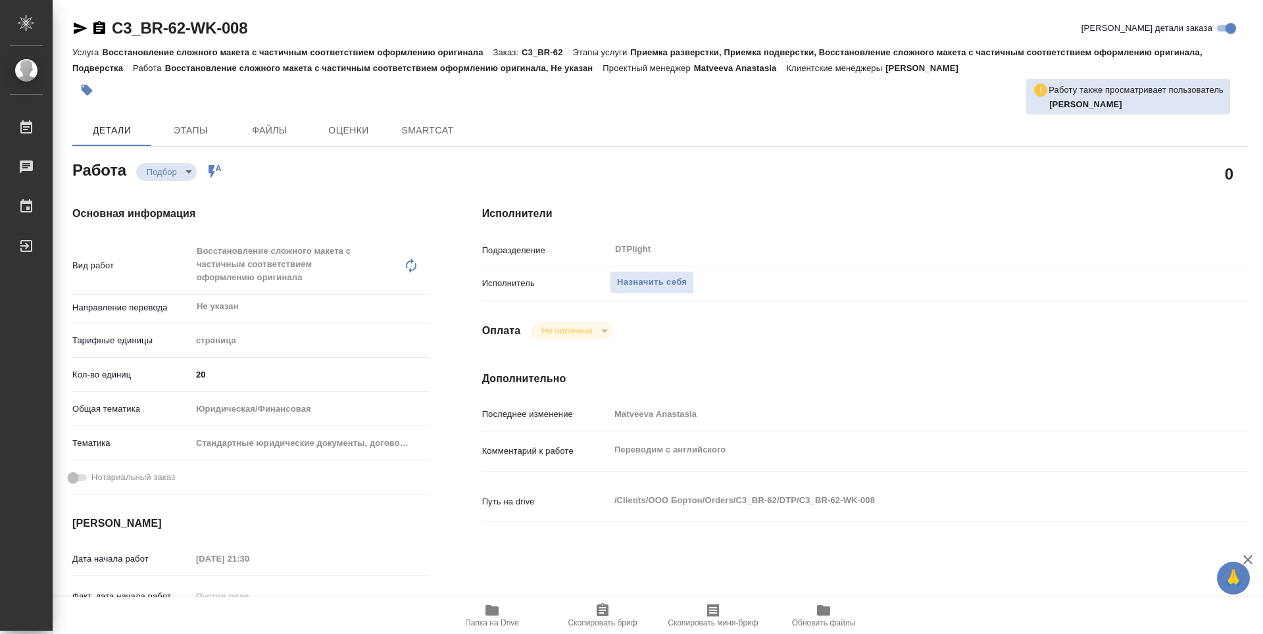
type textarea "x"
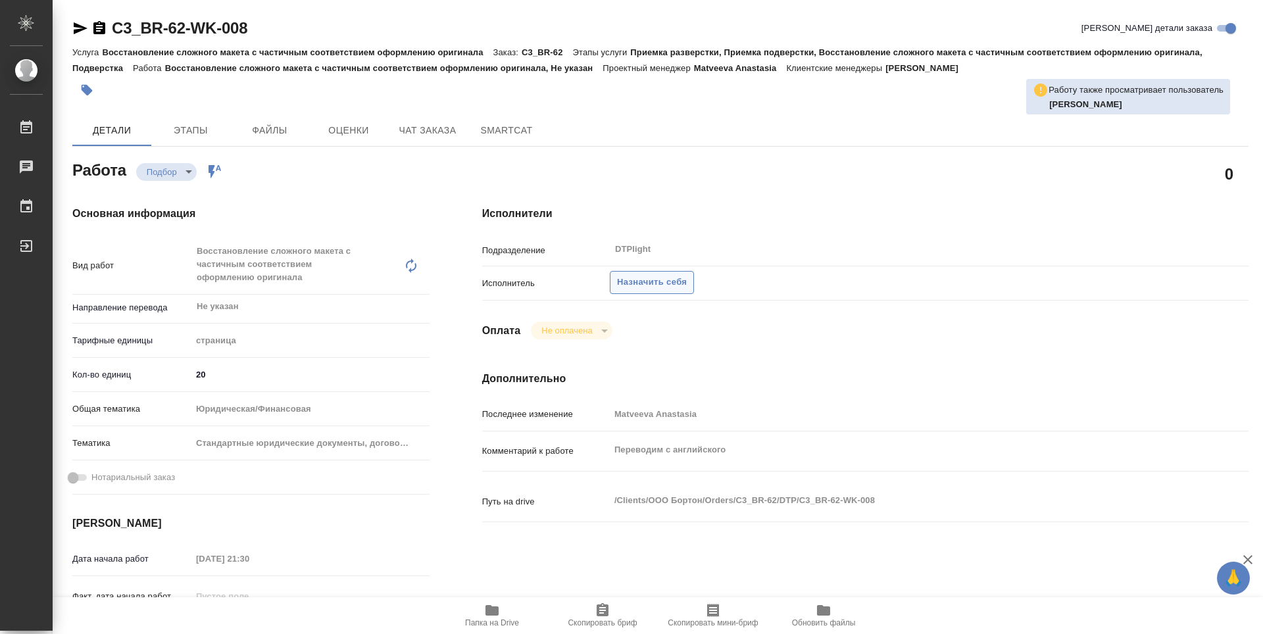
type textarea "x"
click at [686, 281] on span "Назначить себя" at bounding box center [652, 282] width 70 height 15
type textarea "x"
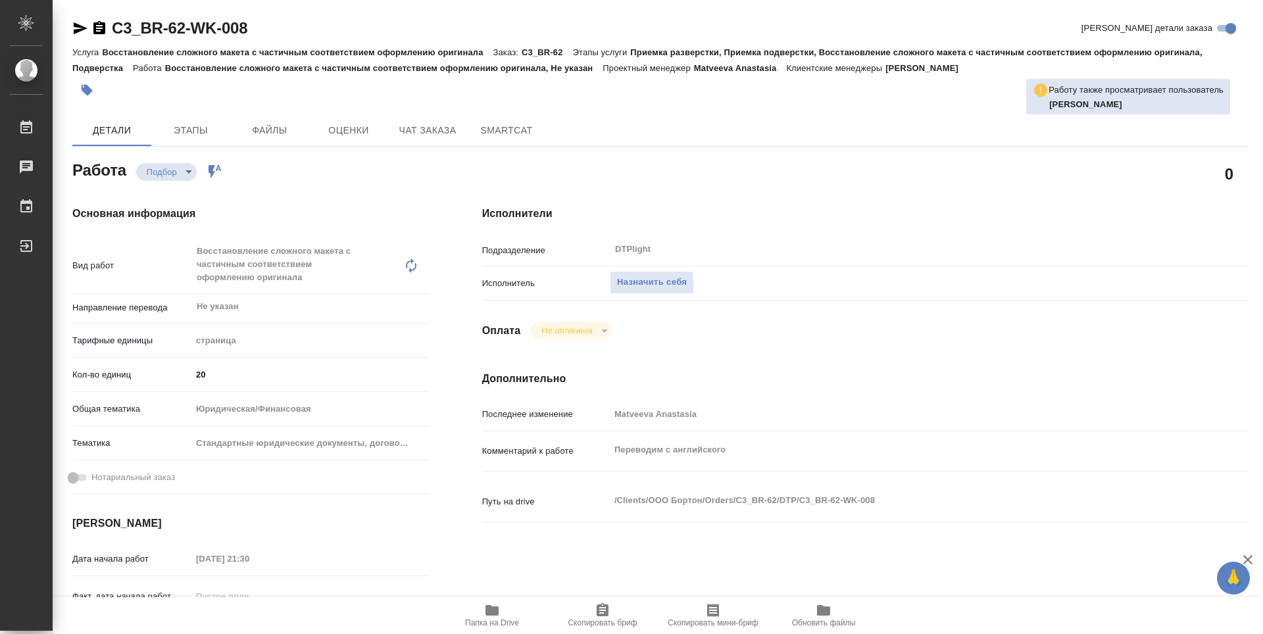
type textarea "x"
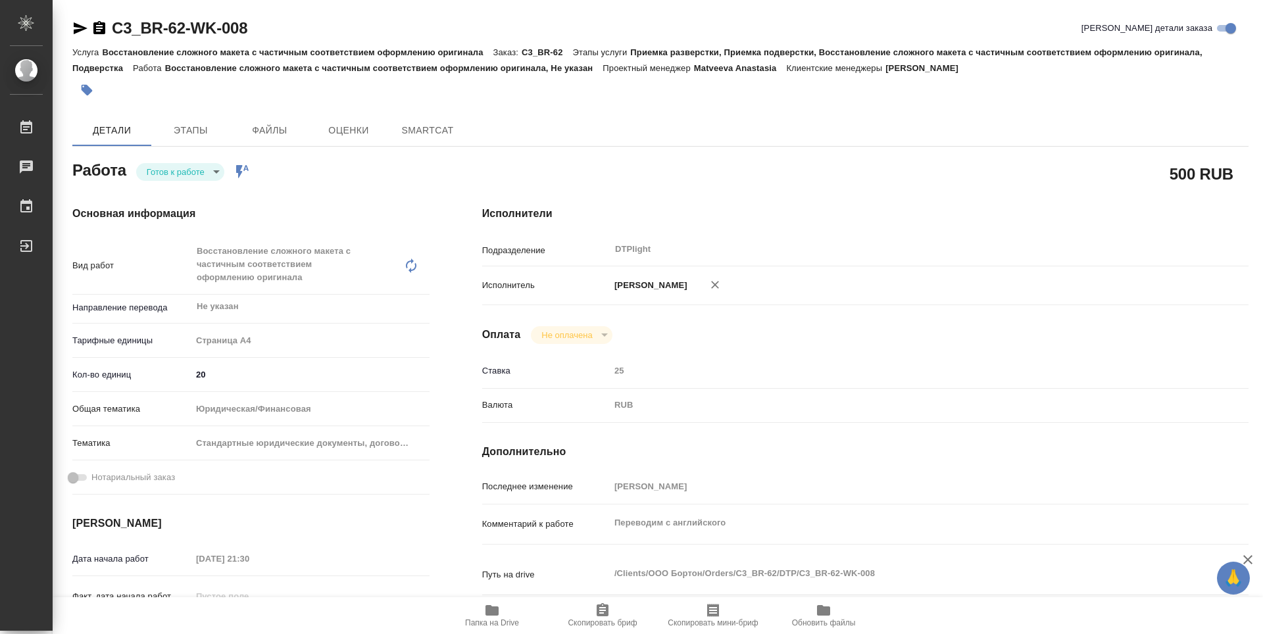
type textarea "x"
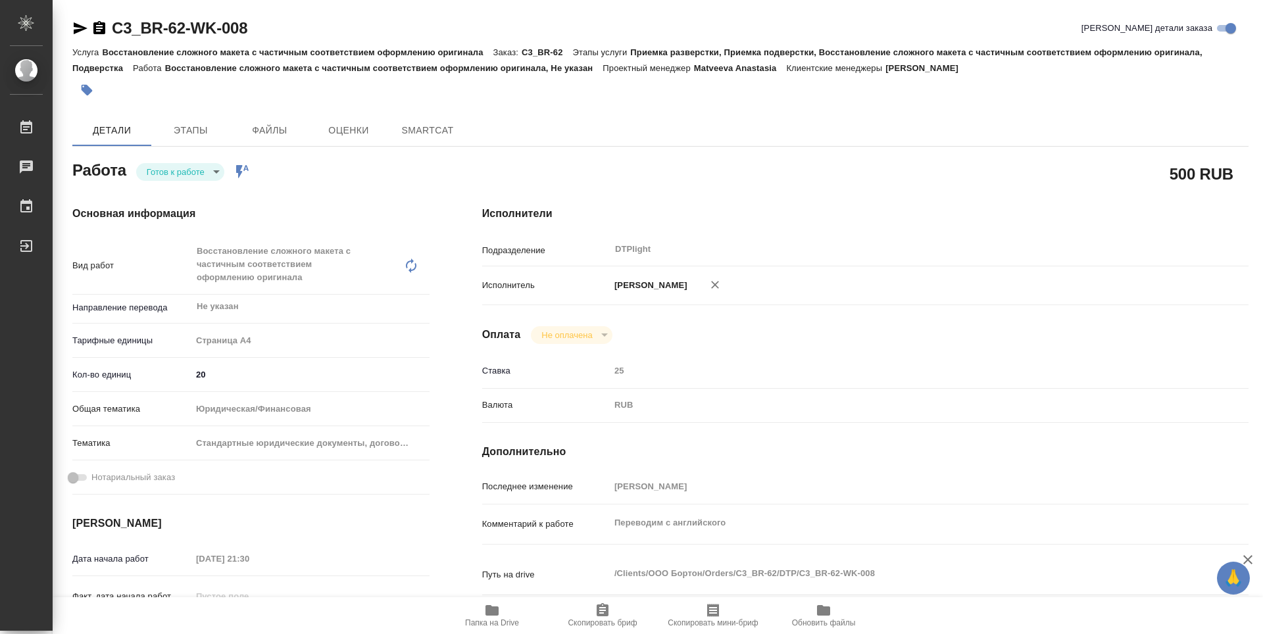
type textarea "x"
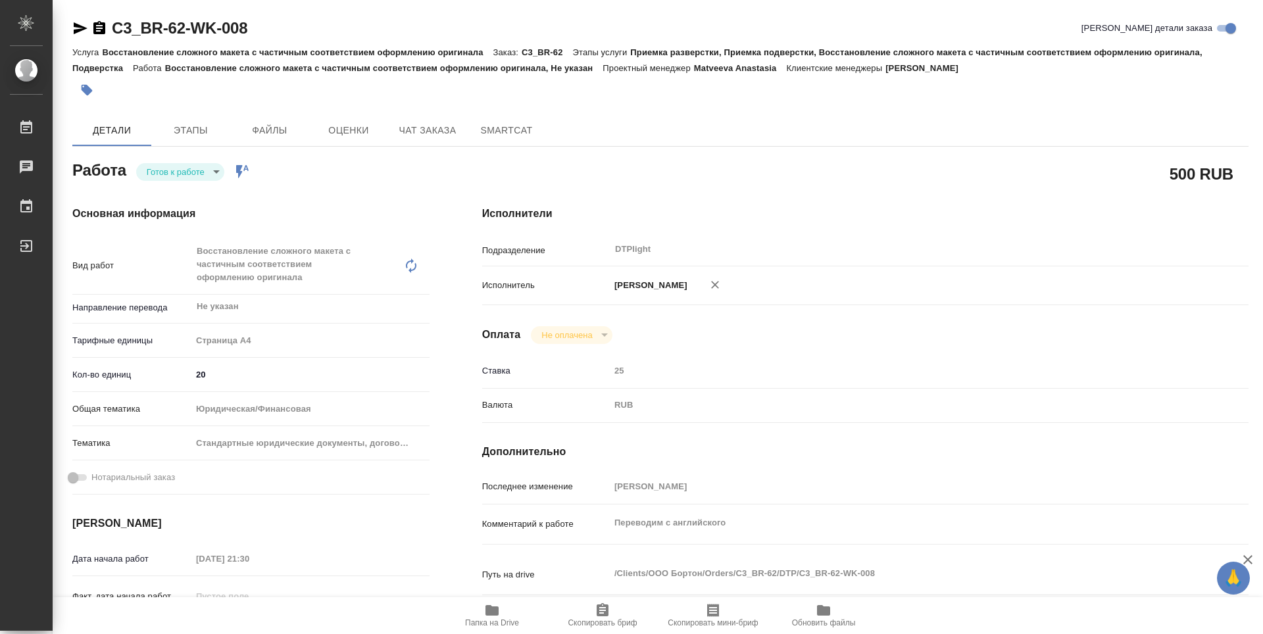
type textarea "x"
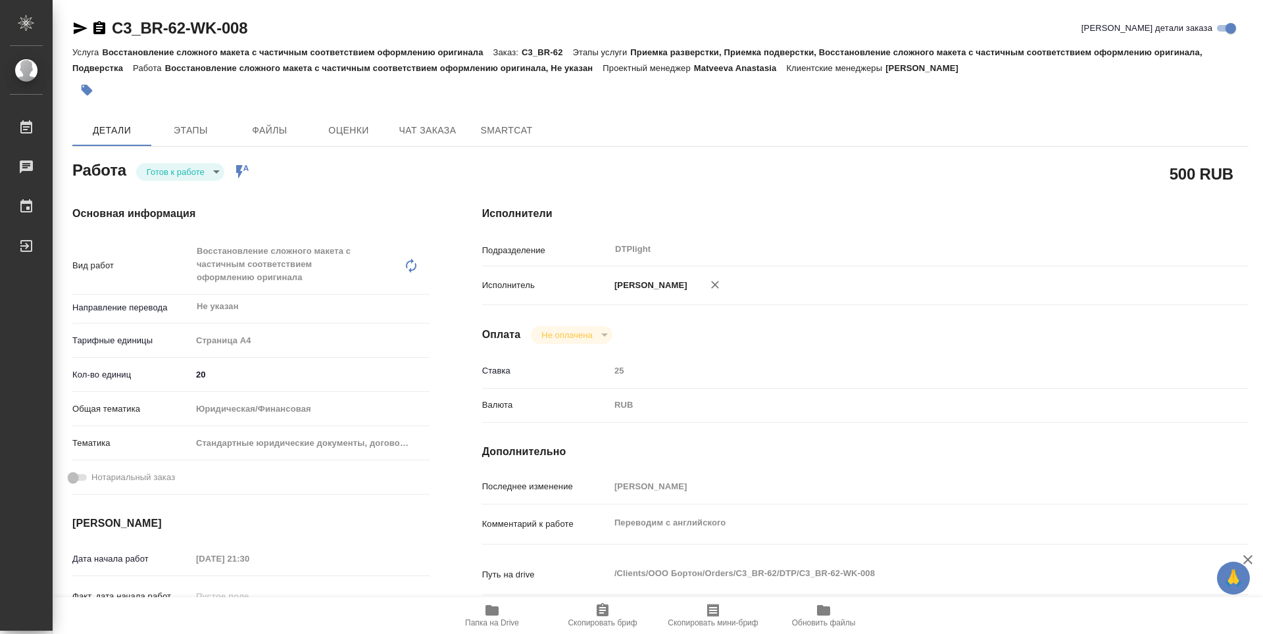
click at [201, 171] on body "🙏 .cls-1 fill:#fff; AWATERA Zubakova Viktoriya Работы Чаты График Выйти C3_BR-6…" at bounding box center [631, 317] width 1263 height 634
click at [182, 173] on button "В работе" at bounding box center [168, 171] width 43 height 14
type textarea "x"
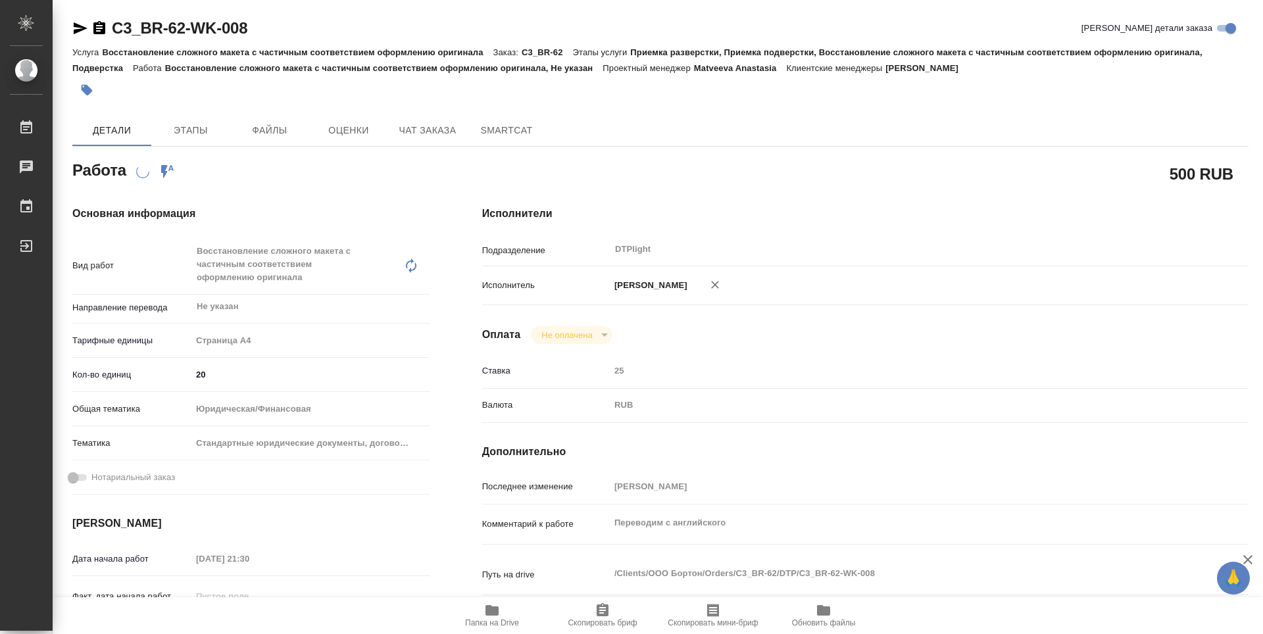
type textarea "x"
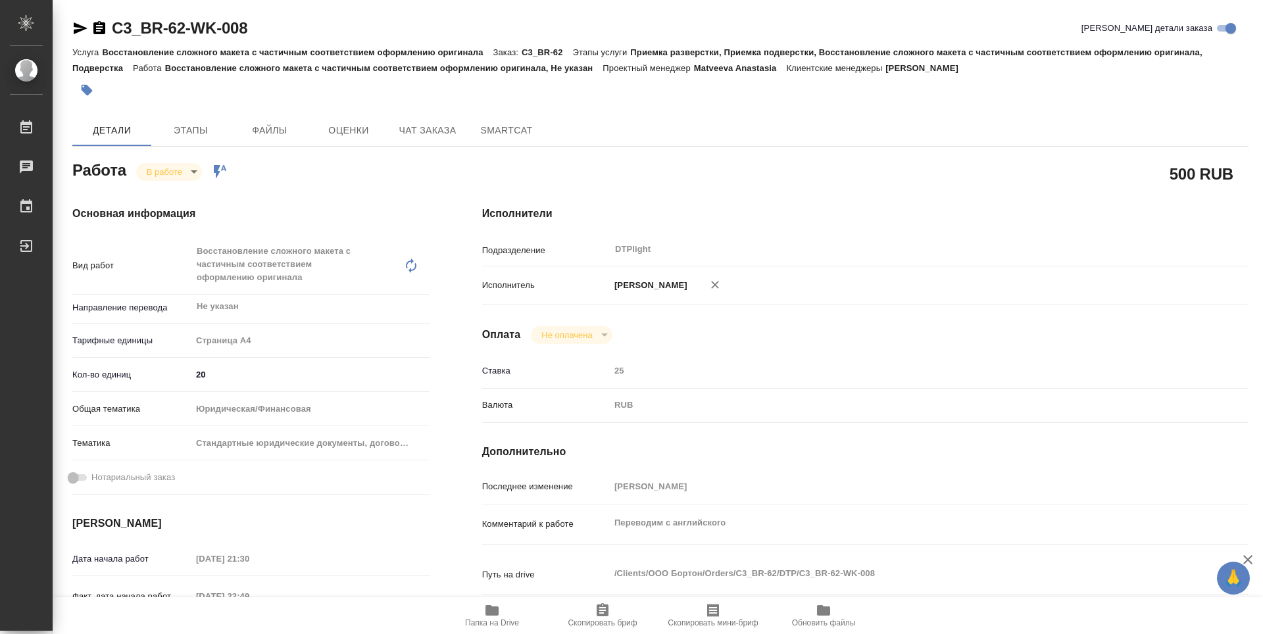
type textarea "x"
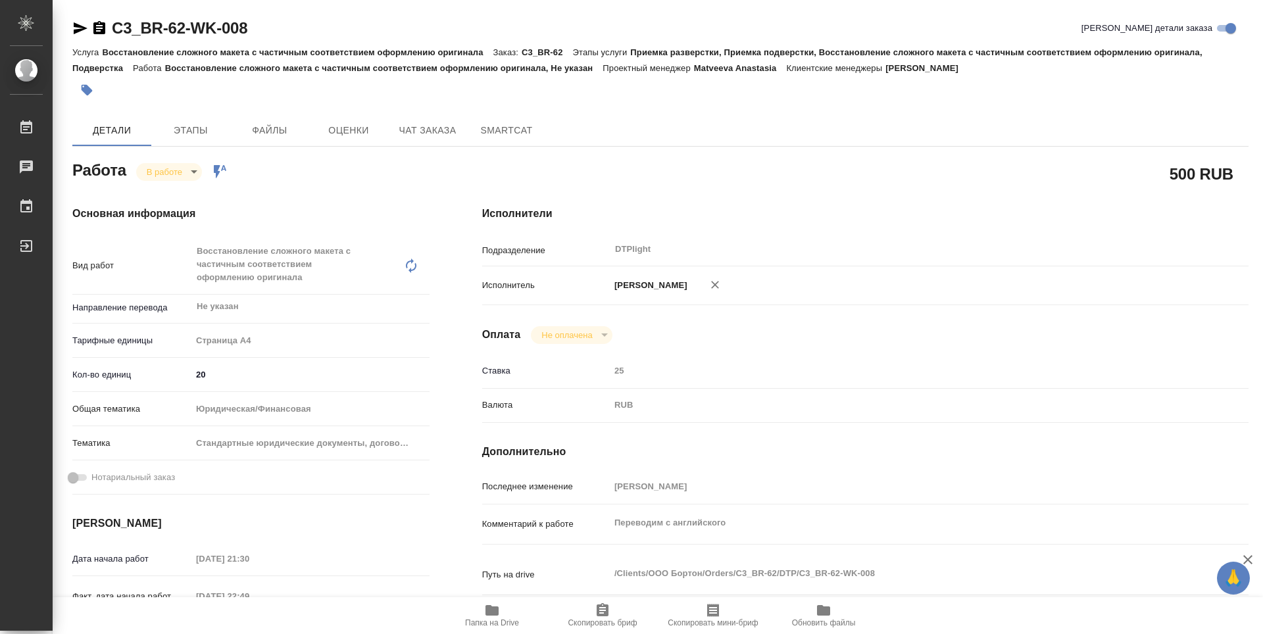
type textarea "x"
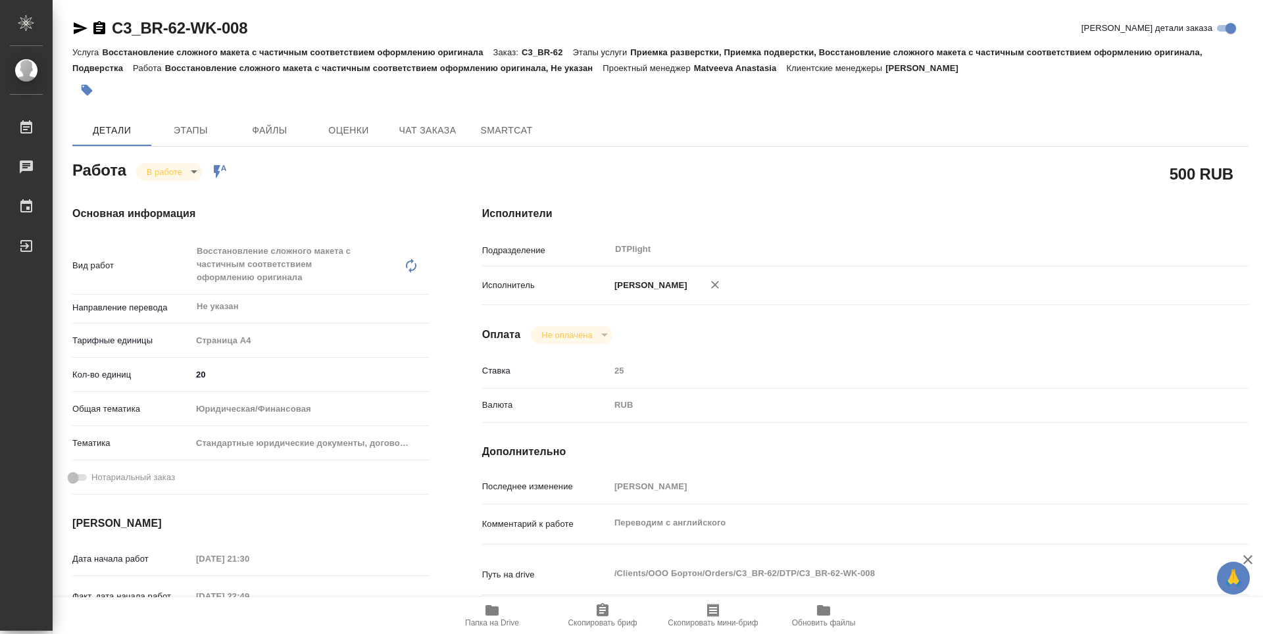
type textarea "x"
drag, startPoint x: 263, startPoint y: 20, endPoint x: 84, endPoint y: 26, distance: 179.0
click at [84, 26] on div "C3_BR-62-WK-008 Кратко детали заказа" at bounding box center [660, 28] width 1176 height 21
copy link "C3_BR-62-WK-008"
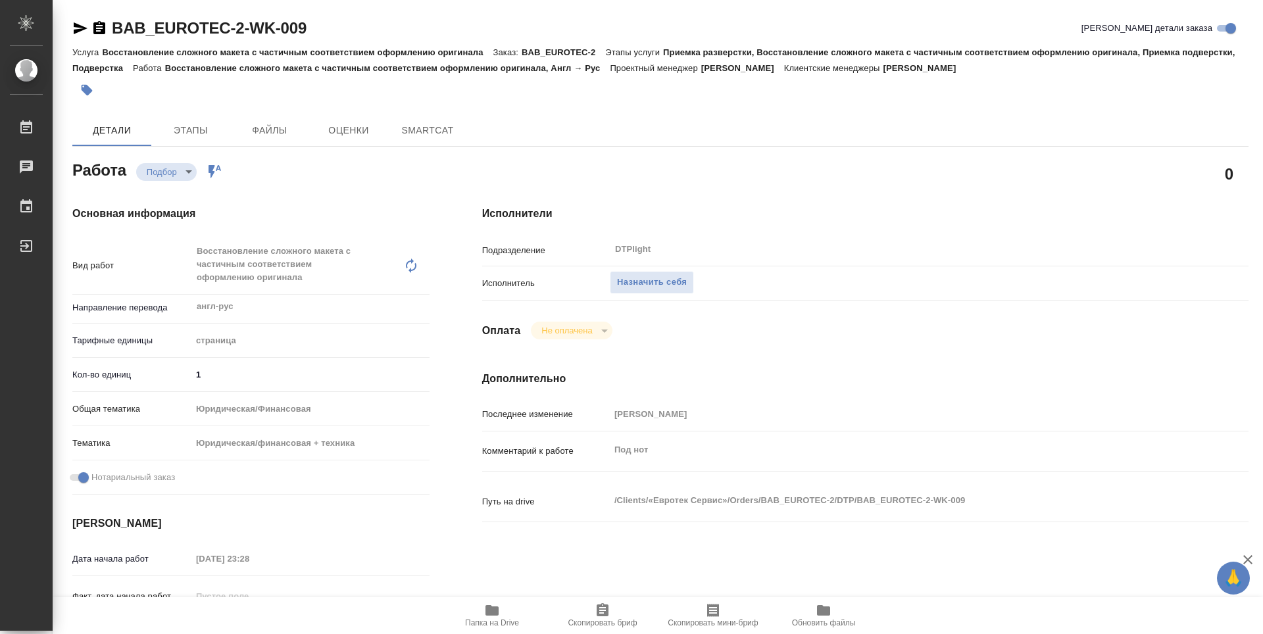
type textarea "x"
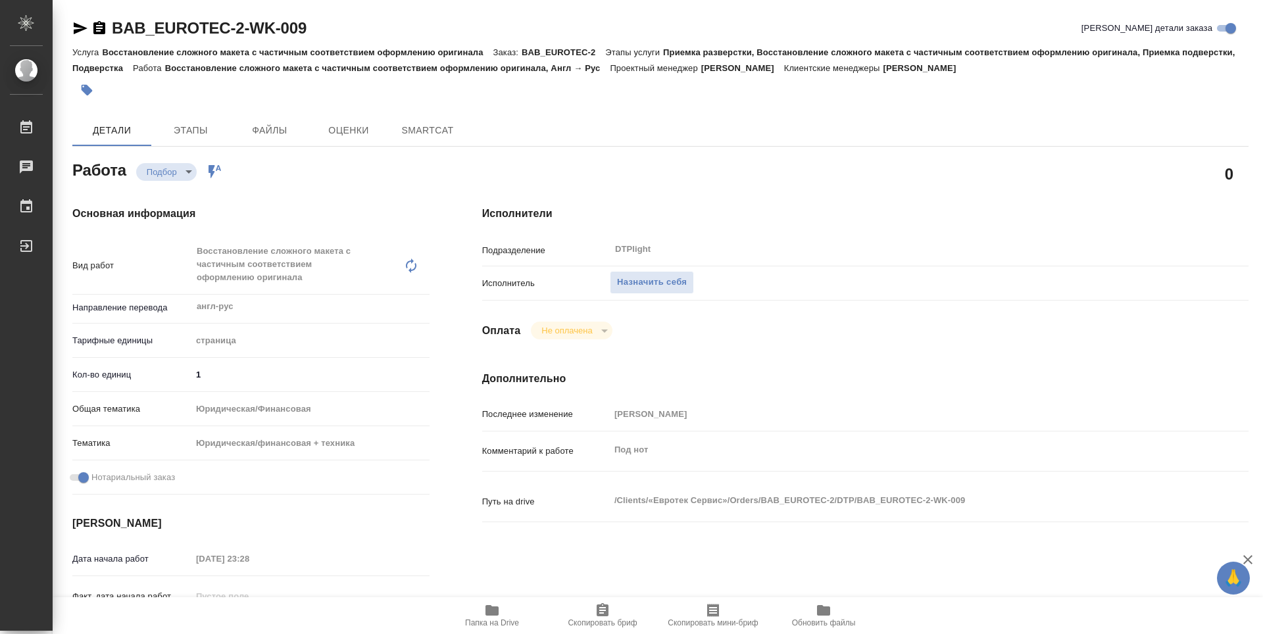
type textarea "x"
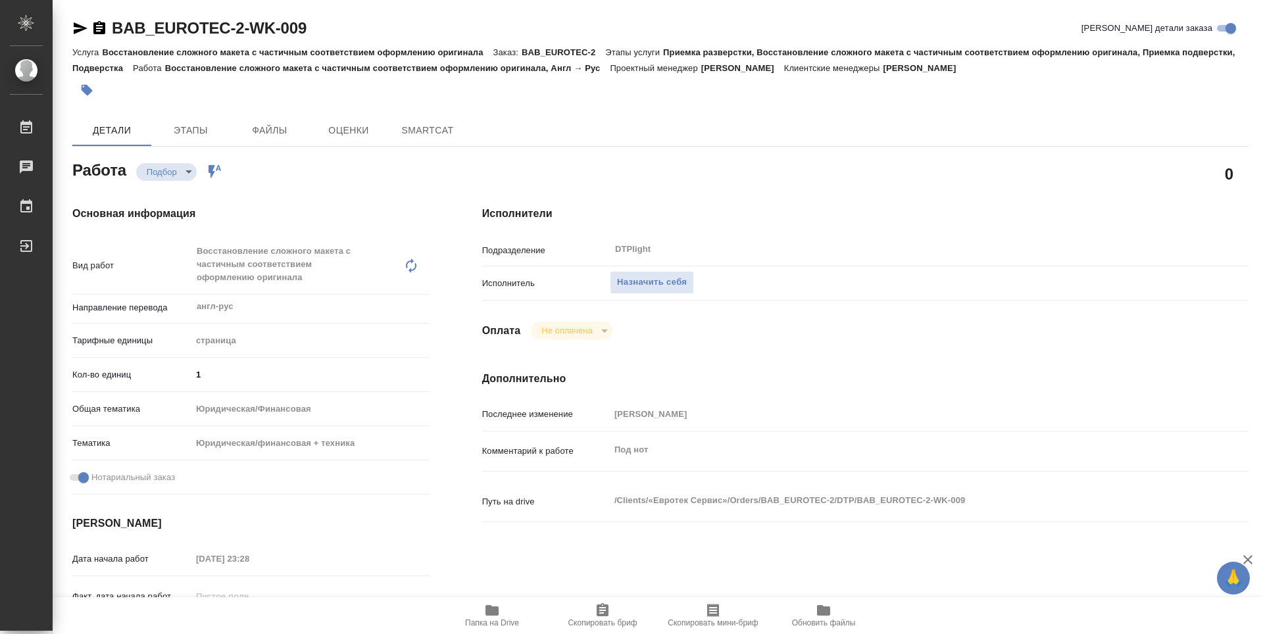
type textarea "x"
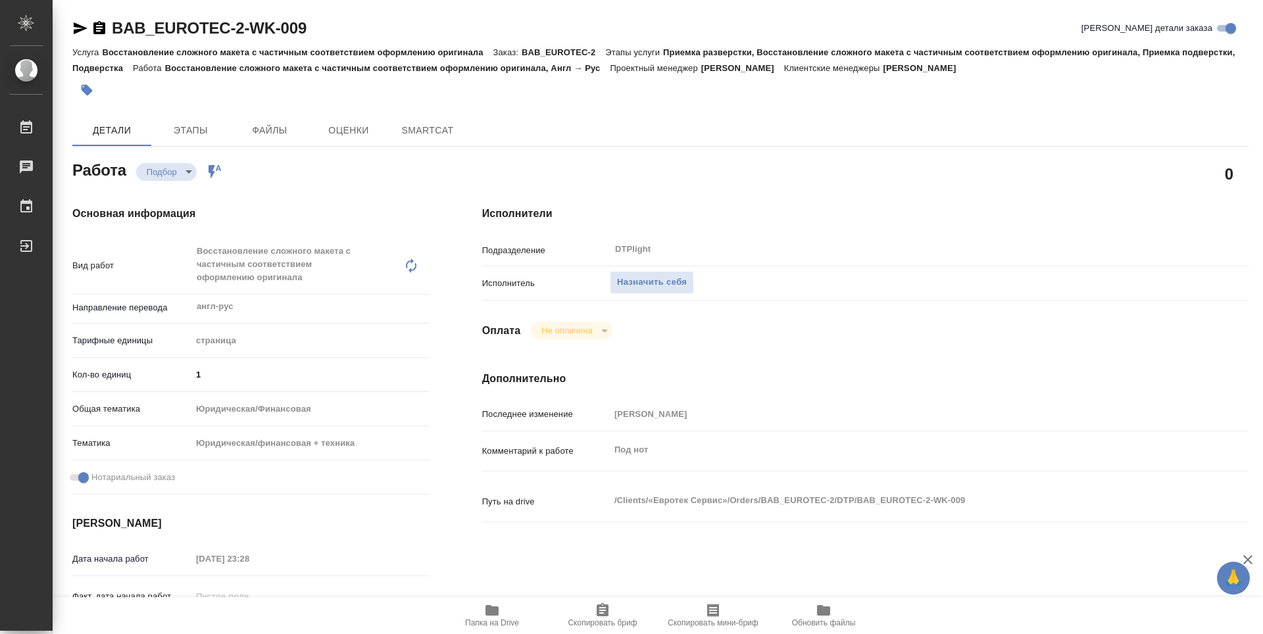
type textarea "x"
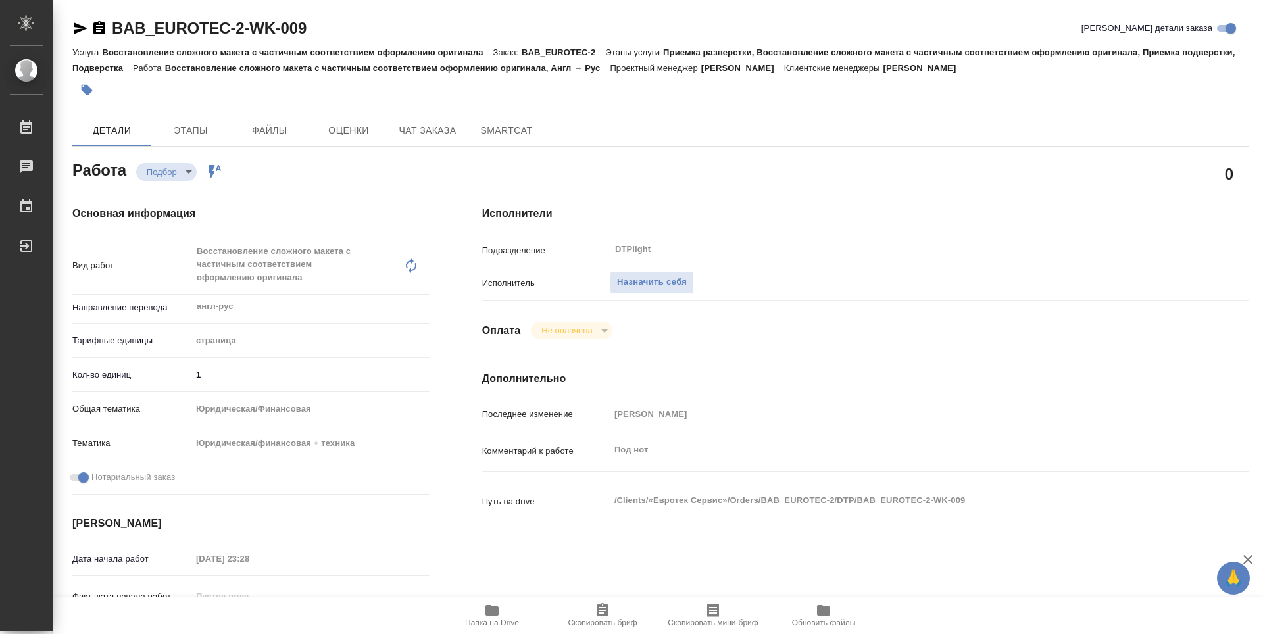
type textarea "x"
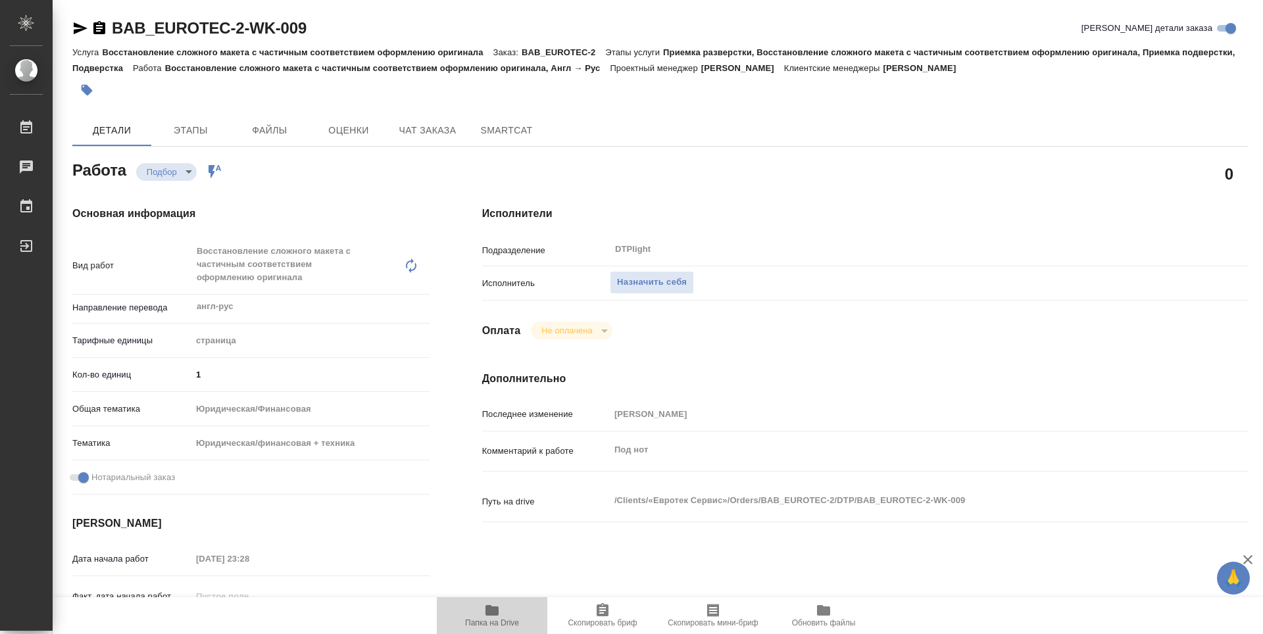
click at [499, 608] on icon "button" at bounding box center [492, 611] width 16 height 16
type textarea "x"
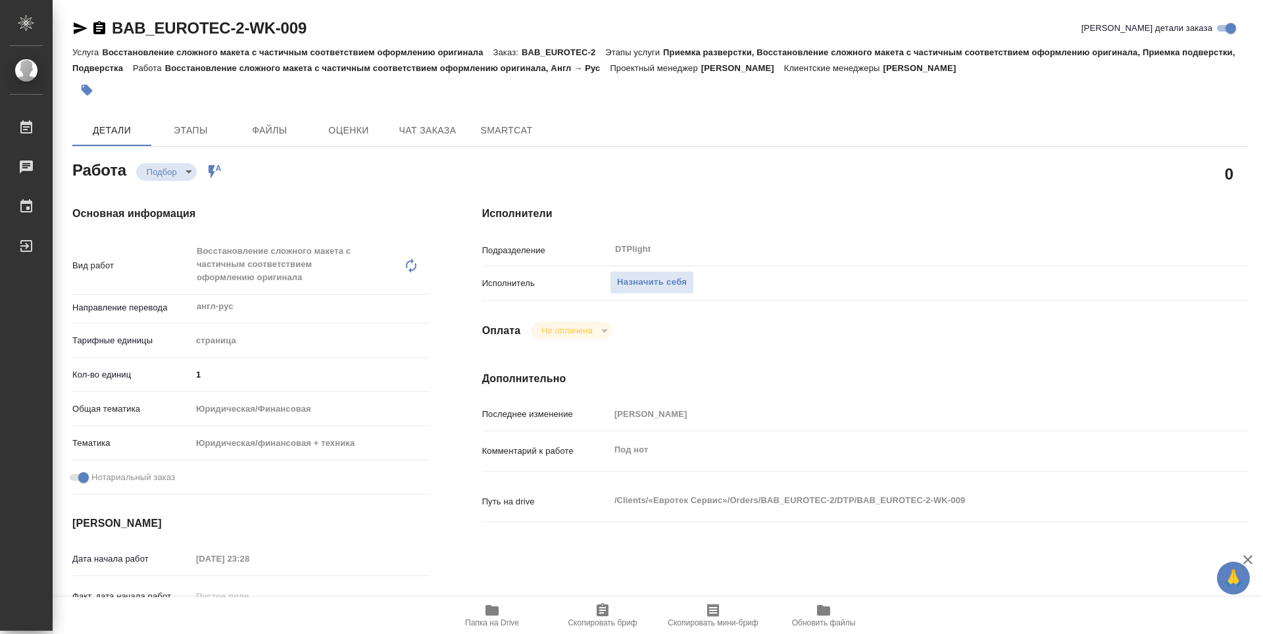
type textarea "x"
